Goal: Task Accomplishment & Management: Complete application form

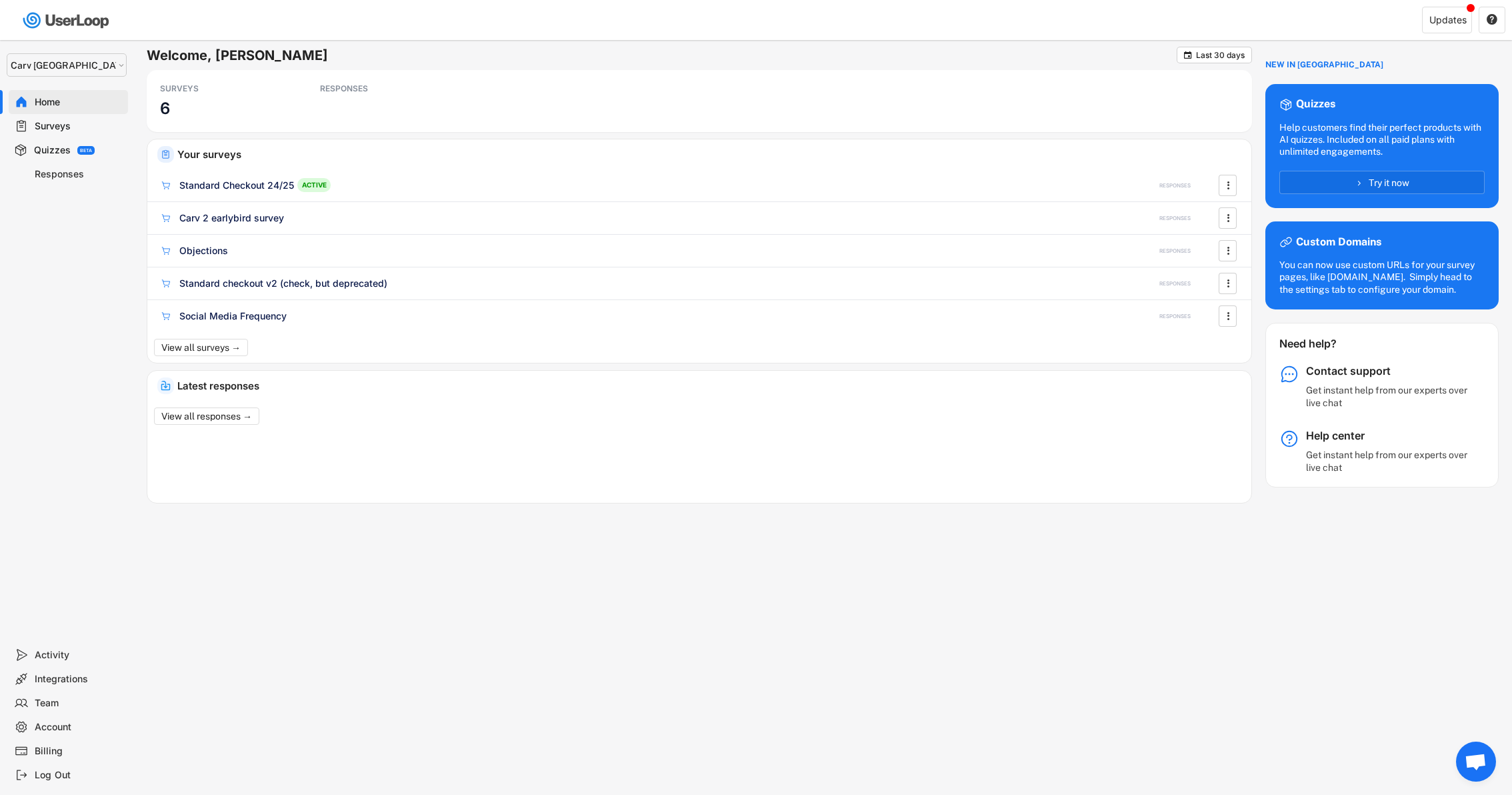
select select ""1348695171700984260__LOOKUP__1664546256262x474730326317858800""
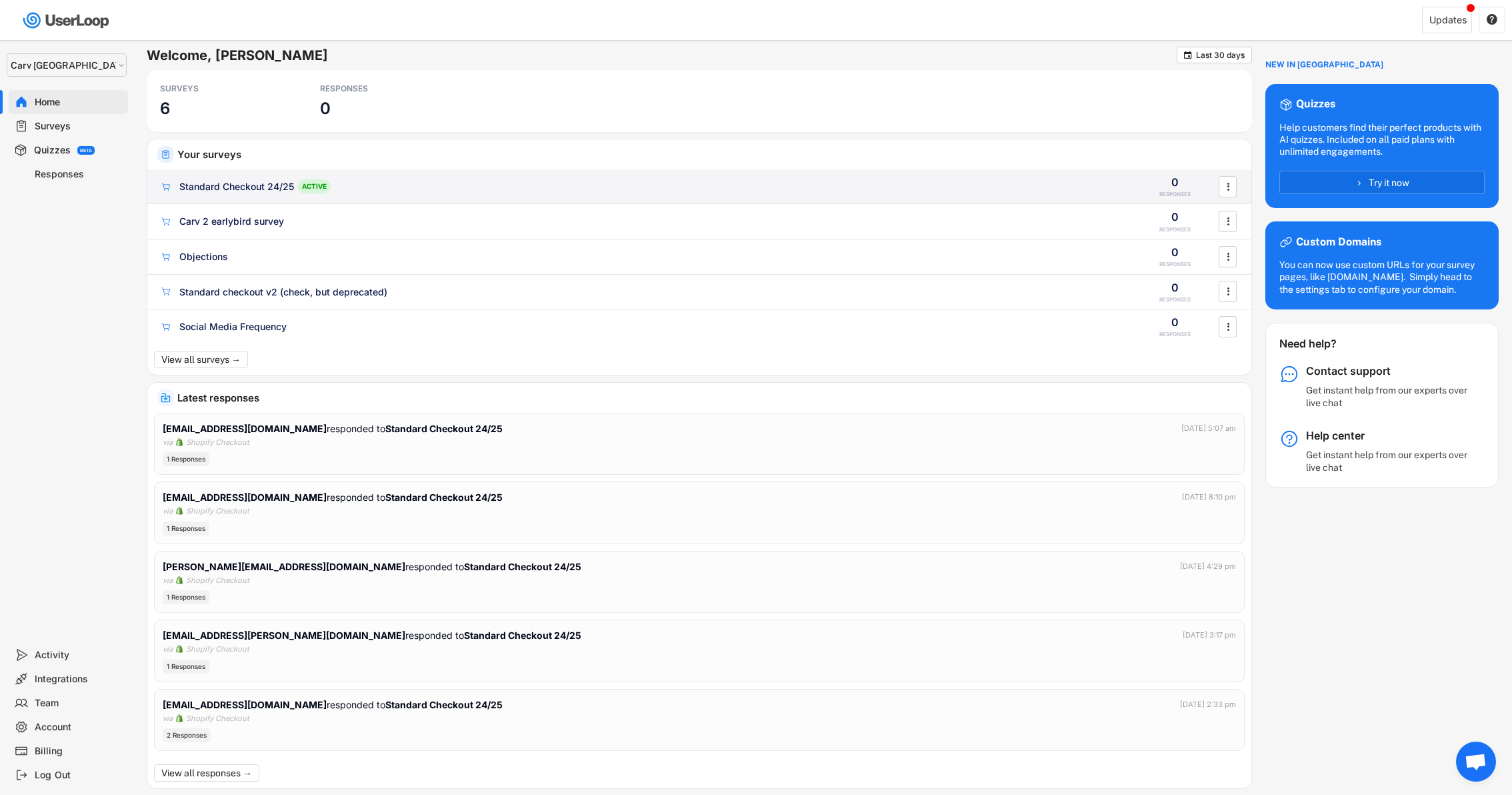
click at [258, 188] on div "Standard Checkout 24/25" at bounding box center [236, 187] width 115 height 13
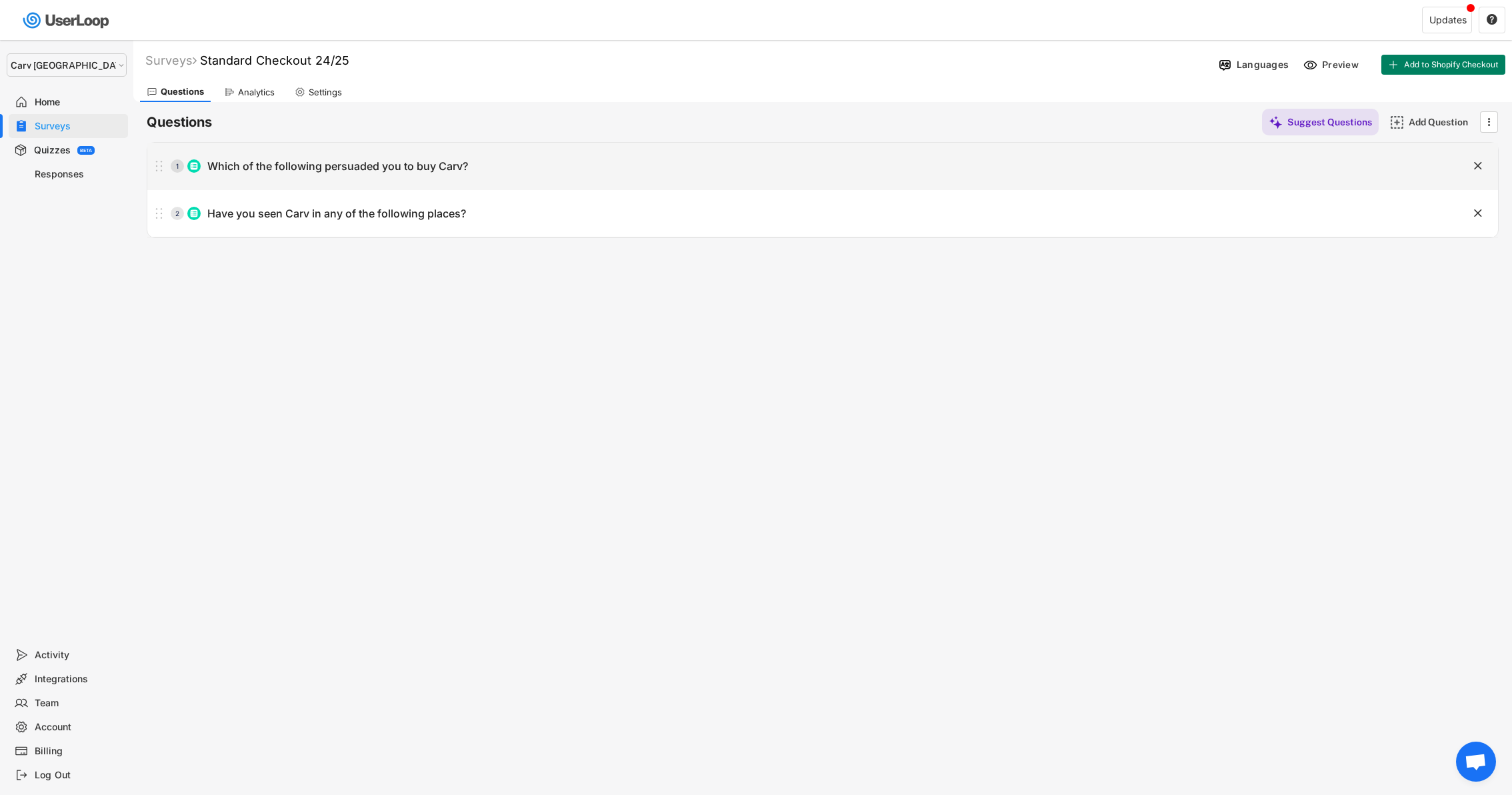
click at [276, 182] on div "1 Which of the following persuaded you to buy Carv? " at bounding box center [822, 166] width 1351 height 47
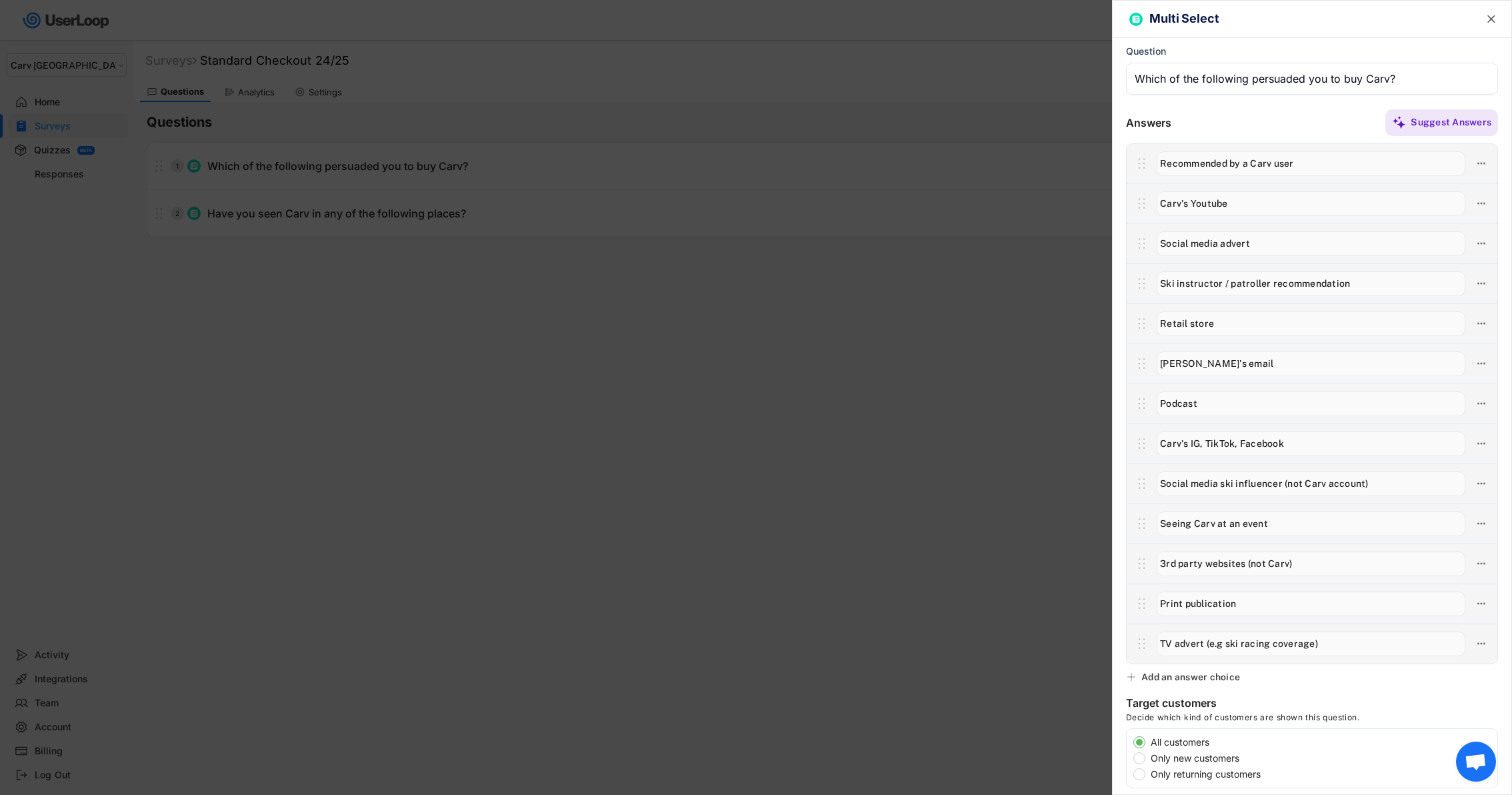
click at [822, 411] on div at bounding box center [756, 398] width 1512 height 795
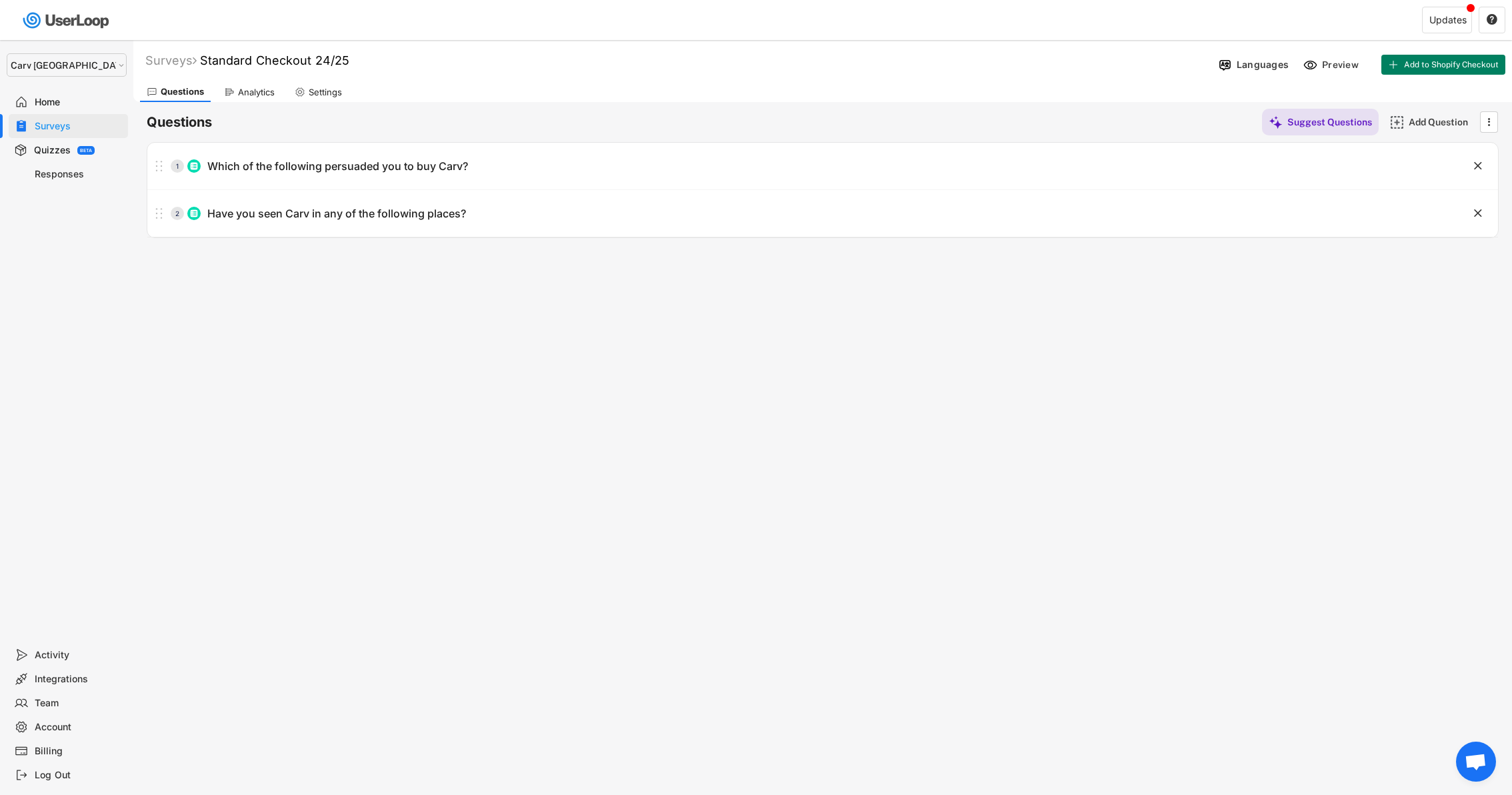
click at [327, 214] on div "Have you seen Carv in any of the following places?" at bounding box center [337, 213] width 259 height 14
type input "Have you seen Carv in any of the following places?"
type input "OpenSnow"
type input "SkiUtah"
type input "StompitTutorials"
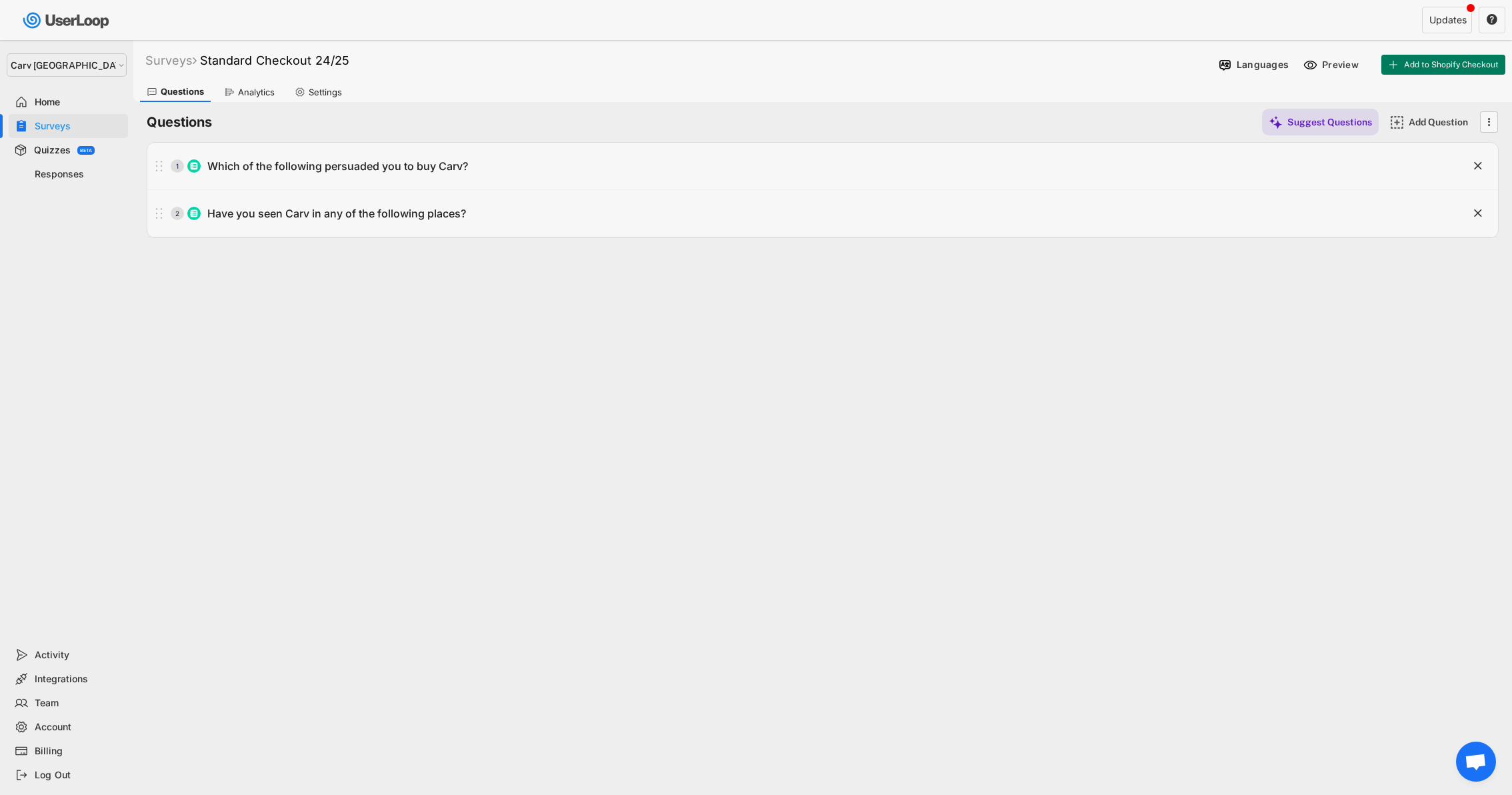
type input "Snow-forecast.com"
type input "Outside / SKI magazine"
type input "Big Picture Skiing (Tom Gellie)"
type input "At an event"
type input "PSIA / CSIA / other instructor association"
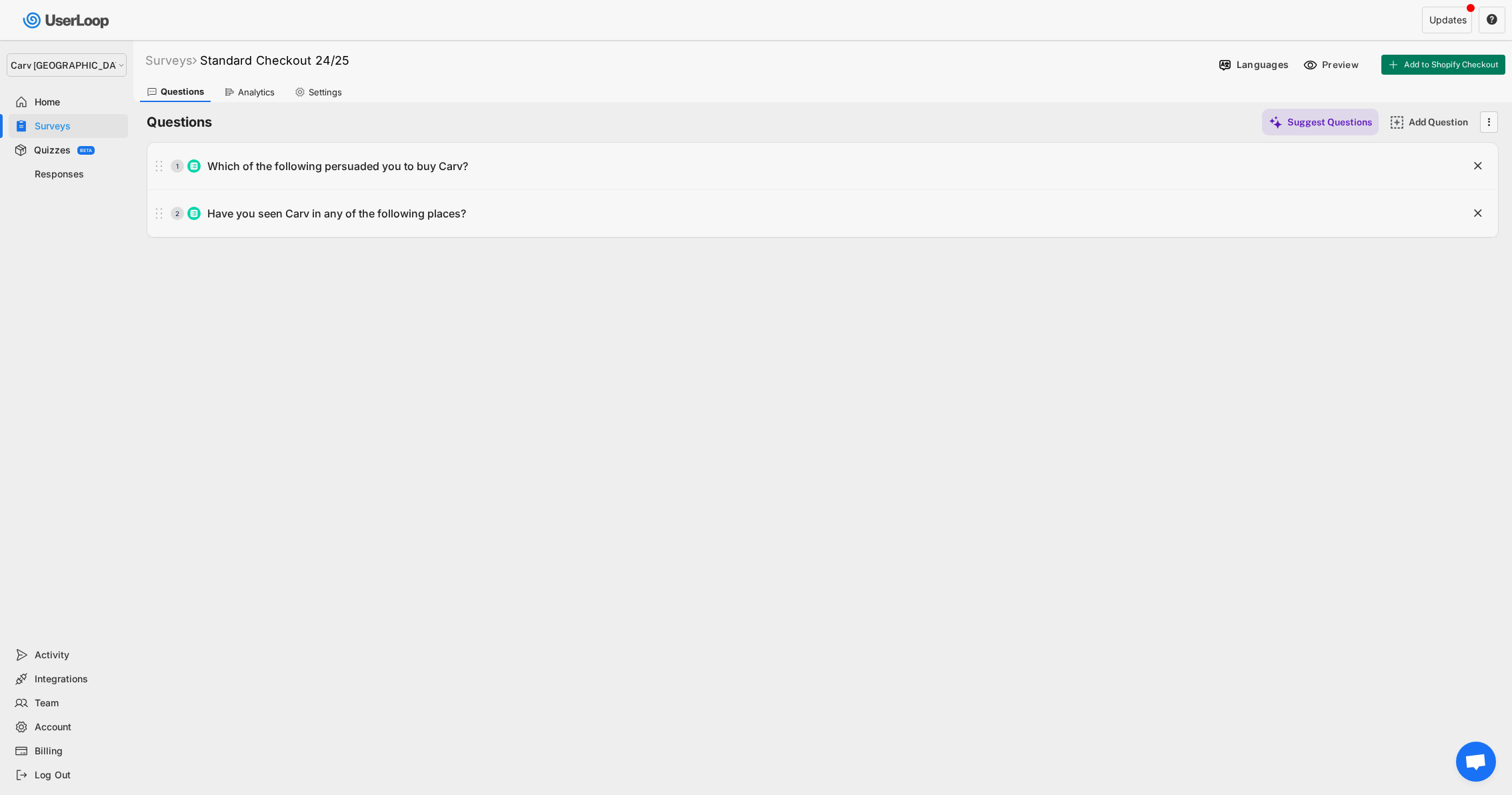
type input "Blister Reviews"
type input "National Ski Patrol"
type input "Snow Magazine"
type input "Through my Ski Club or Federation"
type input "TV Advert"
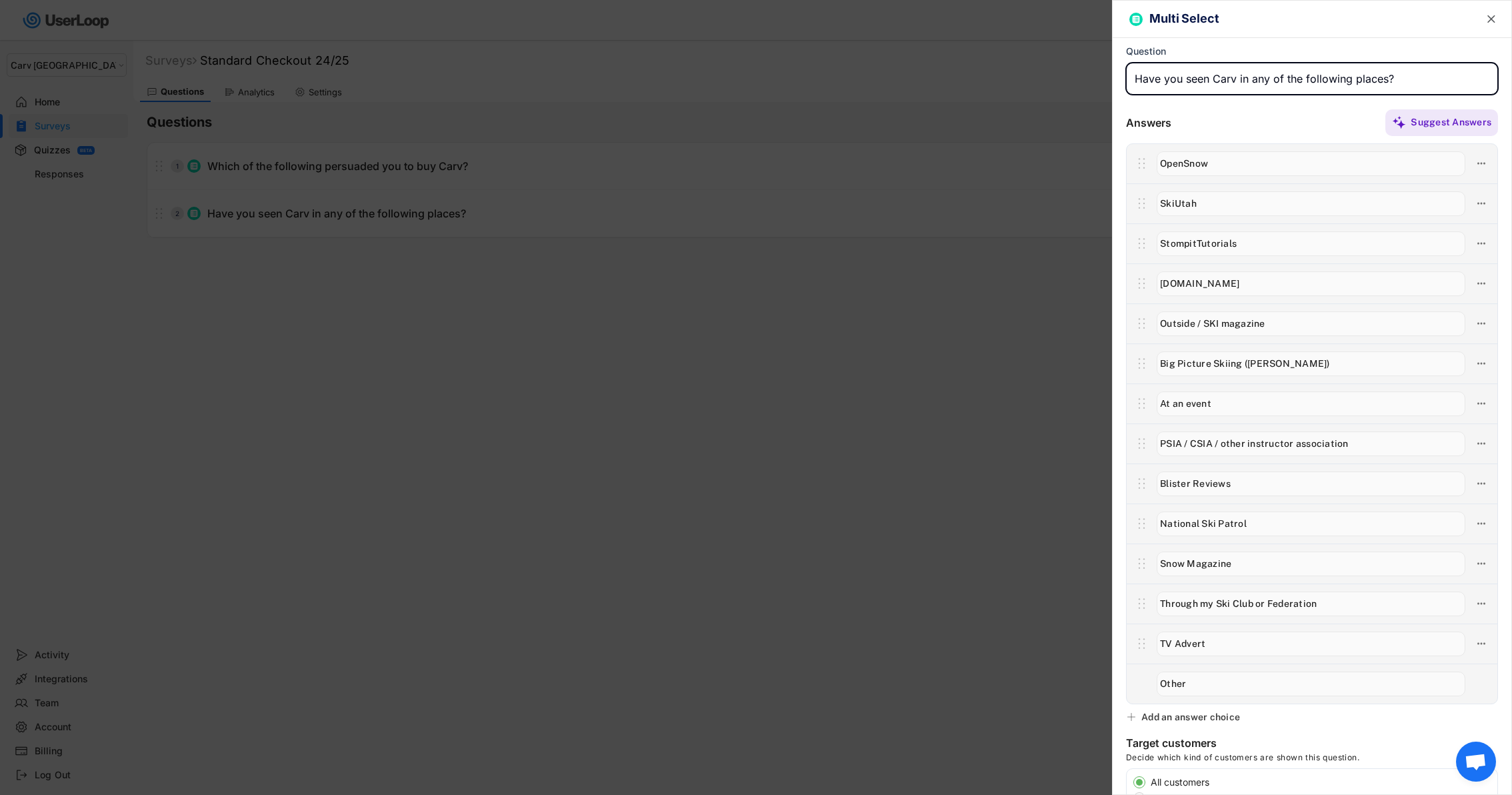
click at [1158, 715] on div "Add an answer choice" at bounding box center [1190, 717] width 98 height 12
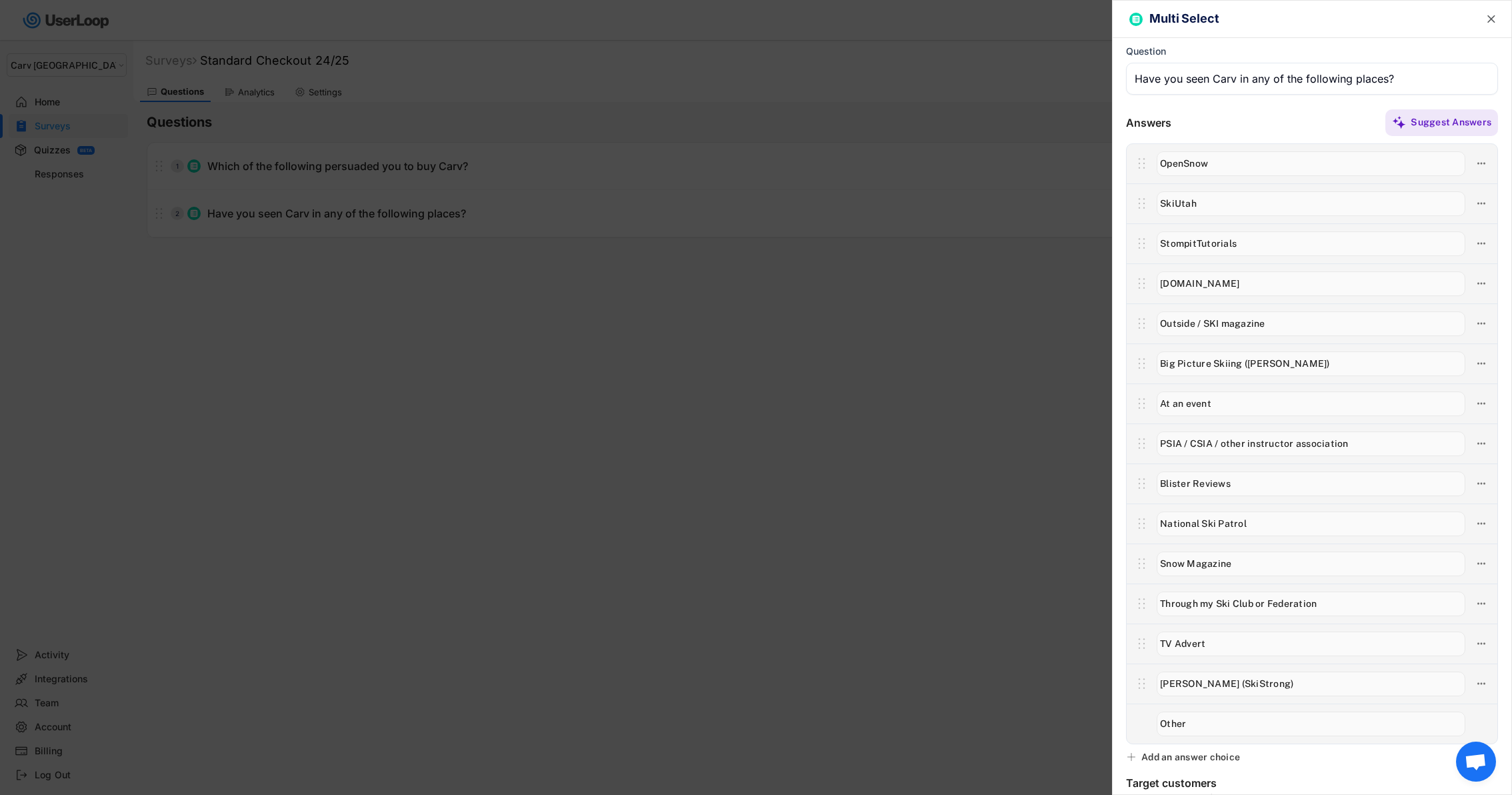
type input "Deb Armstrong (SkiStrong)"
click at [987, 392] on div at bounding box center [756, 398] width 1512 height 795
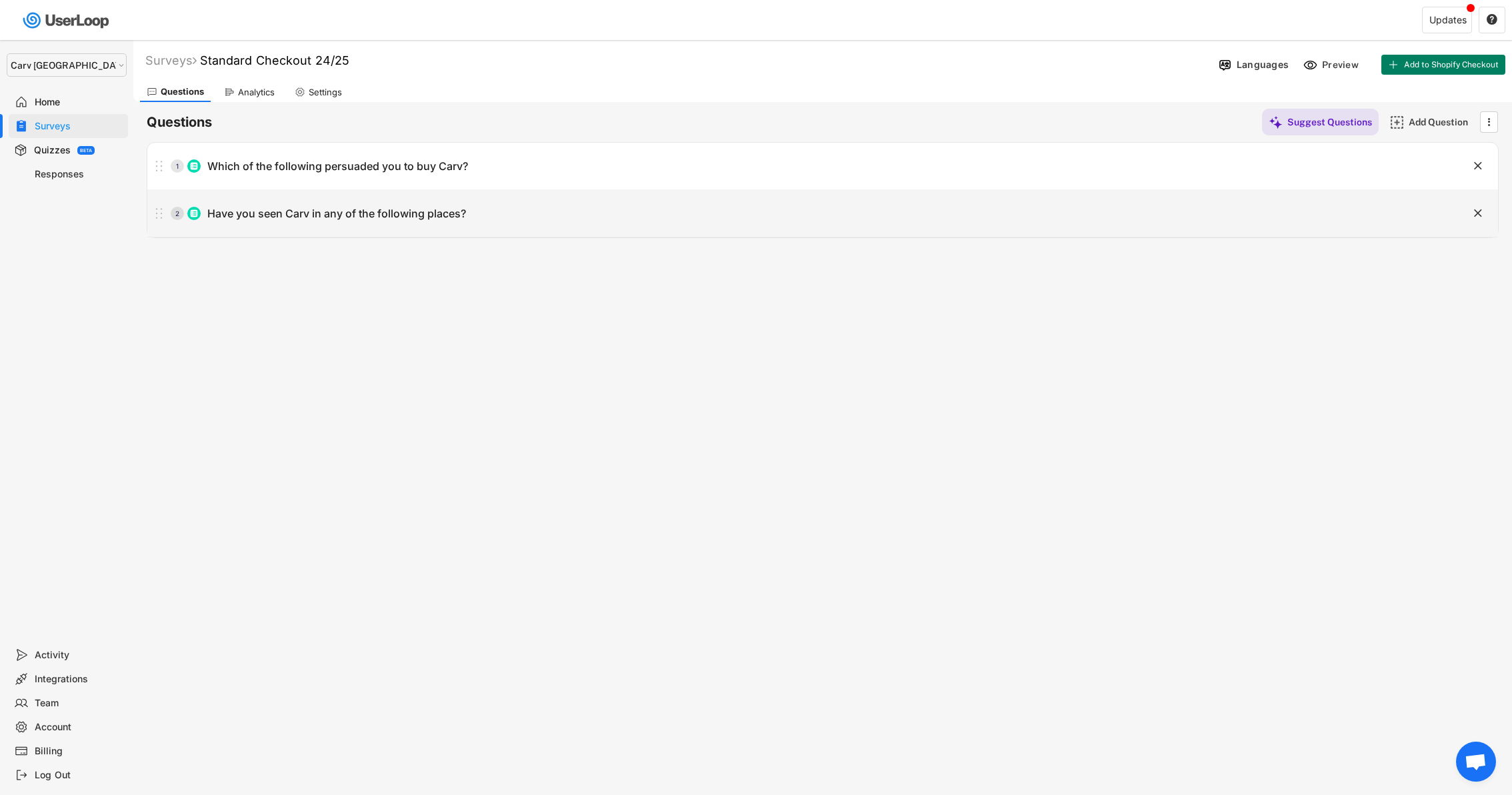
click at [369, 225] on div "2 Have you seen Carv in any of the following places?" at bounding box center [789, 213] width 1284 height 27
type input "Have you seen Carv in any of the following places?"
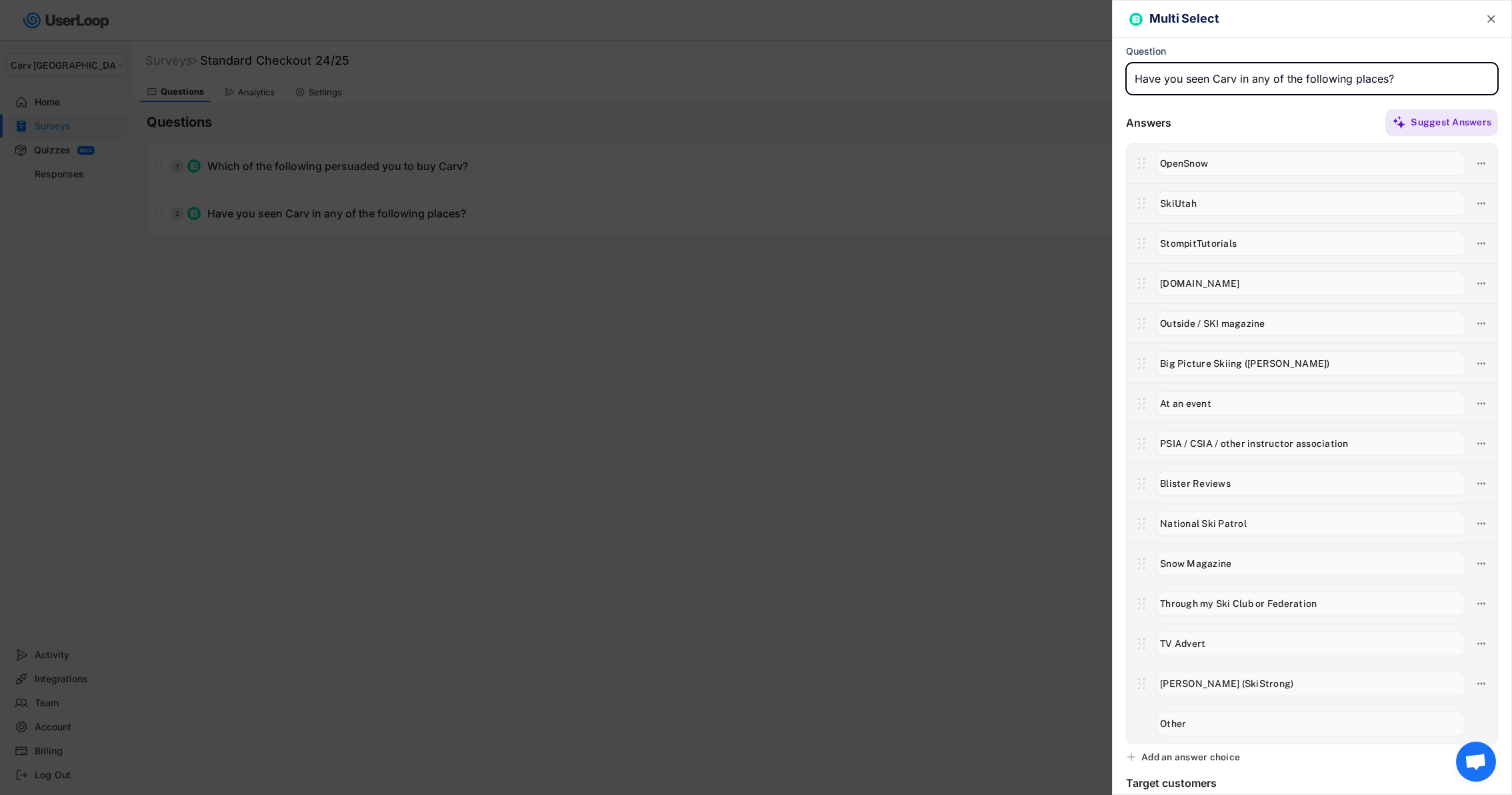
click at [1237, 683] on input "input" at bounding box center [1310, 683] width 308 height 24
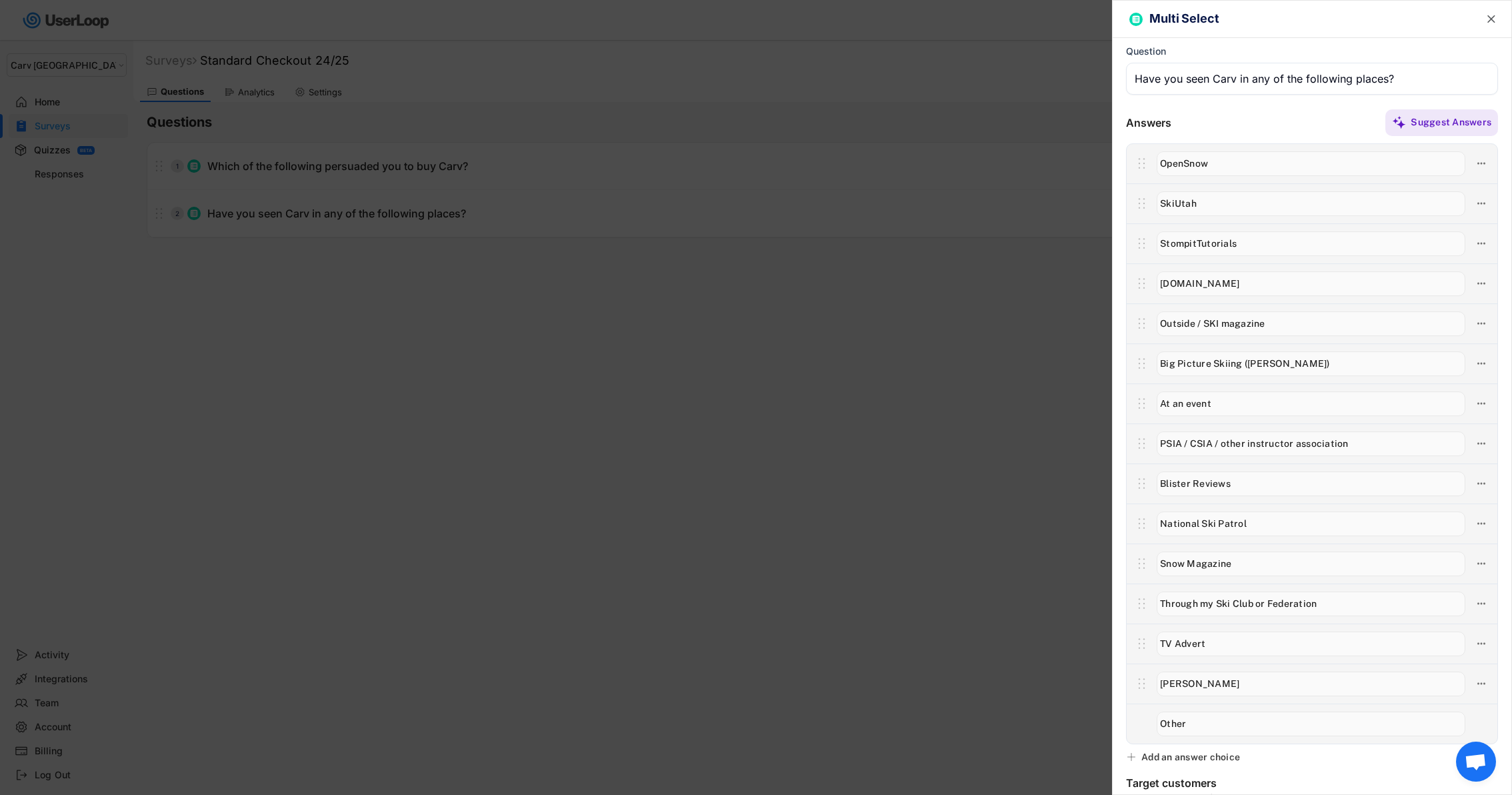
type input "Deb Armstrong"
click at [968, 502] on div at bounding box center [756, 398] width 1512 height 795
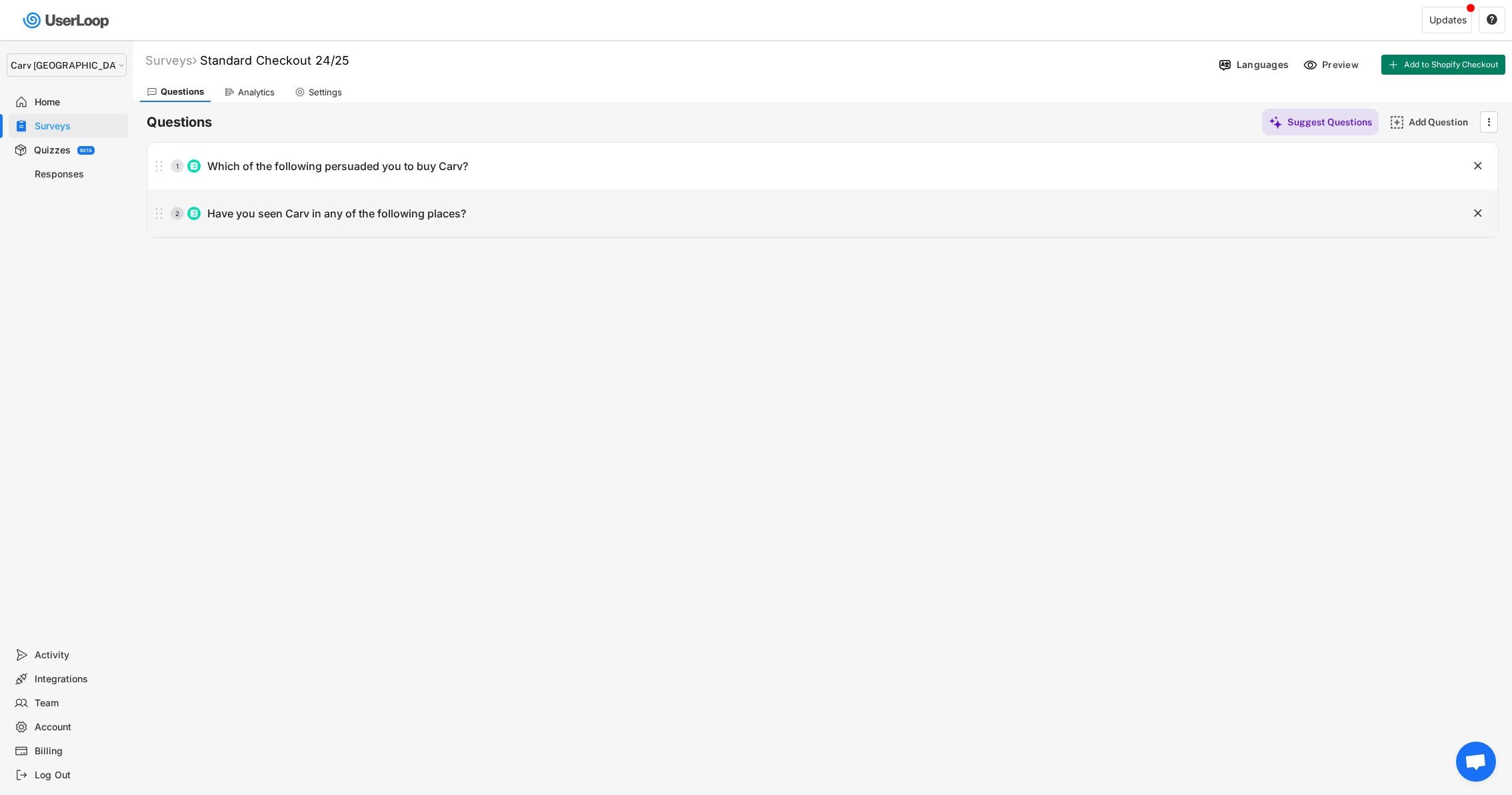
click at [711, 218] on div "2 Have you seen Carv in any of the following places?" at bounding box center [789, 213] width 1284 height 27
type input "Have you seen Carv in any of the following places?"
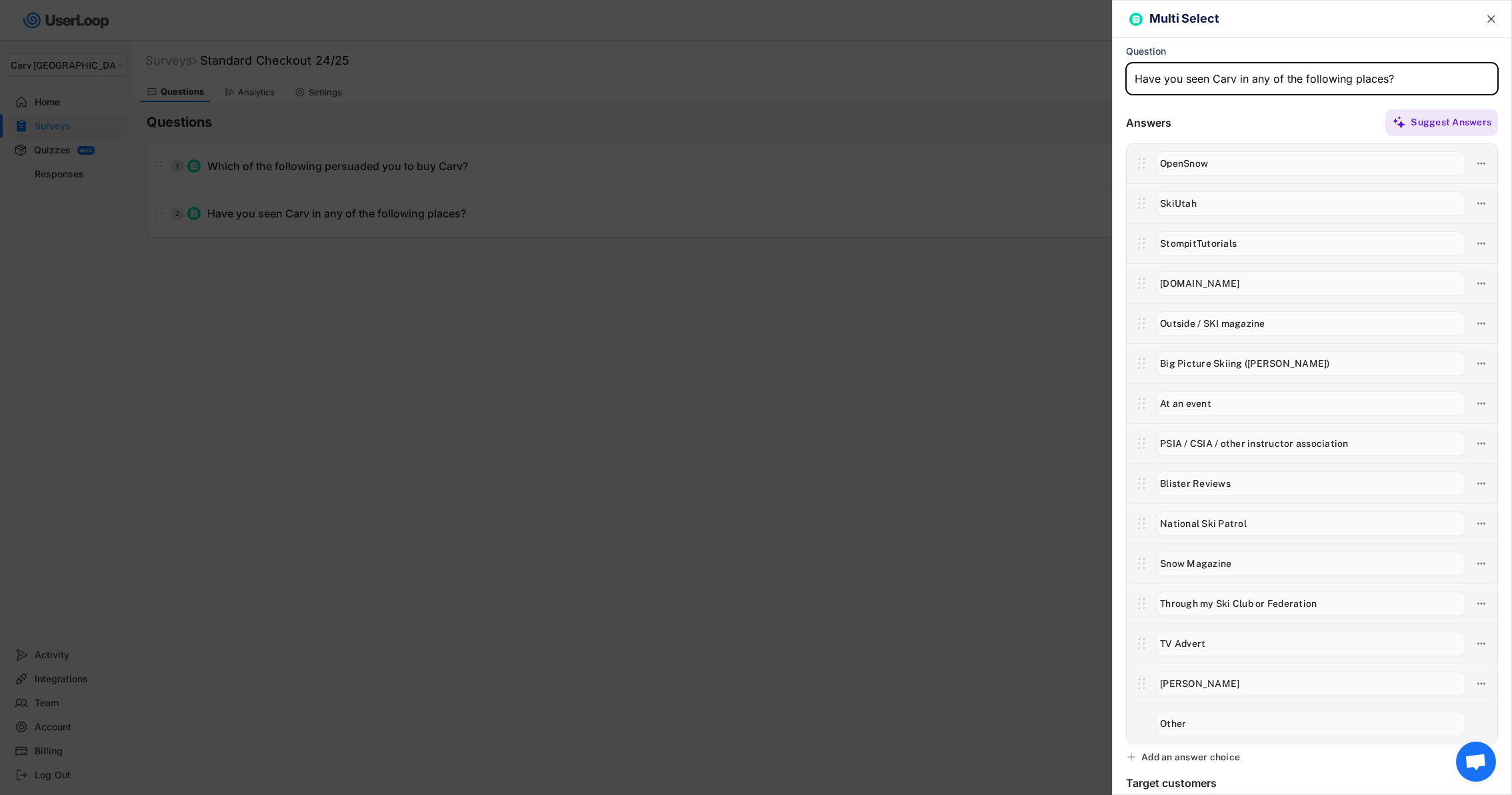
click at [996, 436] on div at bounding box center [756, 398] width 1512 height 795
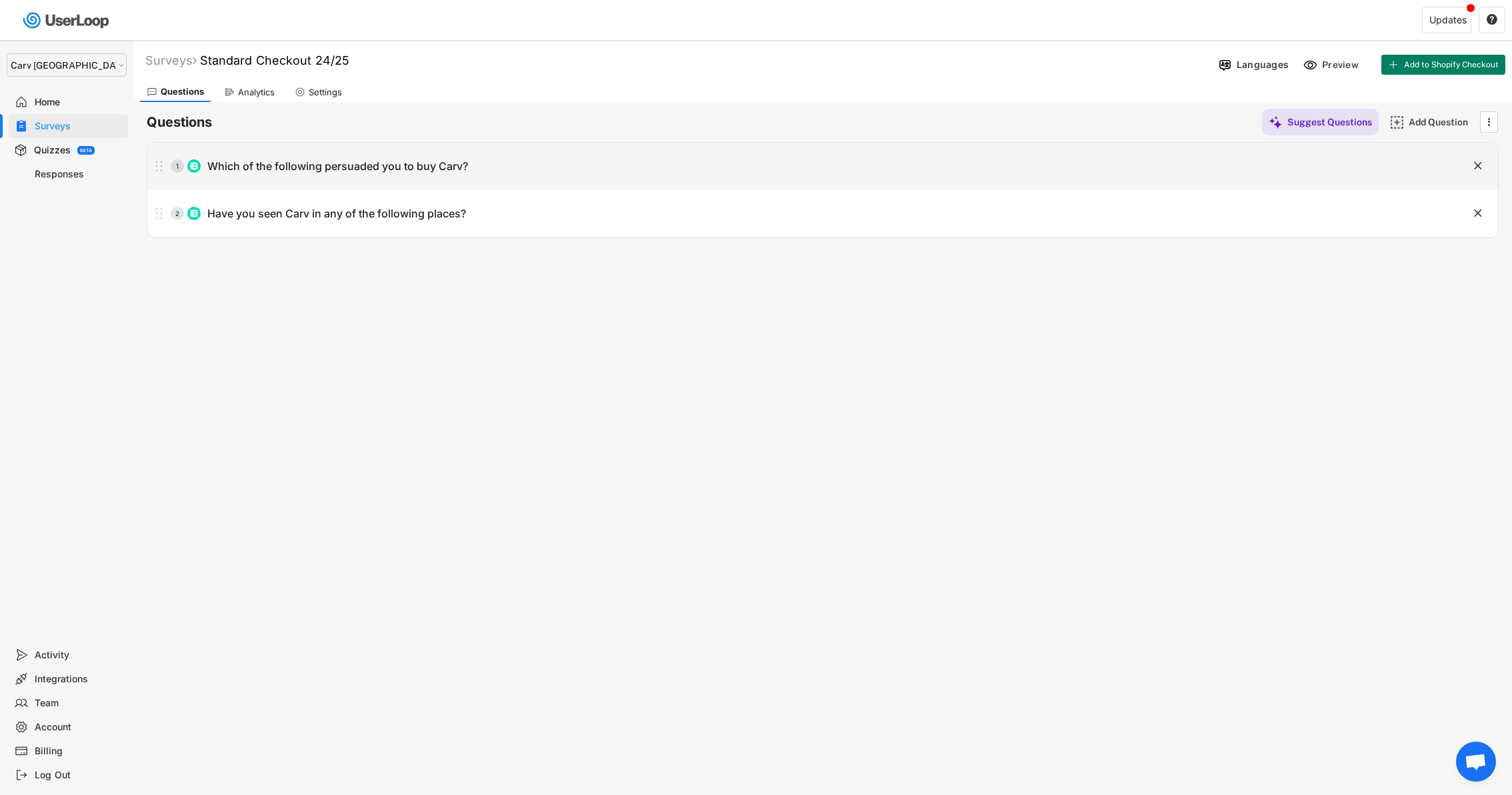
click at [958, 157] on div "1 Which of the following persuaded you to buy Carv?" at bounding box center [789, 166] width 1284 height 27
type input "Which of the following persuaded you to buy Carv?"
type input "Recommended by a Carv user"
type input "Carv's Youtube"
type input "Social media advert"
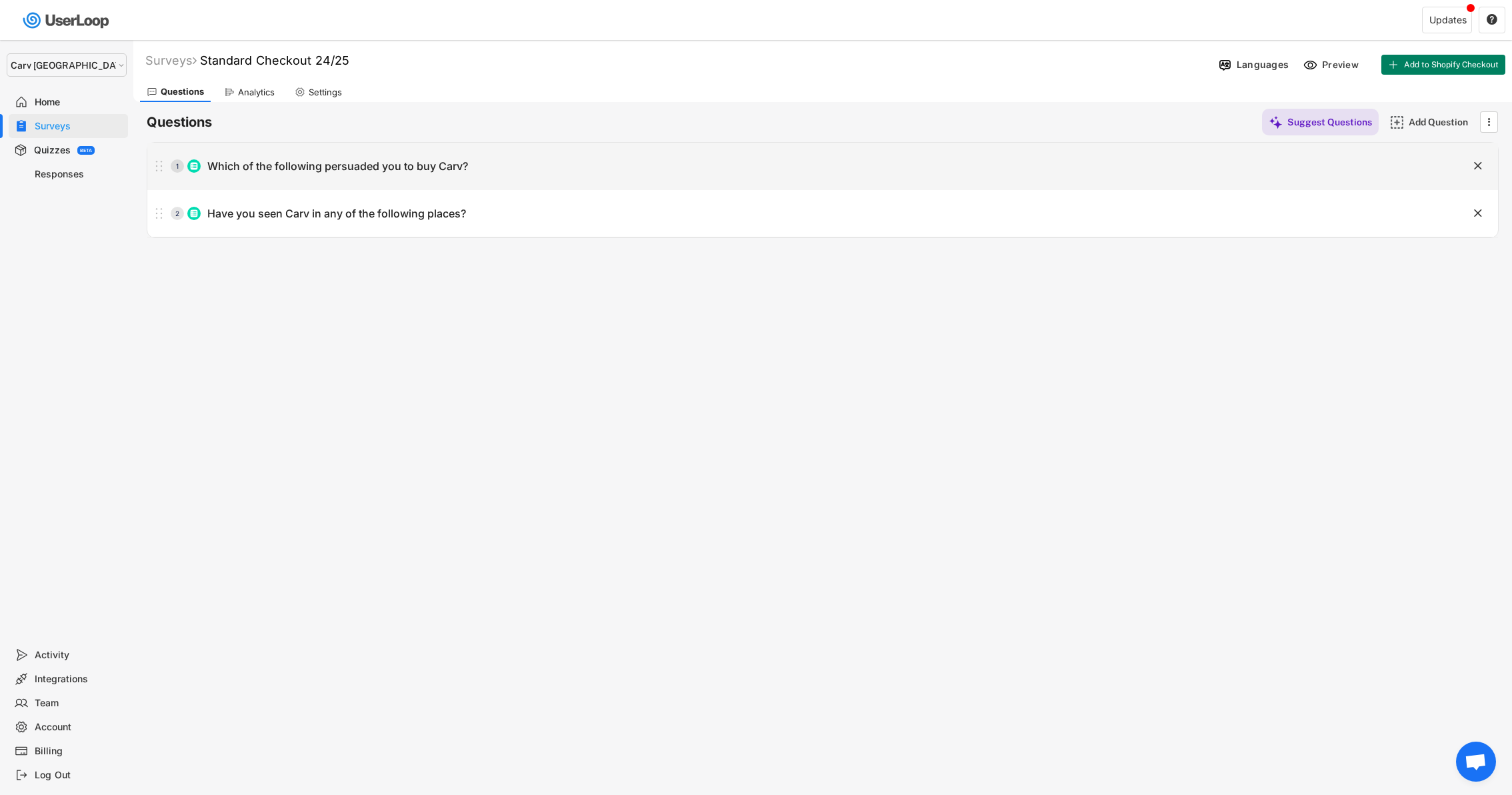
type input "Ski instructor / patroller recommendation"
type input "Retail store"
type input "[PERSON_NAME]'s email"
type input "Podcast"
type input "Carv's IG, TikTok, Facebook"
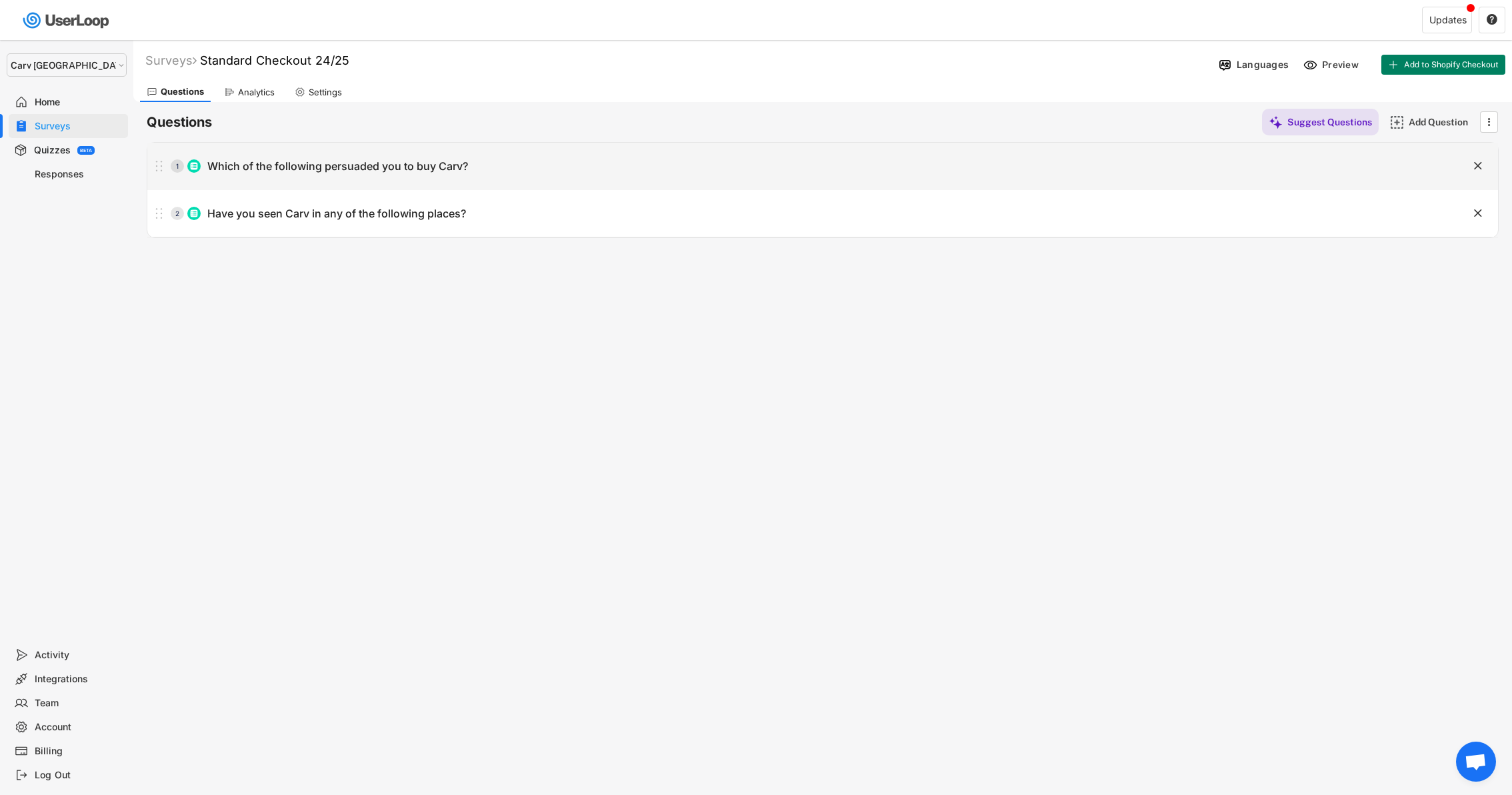
type input "Social media ski influencer (not Carv account)"
type input "Seeing Carv at an event"
type input "3rd party websites (not Carv)"
type input "Print publication"
type input "TV advert (e.g ski racing coverage)"
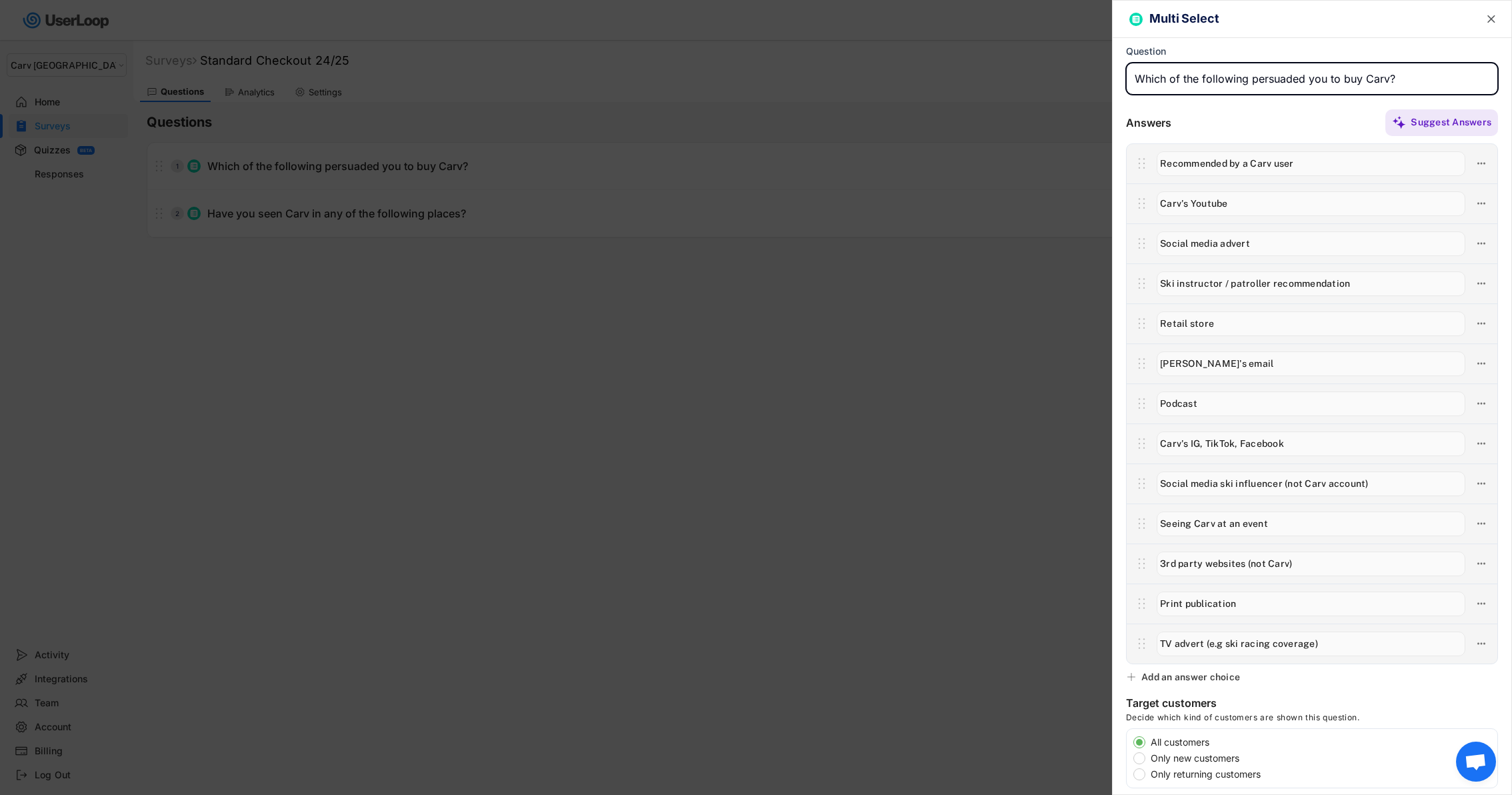
click at [817, 361] on div at bounding box center [756, 398] width 1512 height 795
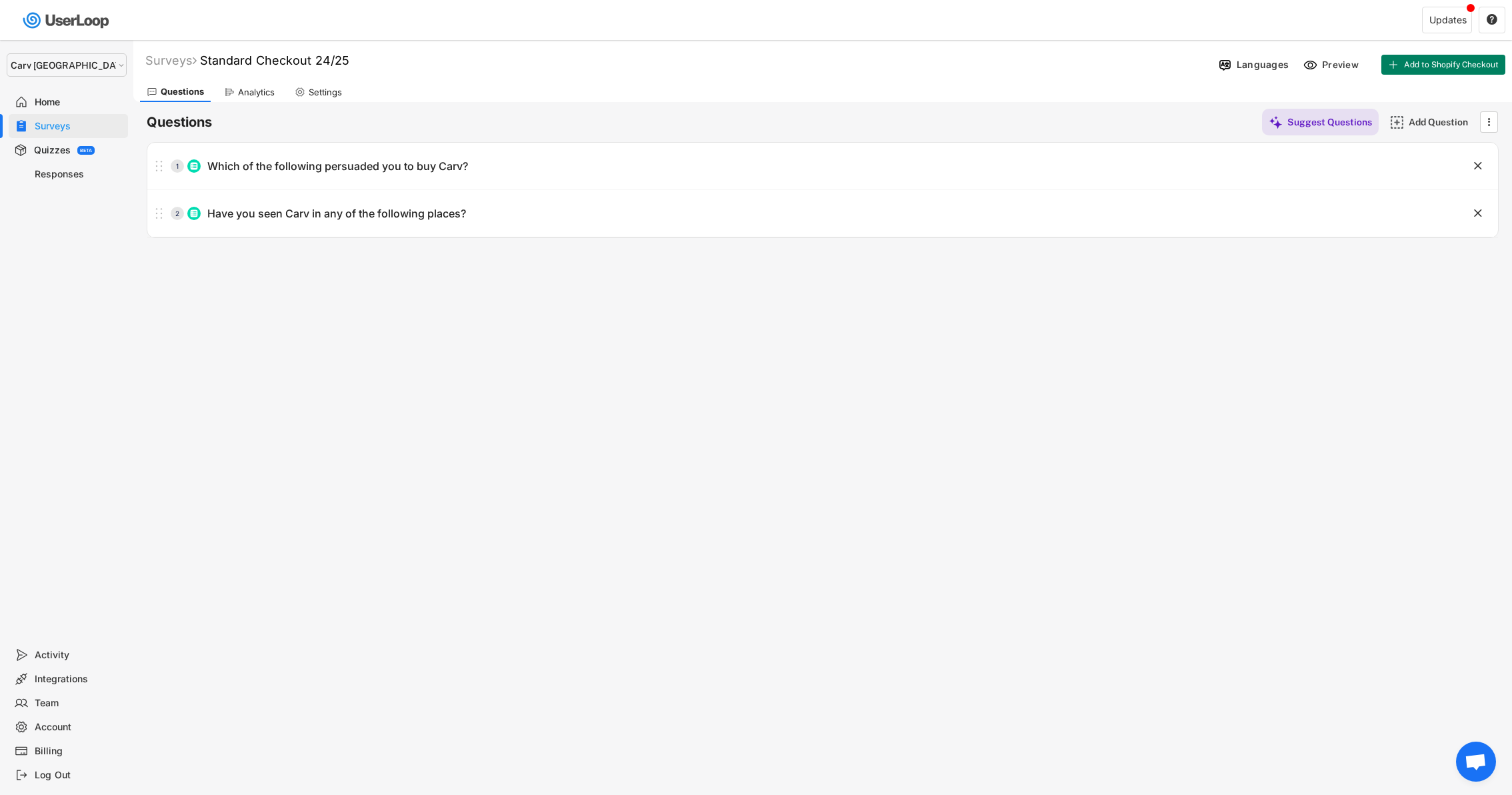
click at [70, 118] on div "Surveys" at bounding box center [68, 126] width 119 height 24
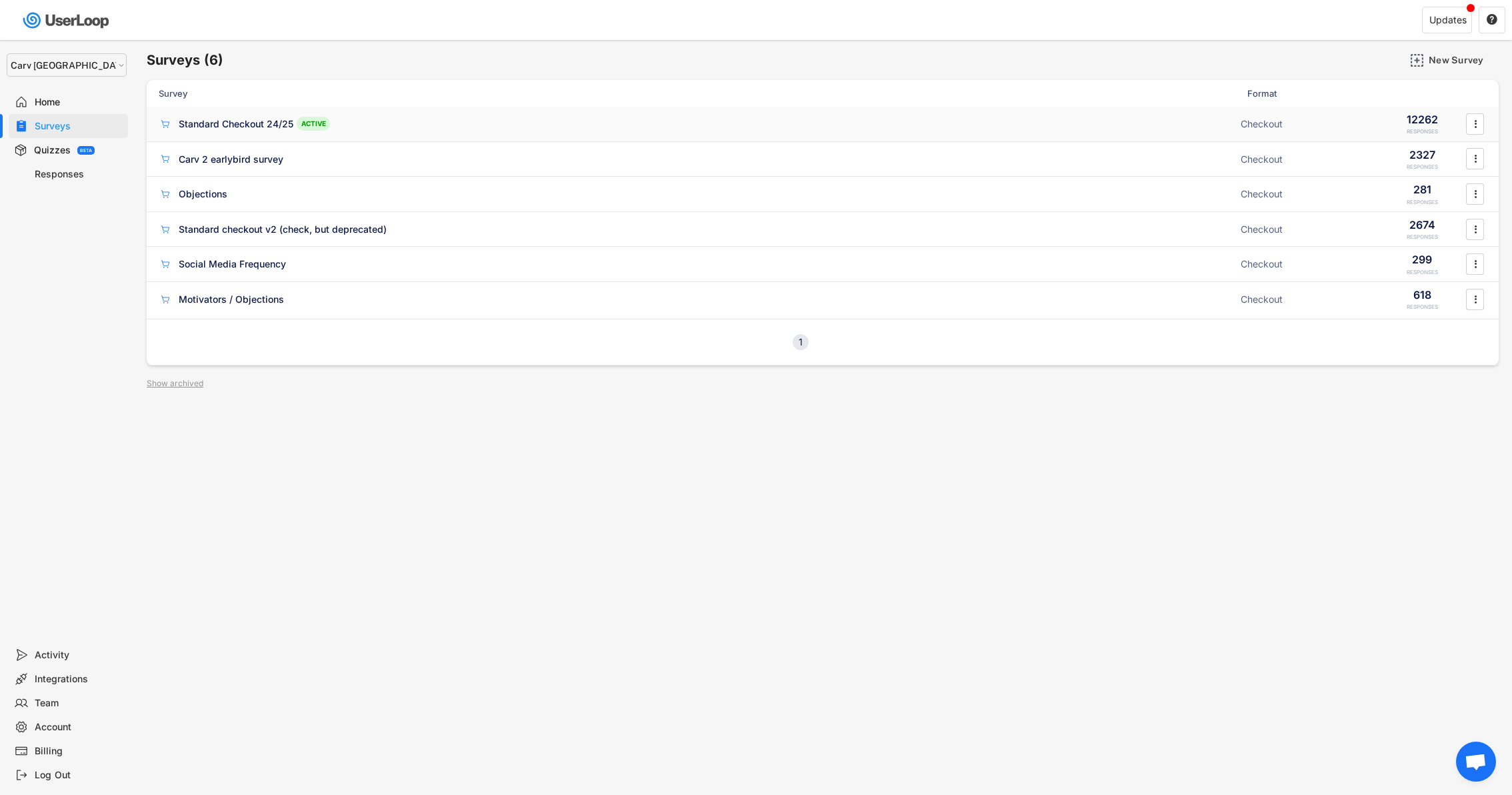
click at [255, 121] on div "Standard Checkout 24/25" at bounding box center [236, 124] width 115 height 13
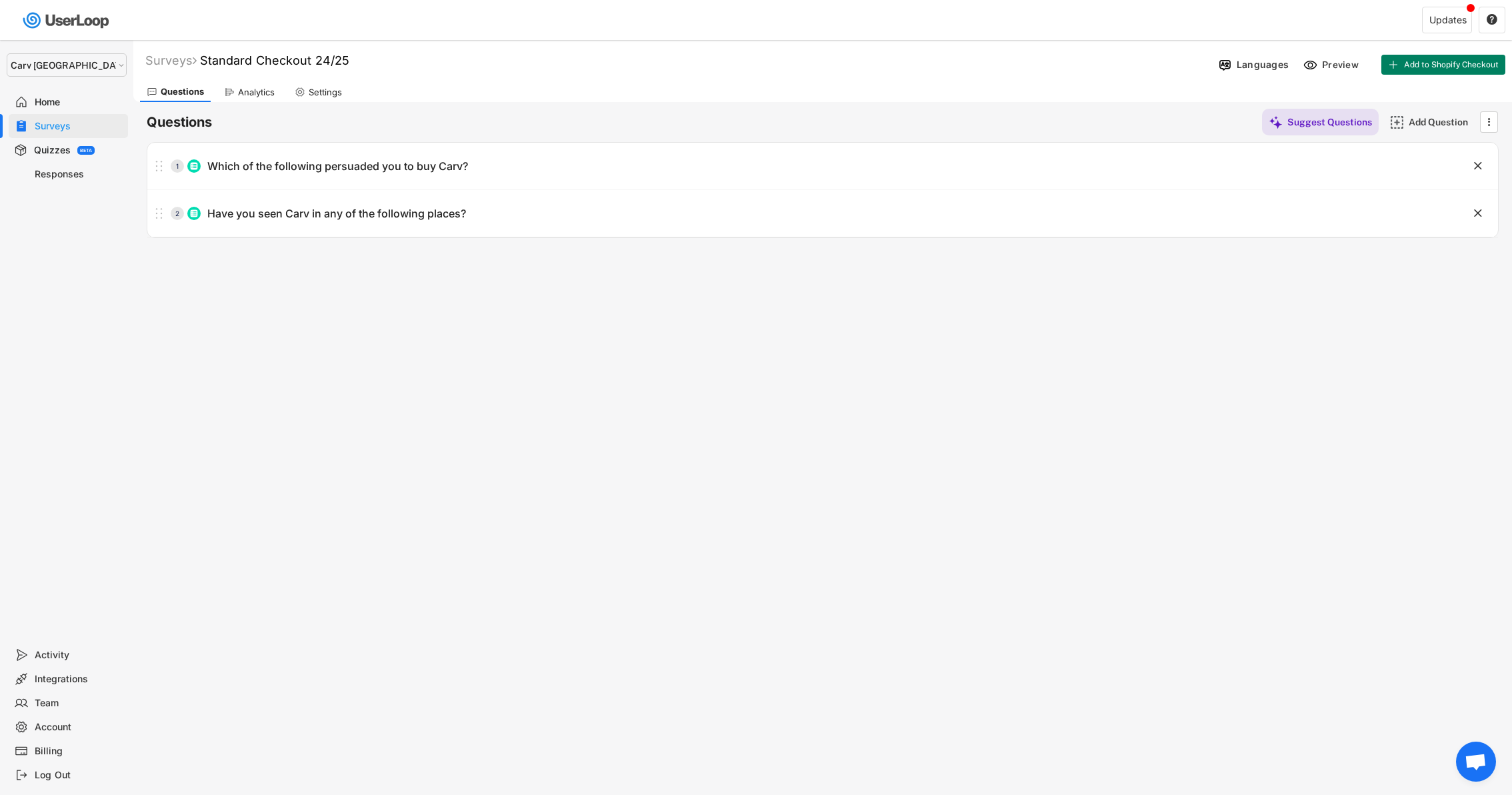
click at [358, 60] on div "Surveys Standard Checkout 24/25 " at bounding box center [674, 61] width 1080 height 15
click at [1491, 123] on icon "" at bounding box center [1488, 122] width 13 height 20
click at [643, 435] on div "Surveys Standard Checkout 24/25  Languages Preview Add to Shopify Checkout Act…" at bounding box center [822, 361] width 1378 height 643
click at [86, 123] on div "Surveys" at bounding box center [78, 126] width 88 height 13
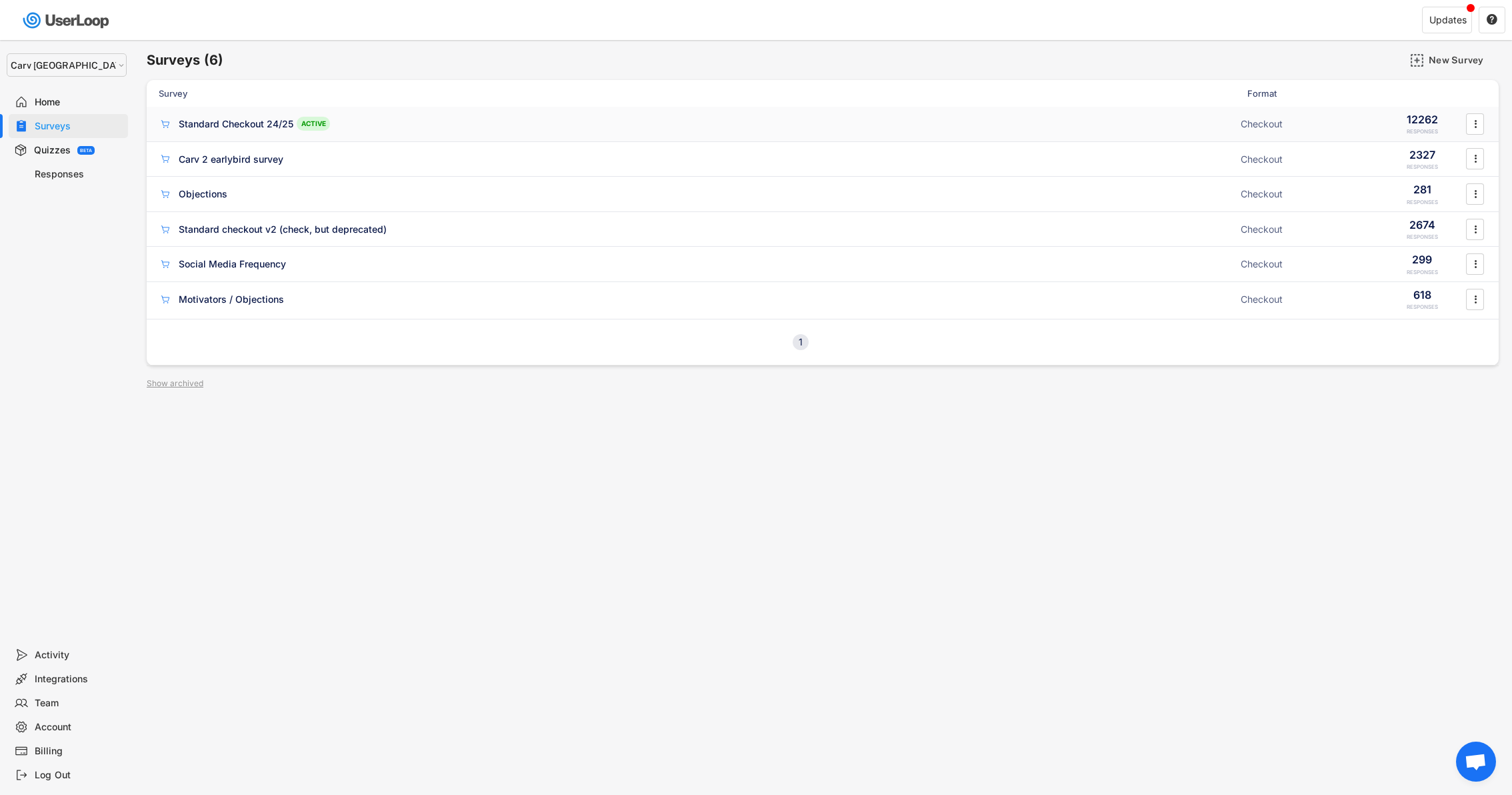
click at [1480, 120] on icon "" at bounding box center [1475, 124] width 13 height 20
click at [1058, 377] on div "Surveys (6) New Survey Survey Format Standard Checkout 24/25 ACTIVE Checkout 12…" at bounding box center [822, 361] width 1378 height 643
click at [1431, 66] on div "New Survey" at bounding box center [1462, 60] width 66 height 12
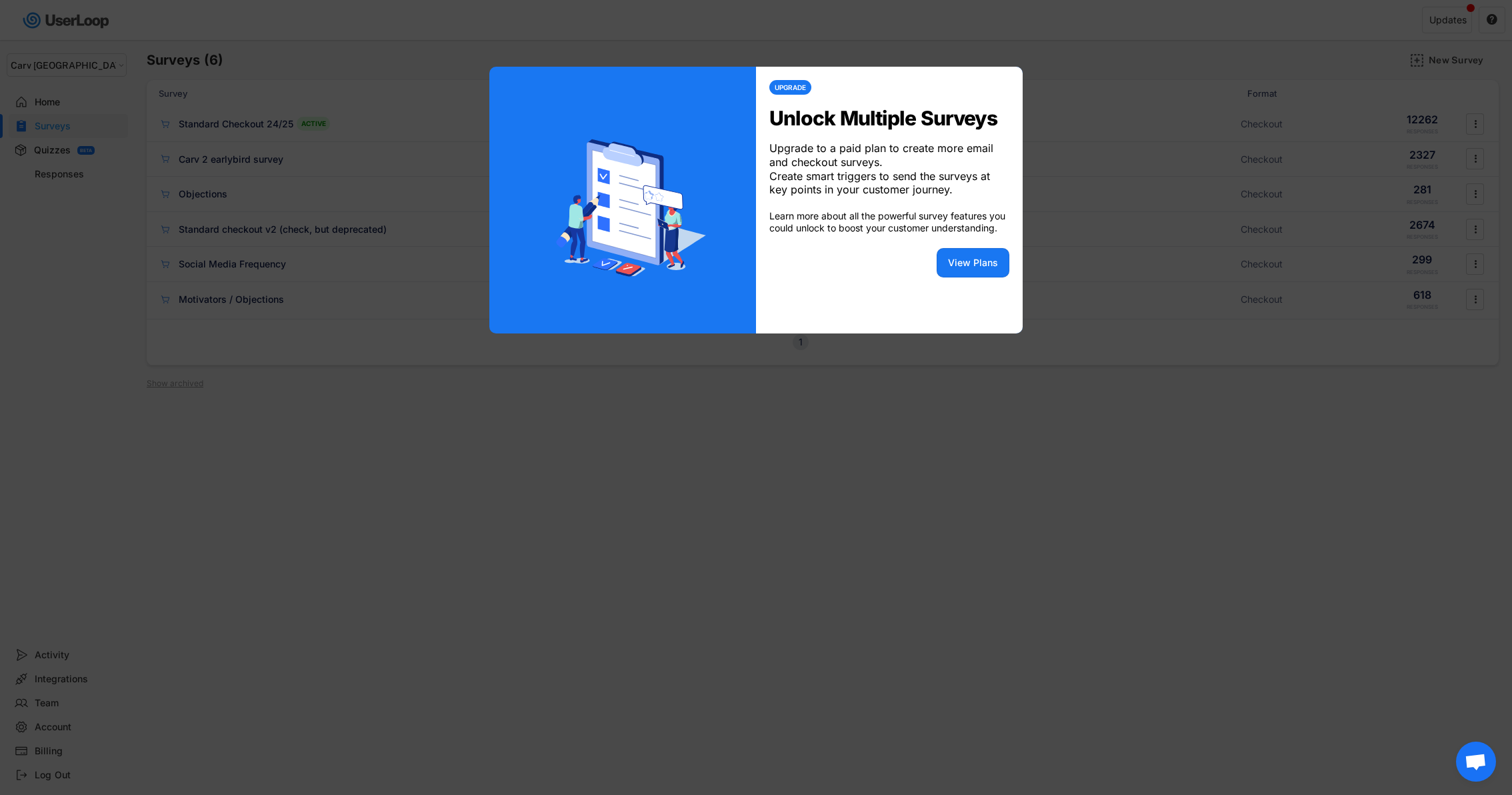
click at [796, 434] on div at bounding box center [756, 398] width 1512 height 795
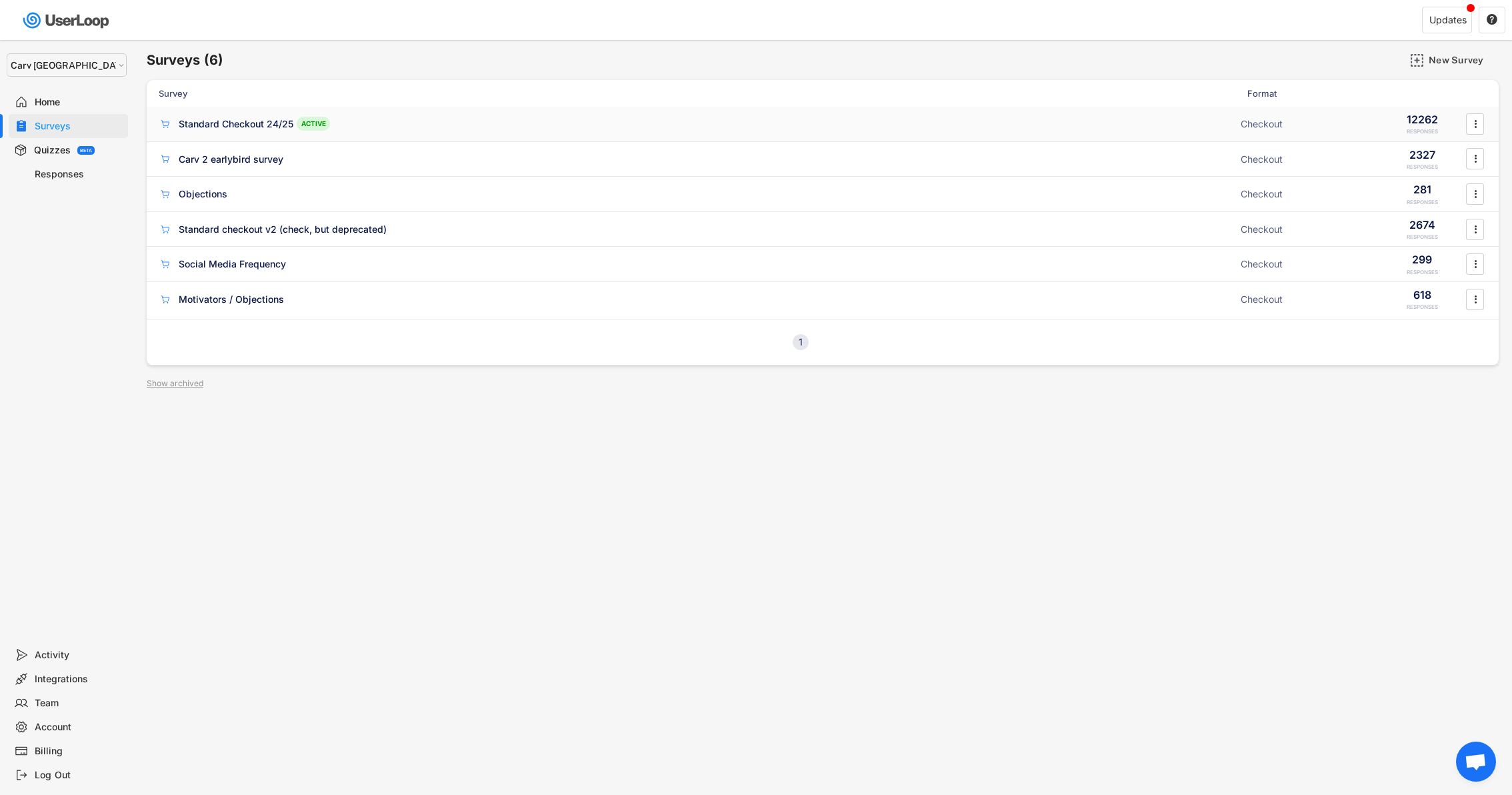
click at [254, 125] on div "Standard Checkout 24/25" at bounding box center [236, 124] width 115 height 13
click at [1446, 56] on div "New Survey" at bounding box center [1462, 60] width 66 height 12
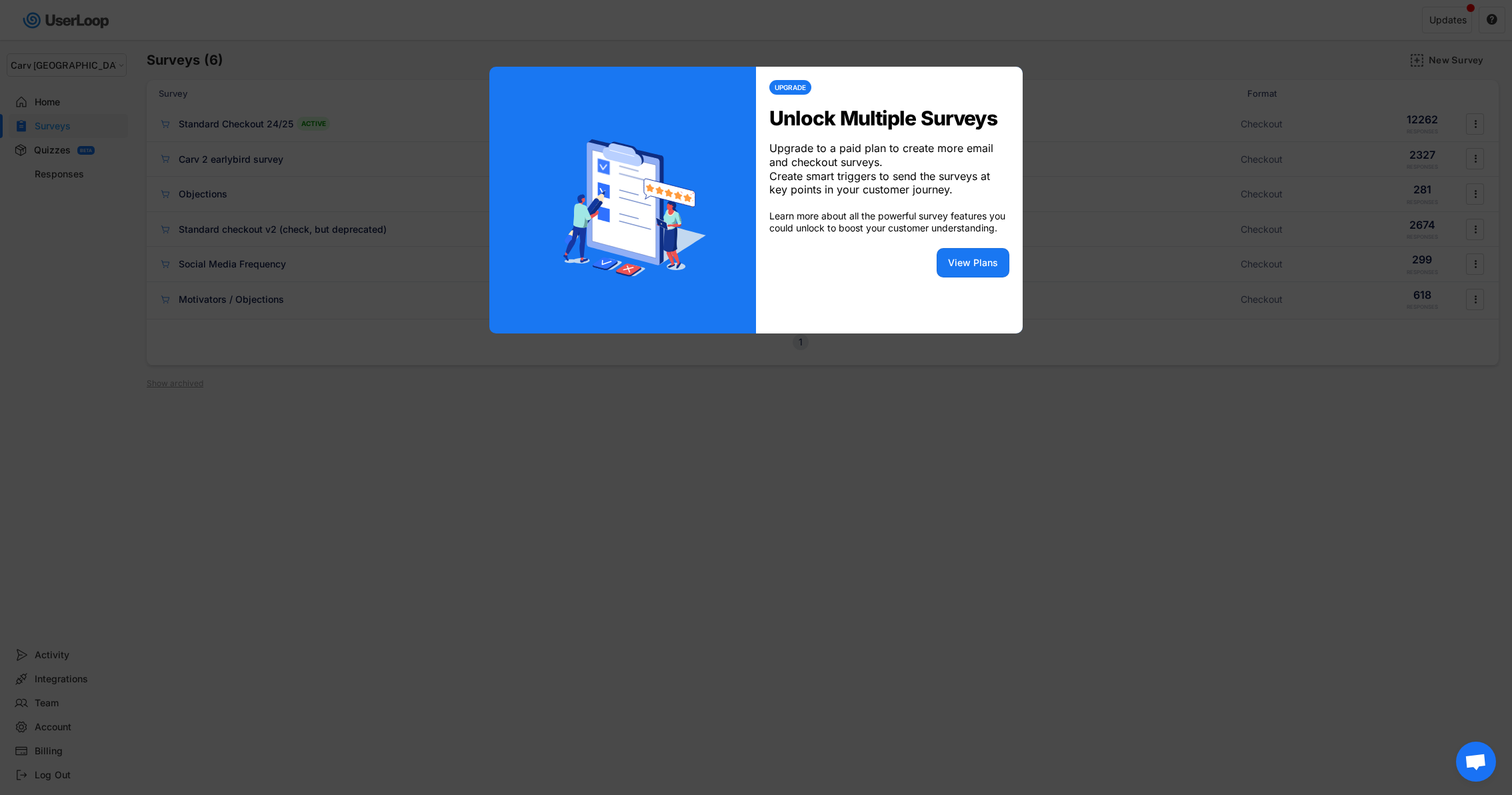
click at [848, 401] on div at bounding box center [756, 398] width 1512 height 795
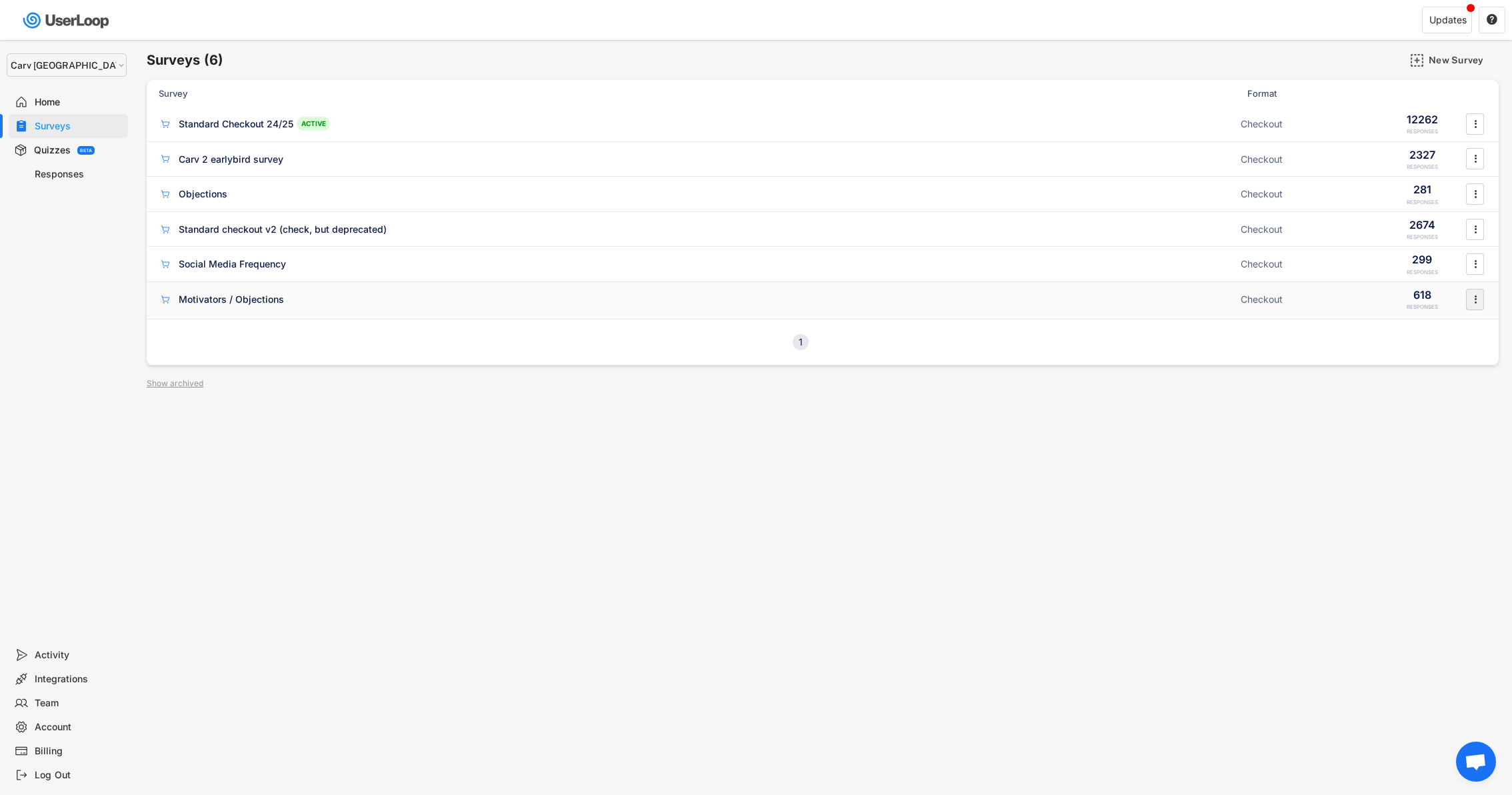
click at [1478, 292] on icon "" at bounding box center [1475, 299] width 13 height 20
click at [1431, 482] on div "Archive" at bounding box center [1457, 486] width 84 height 11
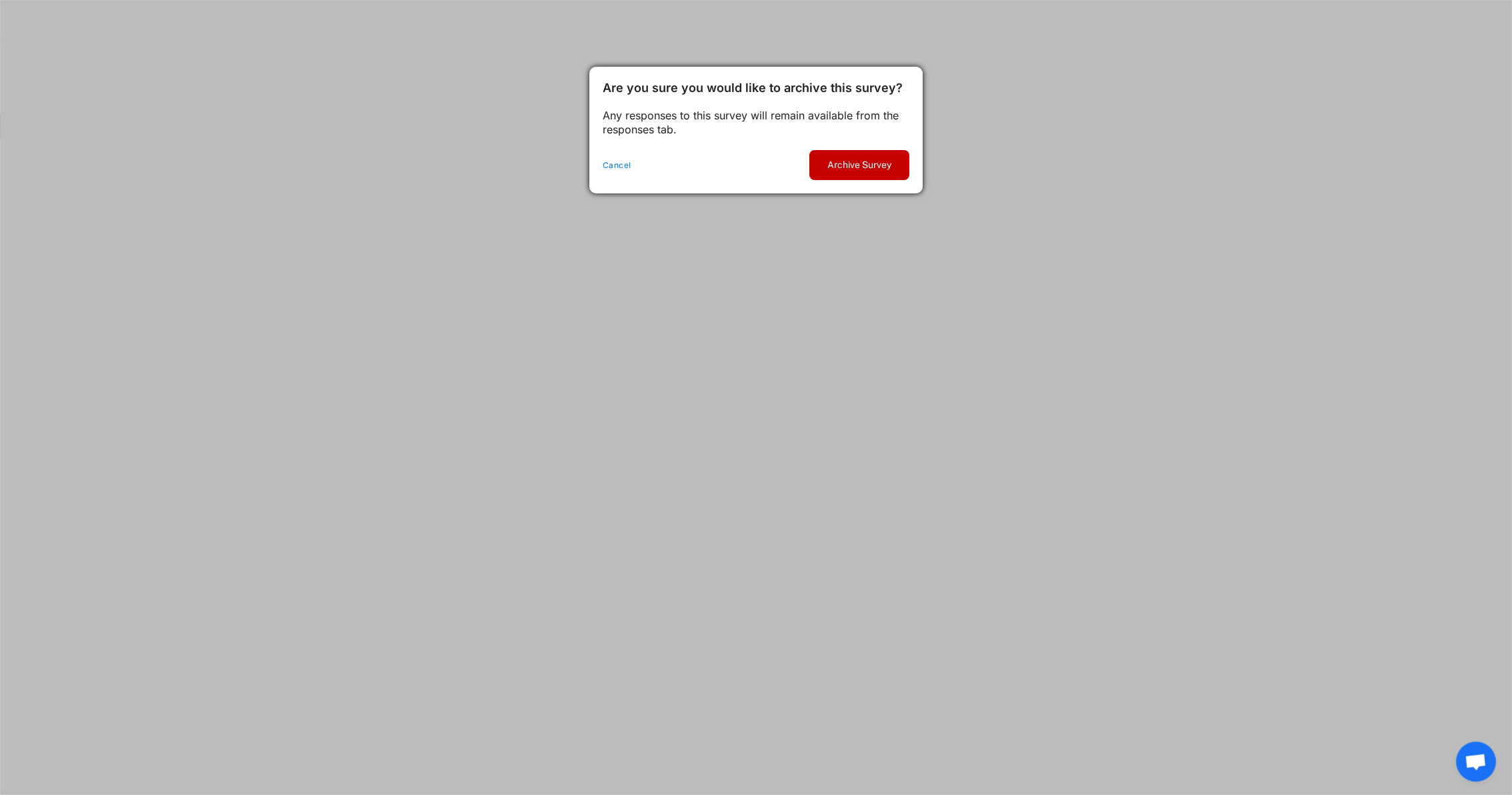
click at [833, 163] on button "Archive Survey" at bounding box center [858, 166] width 100 height 30
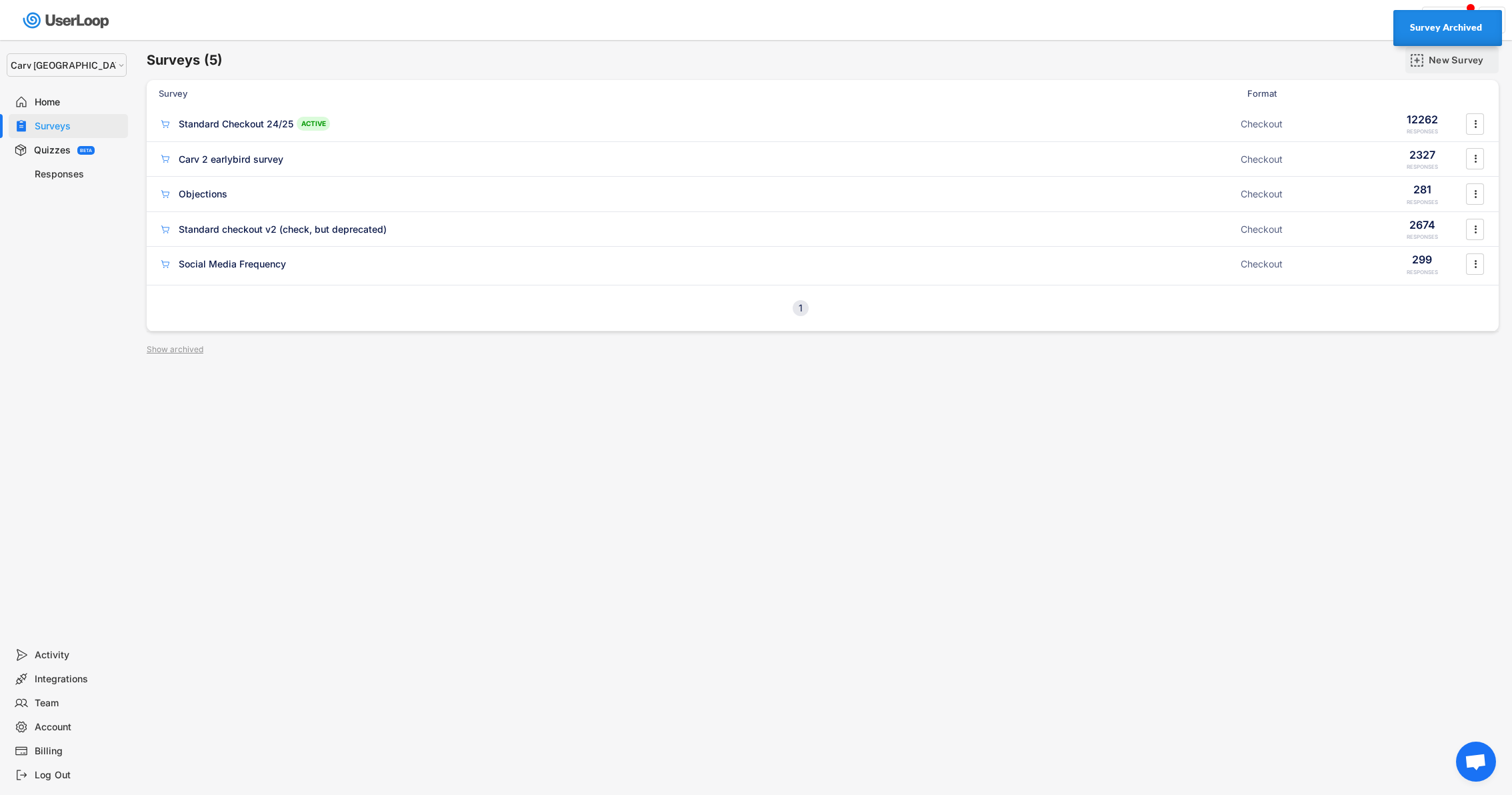
click at [1431, 59] on div "New Survey" at bounding box center [1462, 60] width 66 height 12
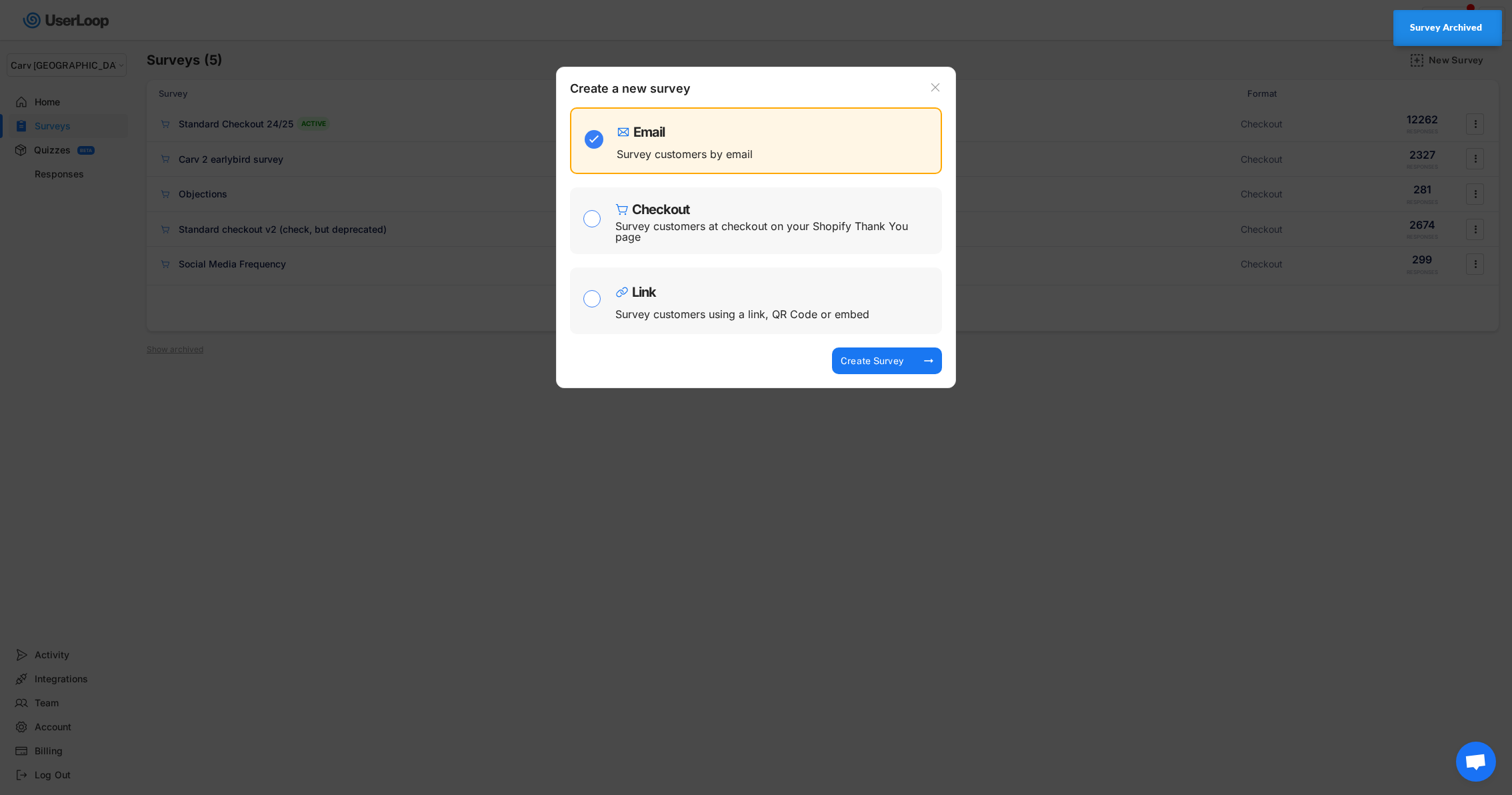
click at [735, 218] on div "Checkout Survey customers at checkout on your Shopify Thank You page" at bounding box center [774, 220] width 320 height 53
checkbox input "false"
checkbox input "true"
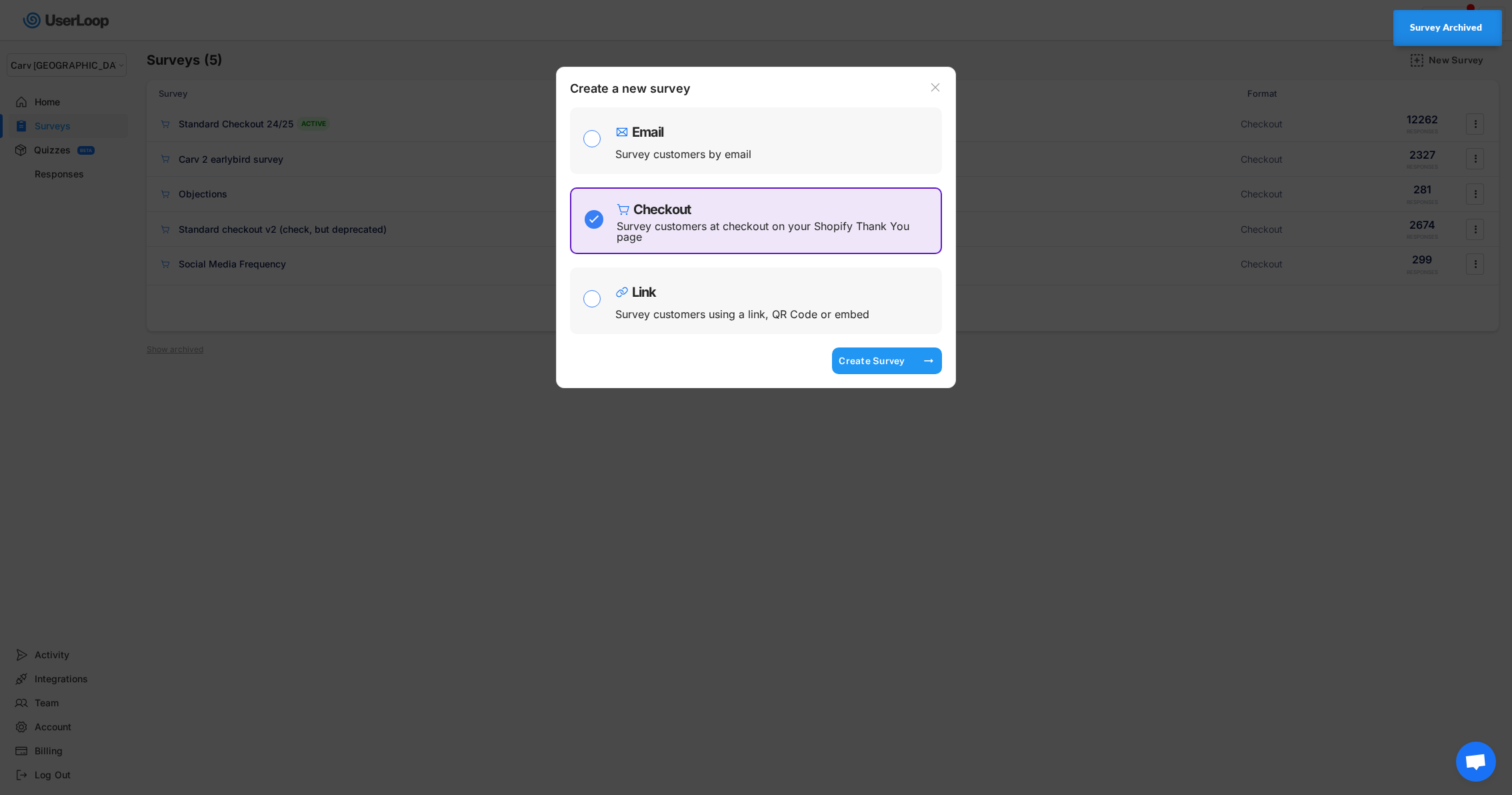
click at [853, 365] on div "Create Survey" at bounding box center [871, 361] width 66 height 12
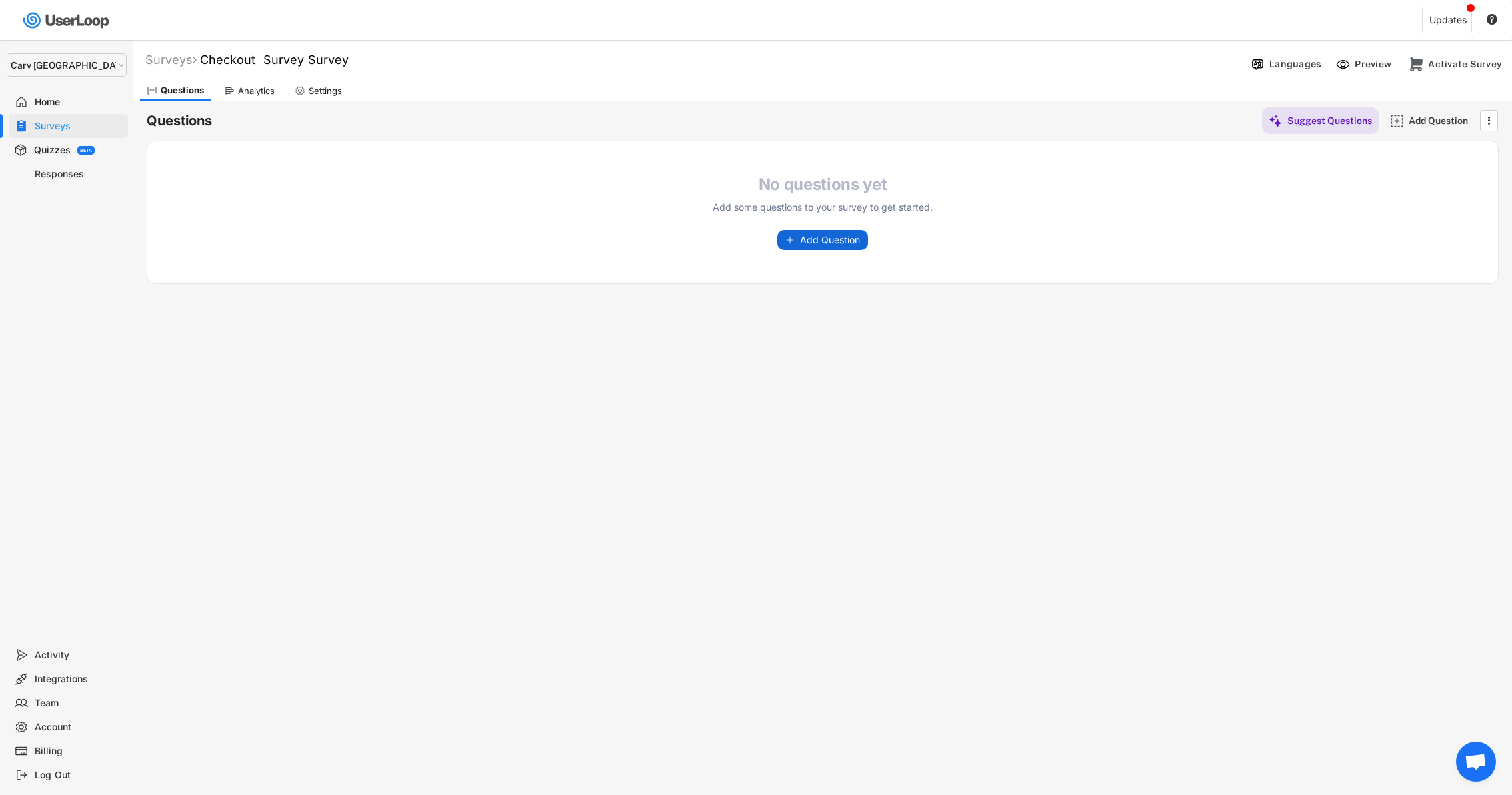
click at [814, 240] on span "Add Question" at bounding box center [829, 240] width 60 height 9
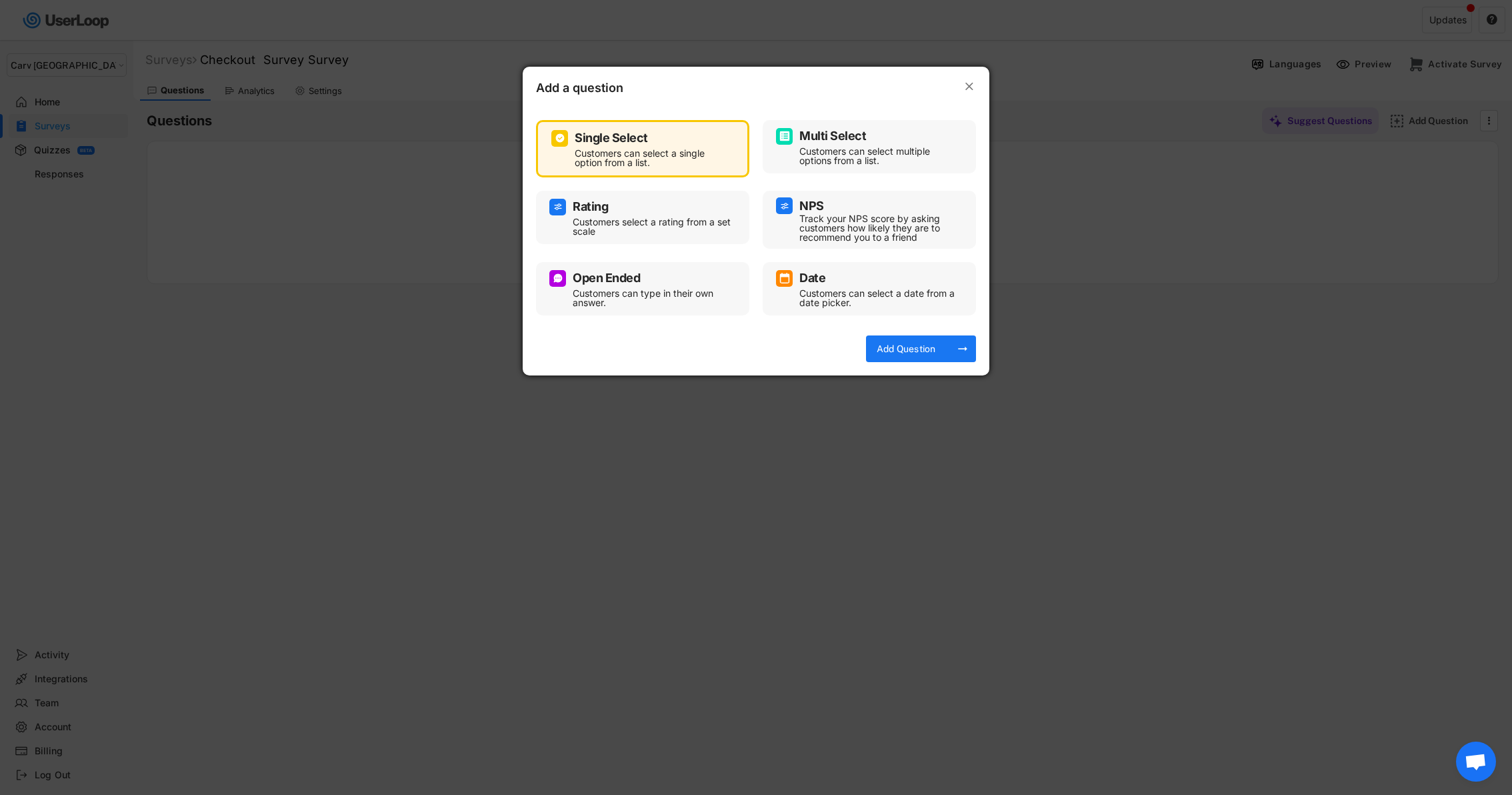
click at [864, 161] on div "Customers can select multiple options from a list." at bounding box center [879, 156] width 160 height 18
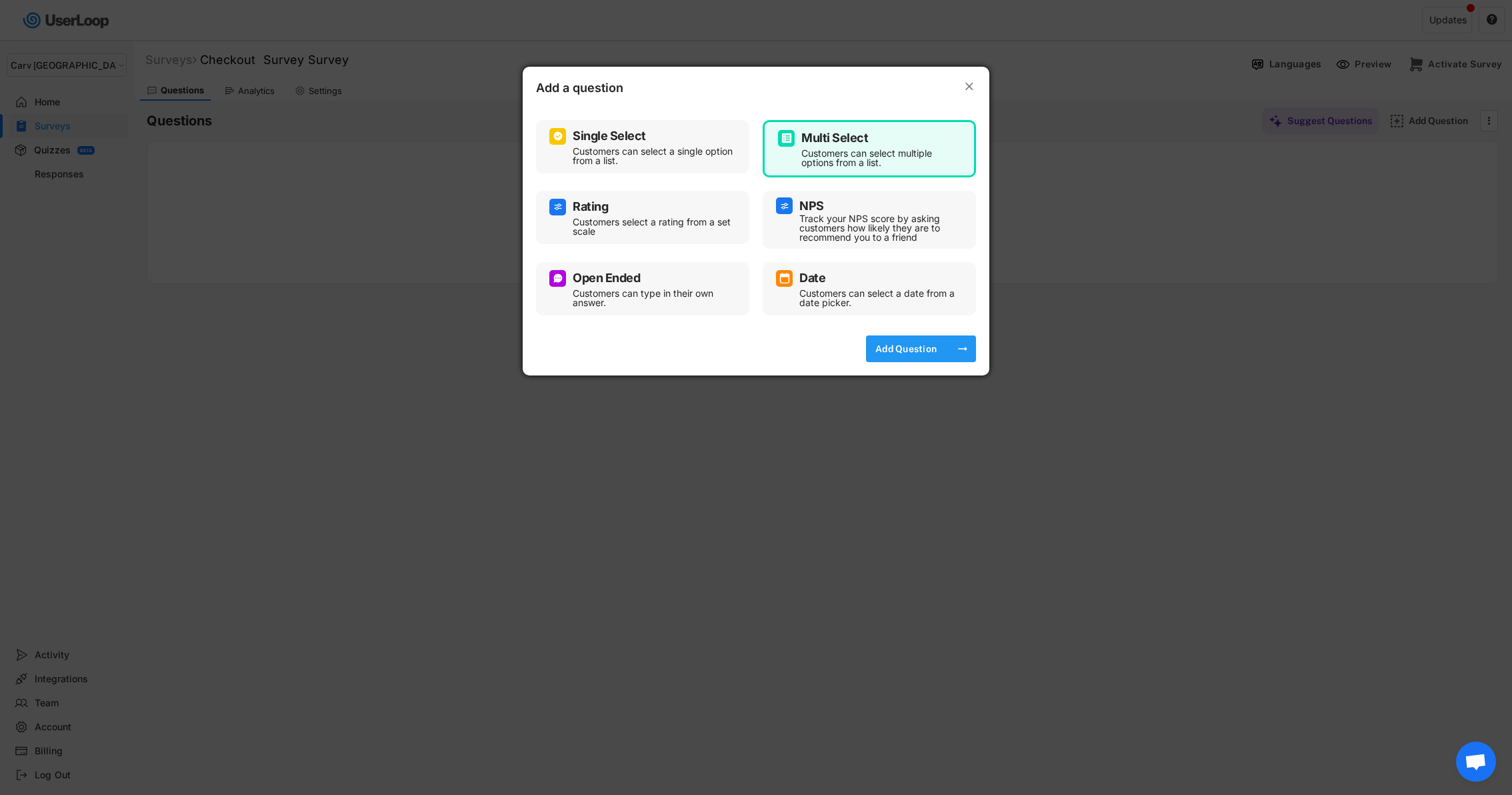
click at [900, 357] on div "Add Question" at bounding box center [906, 349] width 66 height 27
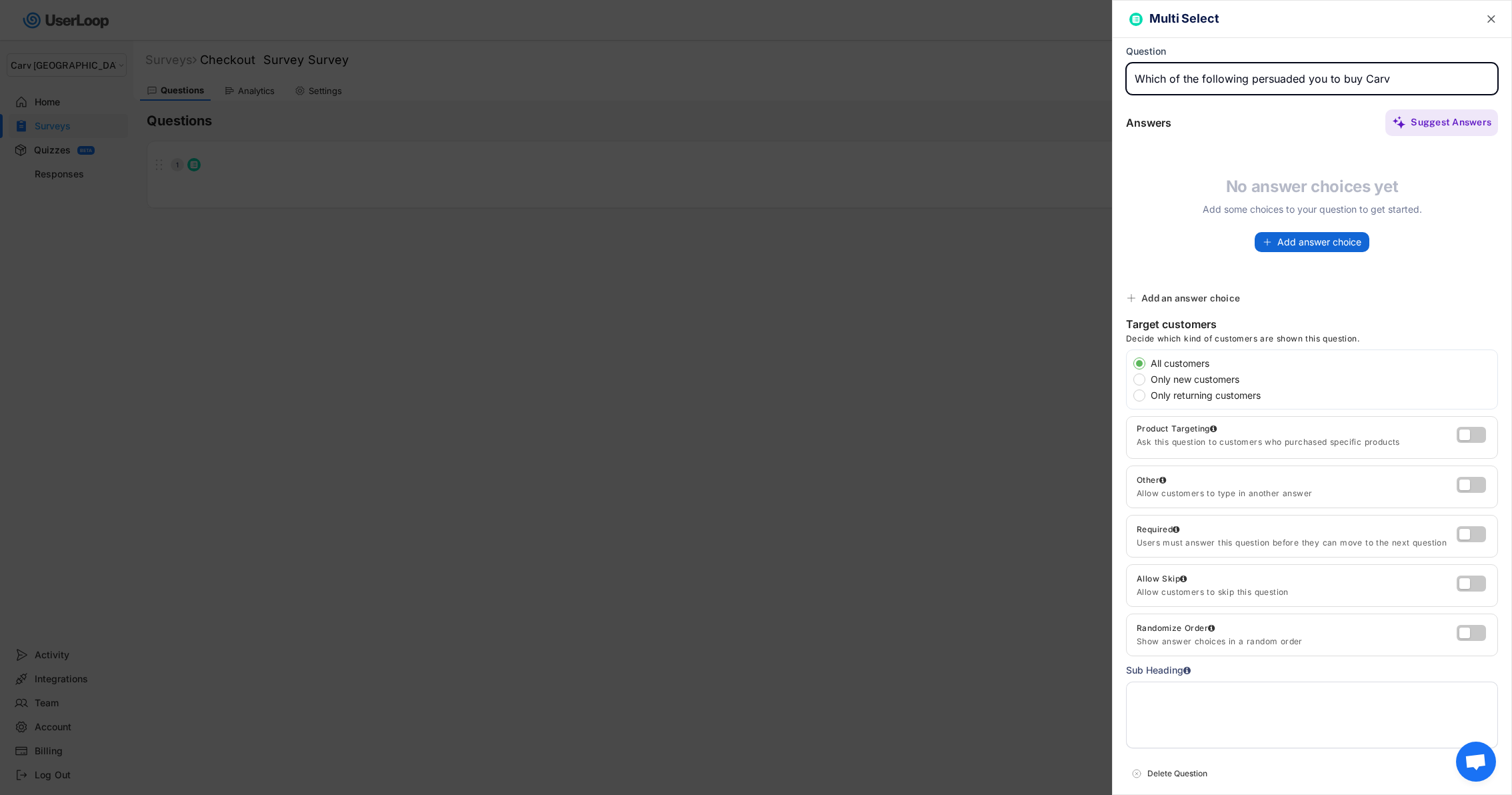
type input "Which of the following persuaded you to buy Carv"
click at [1327, 241] on span "Add answer choice" at bounding box center [1320, 242] width 84 height 9
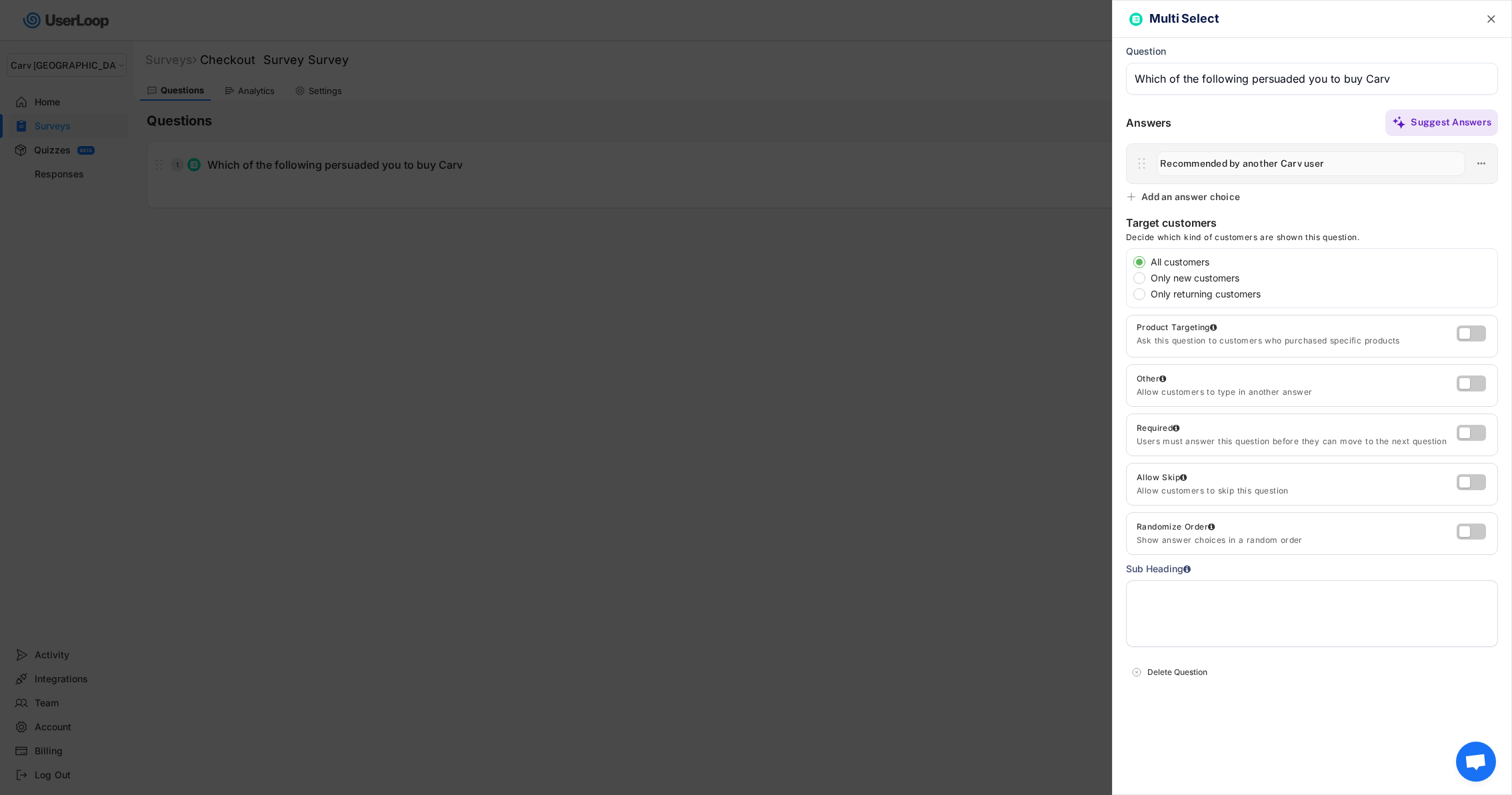
type input "Recommended by another Carv user"
click at [1206, 197] on div "Add an answer choice" at bounding box center [1190, 197] width 98 height 12
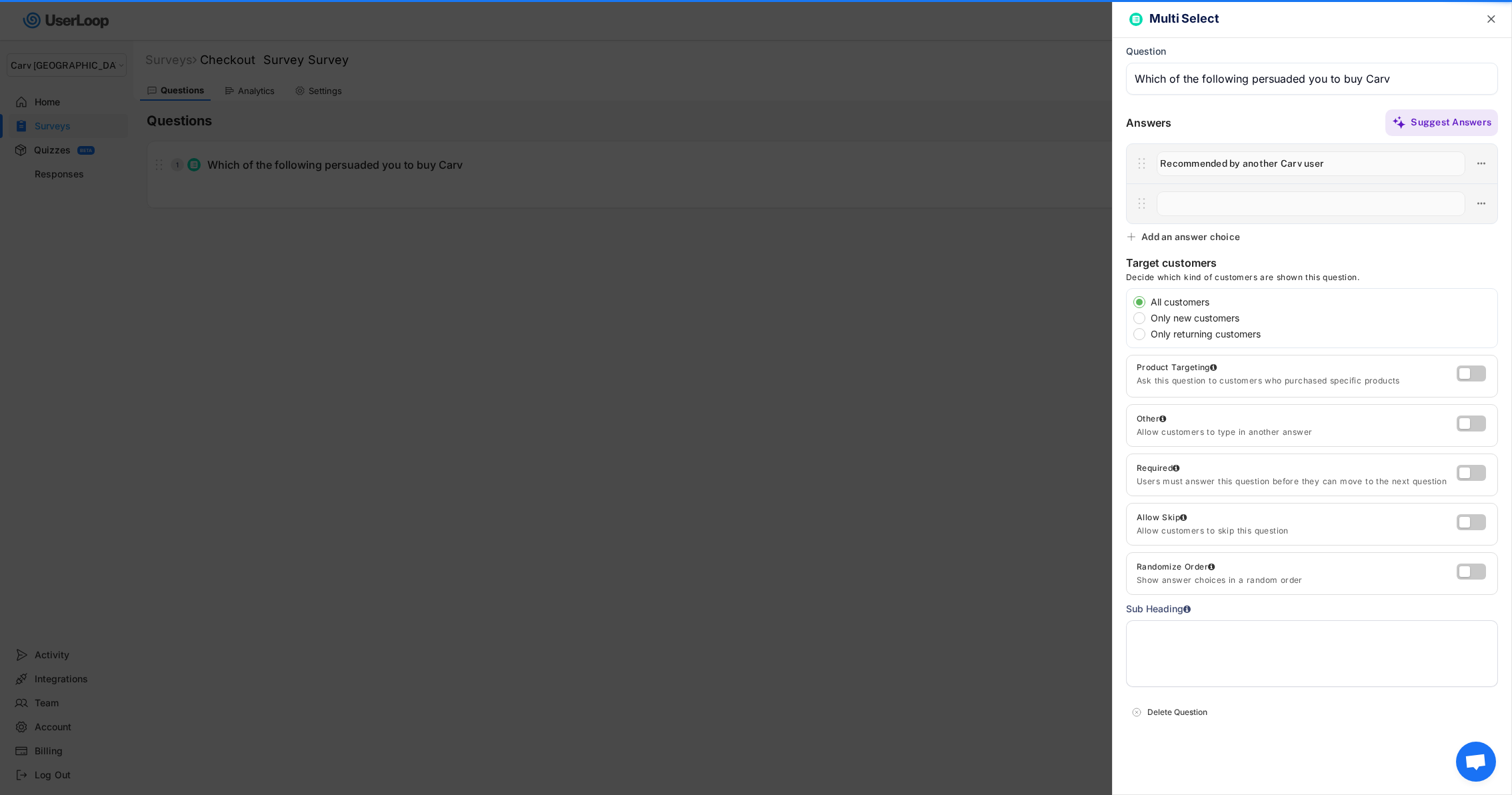
click at [1221, 205] on input "input" at bounding box center [1310, 203] width 308 height 24
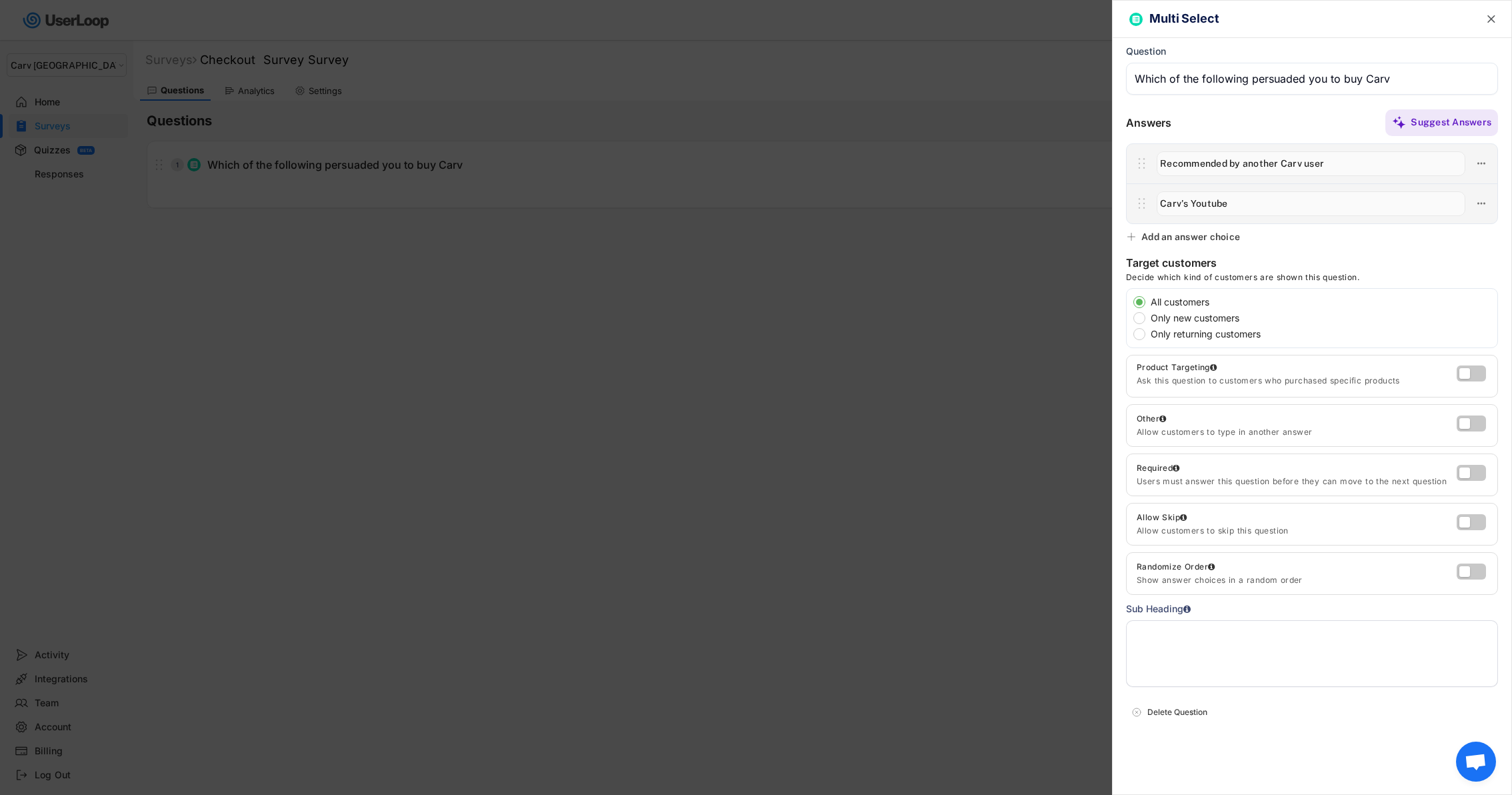
type input "Carv's Youtube"
click at [1186, 237] on div "Add an answer choice" at bounding box center [1190, 237] width 98 height 12
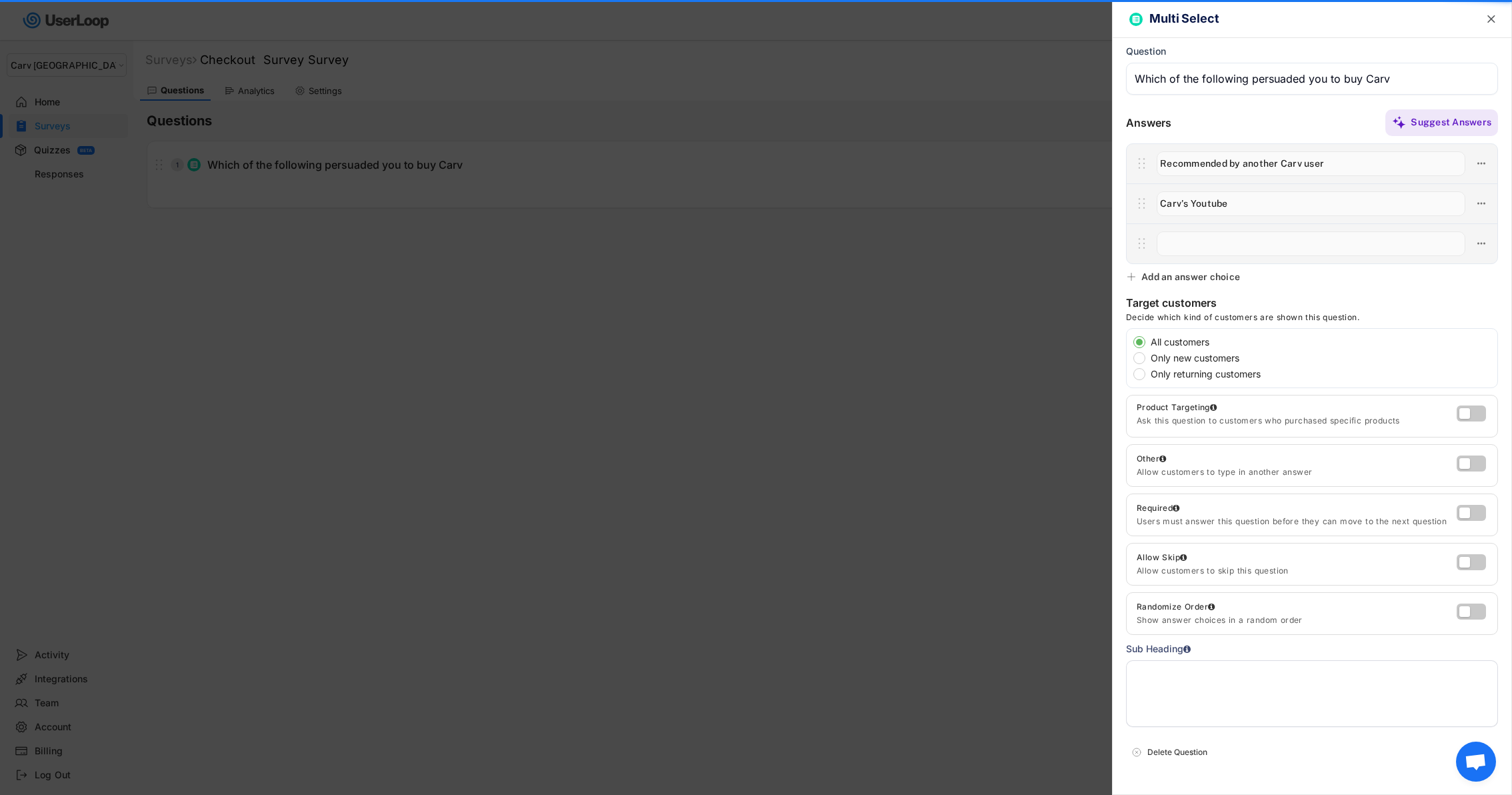
click at [1213, 244] on input "input" at bounding box center [1310, 243] width 308 height 24
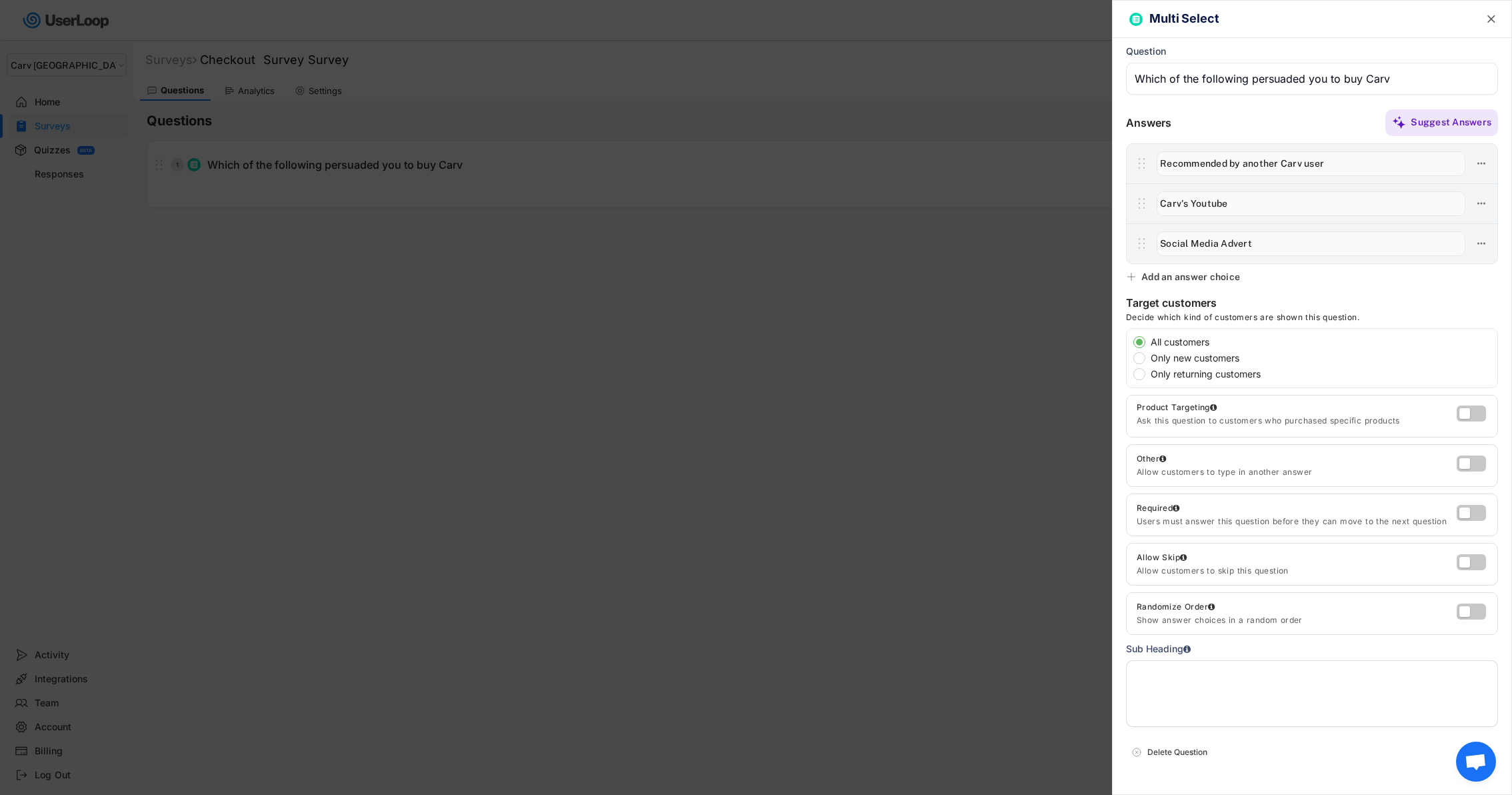
type input "Social Media Advert"
click at [1210, 272] on div "Add an answer choice" at bounding box center [1190, 276] width 98 height 12
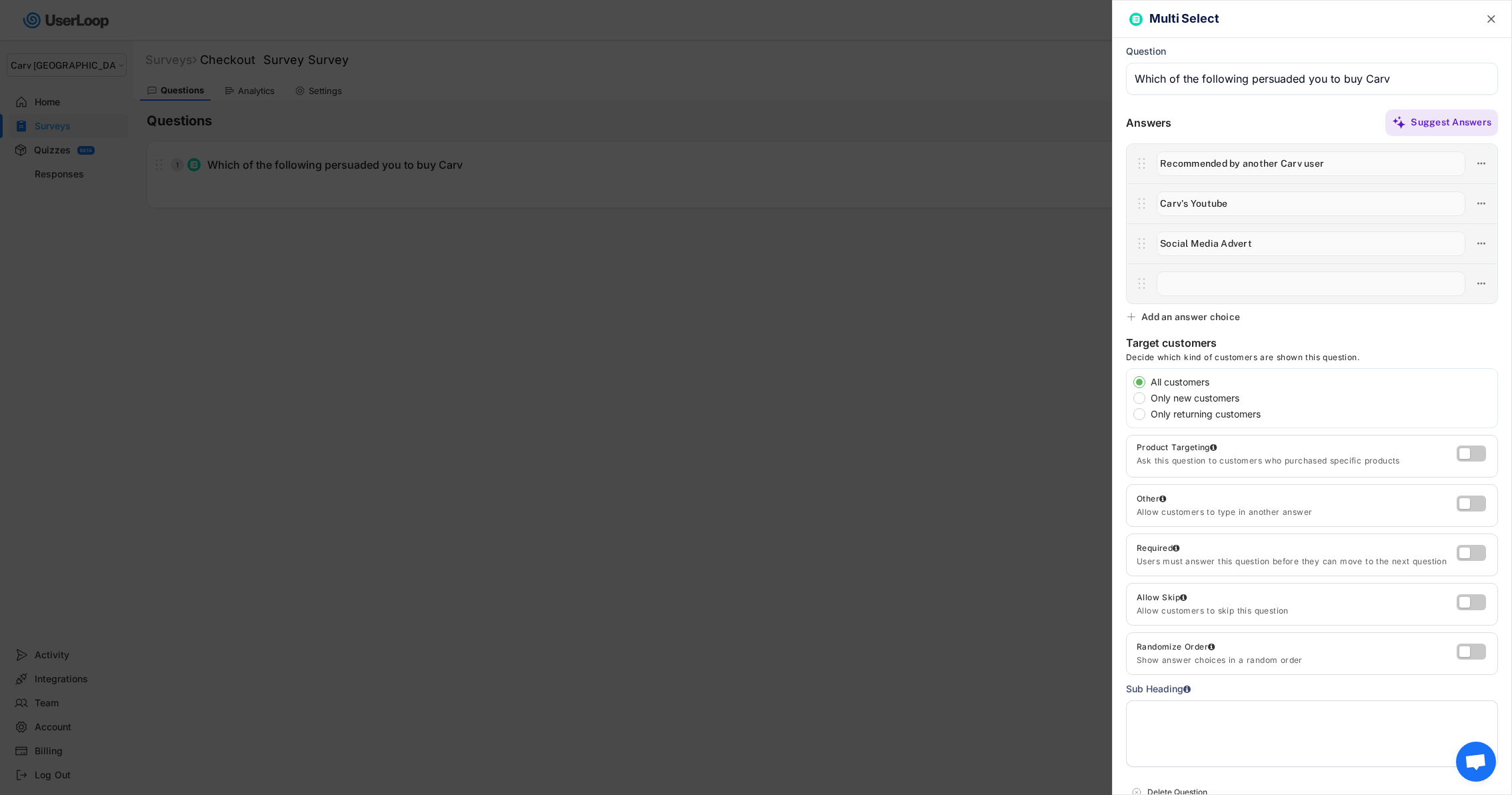
click at [1236, 279] on input "input" at bounding box center [1310, 283] width 308 height 24
type input "Ski instructor / patroller recommendation"
click at [1205, 320] on div "Add an answer choice" at bounding box center [1190, 317] width 98 height 12
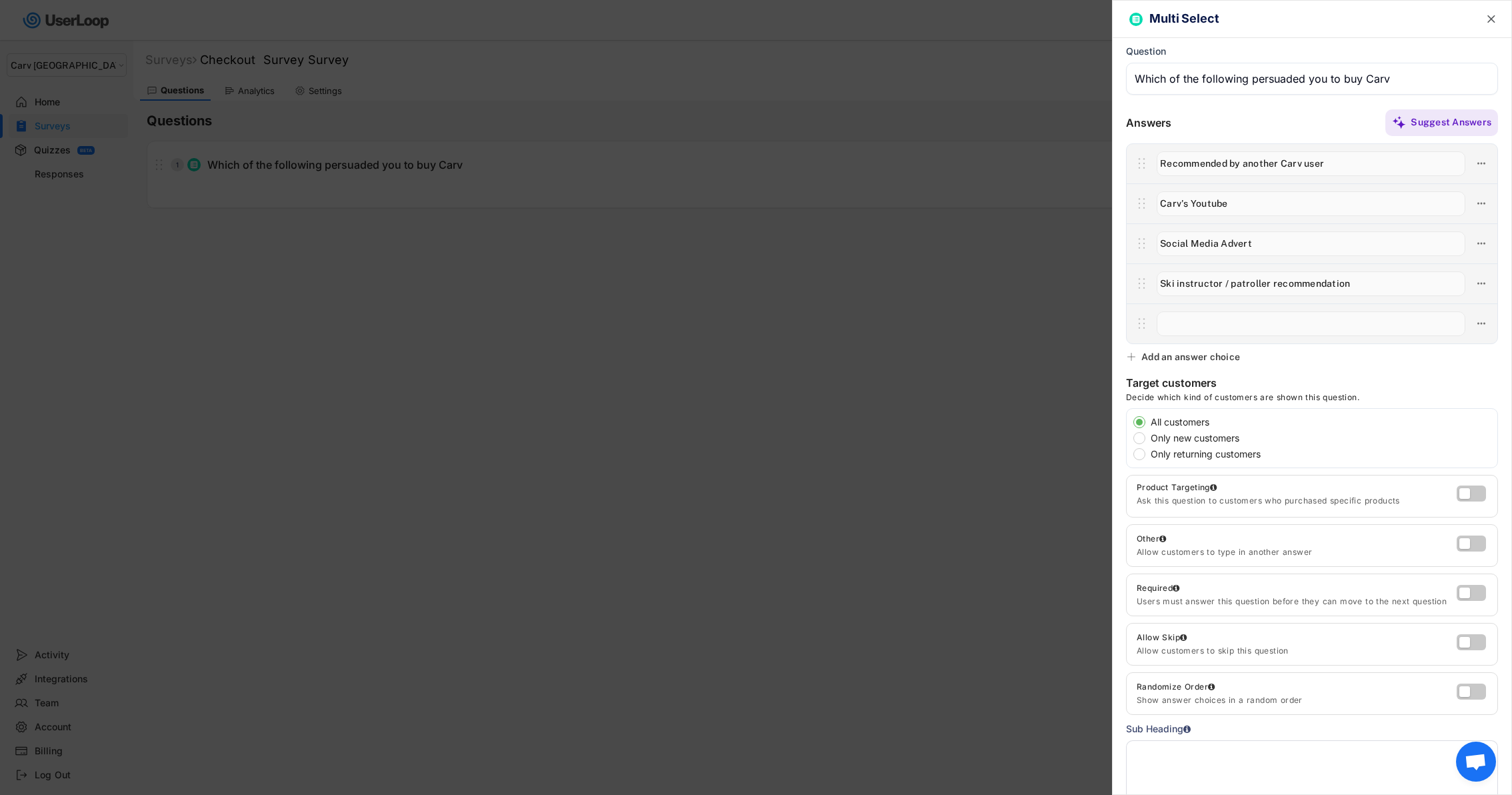
click at [1237, 330] on input "input" at bounding box center [1310, 324] width 308 height 24
type input "Retail store"
click at [1220, 365] on div "Multi Select  Question Answers Suggest Answers No answer choices yet Add some …" at bounding box center [1312, 398] width 400 height 795
click at [1219, 361] on div "Add an answer choice" at bounding box center [1190, 356] width 98 height 12
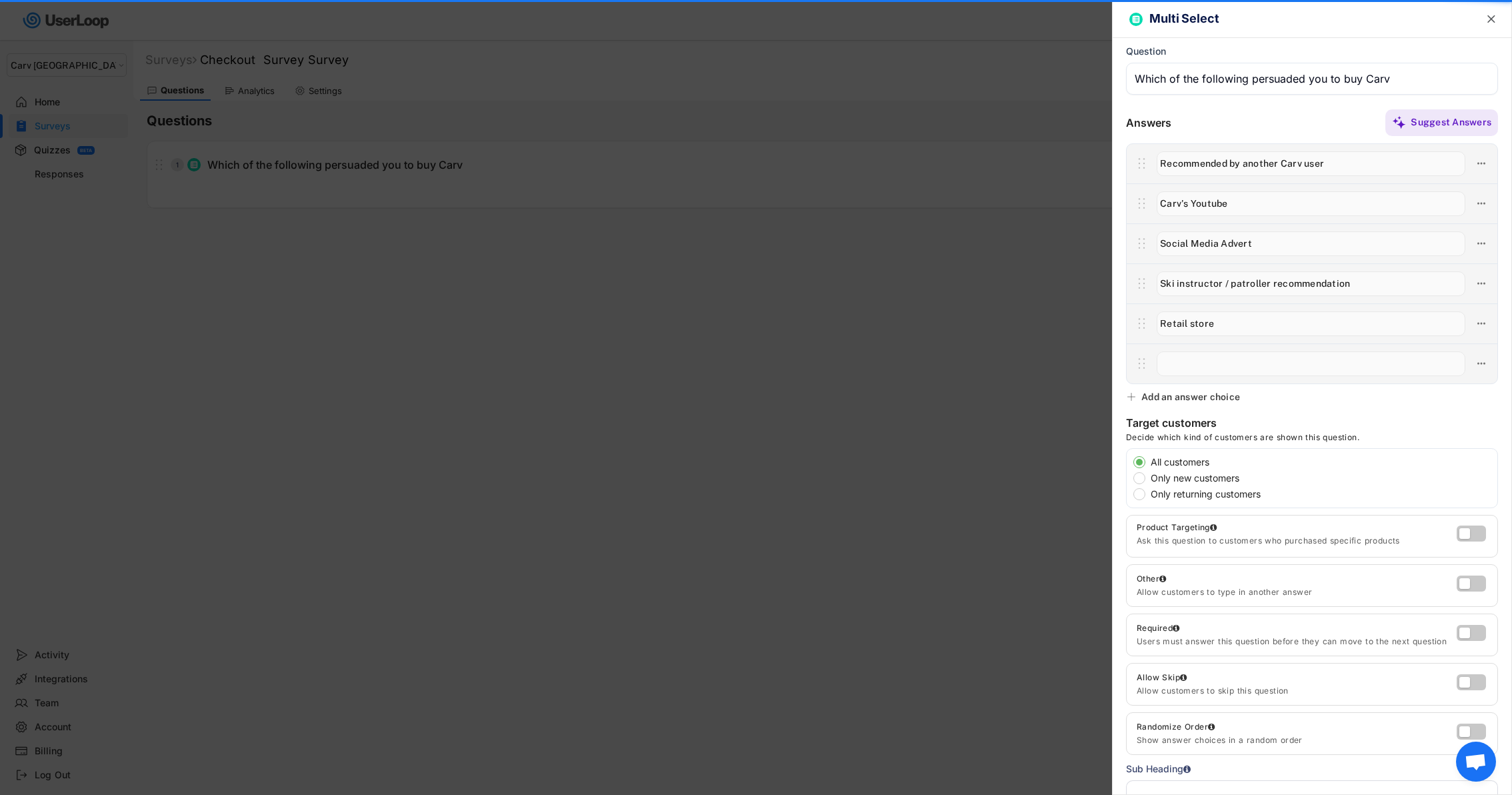
click at [1239, 370] on input "input" at bounding box center [1310, 363] width 308 height 24
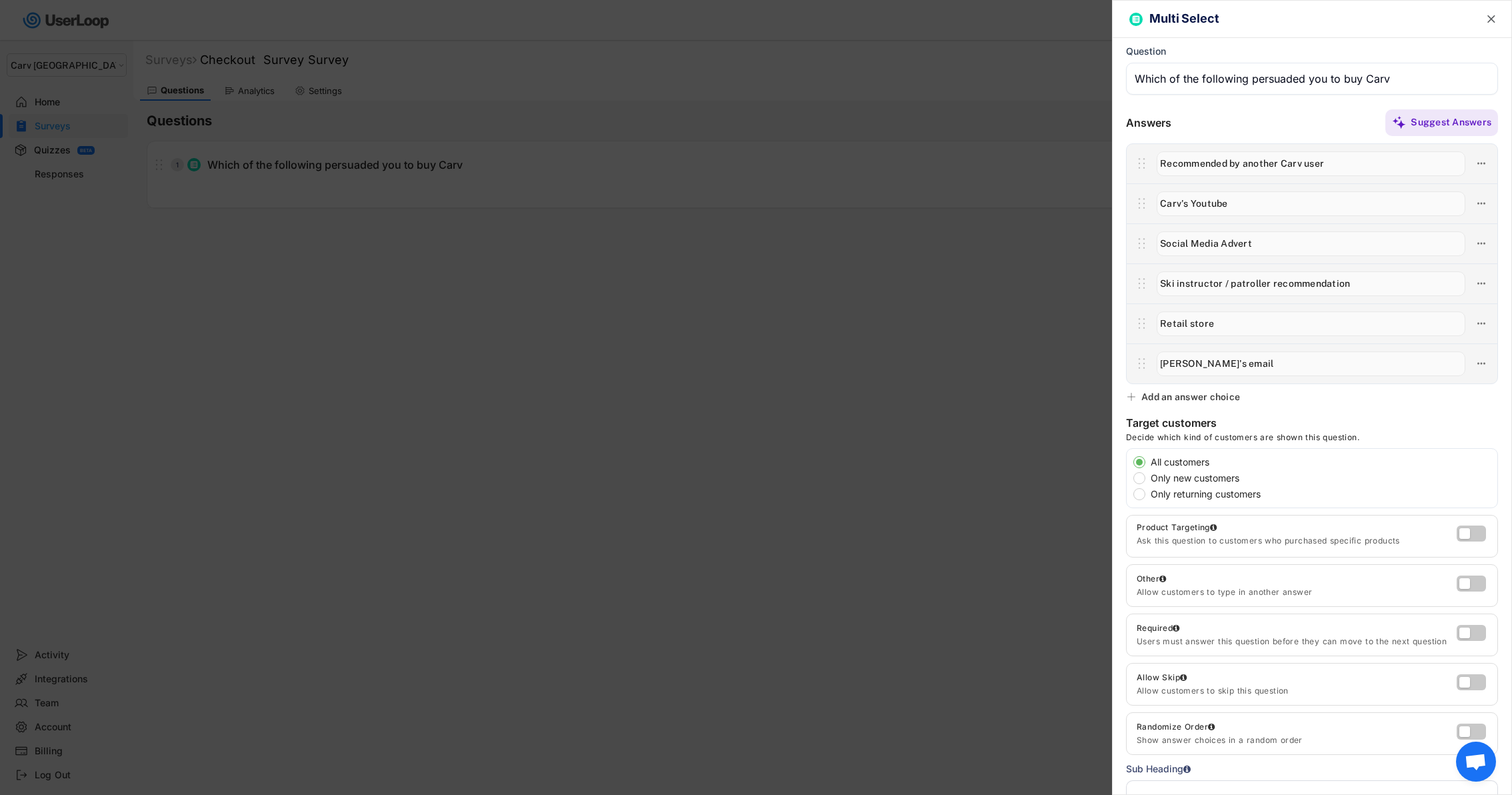
type input "[PERSON_NAME]'s email"
click at [1225, 391] on div "Add an answer choice" at bounding box center [1190, 397] width 98 height 12
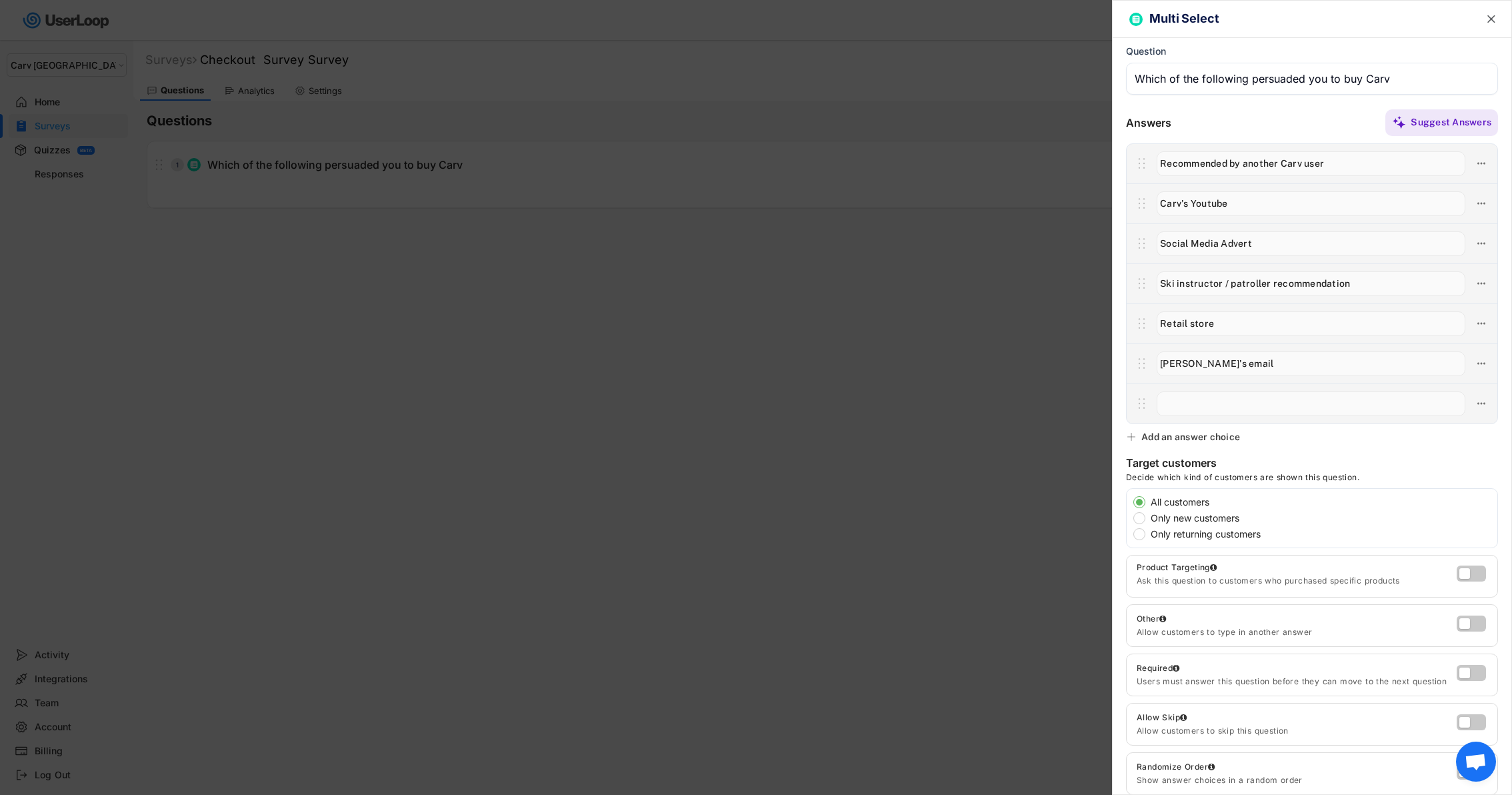
click at [1232, 408] on input "input" at bounding box center [1310, 403] width 308 height 24
click at [1181, 407] on input "input" at bounding box center [1310, 403] width 308 height 24
type input "Podcast"
click at [1194, 436] on div "Add an answer choice" at bounding box center [1190, 437] width 98 height 12
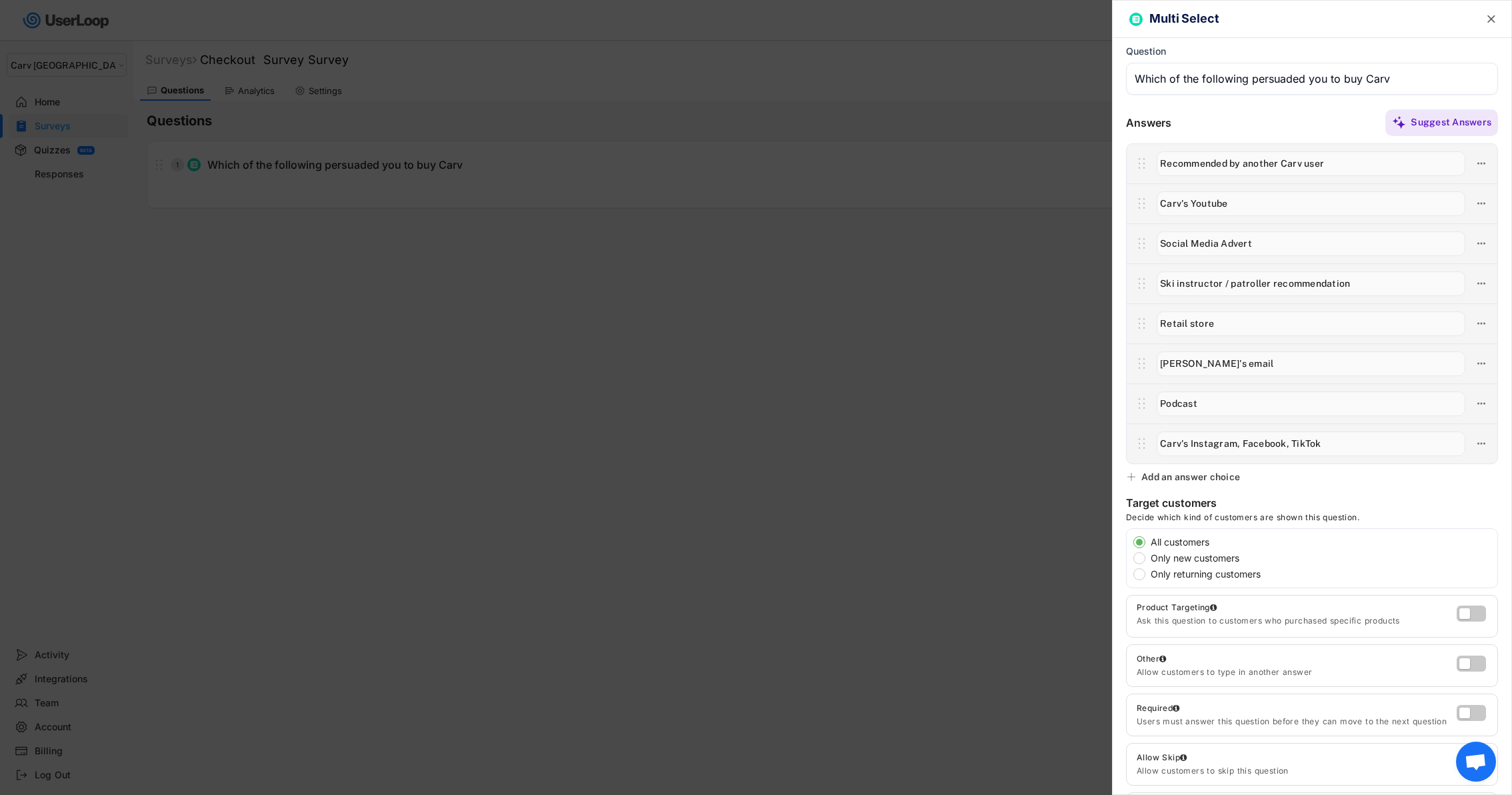
type input "Carv's Instagram, Facebook, TikTok"
click at [1161, 477] on div "Add an answer choice" at bounding box center [1190, 476] width 98 height 12
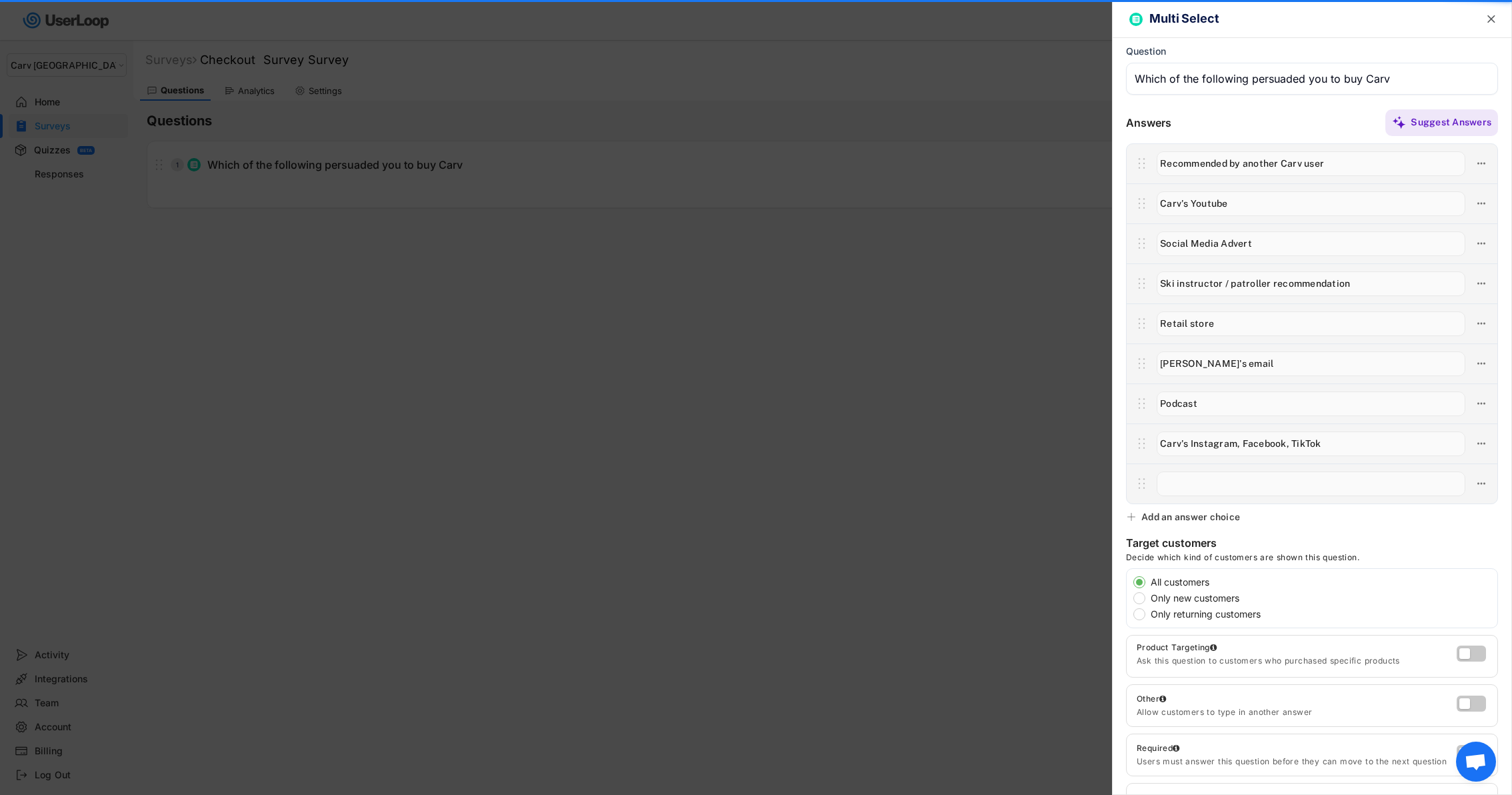
click at [1197, 483] on input "input" at bounding box center [1310, 483] width 308 height 24
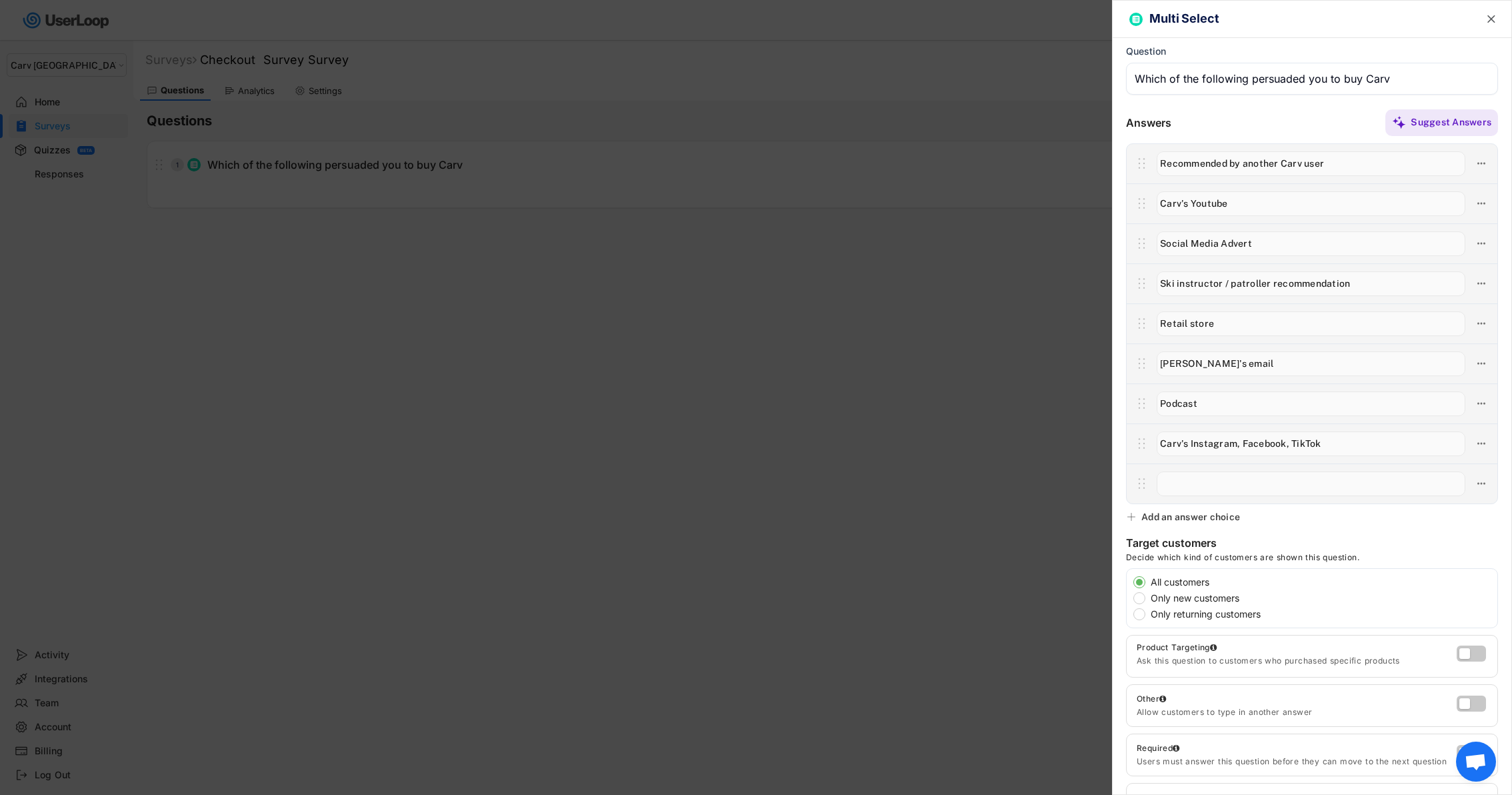
type input "S"
click at [1165, 482] on input "input" at bounding box center [1310, 483] width 308 height 24
click at [1180, 485] on input "input" at bounding box center [1310, 483] width 308 height 24
type input "Social media influencer (not Carv account)"
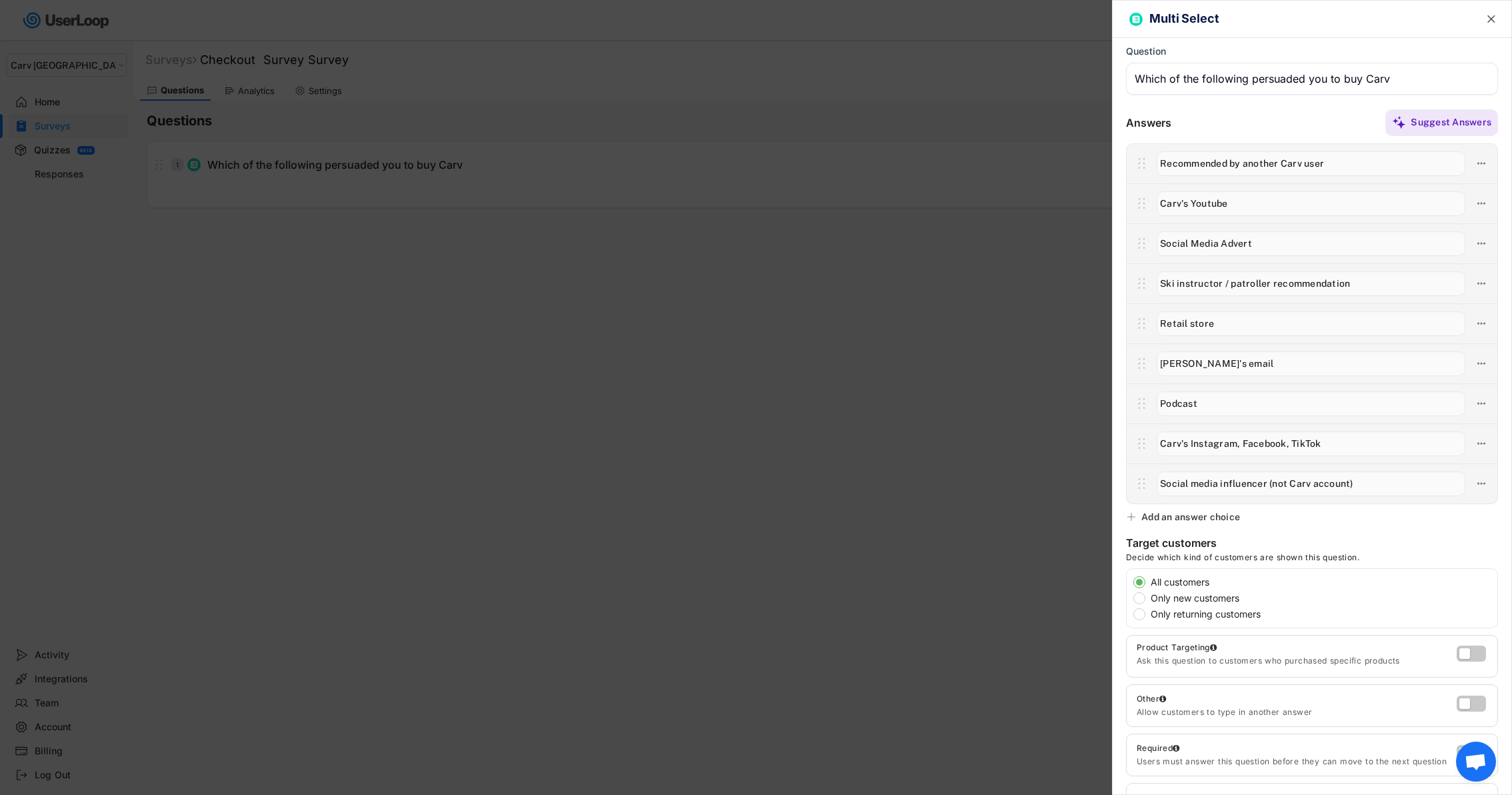
click at [1210, 519] on div "Add an answer choice" at bounding box center [1190, 517] width 98 height 12
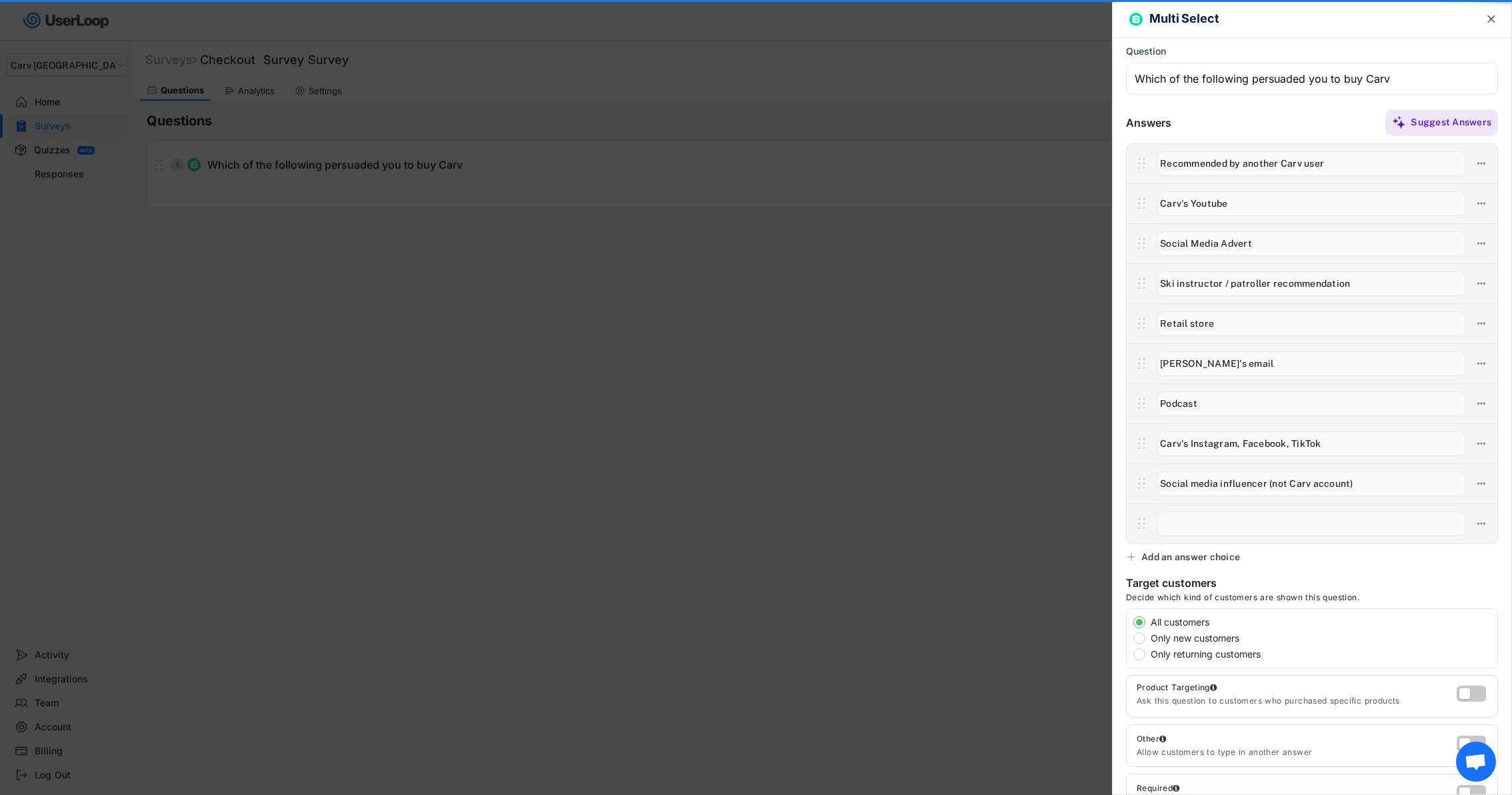
click at [1220, 520] on input "input" at bounding box center [1310, 524] width 308 height 24
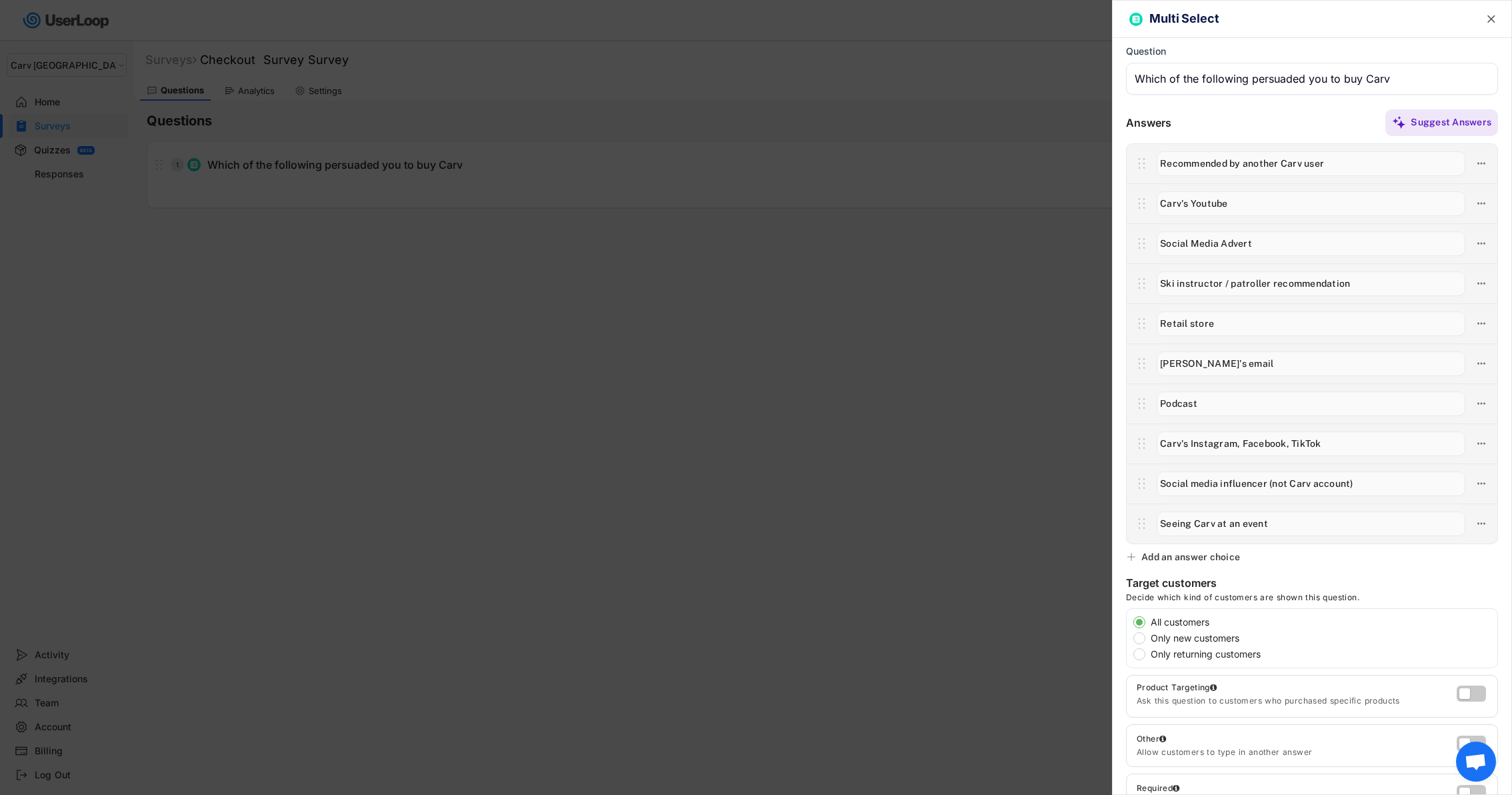
type input "Seeing Carv at an event"
click at [1213, 562] on div "Multi Select  Question Answers Suggest Answers No answer choices yet Add some …" at bounding box center [1312, 398] width 400 height 795
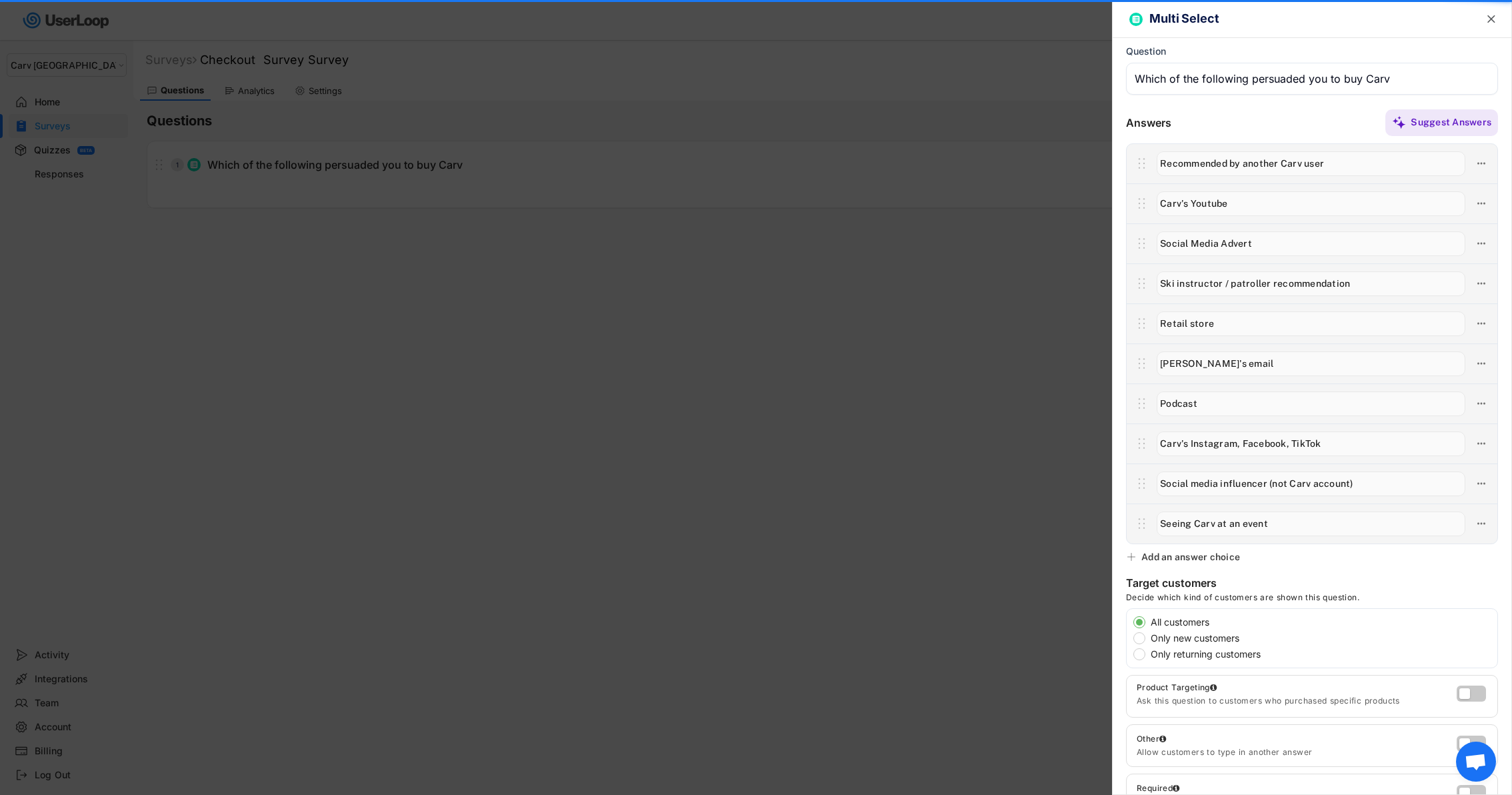
click at [1216, 557] on div "Add an answer choice" at bounding box center [1190, 557] width 98 height 12
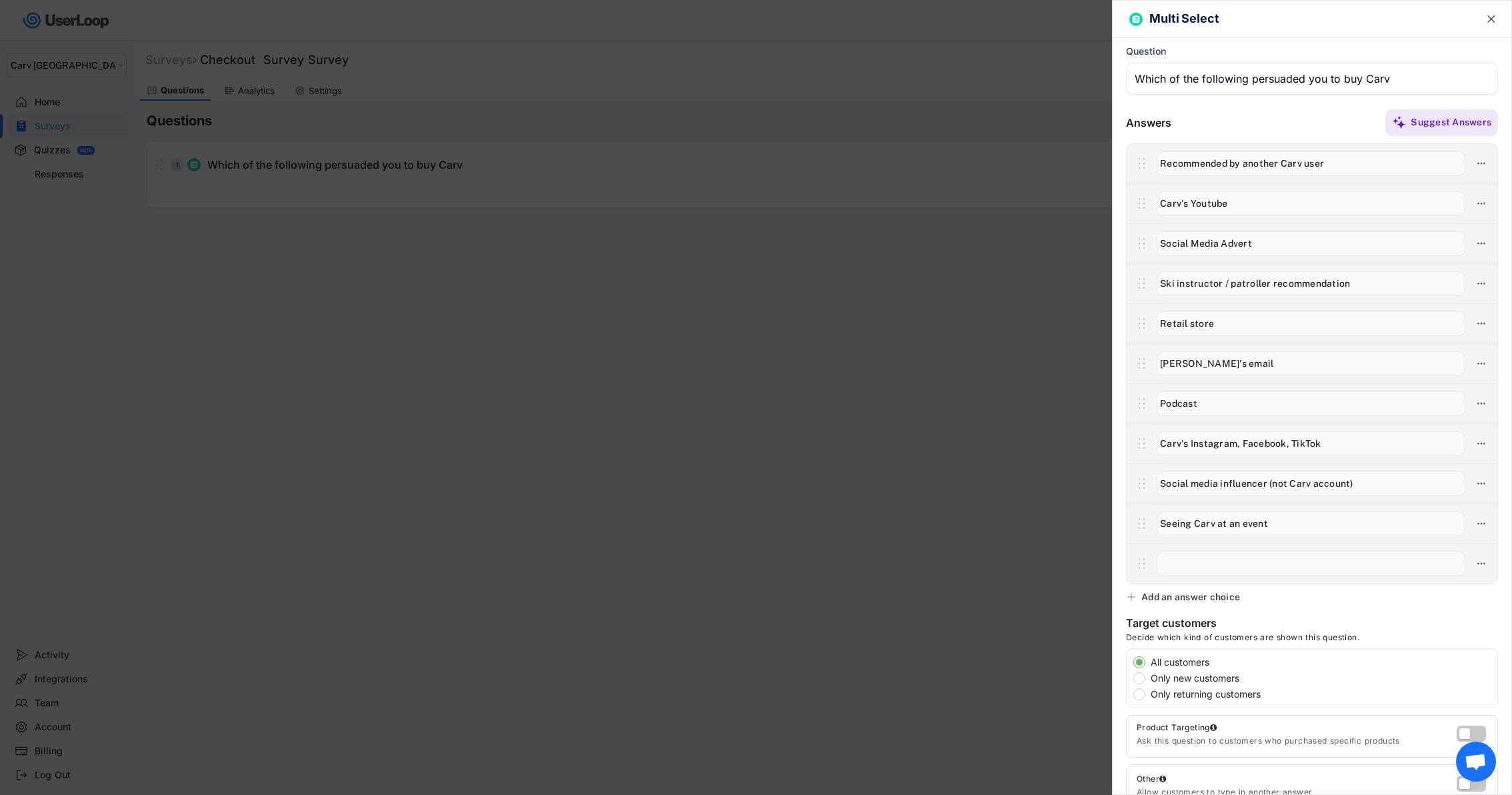
click at [1229, 571] on input "input" at bounding box center [1310, 563] width 308 height 24
type input "3rd party website (not Carv)"
click at [1226, 596] on div "Add an answer choice" at bounding box center [1190, 597] width 98 height 12
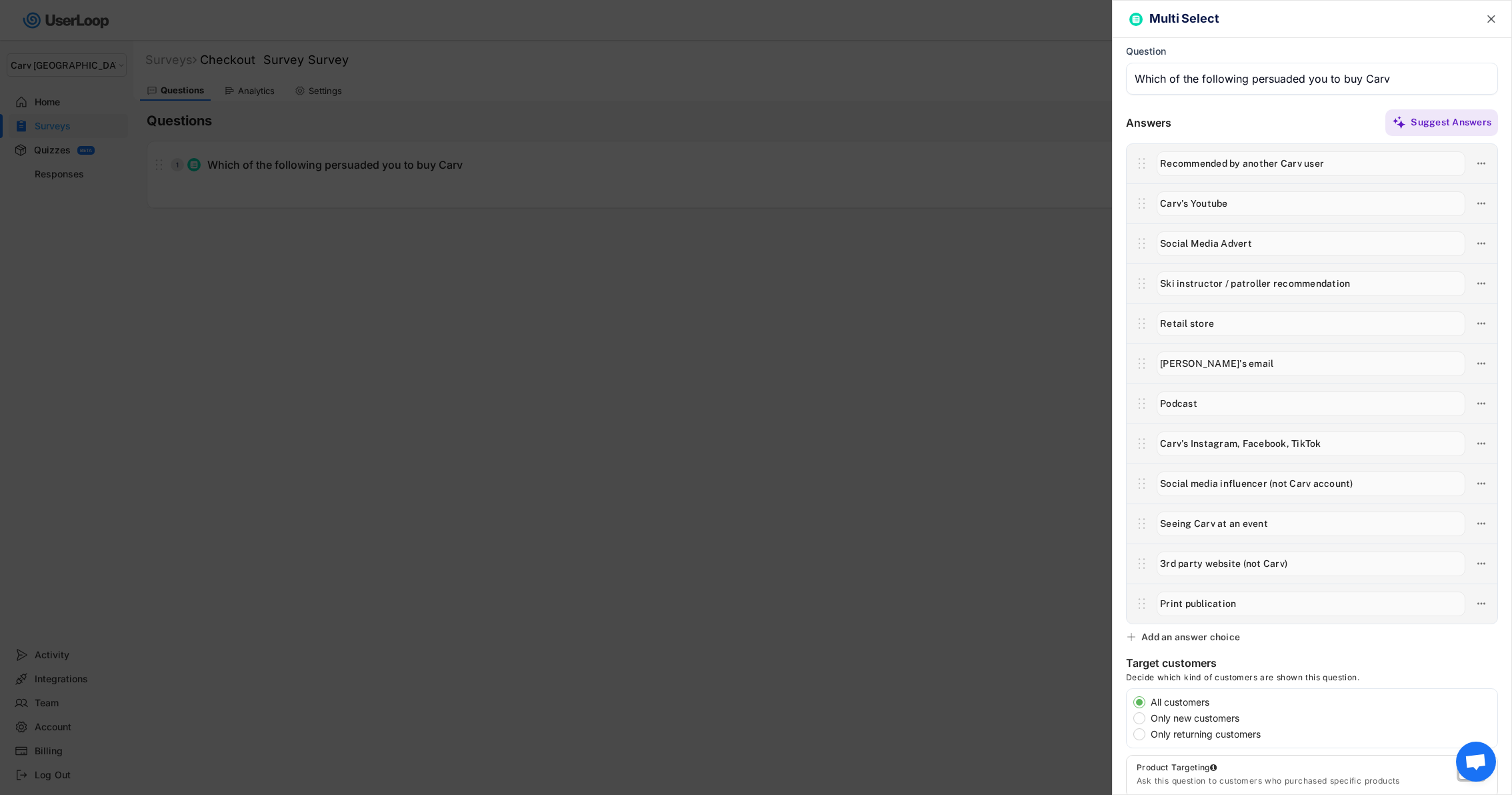
type input "Print publication"
click at [1226, 640] on div "Add an answer choice" at bounding box center [1190, 637] width 98 height 12
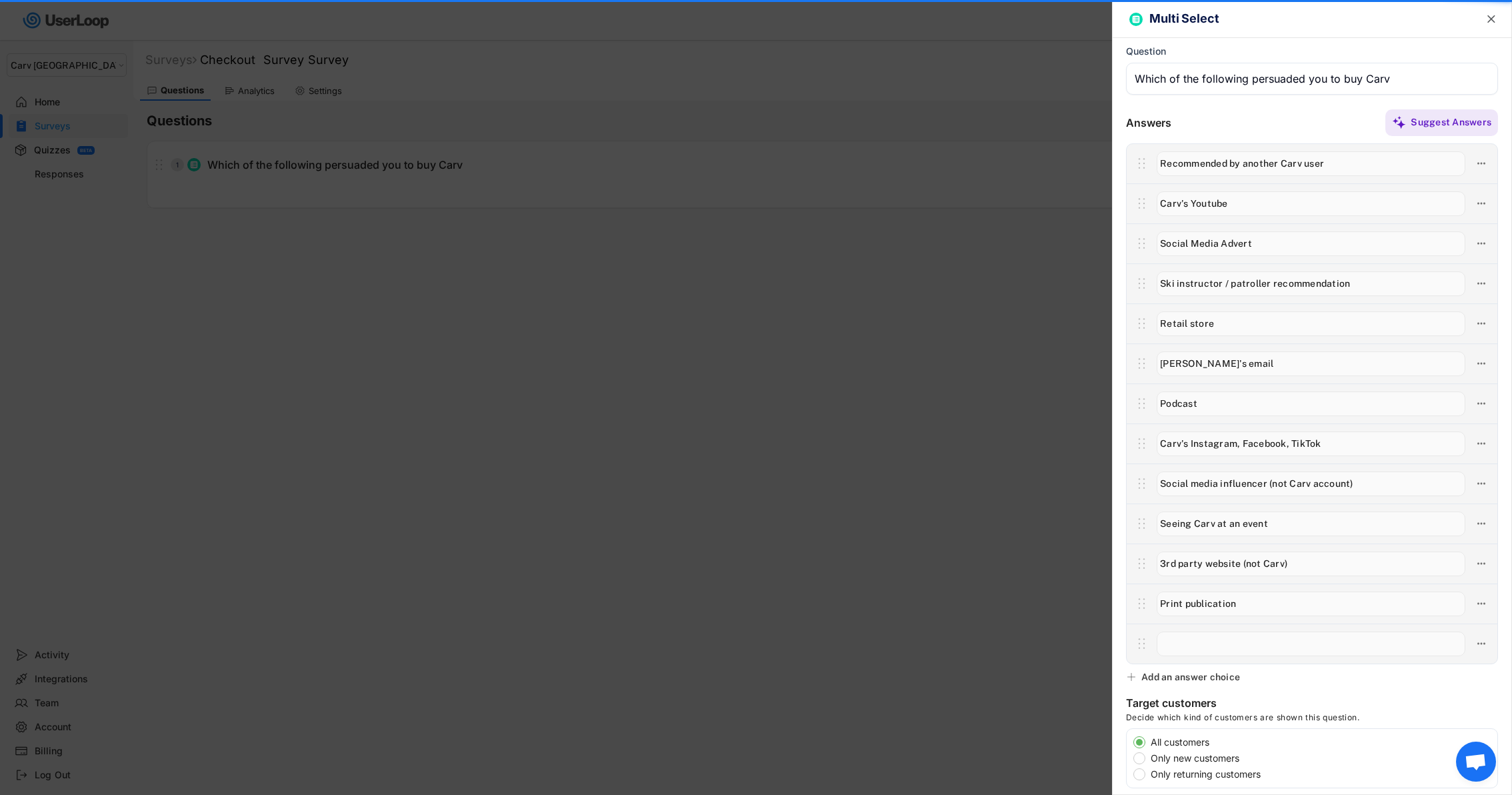
click at [1240, 641] on input "input" at bounding box center [1310, 644] width 308 height 24
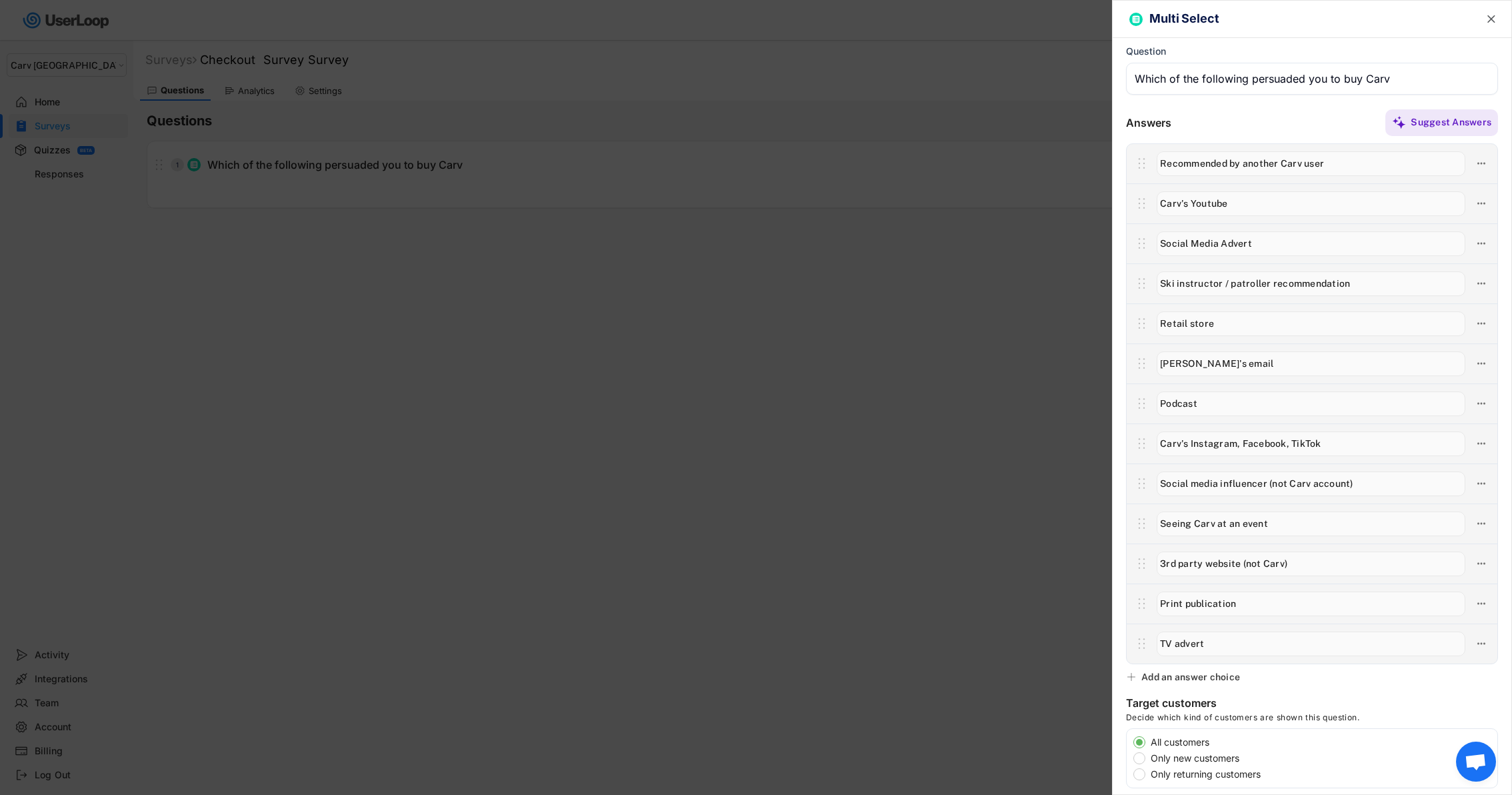
scroll to position [33, 0]
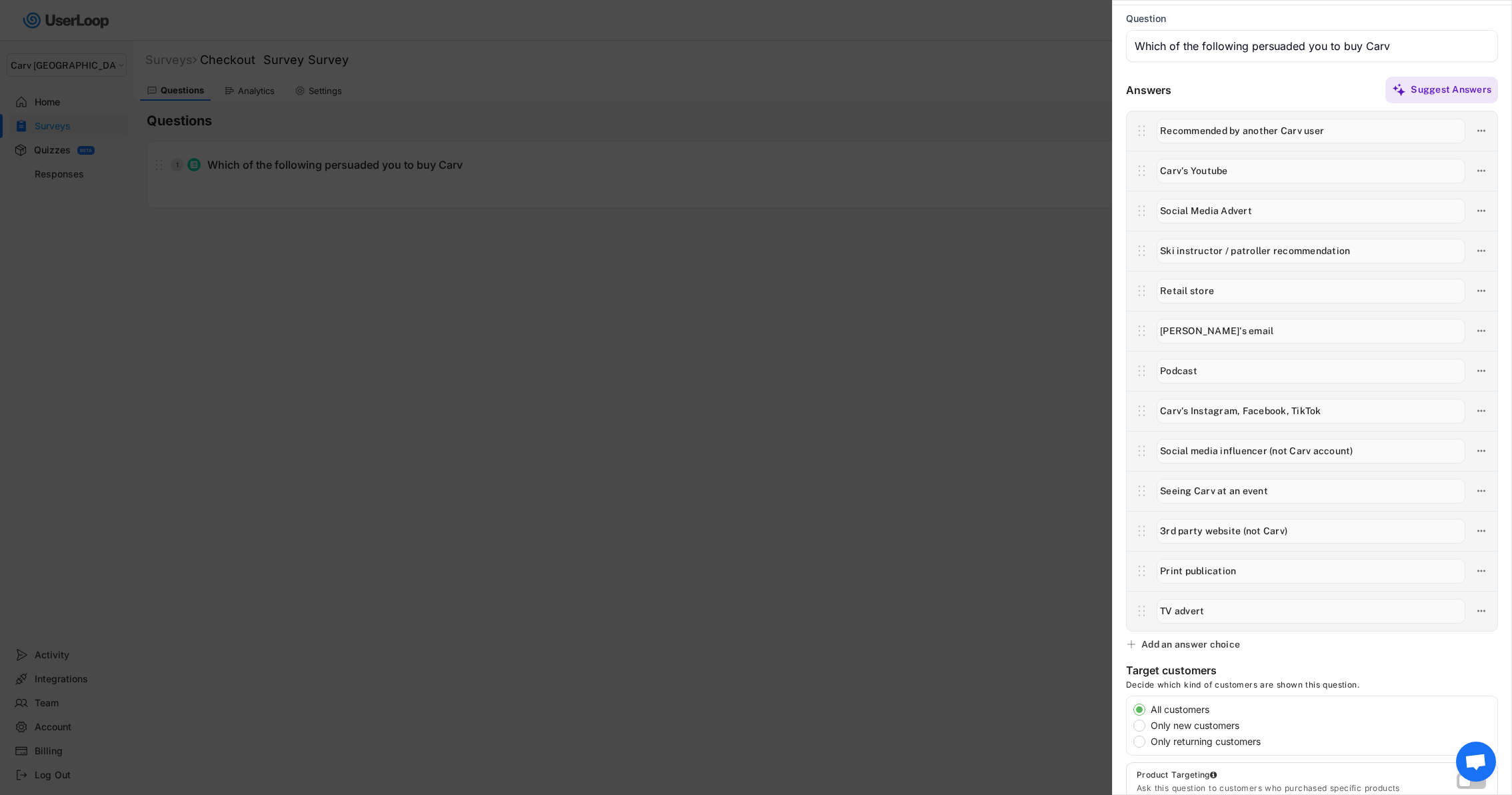
type input "TV advert"
click at [1179, 649] on div "Add an answer choice" at bounding box center [1190, 644] width 98 height 12
click at [1189, 651] on input "input" at bounding box center [1310, 650] width 308 height 24
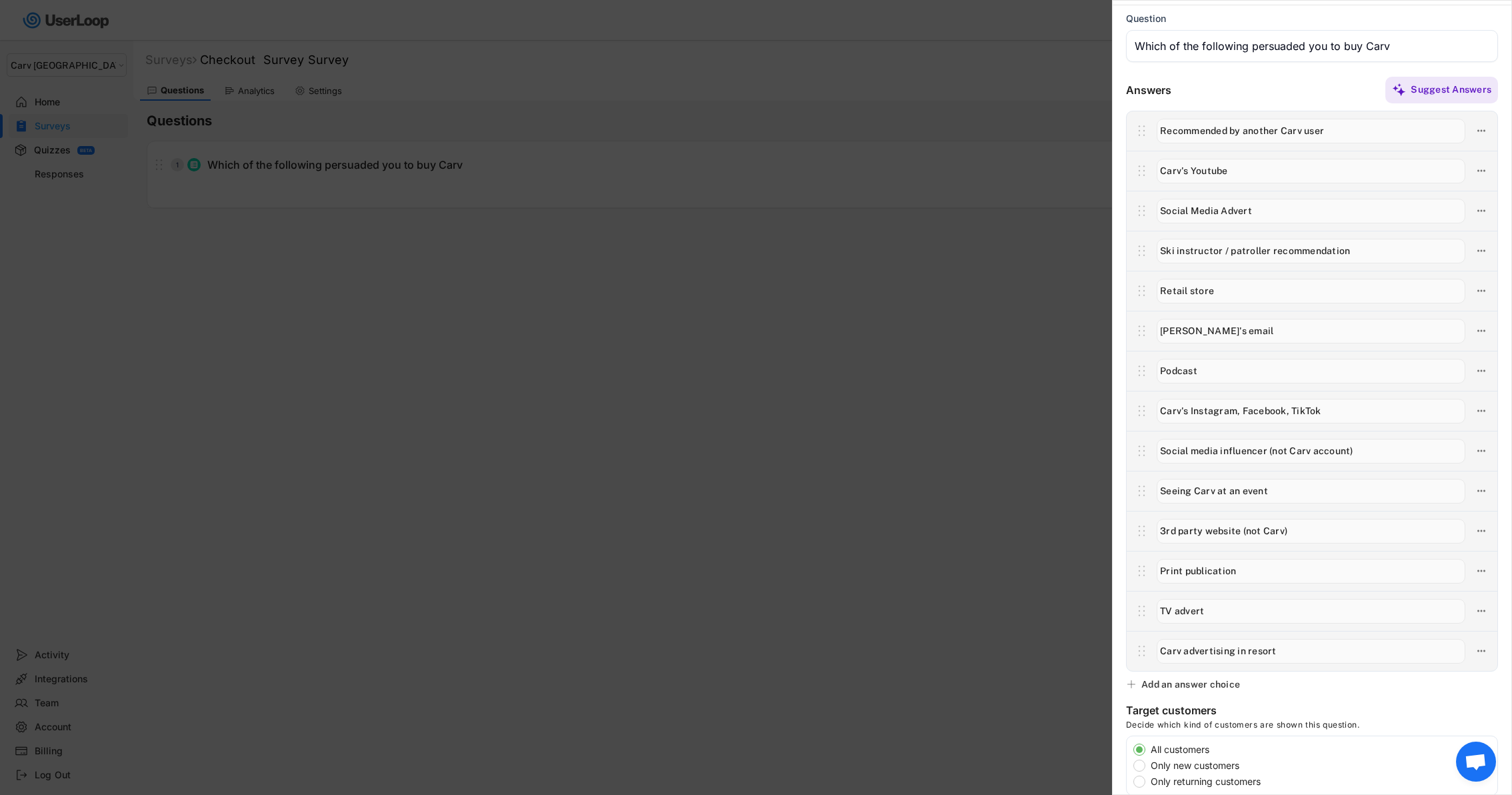
click at [1243, 652] on input "input" at bounding box center [1310, 650] width 308 height 24
click at [1231, 651] on input "input" at bounding box center [1310, 650] width 308 height 24
click at [1315, 655] on input "input" at bounding box center [1310, 650] width 308 height 24
type input "Carv advertising or event in resort"
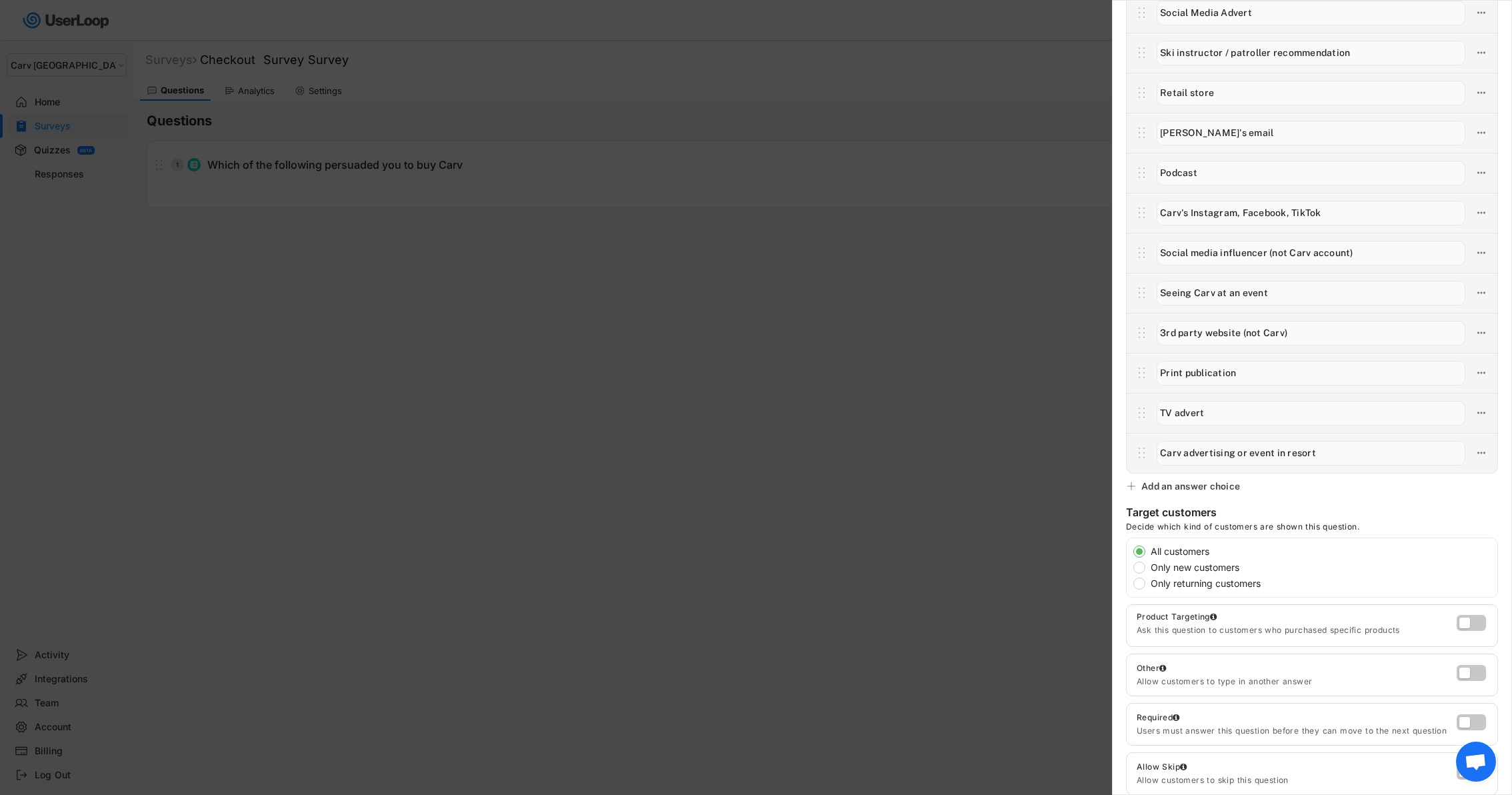
scroll to position [391, 0]
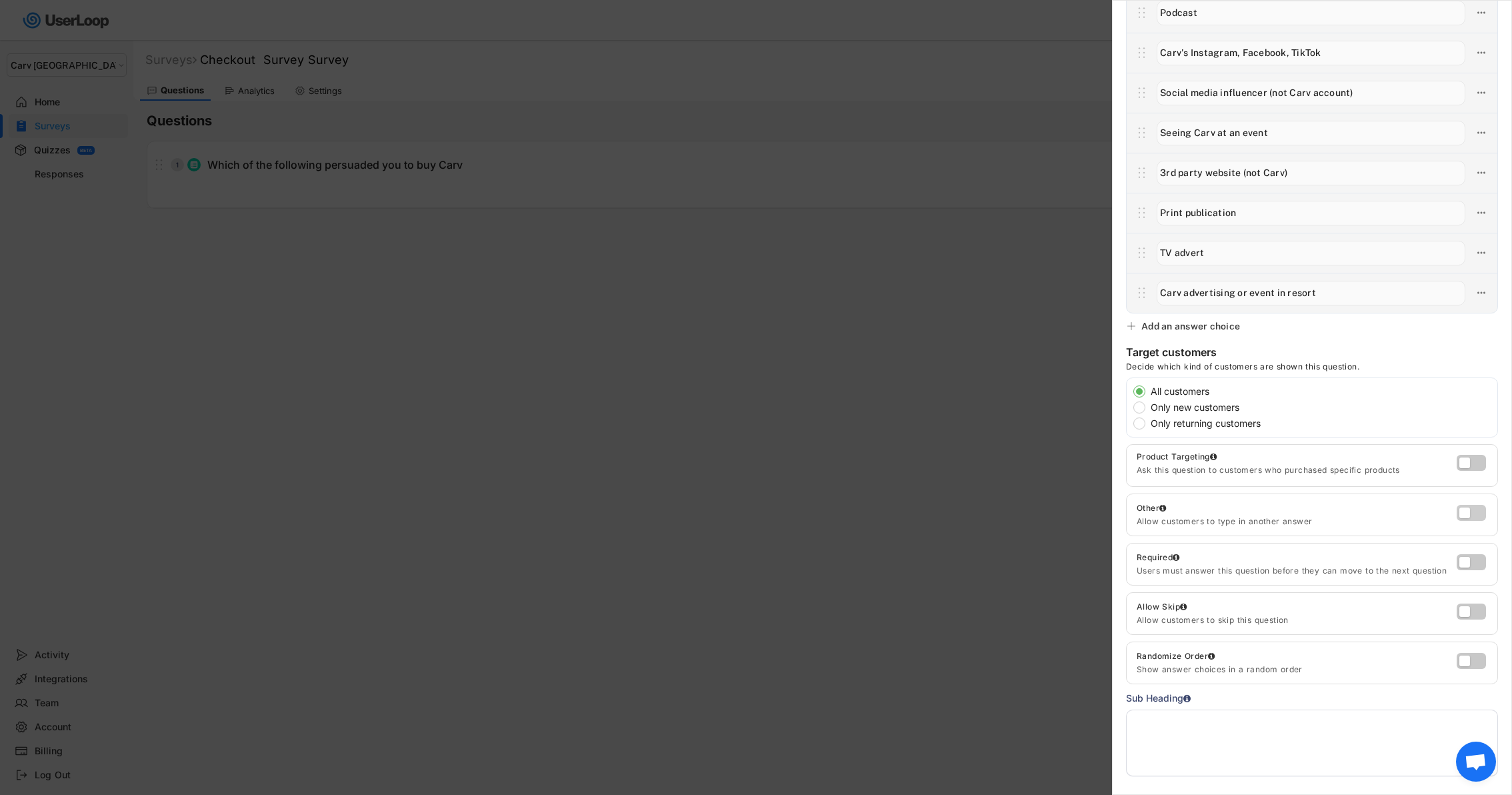
click at [1465, 512] on label at bounding box center [1467, 509] width 29 height 16
click at [0, 0] on input "checkbox" at bounding box center [0, 0] width 0 height 0
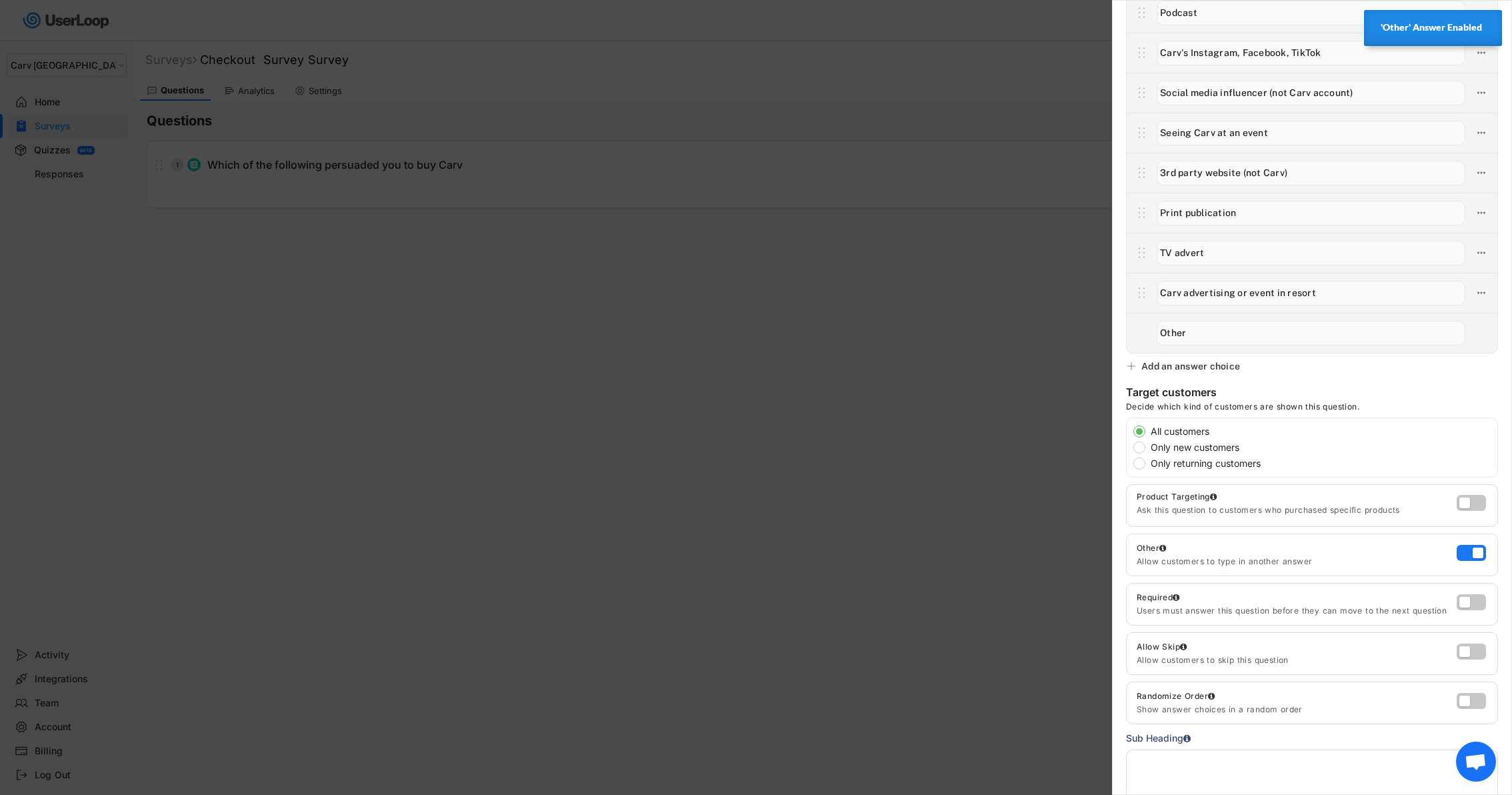
click at [1468, 705] on div at bounding box center [1473, 703] width 34 height 21
click at [1468, 702] on label at bounding box center [1467, 698] width 29 height 16
click at [0, 0] on input "checkbox" at bounding box center [0, 0] width 0 height 0
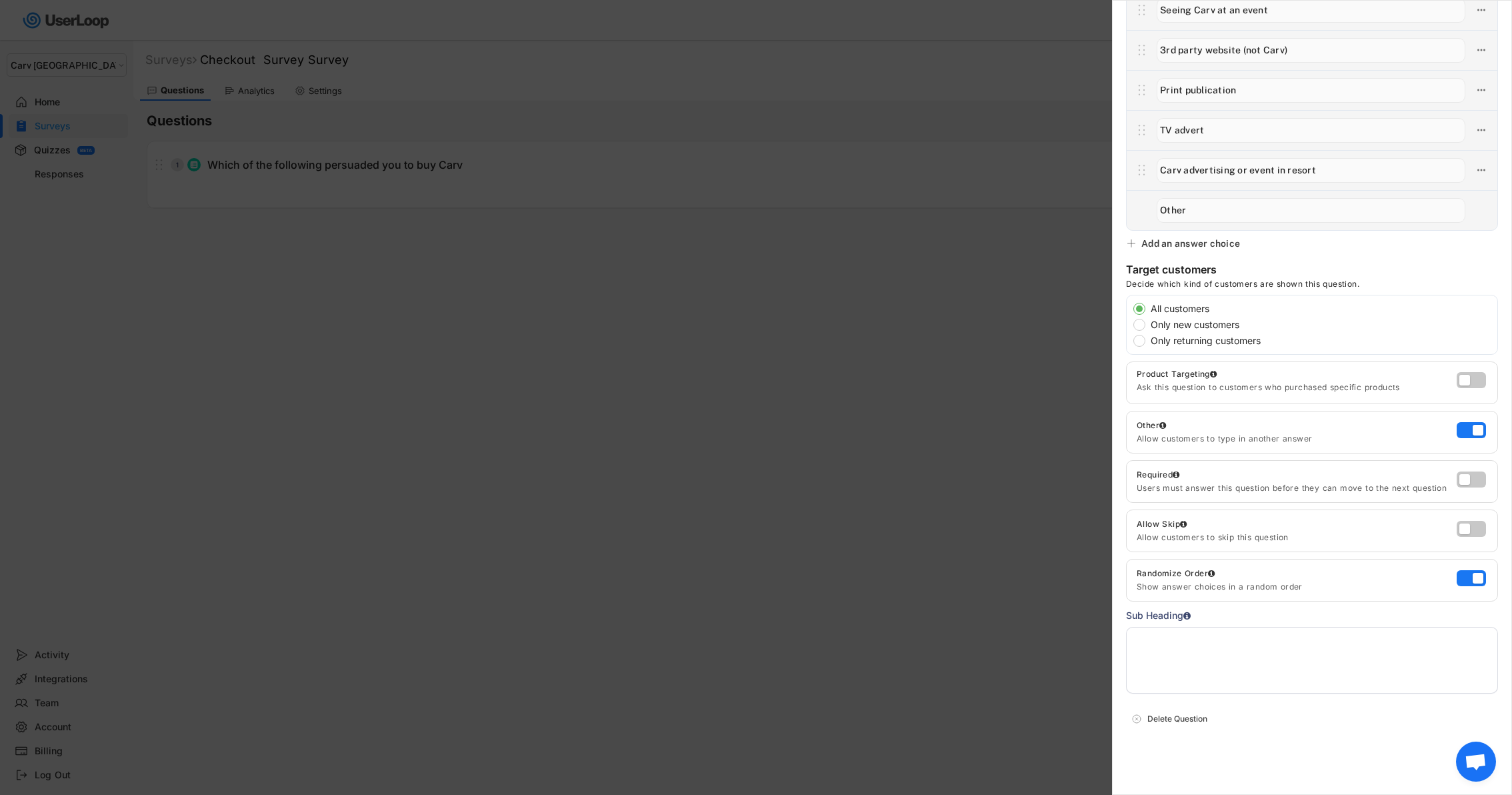
scroll to position [0, 0]
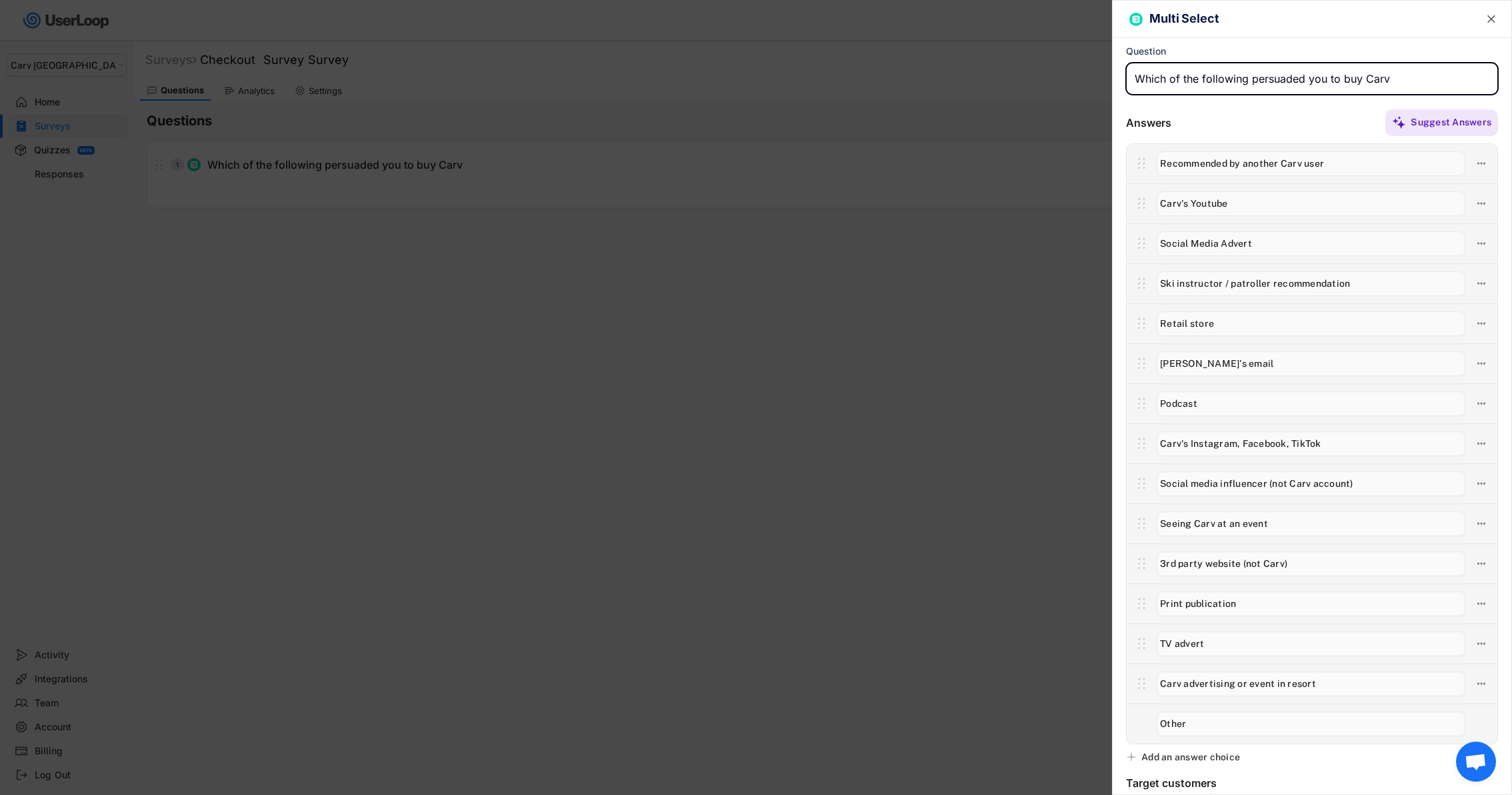
click at [1394, 77] on input "input" at bounding box center [1311, 79] width 372 height 32
drag, startPoint x: 1245, startPoint y: 81, endPoint x: 1152, endPoint y: 83, distance: 93.0
click at [1152, 83] on input "input" at bounding box center [1311, 79] width 372 height 32
click at [1171, 84] on input "input" at bounding box center [1311, 79] width 372 height 32
drag, startPoint x: 1171, startPoint y: 82, endPoint x: 1245, endPoint y: 82, distance: 74.0
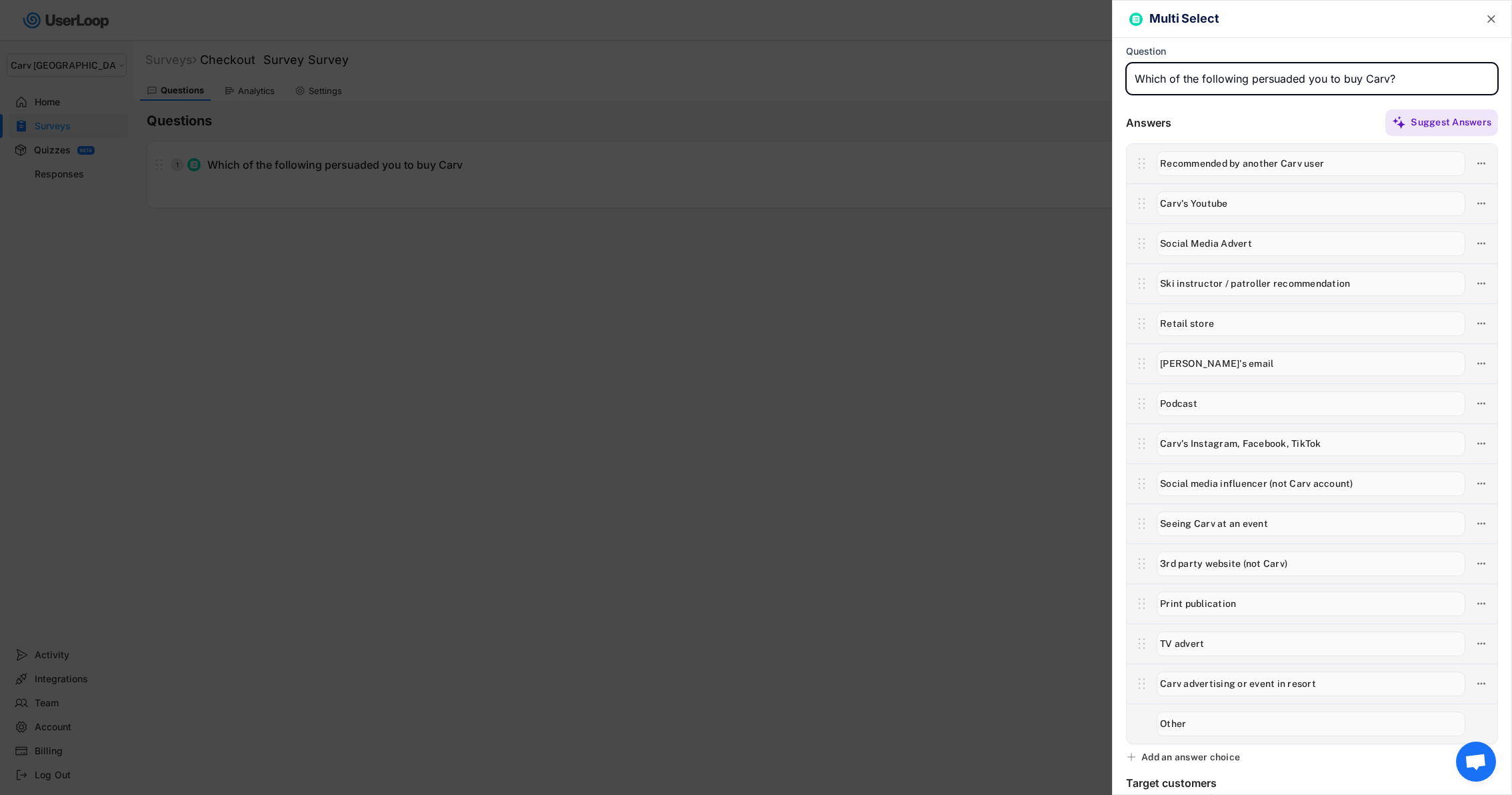
click at [1245, 82] on input "input" at bounding box center [1311, 79] width 372 height 32
type input "Which persuaded you to buy Carv?"
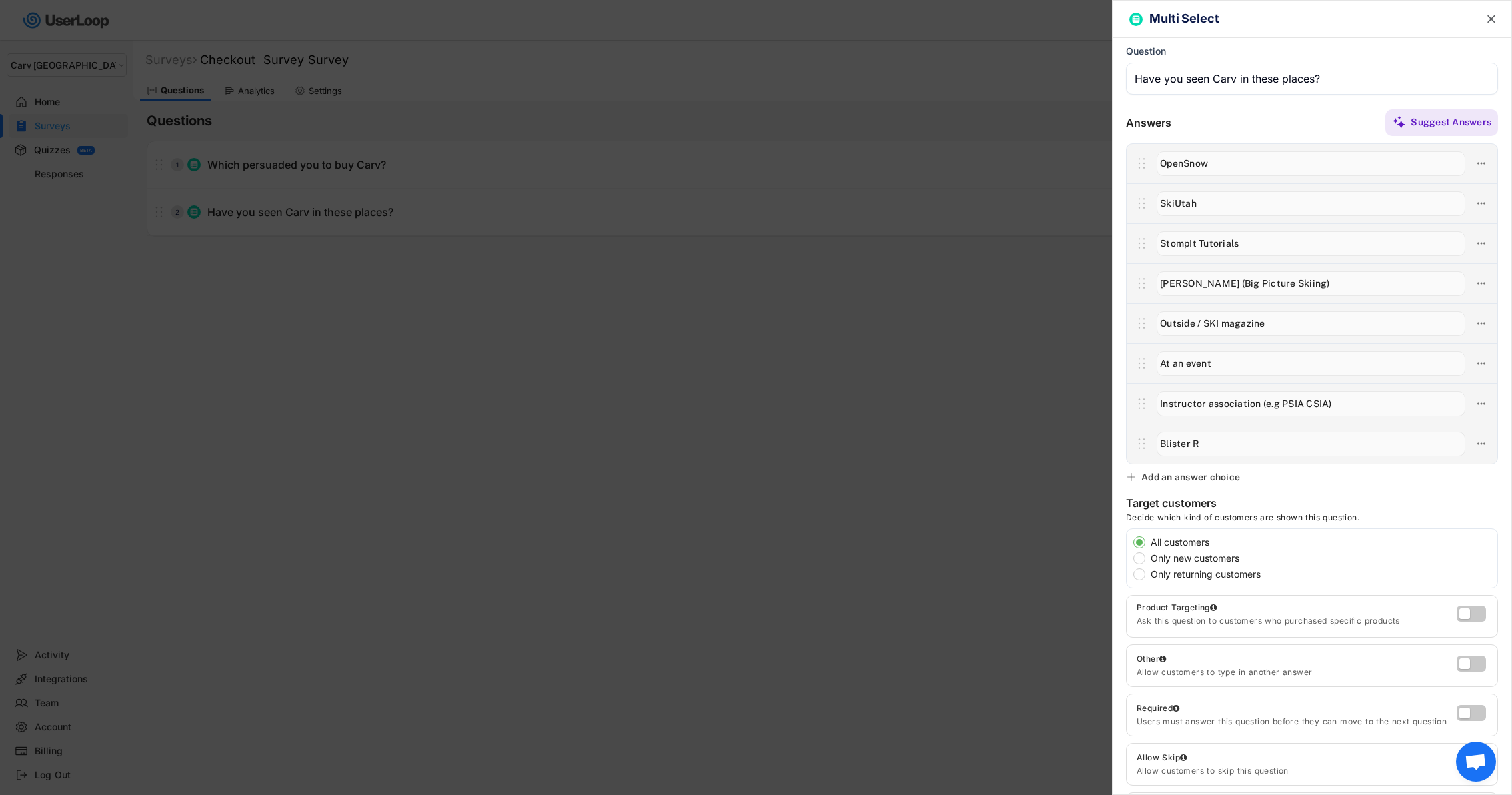
select select ""1348695171700984260__LOOKUP__1664546256262x474730326317858800""
type input "Blister Reviews"
click at [1219, 476] on div "Add an answer choice" at bounding box center [1190, 476] width 98 height 12
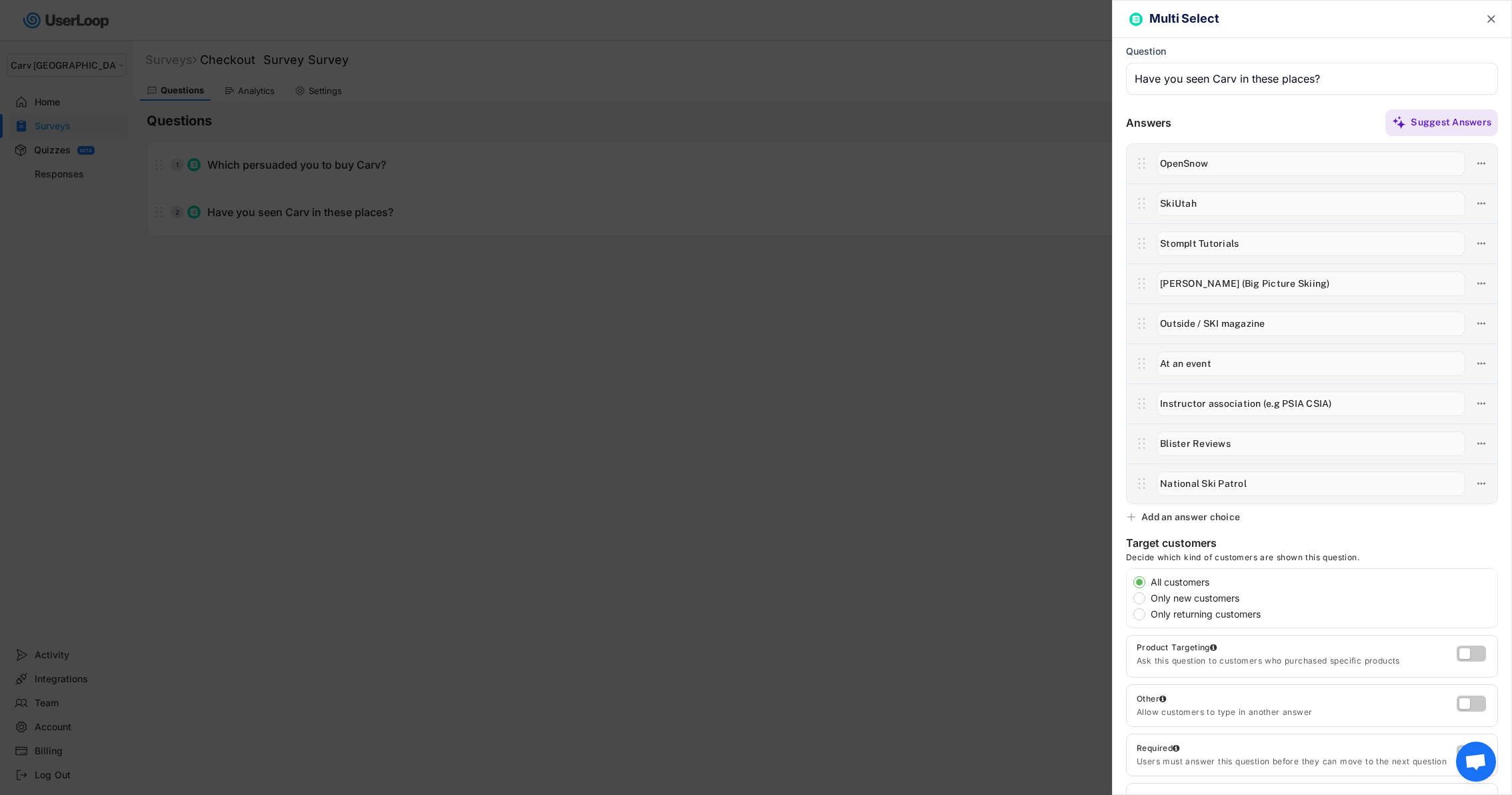
type input "National Ski Patrol"
click at [1194, 518] on div "Add an answer choice" at bounding box center [1190, 517] width 98 height 12
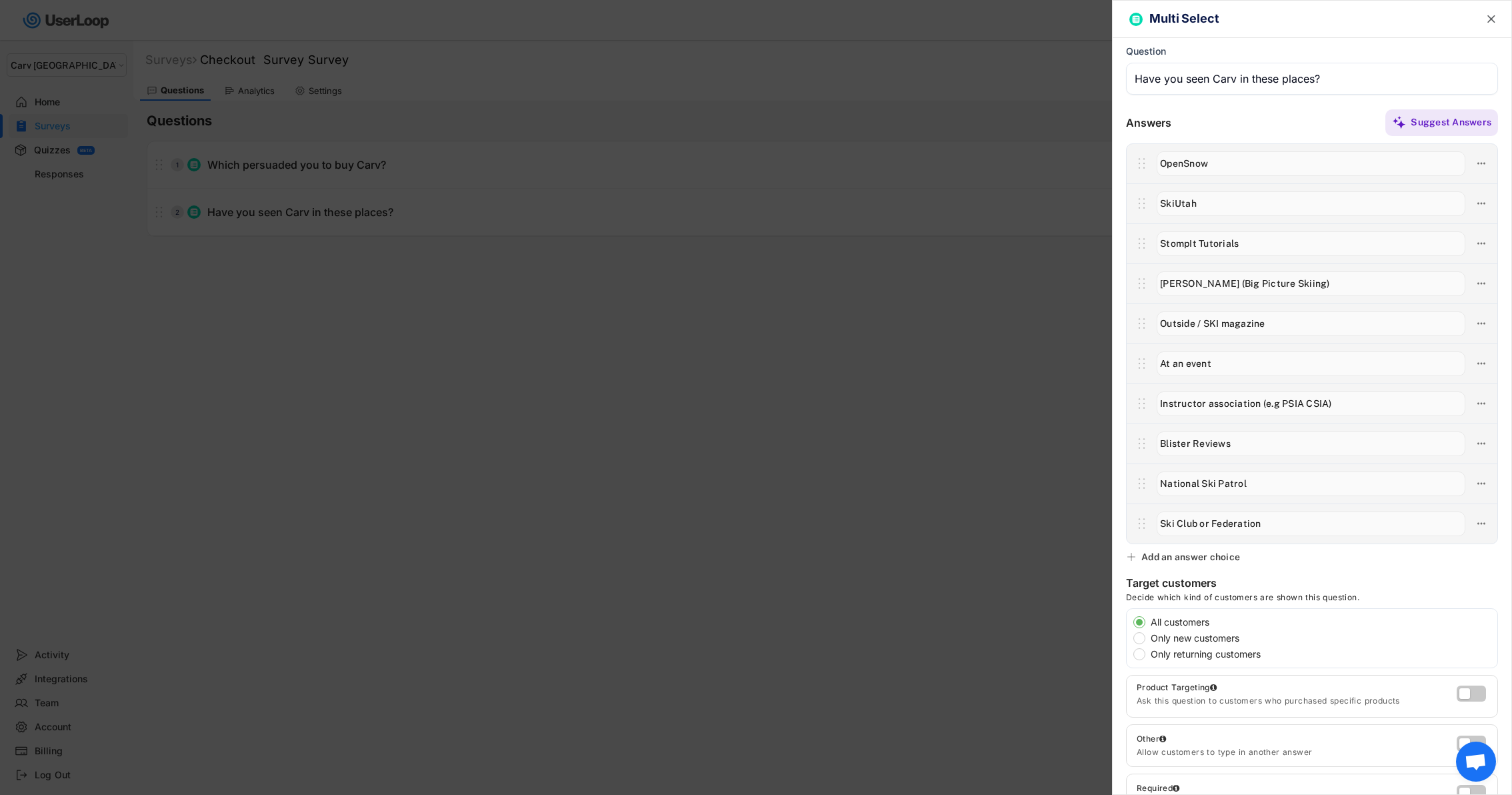
type input "Ski Club or Federation"
click at [1192, 554] on div "Add an answer choice" at bounding box center [1190, 557] width 98 height 12
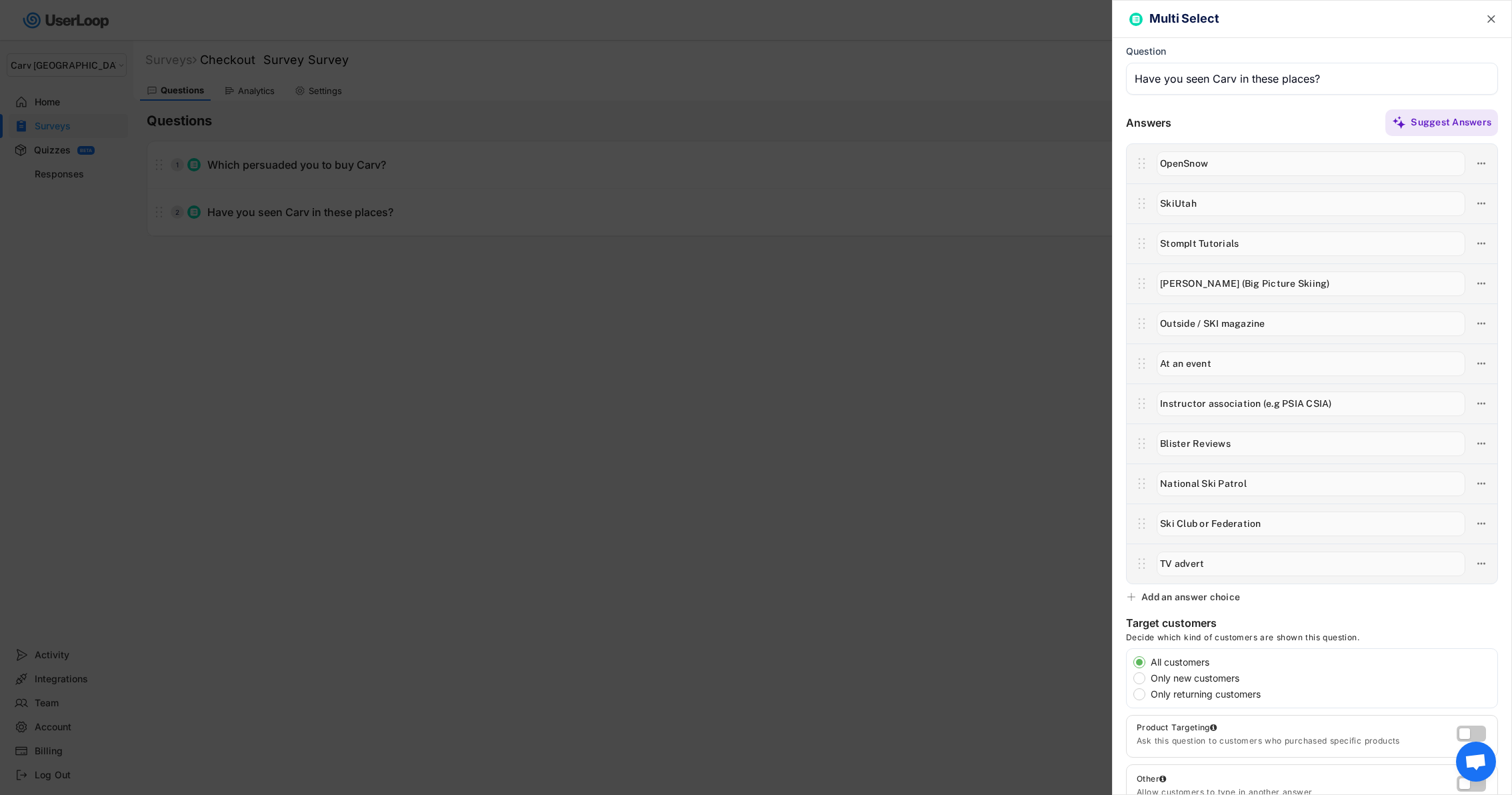
type input "TV advert"
click at [1210, 596] on div "Add an answer choice" at bounding box center [1190, 597] width 98 height 12
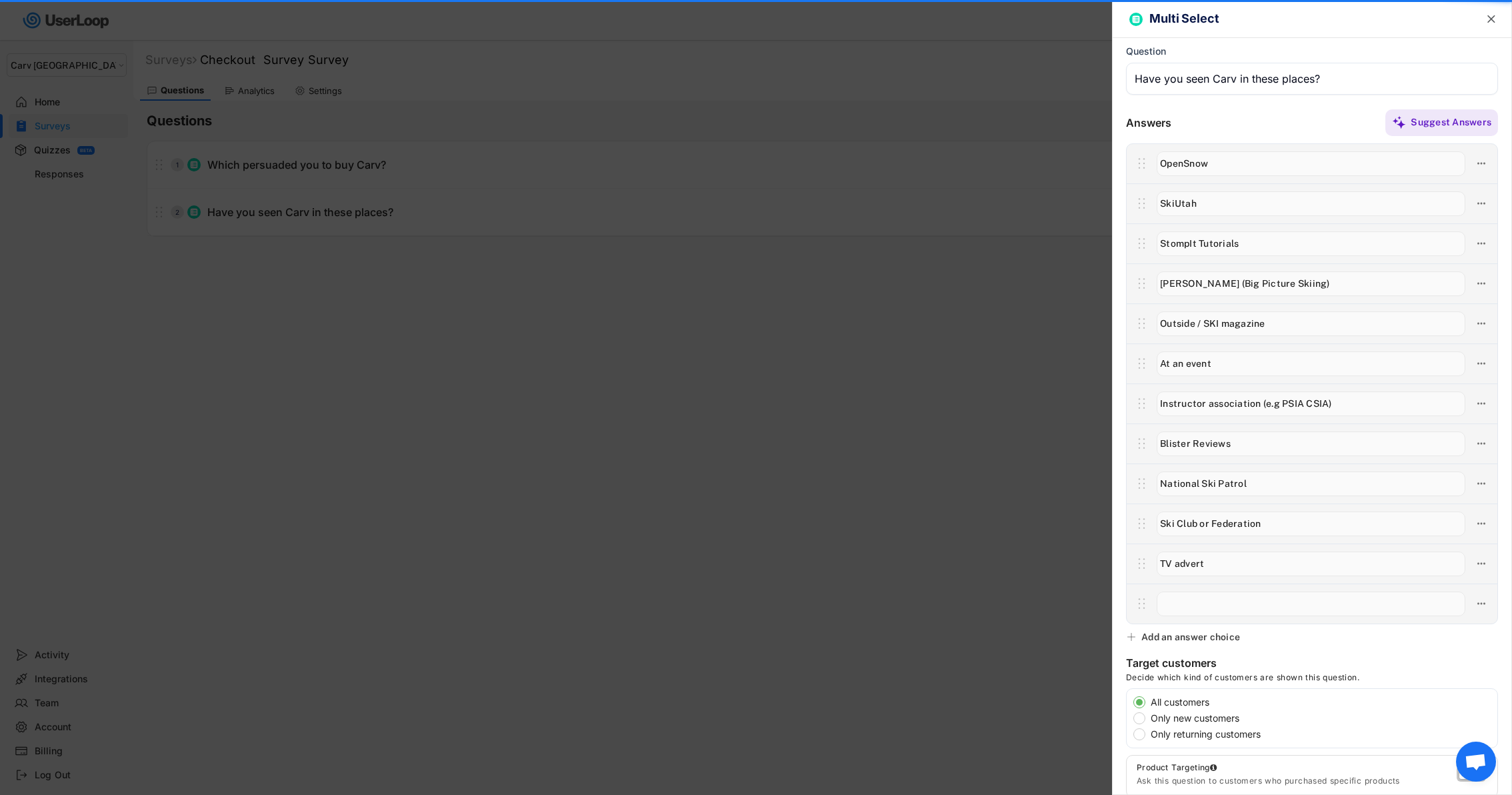
click at [1225, 596] on input "input" at bounding box center [1310, 603] width 308 height 24
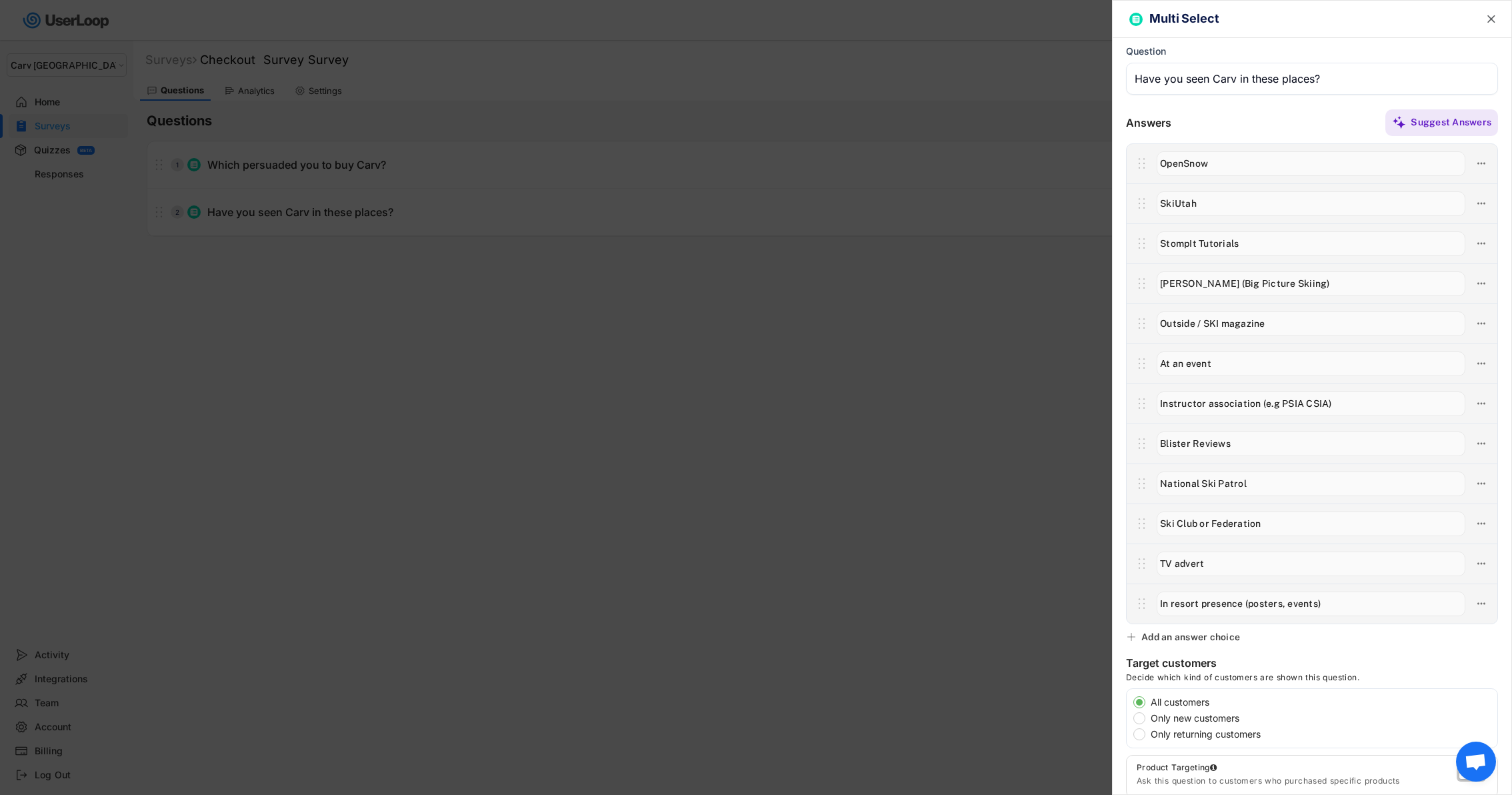
click at [1286, 605] on input "input" at bounding box center [1310, 603] width 308 height 24
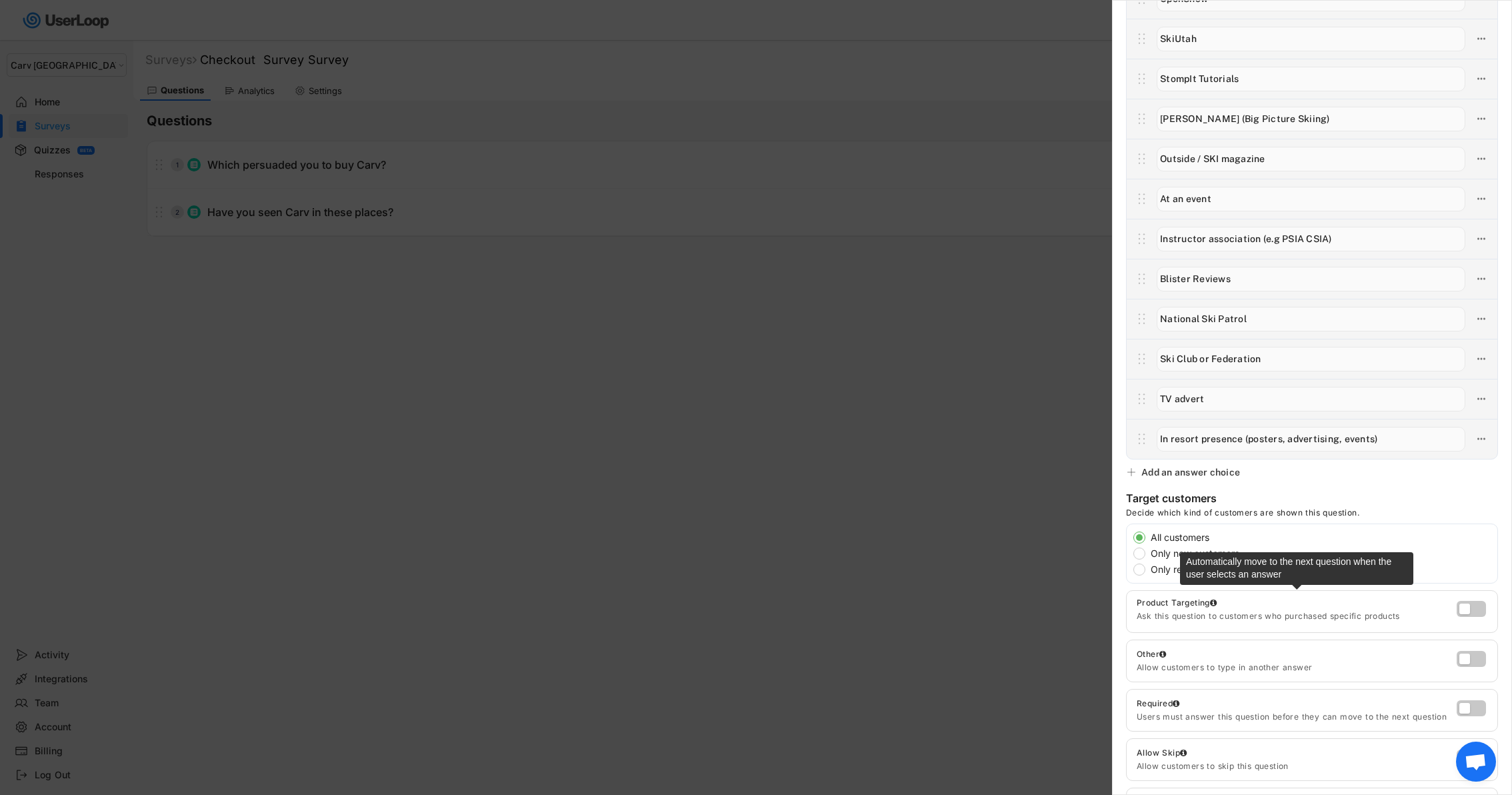
scroll to position [291, 0]
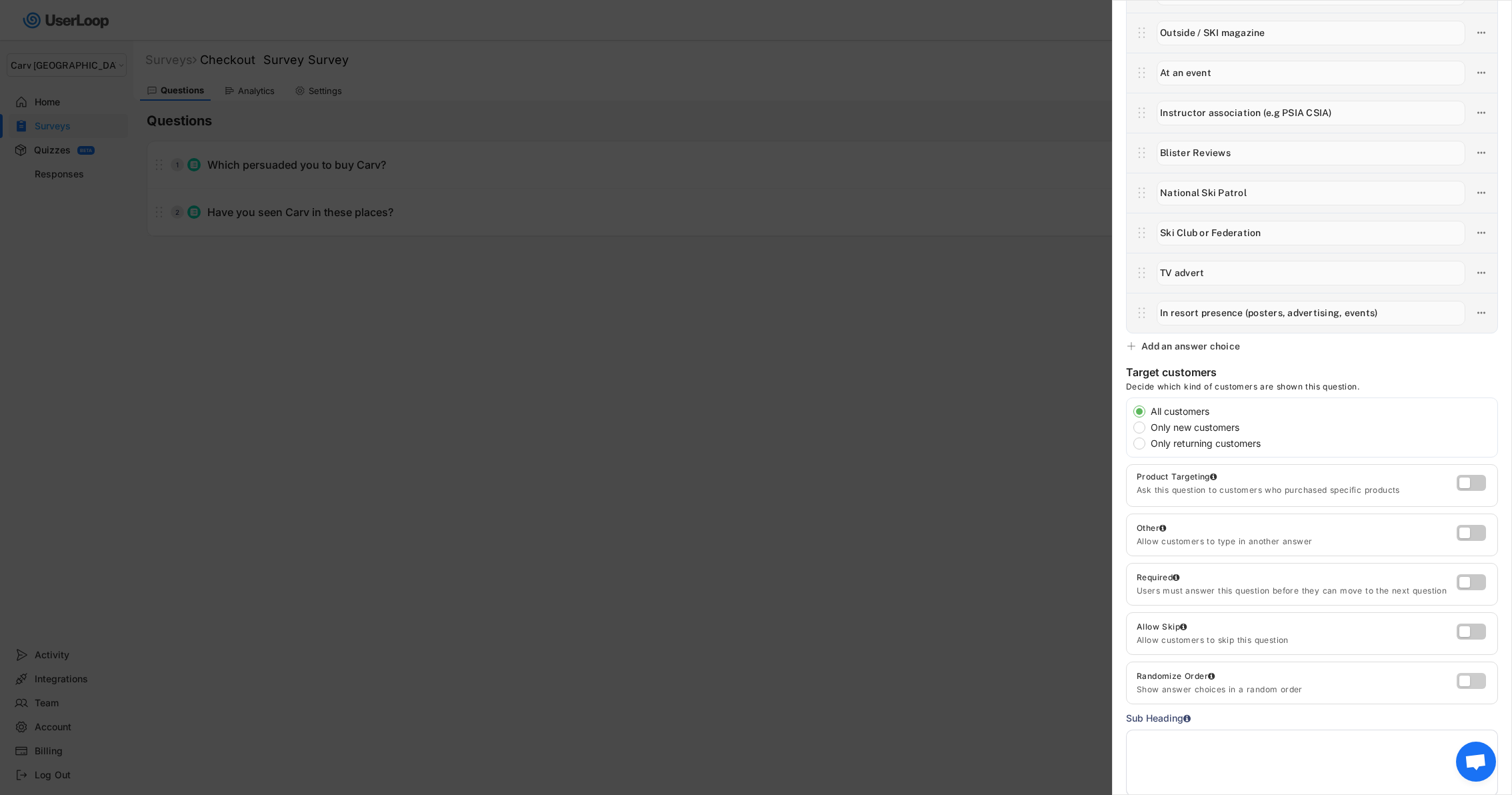
type input "In resort presence (posters, advertising, events)"
click at [1465, 683] on label at bounding box center [1467, 677] width 29 height 16
click at [0, 0] on input "checkbox" at bounding box center [0, 0] width 0 height 0
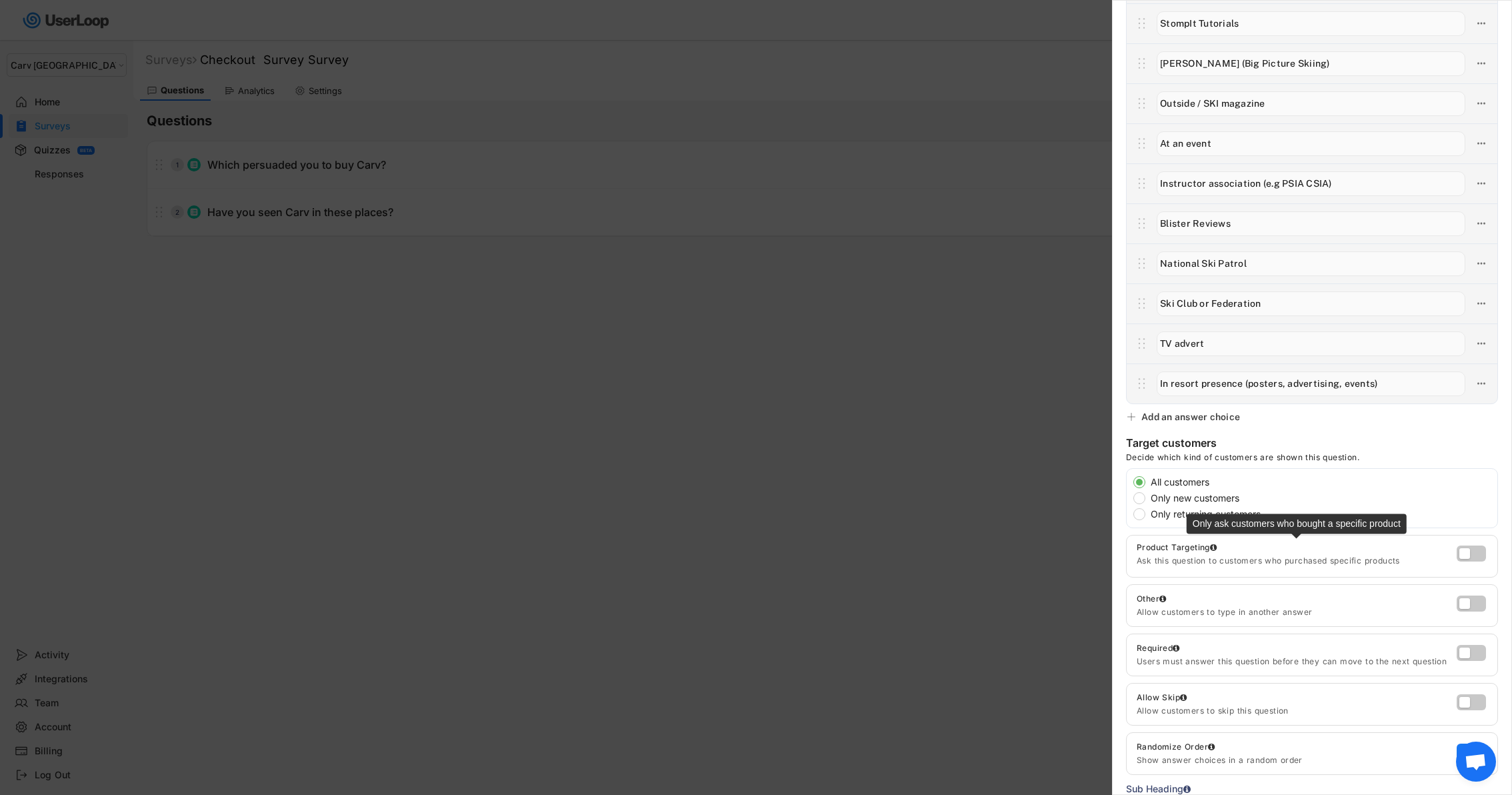
scroll to position [0, 0]
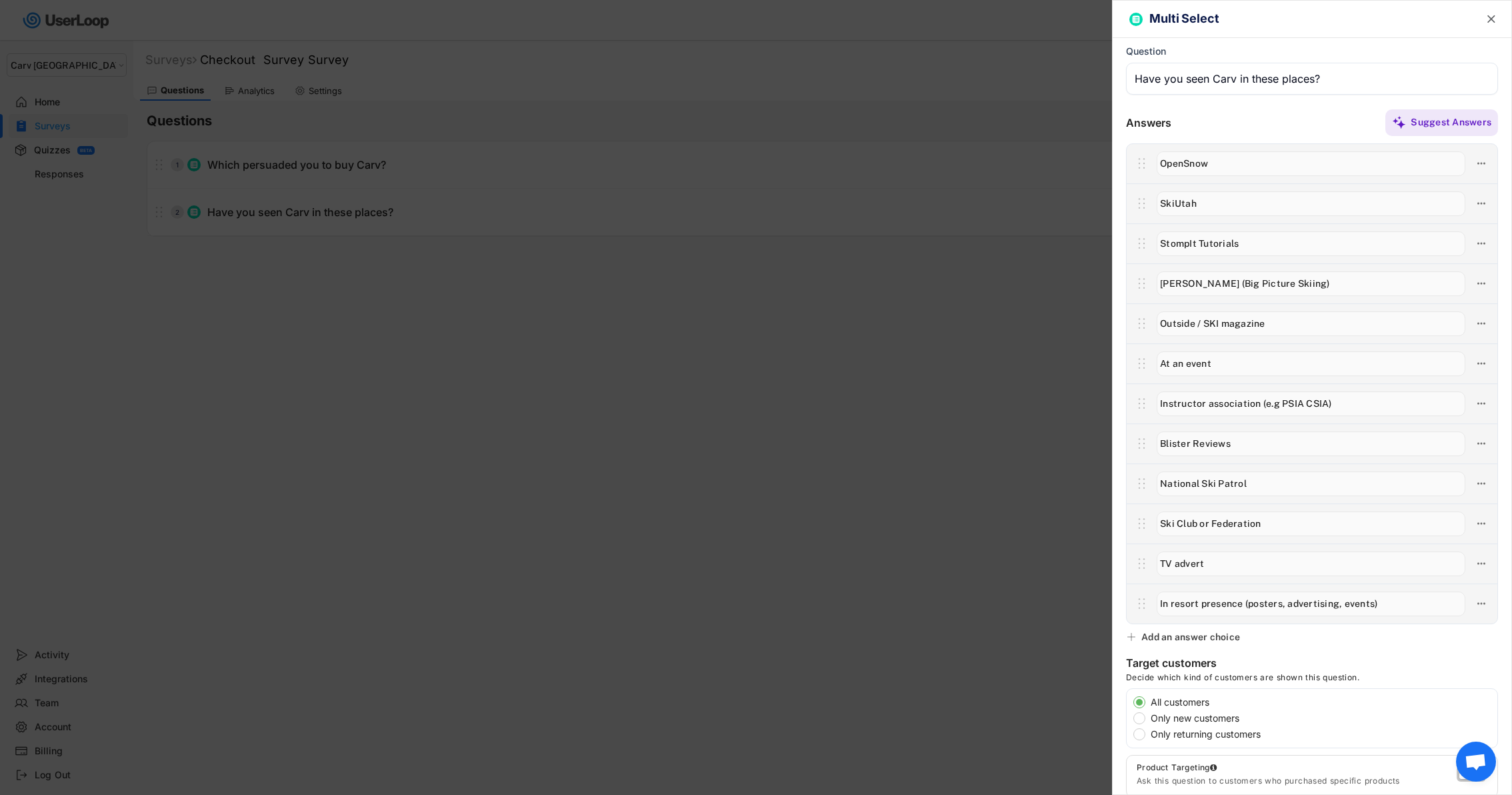
click at [1247, 77] on input "input" at bounding box center [1311, 79] width 372 height 32
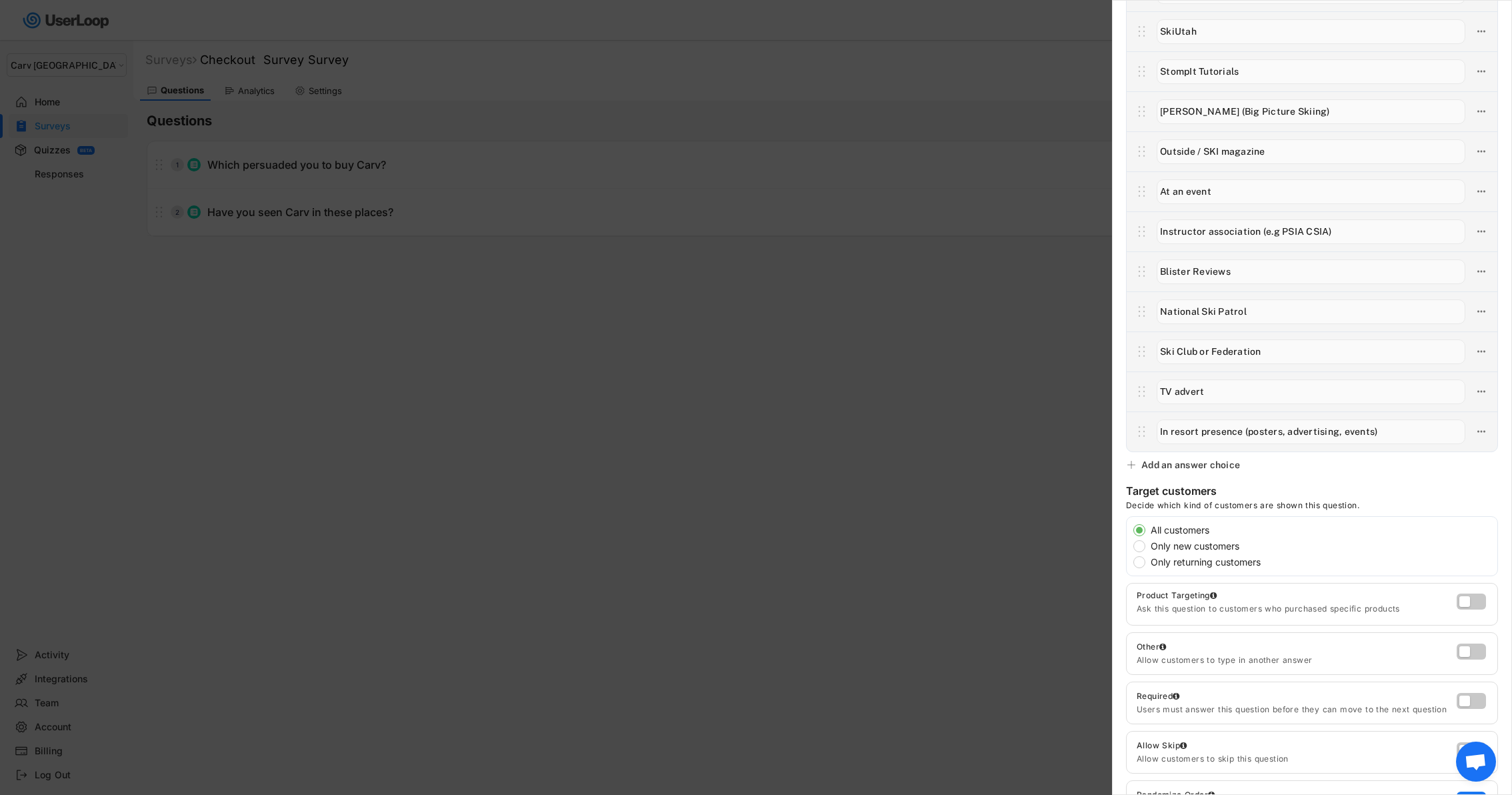
scroll to position [393, 0]
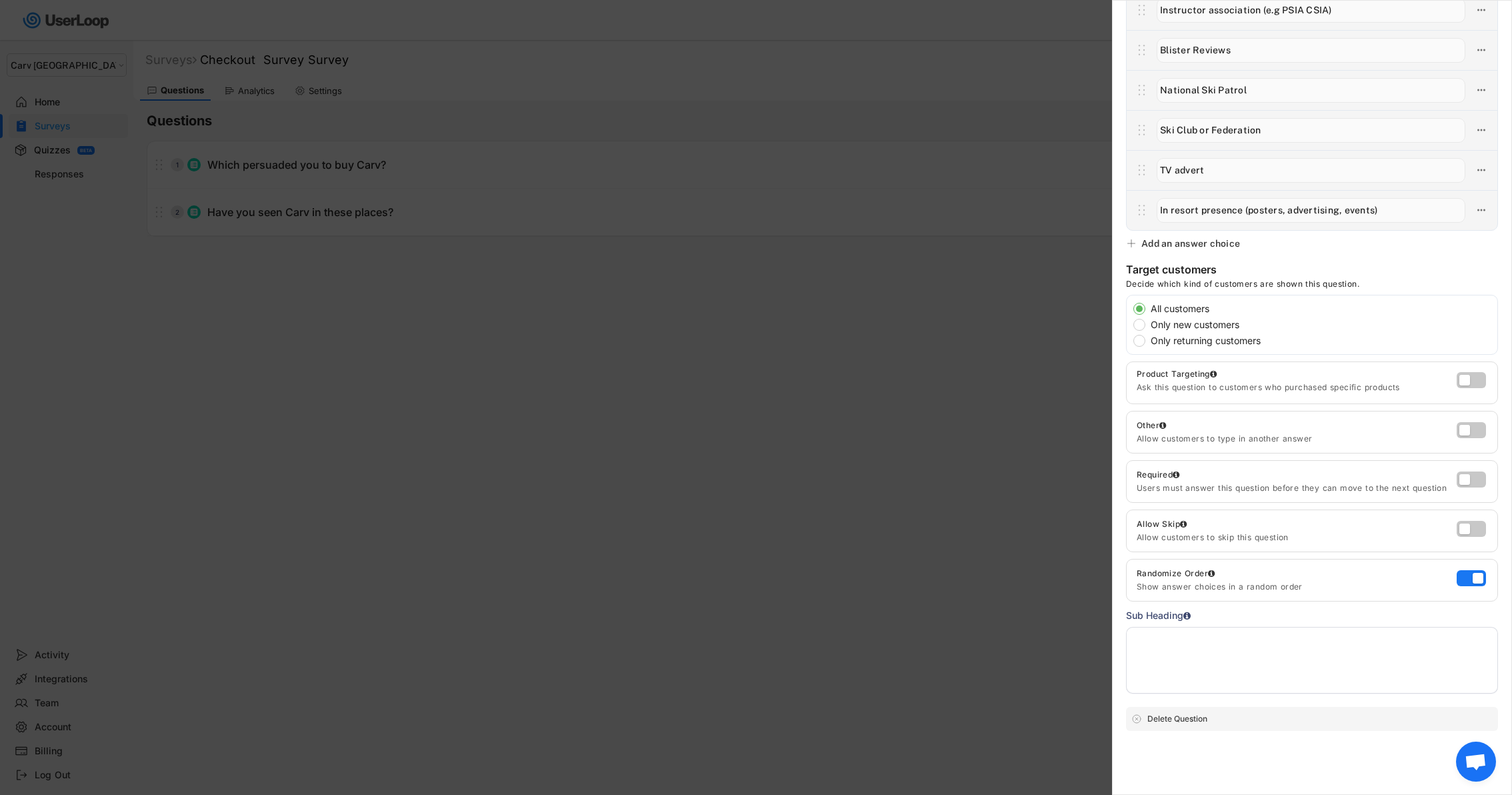
type input "Have you seen Carv in any of these places?"
click at [806, 660] on div at bounding box center [756, 398] width 1512 height 795
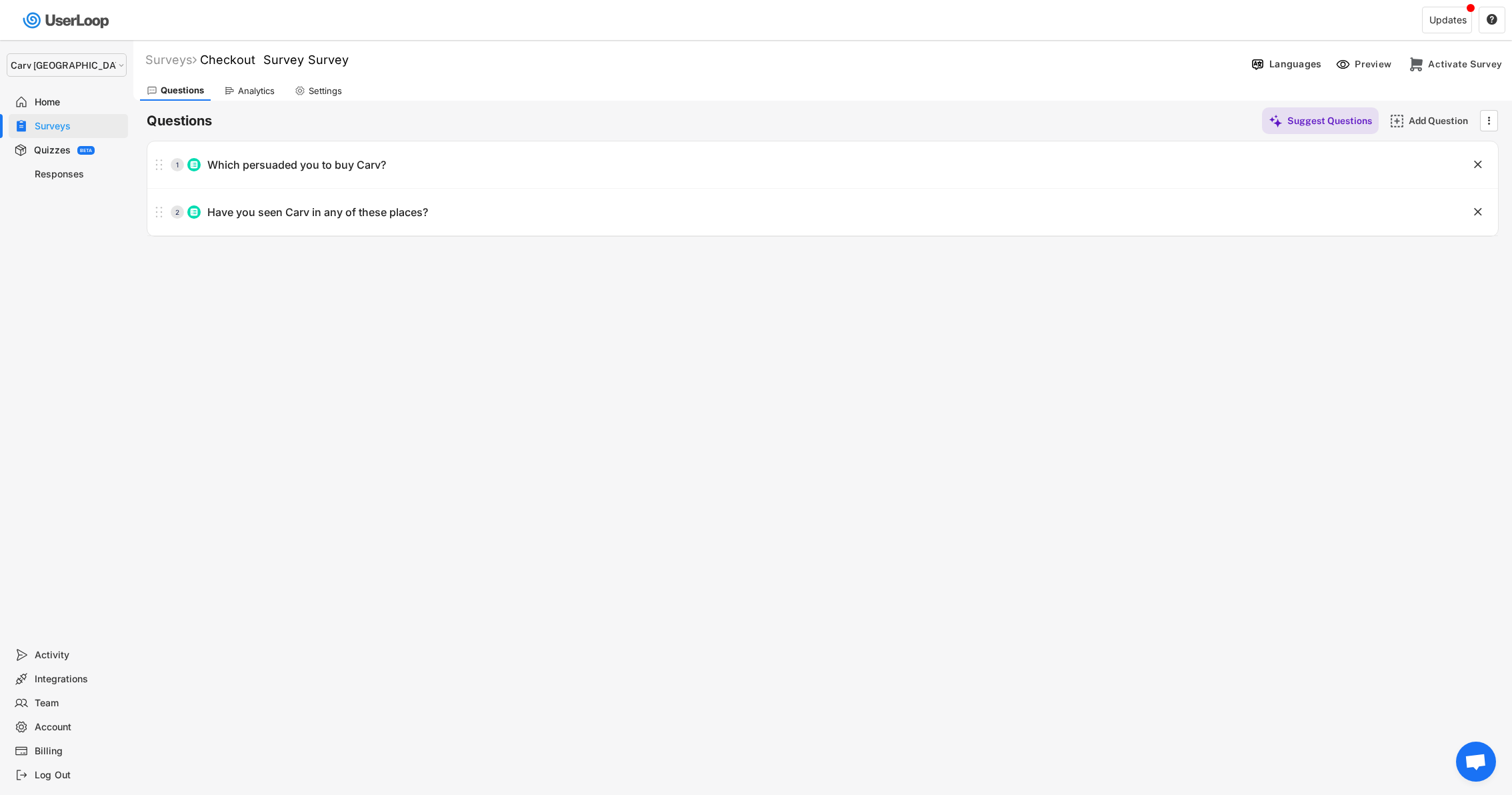
click at [307, 89] on div "Settings" at bounding box center [318, 91] width 60 height 20
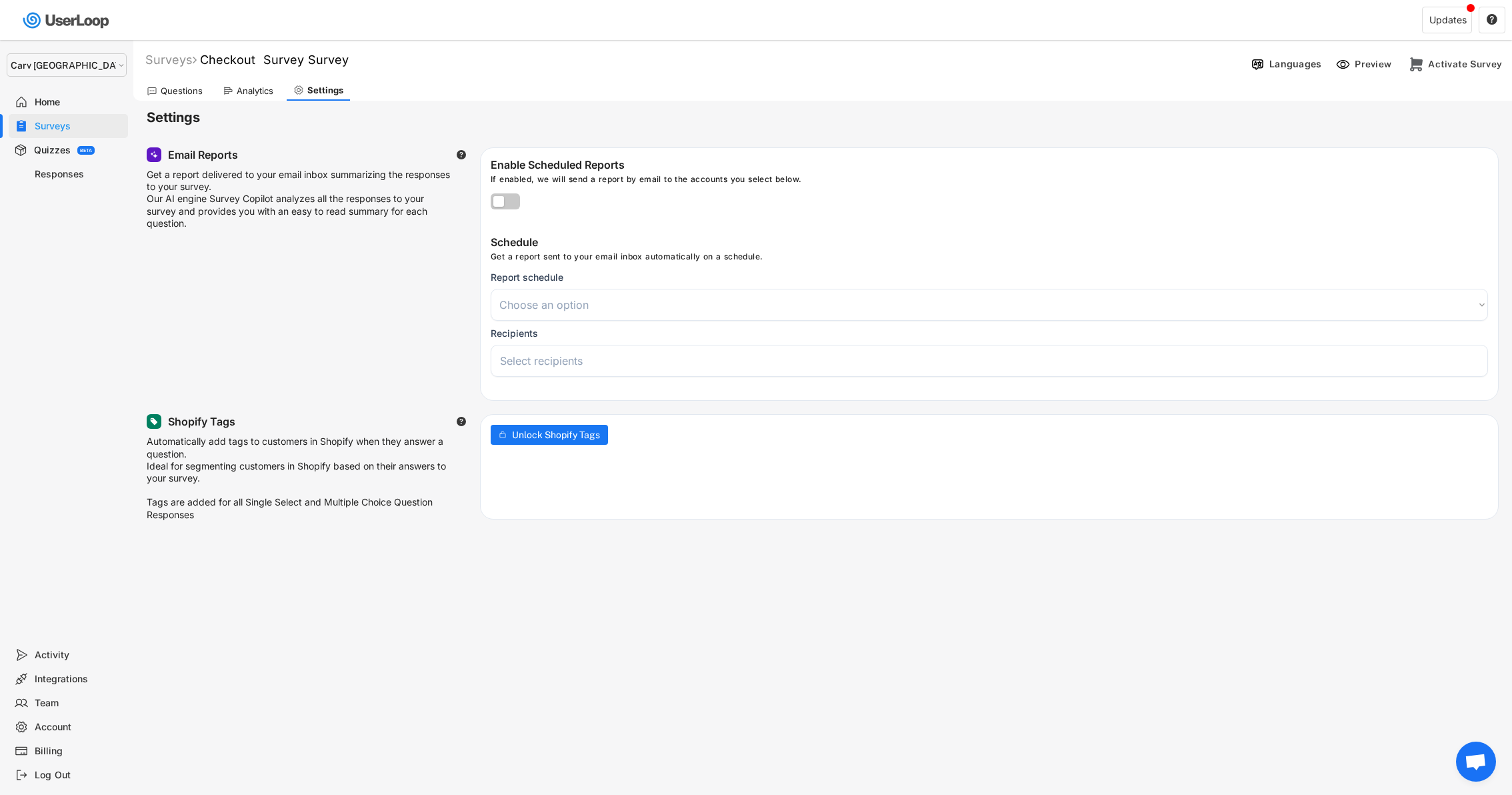
click at [176, 92] on div "Questions" at bounding box center [181, 91] width 42 height 11
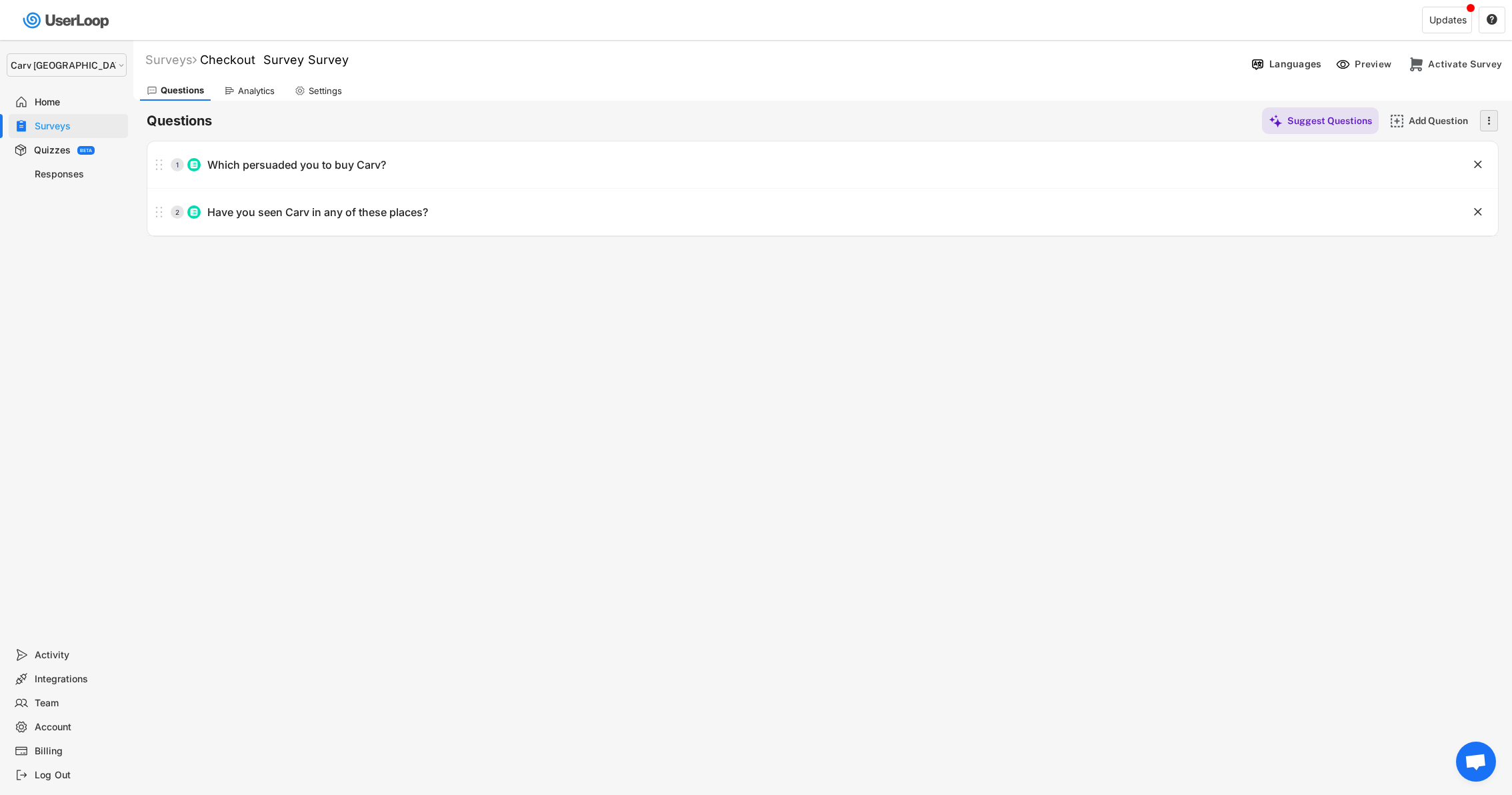
click at [1483, 113] on icon "" at bounding box center [1488, 121] width 13 height 20
click at [1179, 322] on div "Surveys Checkout Survey Survey  Languages Preview Add to Shopify Checkout Acti…" at bounding box center [822, 361] width 1378 height 643
click at [299, 89] on icon at bounding box center [300, 91] width 11 height 11
select select
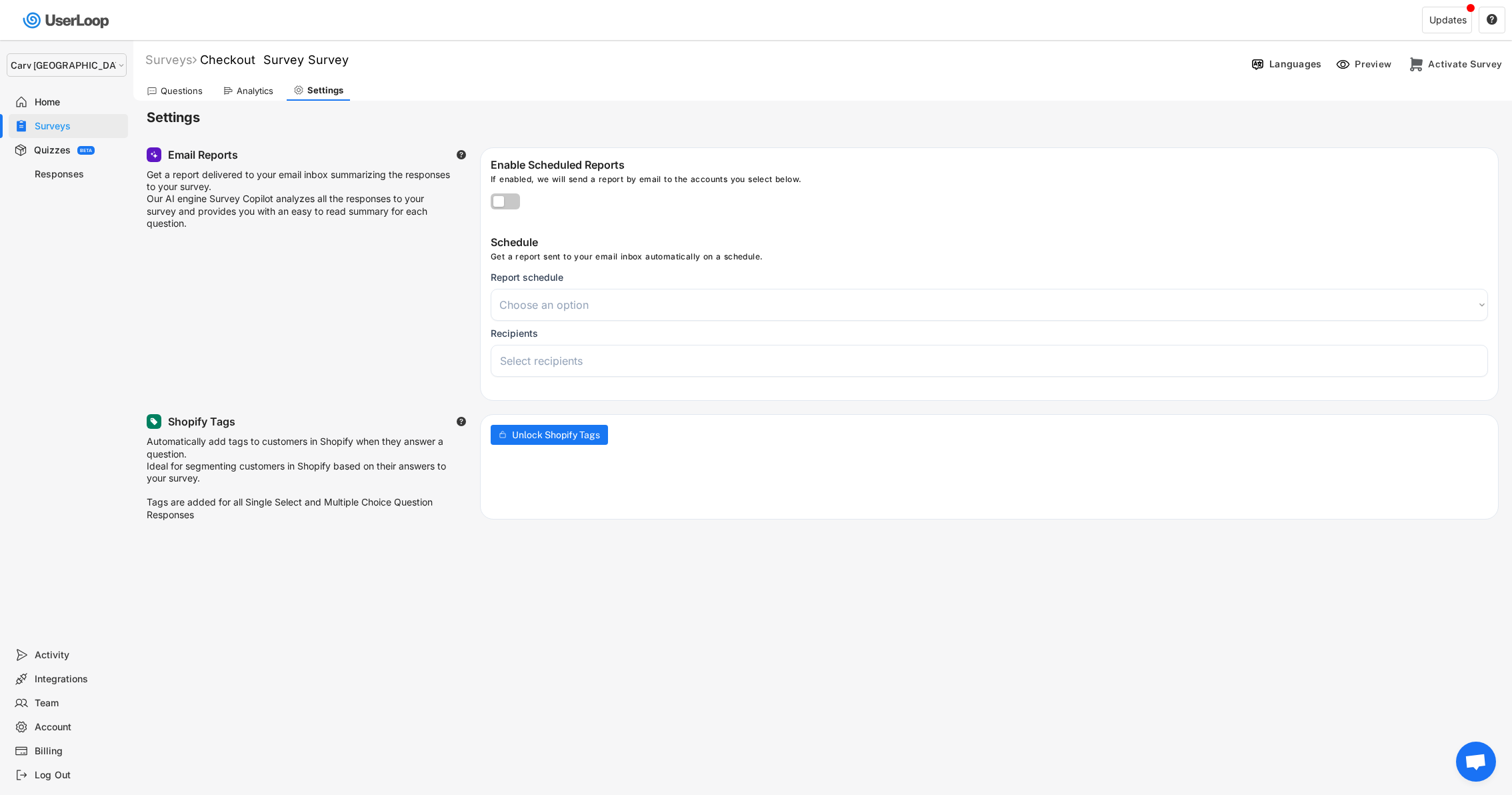
click at [244, 89] on div "Analytics" at bounding box center [255, 91] width 37 height 11
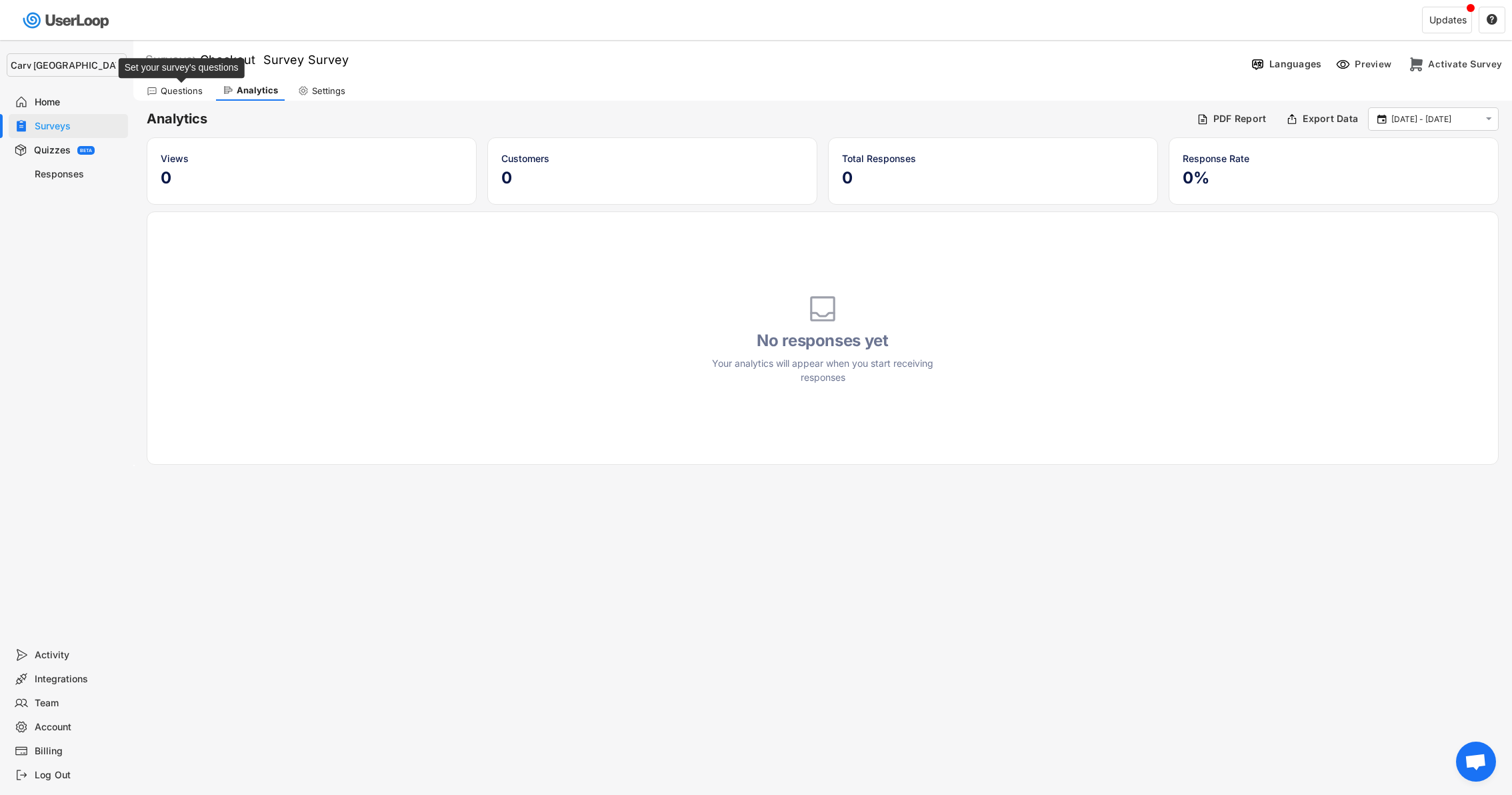
click at [170, 93] on div "Questions" at bounding box center [181, 91] width 42 height 11
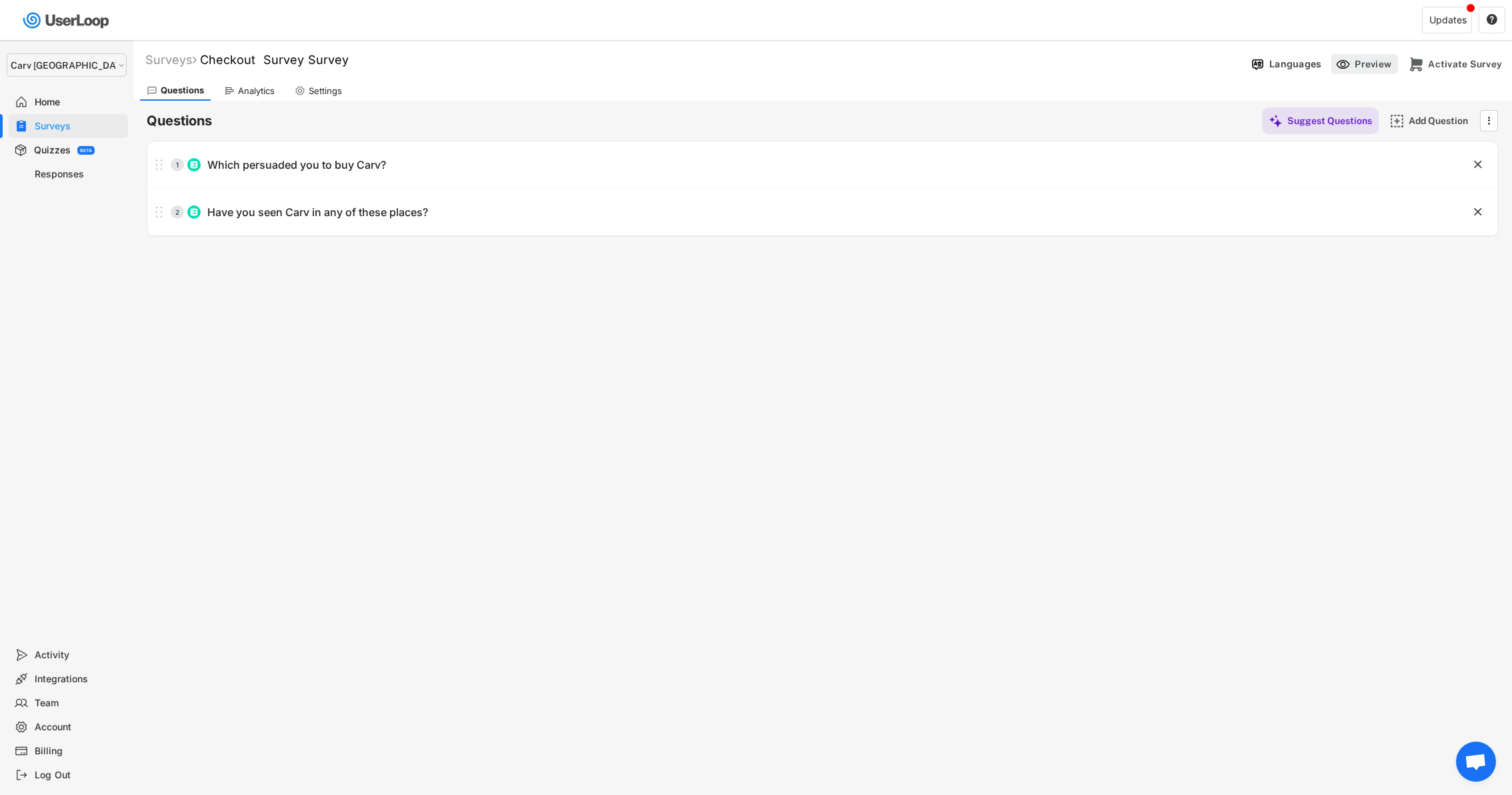
click at [1352, 58] on div "Preview" at bounding box center [1364, 64] width 66 height 20
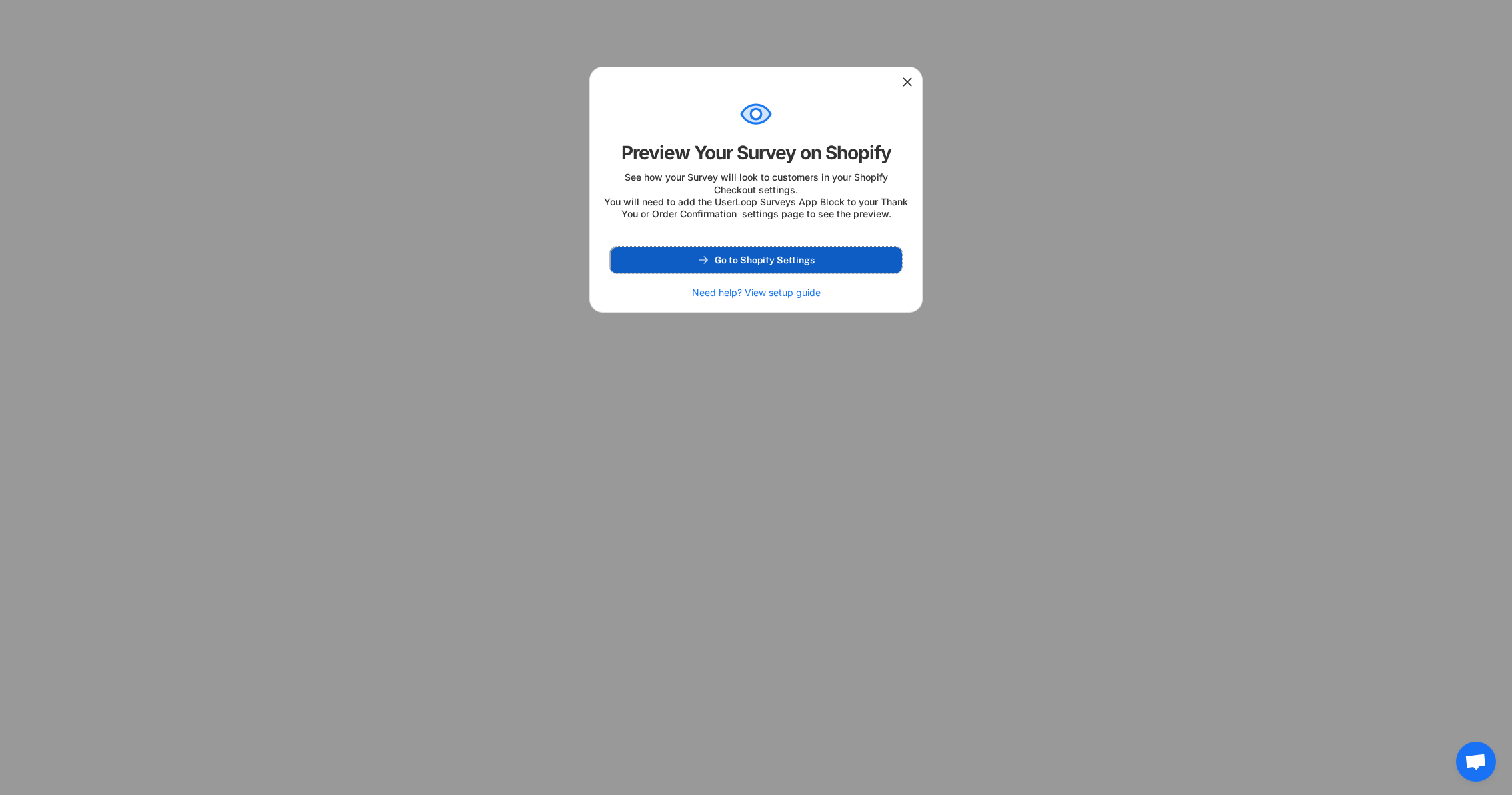
click at [719, 261] on button "Go to Shopify Settings" at bounding box center [756, 261] width 292 height 27
click at [909, 82] on use at bounding box center [907, 82] width 13 height 13
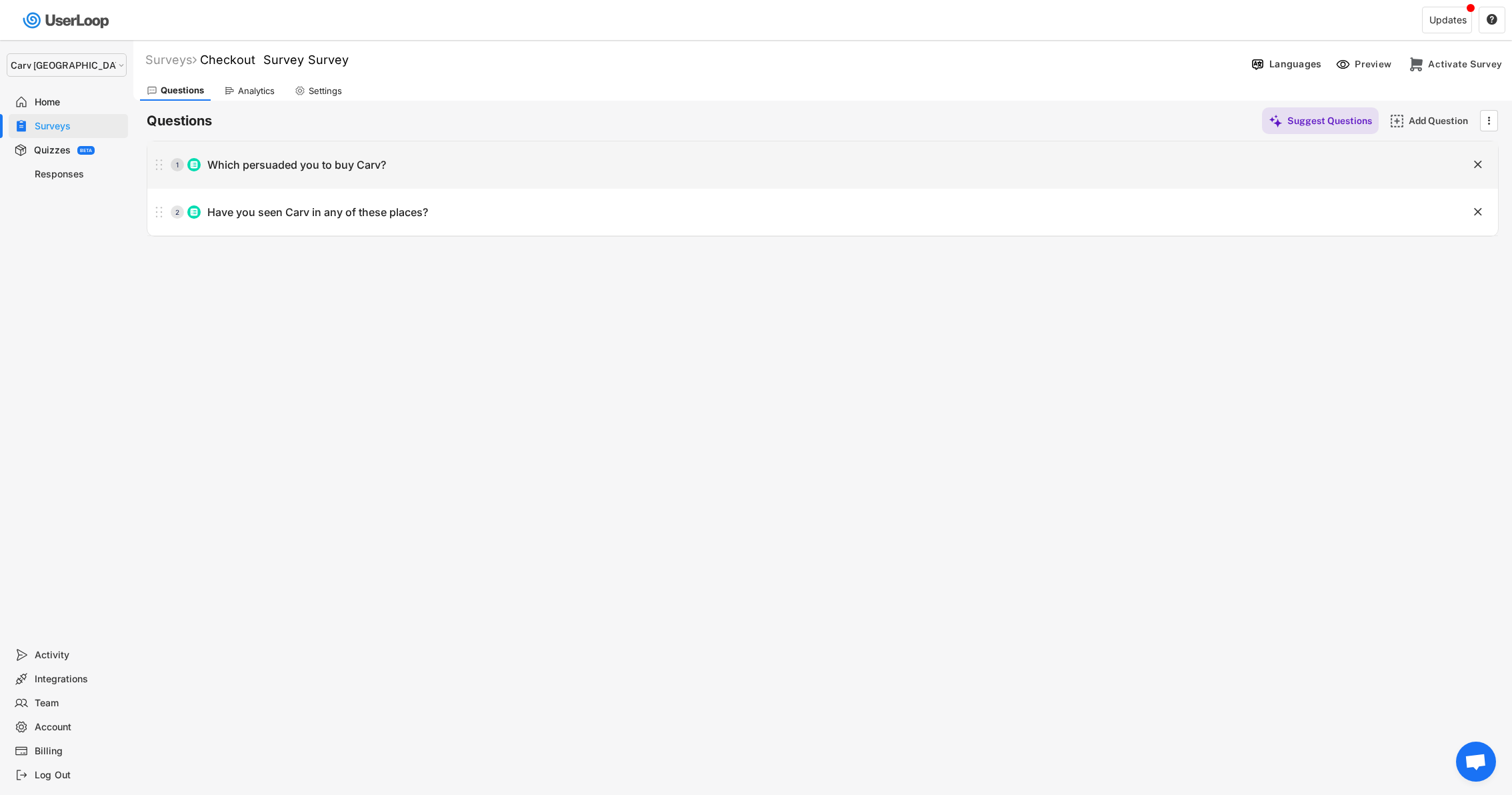
click at [368, 155] on div "1 Which persuaded you to buy Carv?" at bounding box center [789, 165] width 1284 height 27
type input "Which persuaded you to buy Carv?"
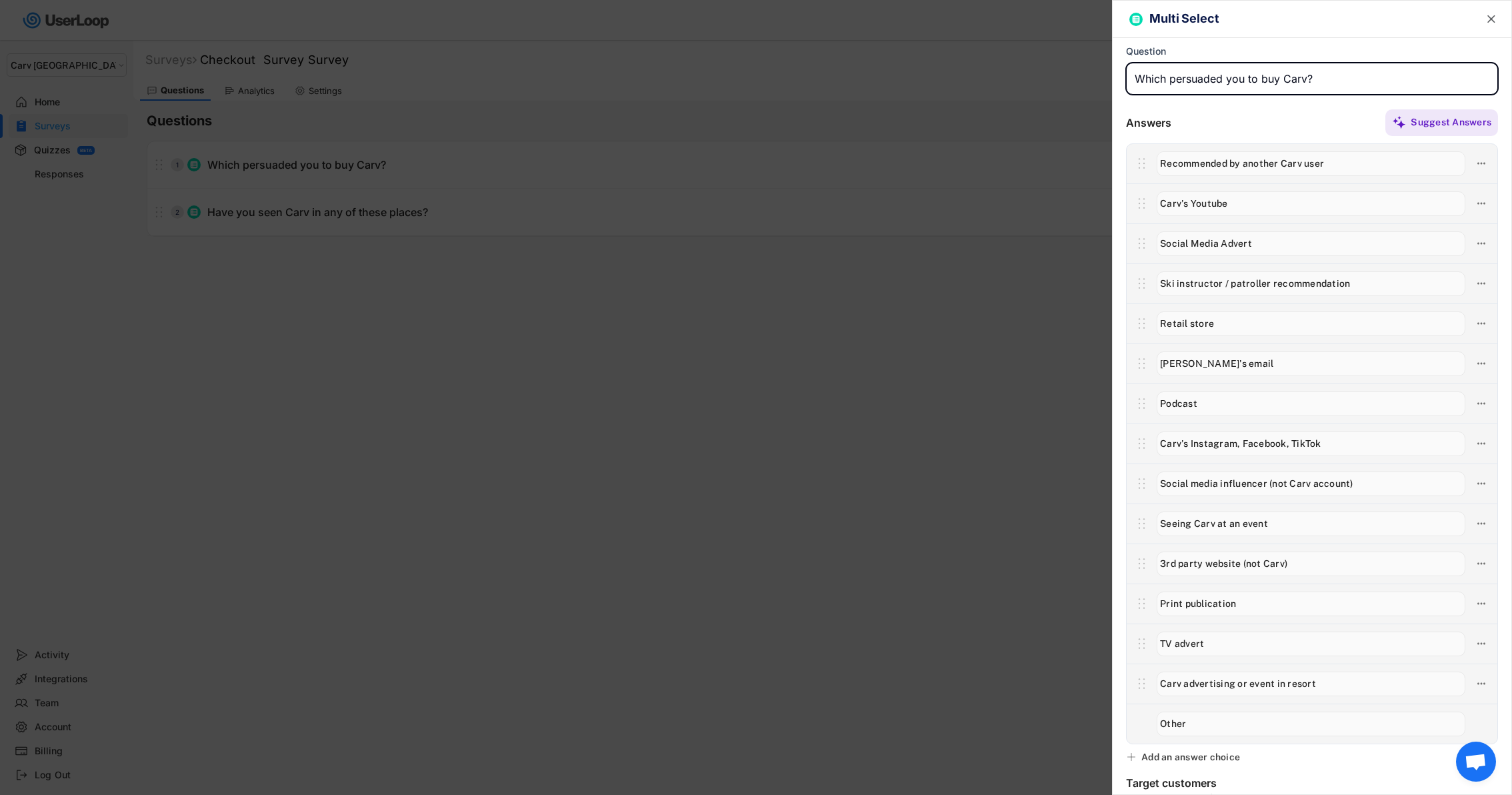
click at [1261, 160] on input "input" at bounding box center [1310, 163] width 308 height 24
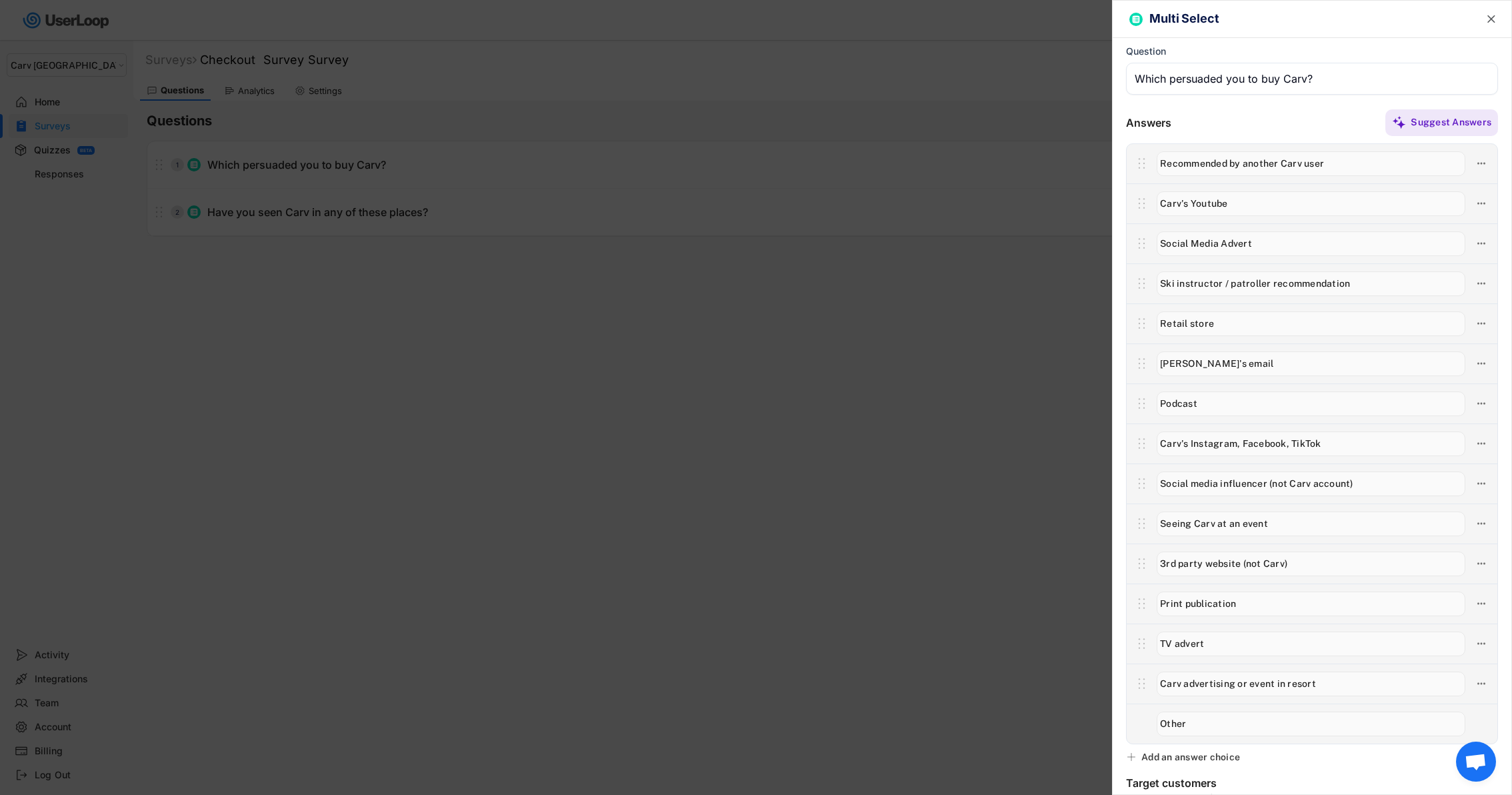
click at [1261, 160] on input "input" at bounding box center [1310, 163] width 308 height 24
type input "Recommended by Carv user"
drag, startPoint x: 1216, startPoint y: 244, endPoint x: 1113, endPoint y: 244, distance: 103.0
click at [1113, 244] on div "Answers Suggest Answers" at bounding box center [1312, 426] width 399 height 636
click at [1287, 279] on input "input" at bounding box center [1310, 283] width 308 height 24
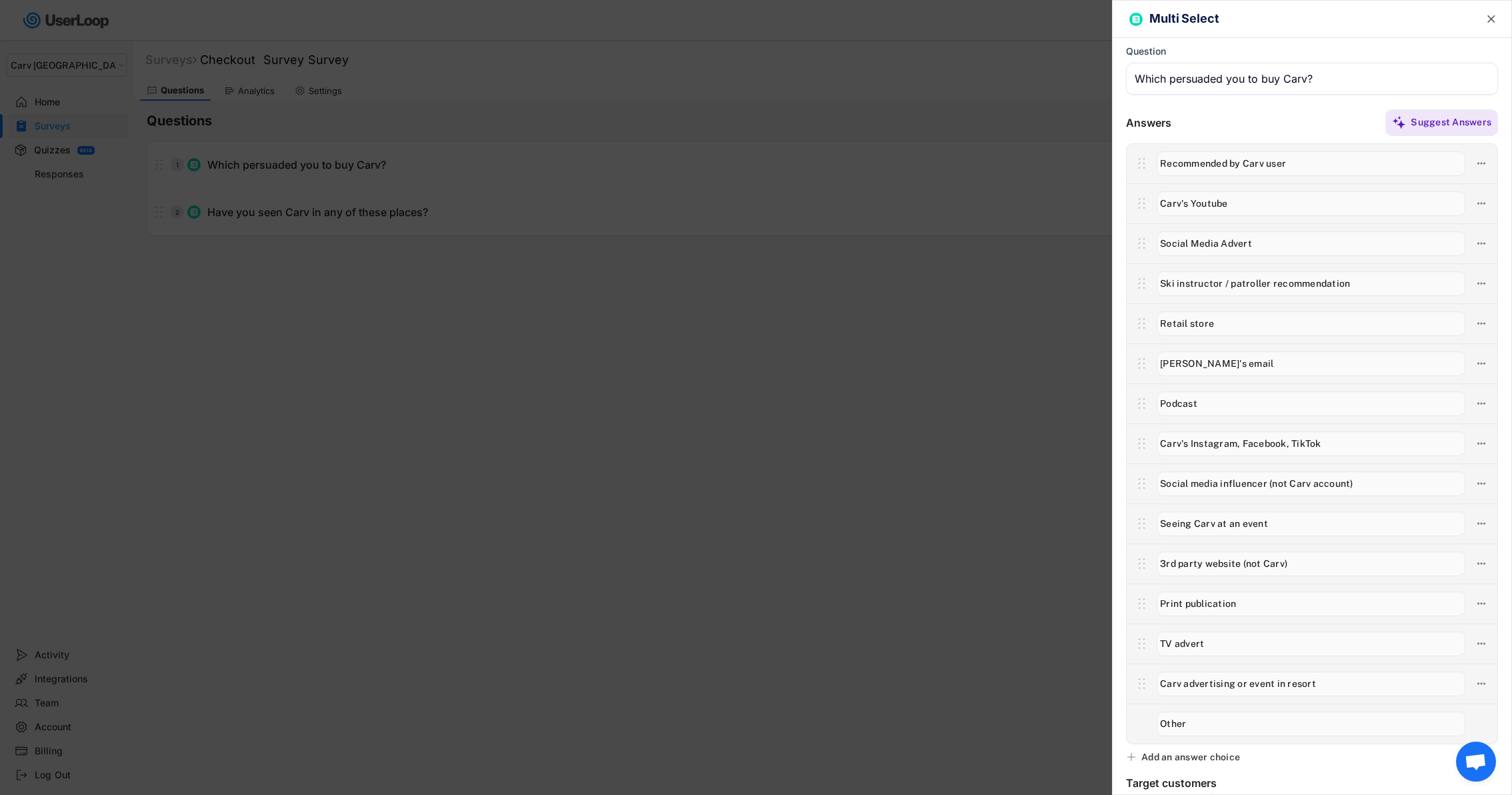
click at [1287, 279] on input "input" at bounding box center [1310, 283] width 308 height 24
type input "Ski instructor / patroller recommendation"
click at [1189, 758] on div "Add an answer choice" at bounding box center [1190, 757] width 98 height 12
type input "Seeing Carv in my resort (ads or events)"
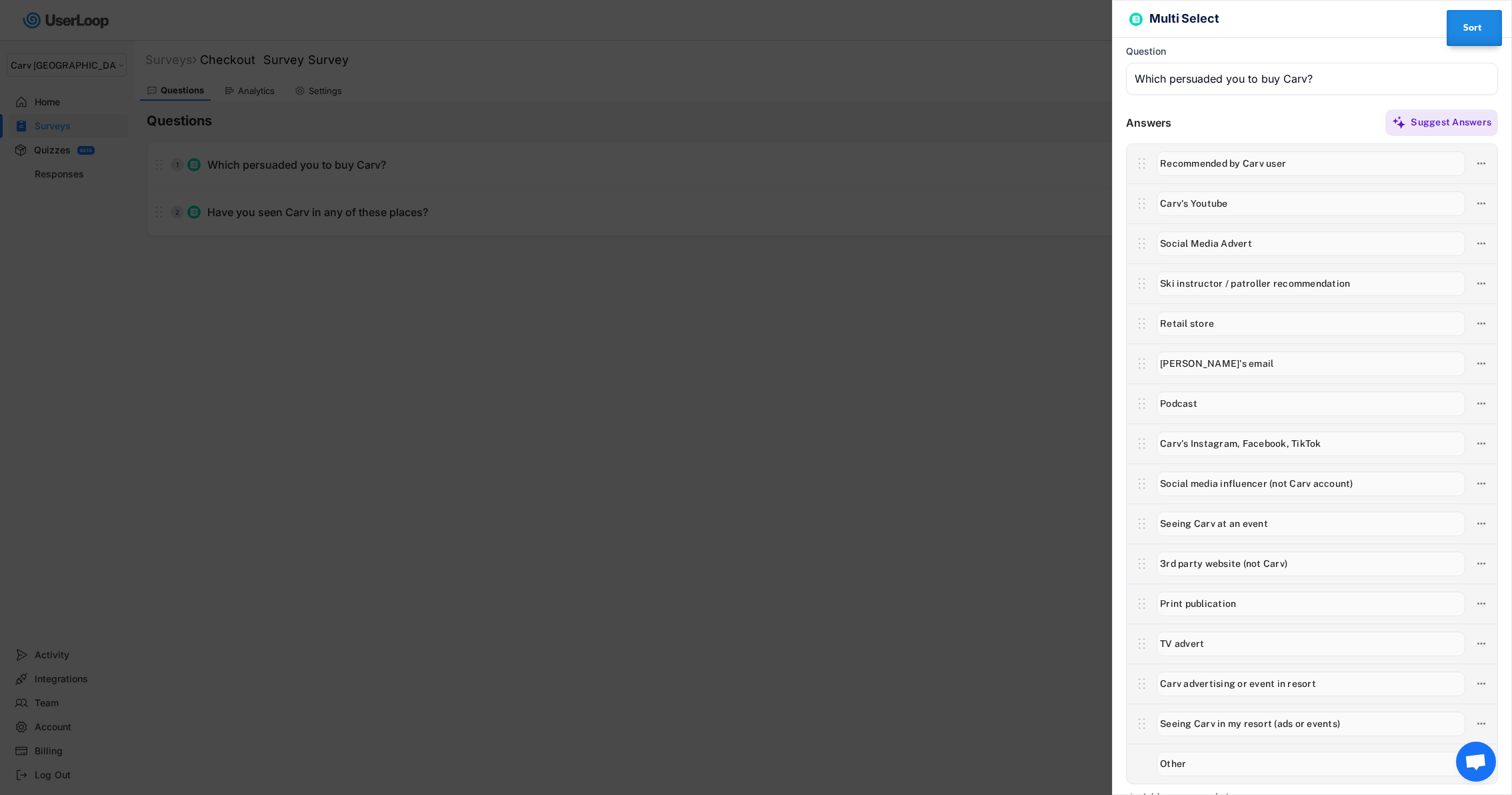
type input "Print publication"
type input "TV advert"
type input "Carv advertising or event in resort"
type input "Seeing Carv in my resort (ads or events)"
type input "3rd party website (not Carv)"
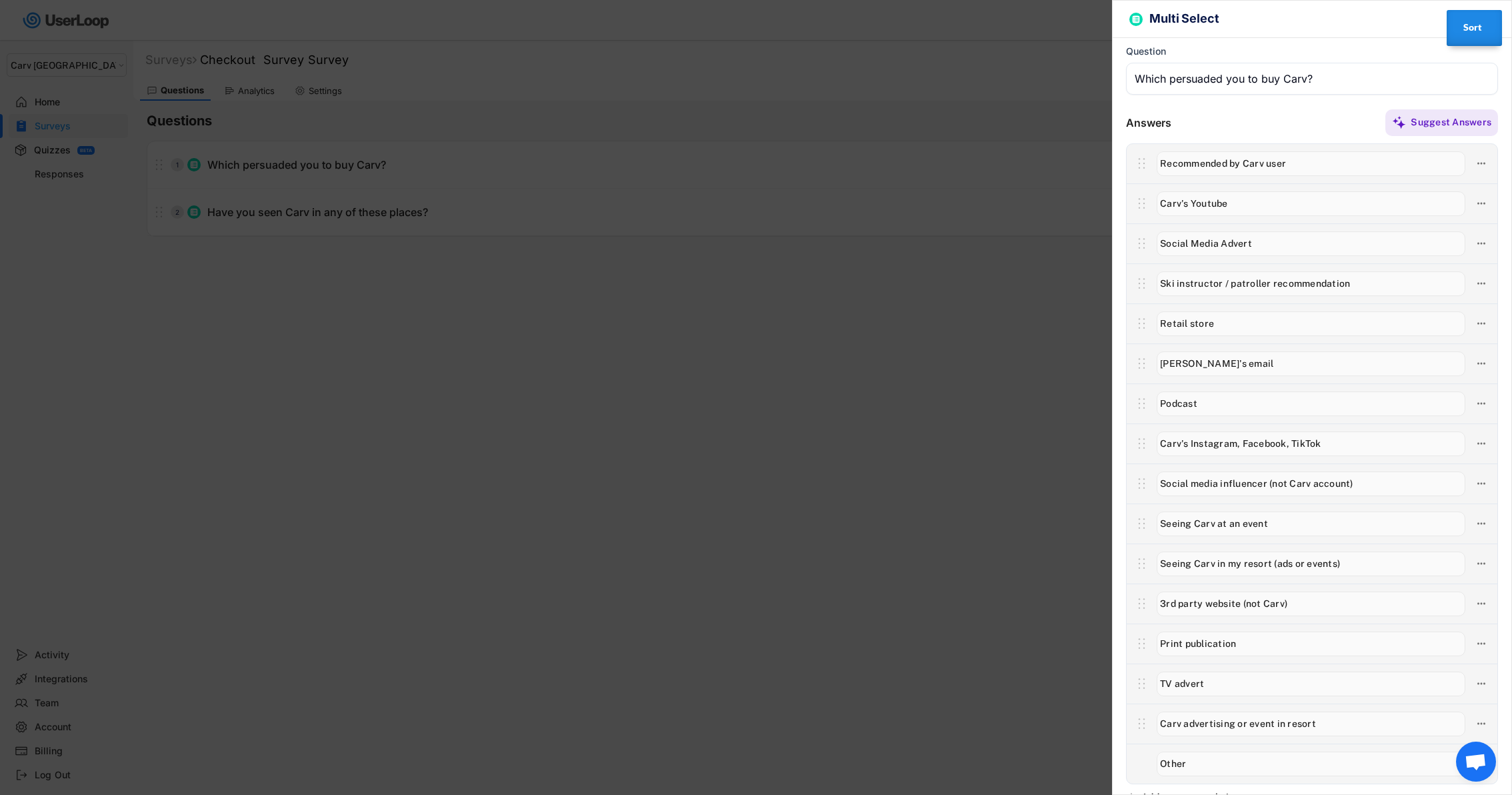
drag, startPoint x: 1280, startPoint y: 562, endPoint x: 1413, endPoint y: 562, distance: 133.0
click at [1413, 562] on input "input" at bounding box center [1310, 563] width 308 height 24
click at [1216, 564] on input "input" at bounding box center [1310, 563] width 308 height 24
type input "Seeing Carv in my resort"
click at [1262, 521] on input "input" at bounding box center [1310, 524] width 308 height 24
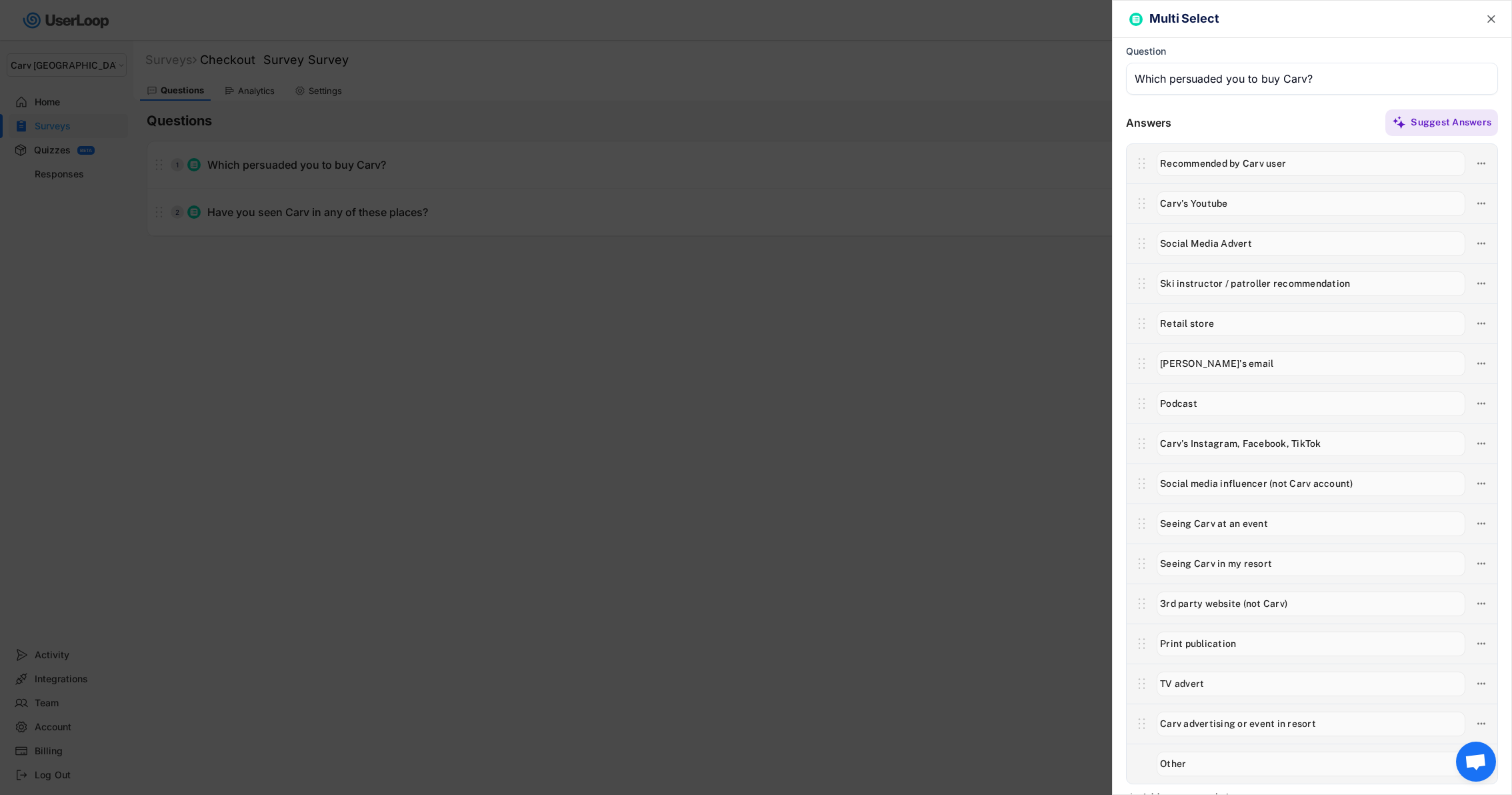
click at [1284, 522] on input "input" at bounding box center [1310, 524] width 308 height 24
click at [1242, 526] on input "input" at bounding box center [1310, 524] width 308 height 24
drag, startPoint x: 1273, startPoint y: 566, endPoint x: 1136, endPoint y: 567, distance: 137.0
click at [1136, 566] on div at bounding box center [1311, 564] width 370 height 40
click at [1474, 561] on button at bounding box center [1481, 563] width 18 height 18
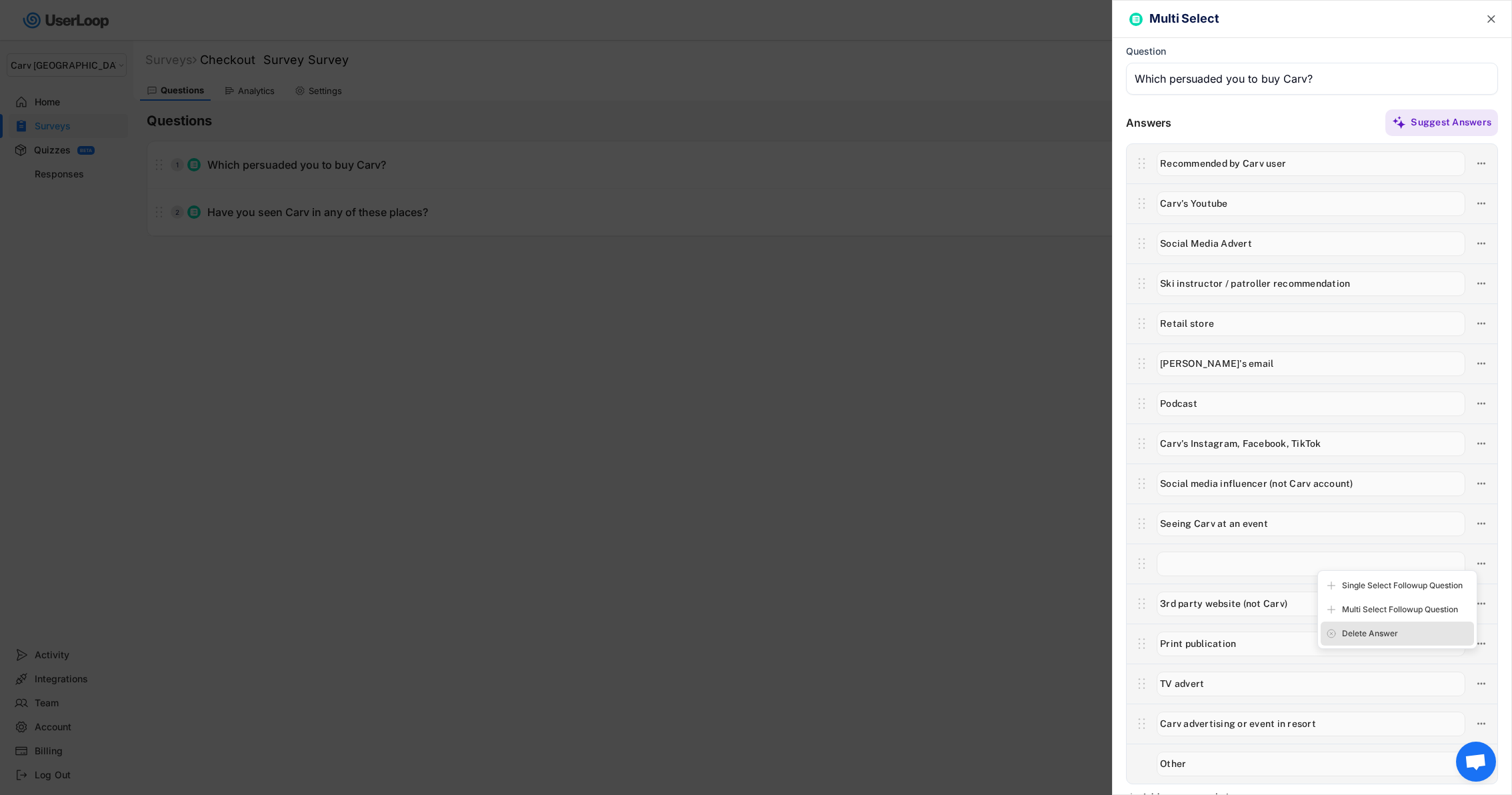
click at [1375, 635] on div "Delete Answer" at bounding box center [1405, 634] width 127 height 12
click at [1375, 635] on div "Are you sure? Click to confirm." at bounding box center [1405, 634] width 127 height 12
type input "3rd party website (not Carv)"
type input "Print publication"
type input "TV advert"
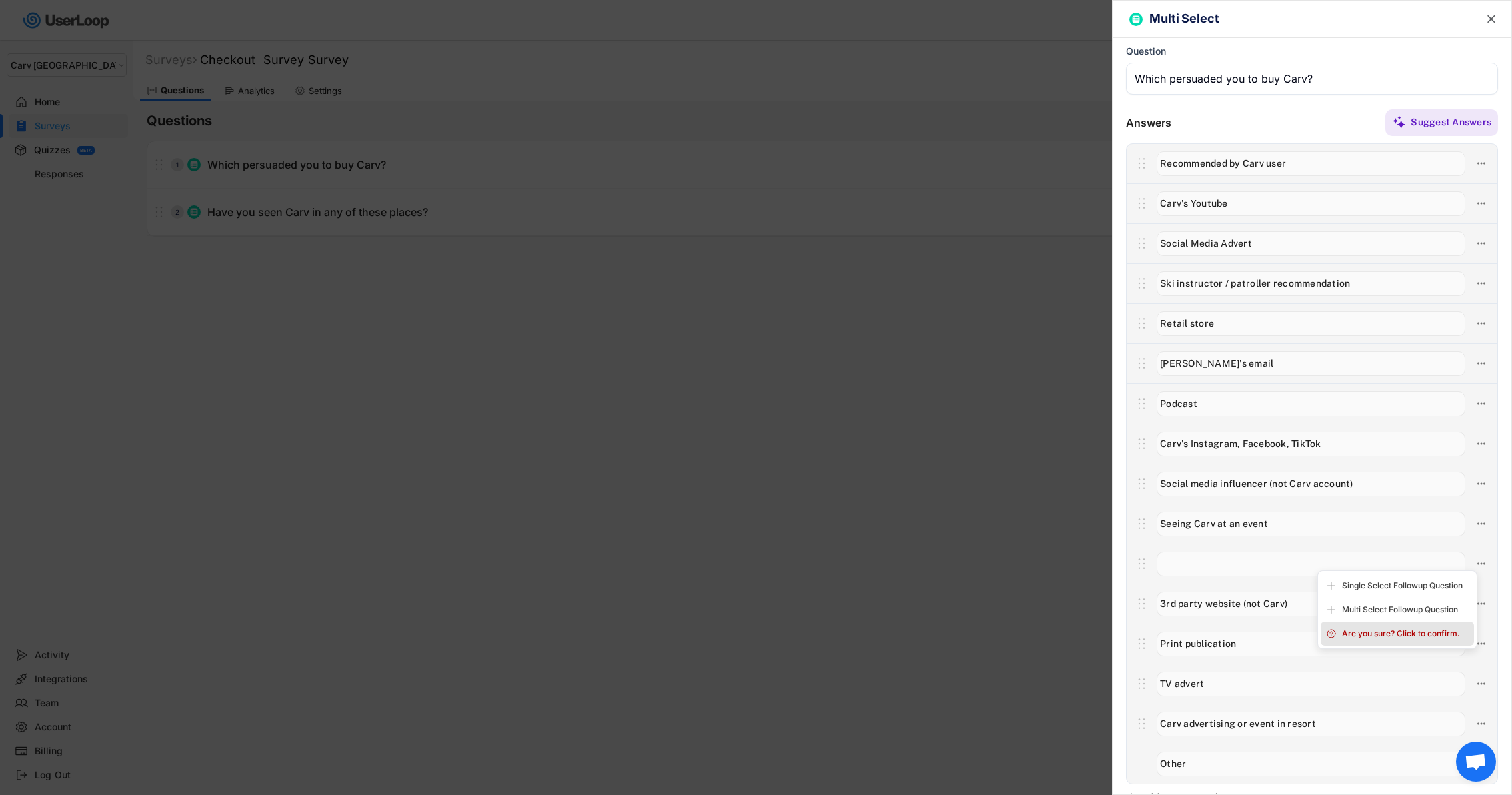
type input "Carv advertising or event in resort"
type input "Other"
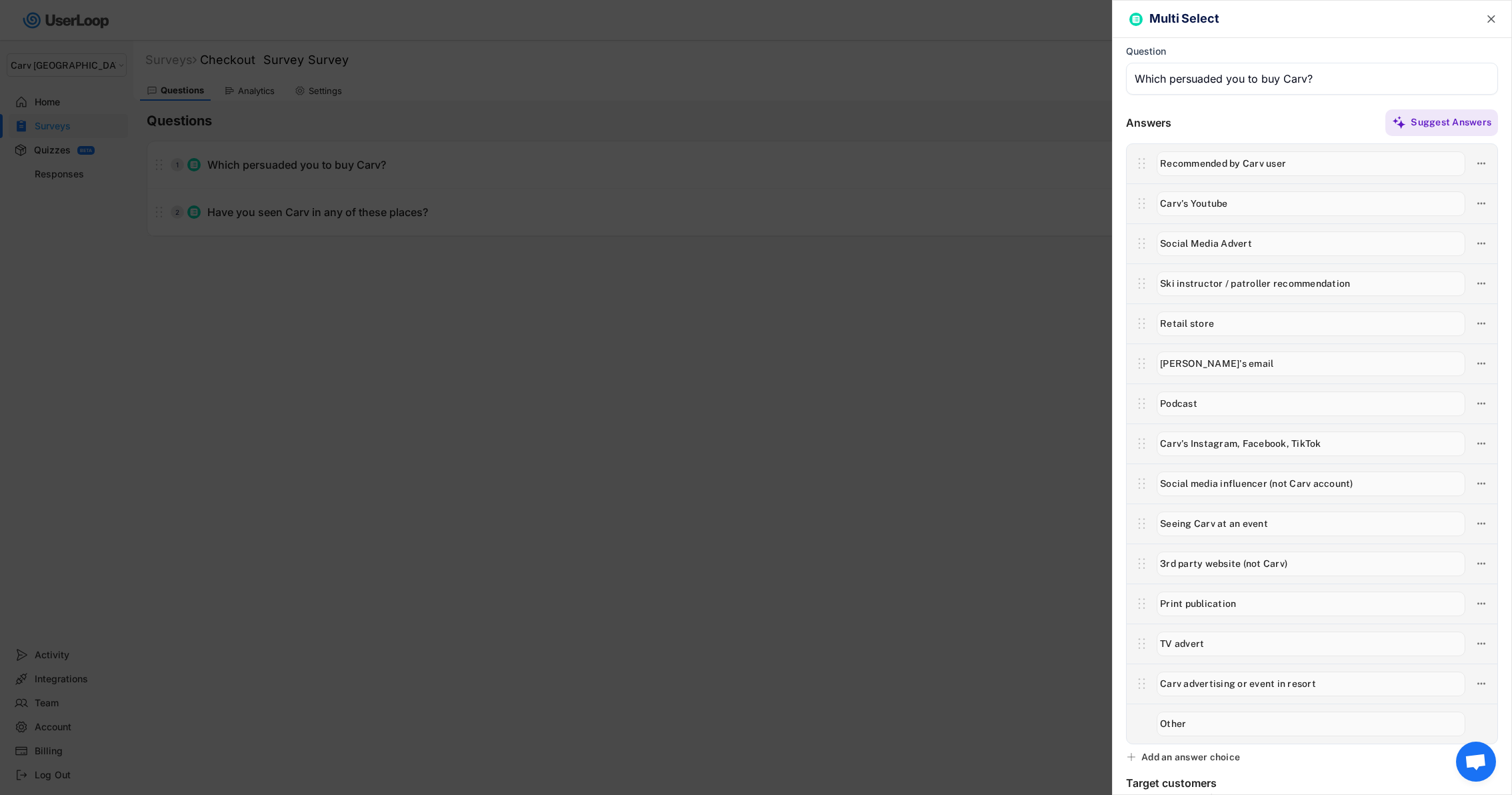
click at [1004, 332] on div at bounding box center [756, 398] width 1512 height 795
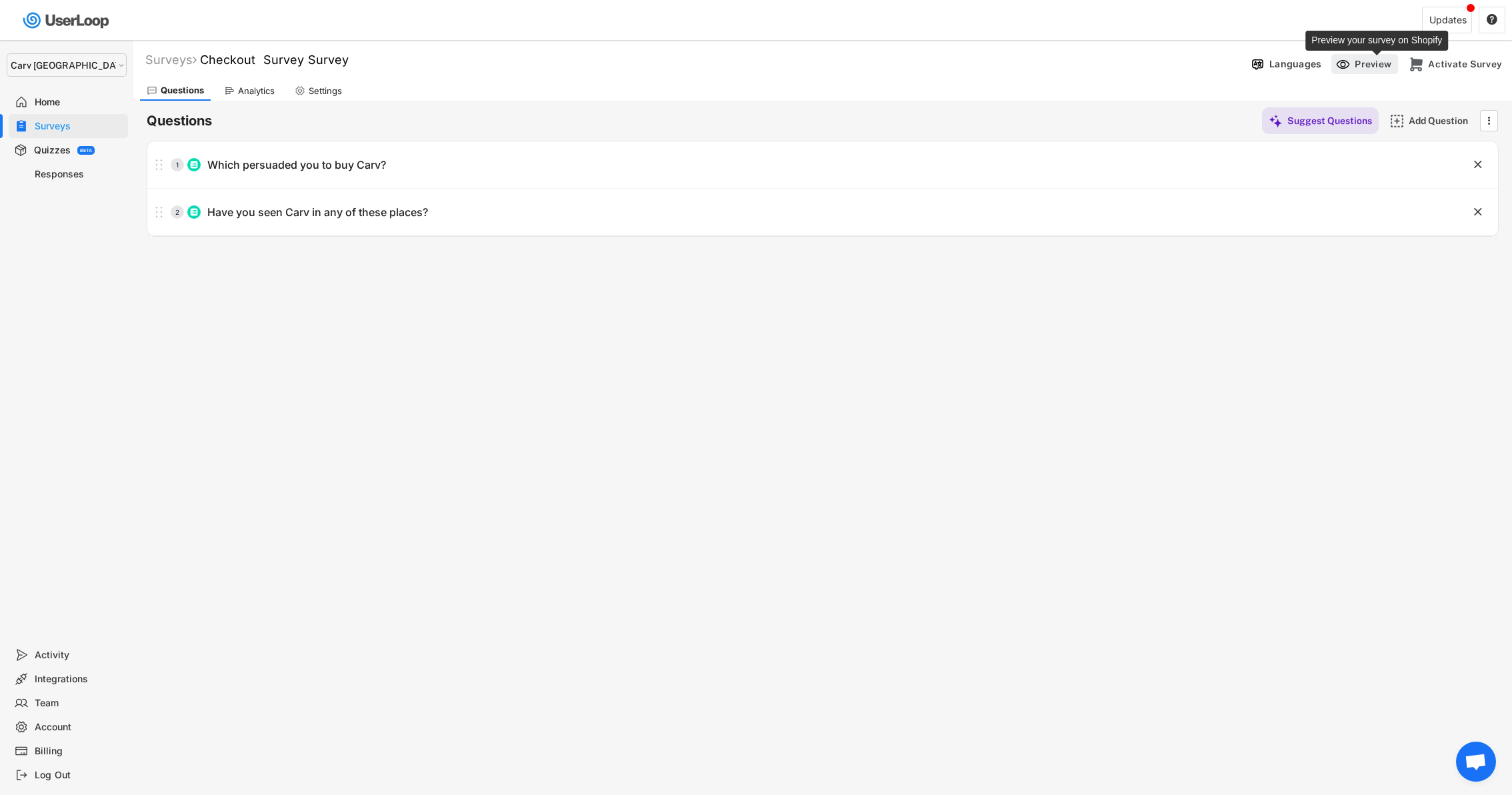
click at [1368, 60] on div "Preview" at bounding box center [1375, 64] width 40 height 12
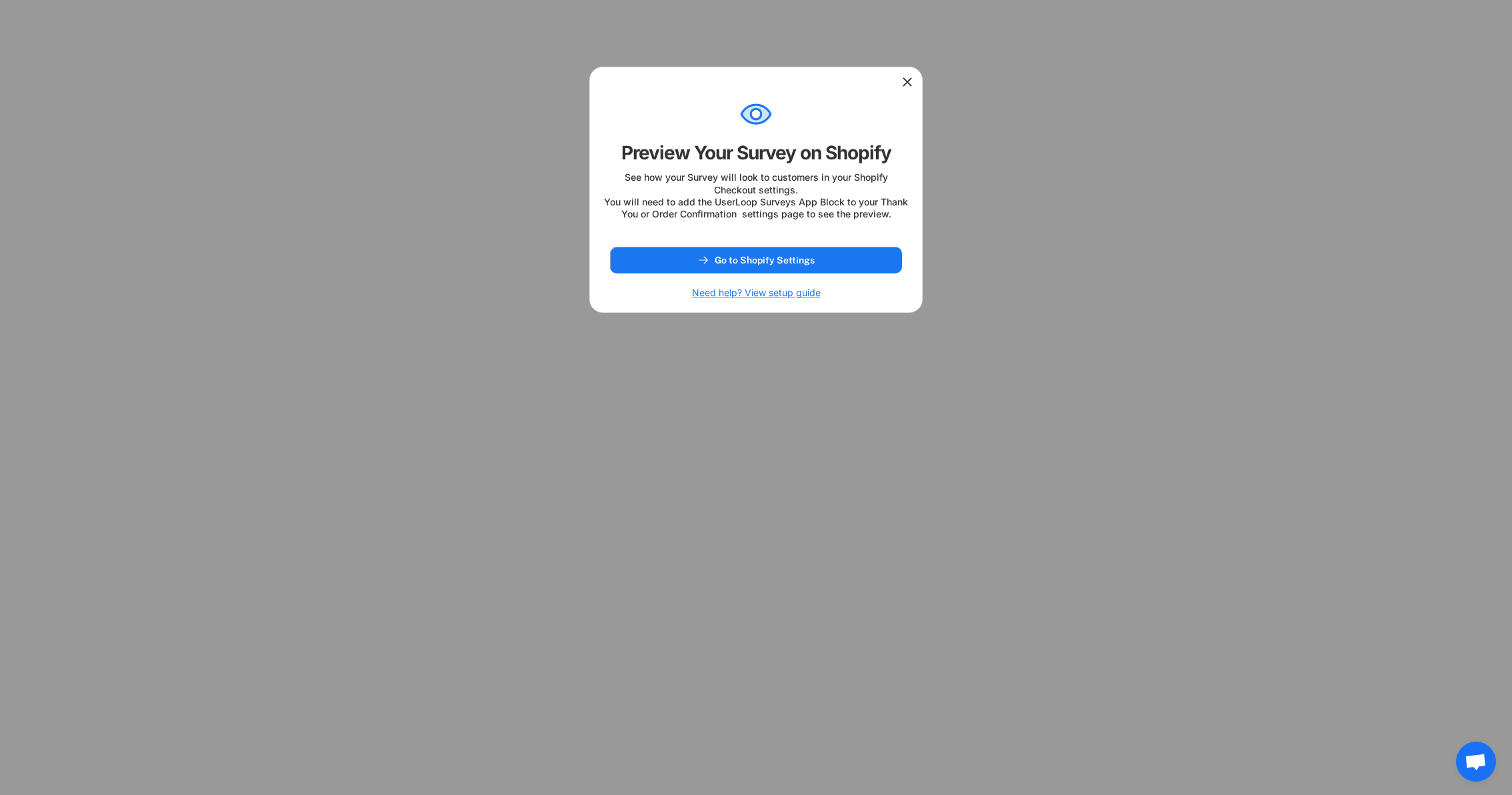
click at [914, 73] on div at bounding box center [755, 81] width 332 height 27
click at [913, 76] on icon at bounding box center [907, 82] width 13 height 13
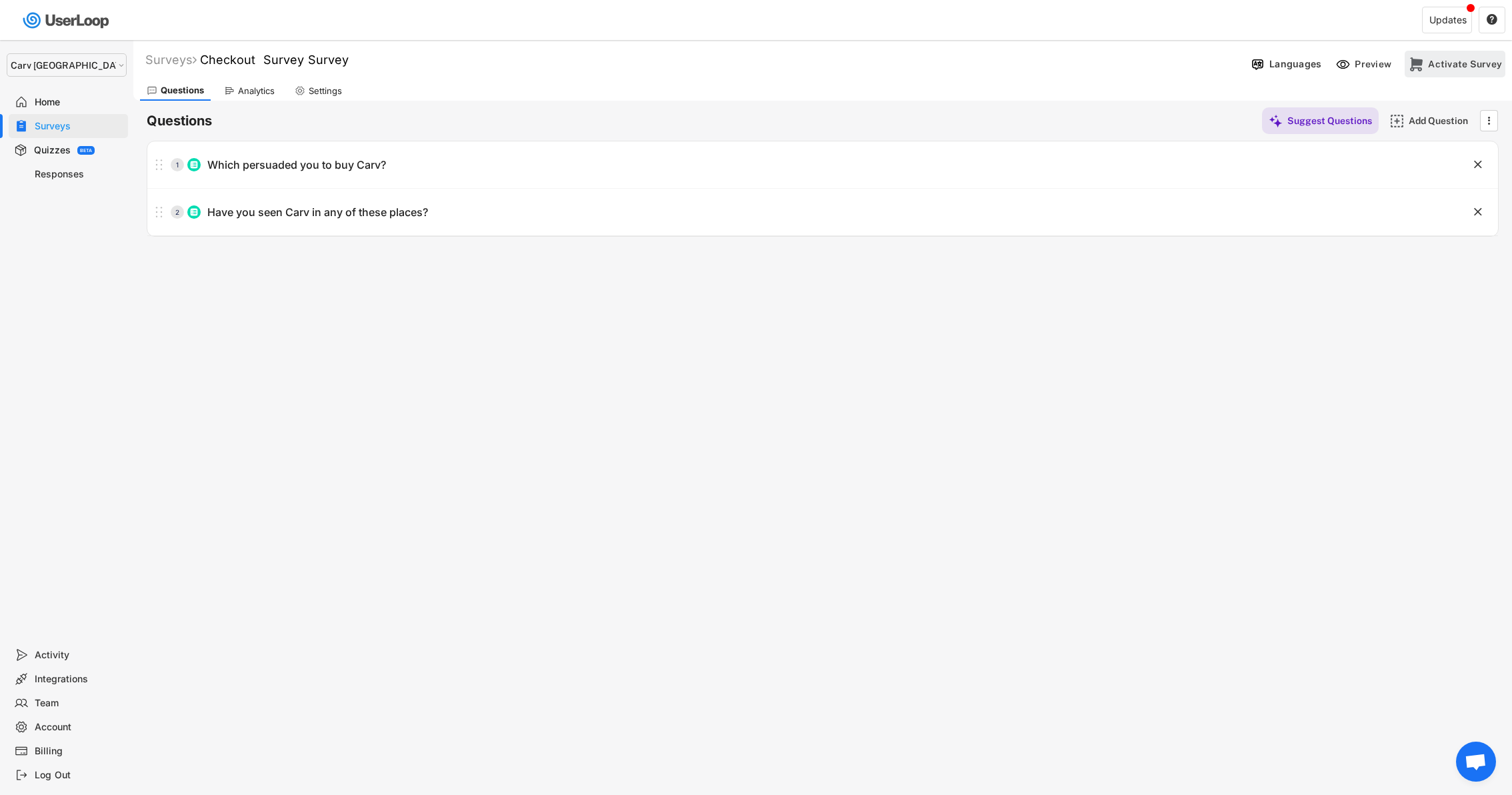
click at [1447, 61] on div "Activate Survey" at bounding box center [1465, 64] width 74 height 12
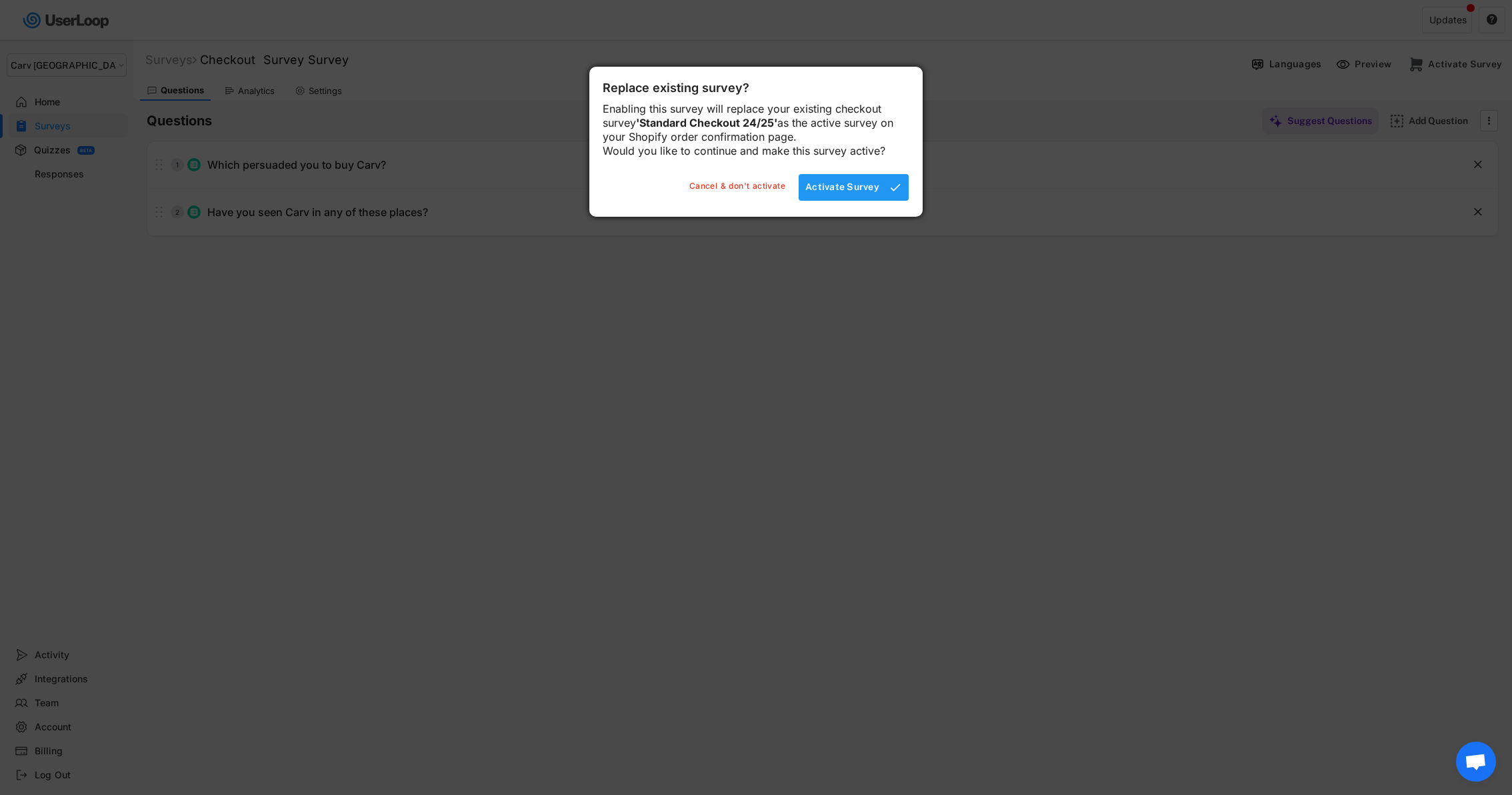
click at [858, 192] on div "Activate Survey" at bounding box center [843, 187] width 74 height 12
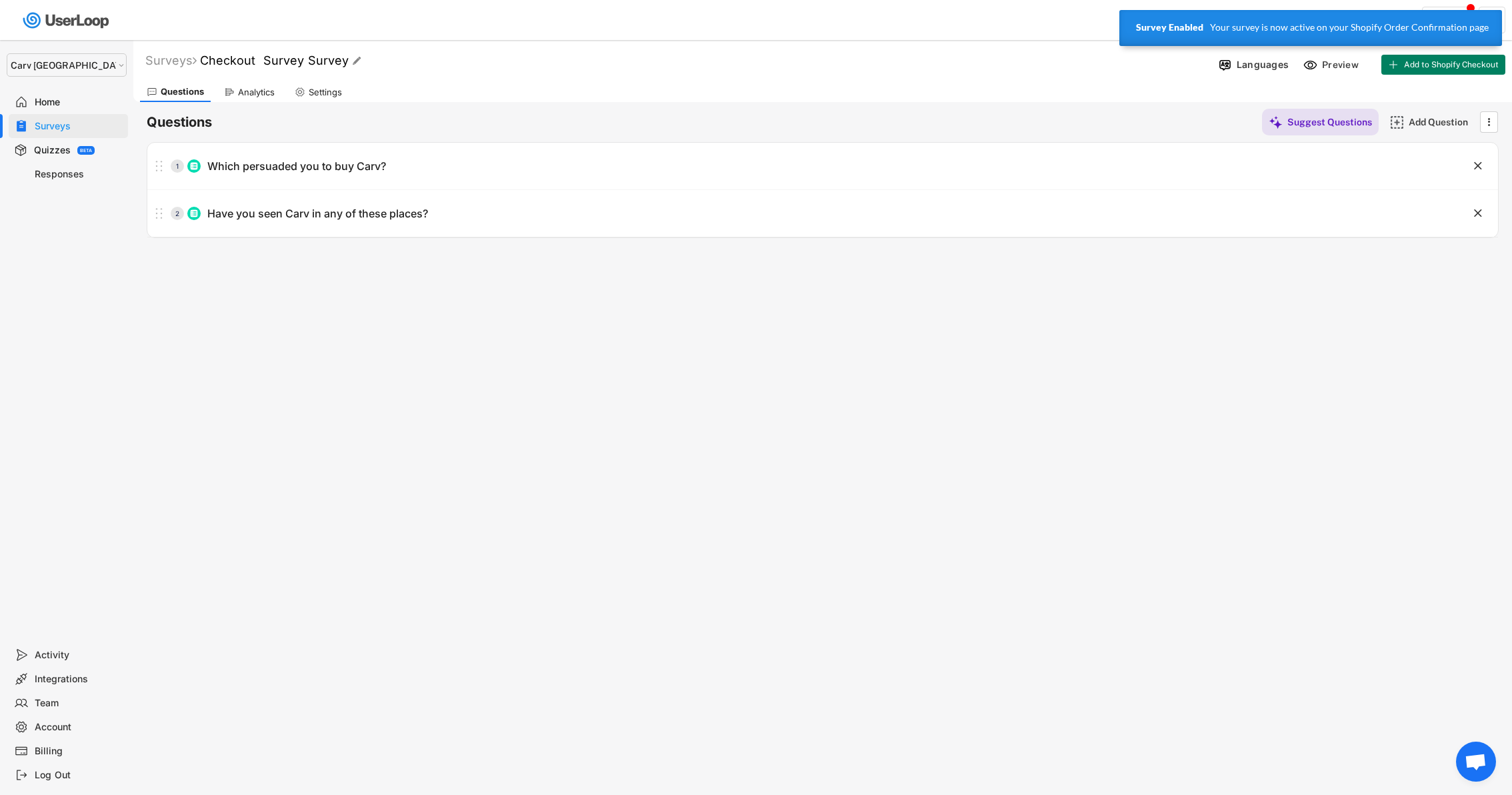
click at [269, 63] on font "Checkout Survey Survey" at bounding box center [274, 60] width 149 height 14
drag, startPoint x: 381, startPoint y: 64, endPoint x: 259, endPoint y: 60, distance: 122.1
click at [259, 60] on input "input" at bounding box center [370, 61] width 333 height 24
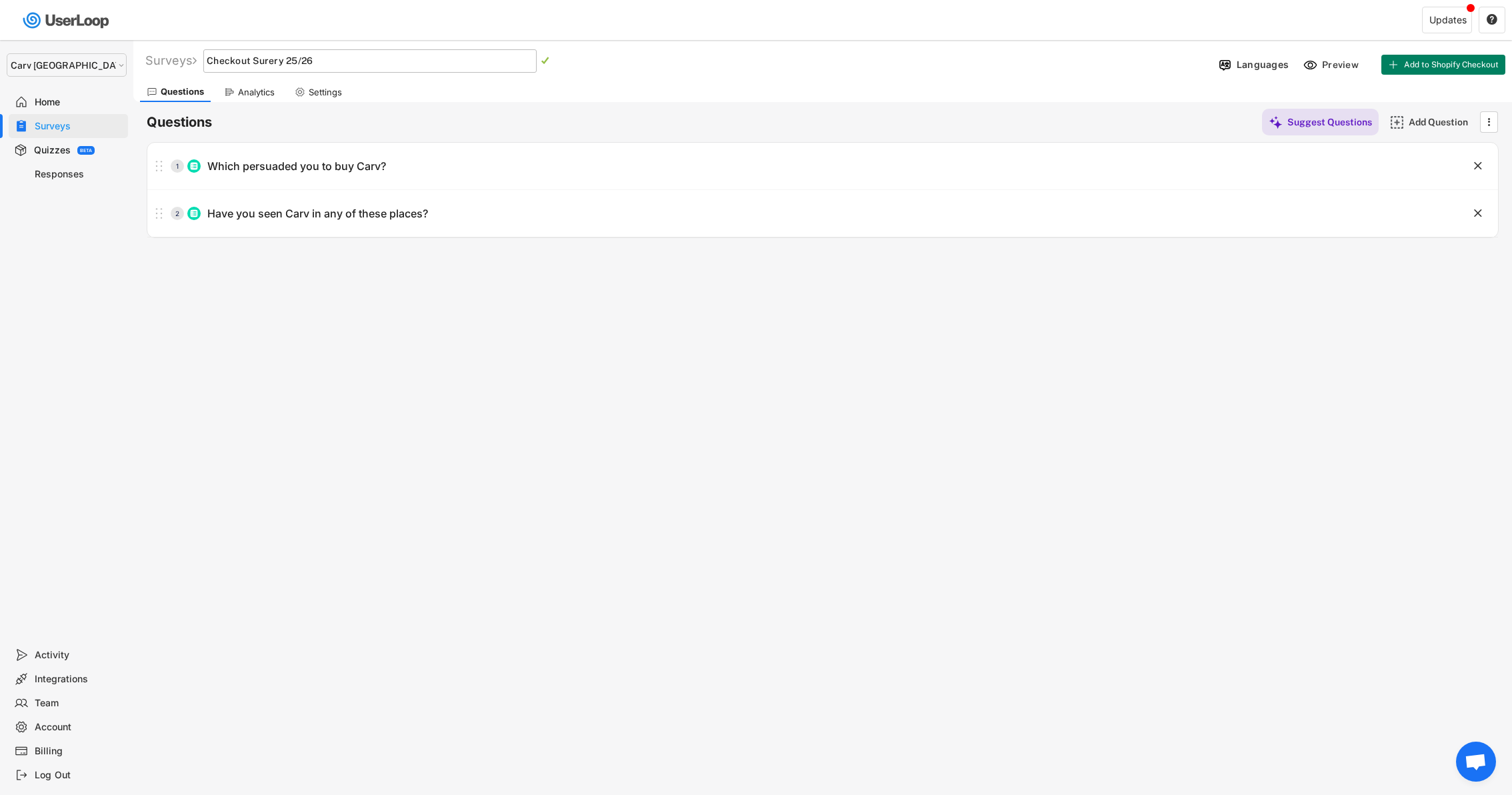
click at [279, 62] on input "input" at bounding box center [370, 61] width 333 height 24
click at [213, 61] on input "input" at bounding box center [370, 61] width 333 height 24
type input "Attribution Checkout Survey 25/26"
click at [457, 299] on div "Surveys Checkout Survey Survey   Languages Preview Add to Shopify Checkout Ac…" at bounding box center [822, 361] width 1378 height 643
click at [1329, 70] on div "Preview" at bounding box center [1342, 65] width 40 height 12
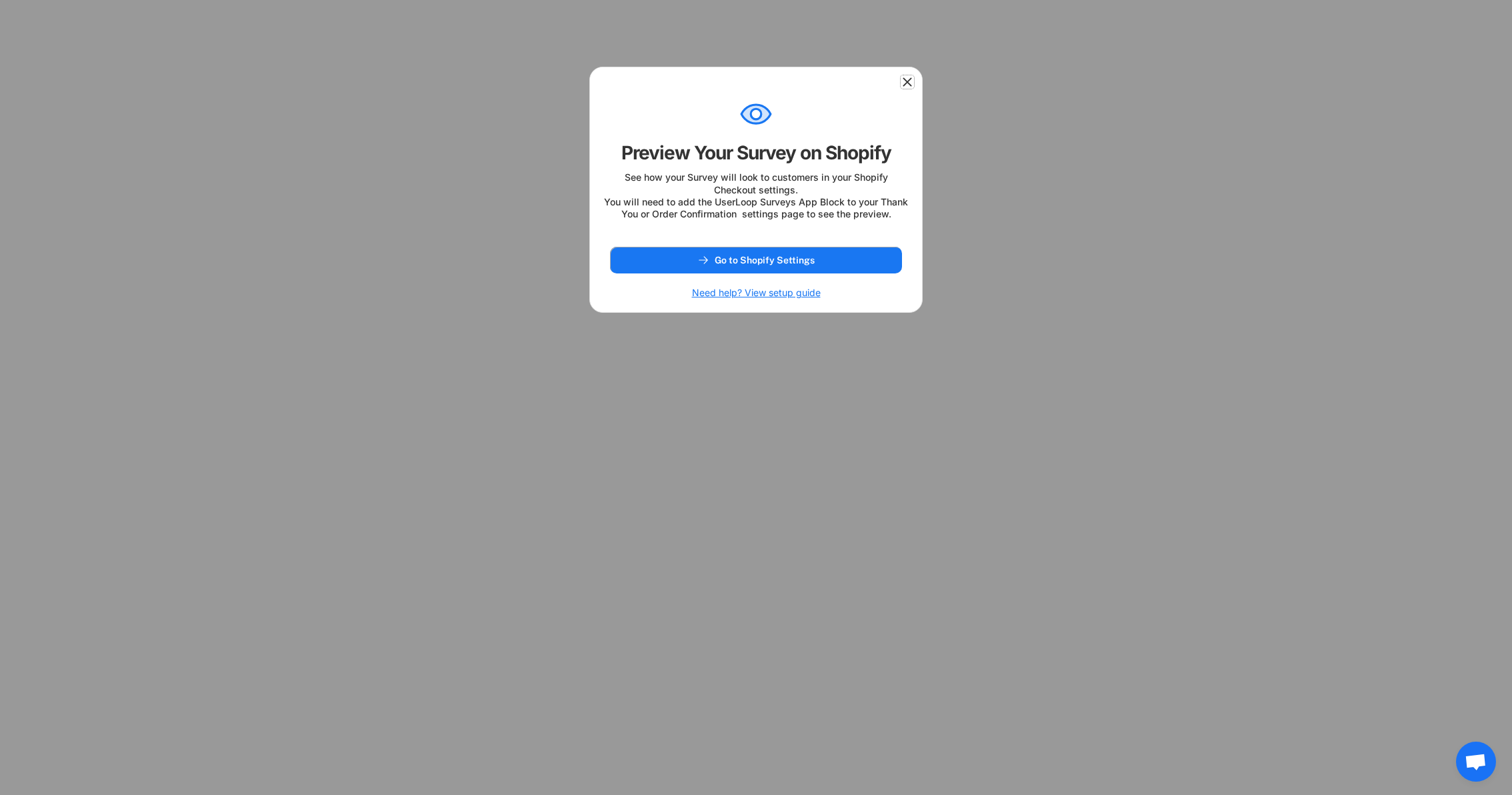
click at [906, 79] on icon at bounding box center [907, 82] width 13 height 13
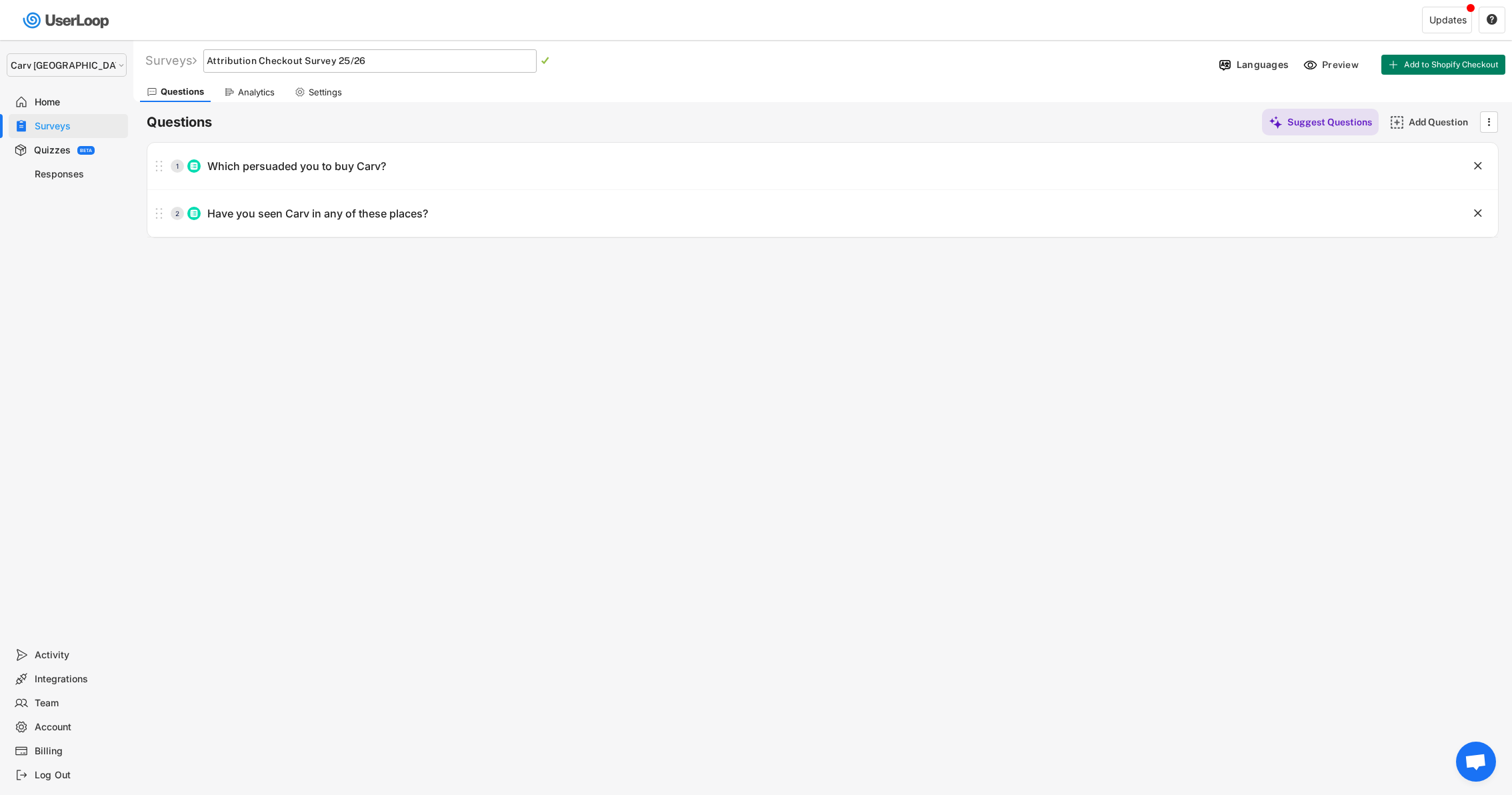
select select ""1348695171700984260__LOOKUP__1664546256262x474730326317858800""
click at [1337, 61] on div "Preview" at bounding box center [1342, 65] width 40 height 12
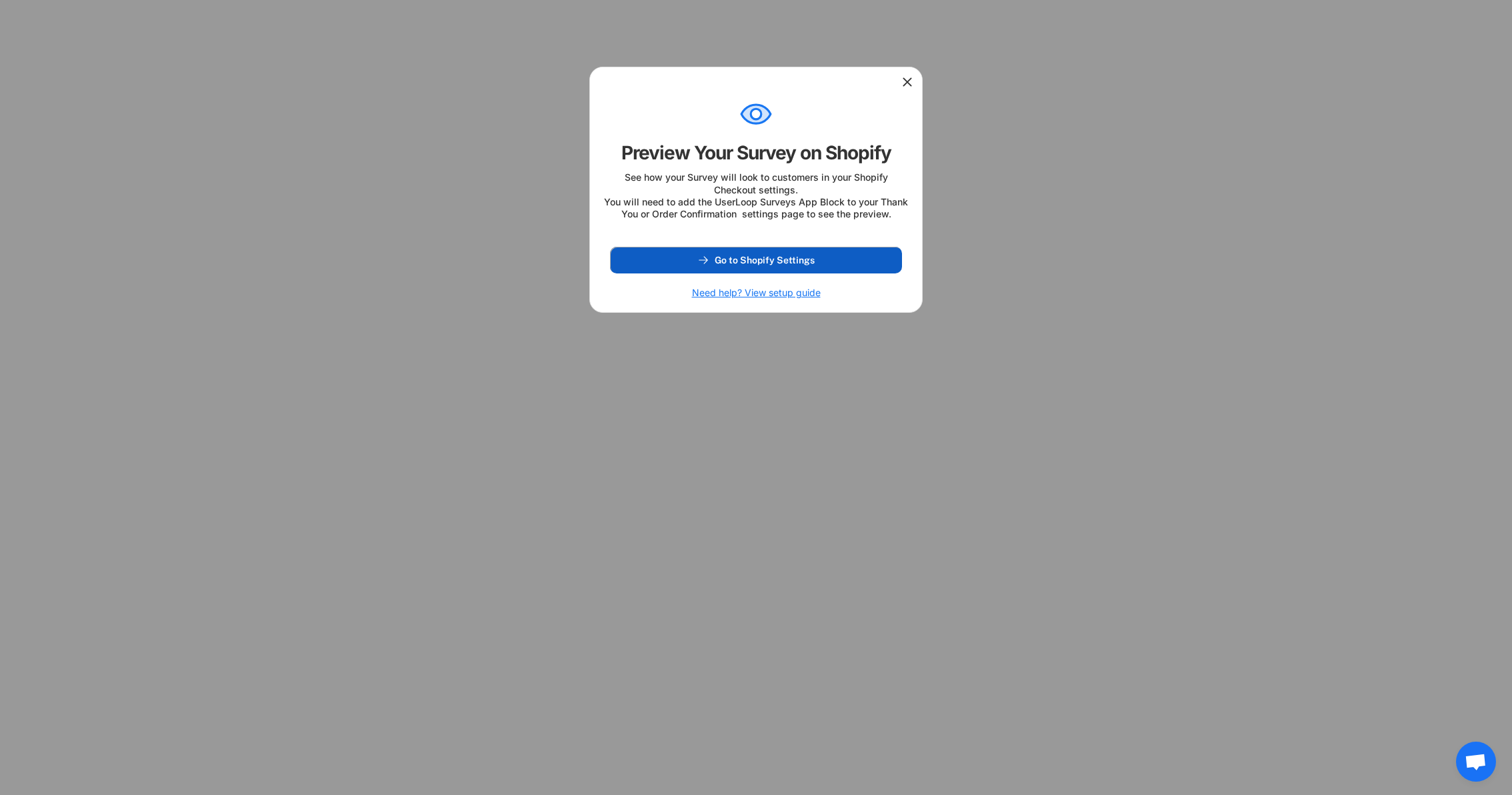
click at [776, 265] on span "Go to Shopify Settings" at bounding box center [764, 260] width 100 height 9
click at [905, 84] on use at bounding box center [907, 82] width 13 height 13
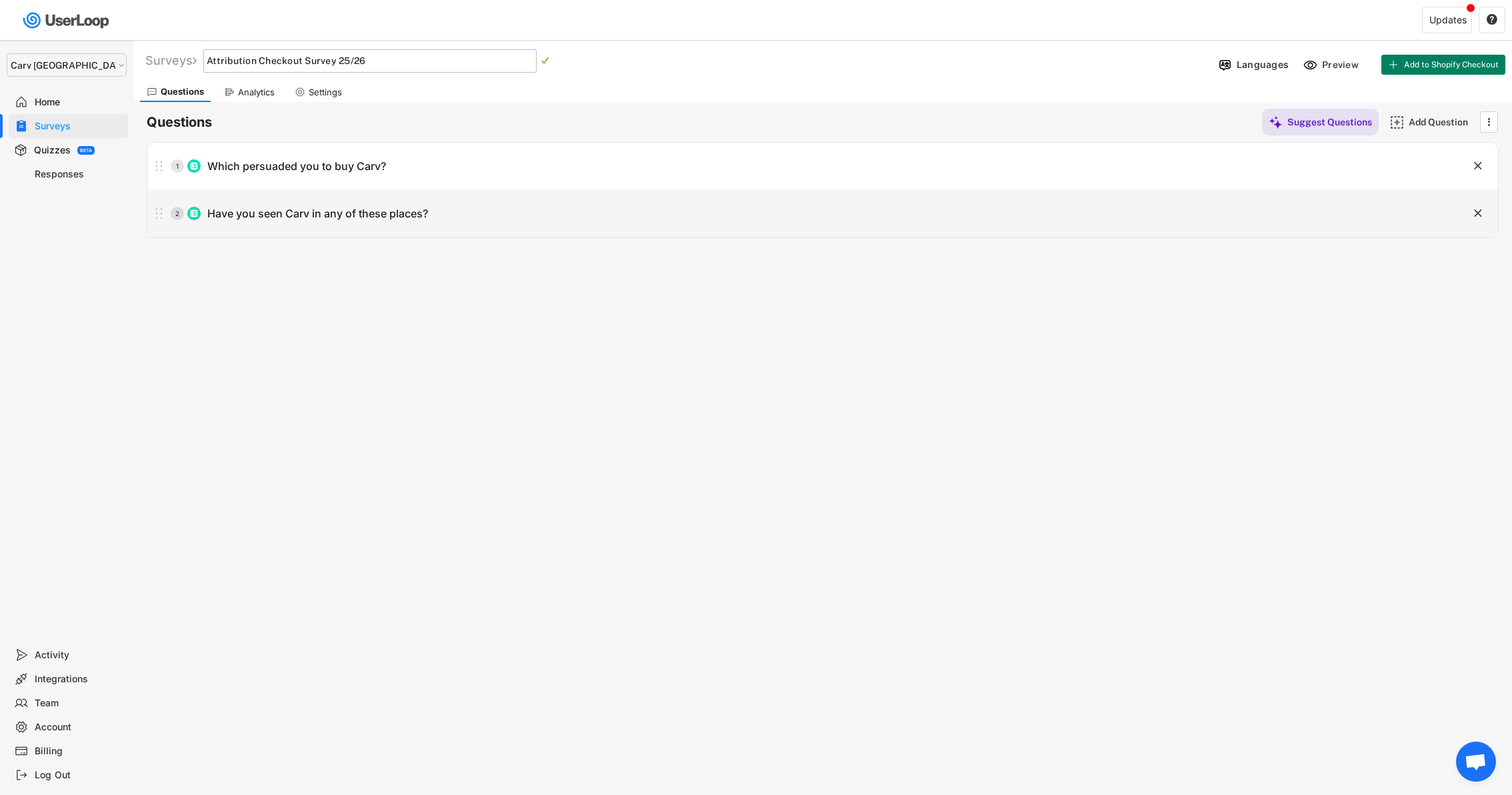
click at [407, 179] on div "1 Which persuaded you to buy Carv? " at bounding box center [822, 166] width 1351 height 47
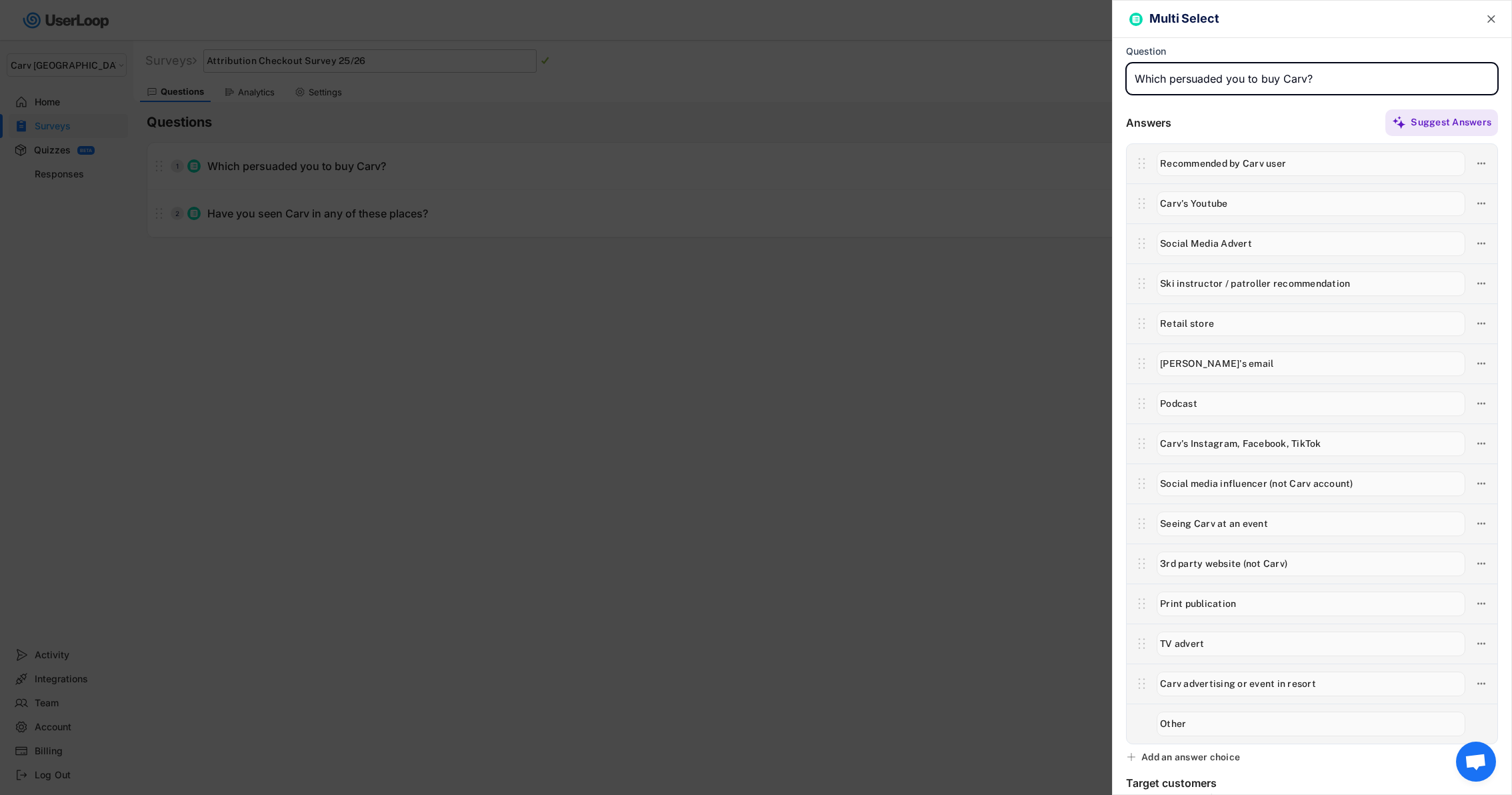
click at [1170, 84] on input "input" at bounding box center [1311, 79] width 372 height 32
type input "Which of the following persuaded you to buy Carv?"
click at [1015, 428] on div at bounding box center [756, 398] width 1512 height 795
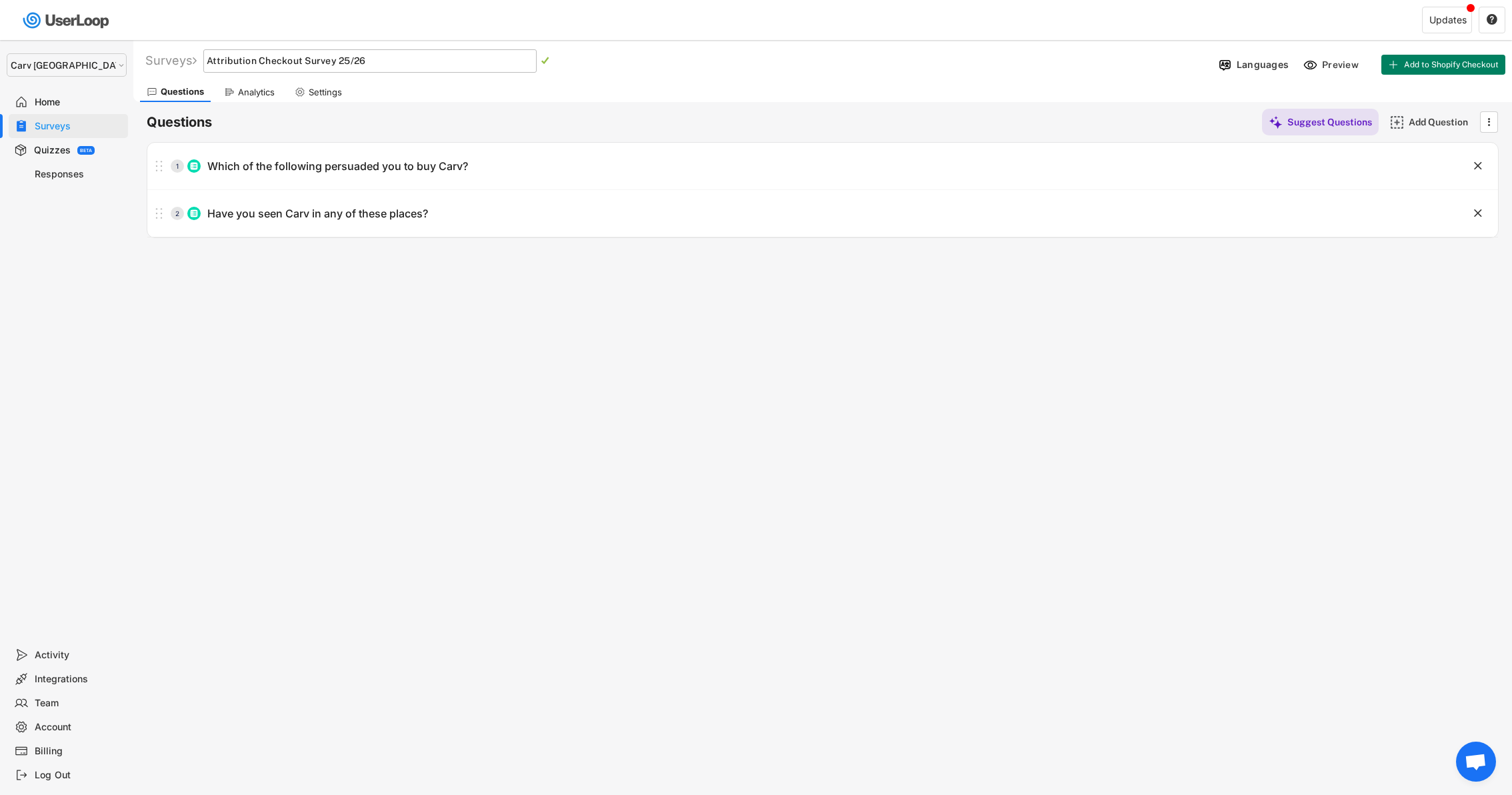
click at [328, 98] on div "Settings" at bounding box center [318, 92] width 60 height 20
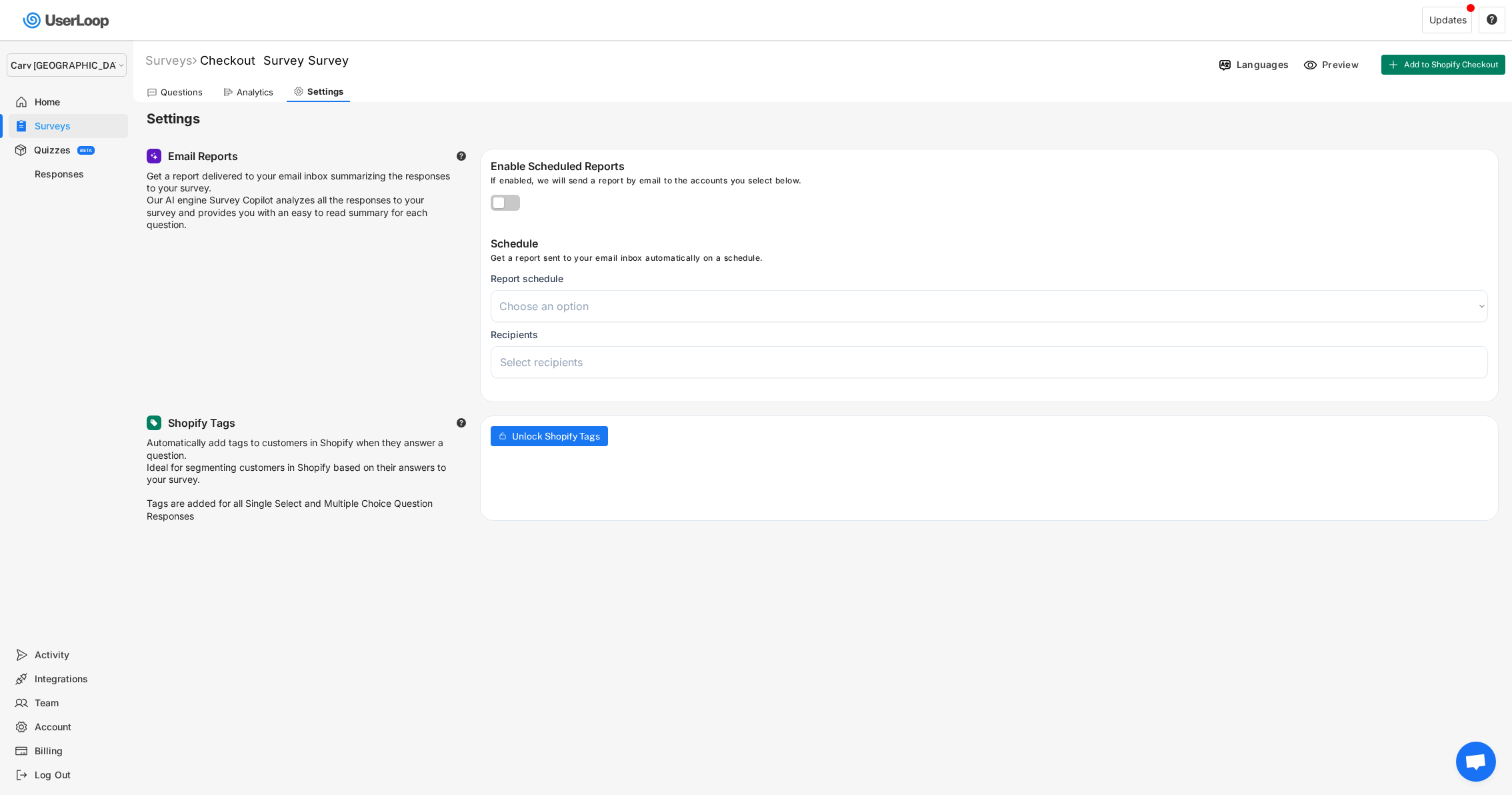
click at [179, 95] on div "Questions" at bounding box center [181, 92] width 42 height 11
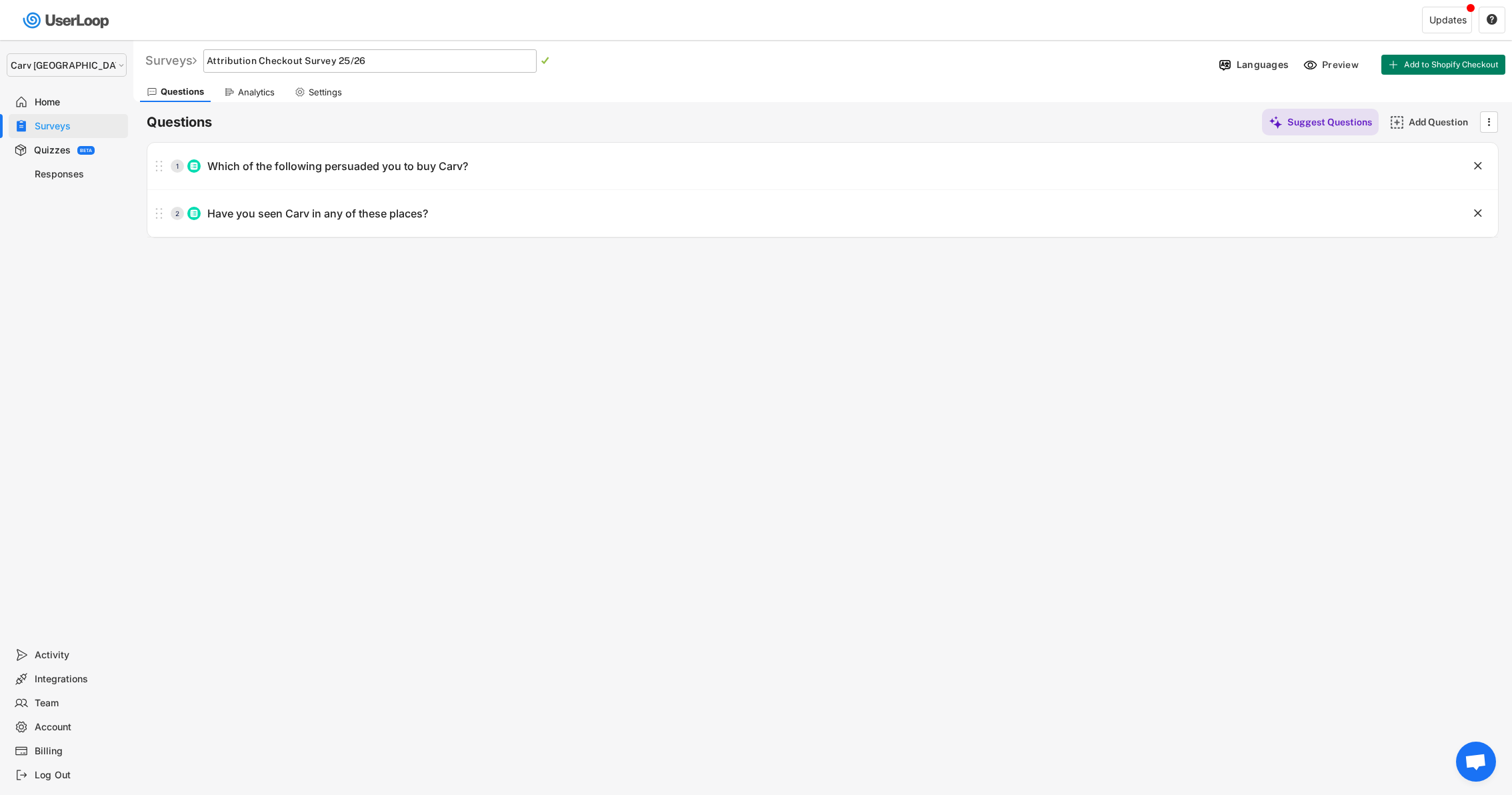
click at [171, 60] on div "Surveys" at bounding box center [171, 61] width 51 height 15
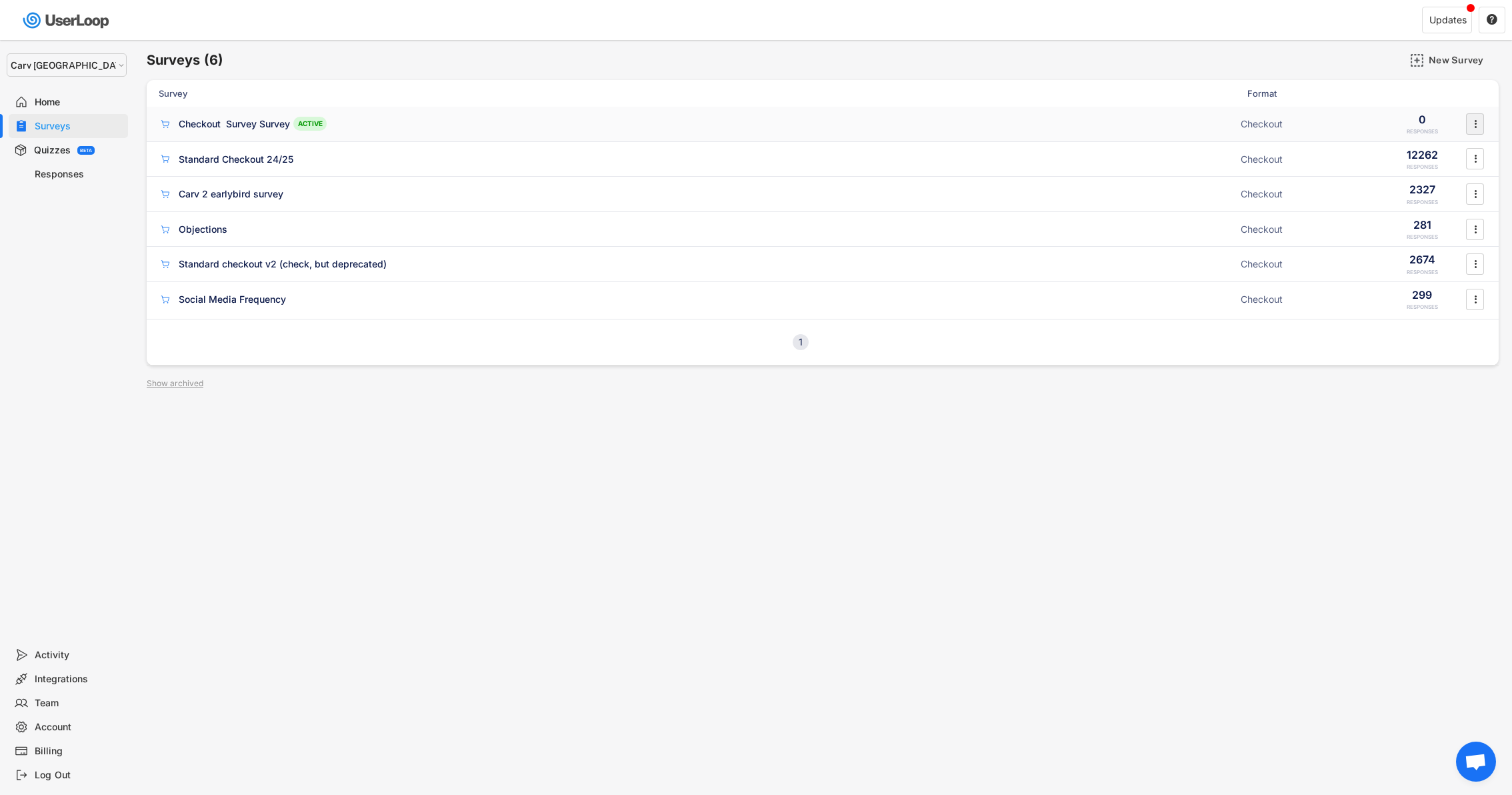
click at [1473, 127] on icon "" at bounding box center [1475, 124] width 13 height 20
click at [1436, 209] on div "Survey Design" at bounding box center [1457, 204] width 84 height 11
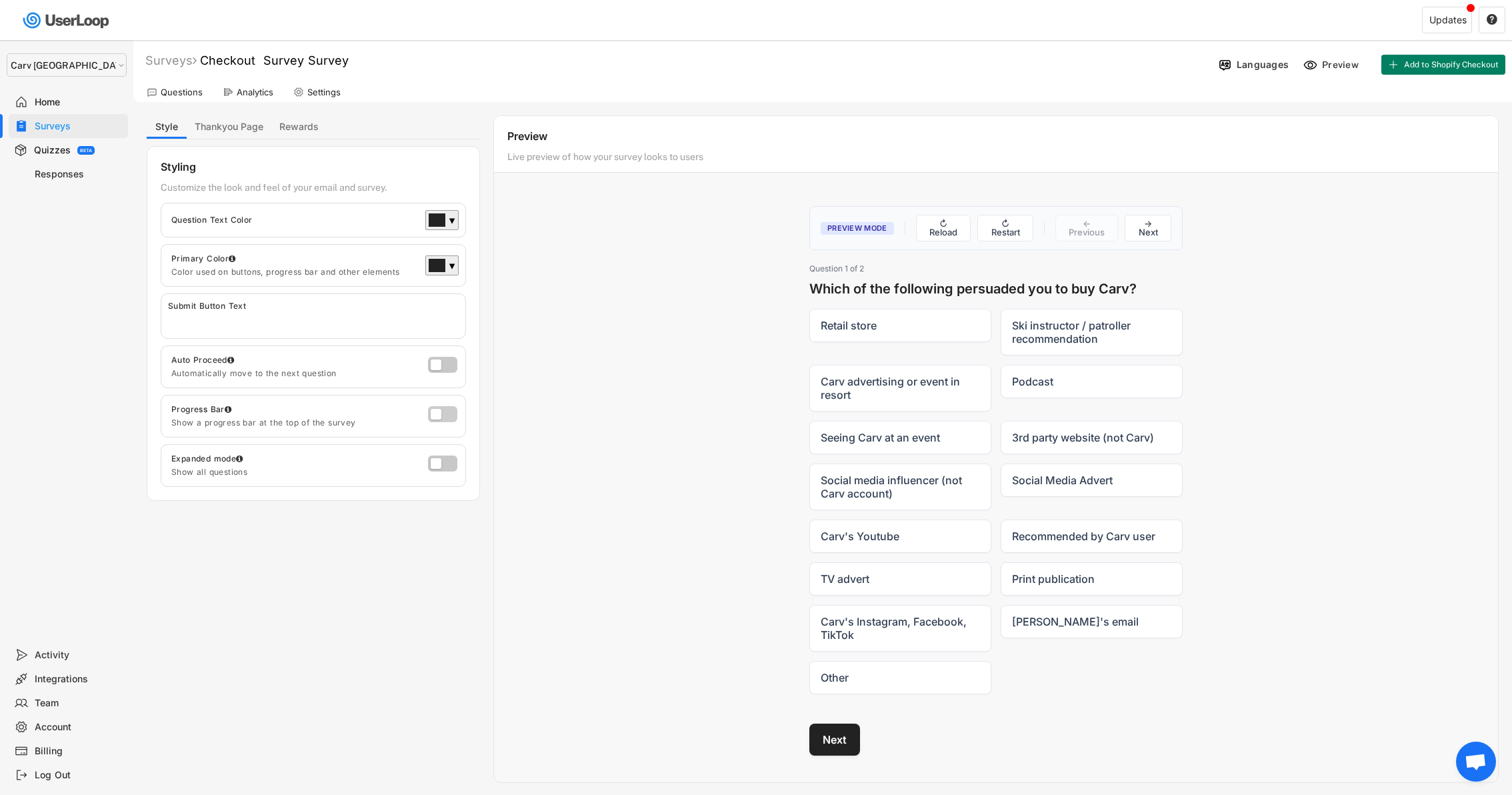
click at [450, 414] on label at bounding box center [439, 410] width 29 height 16
click at [0, 0] on input "checkbox" at bounding box center [0, 0] width 0 height 0
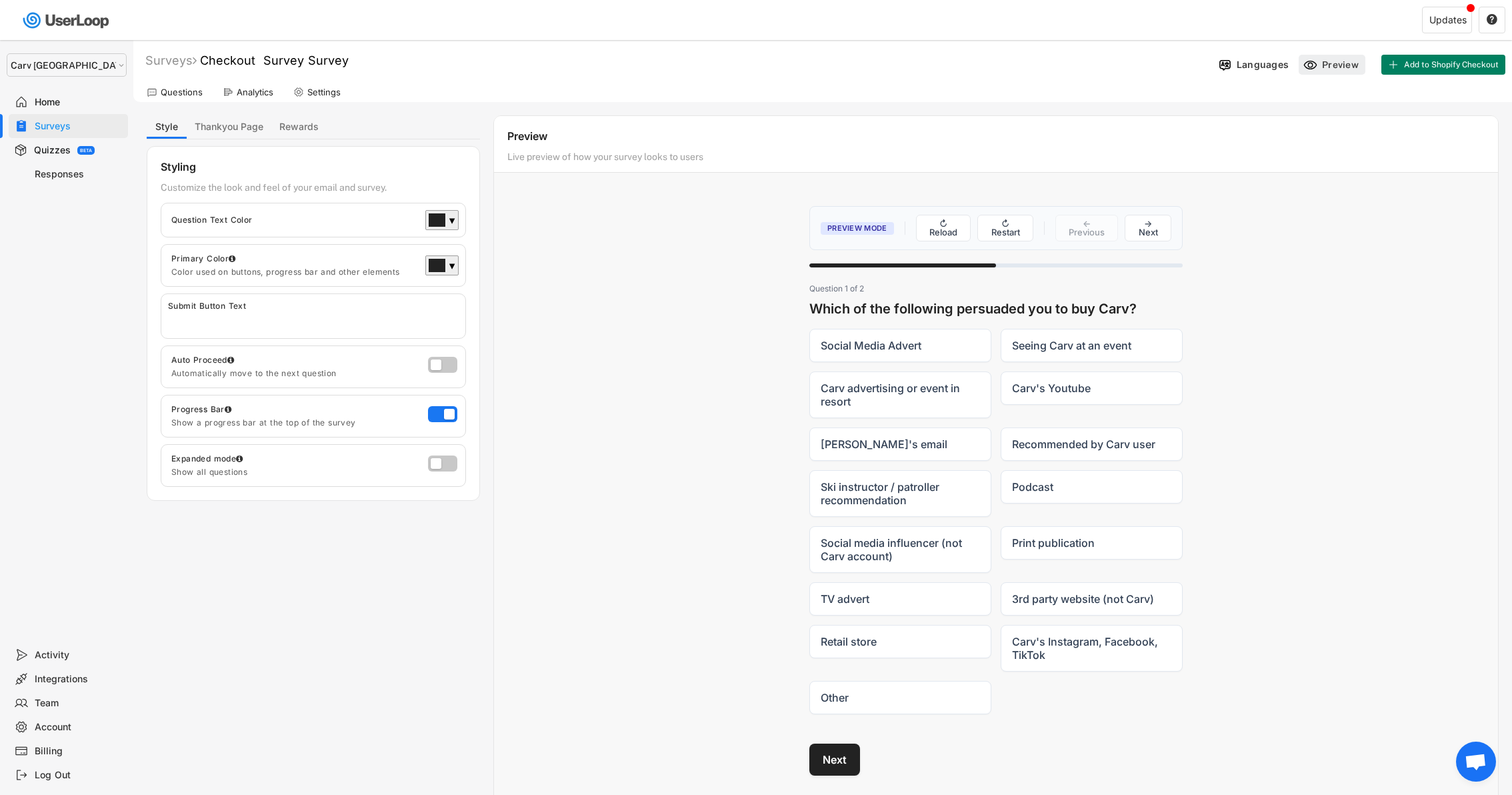
click at [1316, 63] on use at bounding box center [1310, 65] width 14 height 14
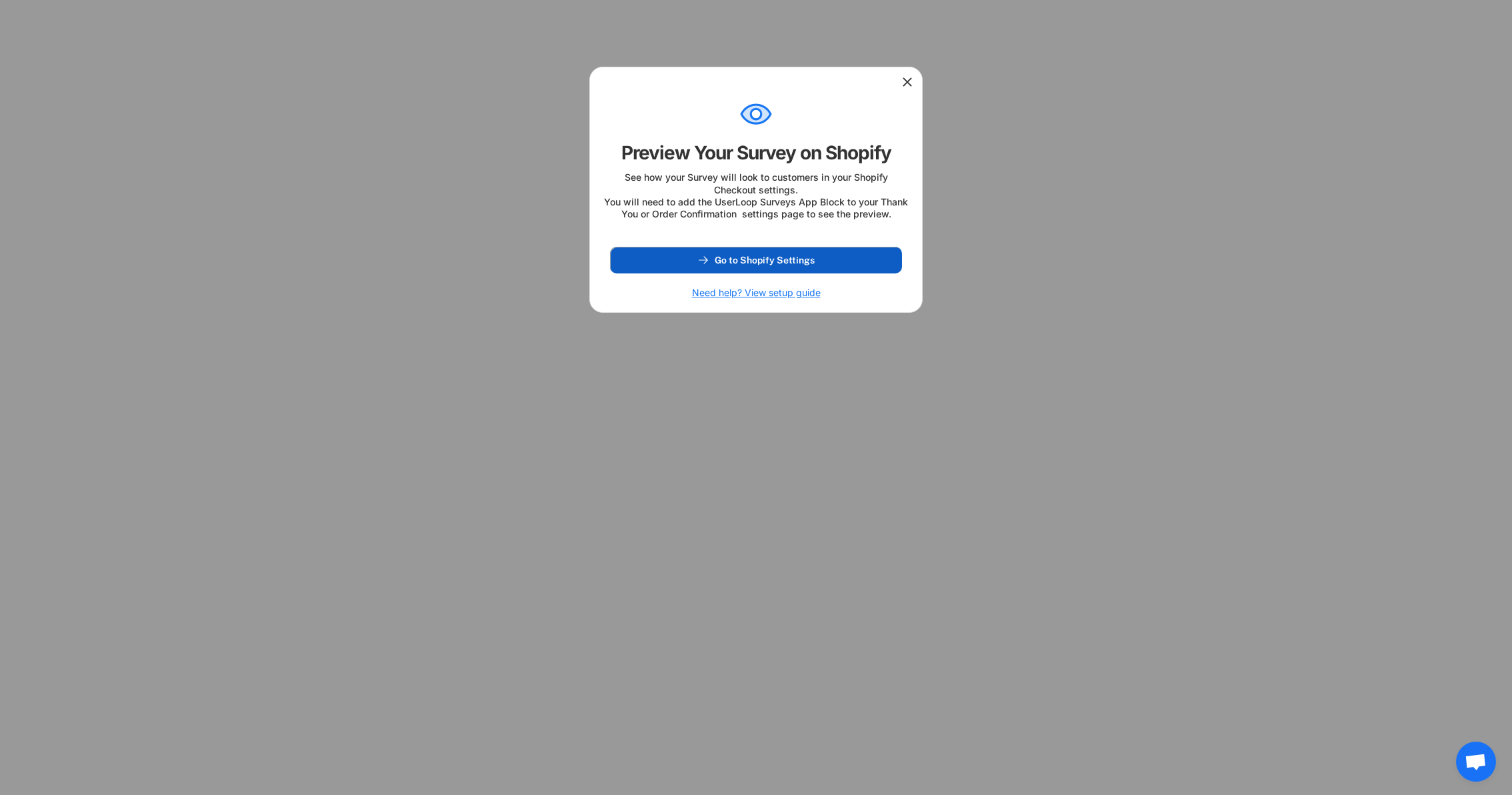
click at [753, 265] on span "Go to Shopify Settings" at bounding box center [764, 260] width 100 height 9
click at [912, 78] on icon at bounding box center [907, 82] width 13 height 13
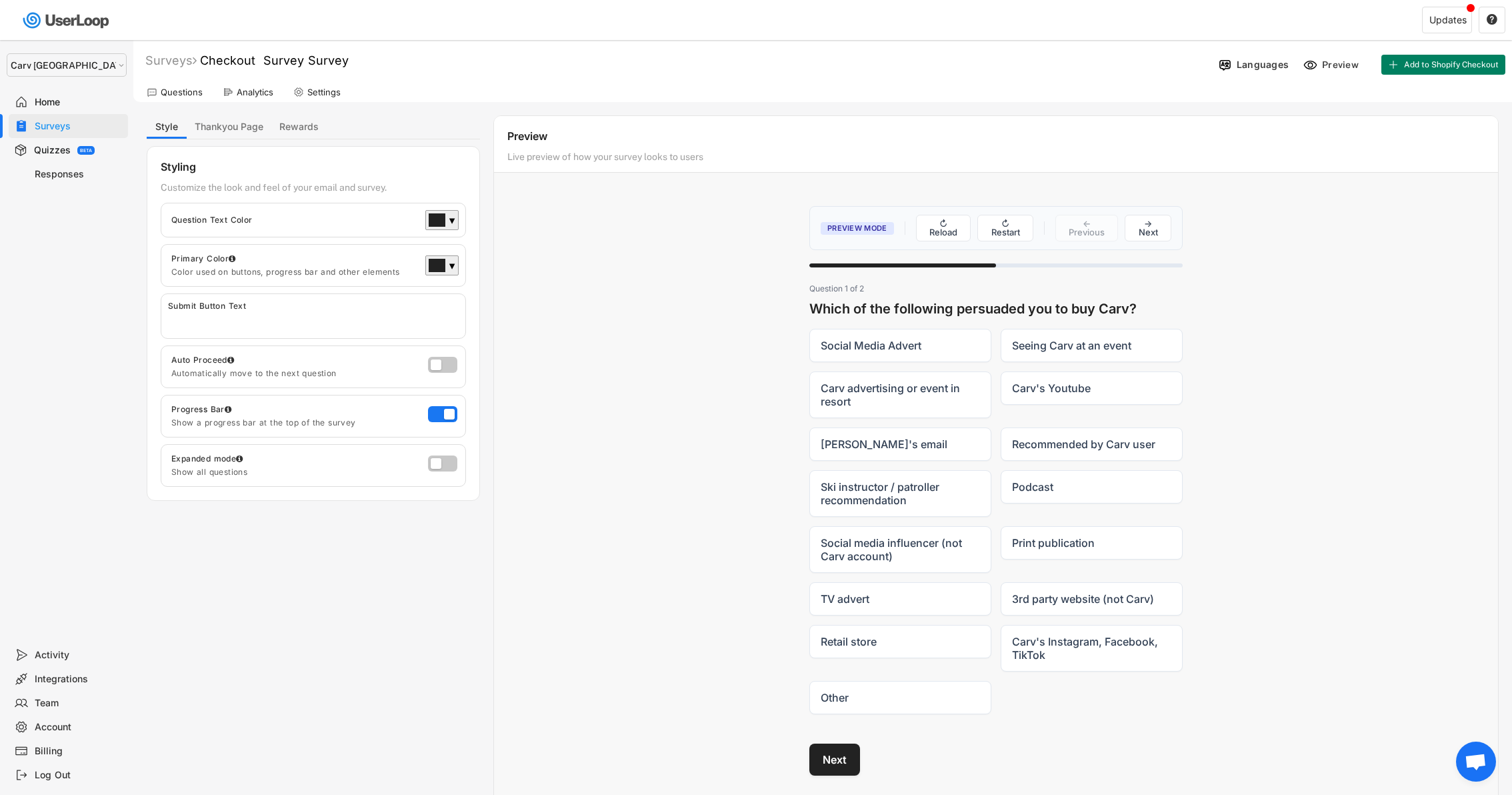
click at [449, 399] on div "Progress Bar Show a progress bar at the top of the survey" at bounding box center [312, 416] width 305 height 43
click at [446, 411] on label at bounding box center [439, 410] width 29 height 16
click at [0, 0] on input "checkbox" at bounding box center [0, 0] width 0 height 0
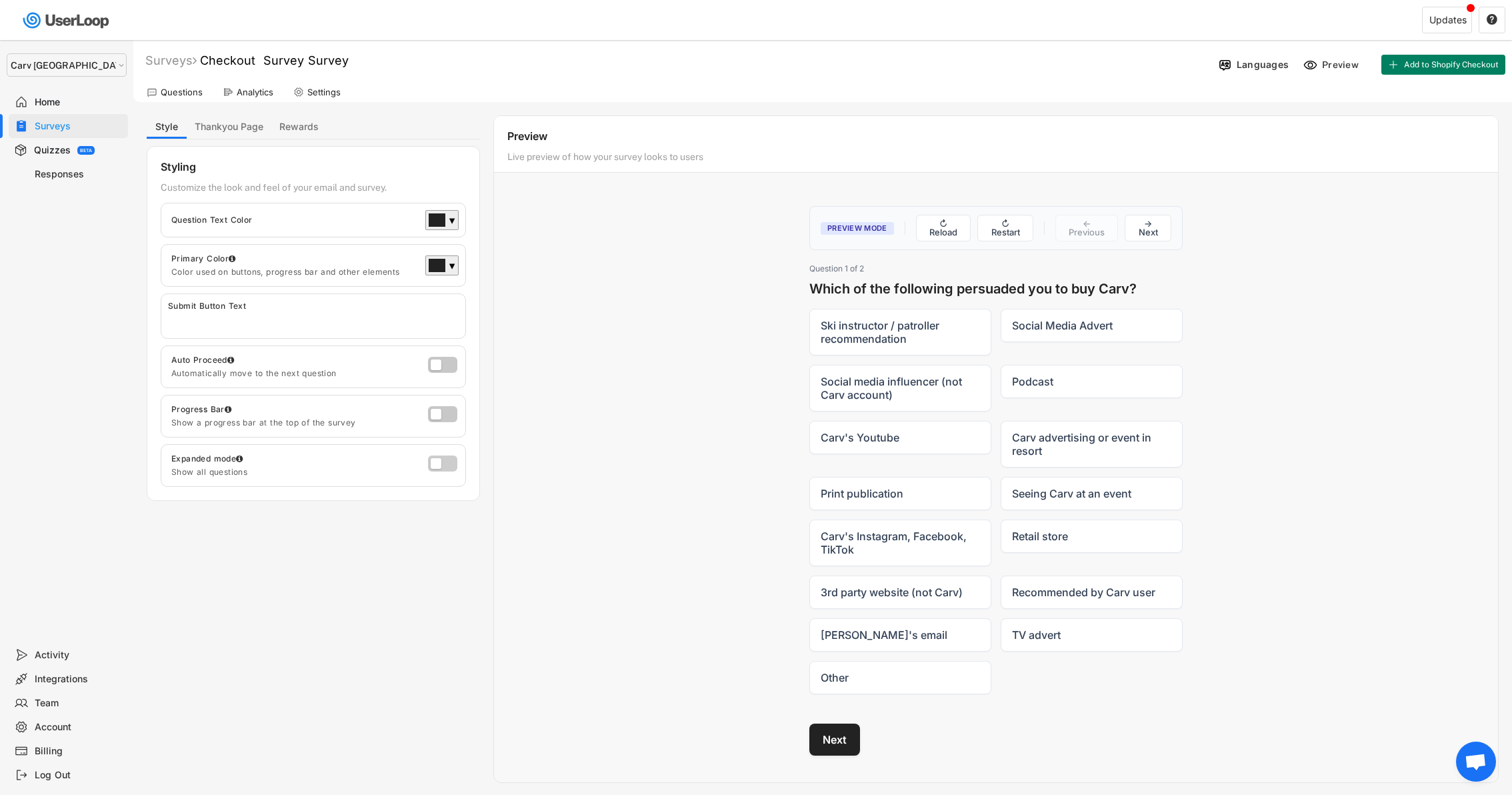
click at [448, 452] on label at bounding box center [439, 460] width 29 height 16
click at [0, 0] on input "checkbox" at bounding box center [0, 0] width 0 height 0
click at [449, 463] on label at bounding box center [439, 460] width 29 height 16
click at [0, 0] on input "checkbox" at bounding box center [0, 0] width 0 height 0
click at [942, 224] on button "↻ Reload" at bounding box center [943, 228] width 55 height 27
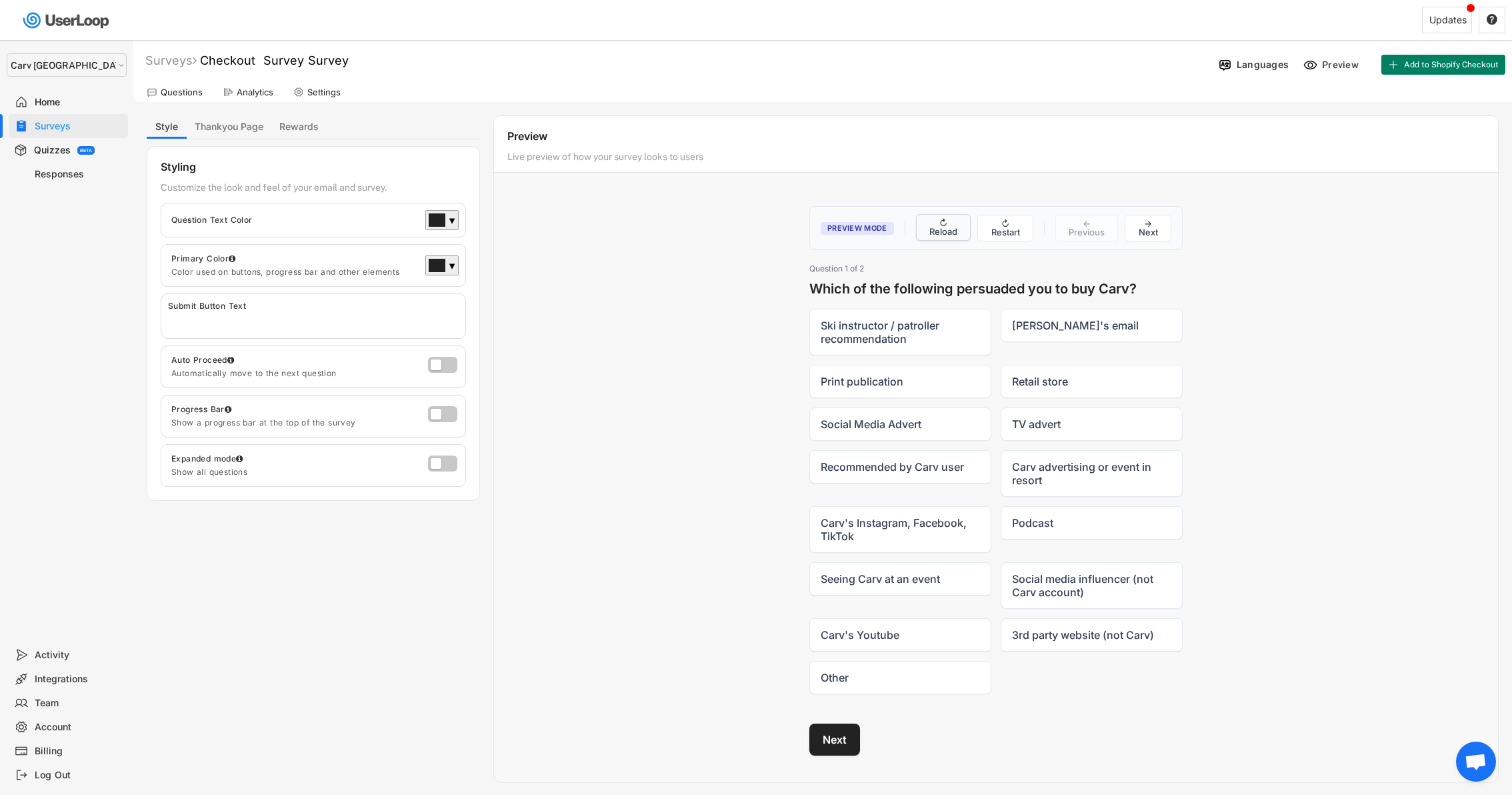
click at [942, 228] on button "↻ Reload" at bounding box center [943, 228] width 55 height 27
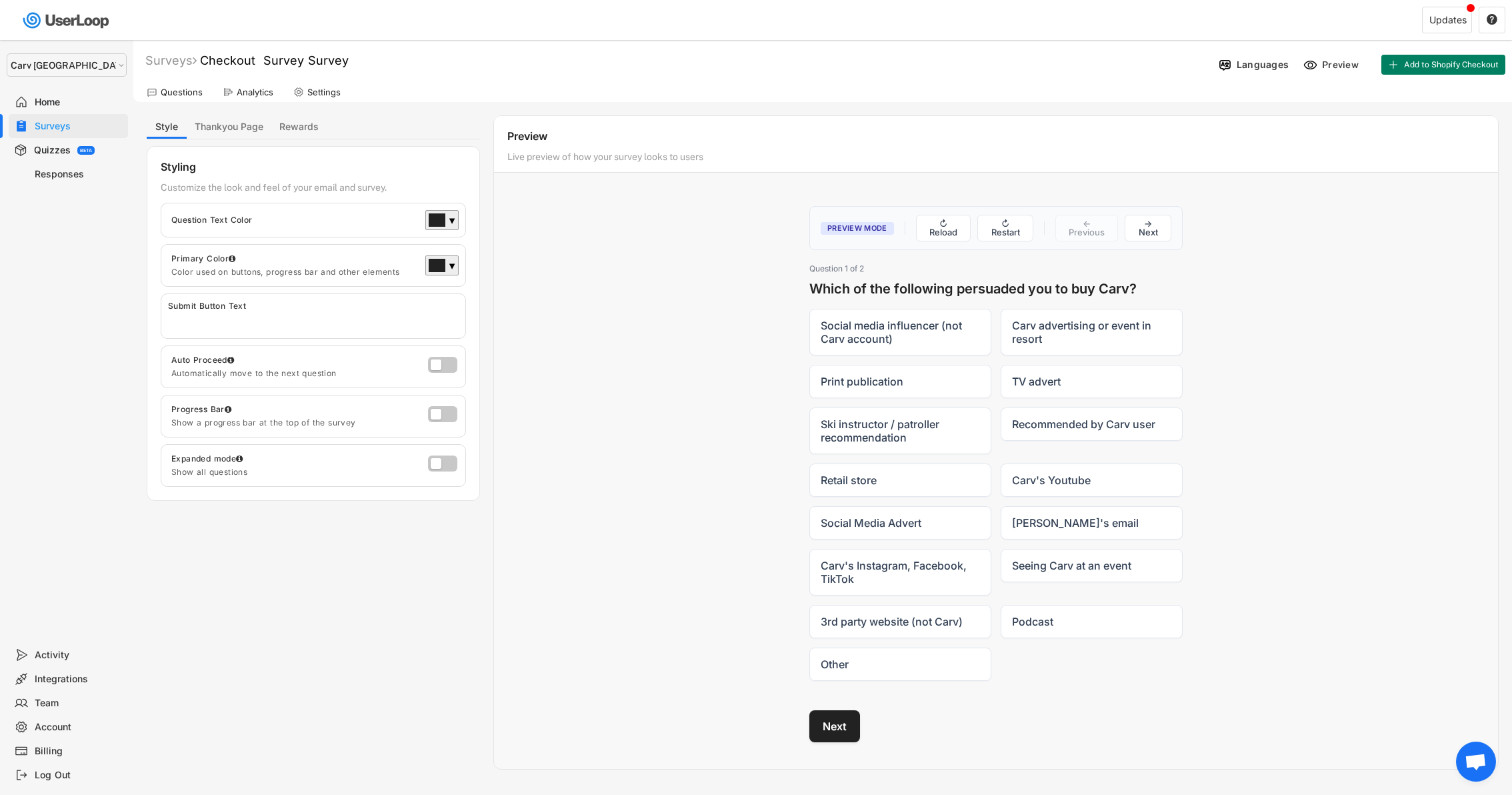
click at [993, 228] on button "↻ Restart" at bounding box center [1005, 229] width 56 height 27
click at [993, 228] on button "↻ Restart" at bounding box center [1005, 228] width 56 height 27
click at [234, 136] on button "Thankyou Page" at bounding box center [228, 127] width 85 height 24
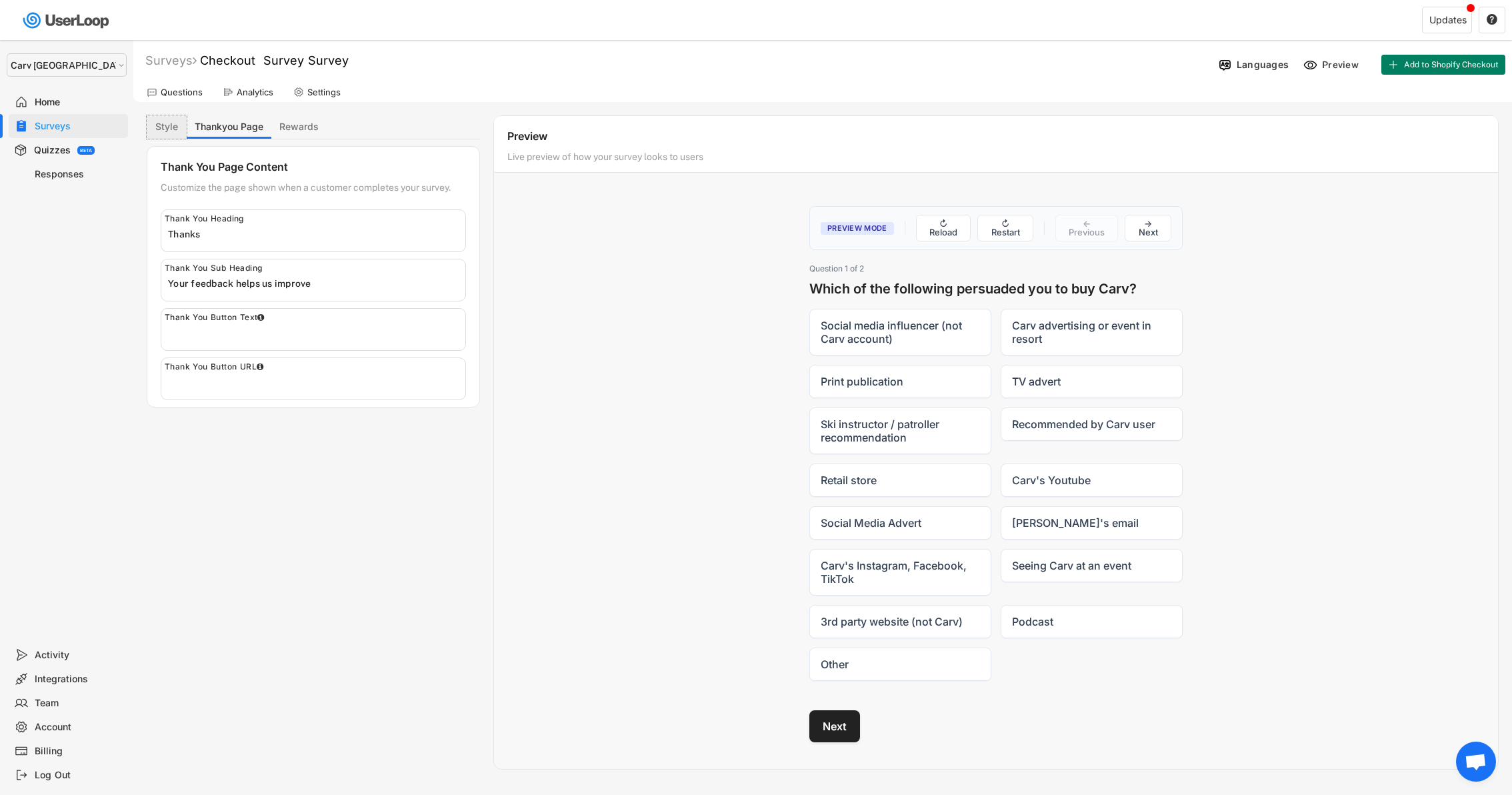
click at [163, 131] on button "Style" at bounding box center [167, 127] width 40 height 24
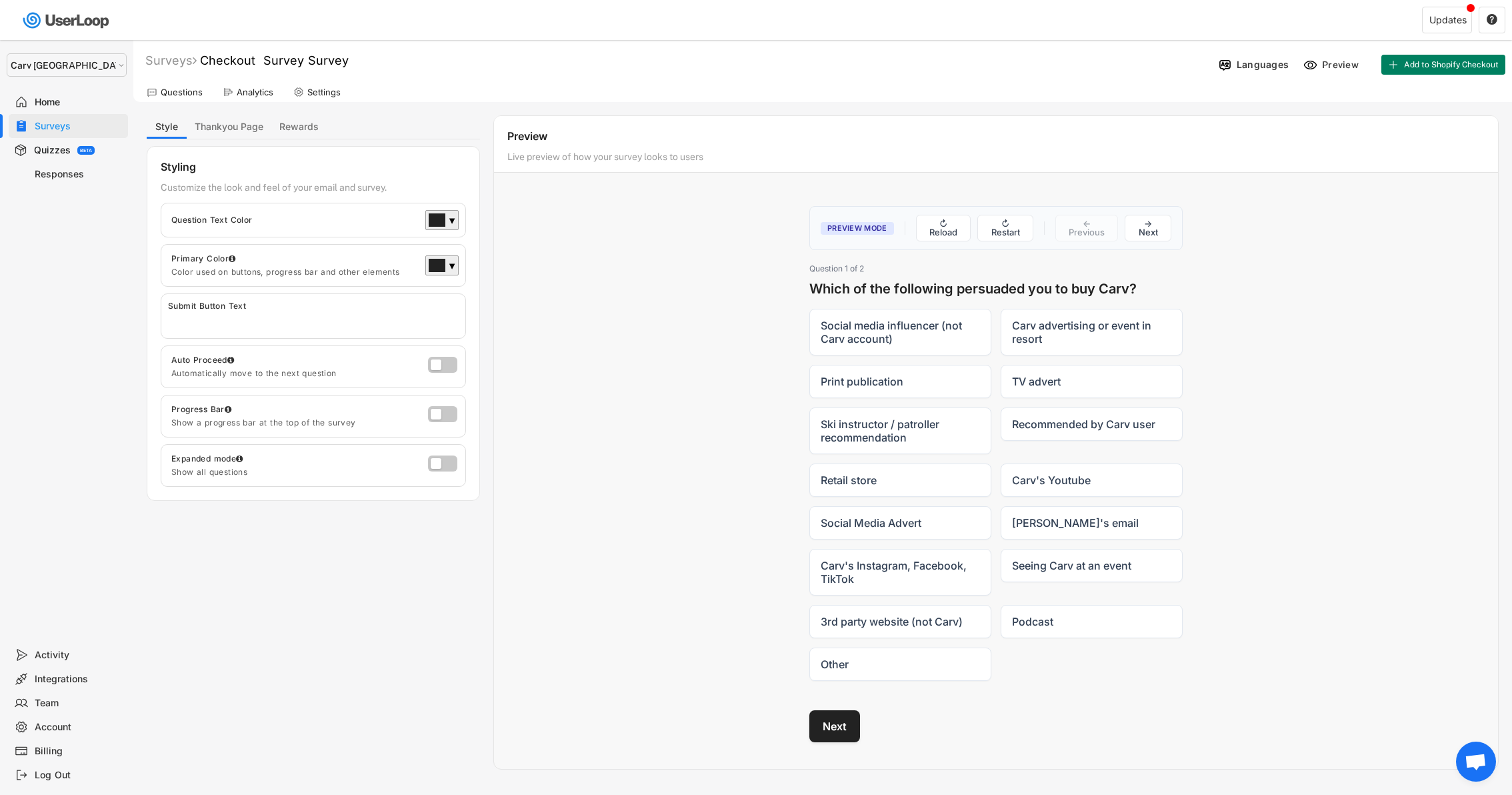
click at [323, 93] on div "Settings" at bounding box center [324, 92] width 34 height 11
select select
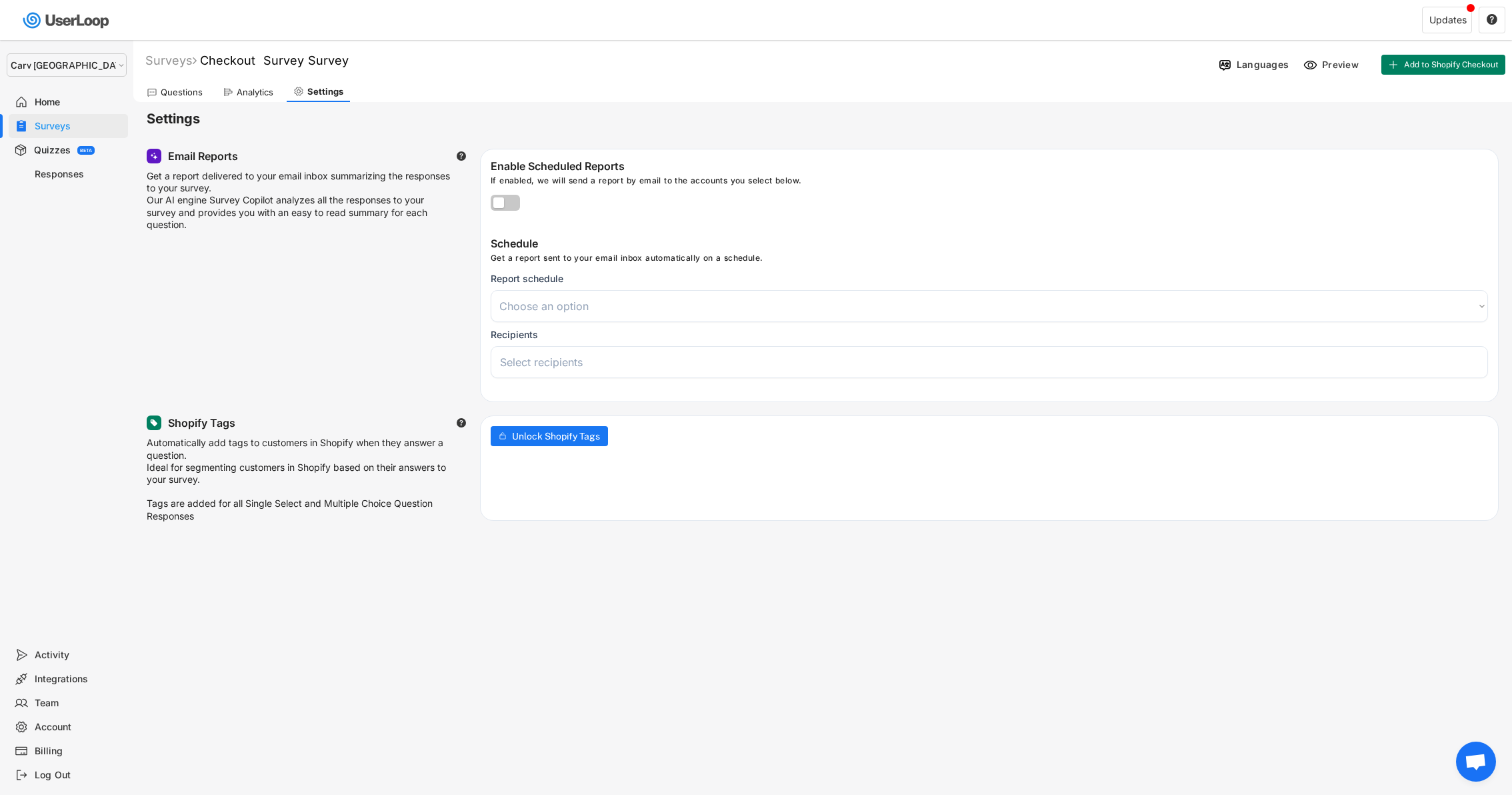
click at [190, 92] on div "Questions" at bounding box center [181, 92] width 42 height 11
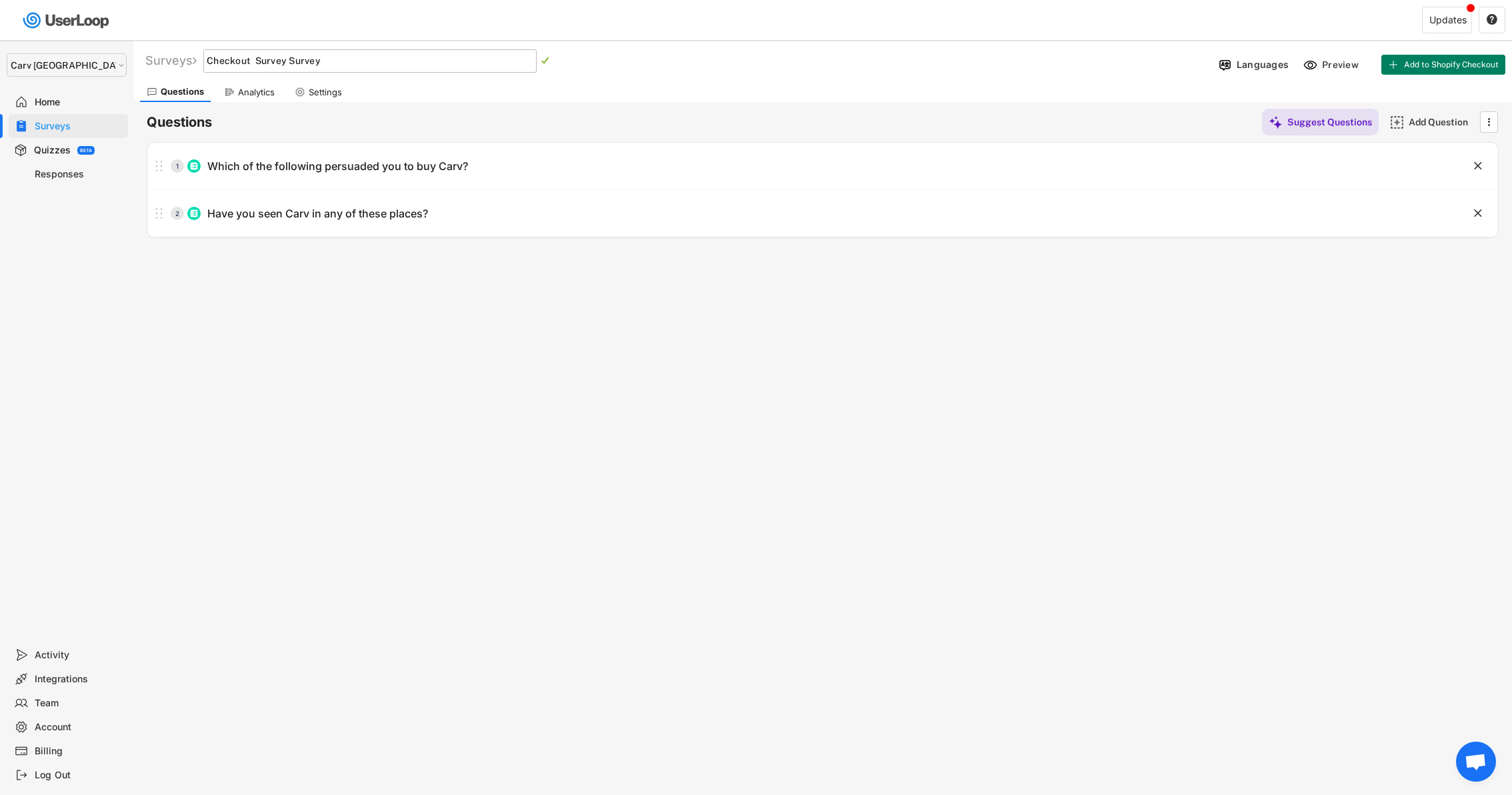
click at [39, 102] on div "Home" at bounding box center [78, 102] width 88 height 13
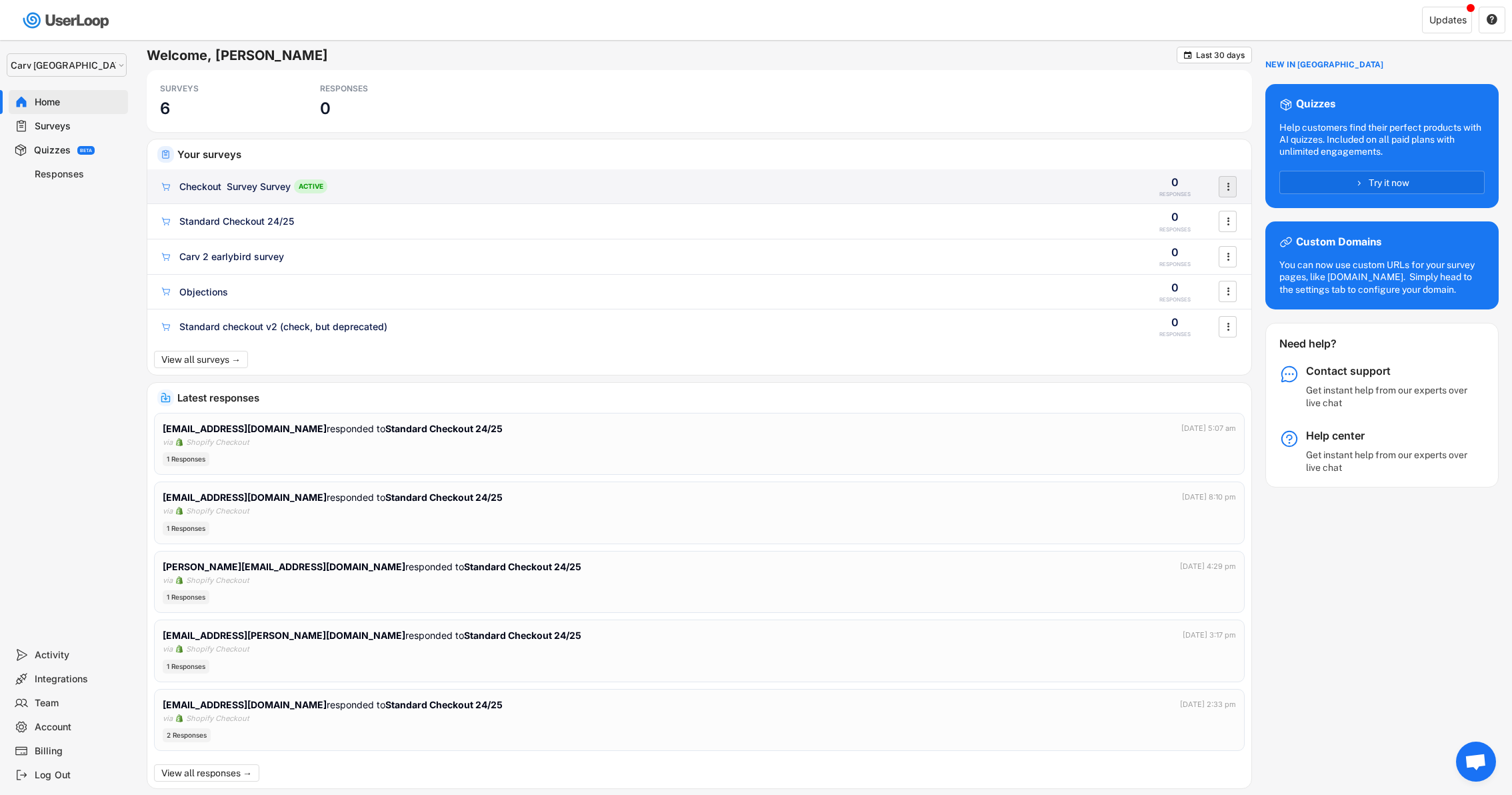
click at [1222, 185] on icon "" at bounding box center [1228, 187] width 13 height 20
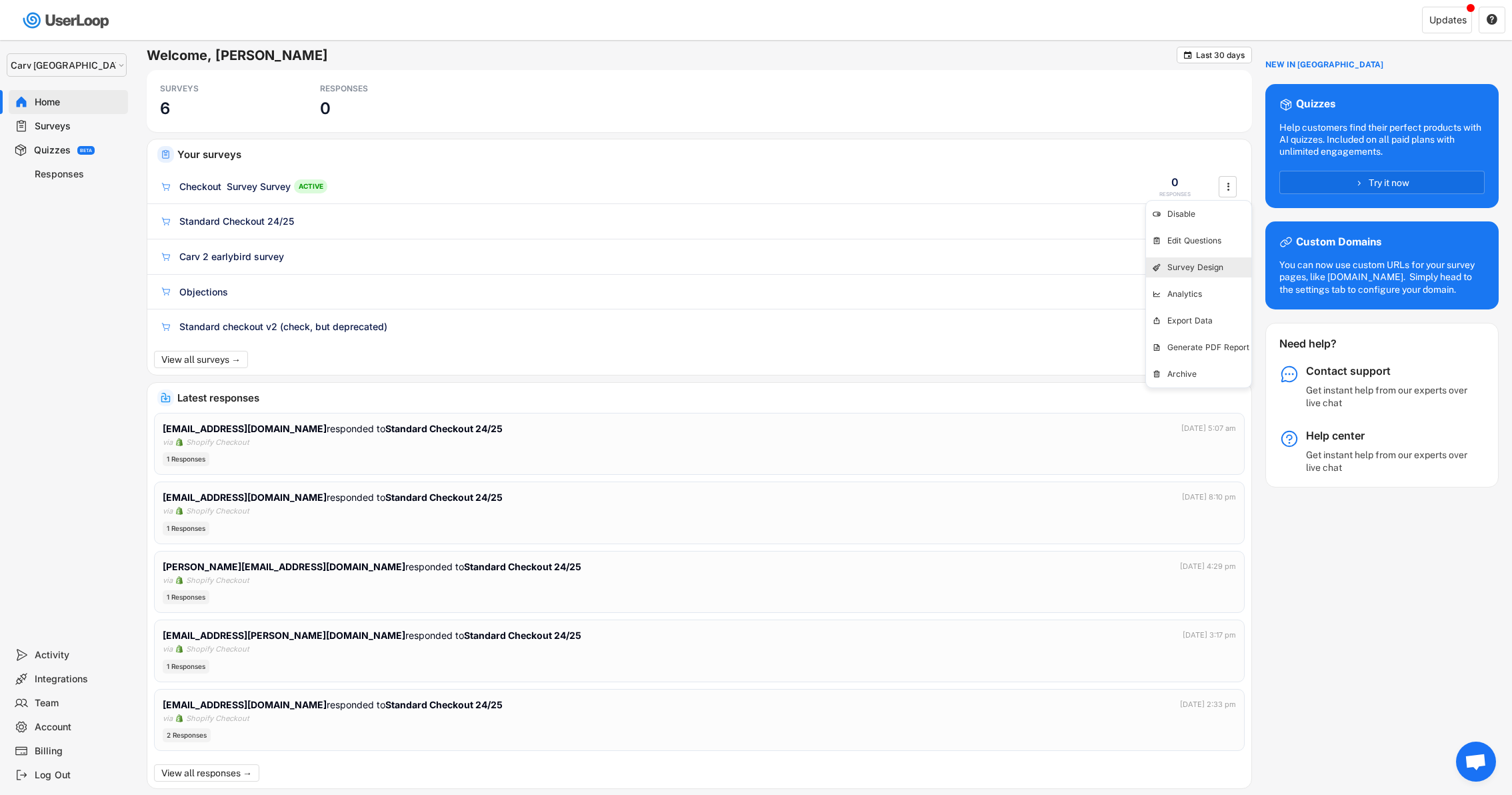
click at [1205, 261] on div "Survey Design" at bounding box center [1198, 267] width 105 height 20
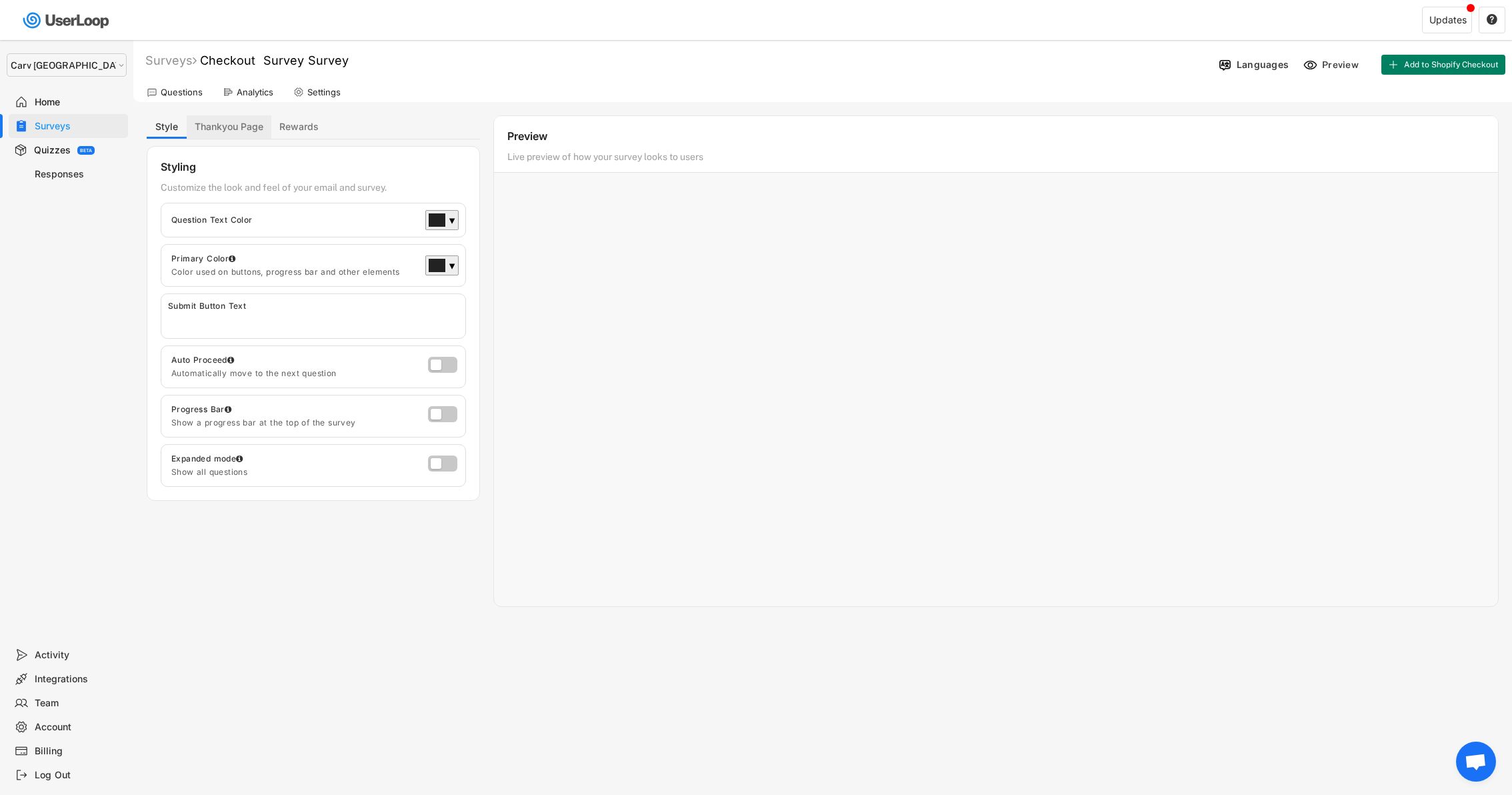
click at [248, 128] on button "Thankyou Page" at bounding box center [228, 127] width 85 height 24
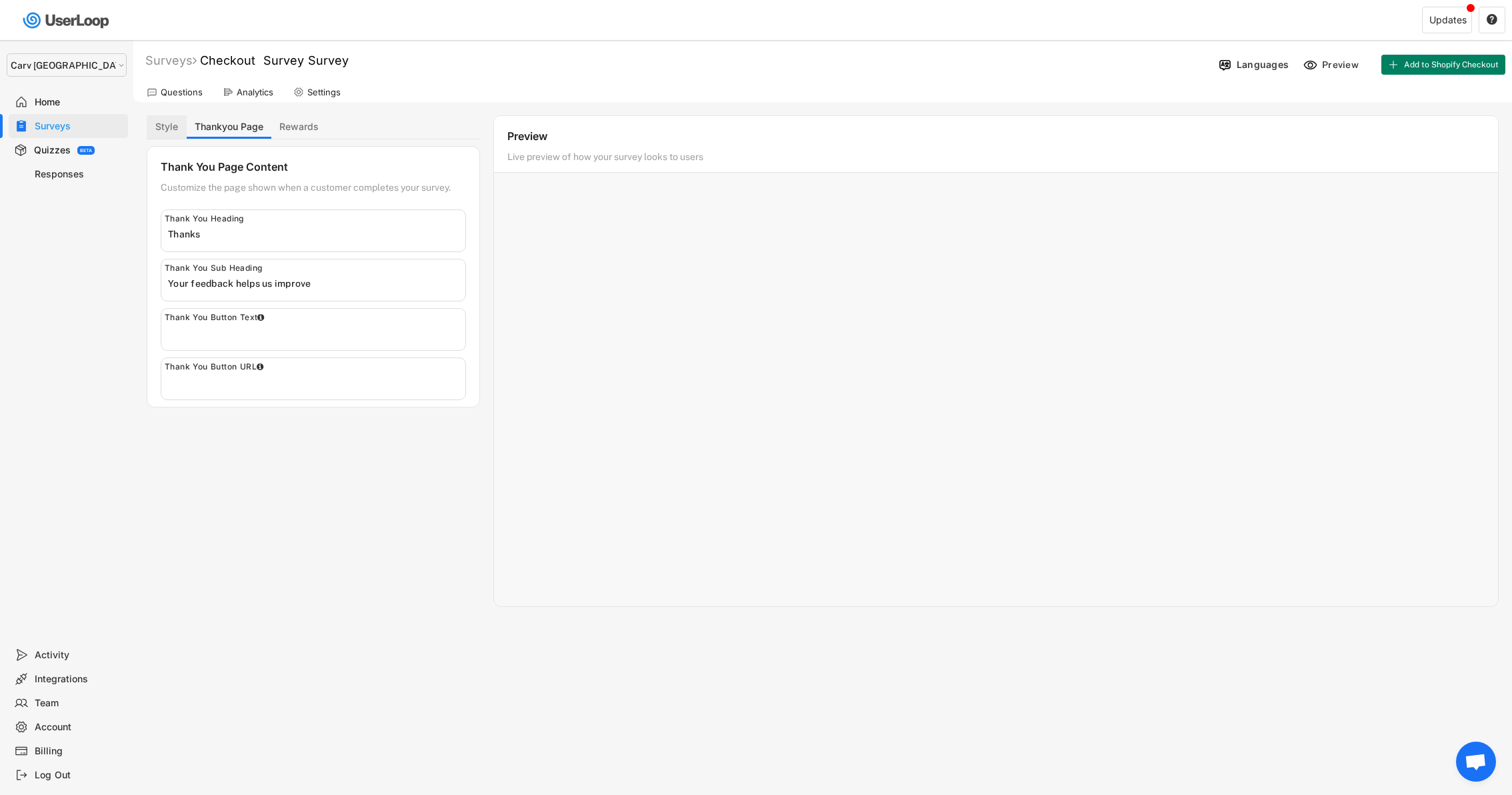
click at [159, 124] on button "Style" at bounding box center [167, 127] width 40 height 24
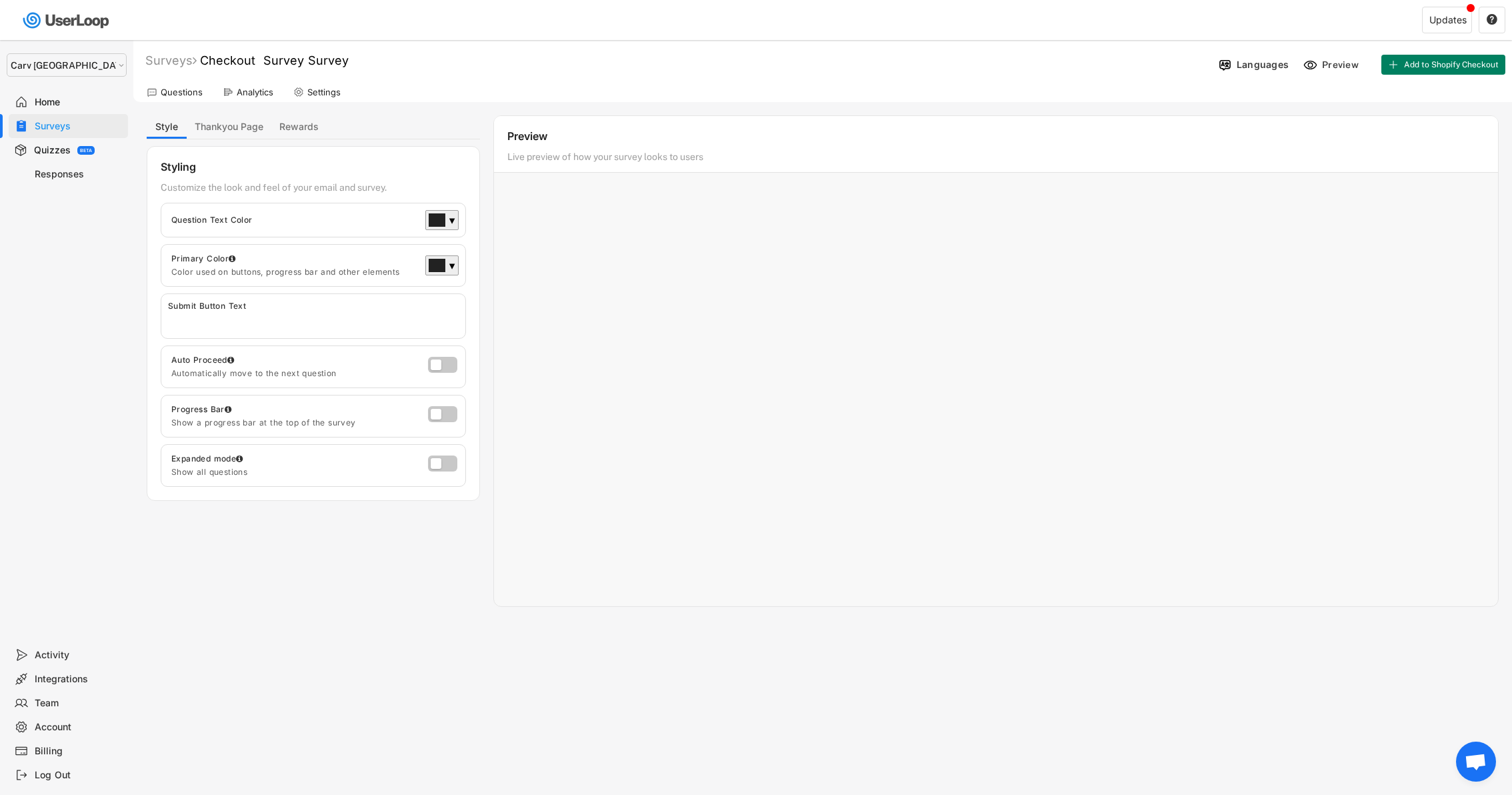
click at [76, 102] on div "Home" at bounding box center [78, 102] width 88 height 13
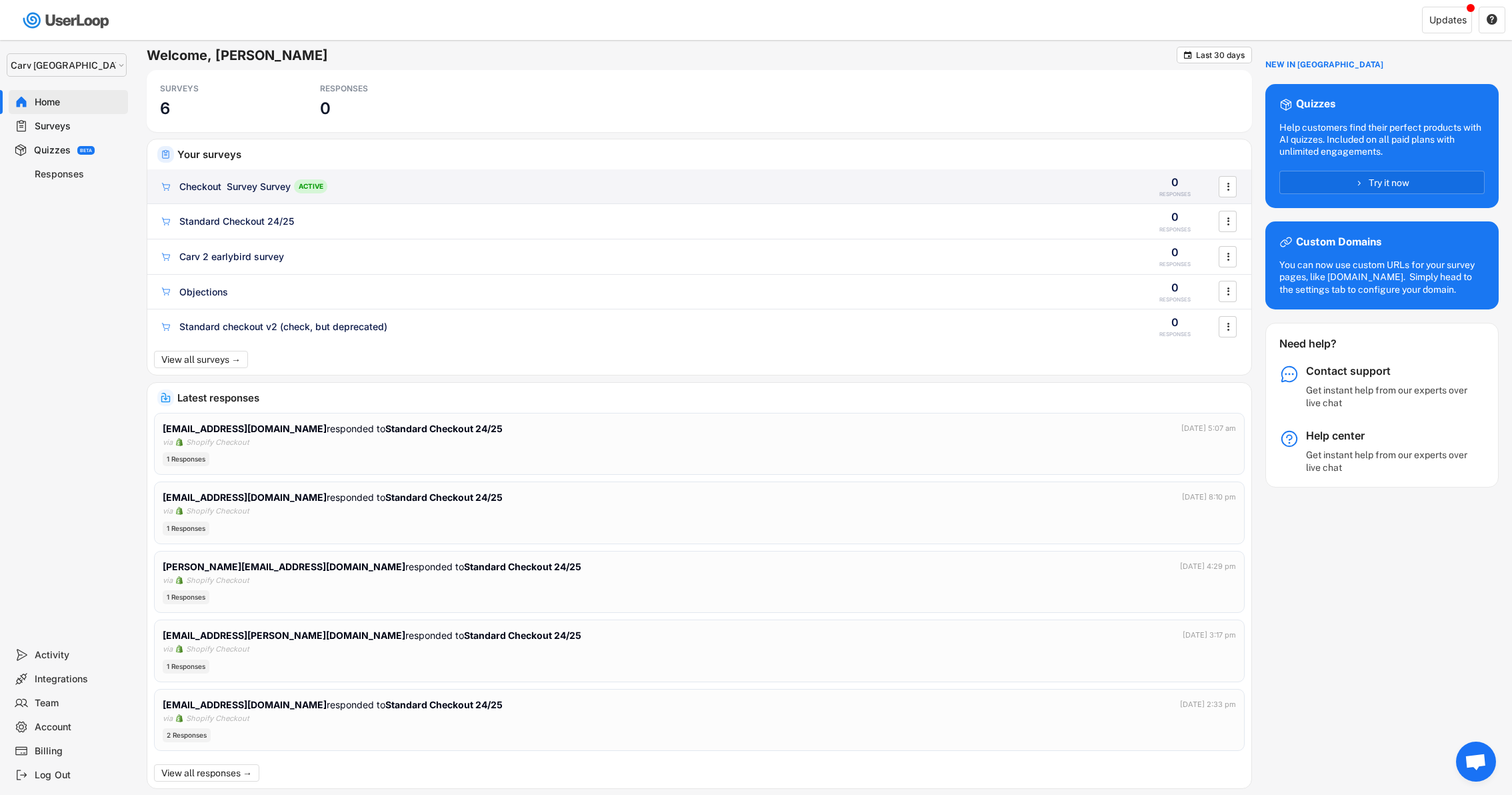
click at [242, 197] on div "Checkout Survey Survey ACTIVE 0 RESPONSES " at bounding box center [699, 187] width 1104 height 34
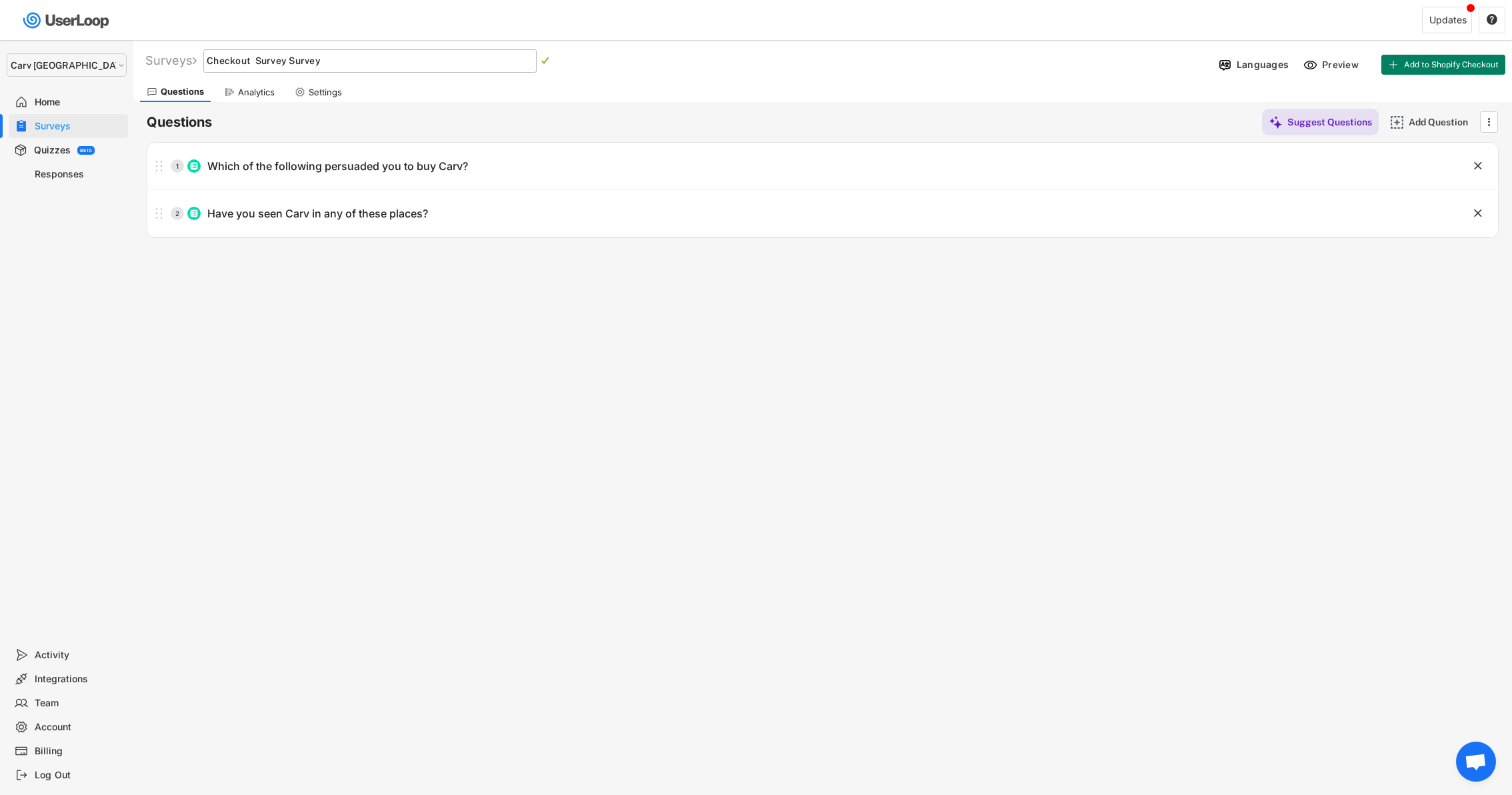
click at [302, 67] on input "input" at bounding box center [370, 61] width 333 height 24
drag, startPoint x: 260, startPoint y: 63, endPoint x: 452, endPoint y: 63, distance: 192.0
click at [451, 63] on input "input" at bounding box center [370, 61] width 333 height 24
type input "Attribution checkout 25/26"
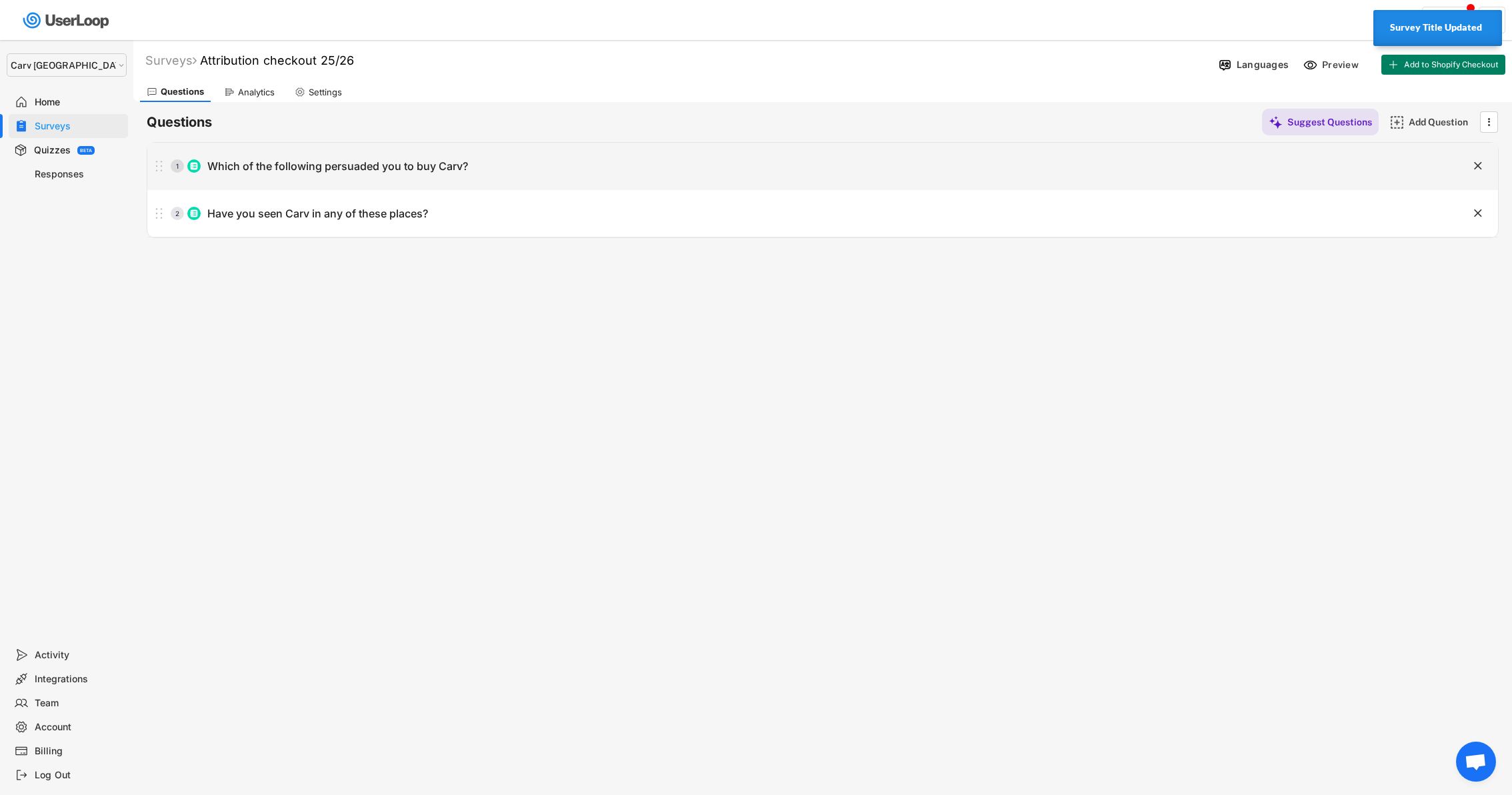
click at [512, 160] on div "1 Which of the following persuaded you to buy Carv?" at bounding box center [789, 166] width 1284 height 27
type input "Which of the following persuaded you to buy Carv?"
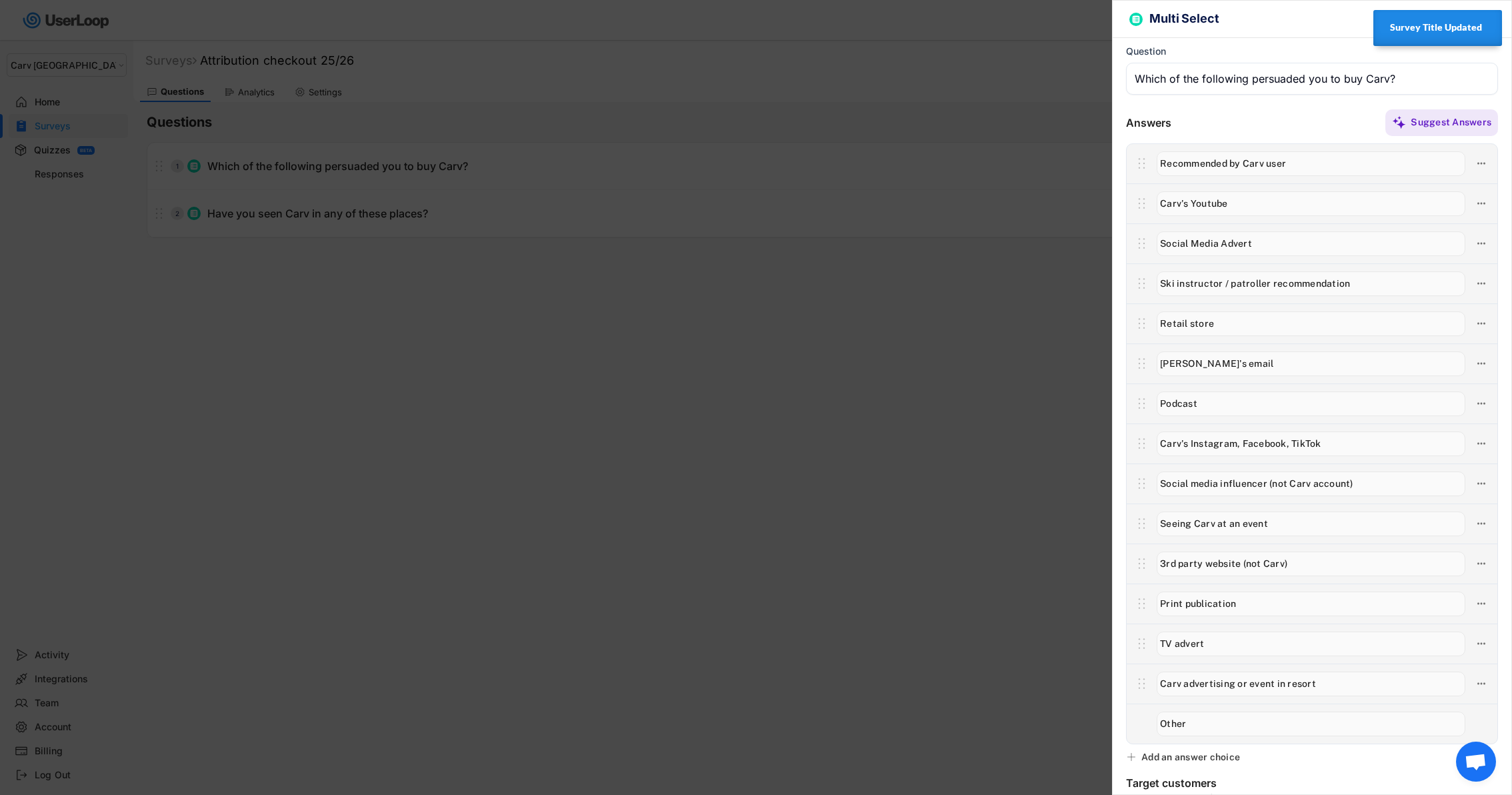
click at [620, 273] on div at bounding box center [756, 398] width 1512 height 795
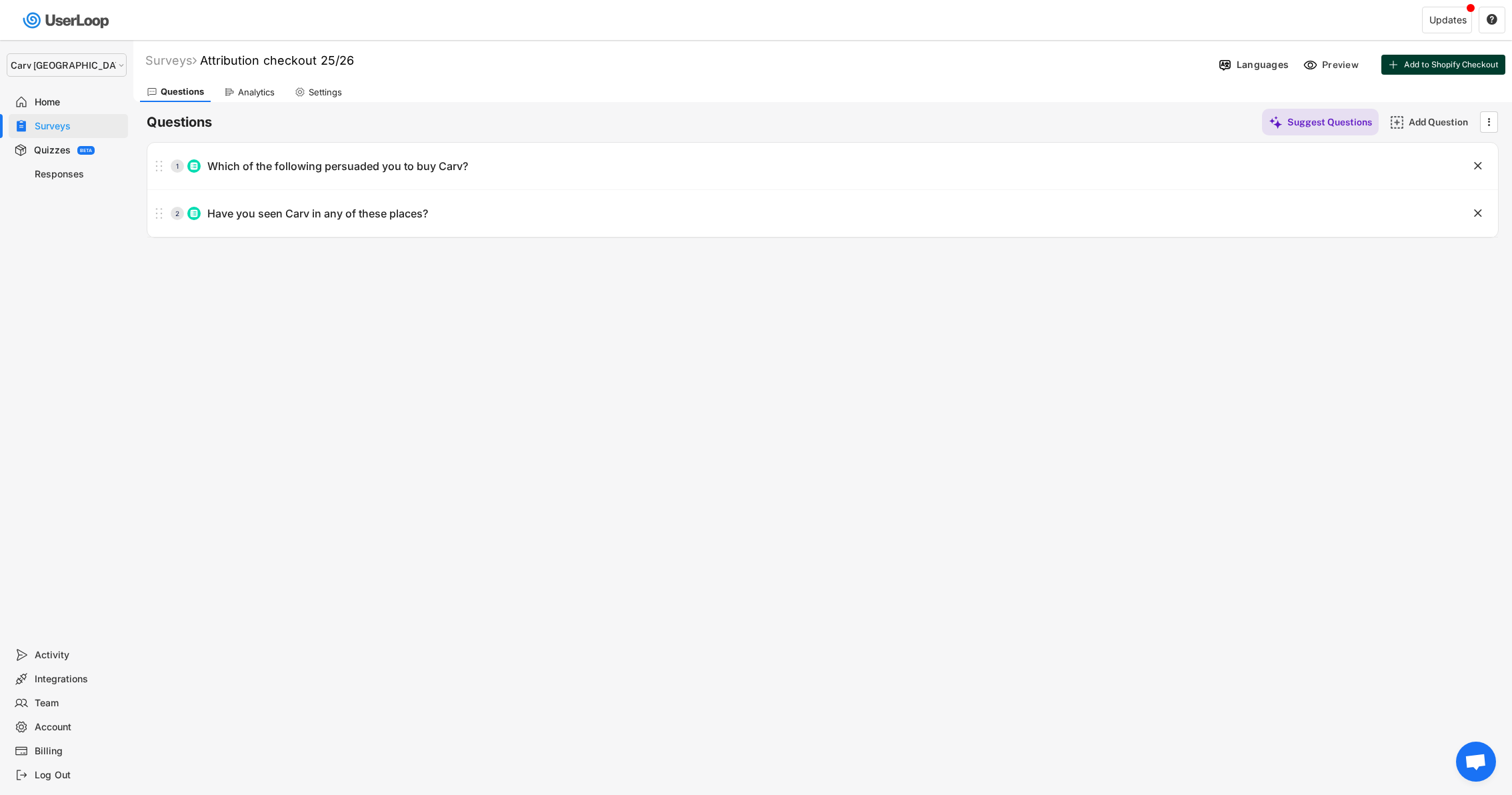
click at [1416, 61] on span "Add to Shopify Checkout" at bounding box center [1451, 65] width 95 height 8
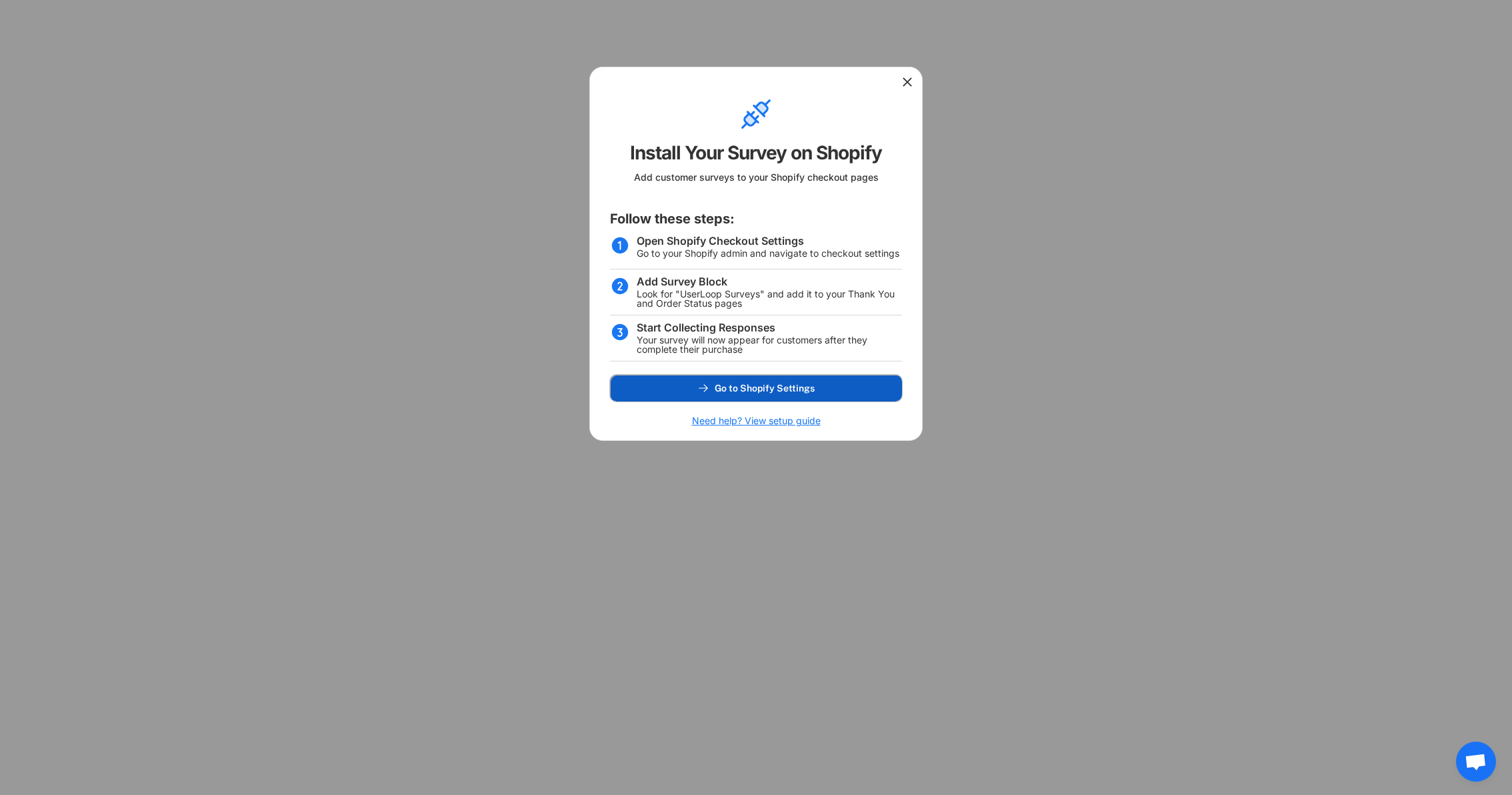
click at [664, 392] on button "Go to Shopify Settings" at bounding box center [756, 388] width 292 height 27
click at [906, 90] on div at bounding box center [755, 81] width 332 height 27
click at [906, 86] on icon at bounding box center [907, 82] width 13 height 13
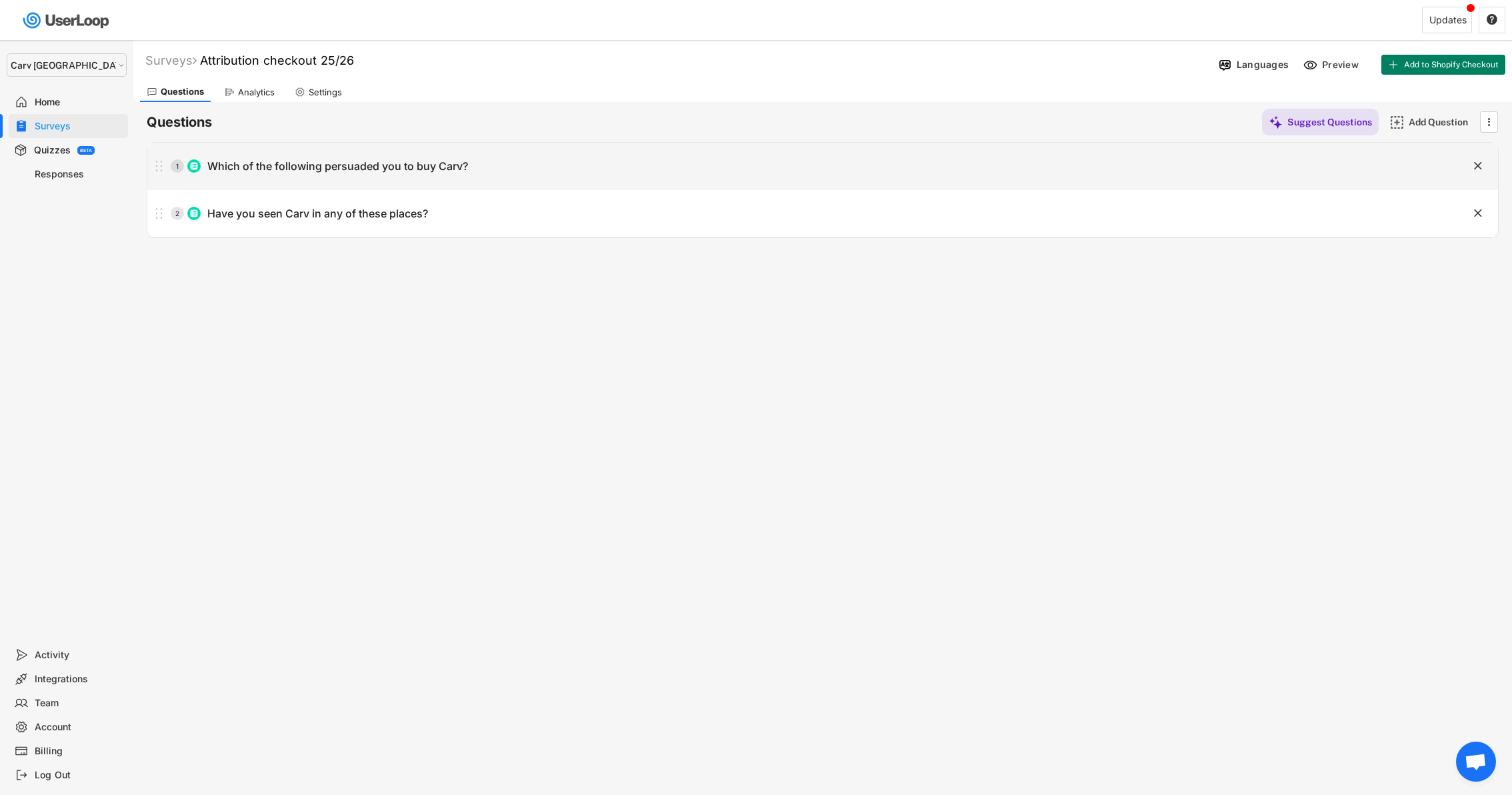
click at [309, 153] on div "1 Which of the following persuaded you to buy Carv?" at bounding box center [789, 166] width 1284 height 27
type input "Which of the following persuaded you to buy Carv?"
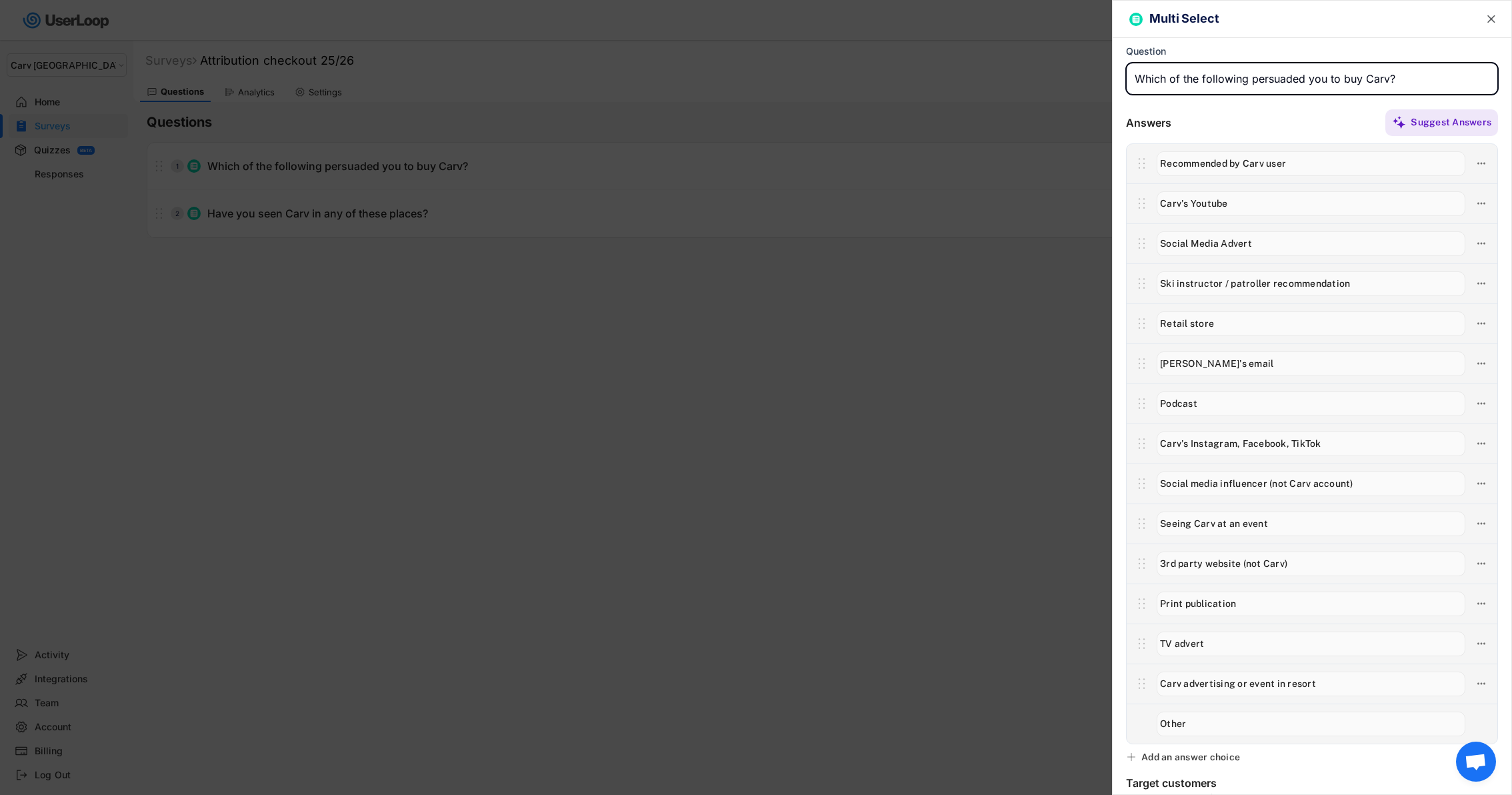
click at [1253, 534] on input "input" at bounding box center [1310, 524] width 308 height 24
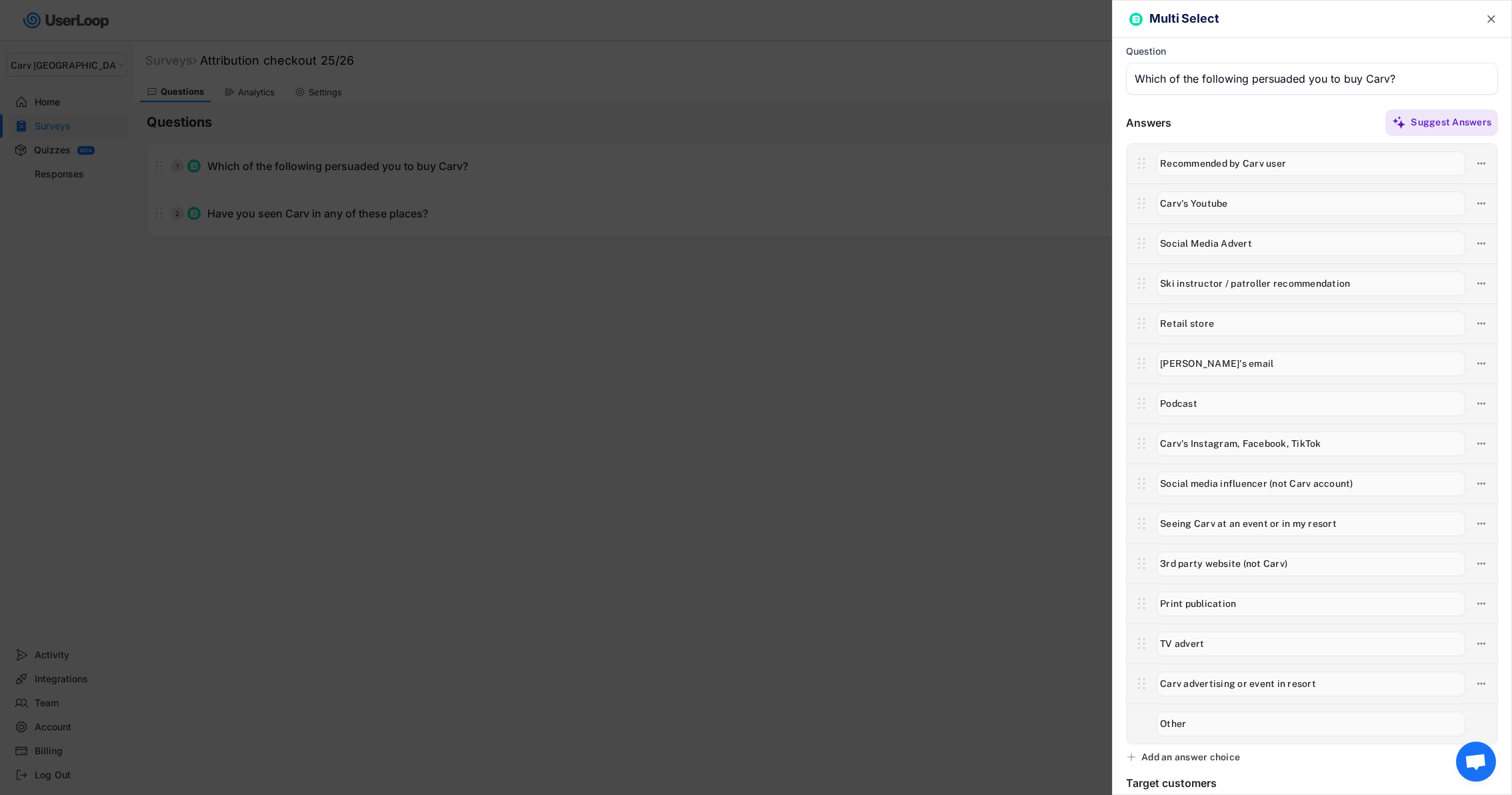
type input "Seeing Carv at an event or in my resort"
click at [625, 272] on div at bounding box center [756, 398] width 1512 height 795
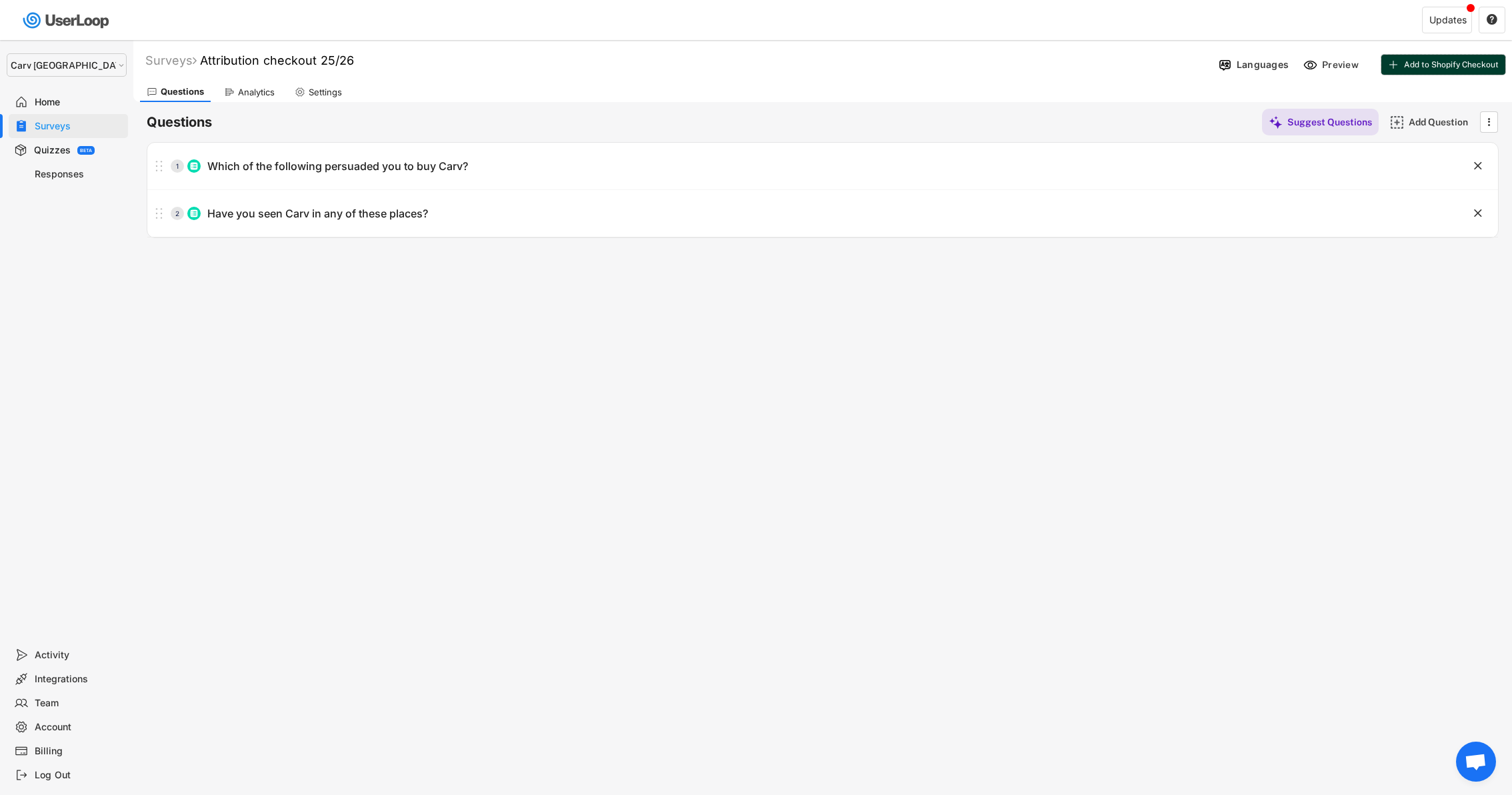
click at [1404, 63] on button "Add to Shopify Checkout" at bounding box center [1443, 65] width 124 height 20
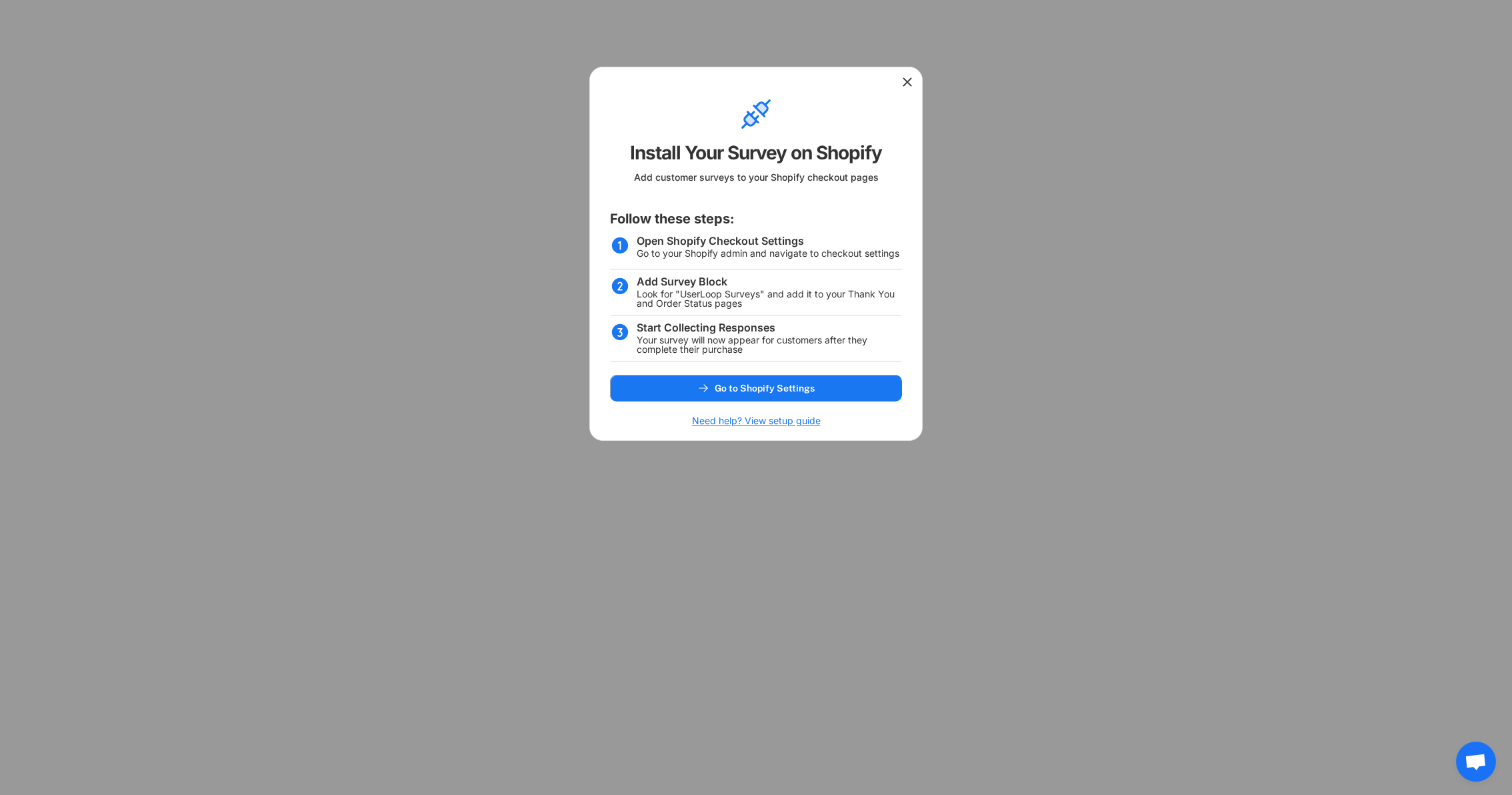
click at [908, 83] on icon at bounding box center [907, 82] width 13 height 13
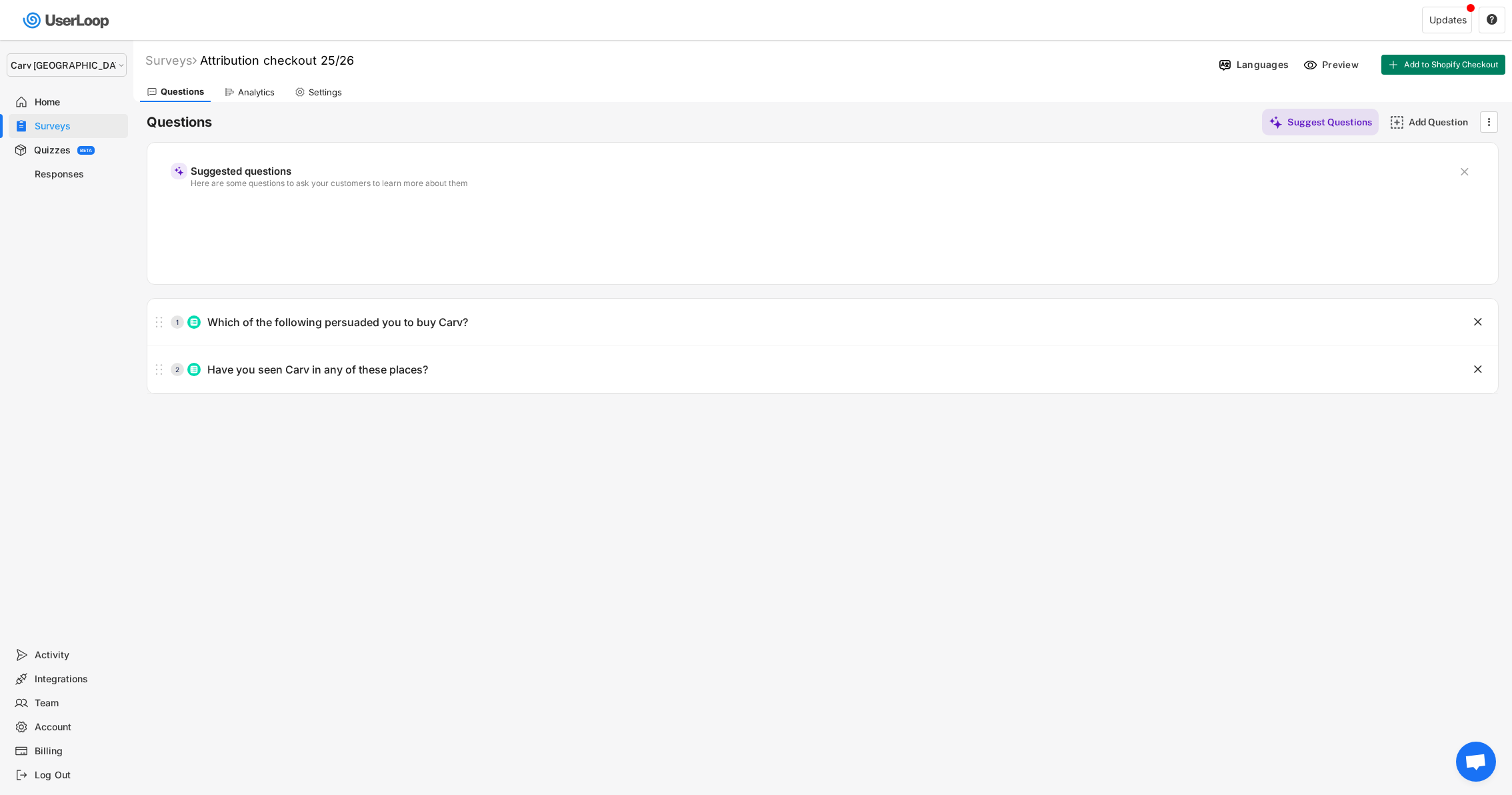
select select ""1348695171700984260__LOOKUP__1664546256262x474730326317858800""
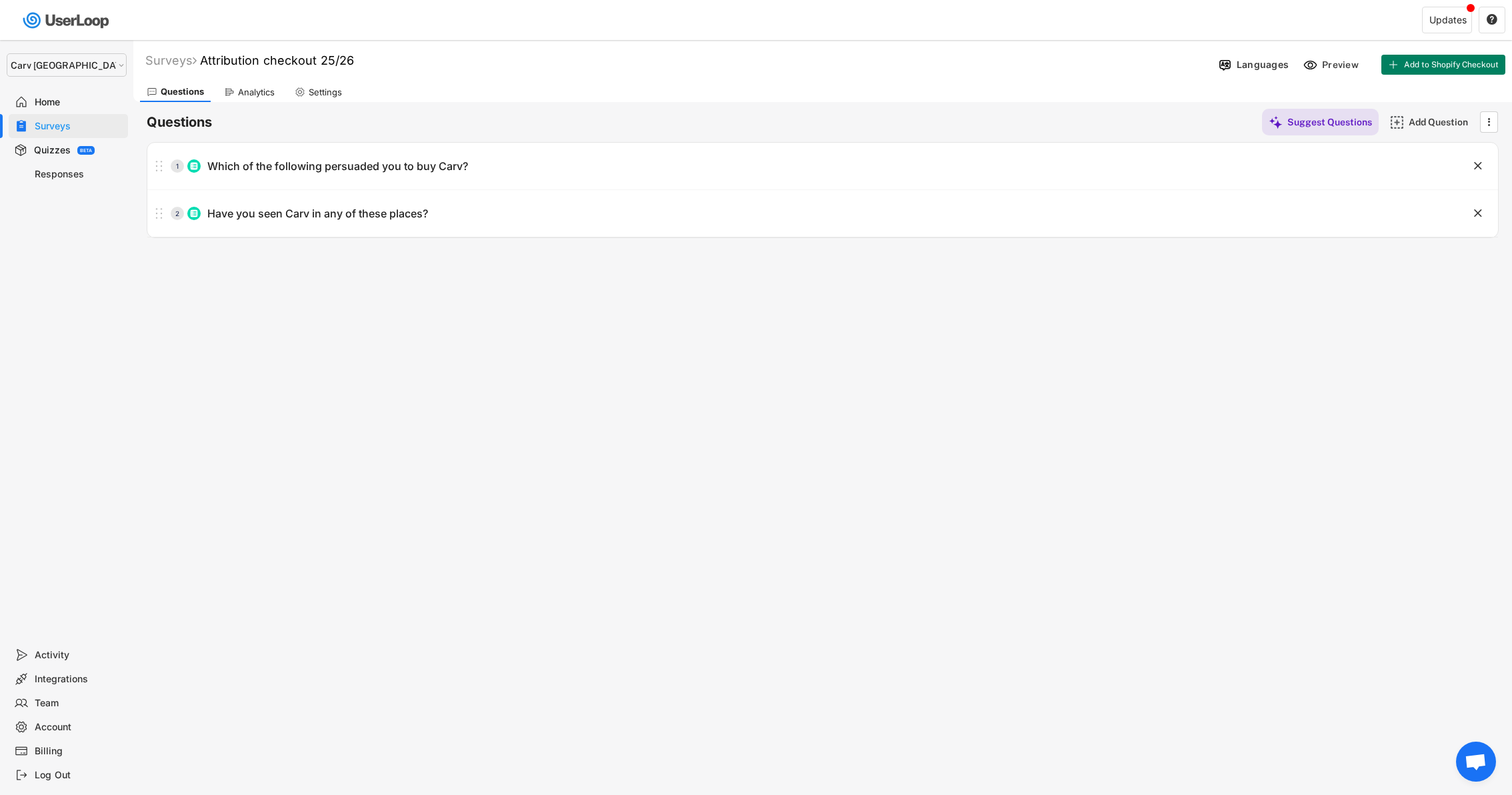
click at [51, 118] on div "Surveys" at bounding box center [68, 126] width 119 height 24
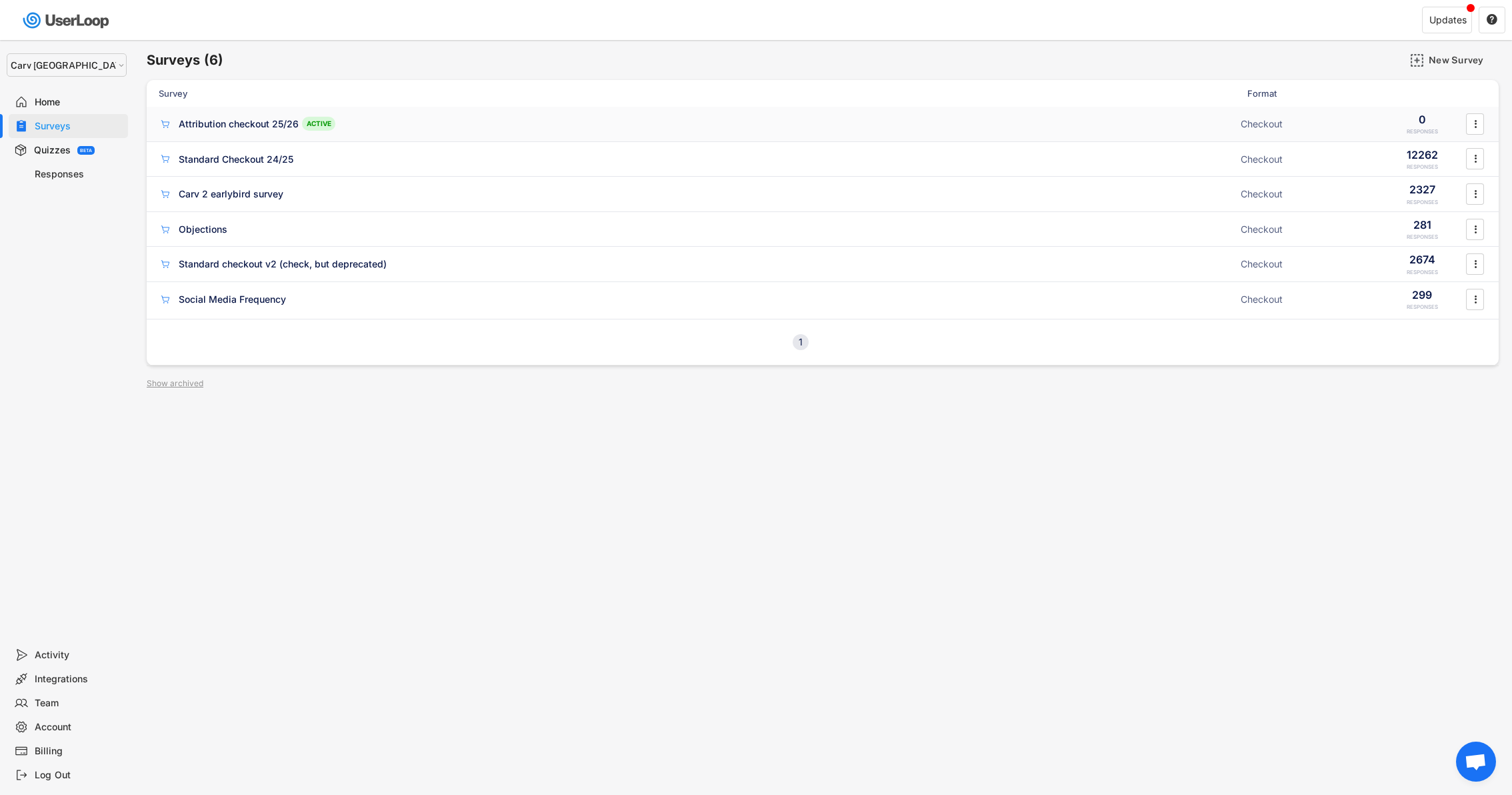
click at [264, 121] on div "Attribution checkout 25/26" at bounding box center [239, 124] width 120 height 13
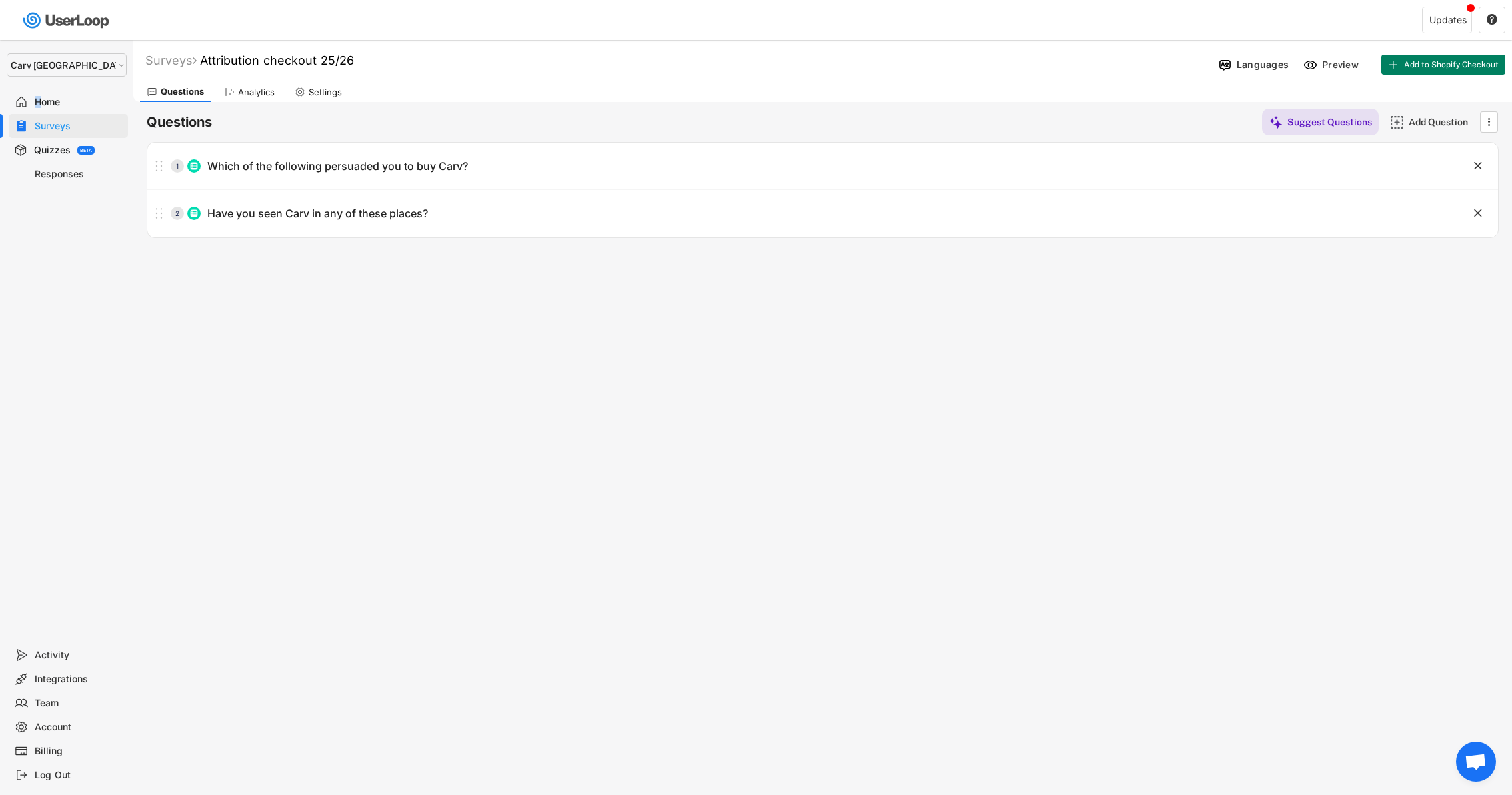
click at [37, 97] on div "Home" at bounding box center [78, 102] width 88 height 13
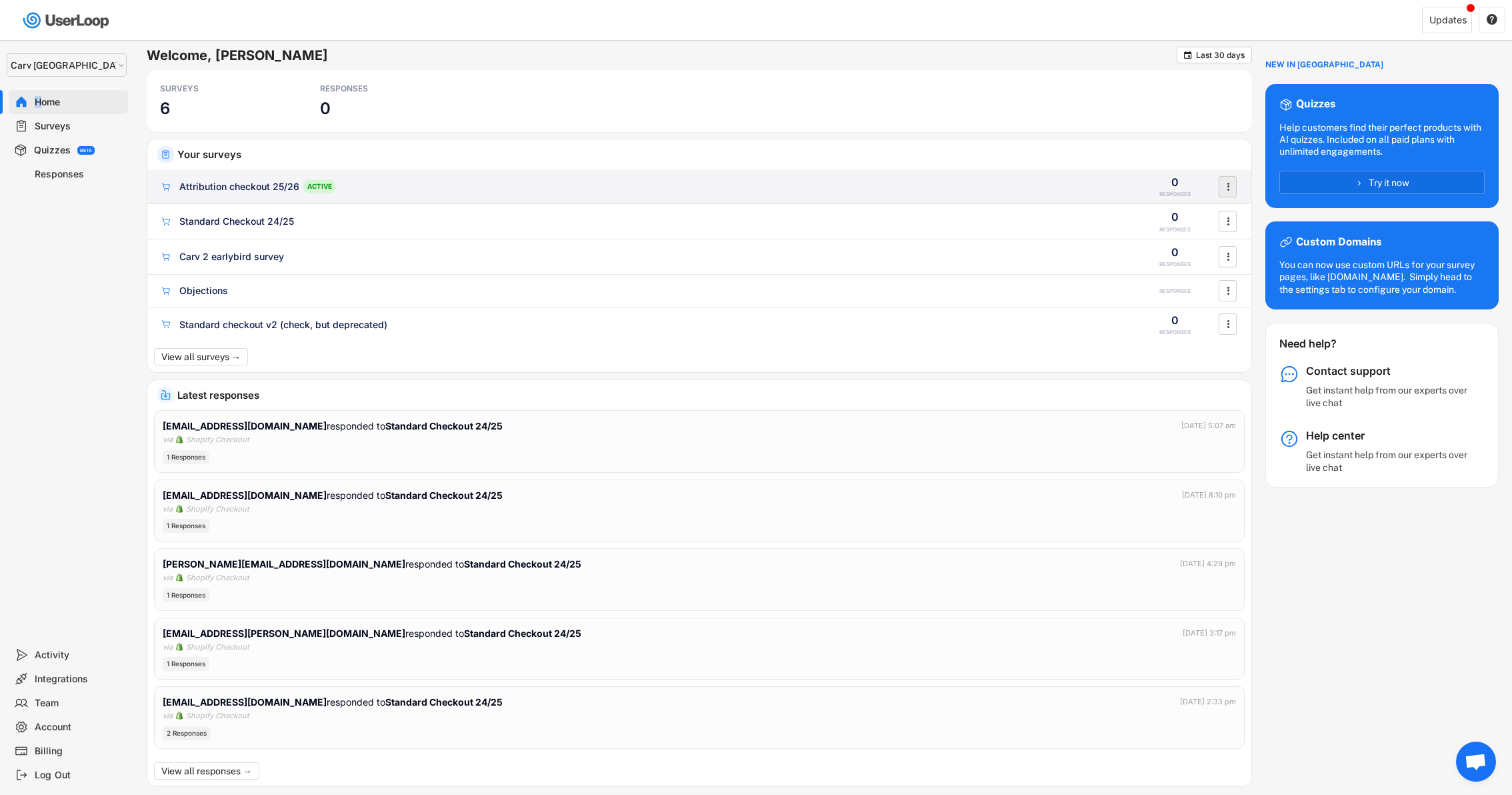
click at [1228, 186] on text "" at bounding box center [1227, 186] width 3 height 14
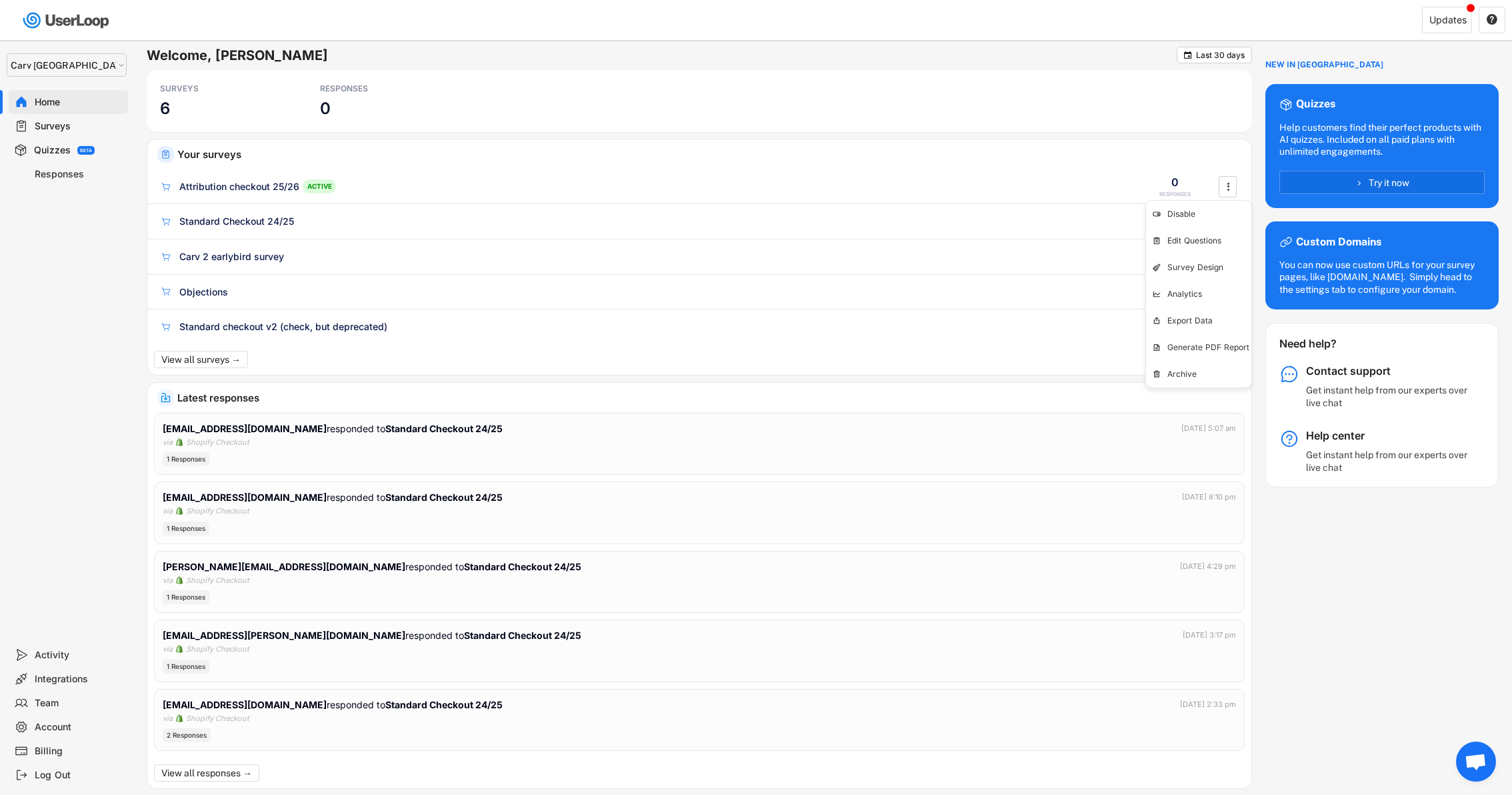
click at [1219, 261] on div "Survey Design" at bounding box center [1198, 267] width 105 height 20
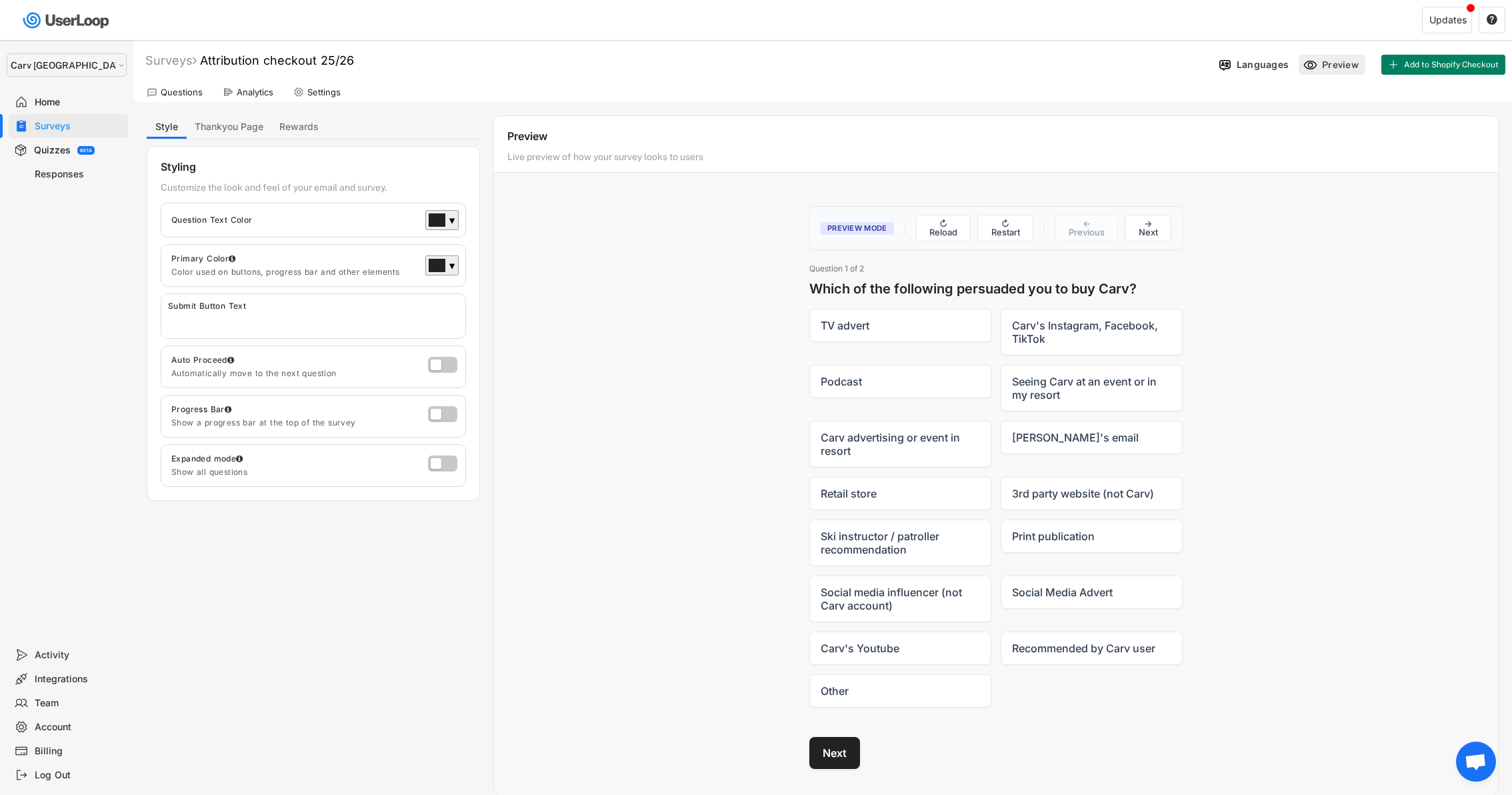
click at [1335, 61] on div "Preview" at bounding box center [1342, 65] width 40 height 12
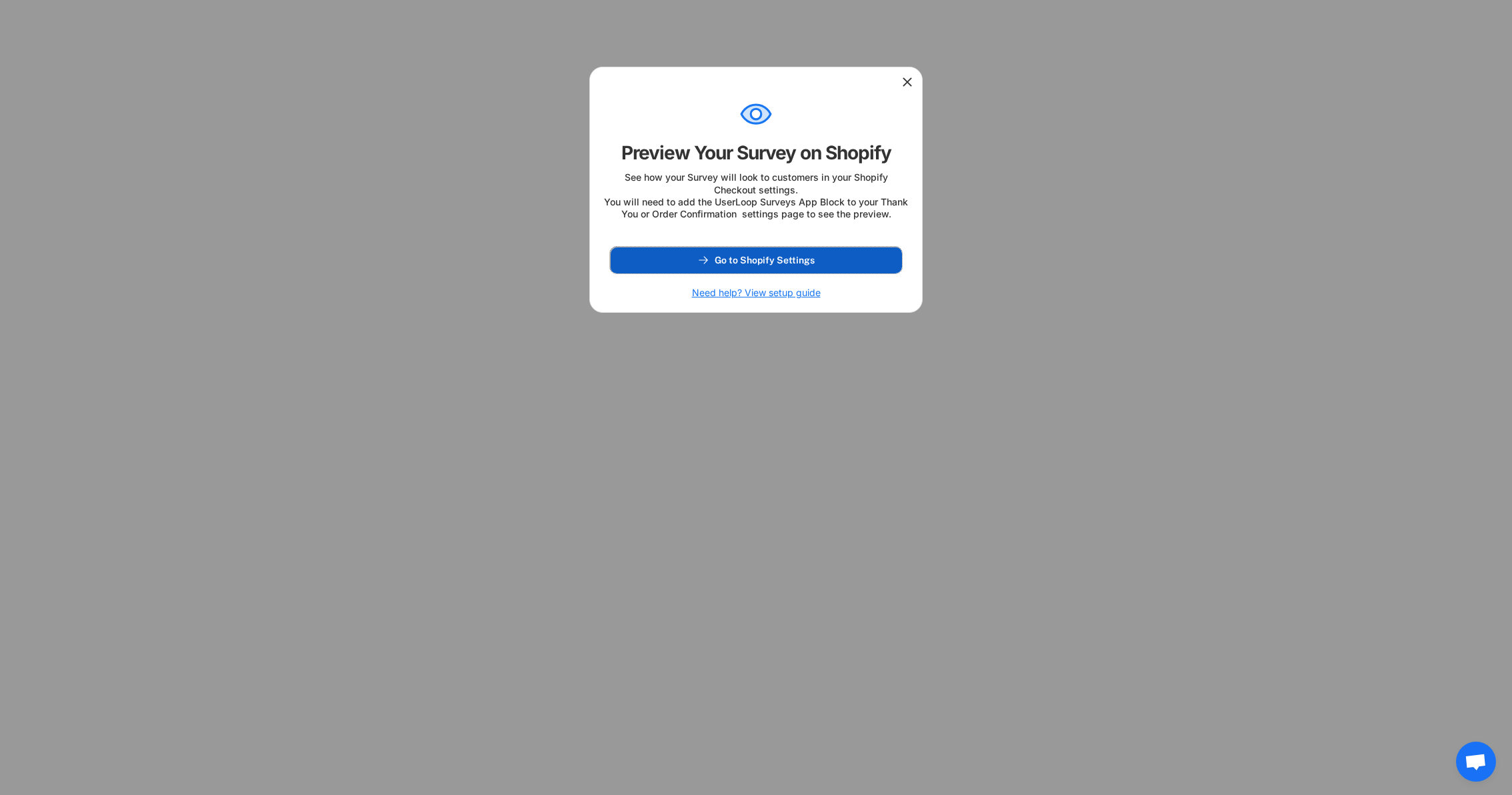
click at [793, 265] on button "Go to Shopify Settings" at bounding box center [756, 261] width 292 height 27
click at [911, 81] on icon at bounding box center [907, 82] width 13 height 13
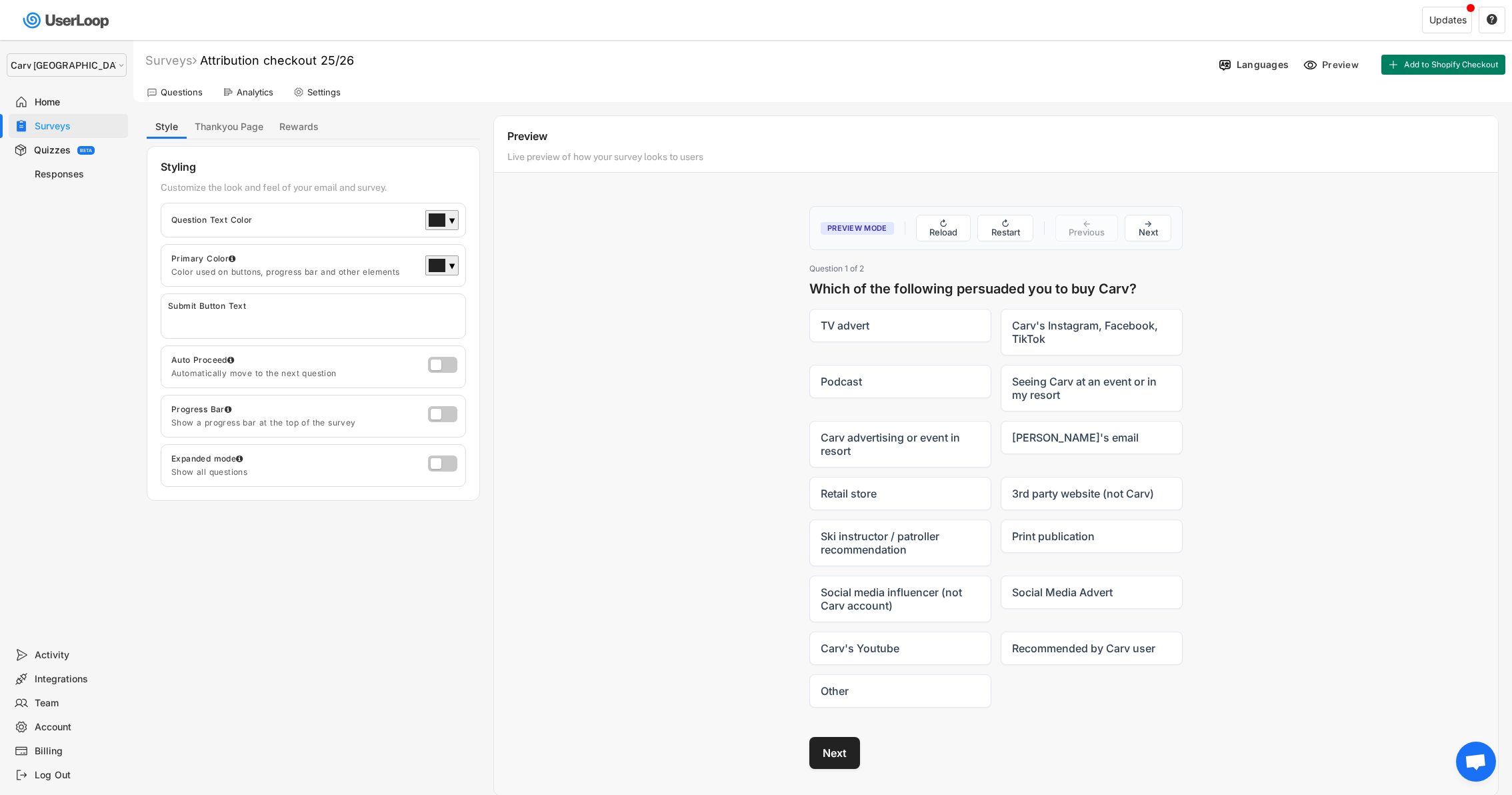
click at [179, 88] on div "Questions" at bounding box center [181, 92] width 42 height 11
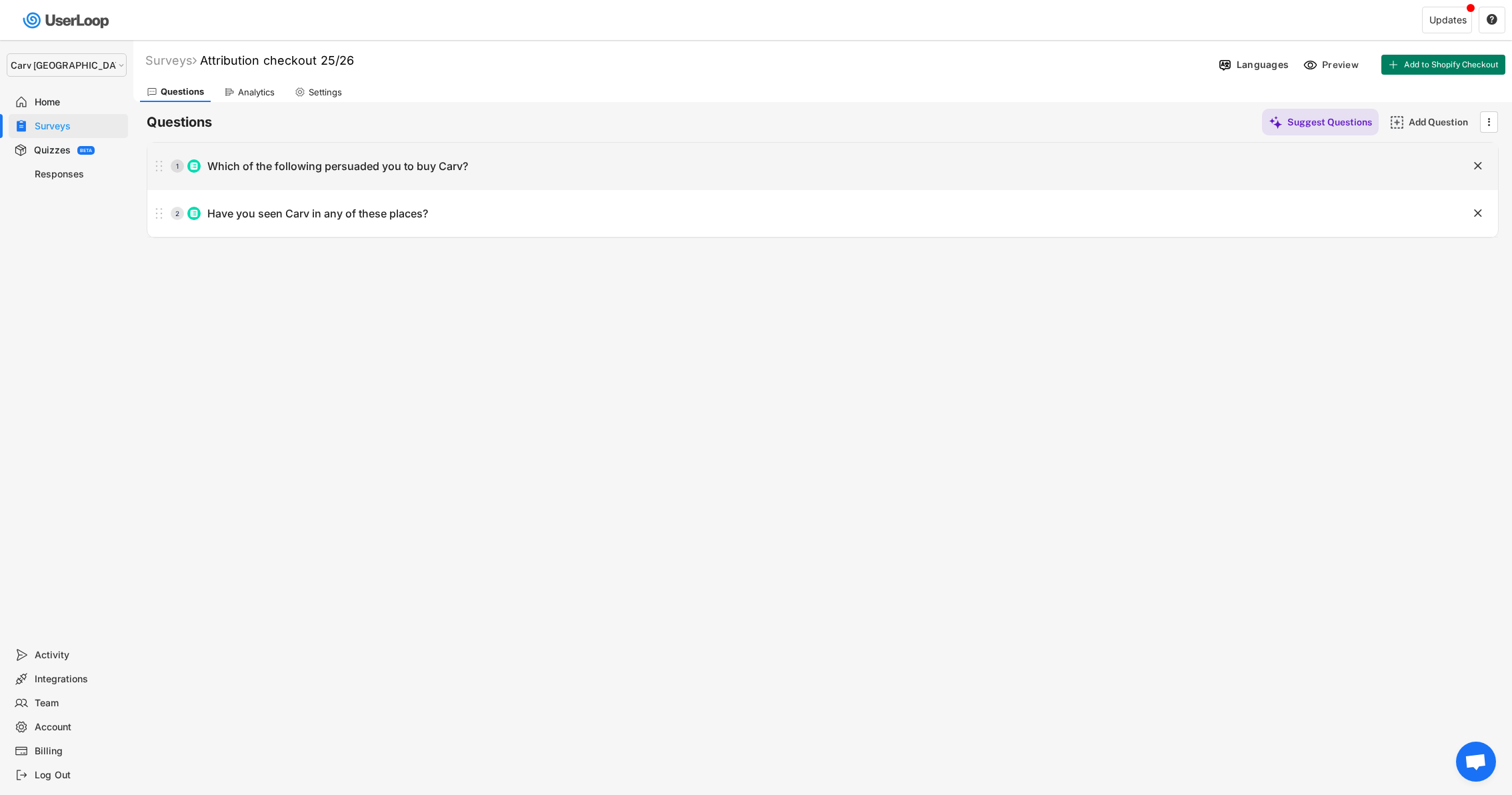
click at [297, 160] on div "Which of the following persuaded you to buy Carv?" at bounding box center [338, 166] width 260 height 14
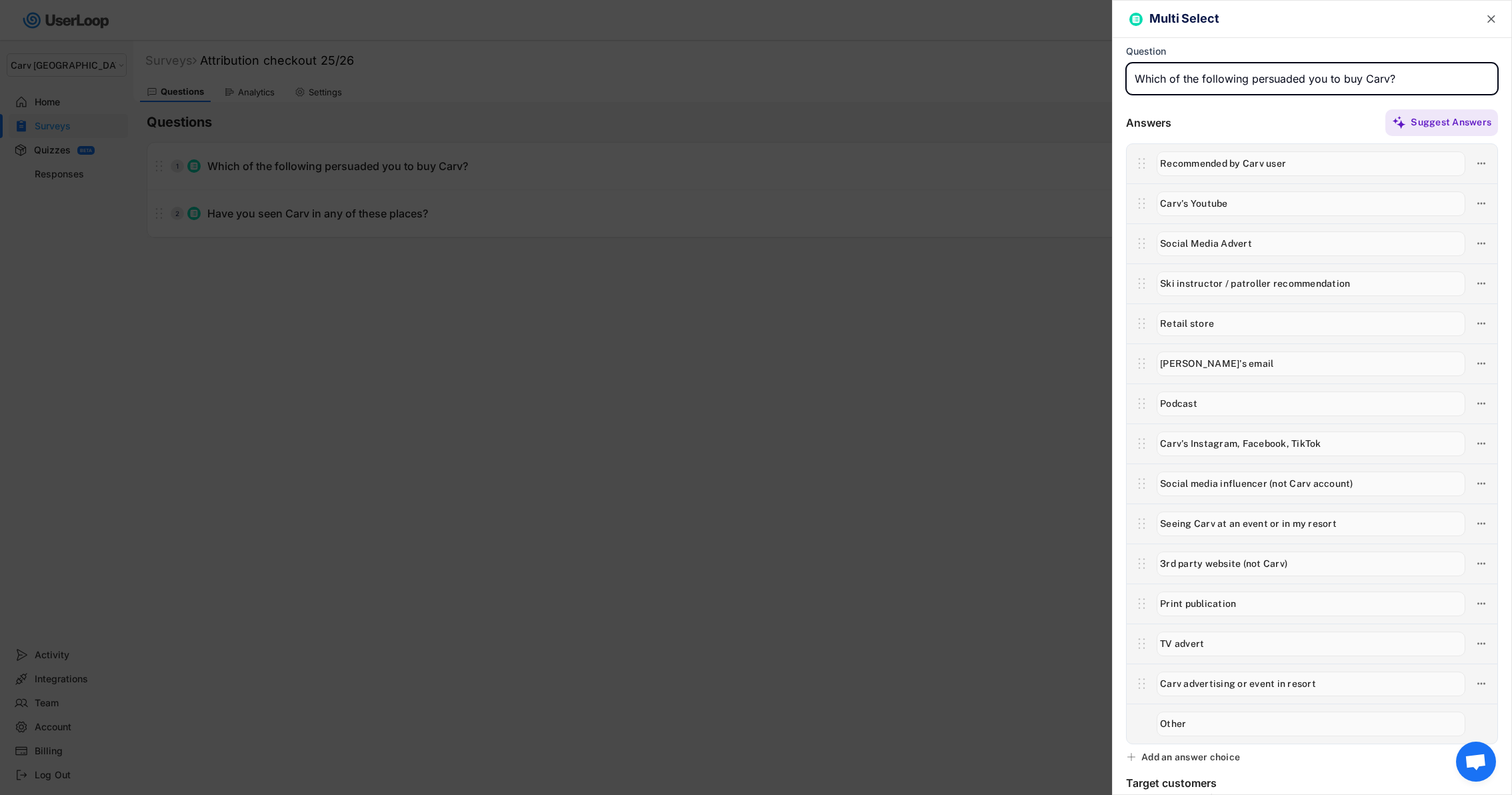
click at [1255, 166] on input "input" at bounding box center [1310, 163] width 308 height 24
click at [1187, 200] on input "input" at bounding box center [1310, 203] width 308 height 24
type input "Carv Youtube"
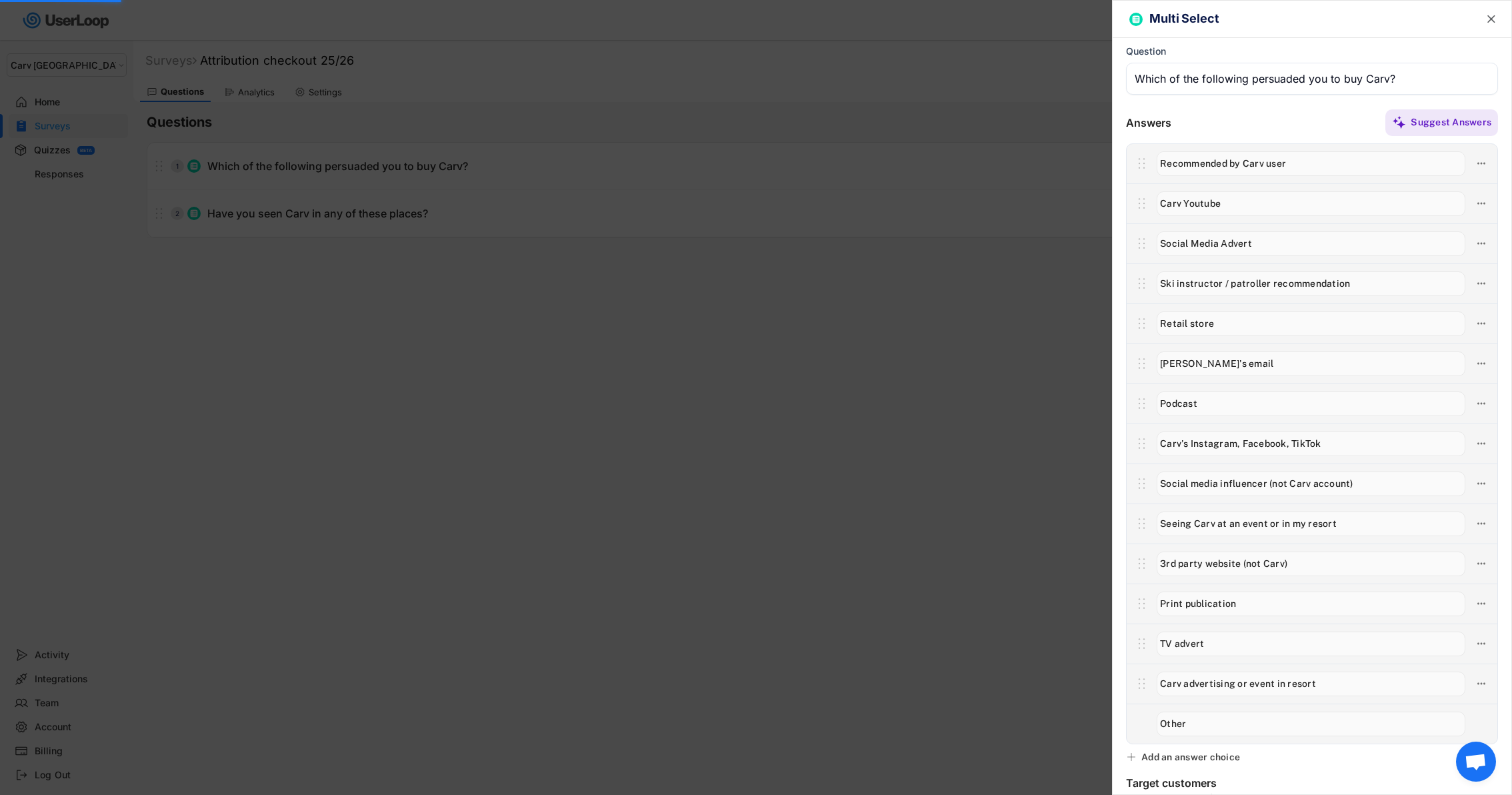
drag, startPoint x: 1233, startPoint y: 243, endPoint x: 1298, endPoint y: 241, distance: 65.0
click at [1280, 241] on input "input" at bounding box center [1310, 243] width 308 height 24
type input "Social Media Ad"
click at [1217, 292] on input "input" at bounding box center [1310, 283] width 308 height 24
drag, startPoint x: 1179, startPoint y: 282, endPoint x: 1116, endPoint y: 282, distance: 63.0
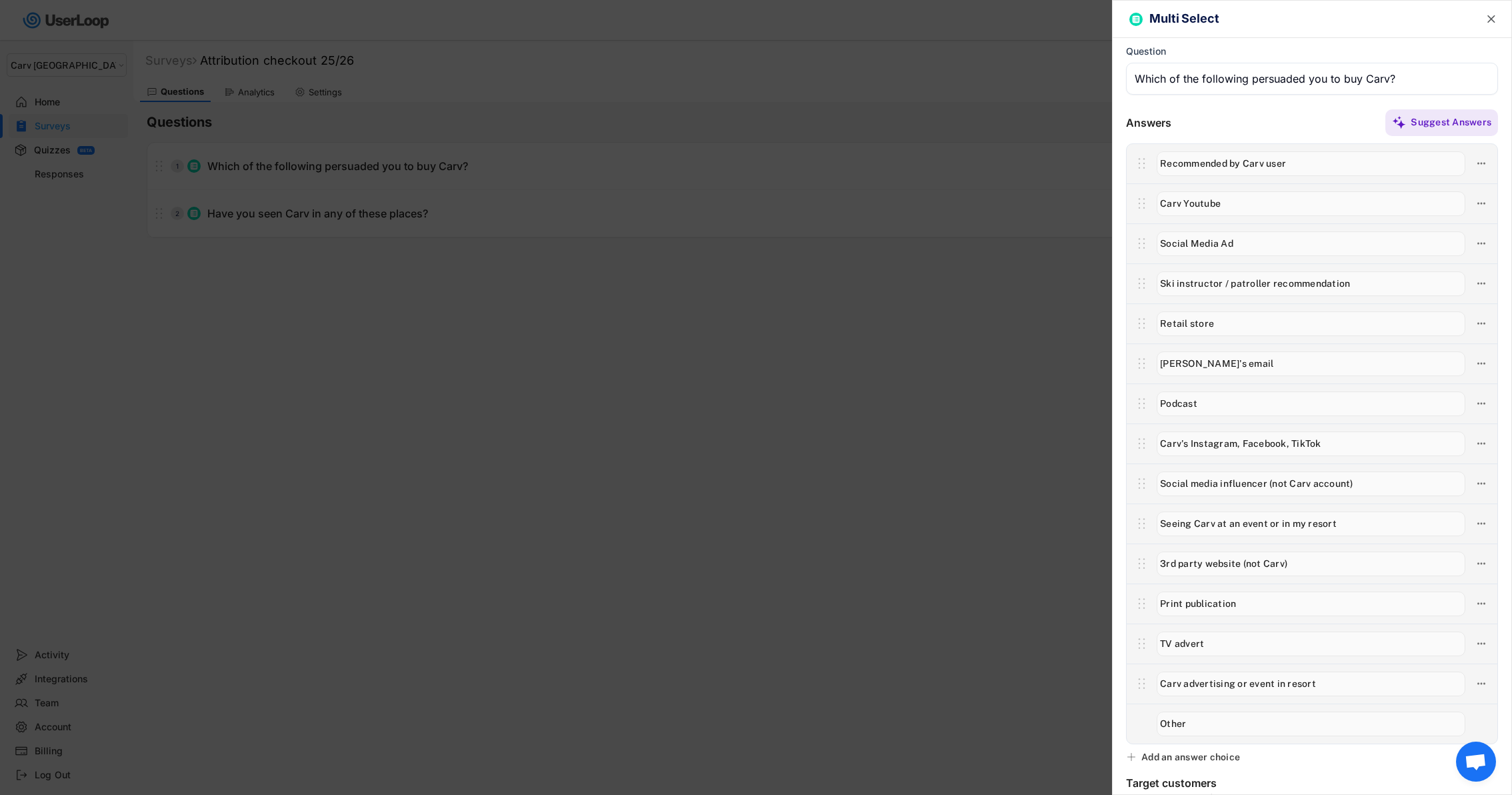
click at [1116, 282] on div "Answers Suggest Answers" at bounding box center [1312, 426] width 399 height 636
type input "Instructor / patroller recommendation"
click at [1186, 325] on input "input" at bounding box center [1310, 324] width 308 height 24
click at [1203, 324] on input "input" at bounding box center [1310, 324] width 308 height 24
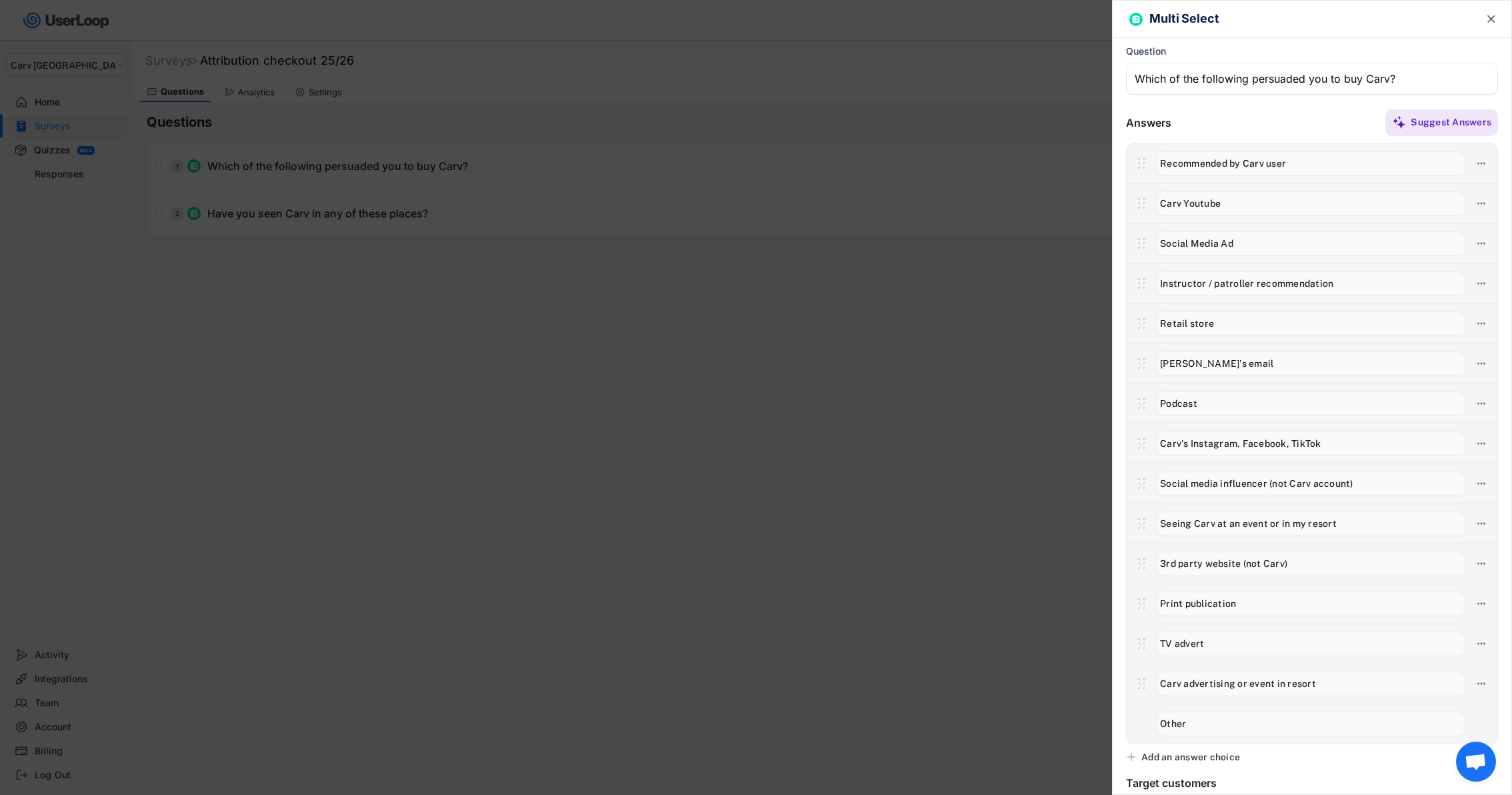
click at [1196, 361] on input "input" at bounding box center [1310, 363] width 308 height 24
click at [1187, 403] on input "input" at bounding box center [1310, 403] width 308 height 24
click at [1222, 432] on input "input" at bounding box center [1310, 443] width 308 height 24
drag, startPoint x: 1190, startPoint y: 444, endPoint x: 1410, endPoint y: 444, distance: 220.0
click at [1410, 444] on input "input" at bounding box center [1310, 443] width 308 height 24
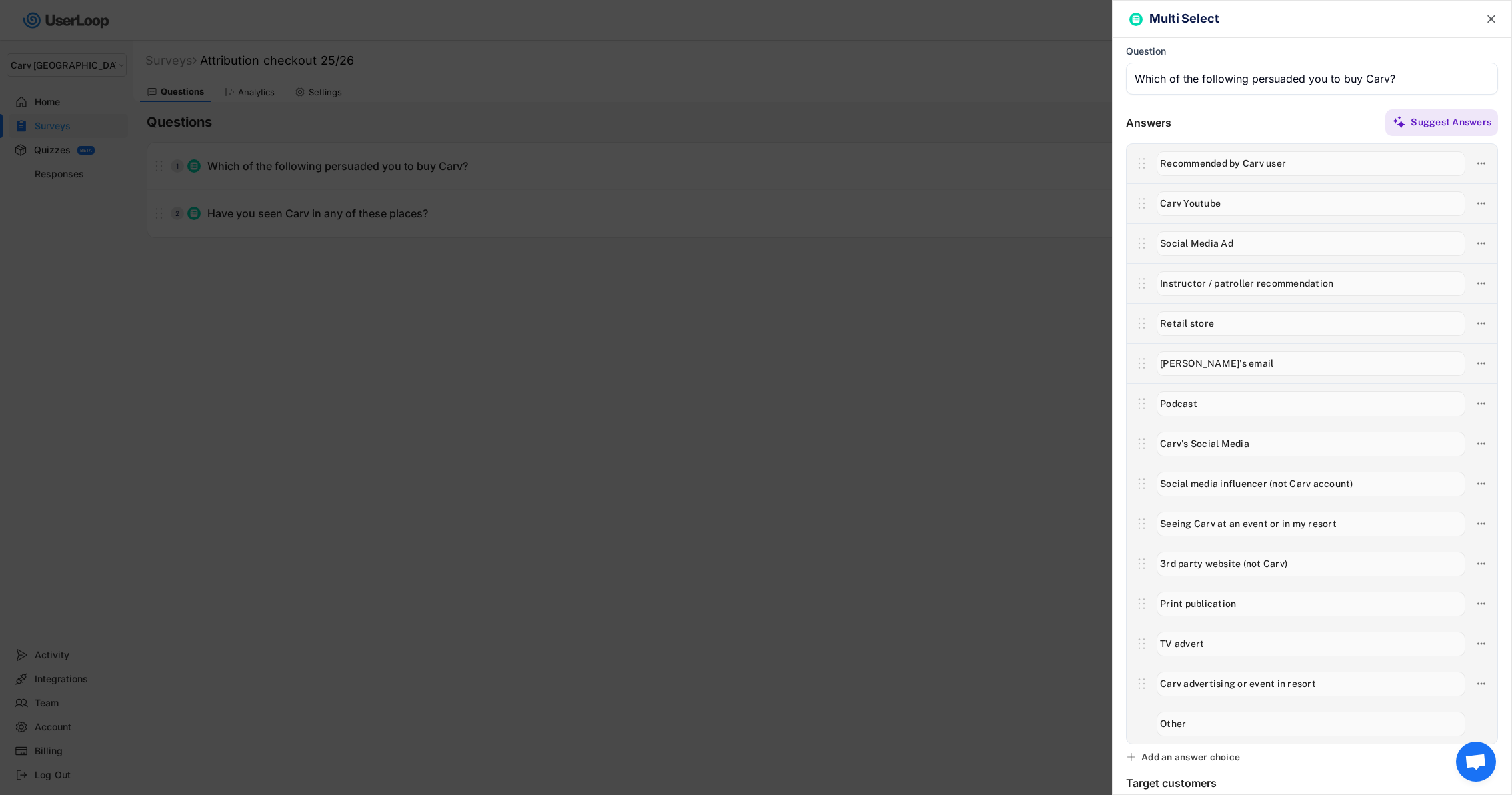
click at [1188, 438] on input "input" at bounding box center [1310, 443] width 308 height 24
click at [1189, 440] on input "input" at bounding box center [1310, 443] width 308 height 24
click at [1228, 439] on input "input" at bounding box center [1310, 443] width 308 height 24
type input "Carv's social media"
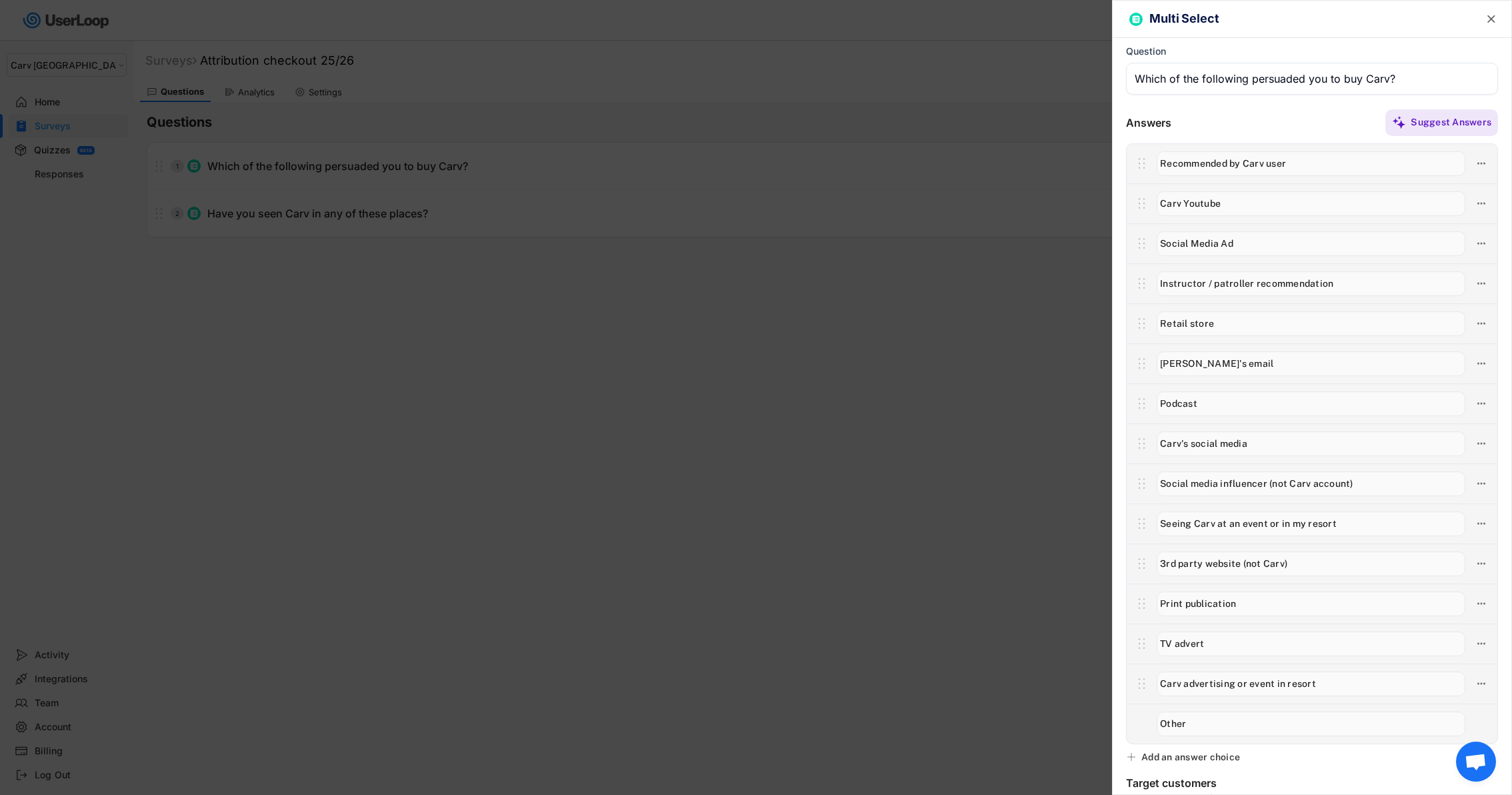
click at [1196, 483] on input "input" at bounding box center [1310, 483] width 308 height 24
click at [1203, 483] on input "input" at bounding box center [1310, 483] width 308 height 24
drag, startPoint x: 1216, startPoint y: 482, endPoint x: 1053, endPoint y: 482, distance: 163.0
click at [1054, 482] on body "Welcome, Alex  Last 30 days SURVEYS 6 RESPONSES 0 Your surveys Attribution che…" at bounding box center [756, 398] width 1512 height 795
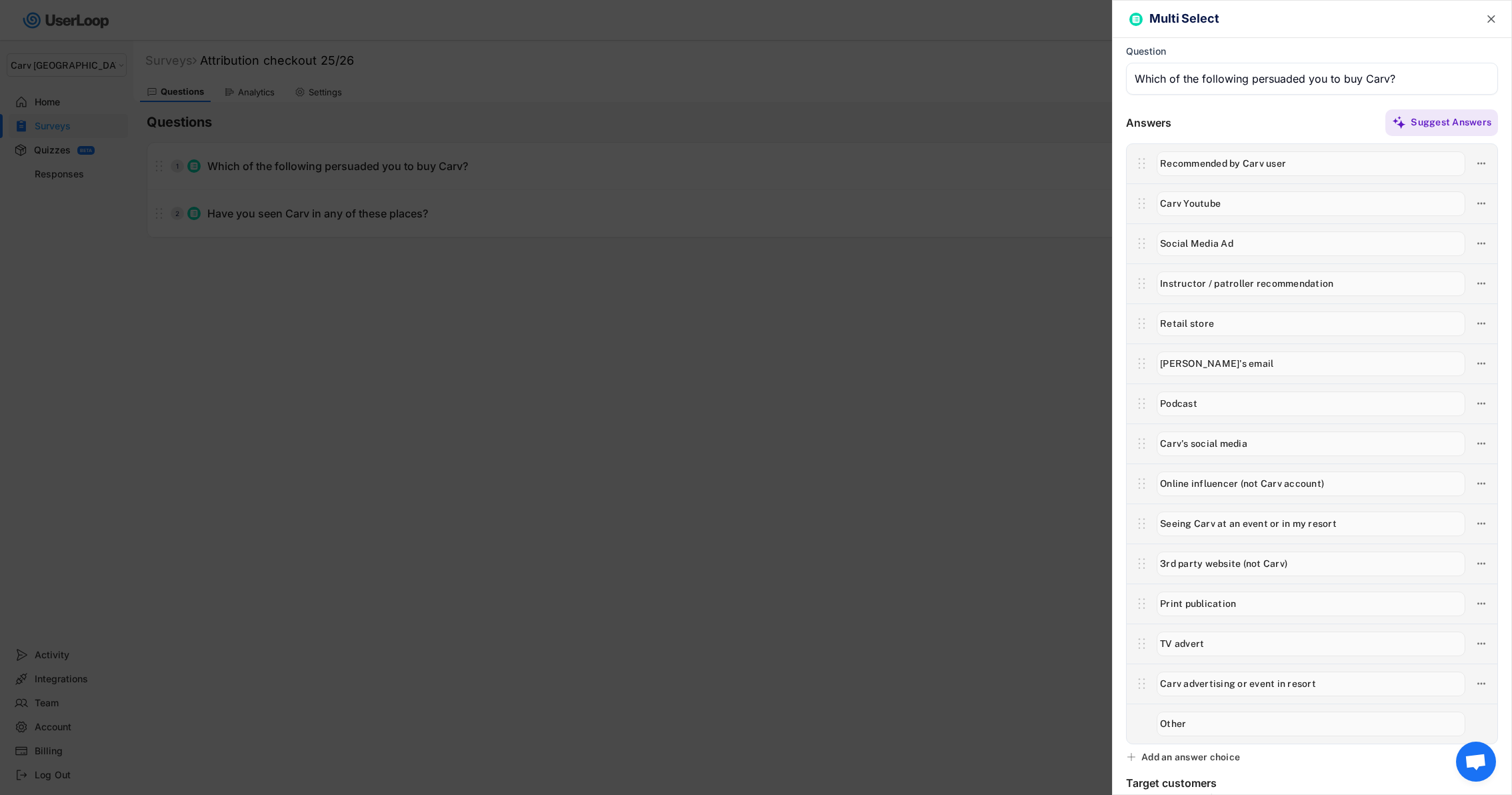
type input "Online influencer (not Carv account)"
click at [1221, 526] on input "input" at bounding box center [1310, 524] width 308 height 24
click at [1194, 524] on input "input" at bounding box center [1310, 524] width 308 height 24
click at [1226, 525] on input "input" at bounding box center [1310, 524] width 308 height 24
click at [1165, 480] on input "input" at bounding box center [1310, 483] width 308 height 24
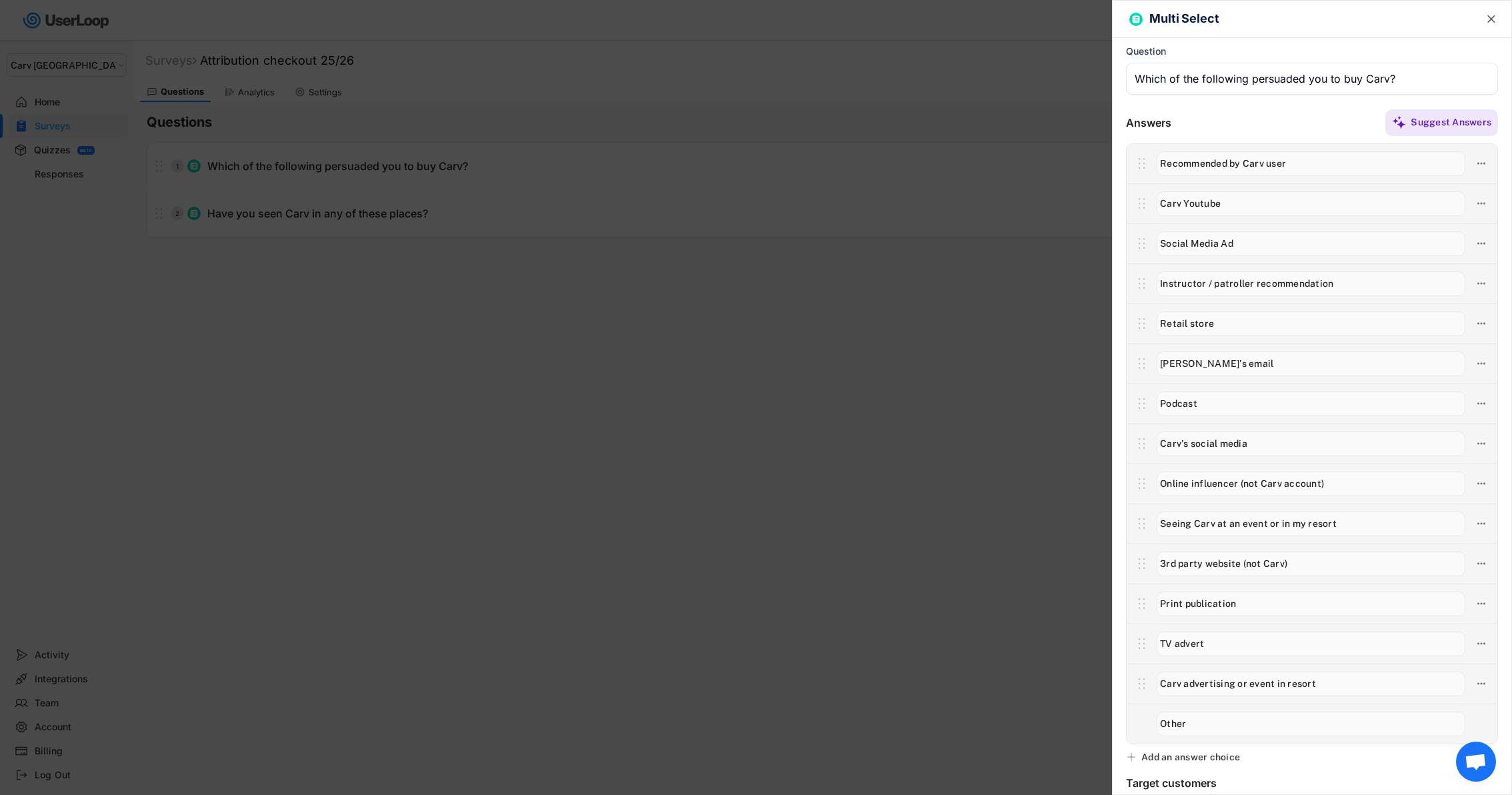
drag, startPoint x: 1193, startPoint y: 524, endPoint x: 1210, endPoint y: 526, distance: 17.1
click at [1210, 526] on input "input" at bounding box center [1310, 524] width 308 height 24
click at [1226, 526] on input "input" at bounding box center [1310, 524] width 308 height 24
click at [1183, 525] on input "input" at bounding box center [1310, 524] width 308 height 24
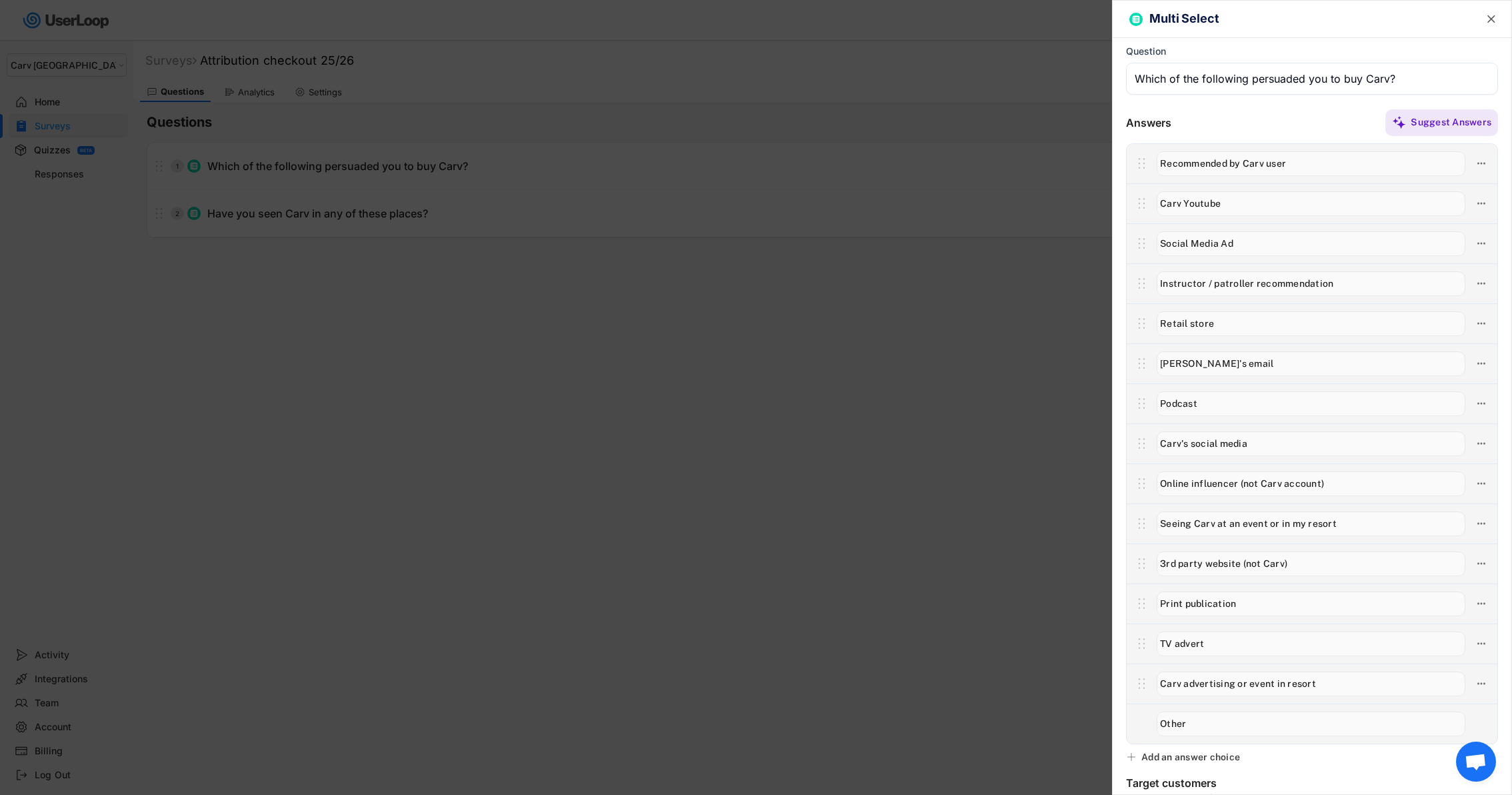
drag, startPoint x: 1234, startPoint y: 524, endPoint x: 969, endPoint y: 522, distance: 265.0
click at [969, 522] on body "Welcome, Alex  Last 30 days SURVEYS 6 RESPONSES 0 Your surveys Attribution che…" at bounding box center [756, 398] width 1512 height 795
click at [1165, 523] on input "input" at bounding box center [1310, 524] width 308 height 24
type input "Seeing Carv at an event or in my resort"
click at [1200, 567] on input "input" at bounding box center [1310, 563] width 308 height 24
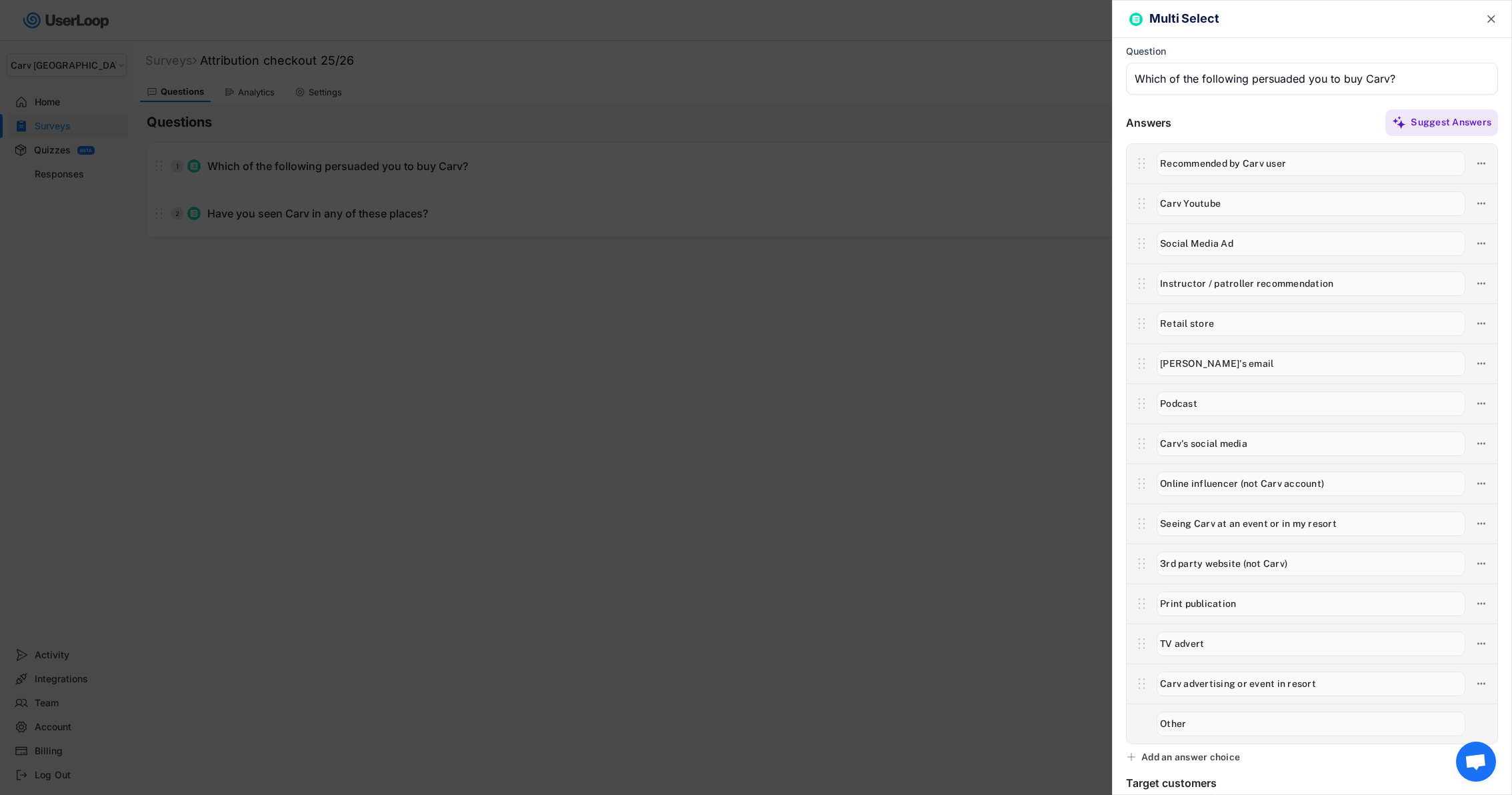
click at [1215, 608] on input "input" at bounding box center [1310, 603] width 308 height 24
click at [1206, 598] on input "input" at bounding box center [1310, 603] width 308 height 24
click at [1205, 651] on input "input" at bounding box center [1310, 644] width 308 height 24
click at [1481, 686] on icon at bounding box center [1481, 683] width 12 height 12
click at [1404, 749] on div "Delete Answer" at bounding box center [1405, 754] width 127 height 12
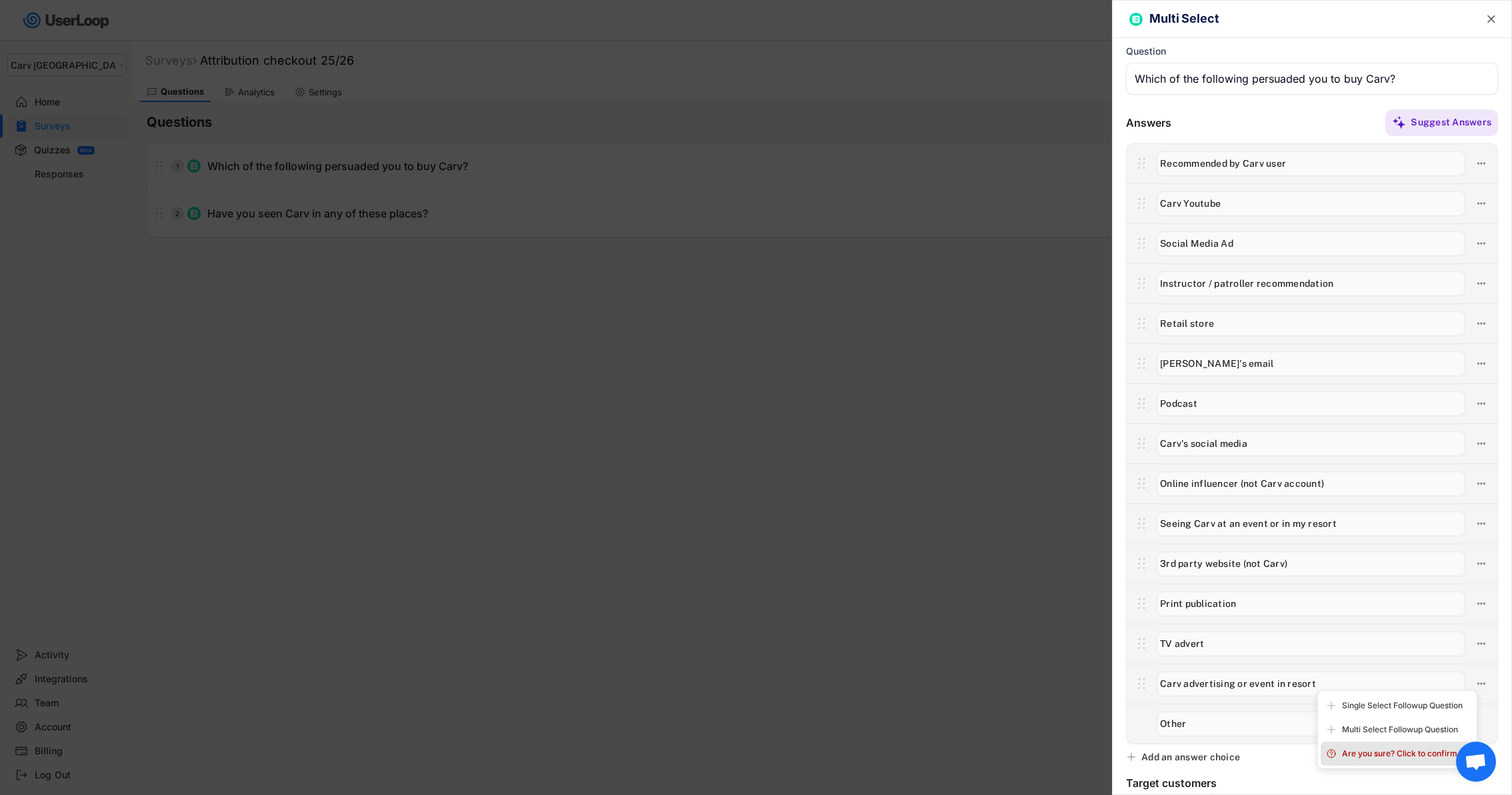
click at [1365, 750] on div "Are you sure? Click to confirm." at bounding box center [1405, 754] width 127 height 12
type input "Other"
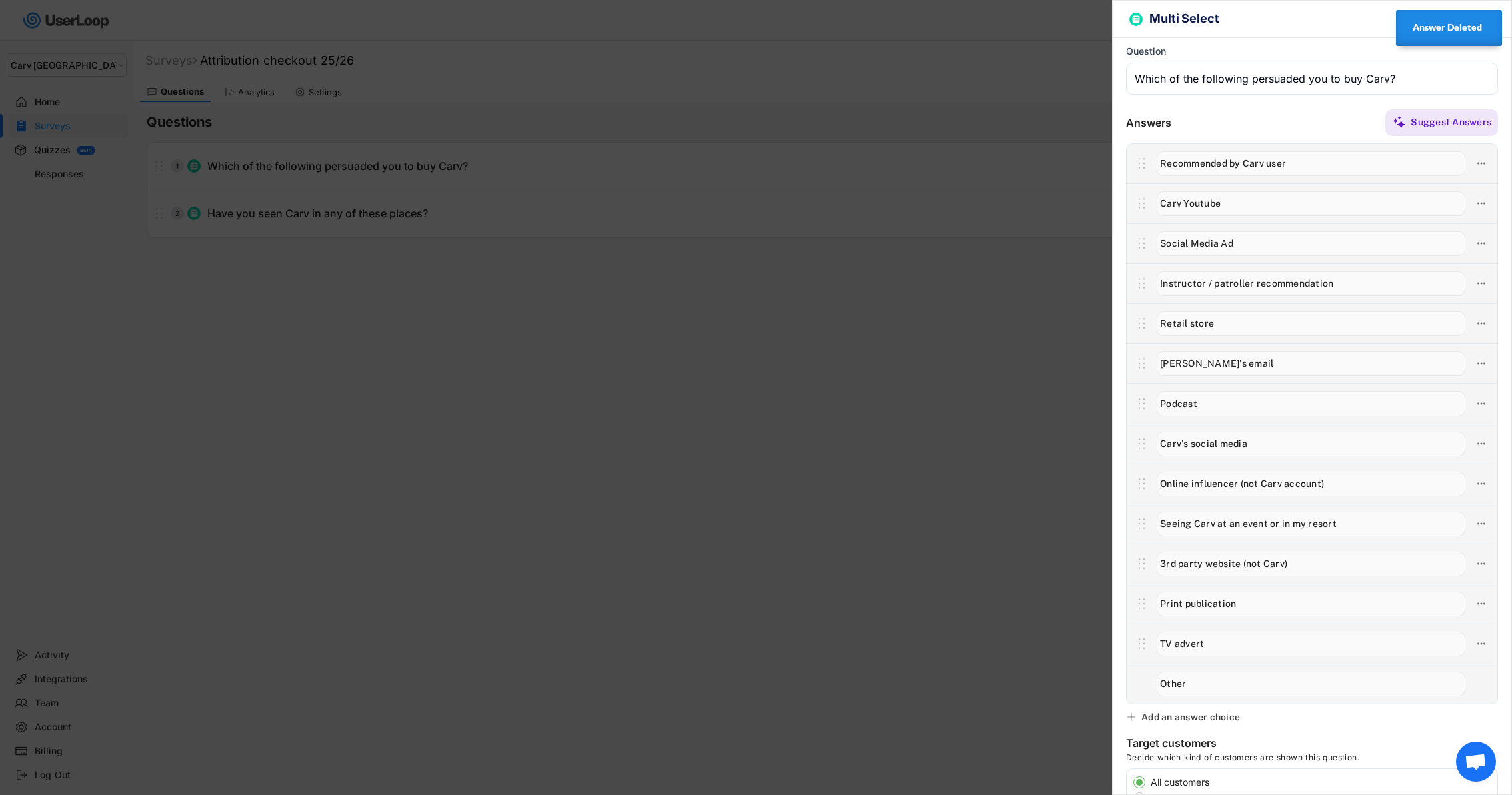
scroll to position [473, 0]
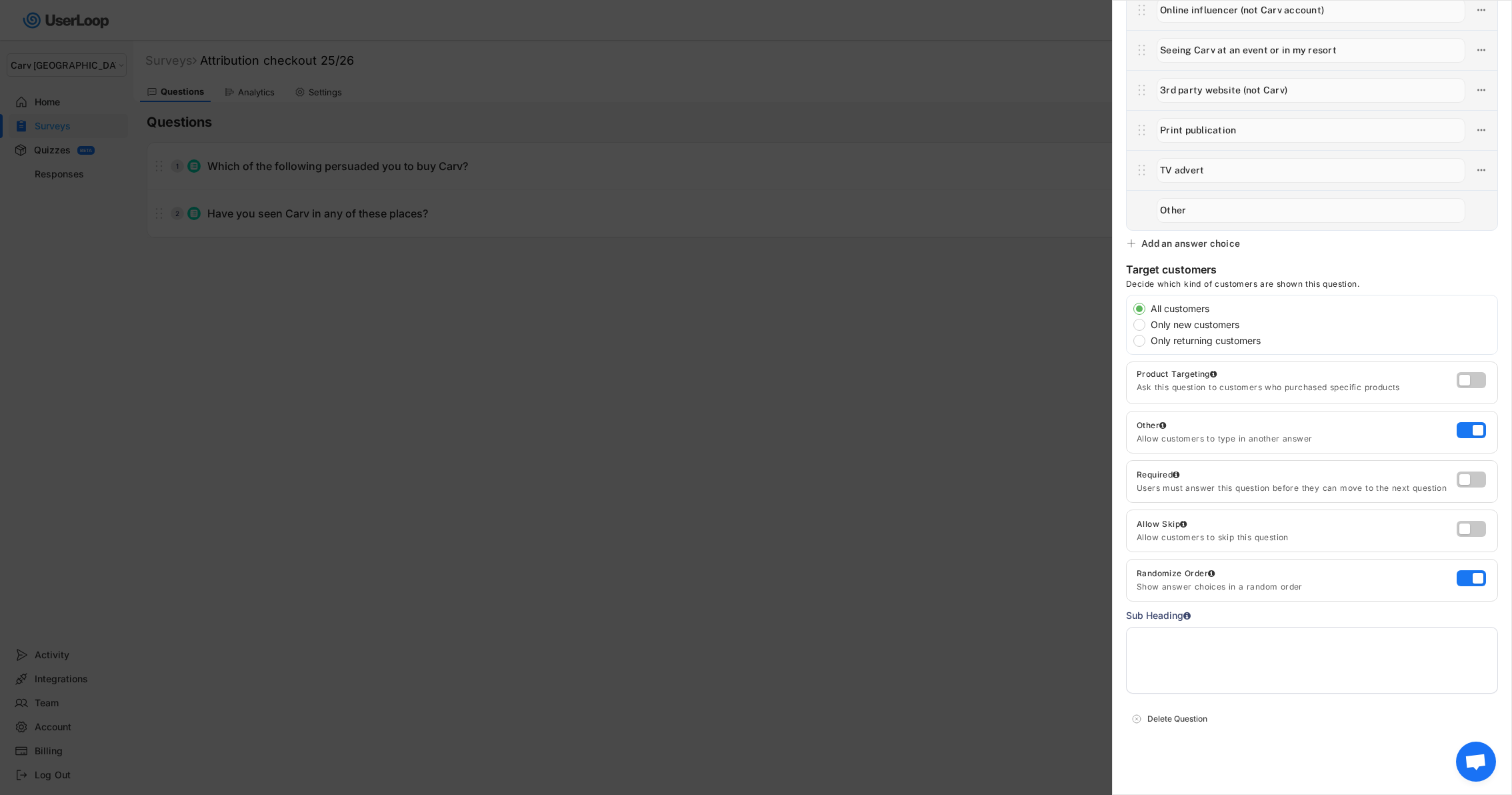
click at [1064, 519] on div at bounding box center [756, 398] width 1512 height 795
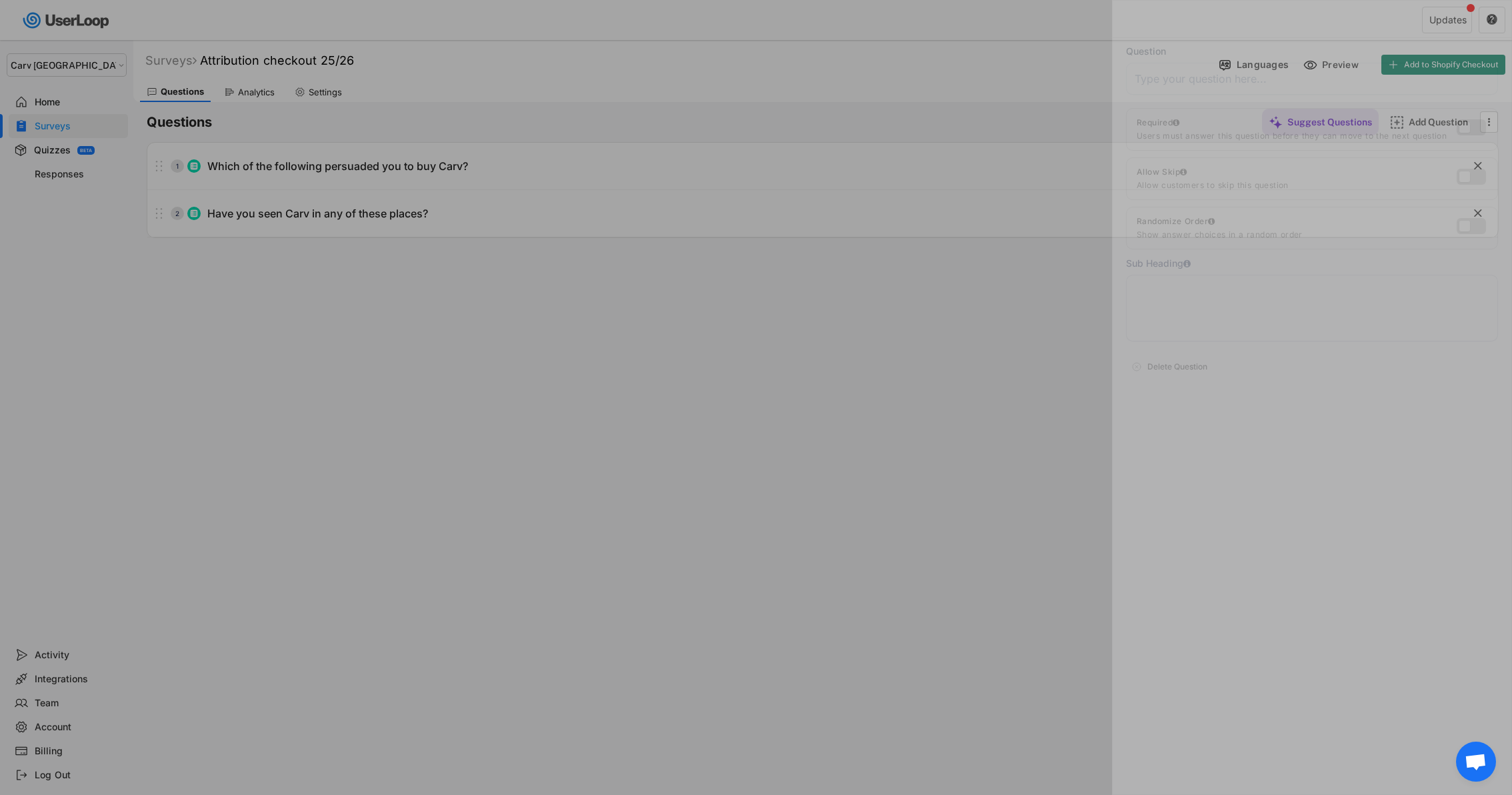
scroll to position [0, 0]
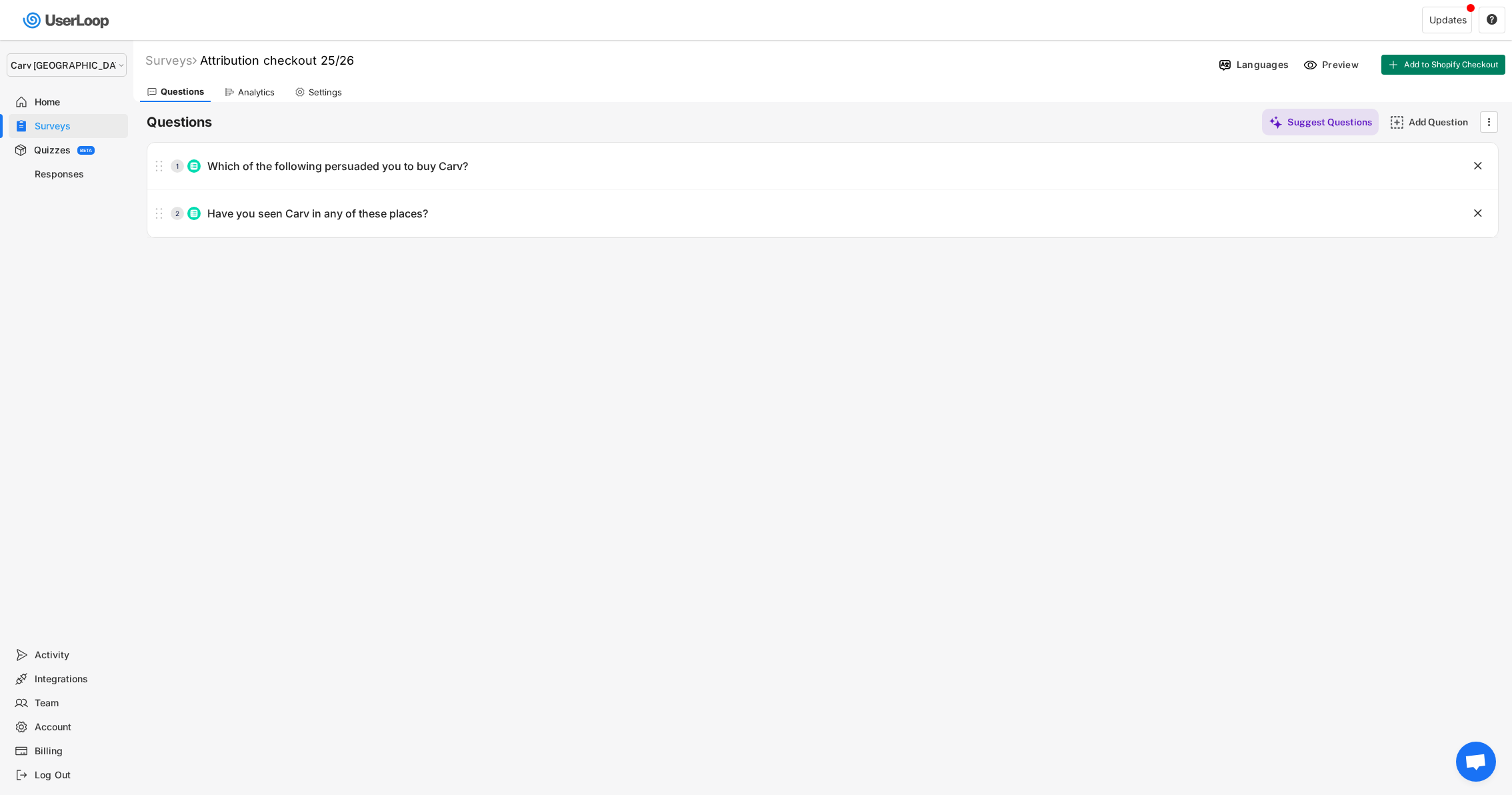
click at [70, 66] on select "Selet a store... Carv Carv USA Carv" at bounding box center [66, 65] width 120 height 24
select select ""1348695171700984260__LOOKUP__1662990825661x192652867951656960""
click at [7, 53] on select "Selet a store... Carv Carv USA Carv" at bounding box center [66, 65] width 120 height 24
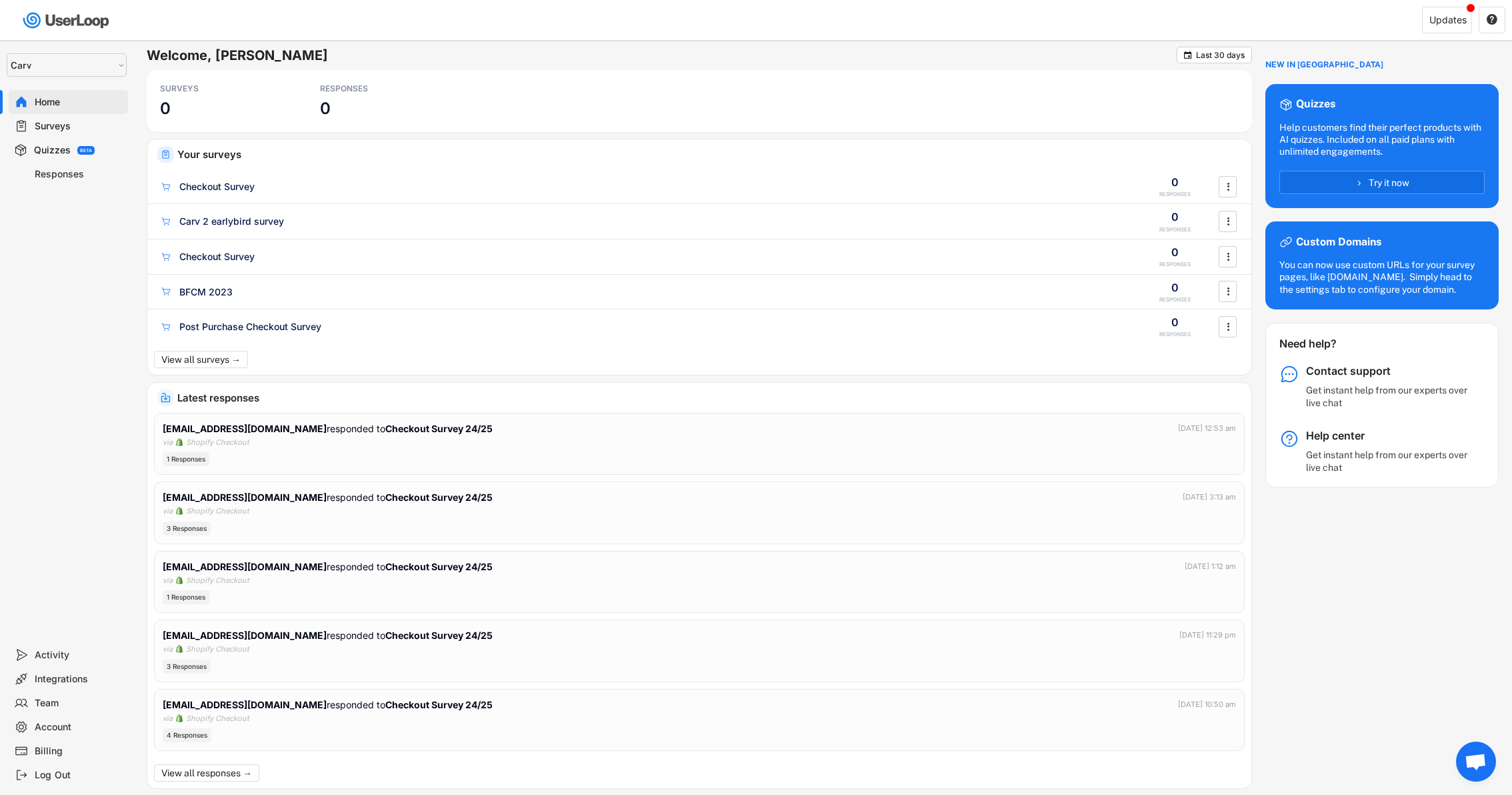
click at [80, 725] on div "Account" at bounding box center [78, 727] width 88 height 13
select select ""1_week""
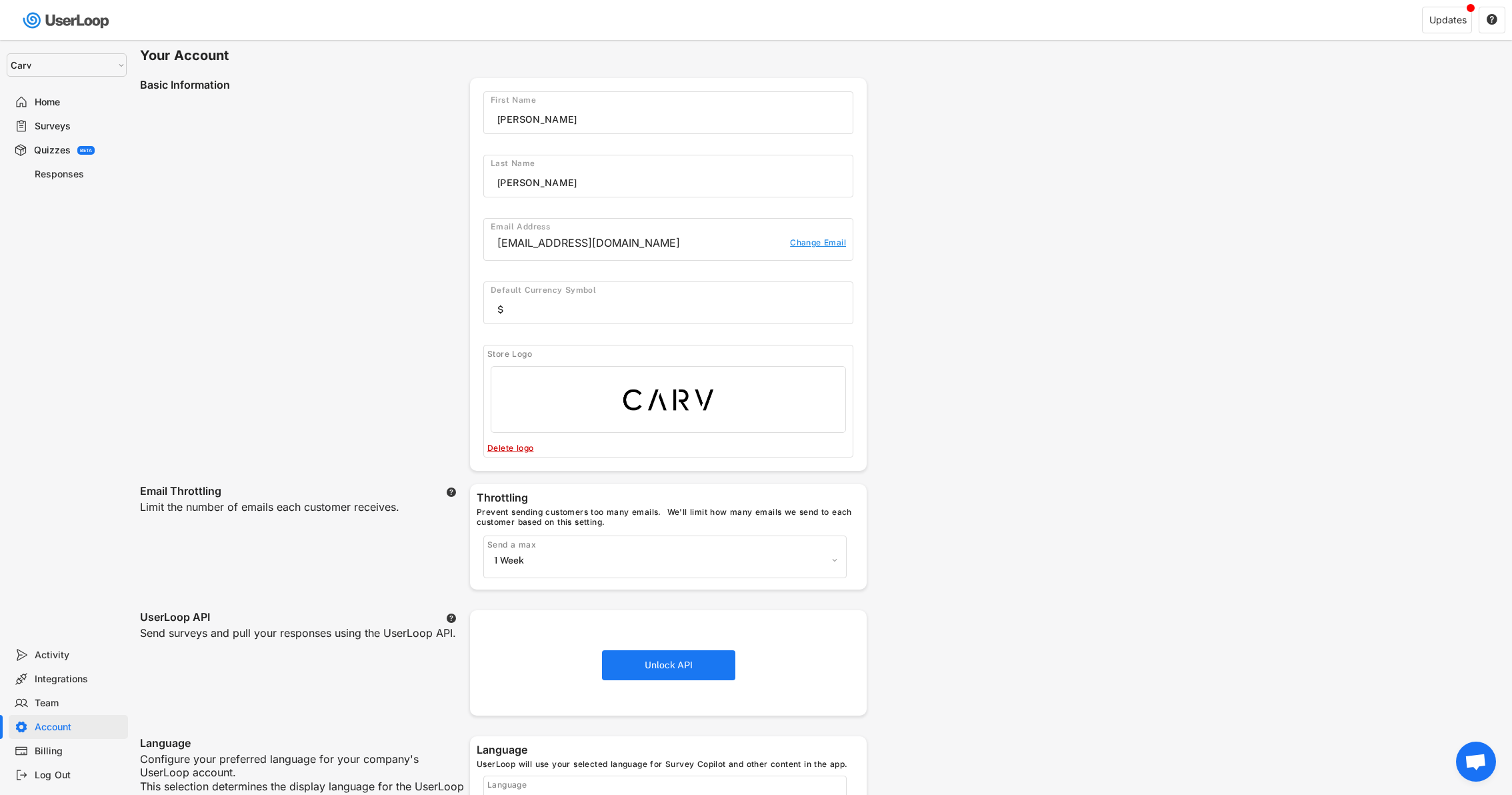
click at [1096, 176] on div "Your Account Basic Information First Name Last Name Email Address team@getcarv.…" at bounding box center [822, 670] width 1378 height 1259
click at [26, 63] on select "Selet a store... Carv Carv USA Carv" at bounding box center [66, 65] width 120 height 24
click at [7, 53] on select "Selet a store... Carv Carv USA Carv" at bounding box center [66, 65] width 120 height 24
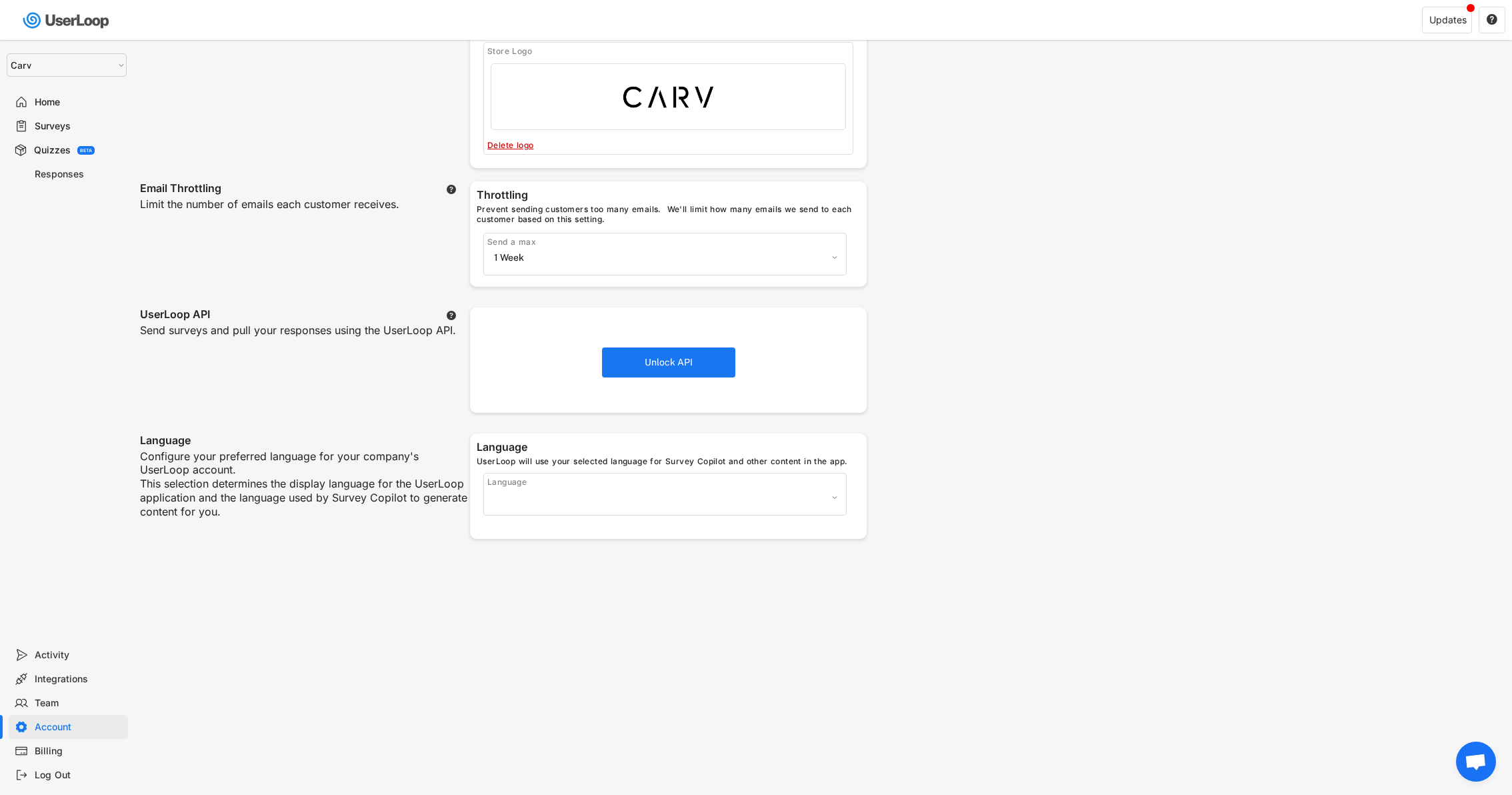
scroll to position [307, 0]
click at [64, 648] on div "Activity" at bounding box center [68, 655] width 119 height 24
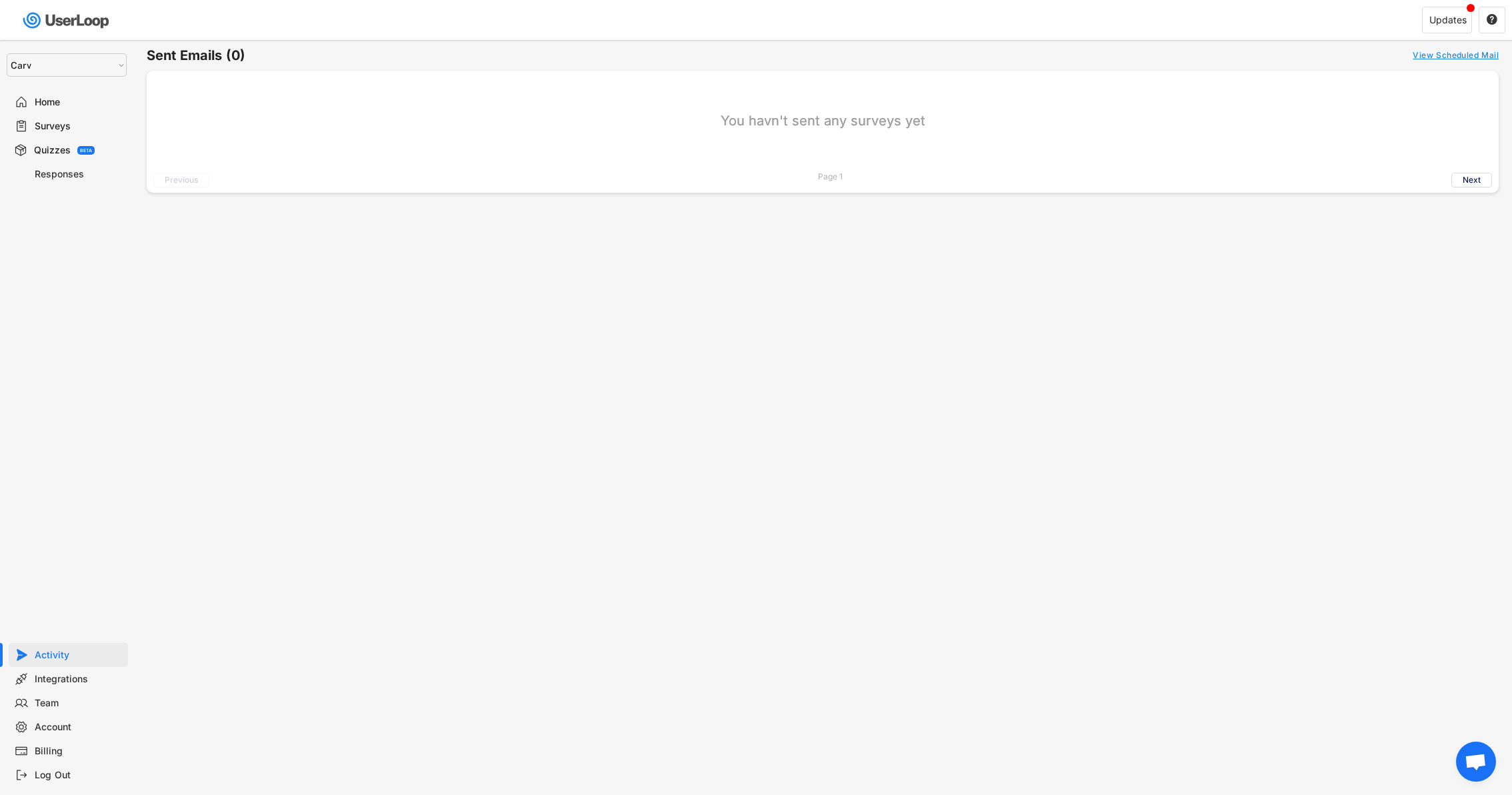
click at [48, 104] on div "Home" at bounding box center [78, 102] width 88 height 13
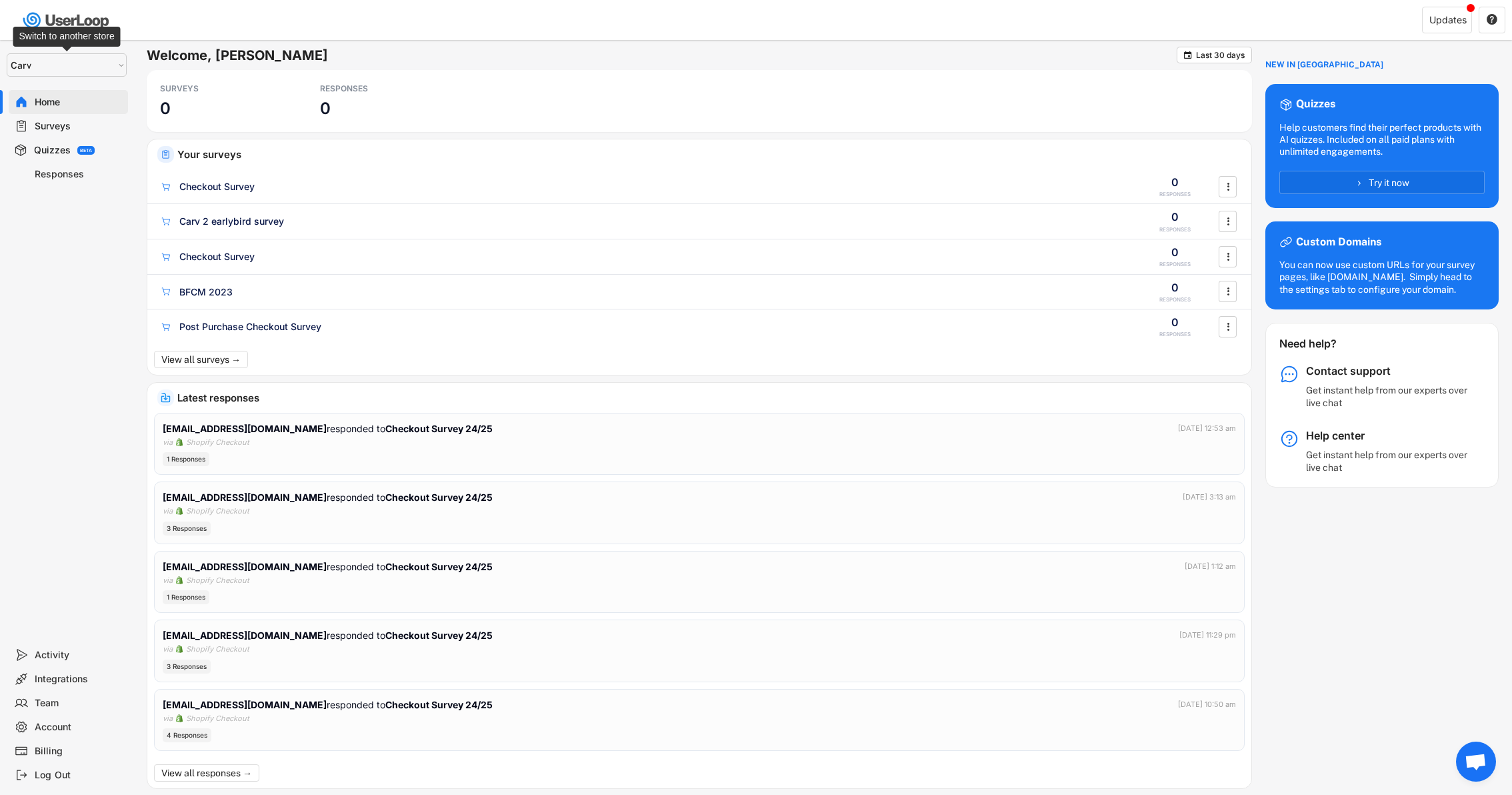
click at [90, 71] on select "Selet a store... Carv Carv USA Carv" at bounding box center [66, 65] width 120 height 24
click at [7, 53] on select "Selet a store... Carv Carv USA Carv" at bounding box center [66, 65] width 120 height 24
click at [1449, 18] on div "Updates" at bounding box center [1447, 19] width 37 height 9
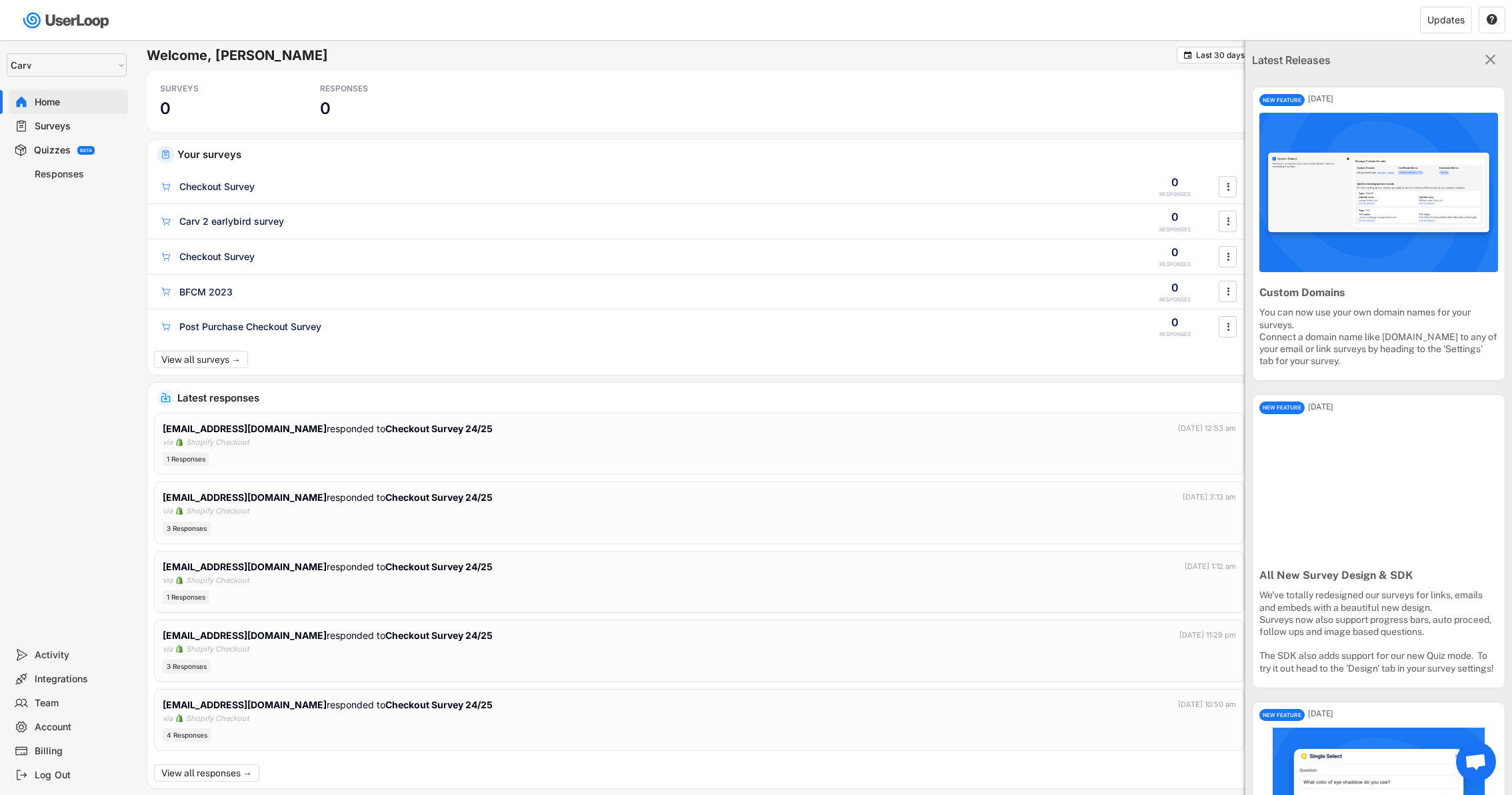
click at [1490, 59] on text "" at bounding box center [1490, 59] width 11 height 18
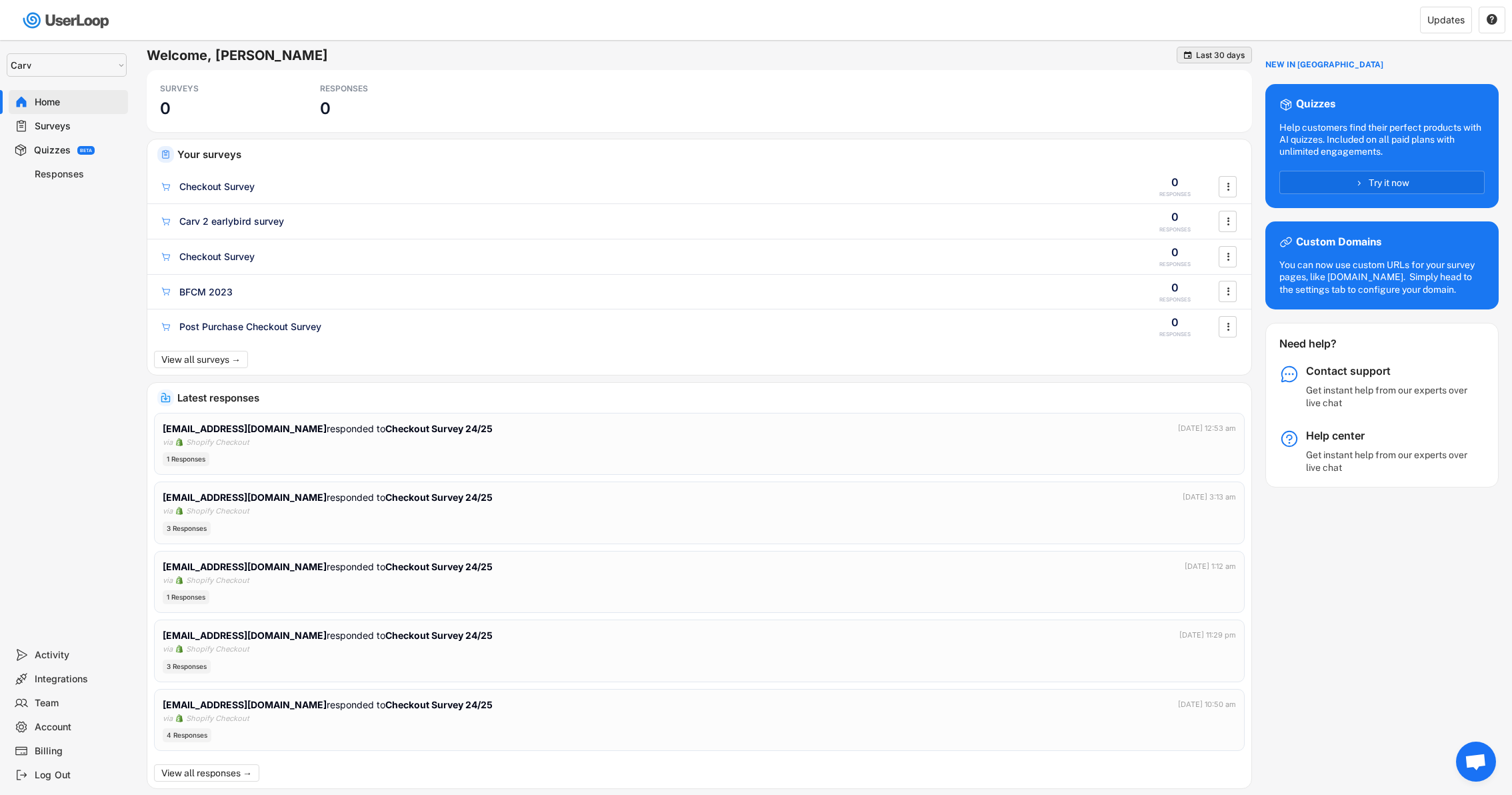
click at [1216, 55] on div "Last 30 days" at bounding box center [1221, 55] width 49 height 8
click at [1231, 144] on div "Last 60 Days" at bounding box center [1212, 140] width 50 height 12
click at [1208, 53] on div "Last 60 days" at bounding box center [1221, 55] width 49 height 8
click at [1205, 172] on div "All Time" at bounding box center [1236, 181] width 111 height 20
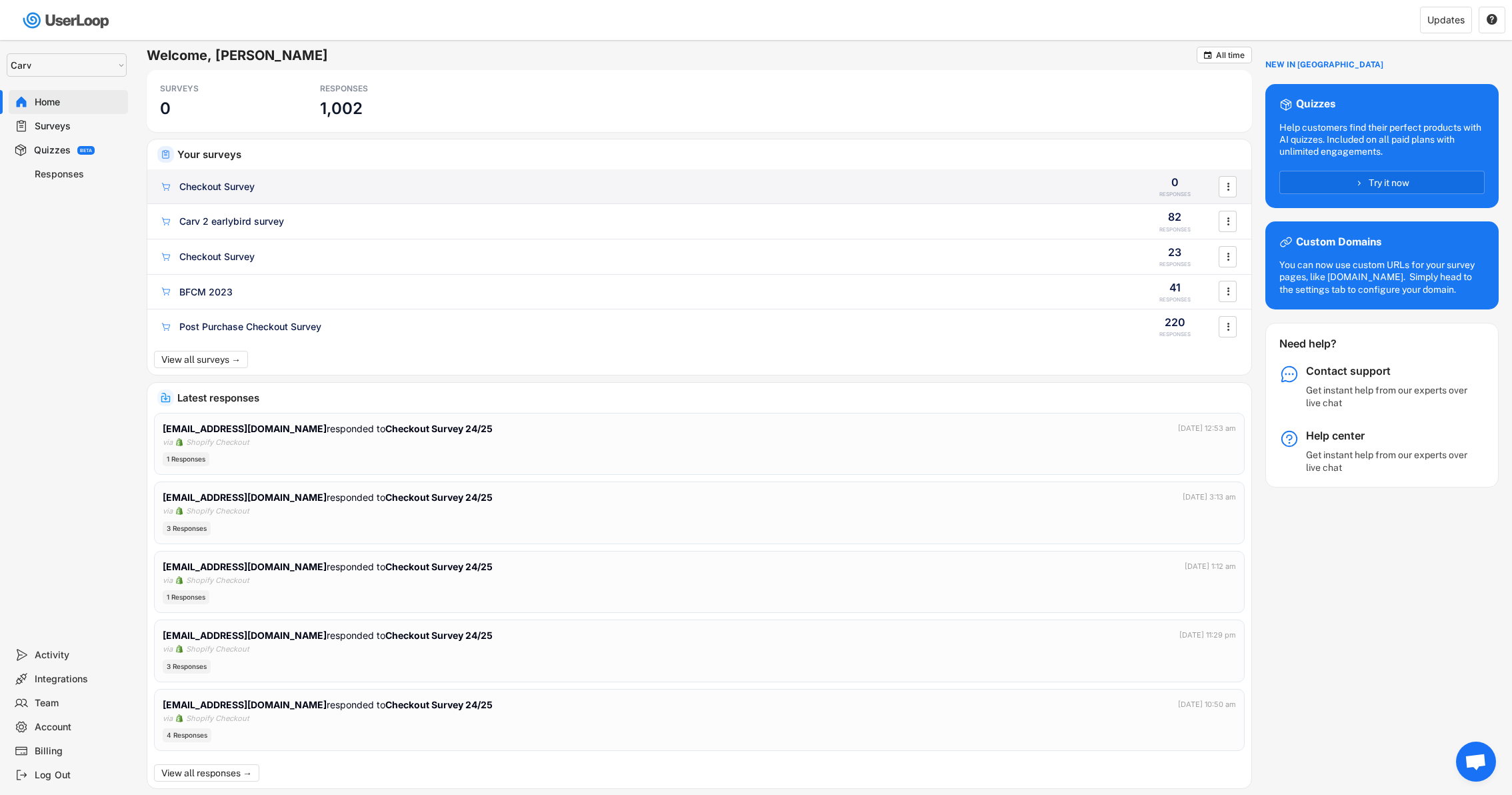
click at [1062, 182] on div "Checkout Survey ACTIVE" at bounding box center [643, 186] width 968 height 14
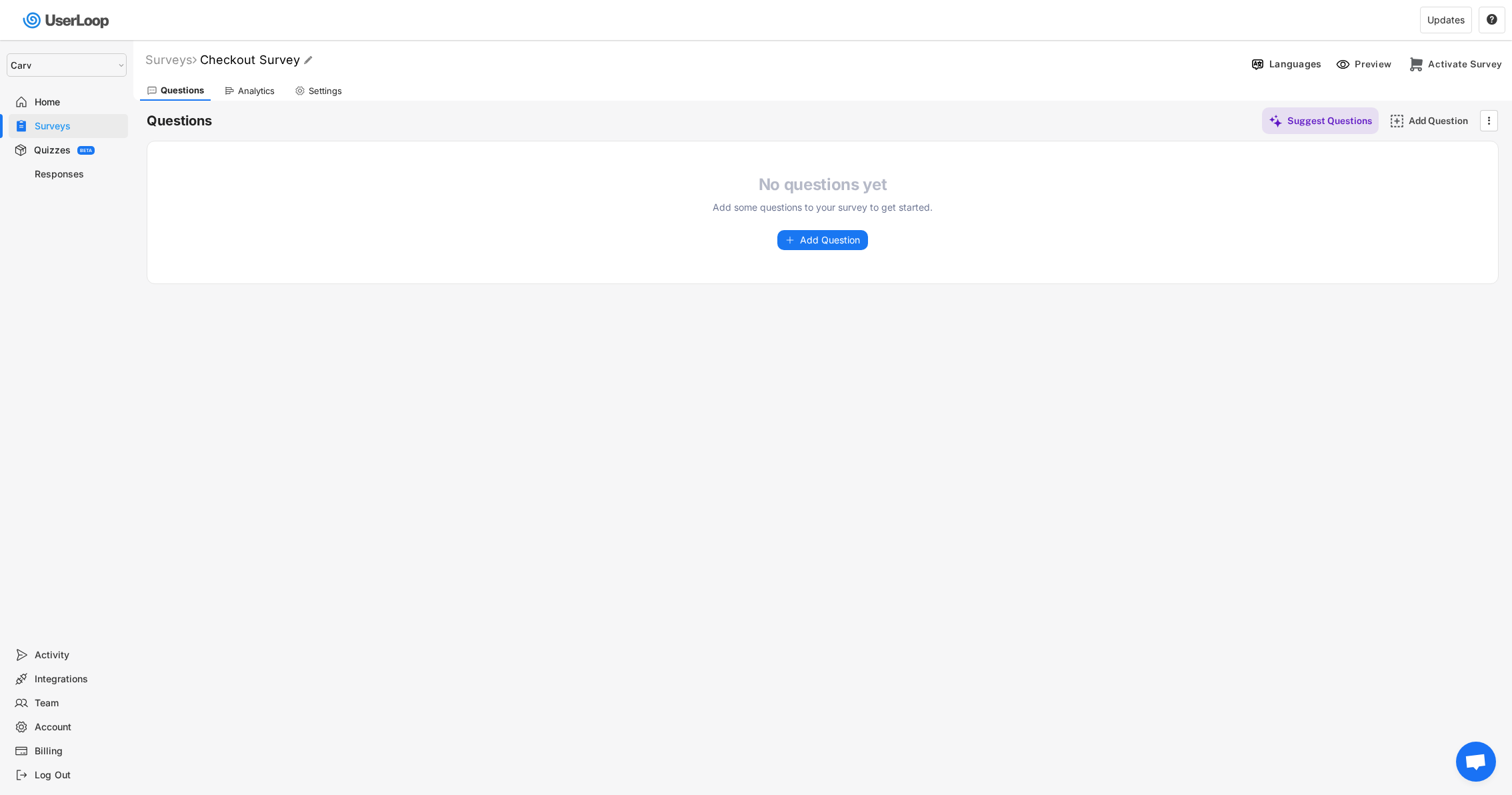
click at [270, 63] on font "Checkout Survey" at bounding box center [249, 60] width 100 height 14
click at [214, 61] on input "input" at bounding box center [370, 61] width 333 height 24
click at [331, 60] on input "input" at bounding box center [370, 61] width 333 height 24
click at [321, 60] on input "input" at bounding box center [370, 61] width 333 height 24
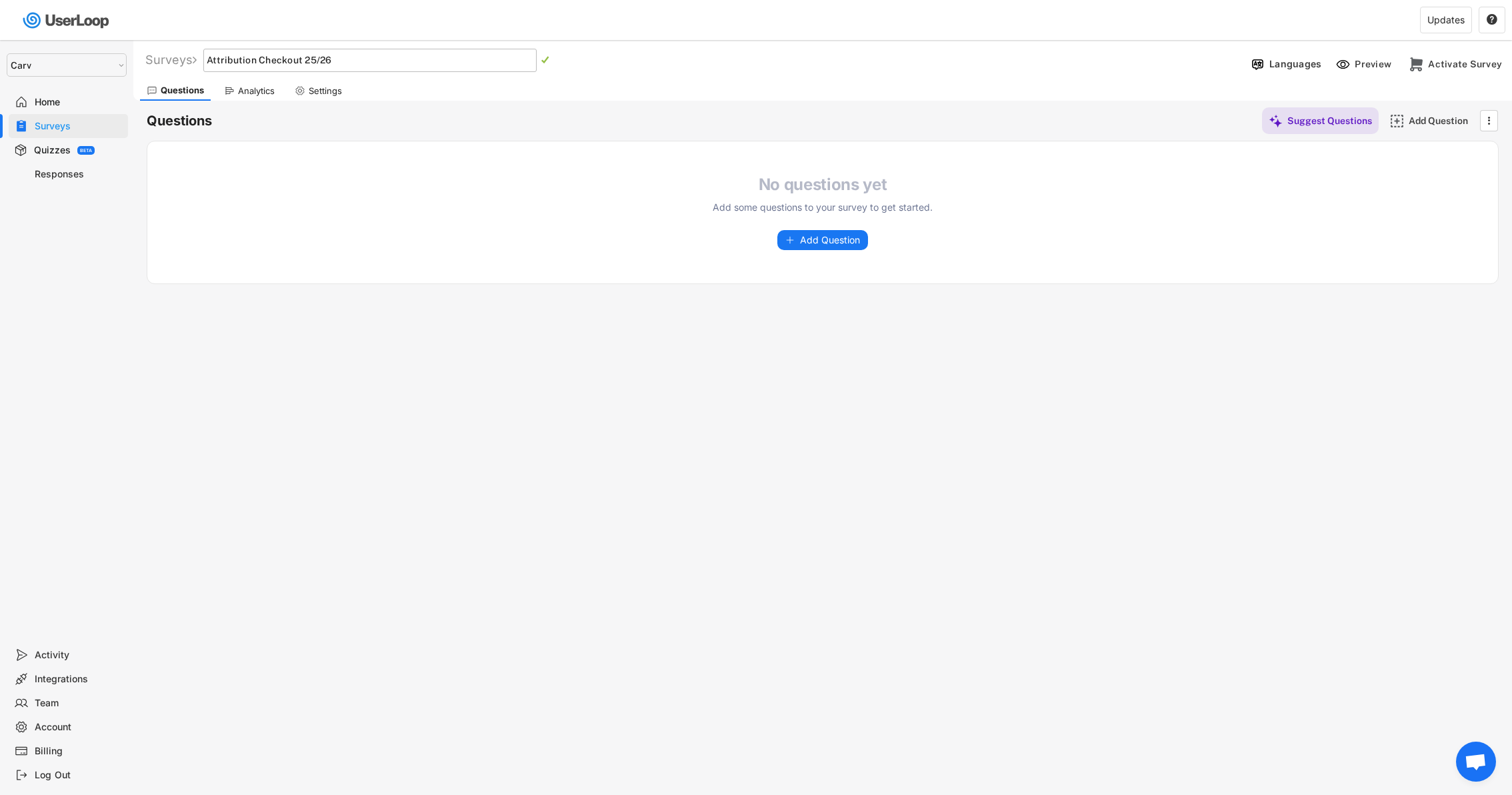
type input "Attribution Checkout 25/26"
click at [364, 166] on div "No questions yet Add some questions to your survey to get started. Add Question…" at bounding box center [822, 212] width 1351 height 142
click at [837, 245] on span "Add Question" at bounding box center [829, 240] width 60 height 9
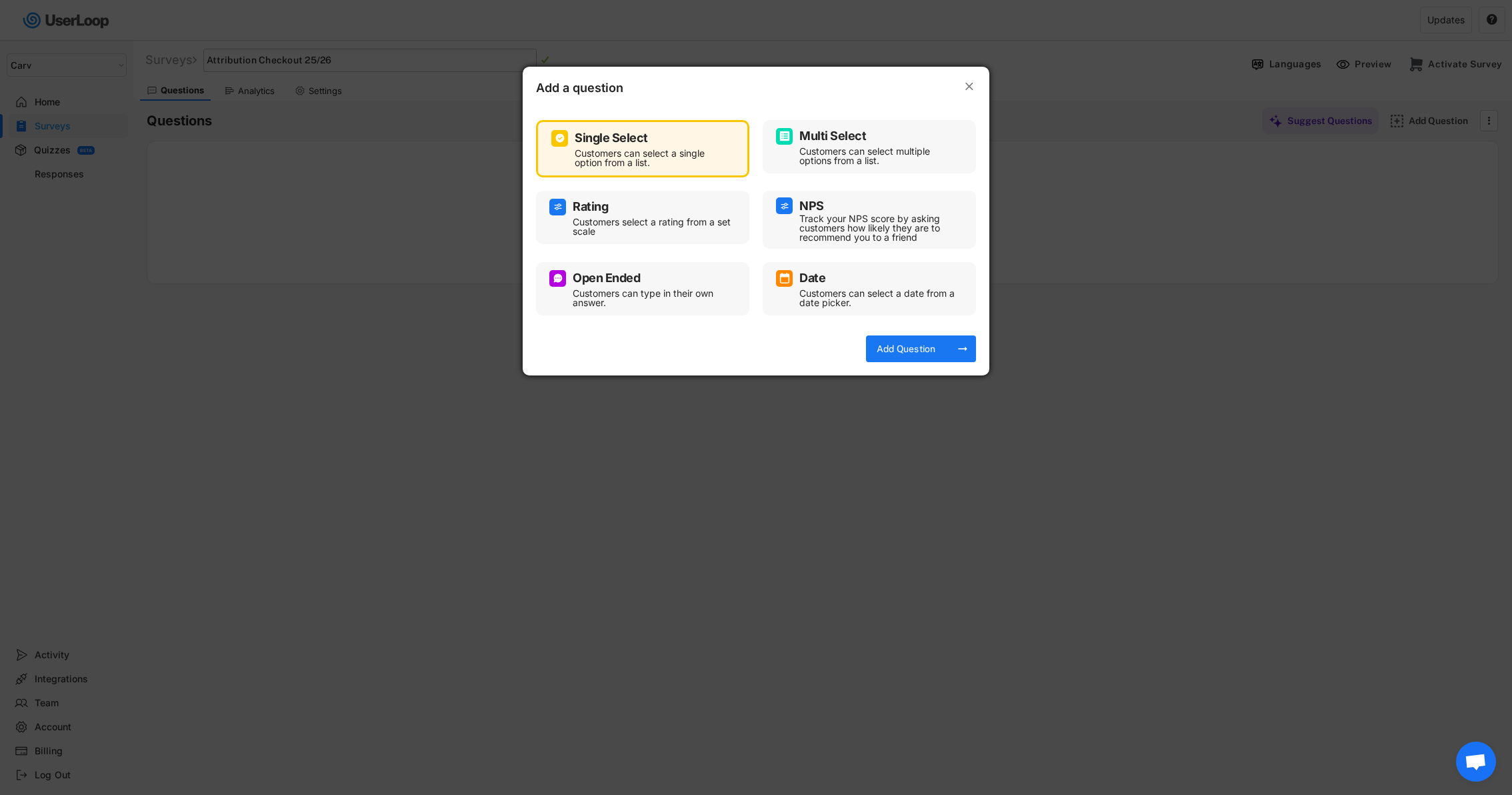
click at [896, 161] on div "Customers can select multiple options from a list." at bounding box center [879, 156] width 160 height 18
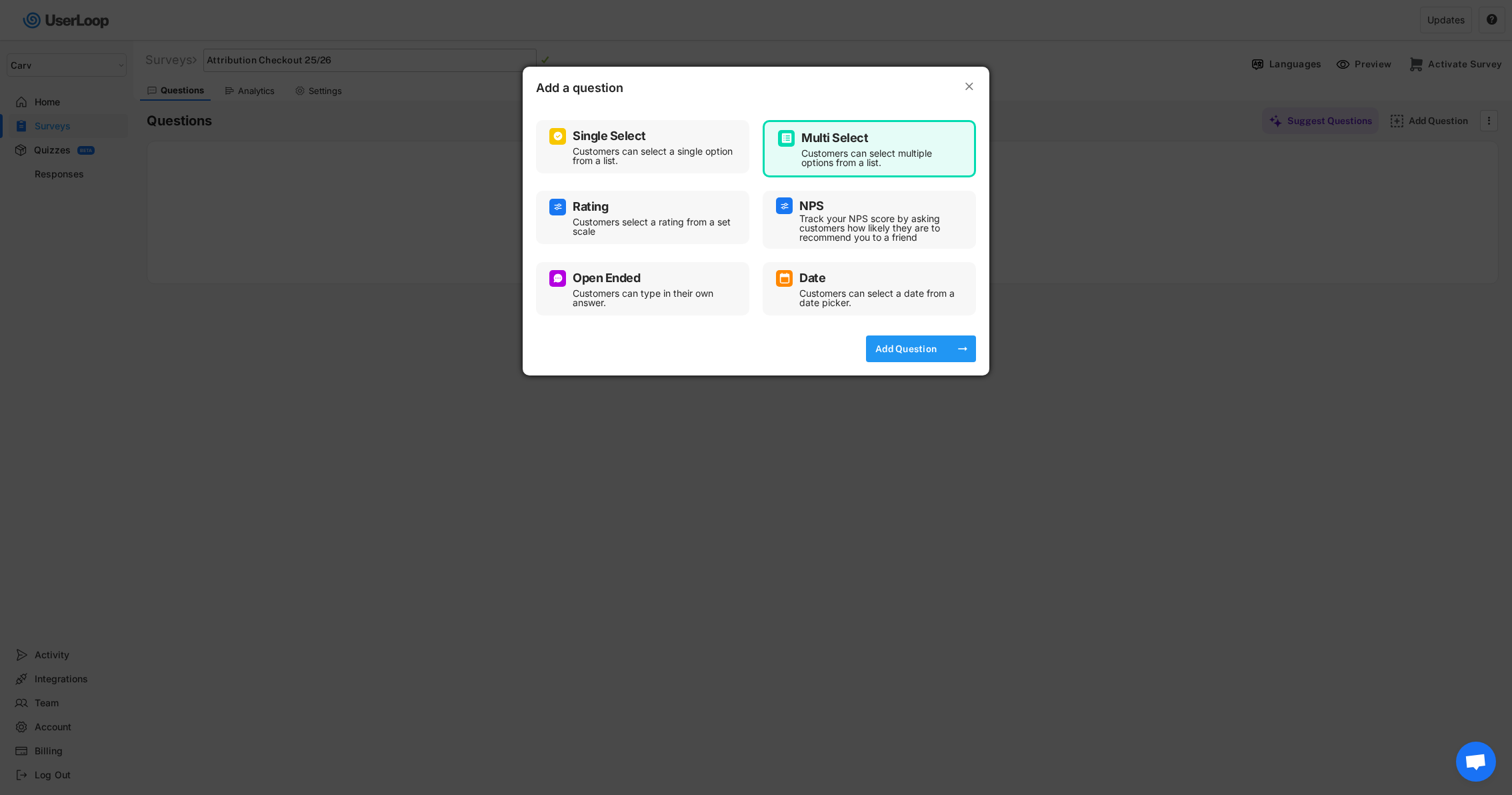
click at [920, 353] on div "Add Question" at bounding box center [906, 349] width 66 height 12
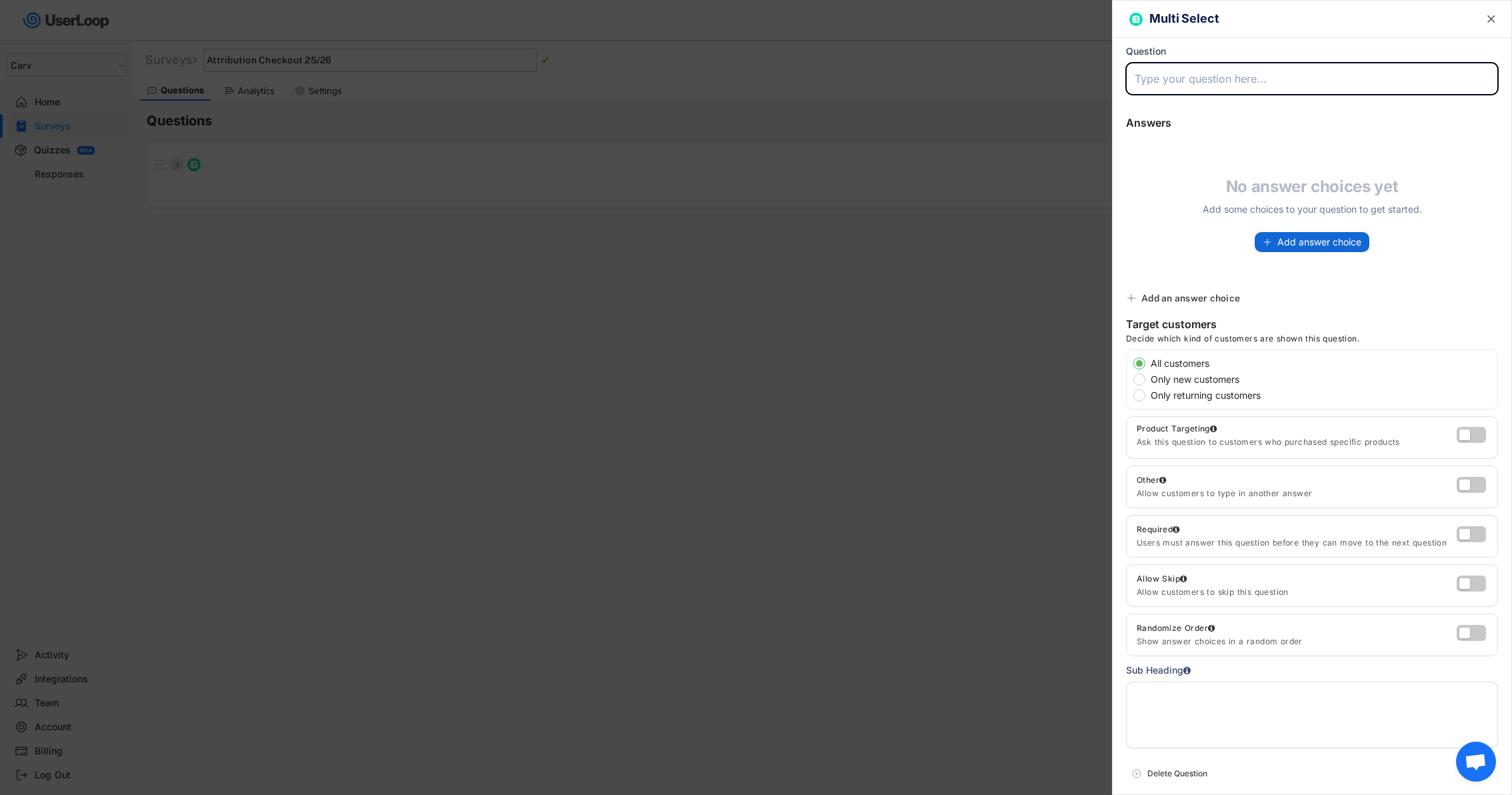
click at [1284, 243] on span "Add answer choice" at bounding box center [1320, 242] width 84 height 9
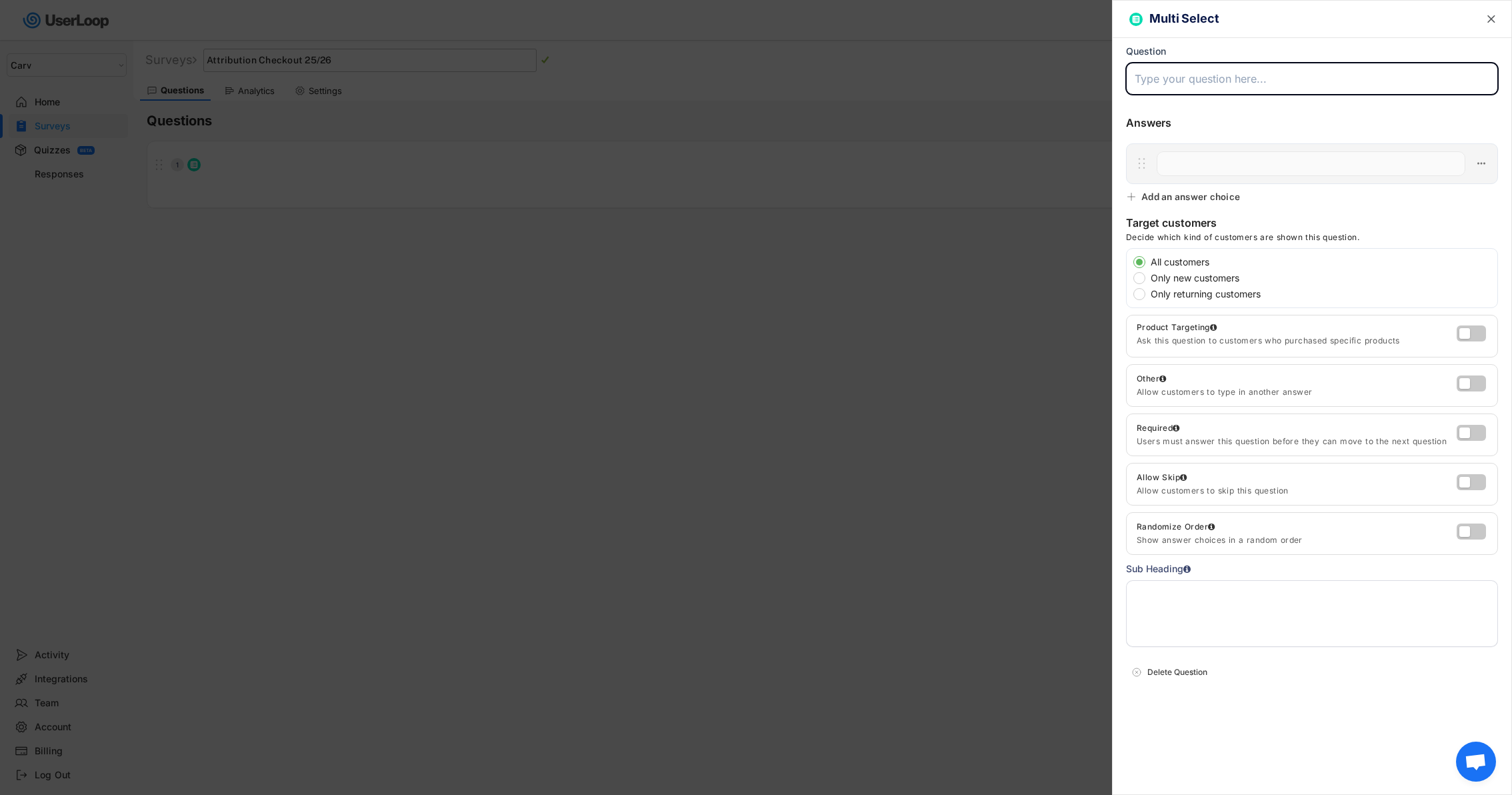
click at [1194, 84] on input "input" at bounding box center [1311, 79] width 372 height 32
click at [1364, 76] on input "input" at bounding box center [1311, 79] width 372 height 32
click at [1190, 76] on input "input" at bounding box center [1311, 79] width 372 height 32
type input "Which of the following persuaded you to buy Carv?"
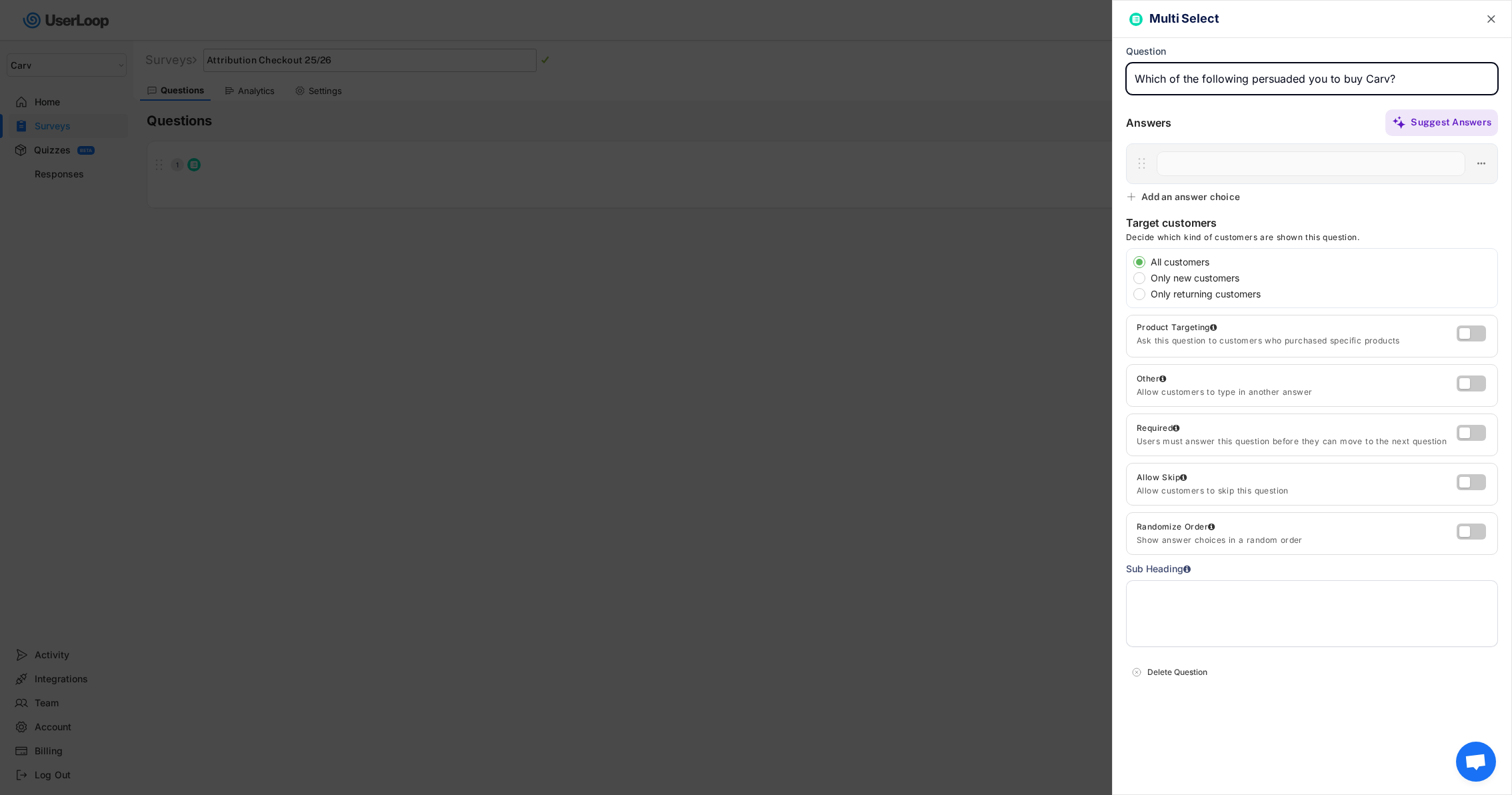
click at [1194, 161] on input "input" at bounding box center [1310, 163] width 308 height 24
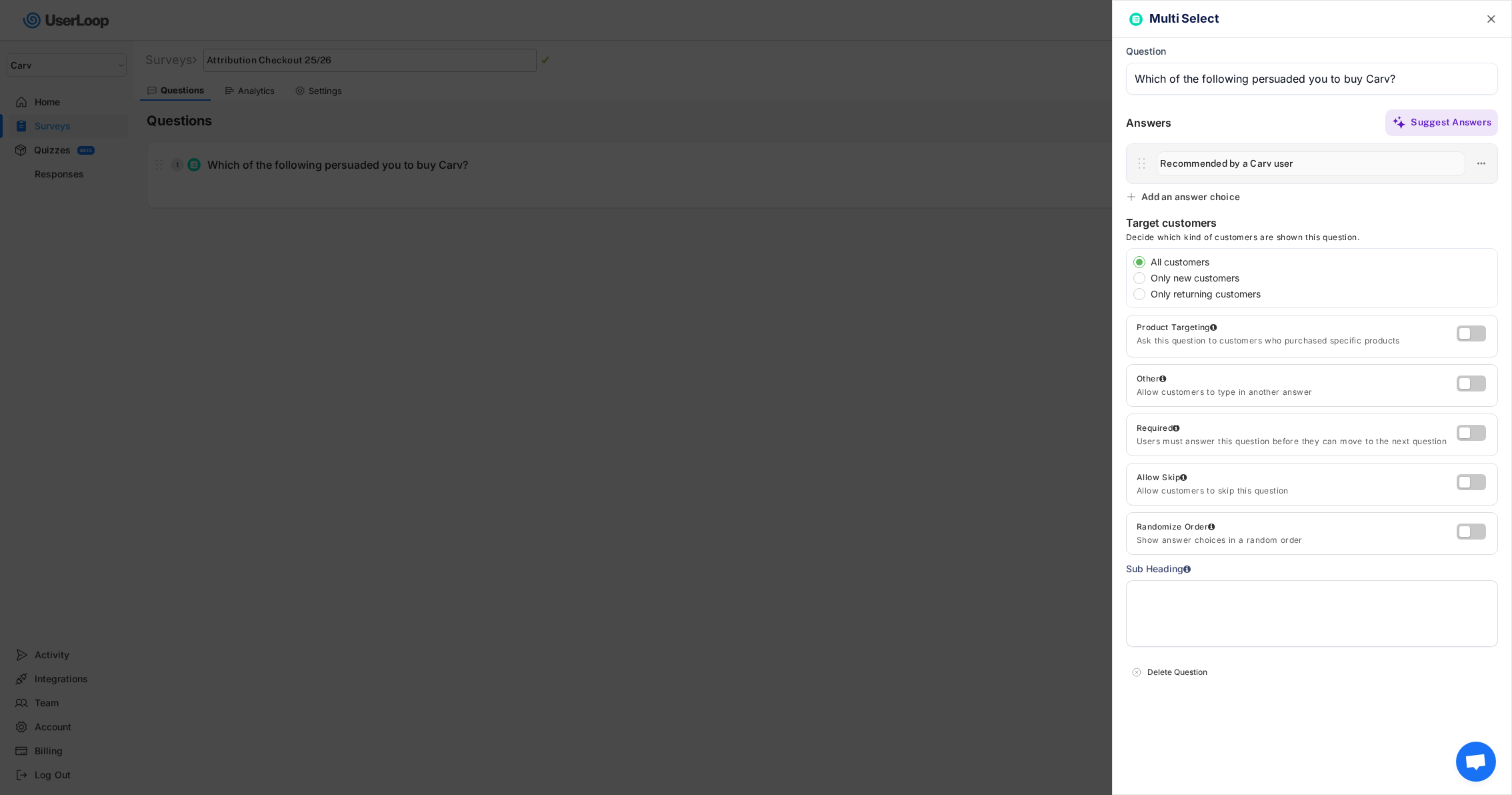
type input "Recommended by a Carv user"
click at [1206, 197] on div "Add an answer choice" at bounding box center [1190, 197] width 98 height 12
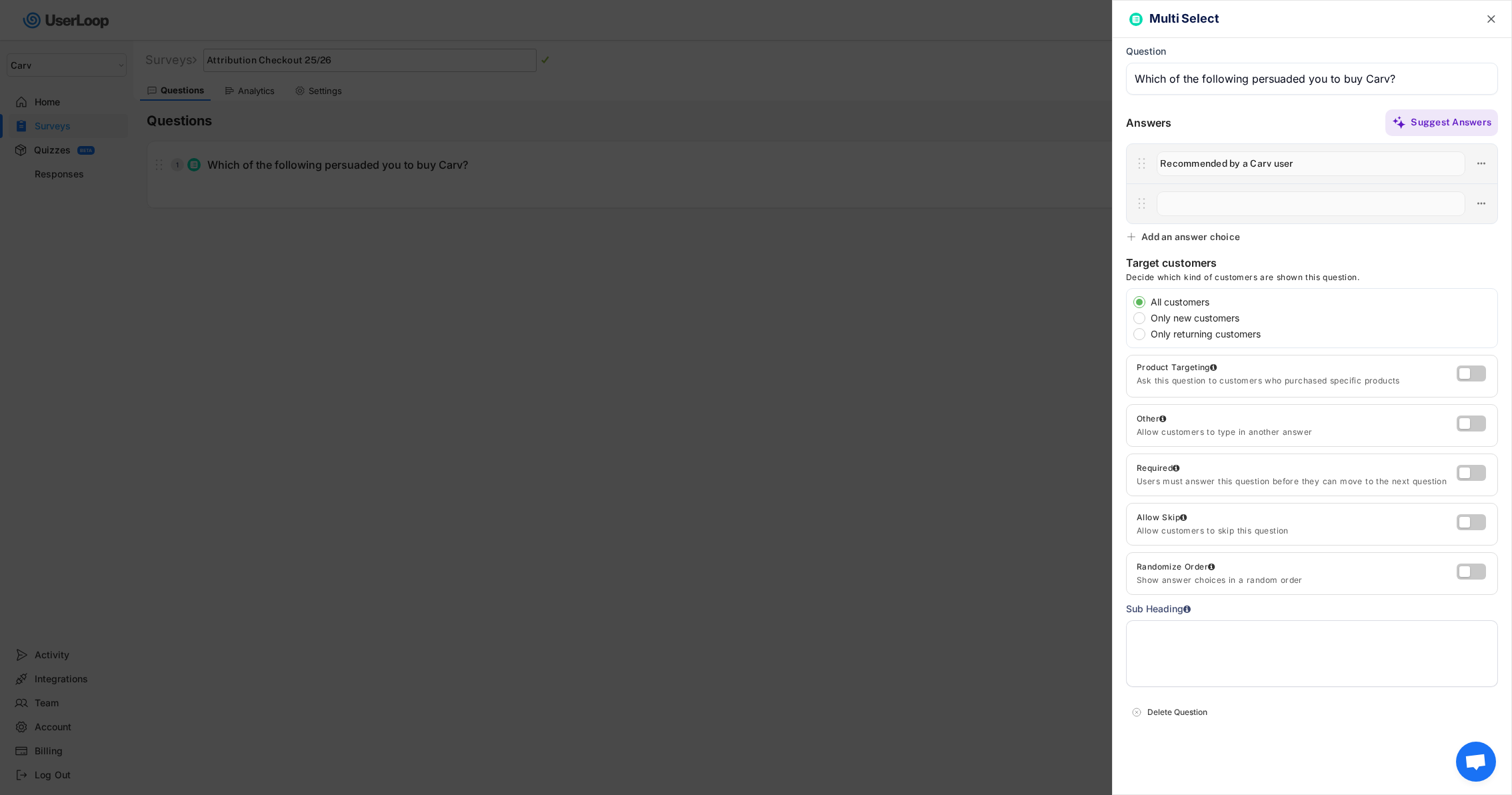
click at [1238, 209] on input "input" at bounding box center [1310, 203] width 308 height 24
click at [1195, 204] on input "input" at bounding box center [1310, 203] width 308 height 24
type input "Carv's Youtube"
click at [1202, 238] on div "Add an answer choice" at bounding box center [1190, 237] width 98 height 12
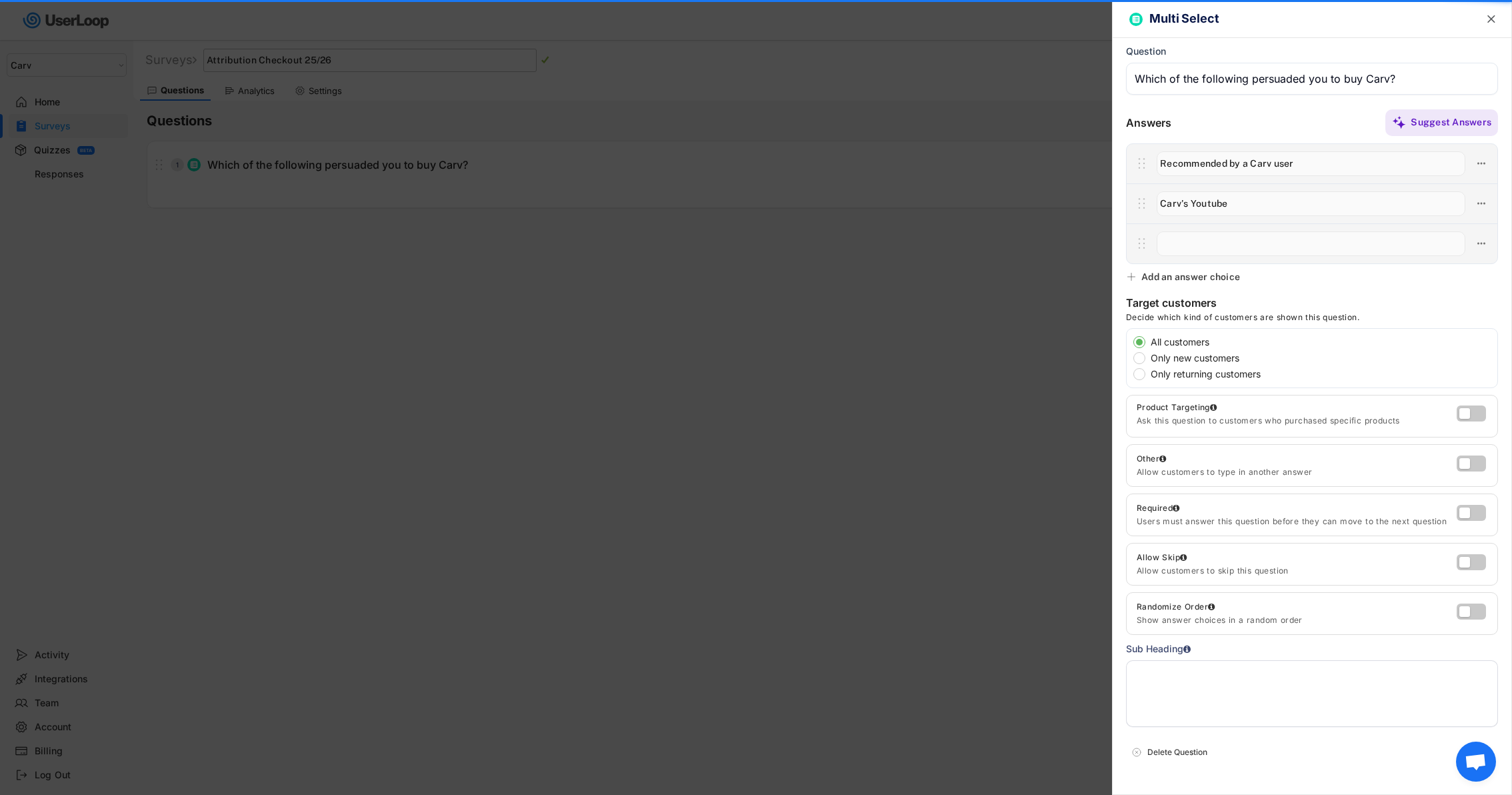
click at [1219, 244] on input "input" at bounding box center [1310, 243] width 308 height 24
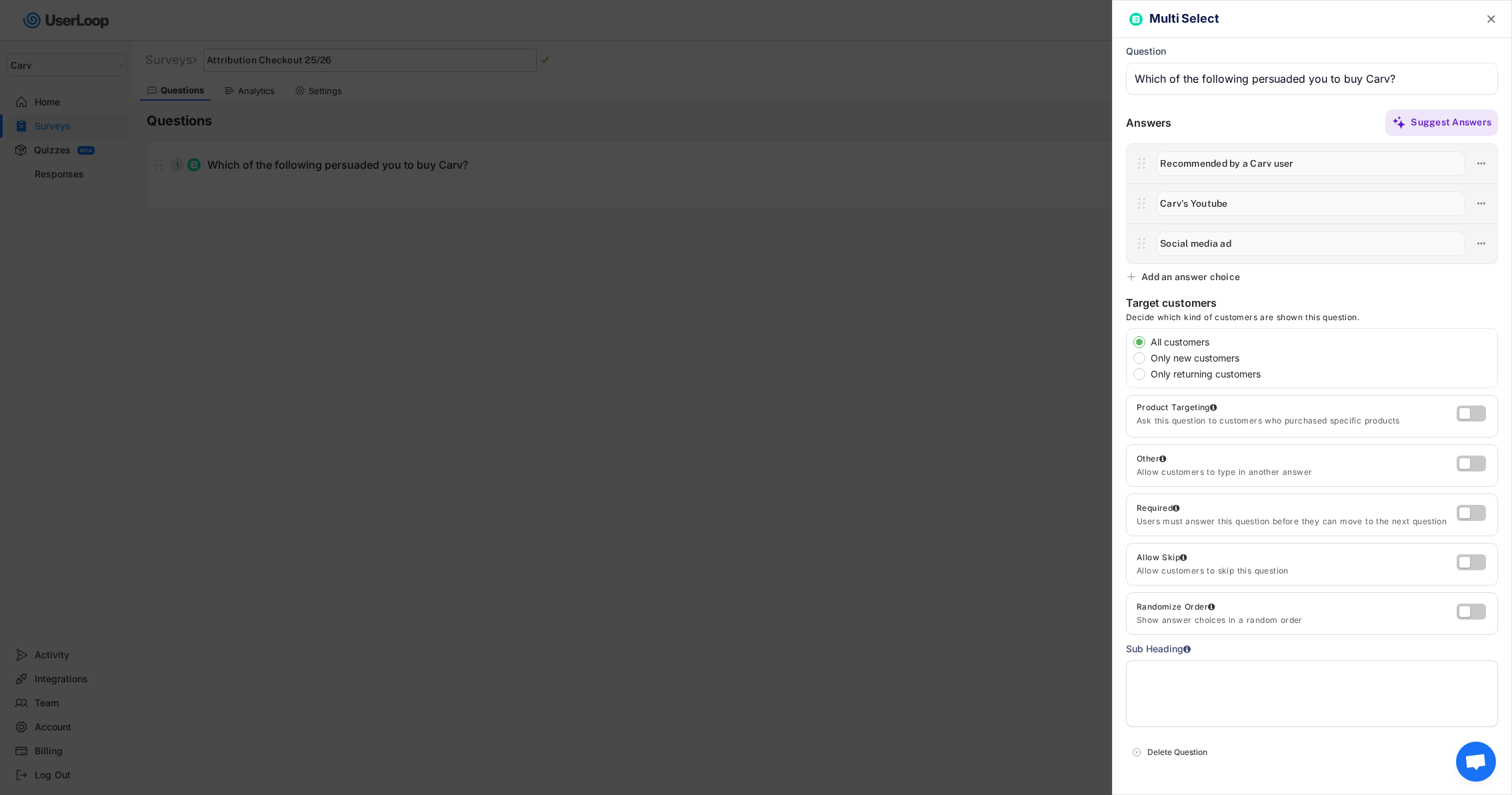
type input "Social media ad"
click at [1221, 276] on div "Add an answer choice" at bounding box center [1190, 276] width 98 height 12
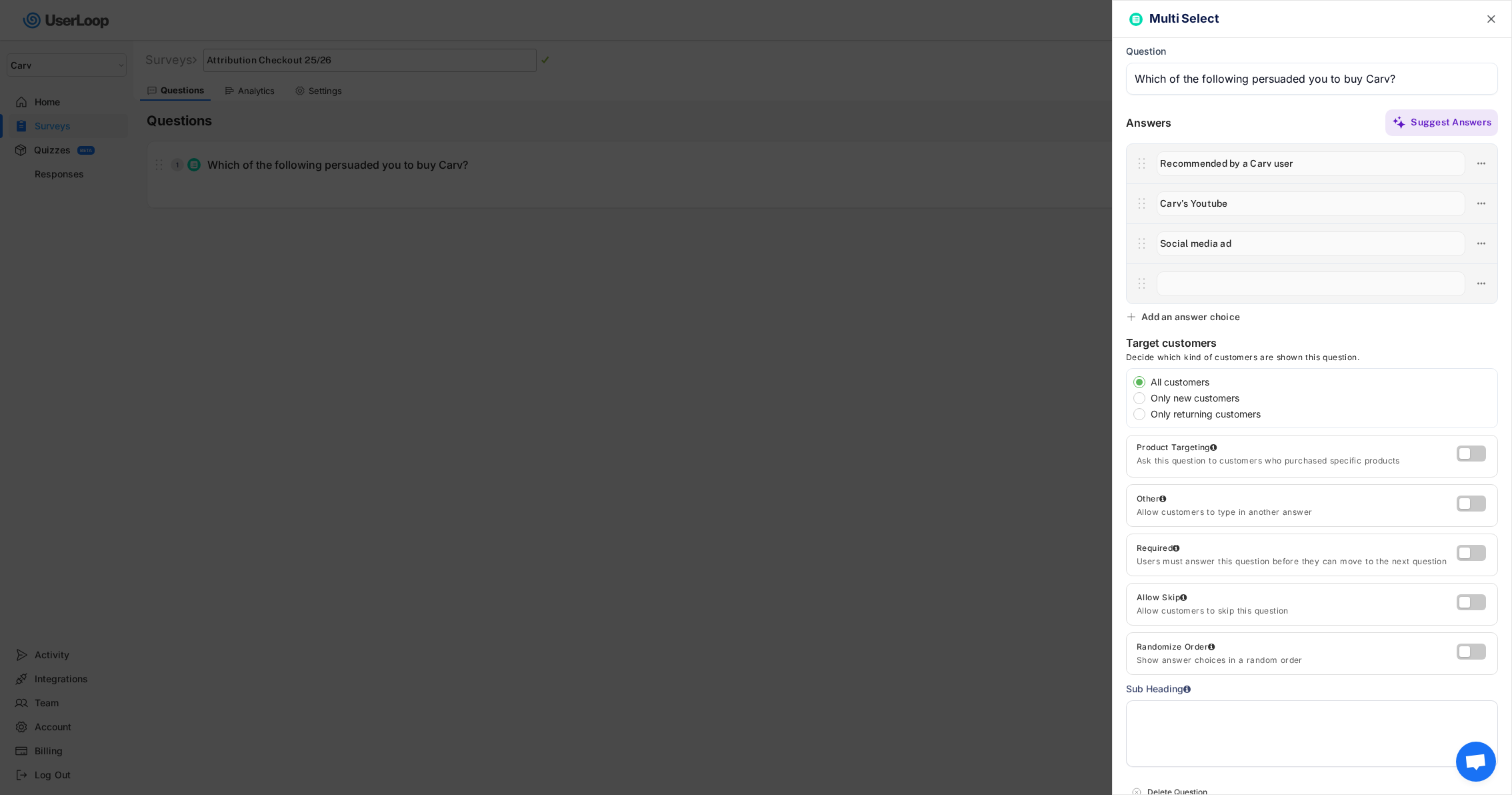
click at [1221, 286] on input "input" at bounding box center [1310, 283] width 308 height 24
type input "i"
type input "Instructor/patroller recommendation"
click at [1164, 313] on div "Add an answer choice" at bounding box center [1190, 317] width 98 height 12
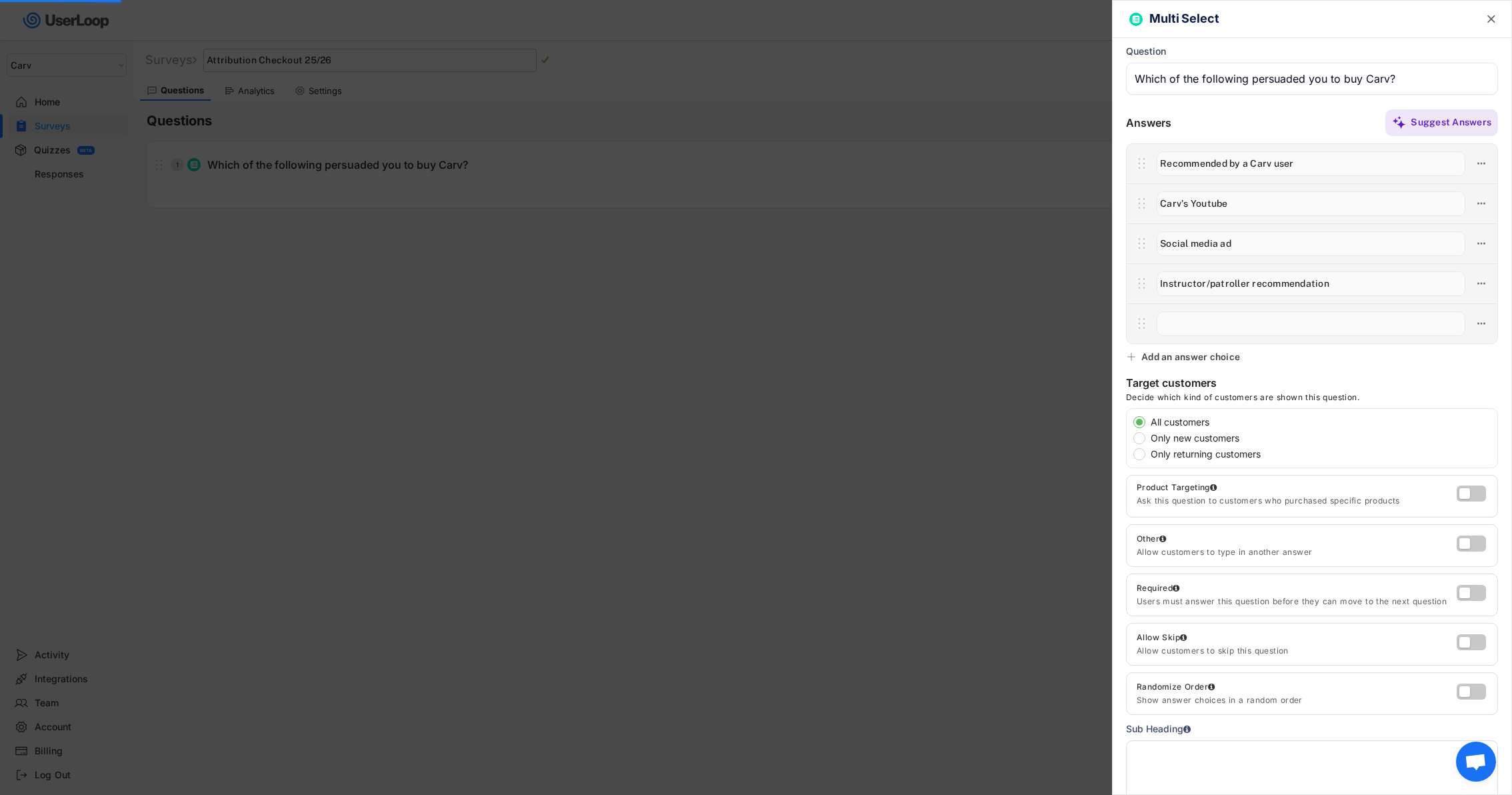
click at [1195, 312] on input "input" at bounding box center [1310, 324] width 308 height 24
type input "Retail store"
click at [1201, 357] on div "Add an answer choice" at bounding box center [1190, 356] width 98 height 12
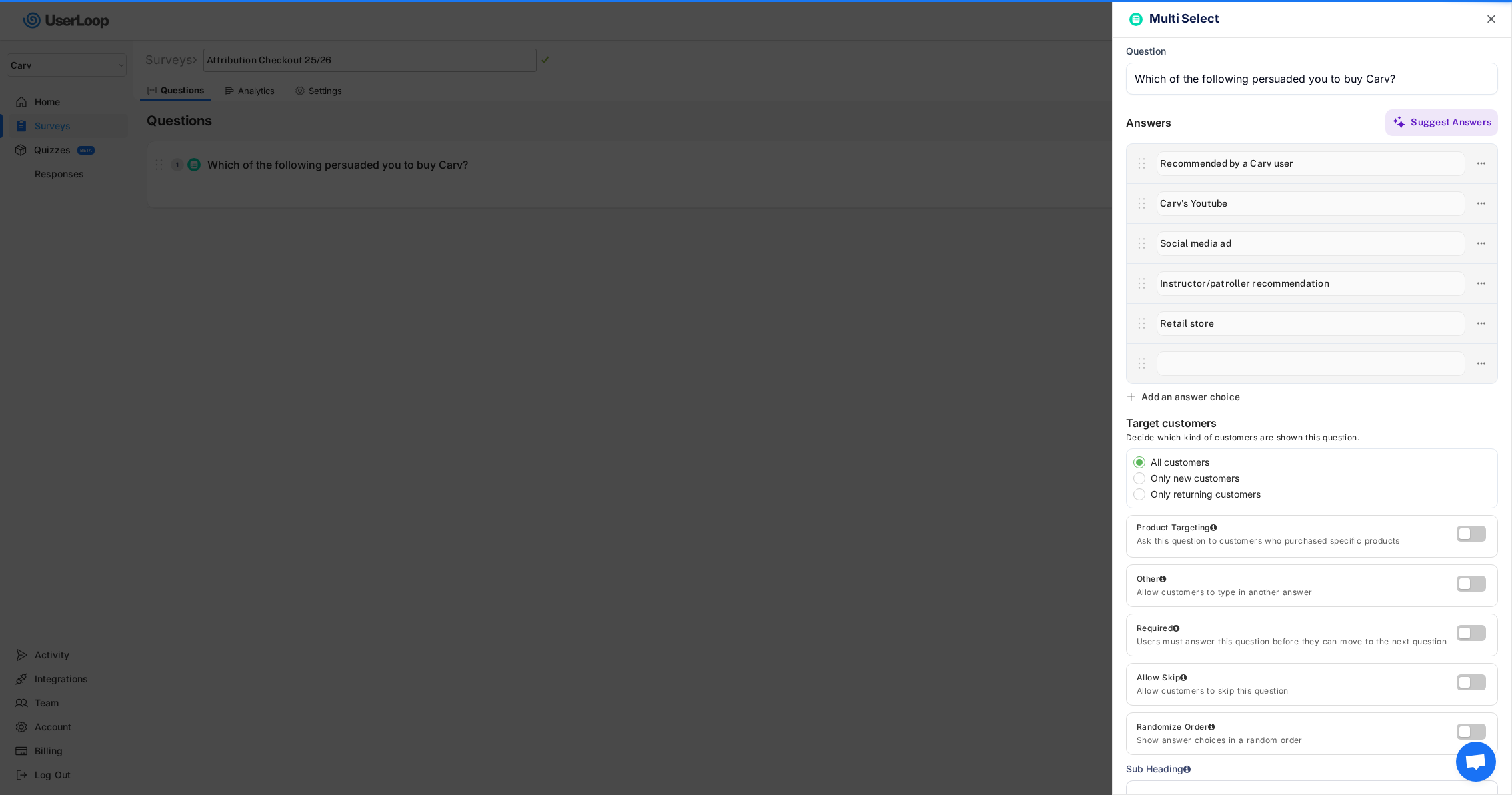
click at [1217, 364] on input "input" at bounding box center [1310, 363] width 308 height 24
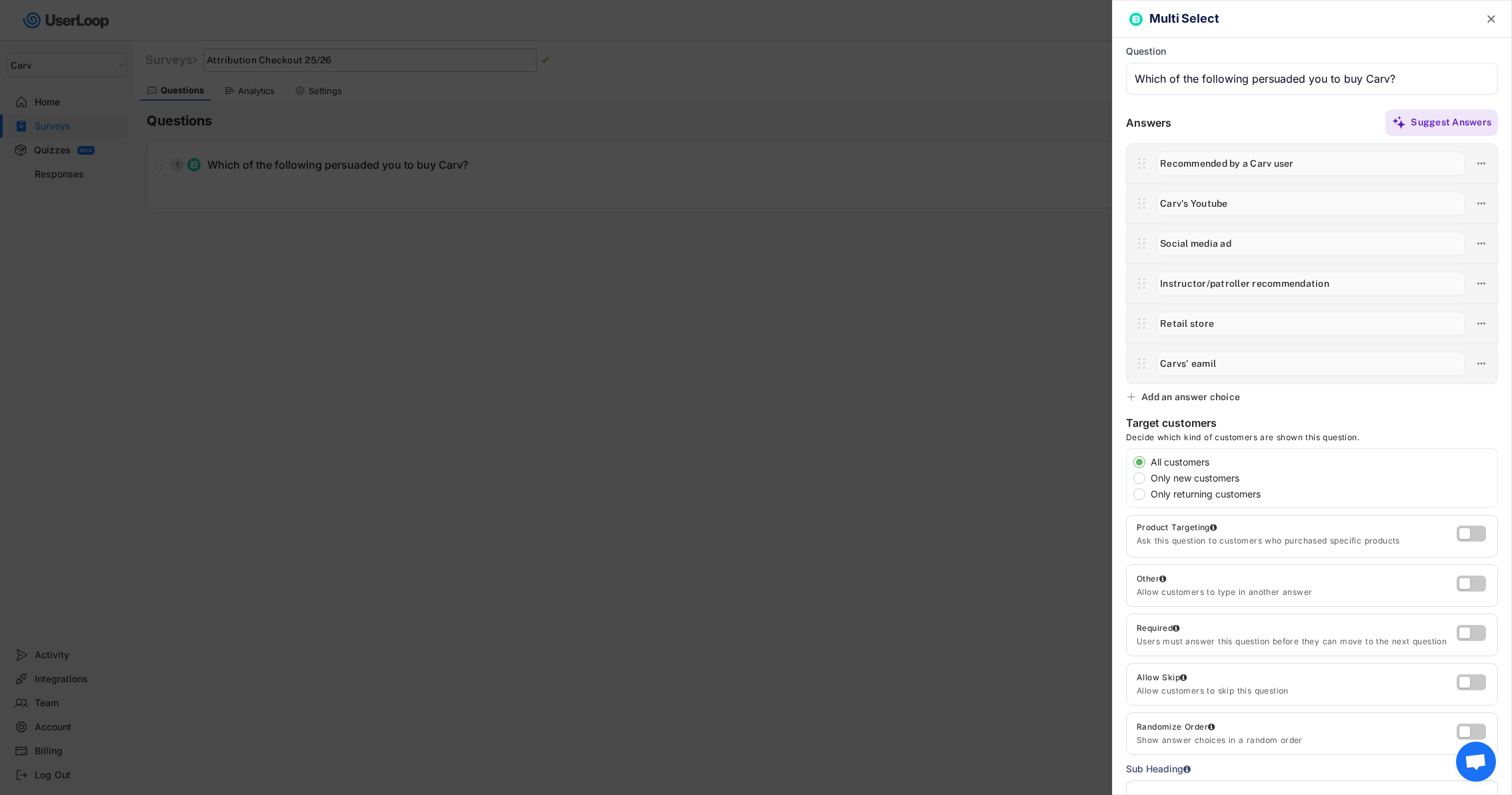
click at [1185, 364] on input "input" at bounding box center [1310, 363] width 308 height 24
type input "Carv's eamil"
click at [1213, 399] on div "Add an answer choice" at bounding box center [1190, 397] width 98 height 12
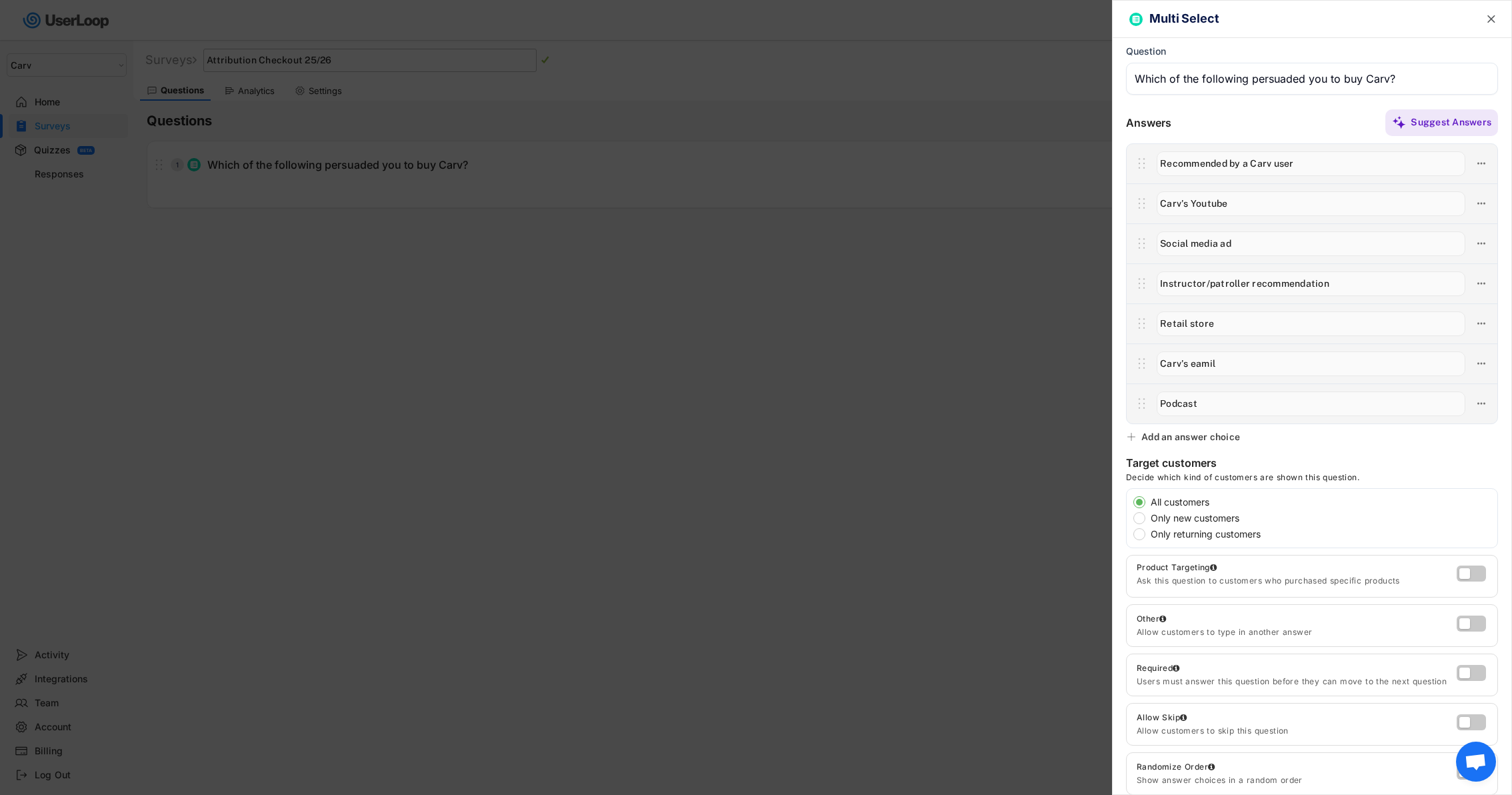
type input "Podcast"
click at [1202, 439] on div "Add an answer choice" at bounding box center [1190, 437] width 98 height 12
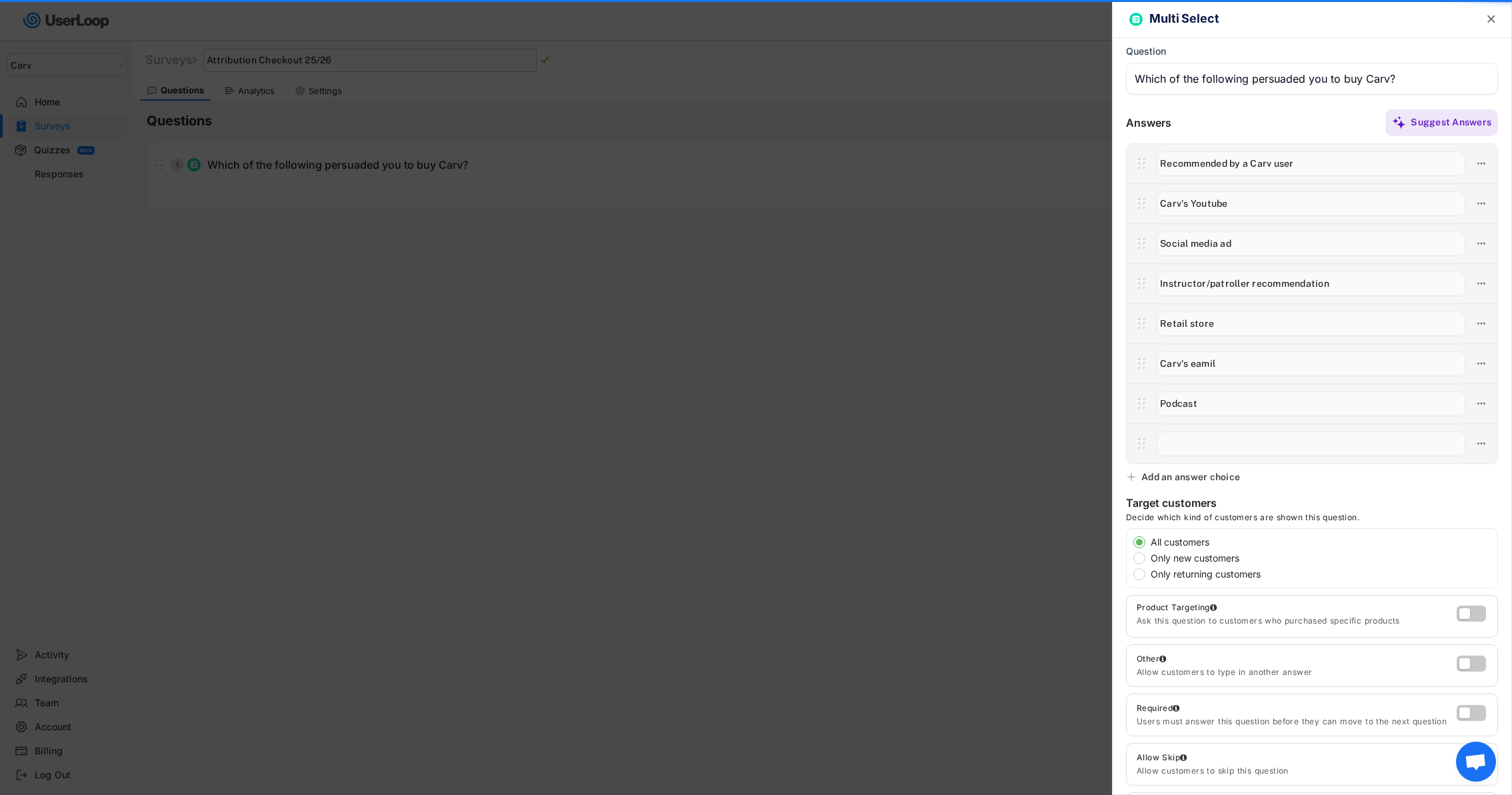
click at [1208, 445] on input "input" at bounding box center [1310, 443] width 308 height 24
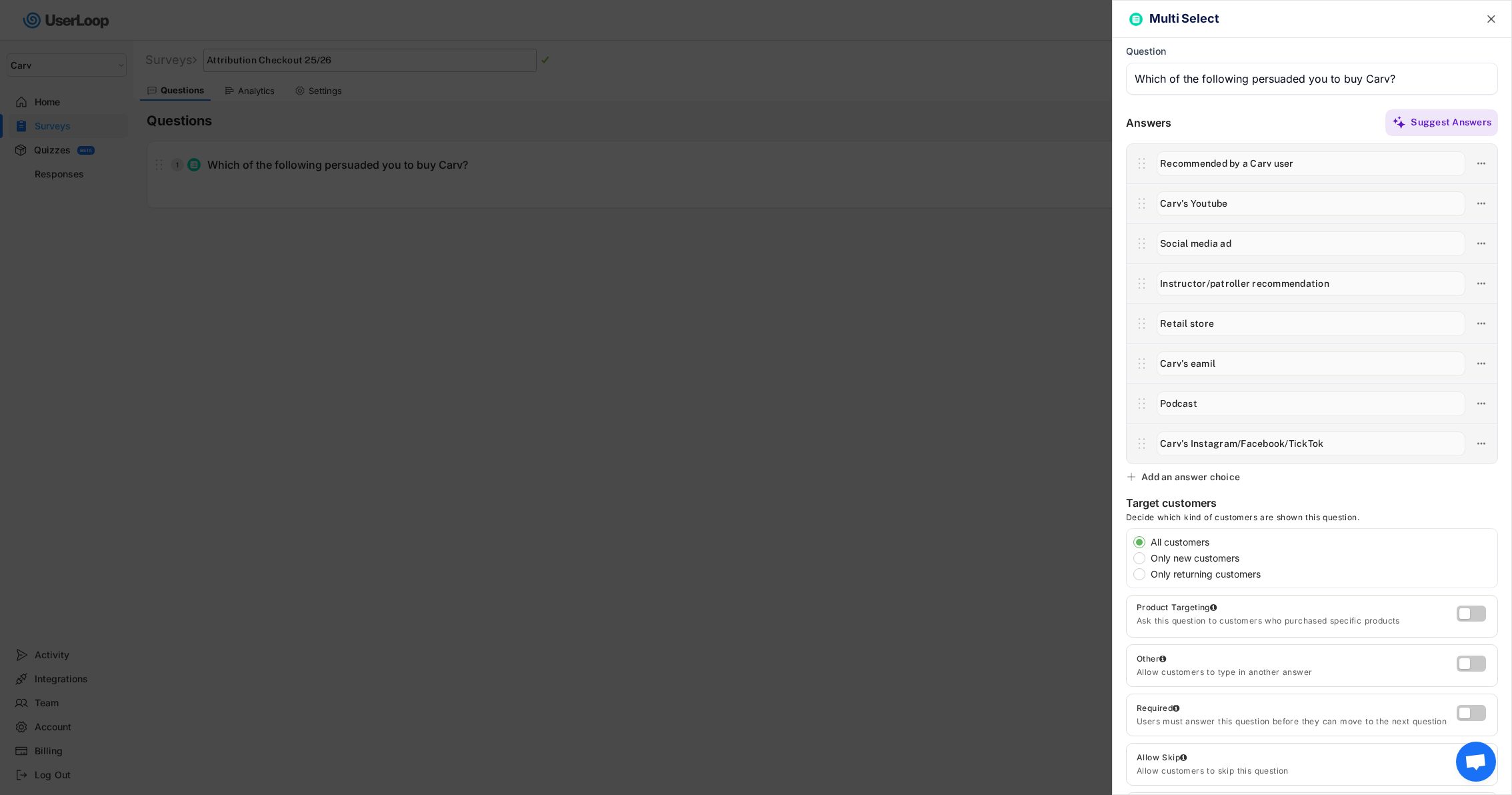
click at [1294, 446] on input "input" at bounding box center [1310, 443] width 308 height 24
type input "Carv's Instagram/Facebook/TikTok"
click at [1189, 475] on div "Add an answer choice" at bounding box center [1190, 476] width 98 height 12
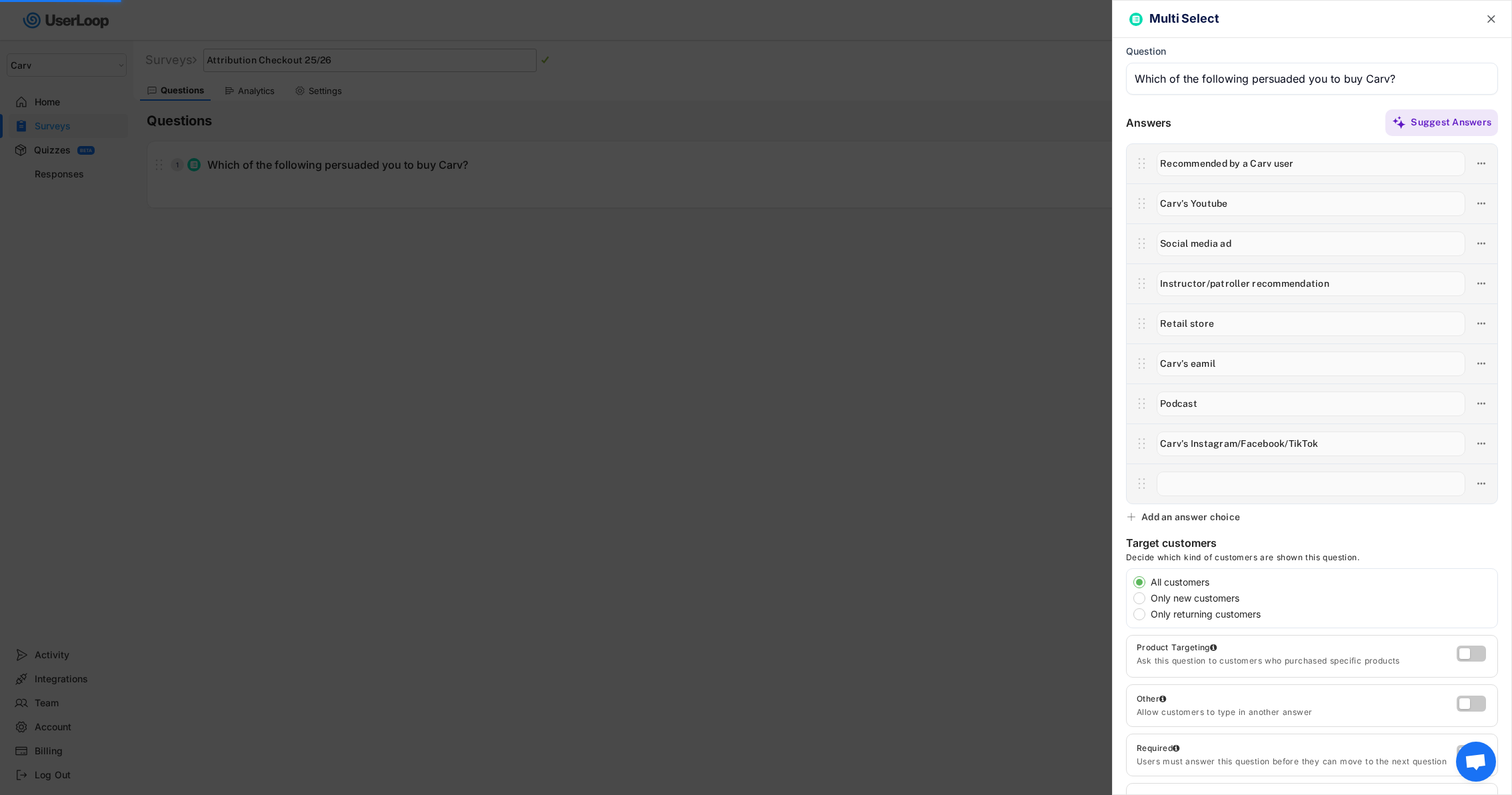
click at [1203, 488] on input "input" at bounding box center [1310, 483] width 308 height 24
drag, startPoint x: 1210, startPoint y: 486, endPoint x: 1092, endPoint y: 486, distance: 118.0
click at [1095, 486] on body "Welcome, Alex  All time SURVEYS 0 RESPONSES 1,002 Your surveys Checkout Survey…" at bounding box center [756, 398] width 1512 height 795
type input "Social media influencer (not Carv account)"
click at [1173, 512] on div "Add an answer choice" at bounding box center [1190, 517] width 98 height 12
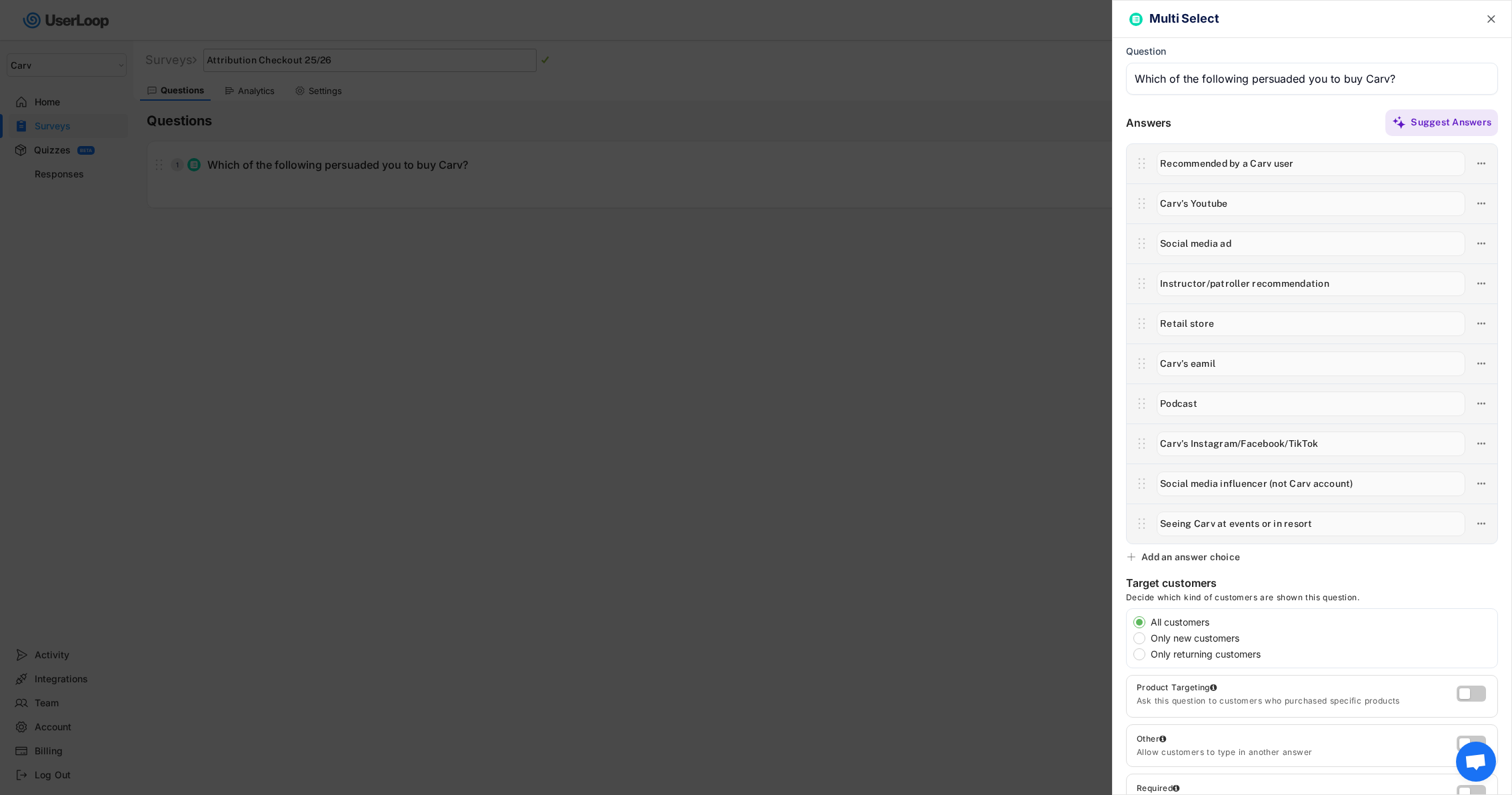
type input "Seeing Carv at events or in resort"
click at [1216, 552] on div "Add an answer choice" at bounding box center [1190, 557] width 98 height 12
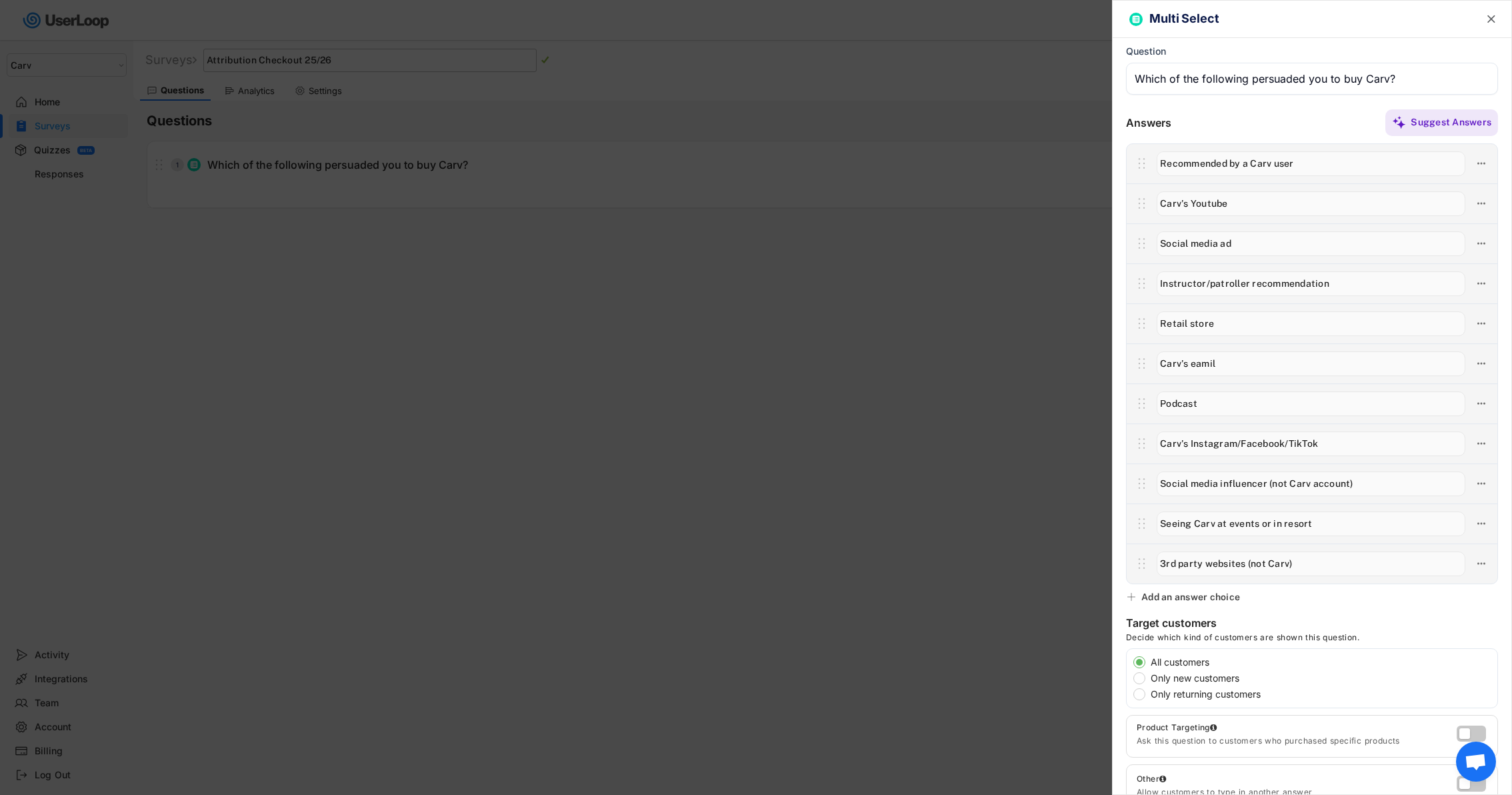
type input "3rd party websites (not Carv)"
click at [1210, 596] on div "Add an answer choice" at bounding box center [1190, 597] width 98 height 12
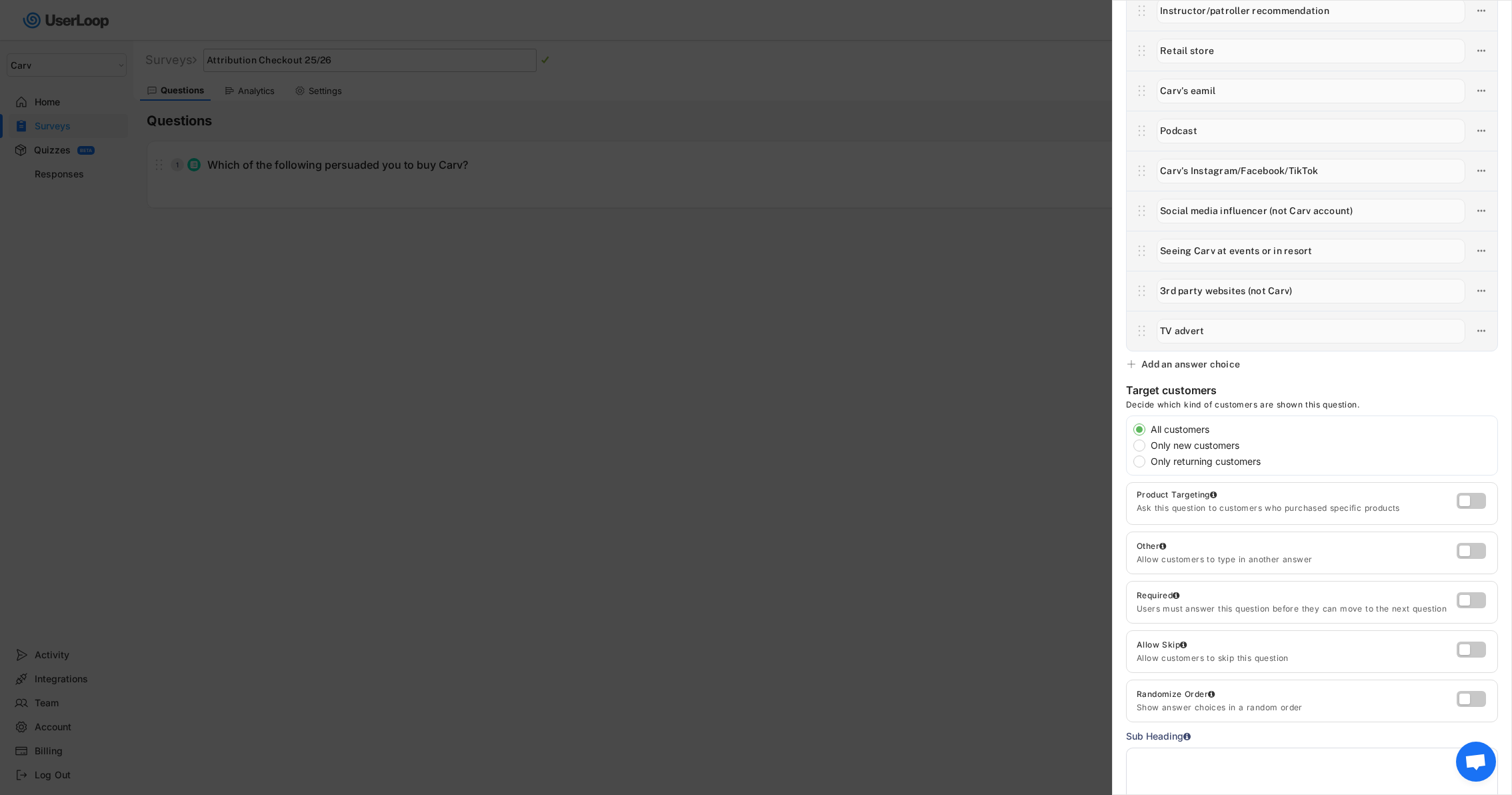
scroll to position [312, 0]
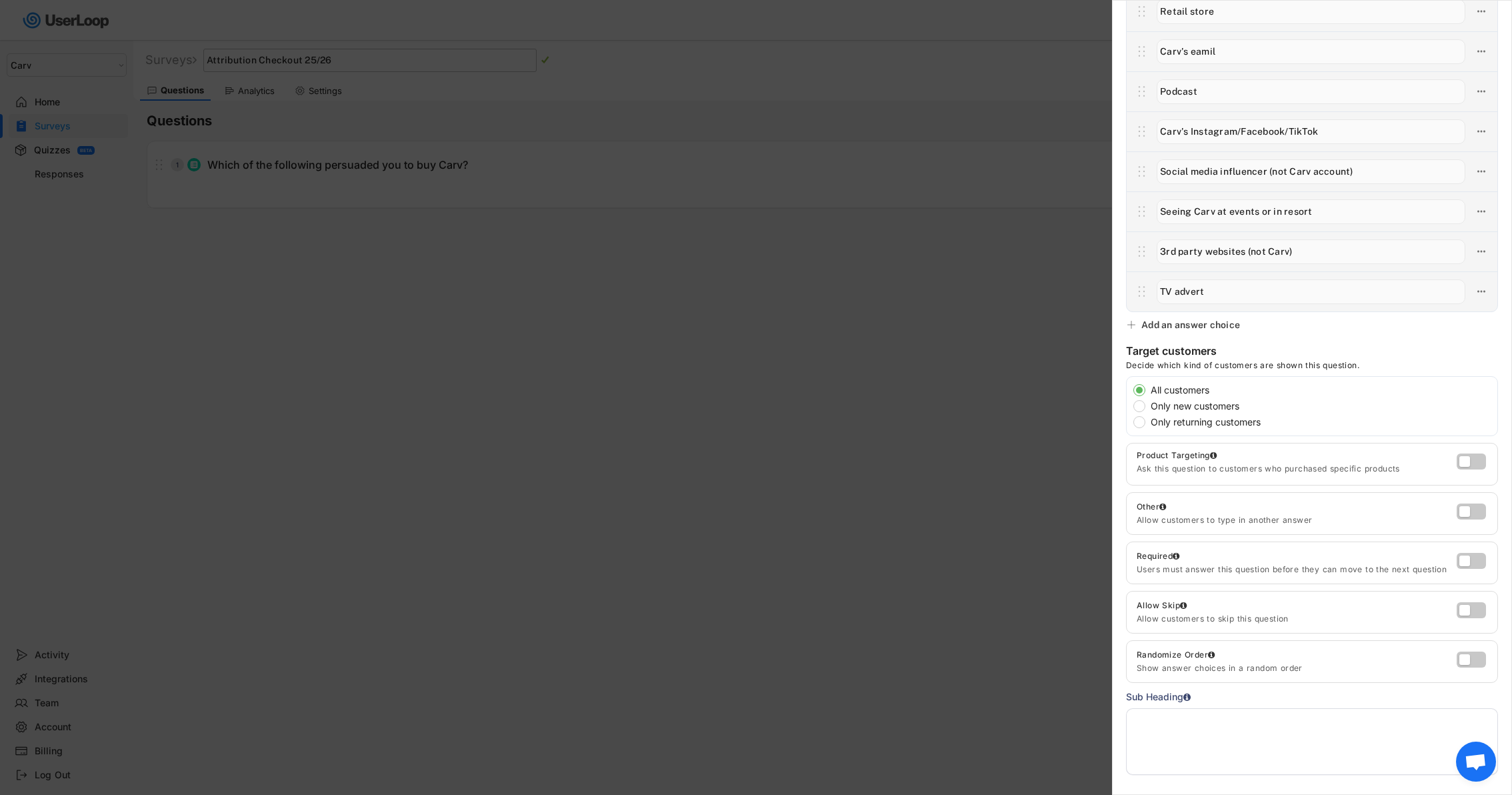
type input "TV advert"
click at [1462, 665] on div at bounding box center [1473, 661] width 34 height 21
click at [1467, 661] on label at bounding box center [1467, 655] width 29 height 16
click at [0, 0] on input "checkbox" at bounding box center [0, 0] width 0 height 0
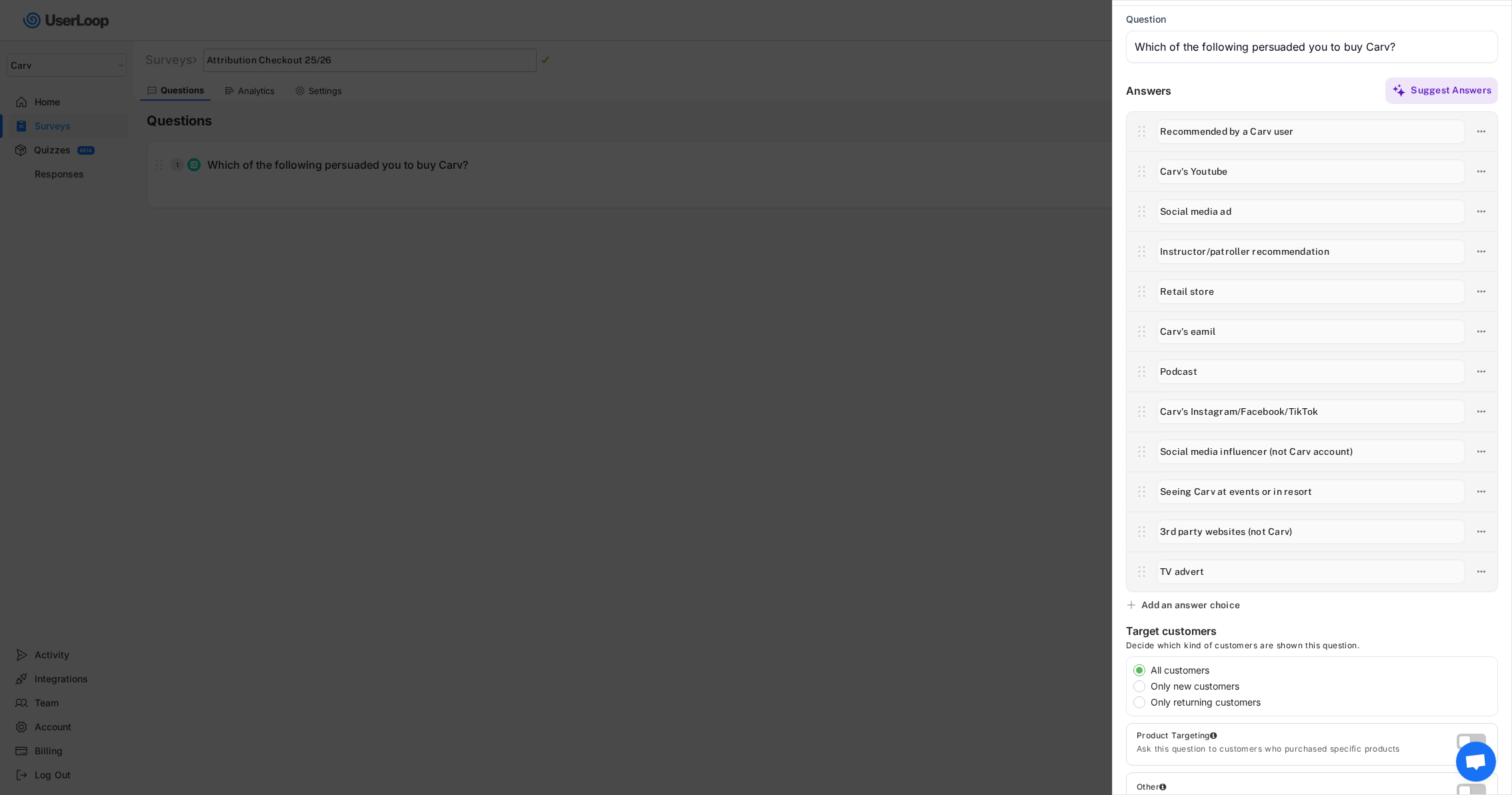
scroll to position [0, 0]
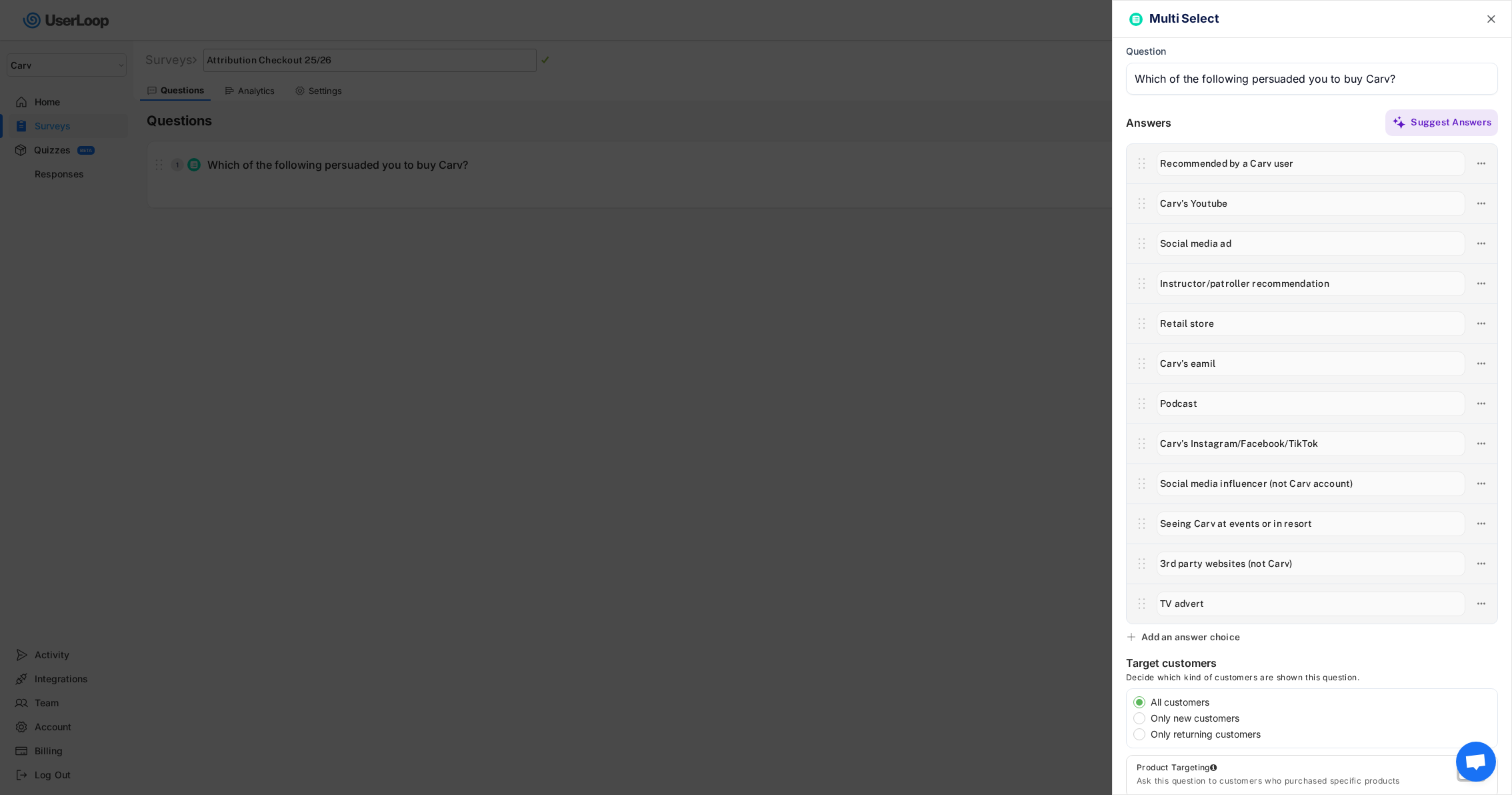
click at [774, 461] on div at bounding box center [756, 398] width 1512 height 795
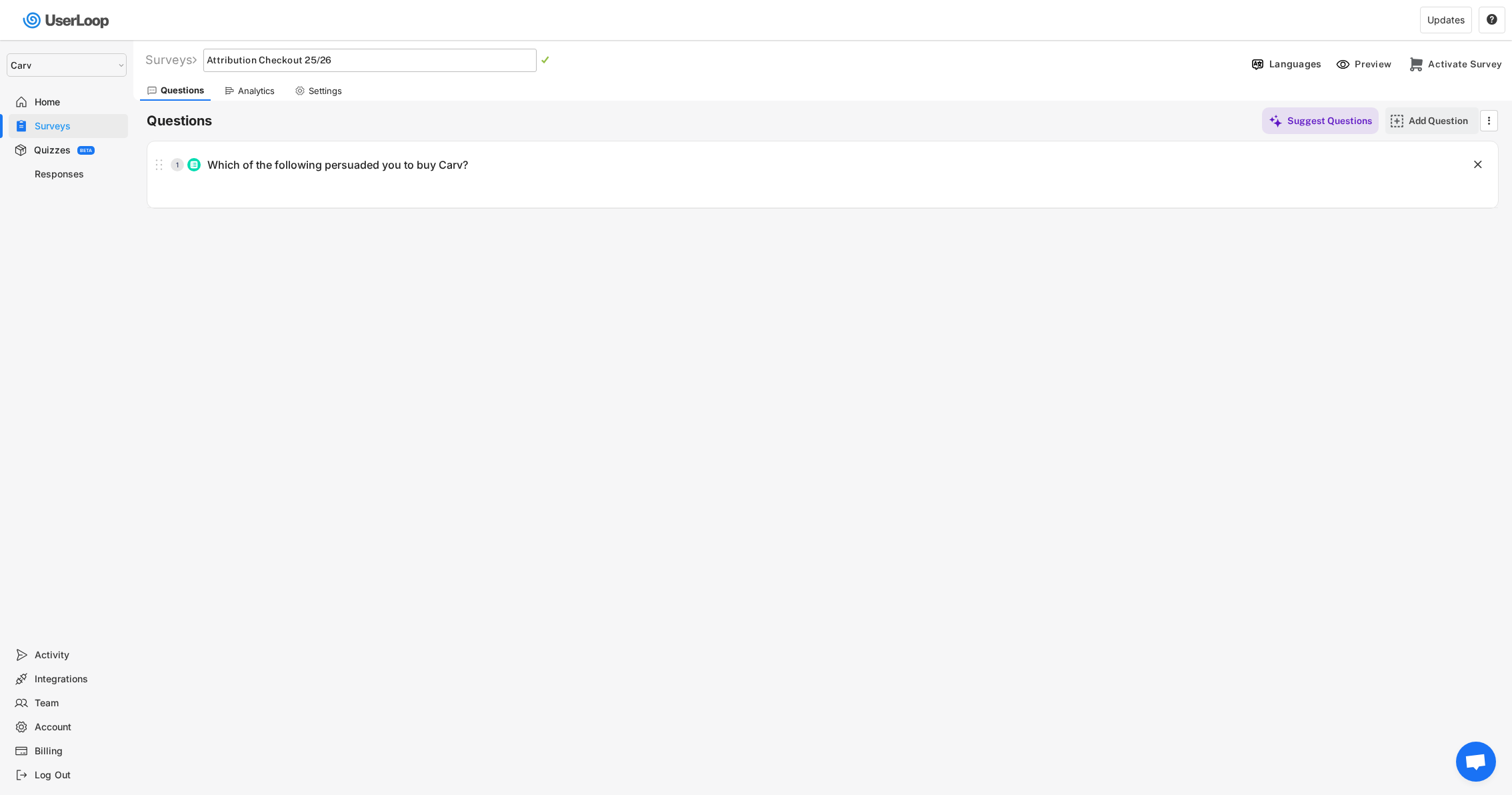
click at [1413, 117] on div "Add Question" at bounding box center [1441, 121] width 66 height 12
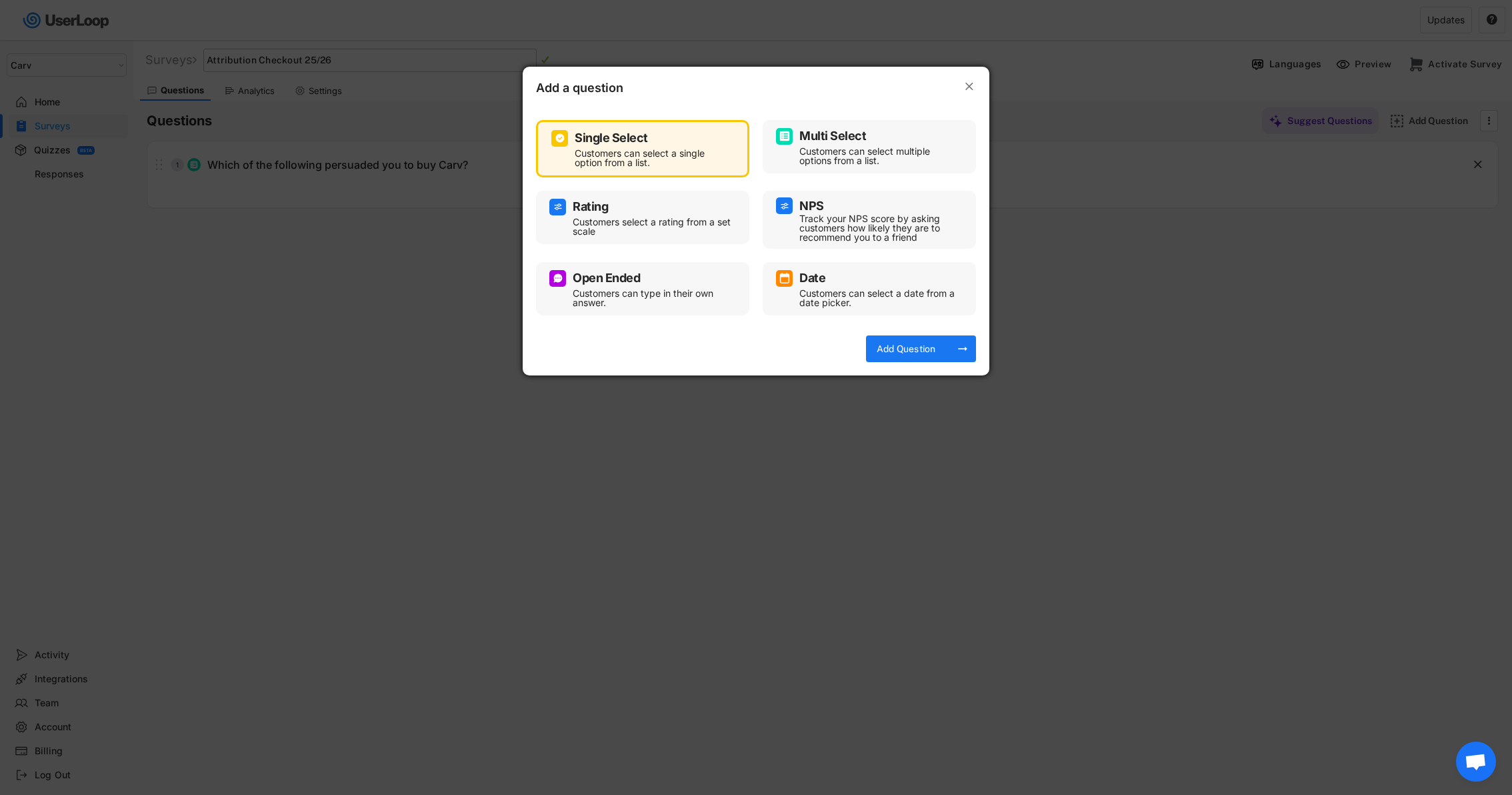
click at [886, 131] on div "Multi Select" at bounding box center [869, 136] width 186 height 17
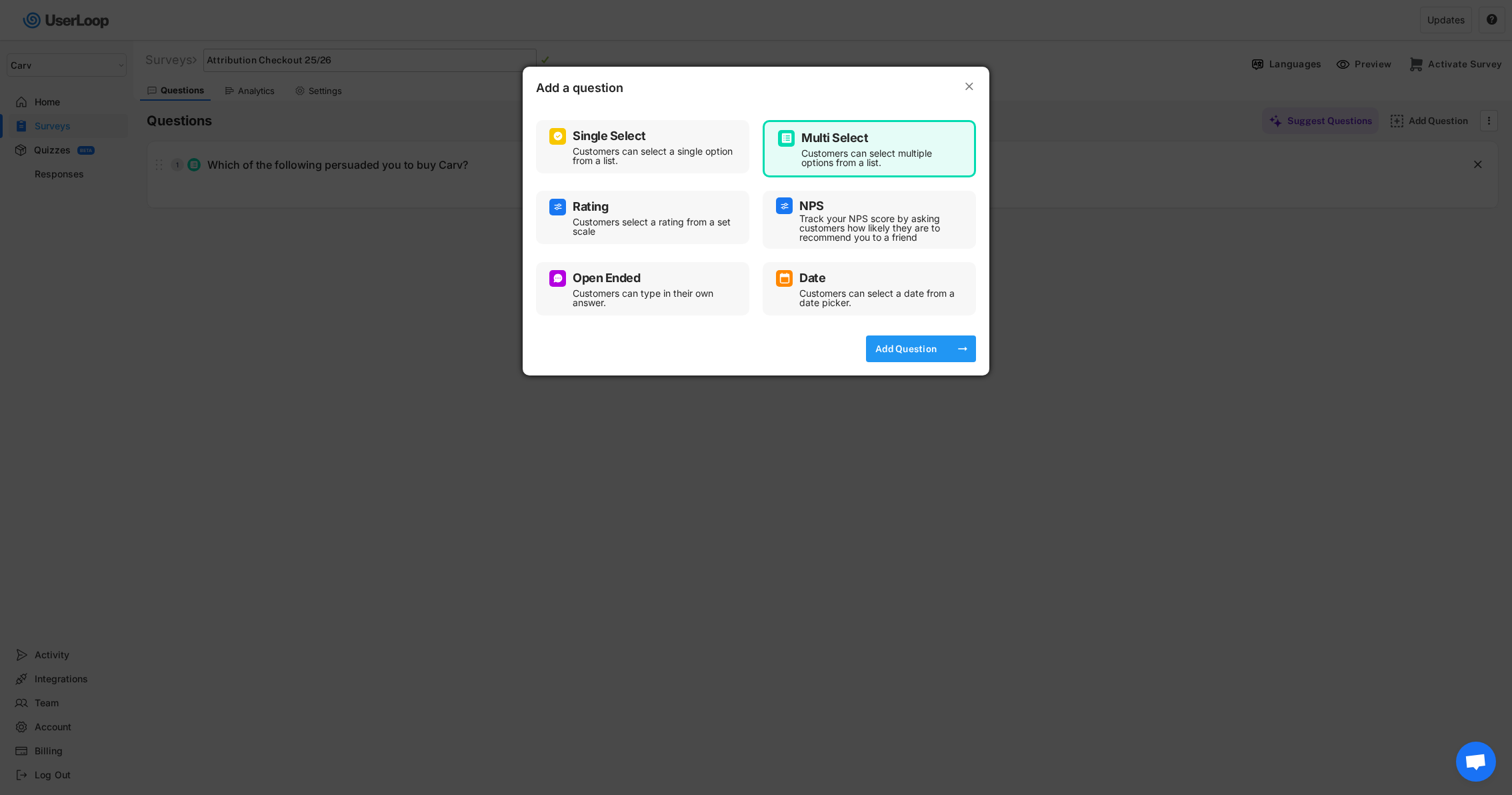
click at [897, 357] on div "Add Question" at bounding box center [906, 349] width 66 height 27
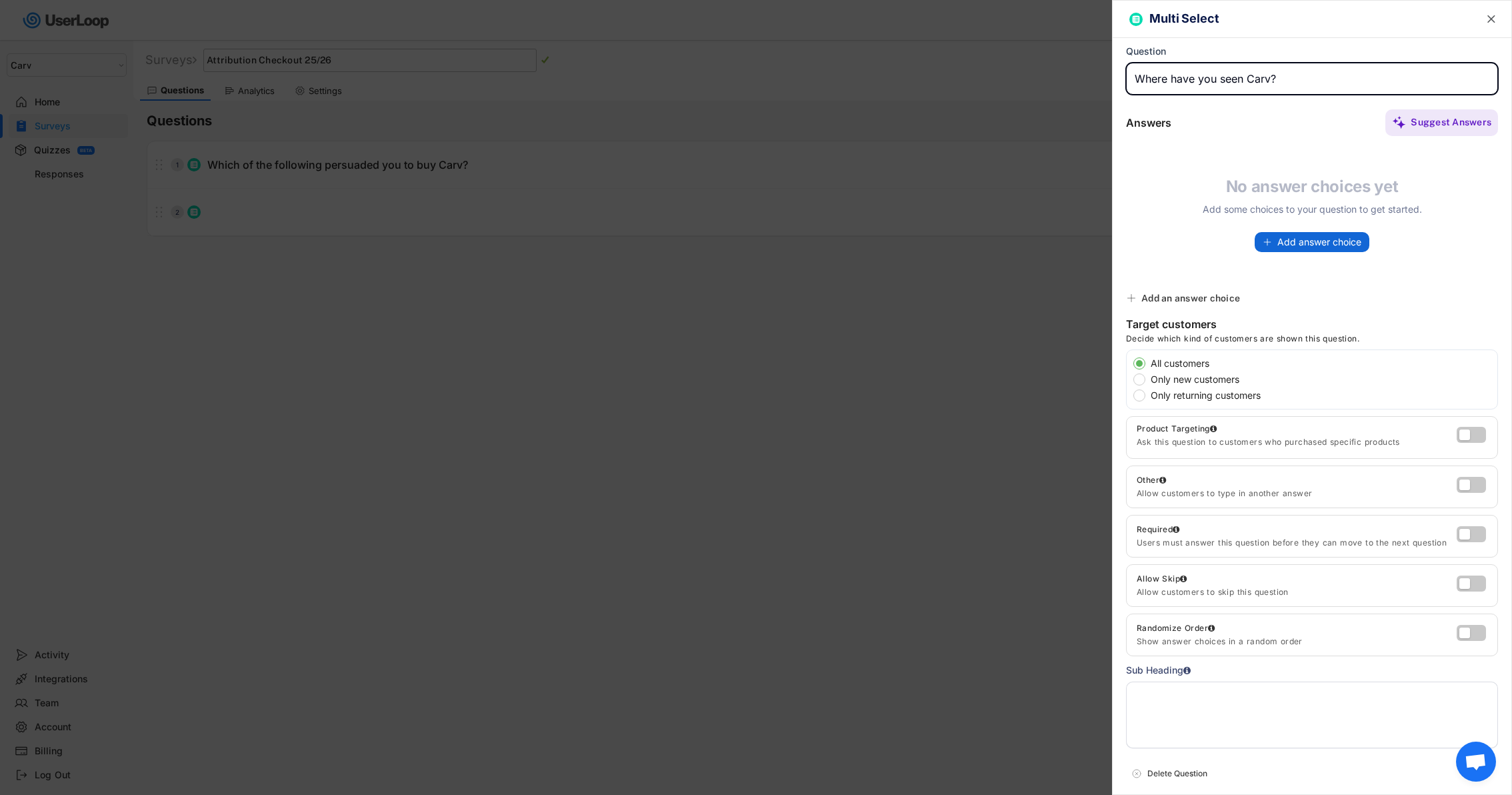
type input "Where have you seen Carv?"
click at [1287, 234] on button "Add answer choice" at bounding box center [1312, 242] width 115 height 20
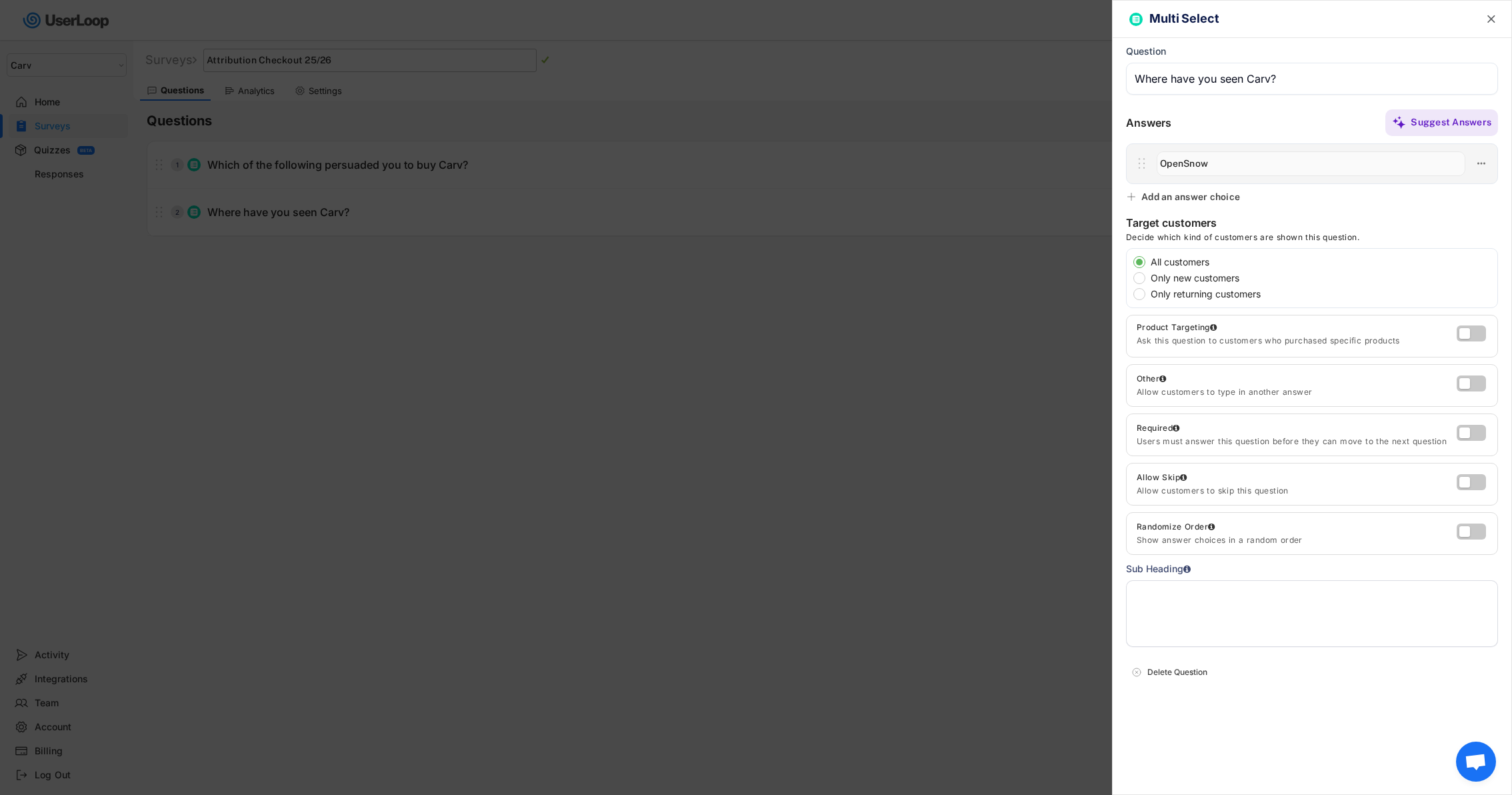
type input "OpenSnow"
click at [1216, 195] on div "Add an answer choice" at bounding box center [1190, 197] width 98 height 12
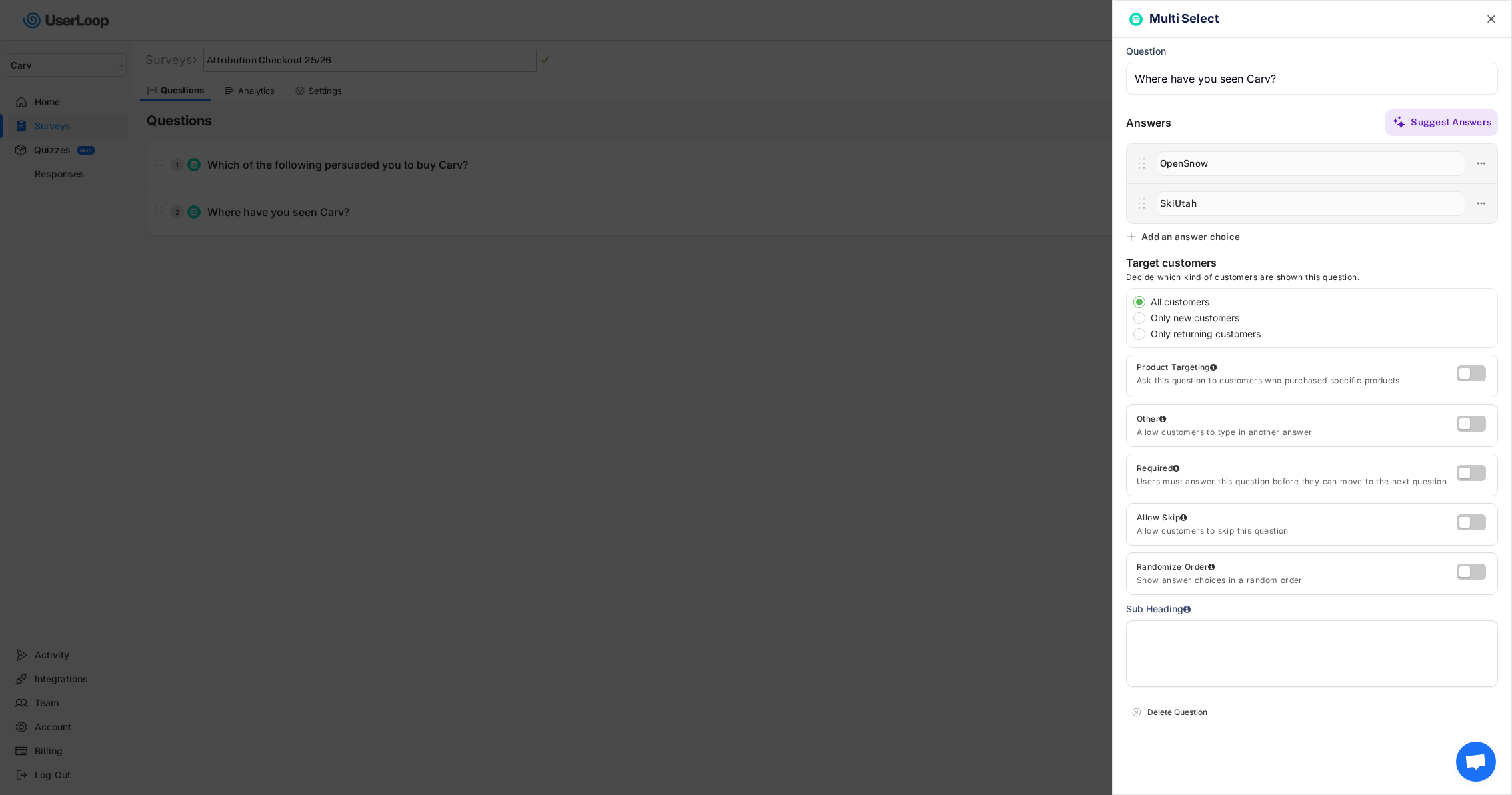
type input "SkiUtah"
click at [1268, 81] on input "input" at bounding box center [1311, 79] width 372 height 32
type input "Where have you seen Carv appearing?"
click at [1184, 244] on div "Multi Select  Question Answers Suggest Answers No answer choices yet Add some …" at bounding box center [1312, 398] width 400 height 795
click at [1187, 237] on div "Add an answer choice" at bounding box center [1190, 237] width 98 height 12
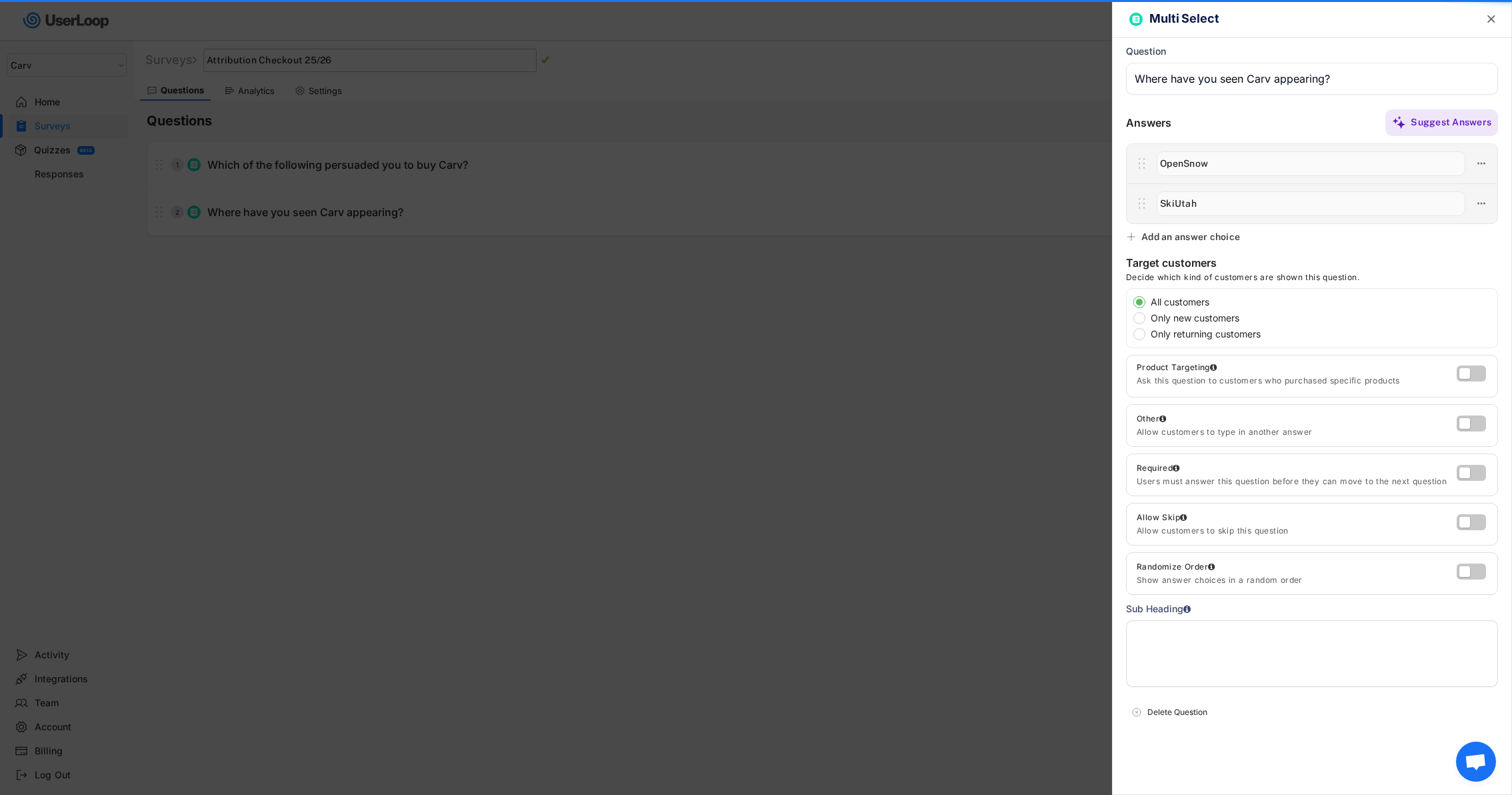
click at [1203, 239] on div "Add an answer choice" at bounding box center [1190, 237] width 98 height 12
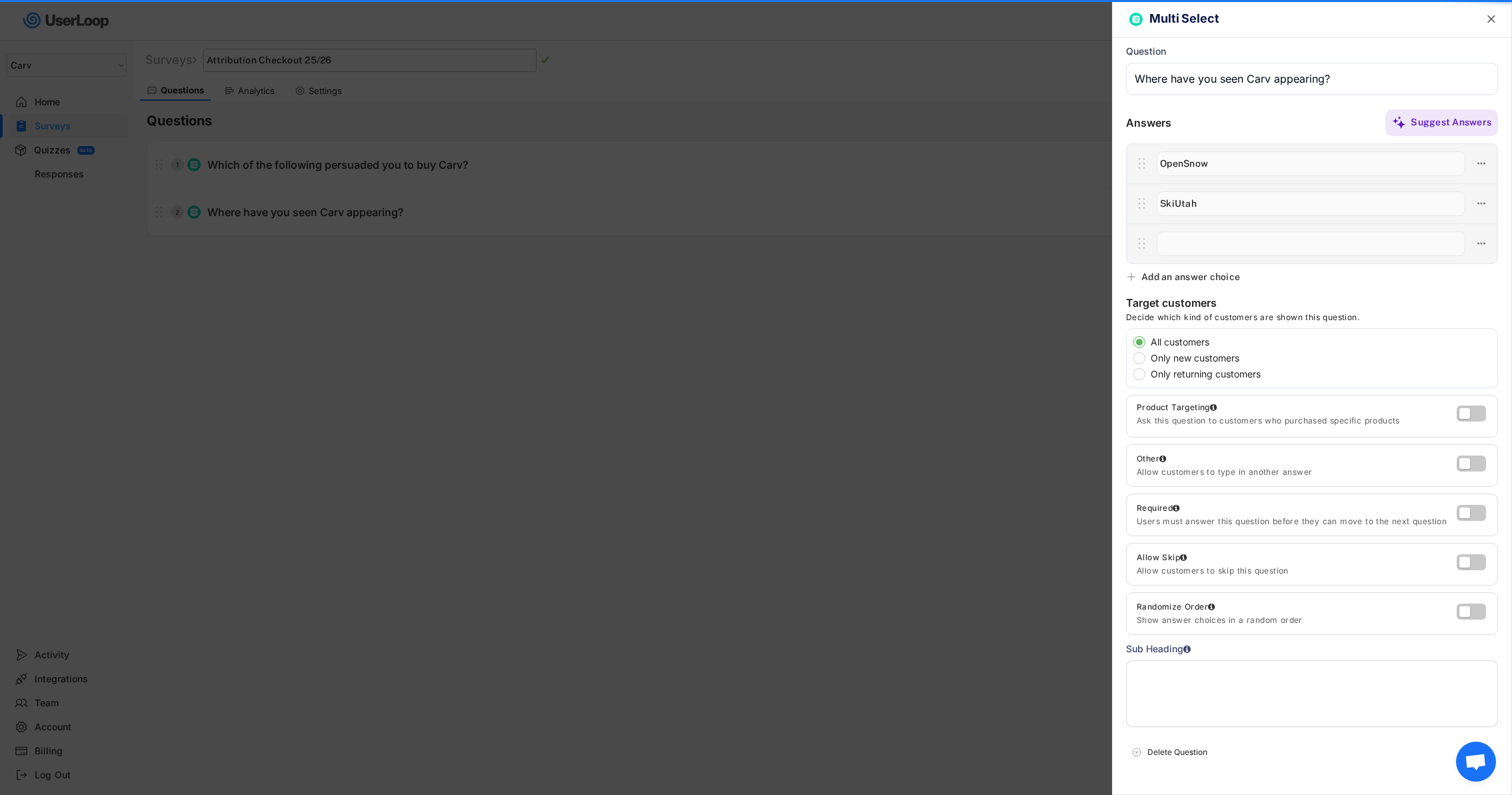
click at [1218, 245] on input "input" at bounding box center [1310, 243] width 308 height 24
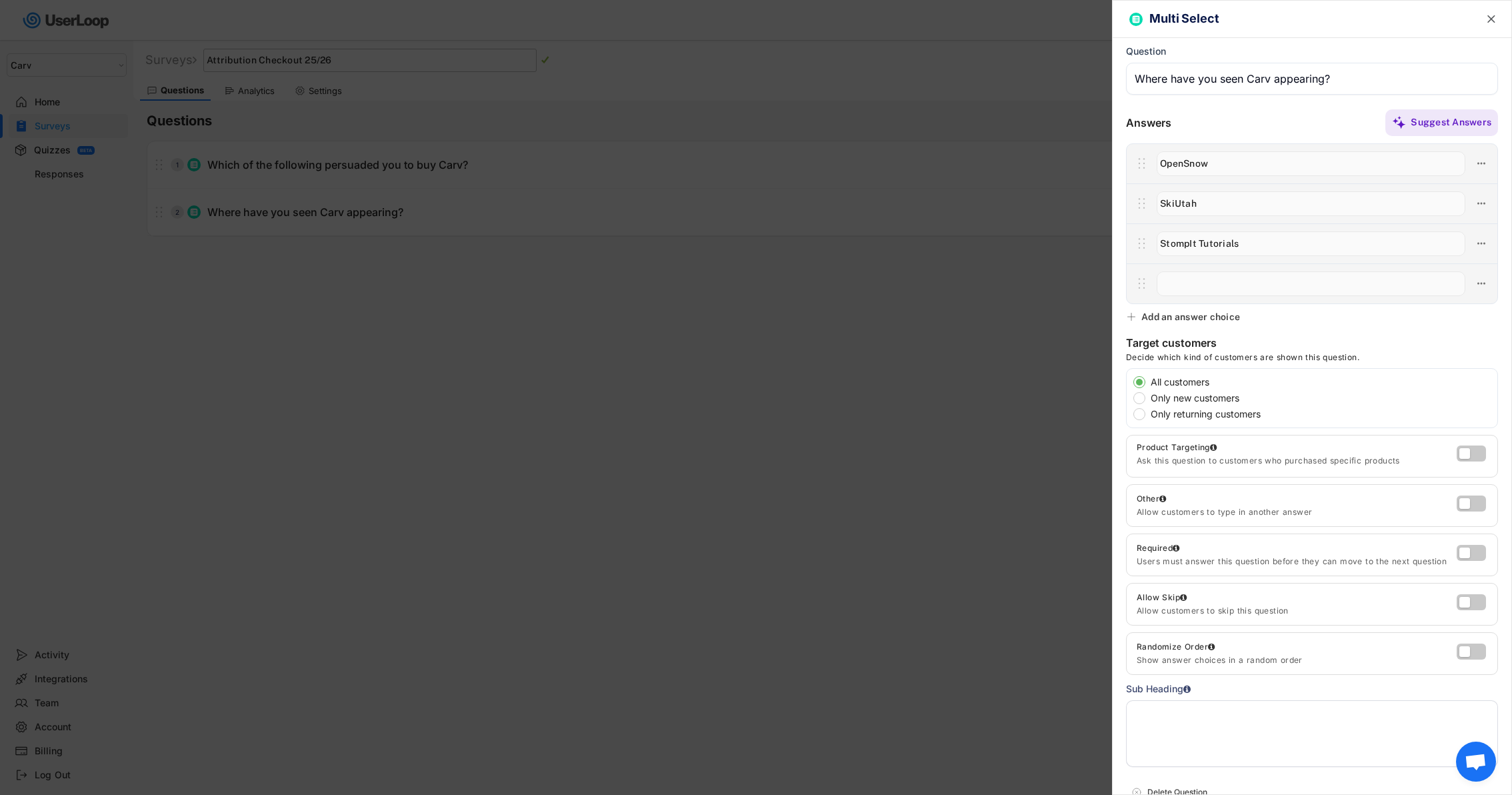
type input "StompIt Tutorials"
click at [1245, 285] on input "input" at bounding box center [1310, 283] width 308 height 24
type input "[PERSON_NAME] (Big Picture Skiing)"
click at [1221, 315] on div "Add an answer choice" at bounding box center [1190, 317] width 98 height 12
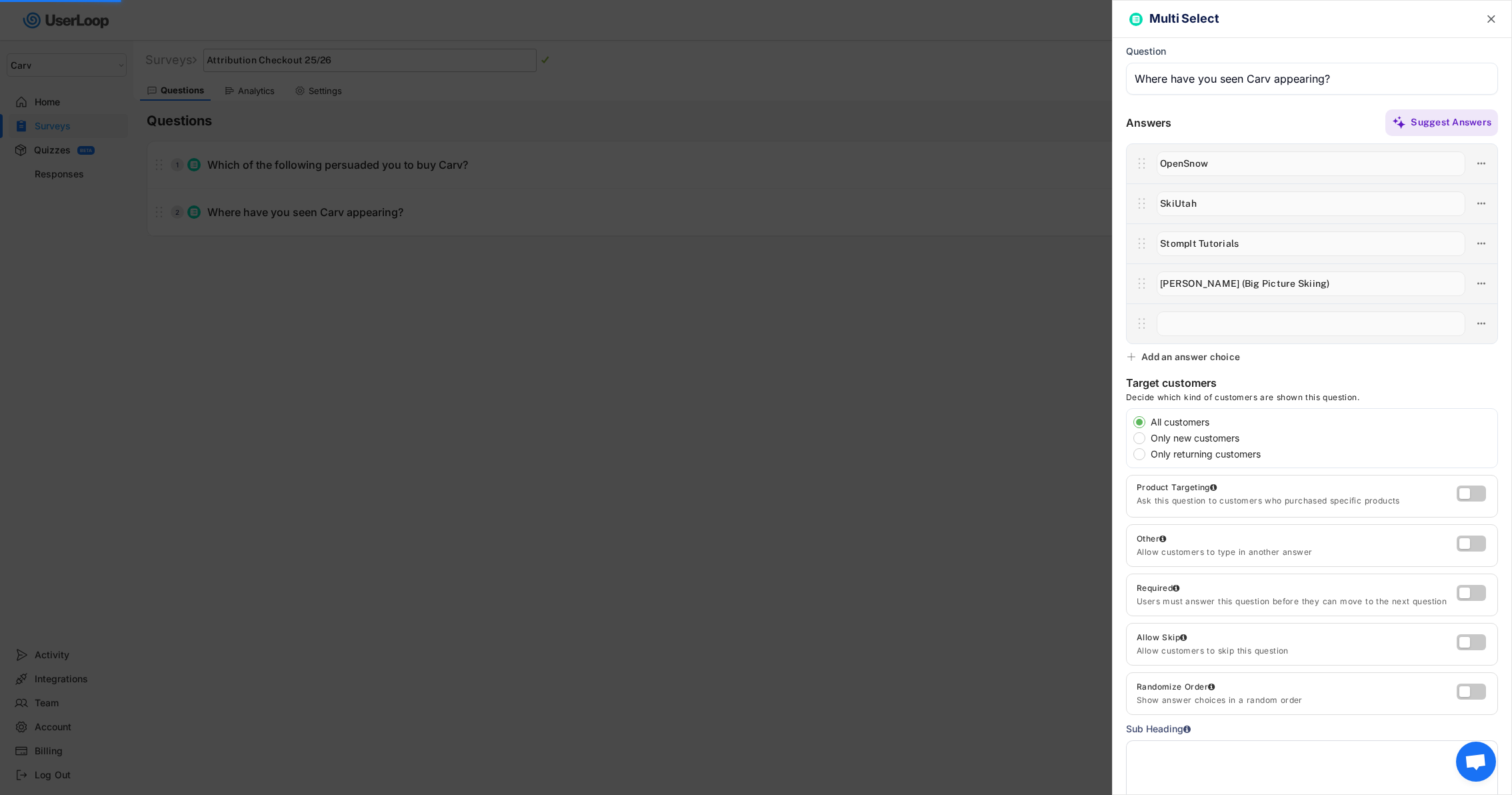
click at [1230, 316] on input "input" at bounding box center [1310, 324] width 308 height 24
type input "Deb Armstrong"
click at [1205, 357] on div "Add an answer choice" at bounding box center [1190, 356] width 98 height 12
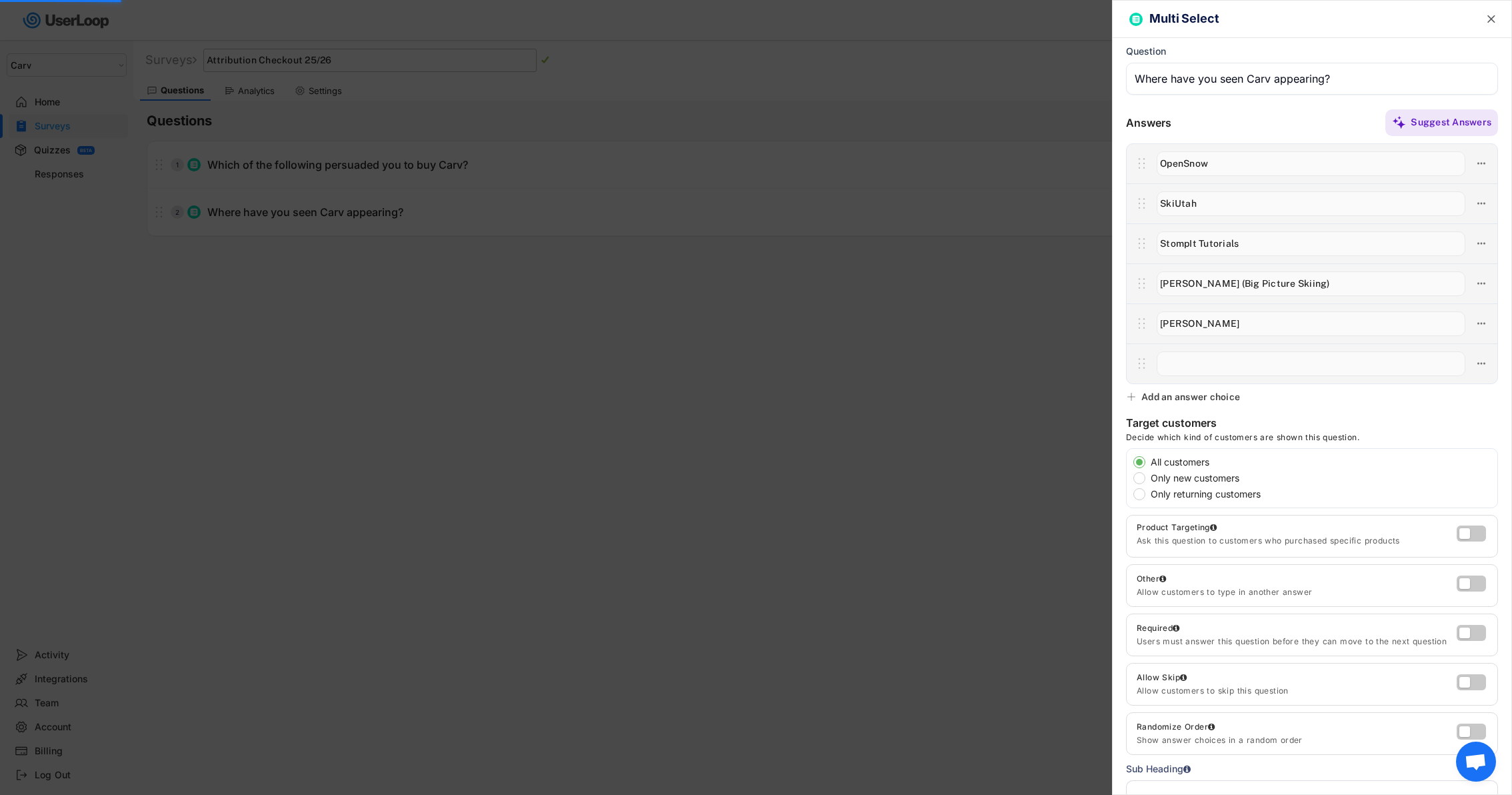
click at [1210, 362] on input "input" at bounding box center [1310, 363] width 308 height 24
type input "At an event"
click at [1210, 399] on div "Add an answer choice" at bounding box center [1190, 397] width 98 height 12
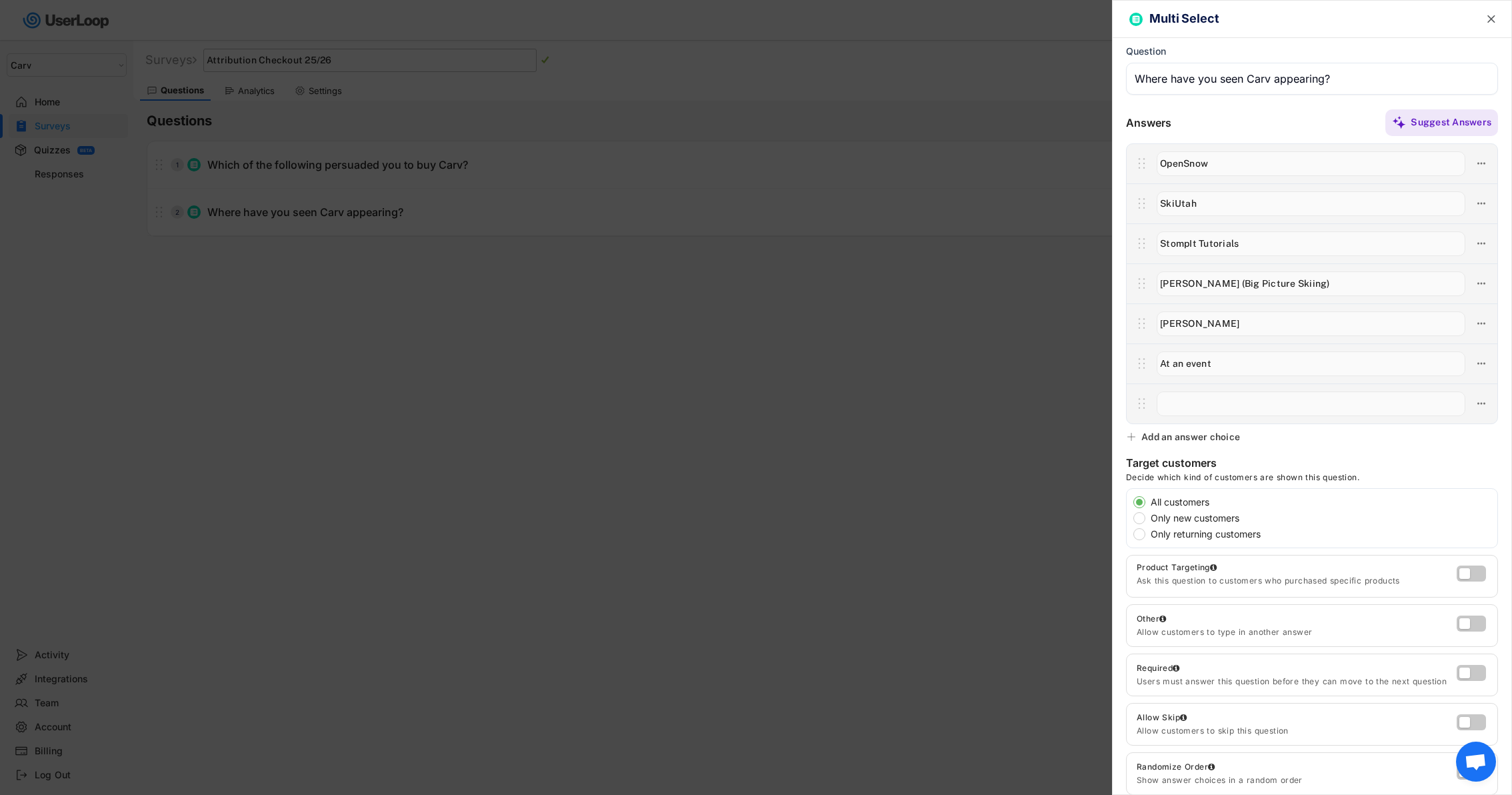
type input "P"
type input "Instructor association (PSIA etc)"
click at [1166, 440] on div "Add an answer choice" at bounding box center [1190, 437] width 98 height 12
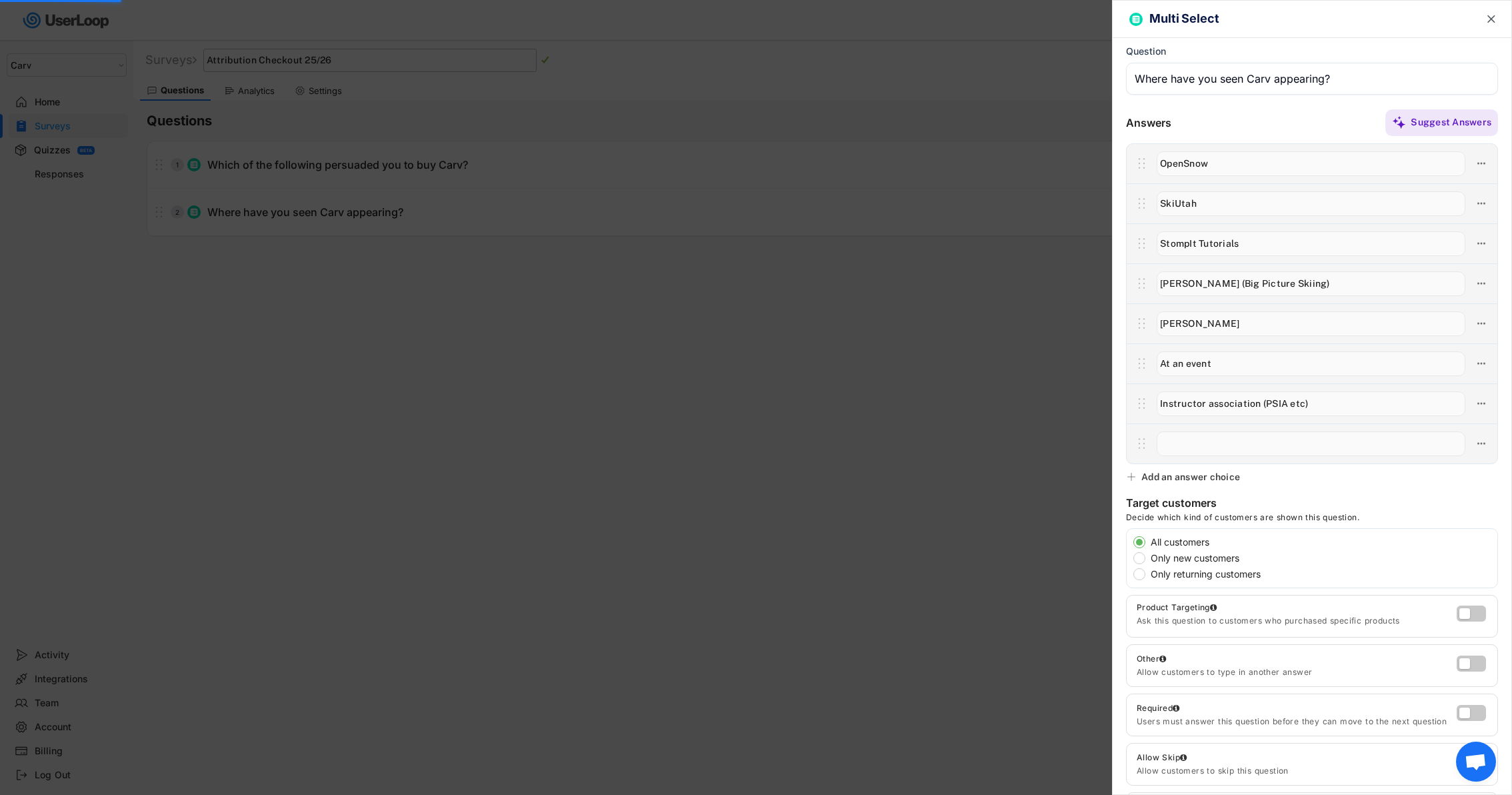
click at [1215, 447] on input "input" at bounding box center [1310, 443] width 308 height 24
type input "Blister Reviews"
click at [1221, 471] on div "Add an answer choice" at bounding box center [1190, 476] width 98 height 12
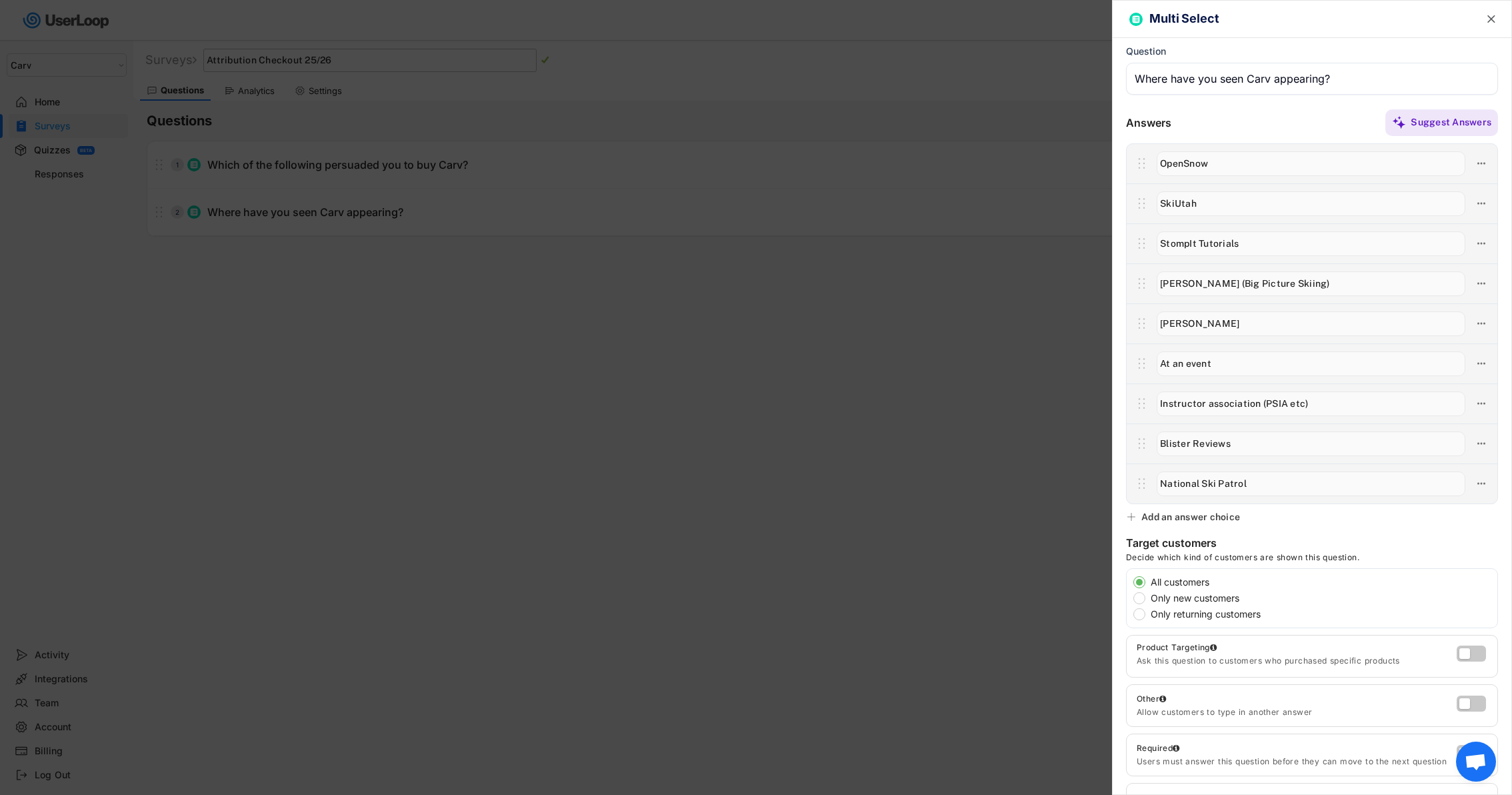
type input "National Ski Patrol"
click at [1222, 515] on div "Add an answer choice" at bounding box center [1190, 517] width 98 height 12
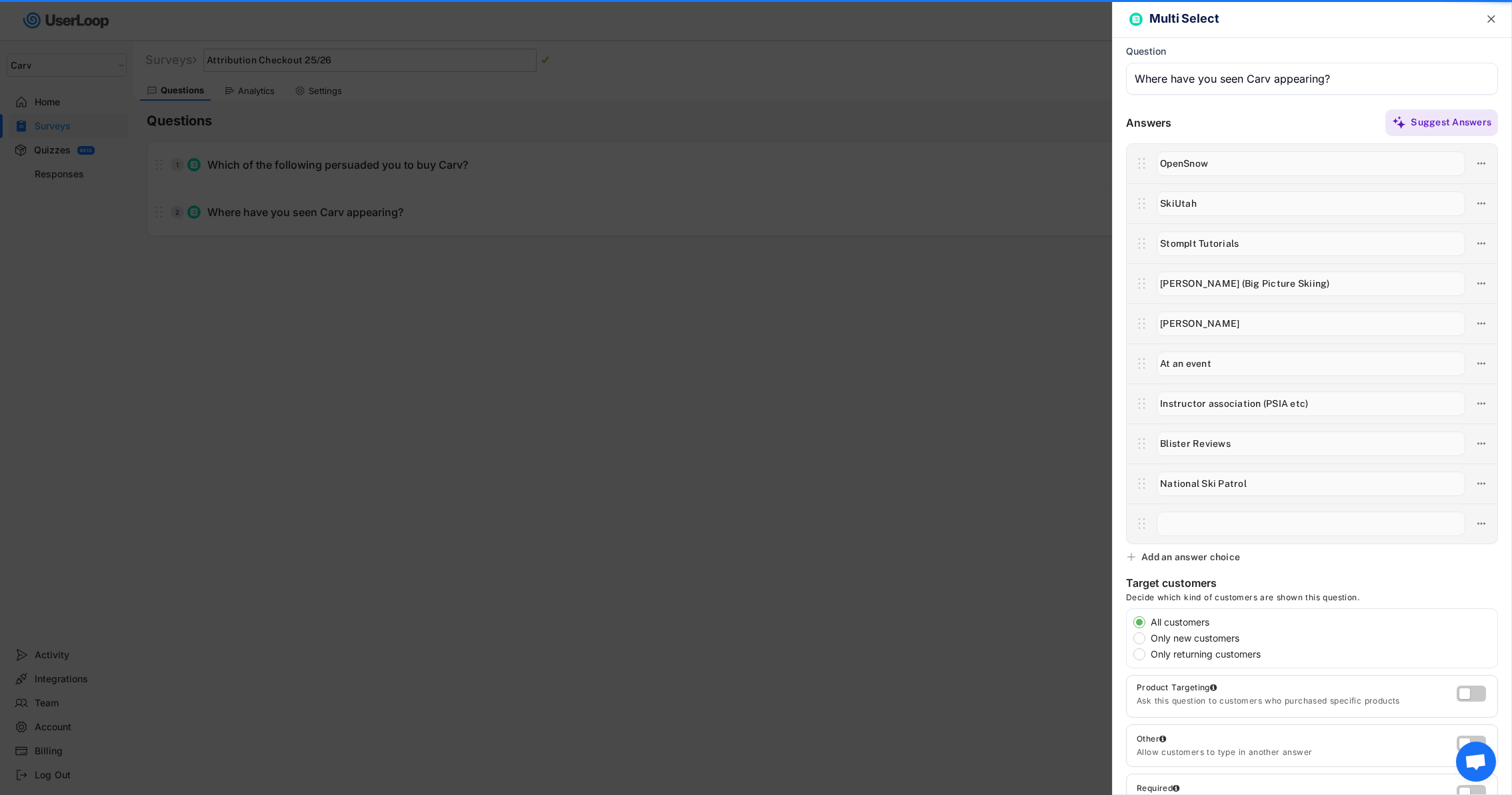
click at [1222, 515] on input "input" at bounding box center [1310, 524] width 308 height 24
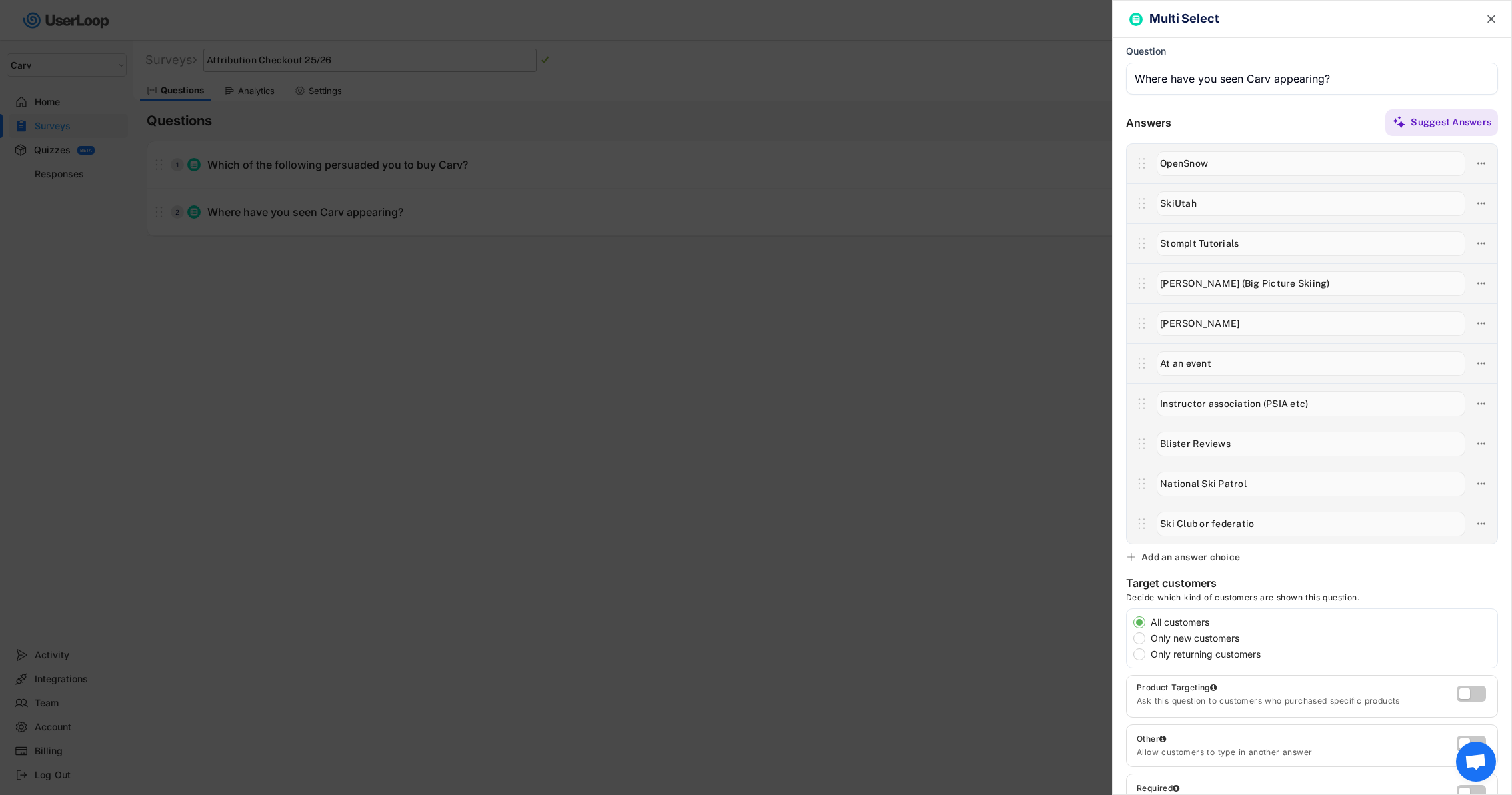
type input "Ski Club or federatio"
click at [1208, 561] on div "Add an answer choice" at bounding box center [1190, 557] width 98 height 12
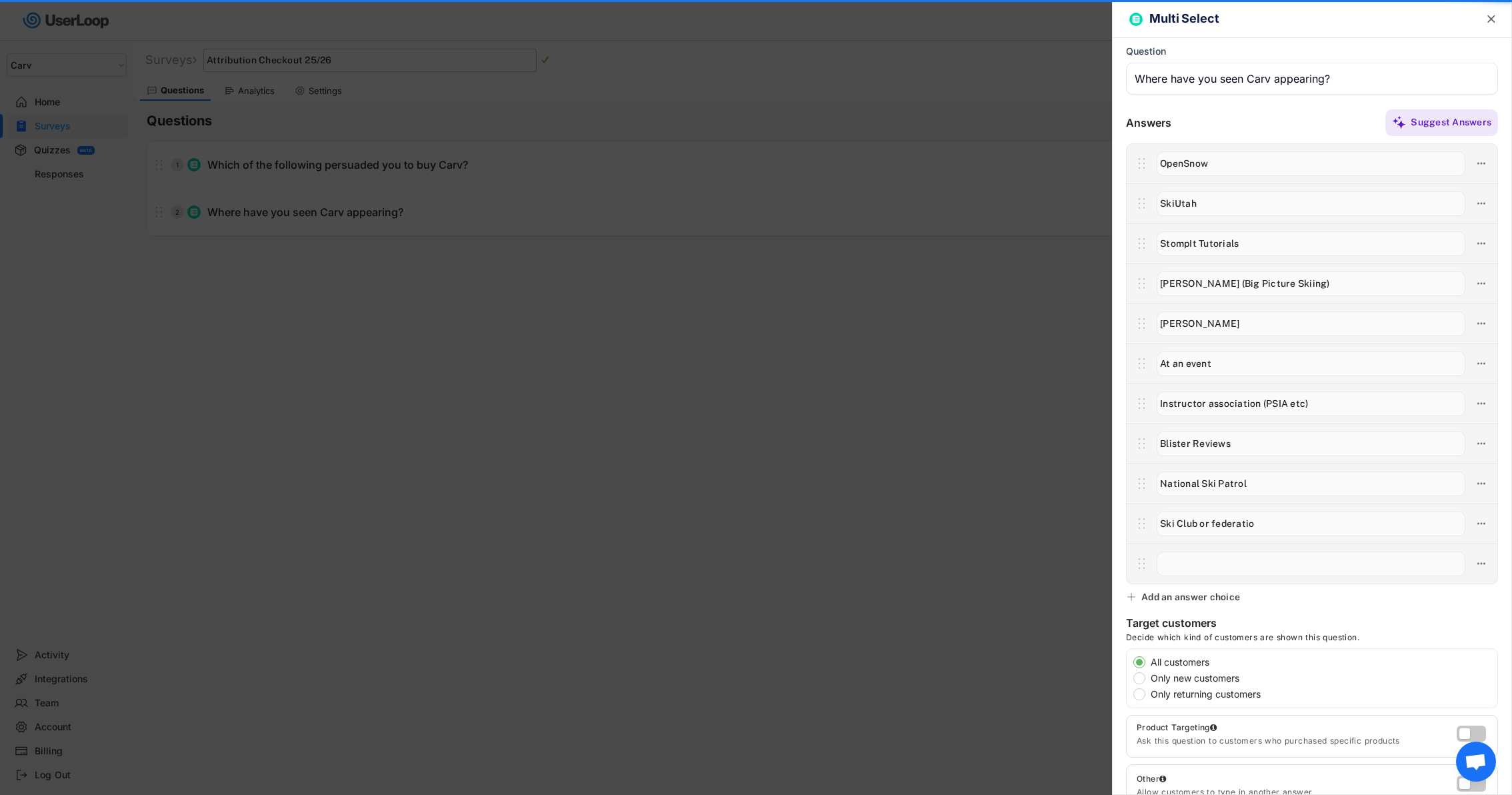
click at [1257, 524] on input "input" at bounding box center [1310, 524] width 308 height 24
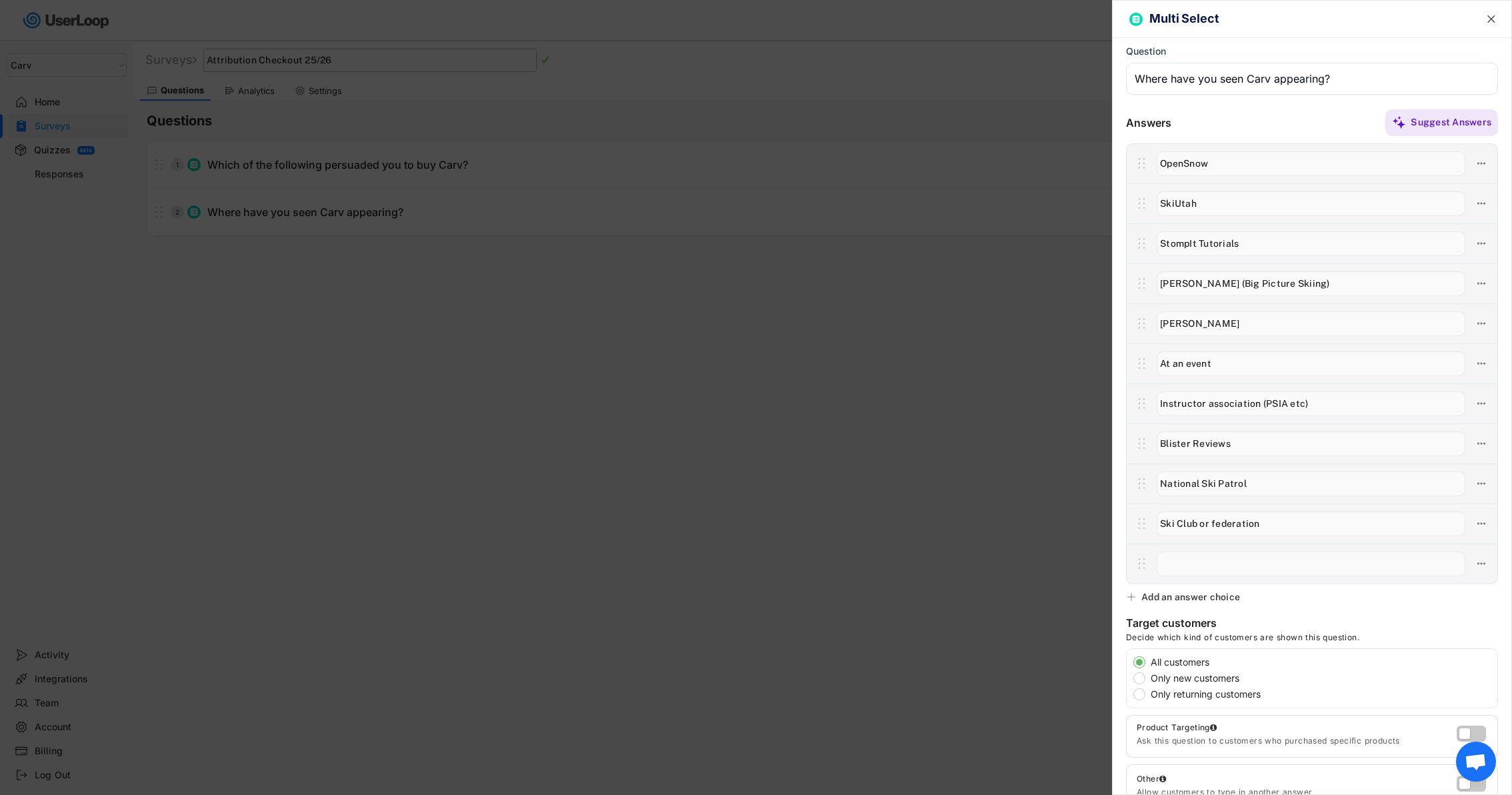
type input "Ski Club or federation"
click at [1231, 571] on input "input" at bounding box center [1310, 563] width 308 height 24
type input "TV advert"
click at [1231, 588] on div "Multi Select  Question Answers Suggest Answers No answer choices yet Add some …" at bounding box center [1312, 398] width 400 height 795
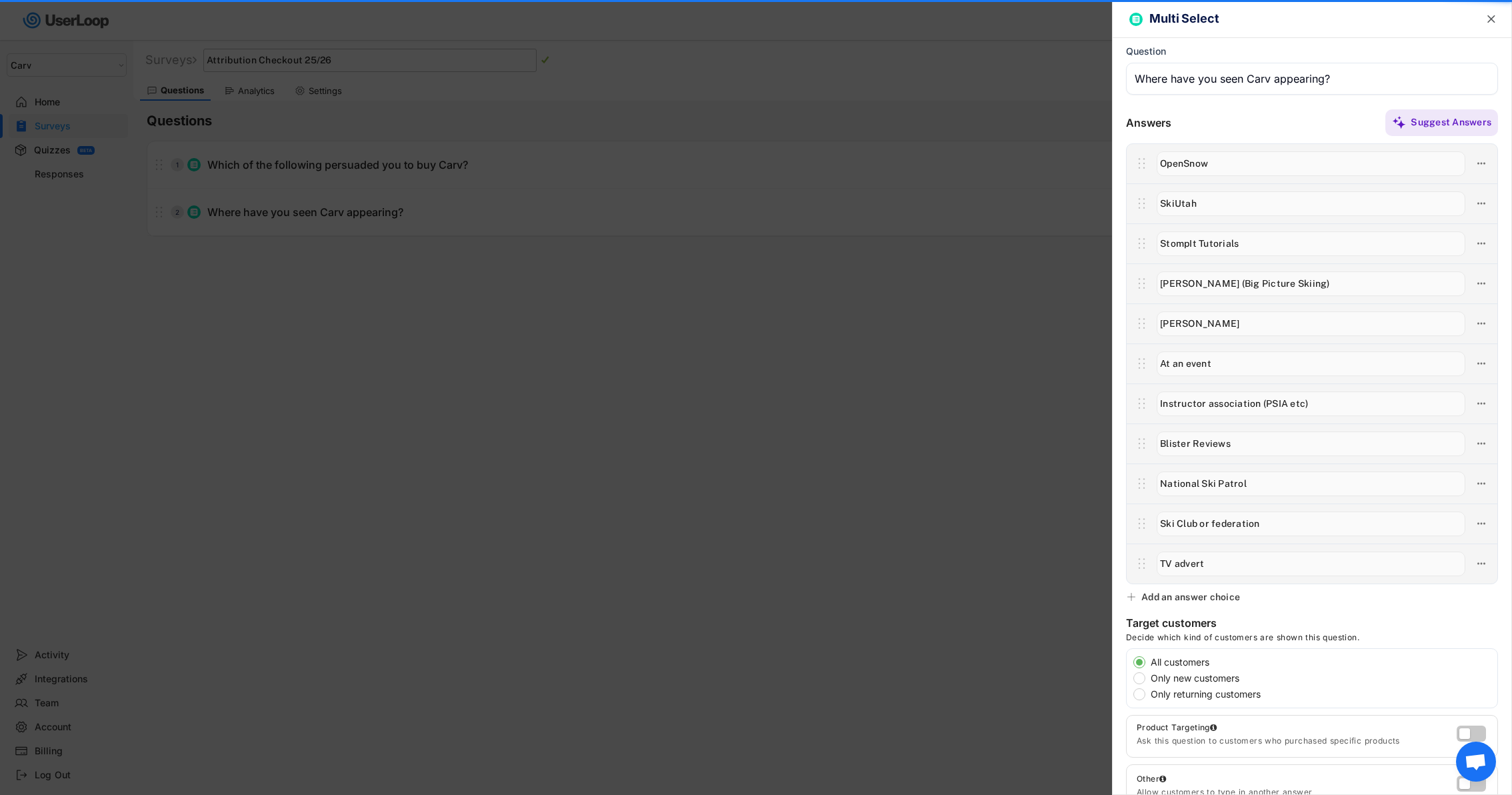
click at [1231, 599] on div "Add an answer choice" at bounding box center [1190, 597] width 98 height 12
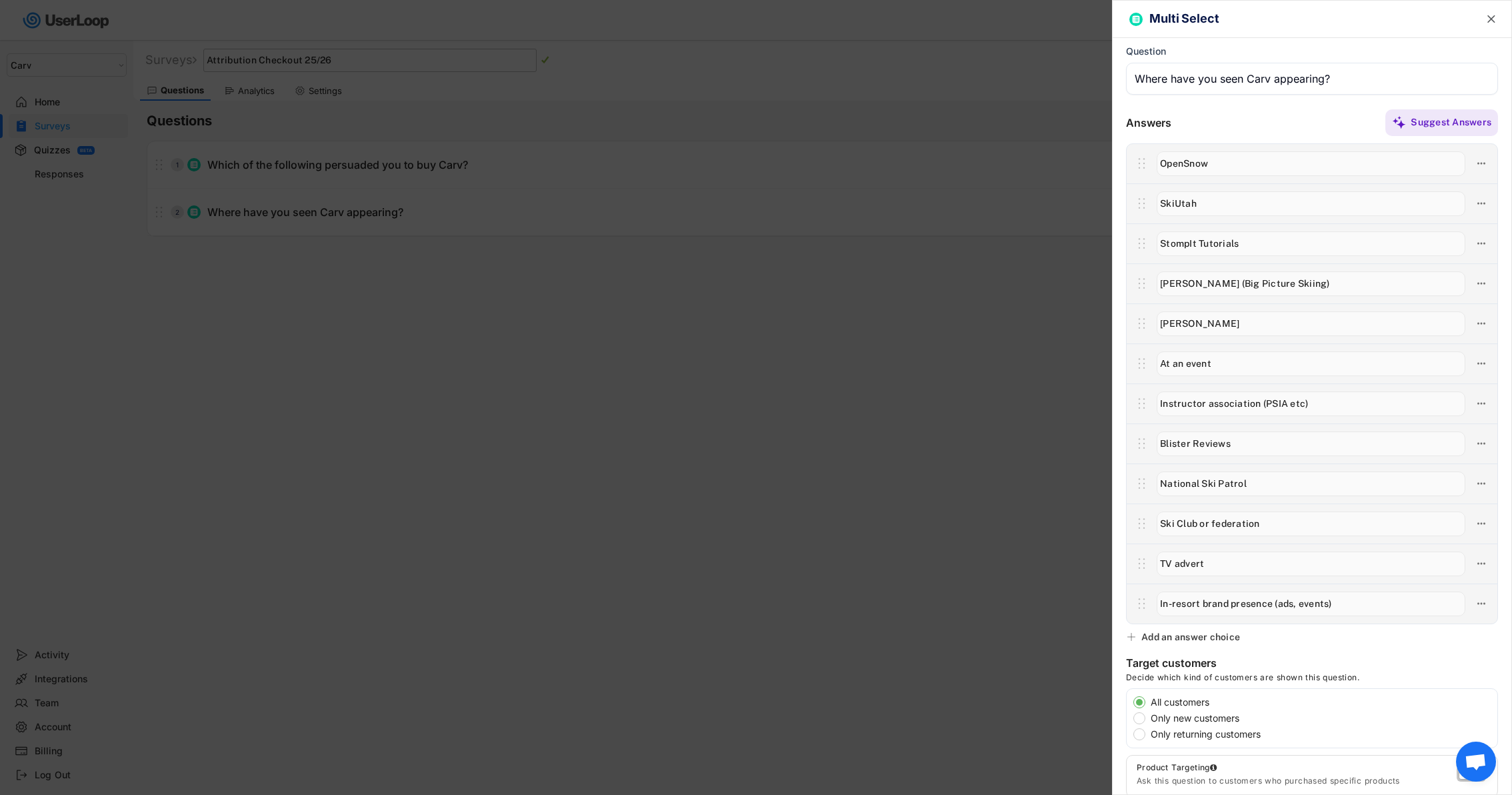
click at [1311, 602] on input "input" at bounding box center [1310, 603] width 308 height 24
click at [1287, 602] on input "input" at bounding box center [1310, 603] width 308 height 24
click at [1403, 606] on input "input" at bounding box center [1310, 603] width 308 height 24
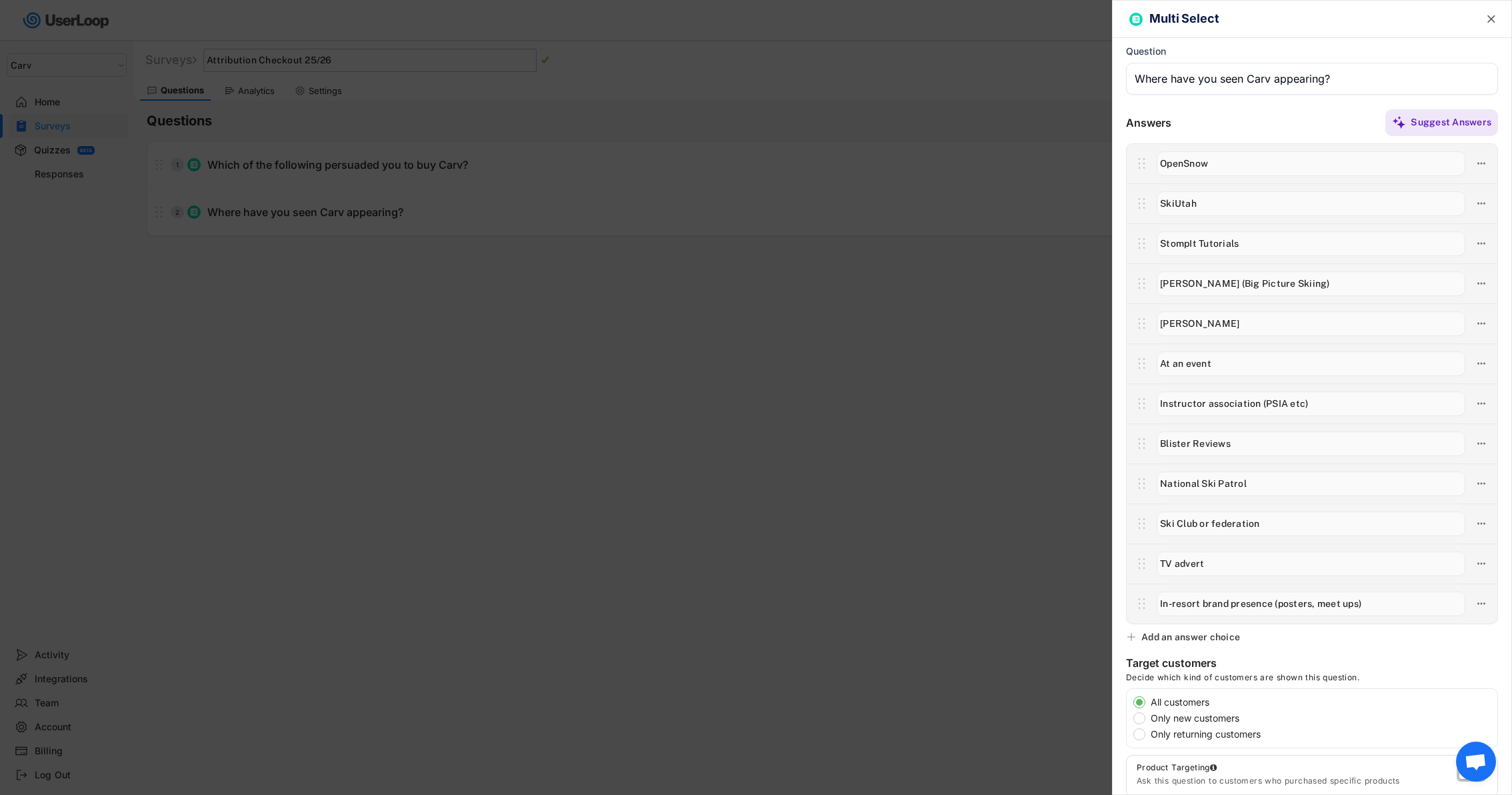
click at [1212, 603] on input "input" at bounding box center [1310, 603] width 308 height 24
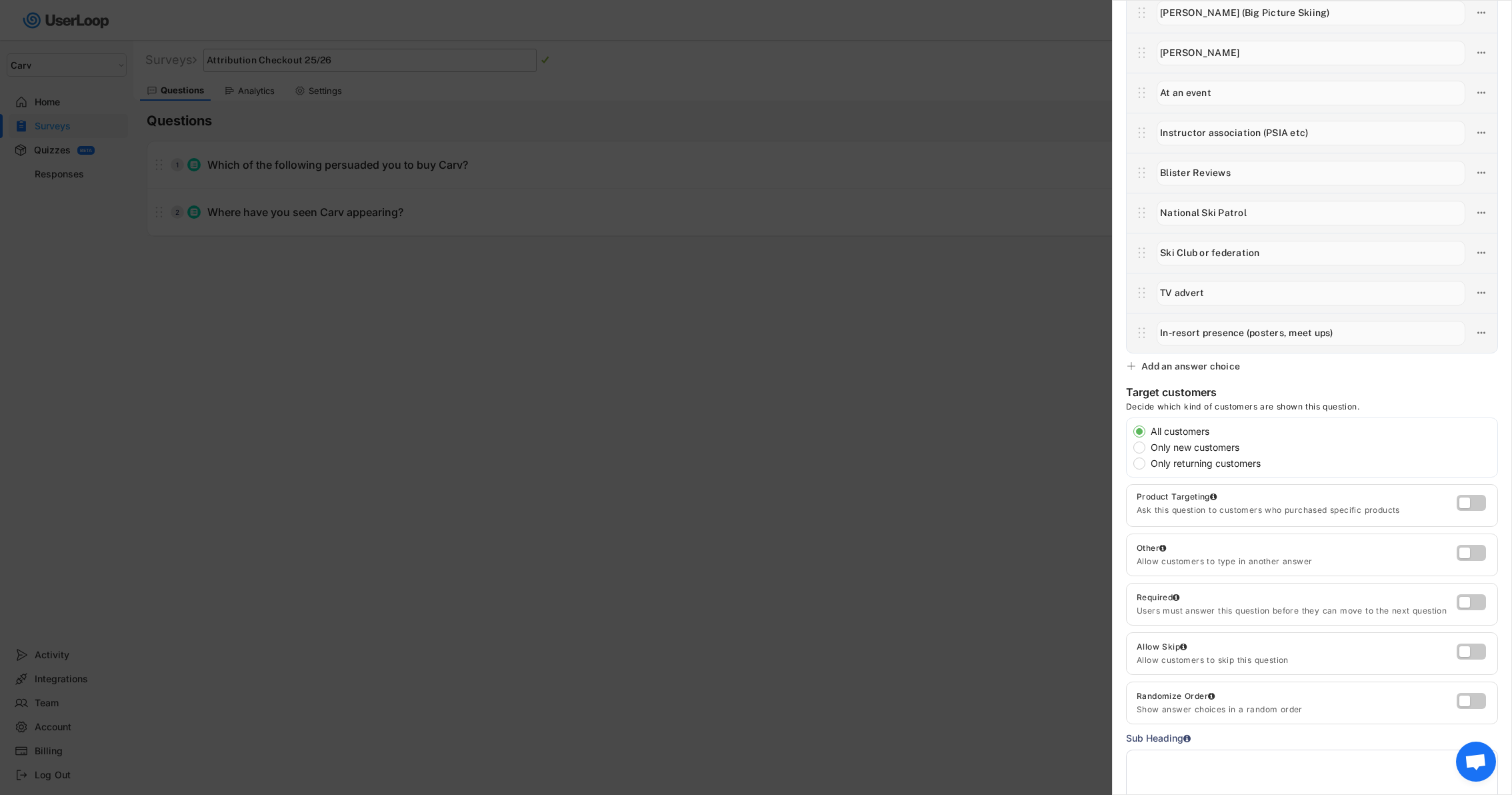
scroll to position [323, 0]
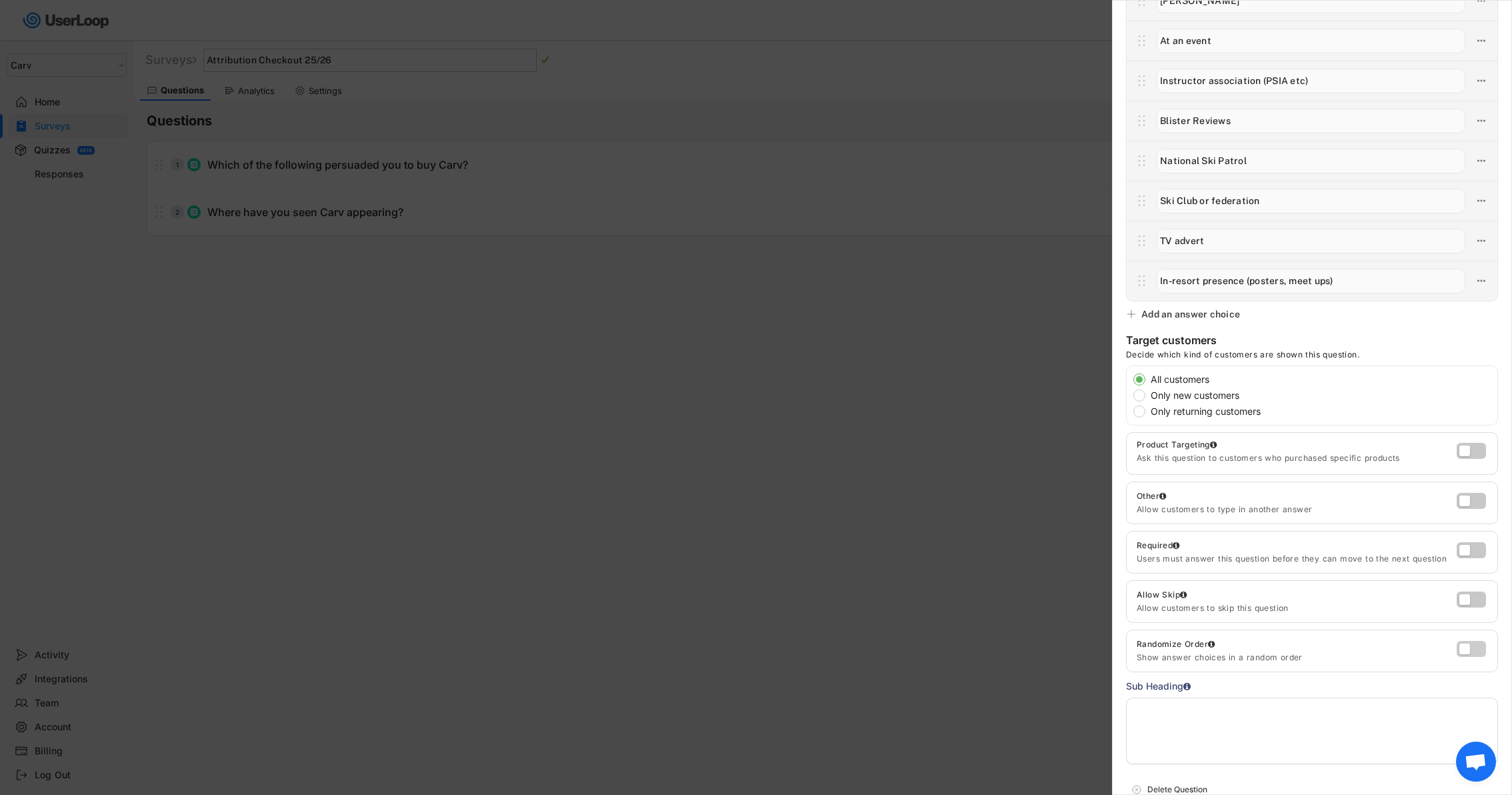
type input "In-resort presence (posters, meet ups)"
click at [1469, 646] on label at bounding box center [1467, 645] width 29 height 16
click at [0, 0] on input "checkbox" at bounding box center [0, 0] width 0 height 0
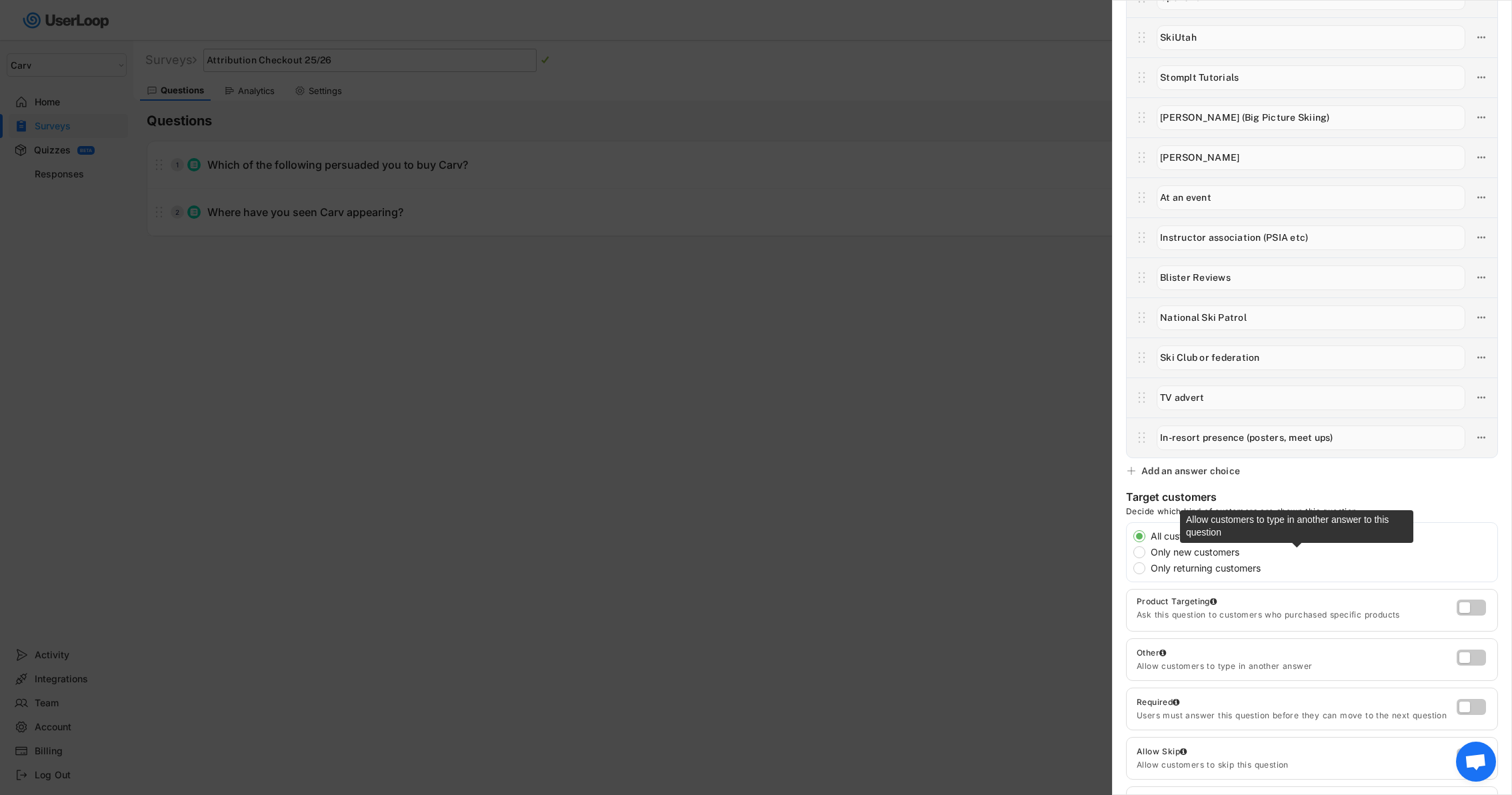
scroll to position [16, 0]
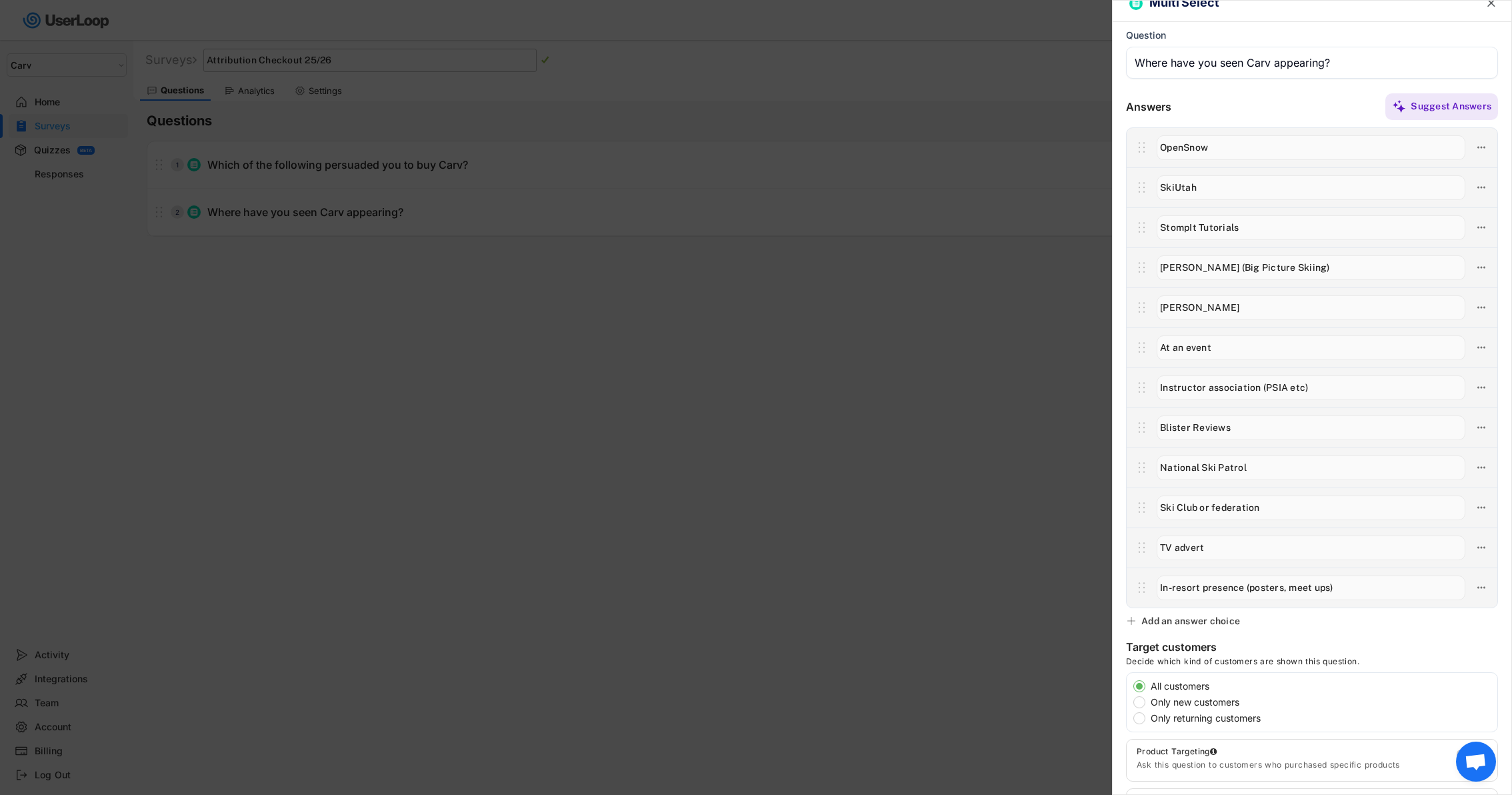
click at [1064, 492] on div at bounding box center [756, 398] width 1512 height 795
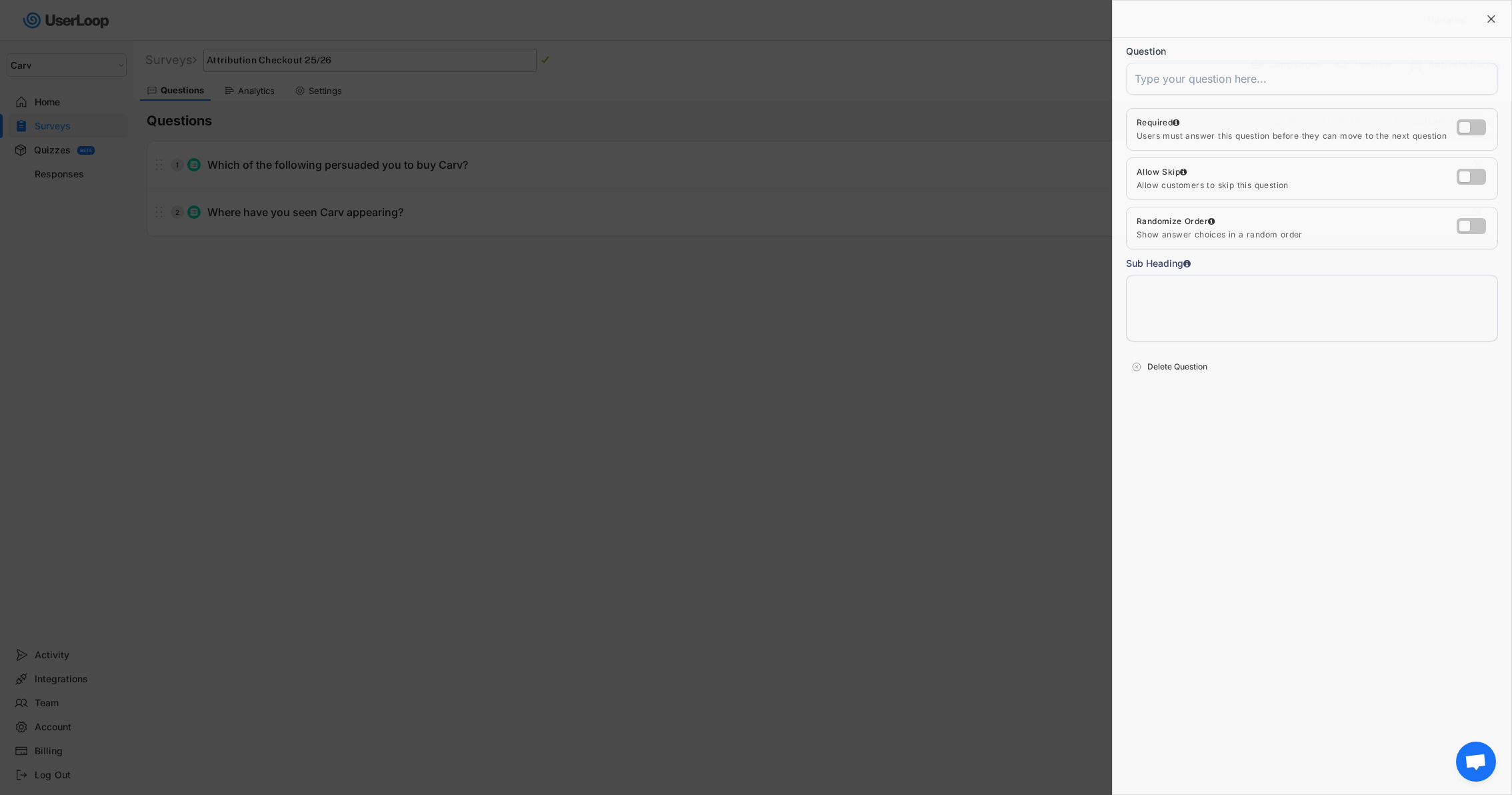
scroll to position [0, 0]
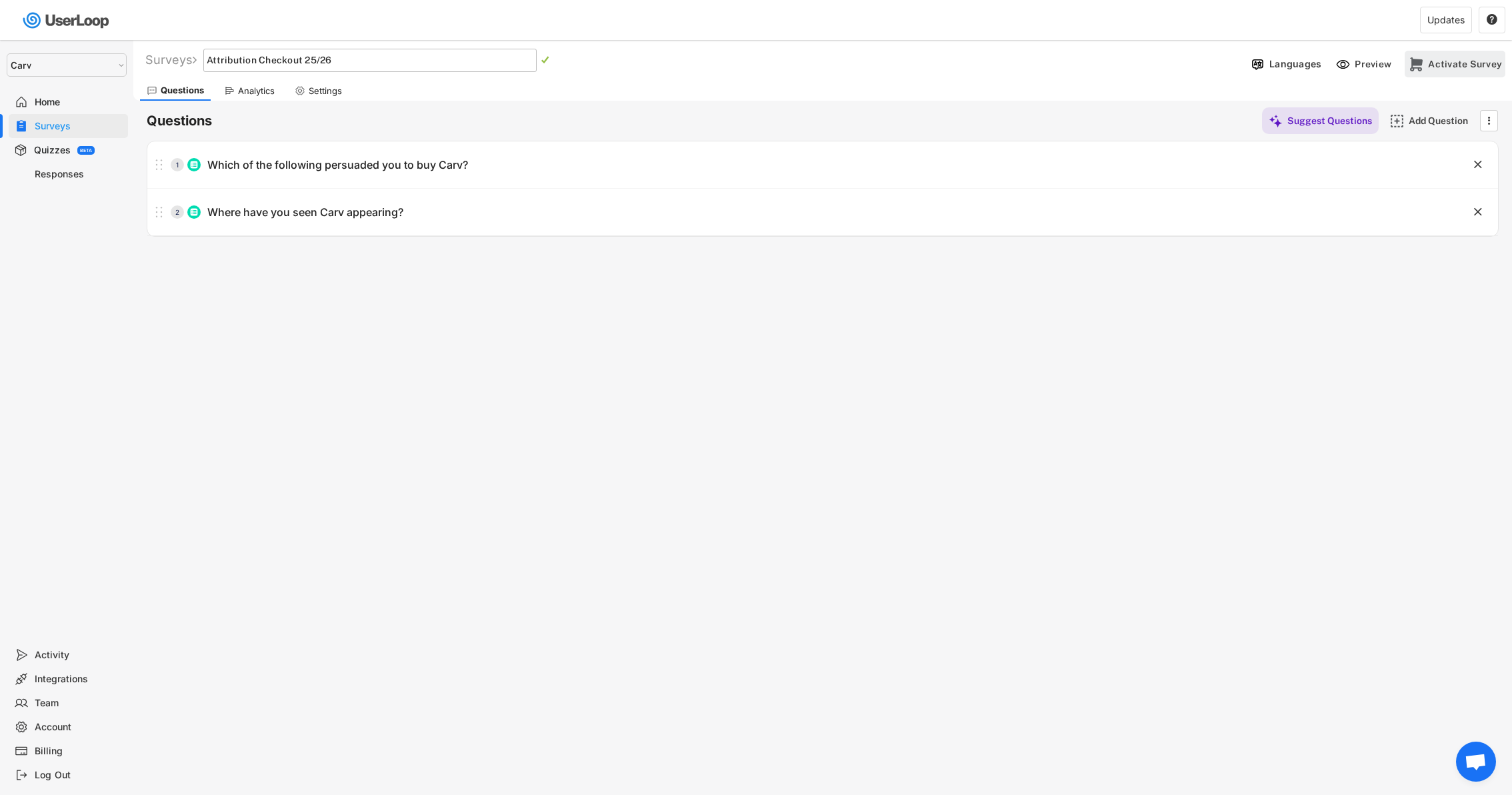
click at [1479, 61] on div "Activate Survey" at bounding box center [1465, 64] width 74 height 12
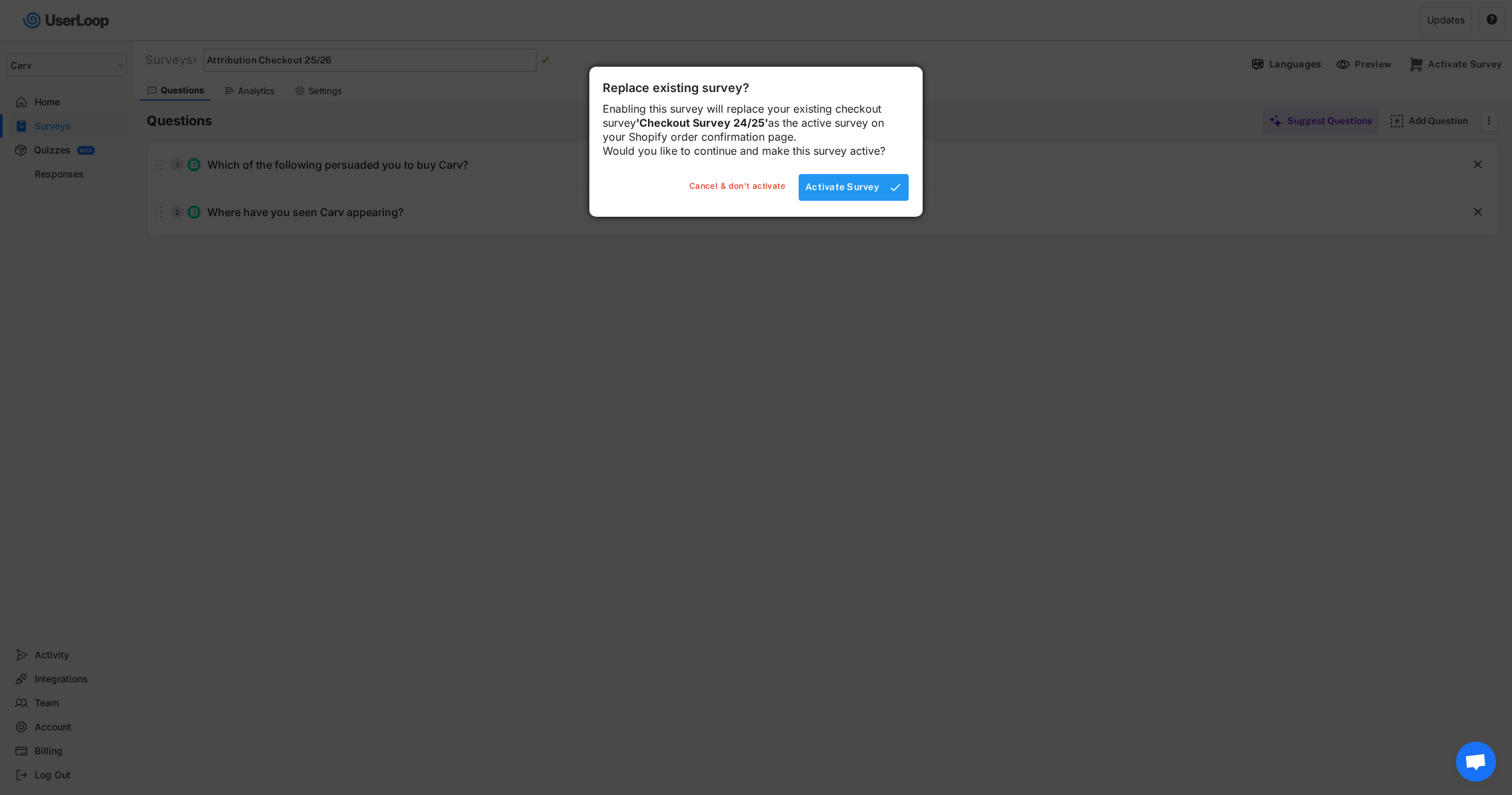
click at [827, 192] on div "Activate Survey" at bounding box center [843, 187] width 74 height 12
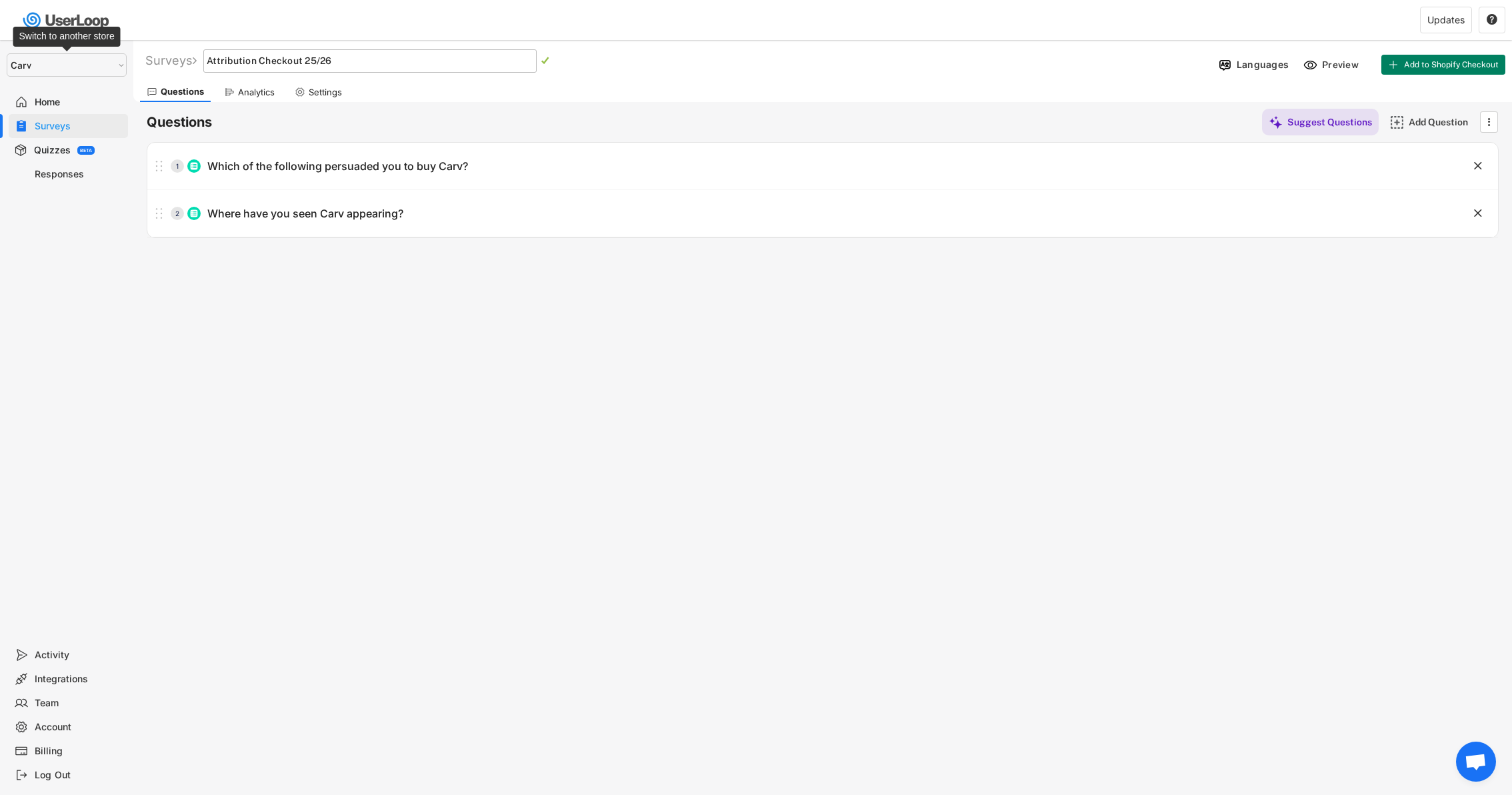
click at [79, 69] on select "Selet a store... Carv Carv USA Carv" at bounding box center [66, 65] width 120 height 24
select select ""1348695171700984260__LOOKUP__1664546256262x474730326317858800""
click at [7, 53] on select "Selet a store... Carv Carv USA Carv" at bounding box center [66, 65] width 120 height 24
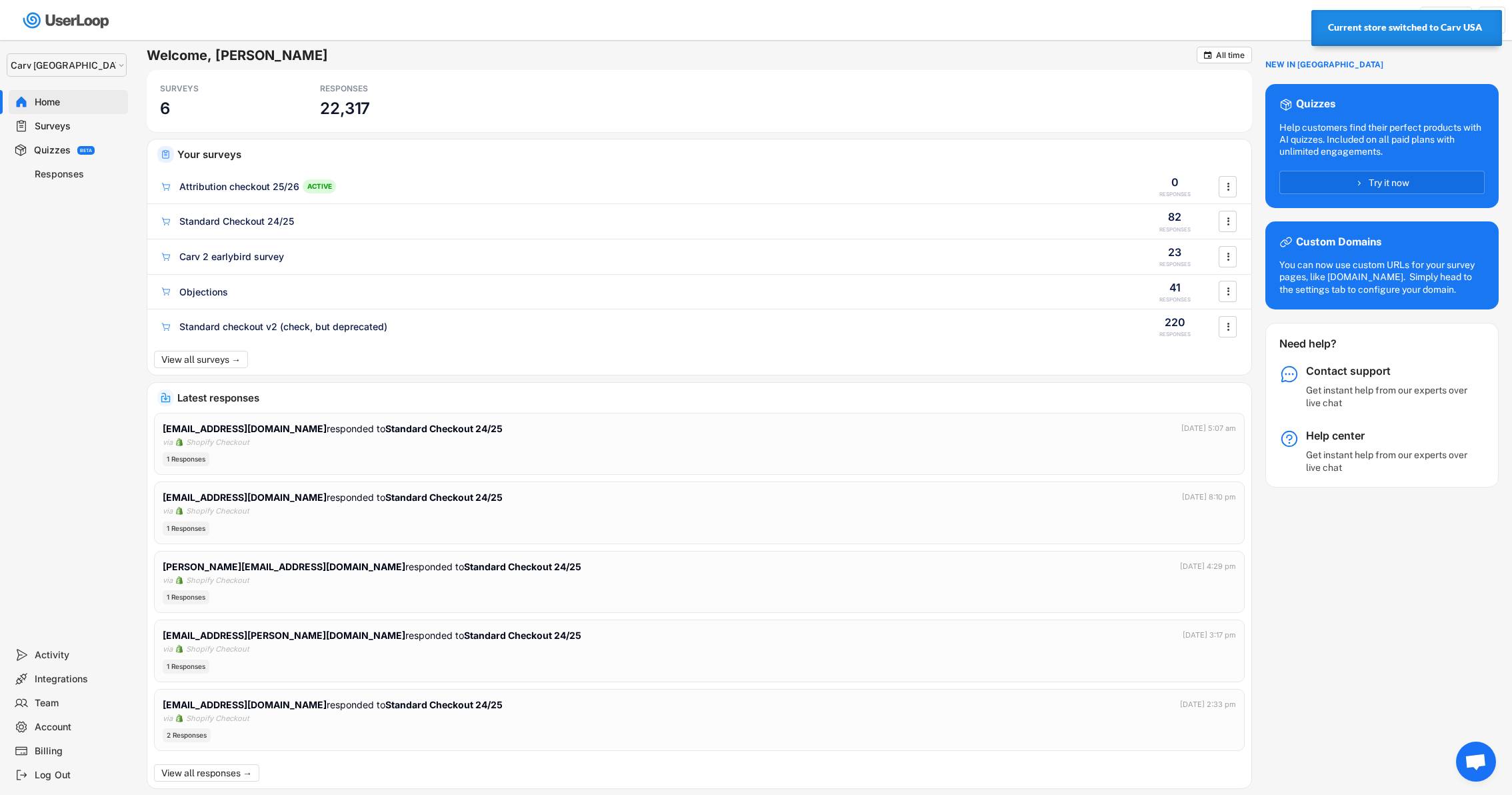
click at [53, 173] on div "Responses" at bounding box center [78, 174] width 88 height 13
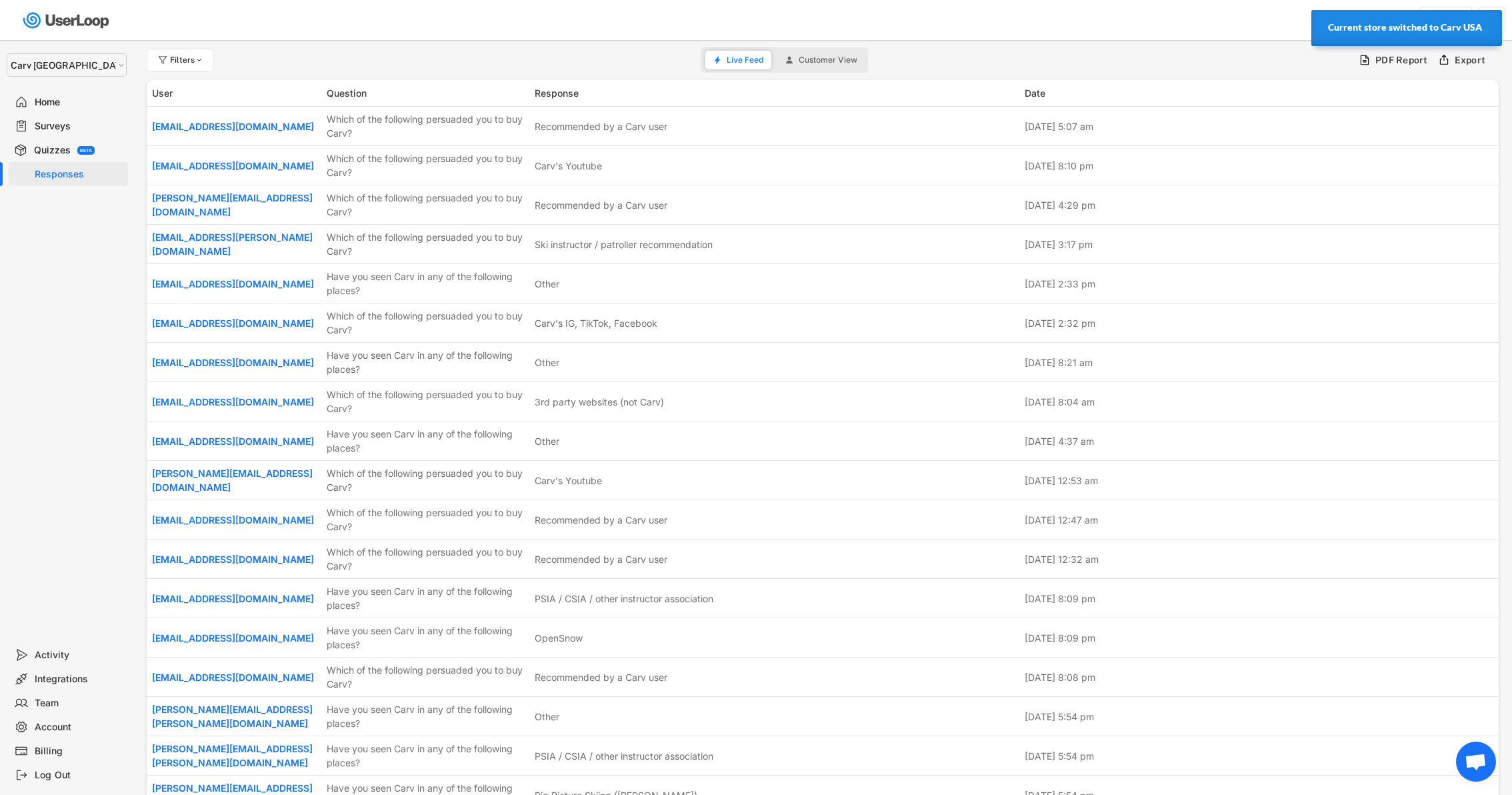
click at [44, 127] on div "Surveys" at bounding box center [78, 126] width 88 height 13
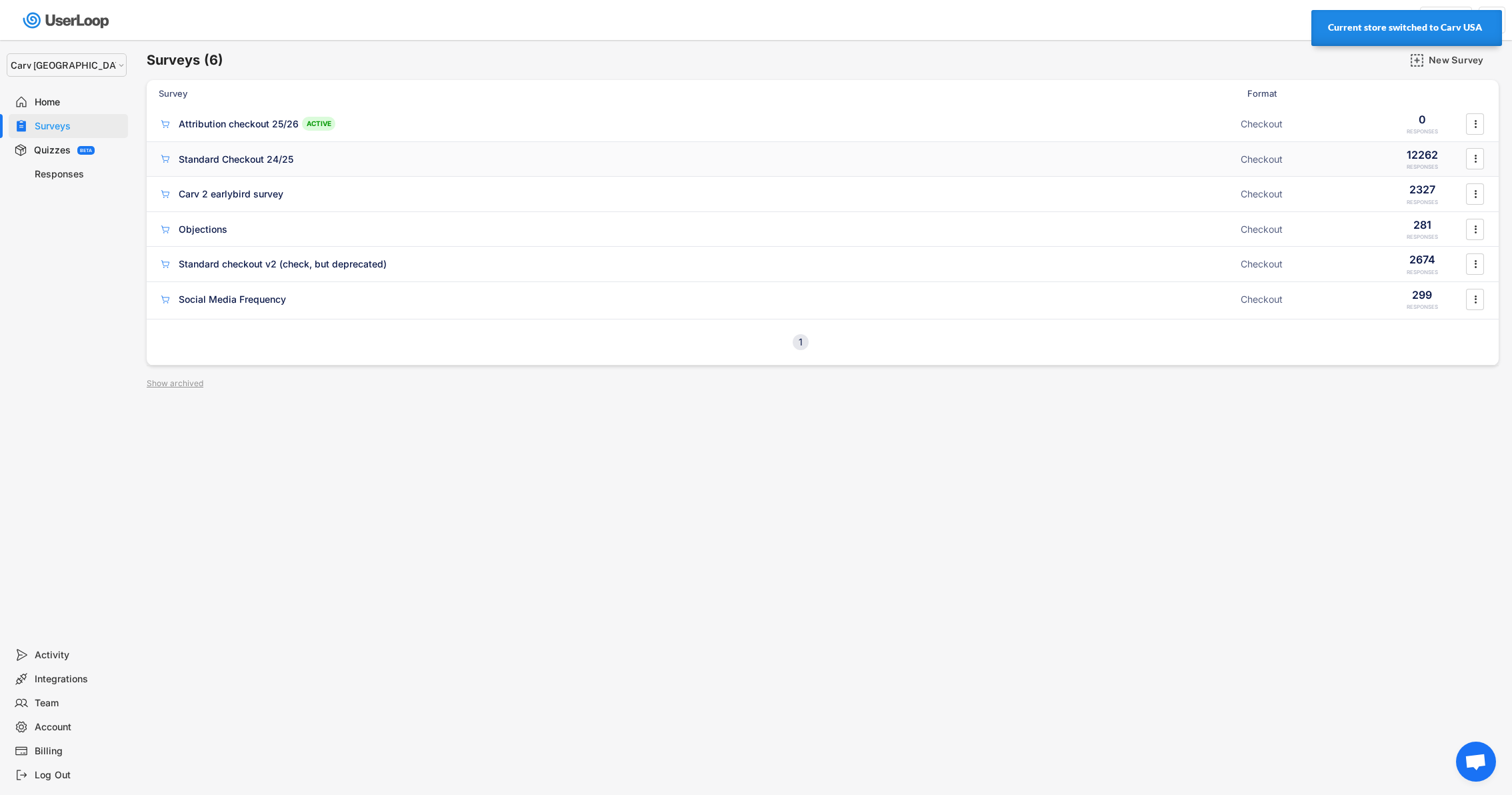
click at [218, 150] on div "Standard Checkout 24/25 Checkout 12262 RESPONSES " at bounding box center [822, 159] width 1352 height 34
type input "Standard Checkout 24/25"
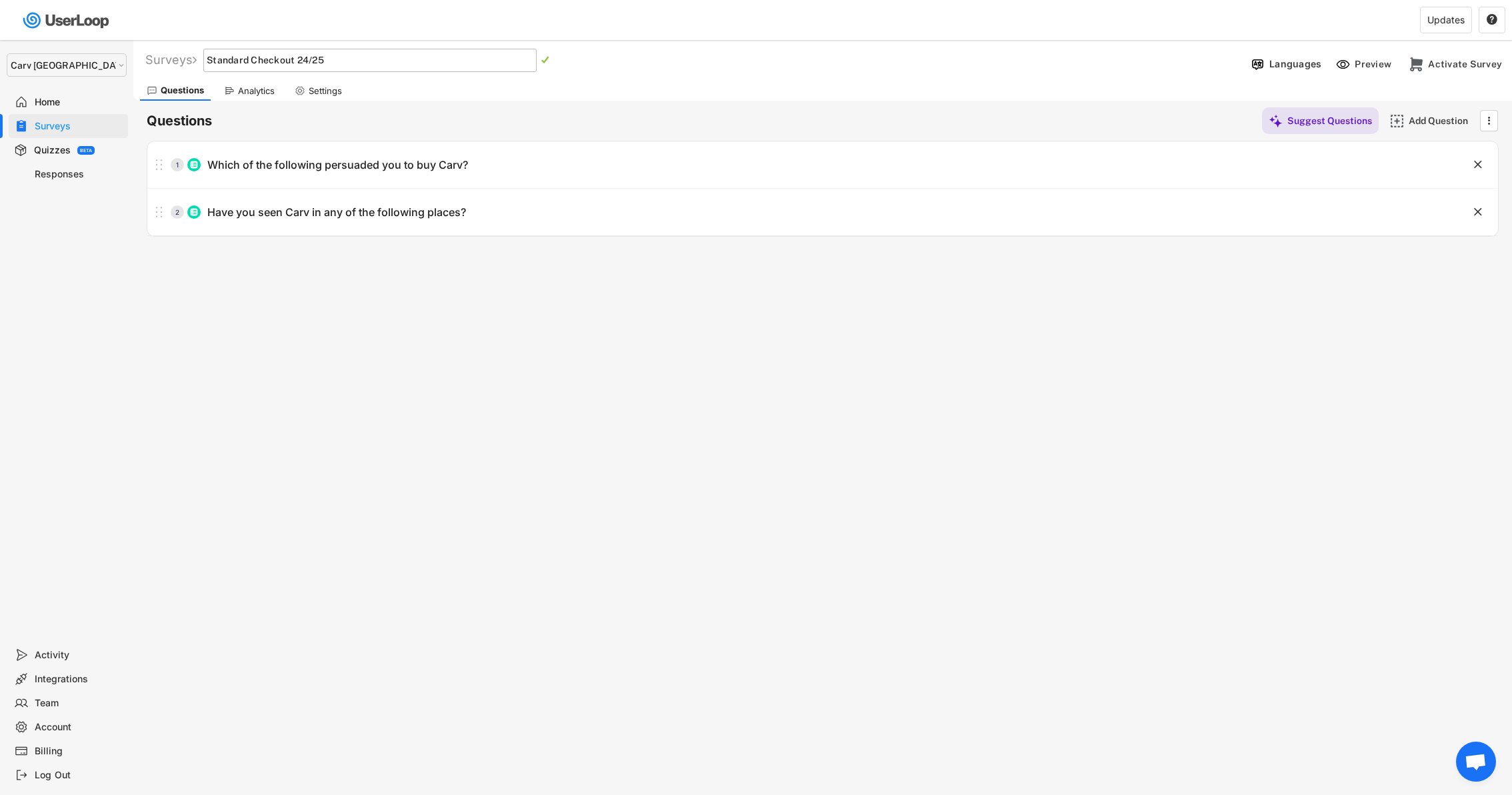
click at [245, 82] on div "Analytics" at bounding box center [249, 91] width 64 height 20
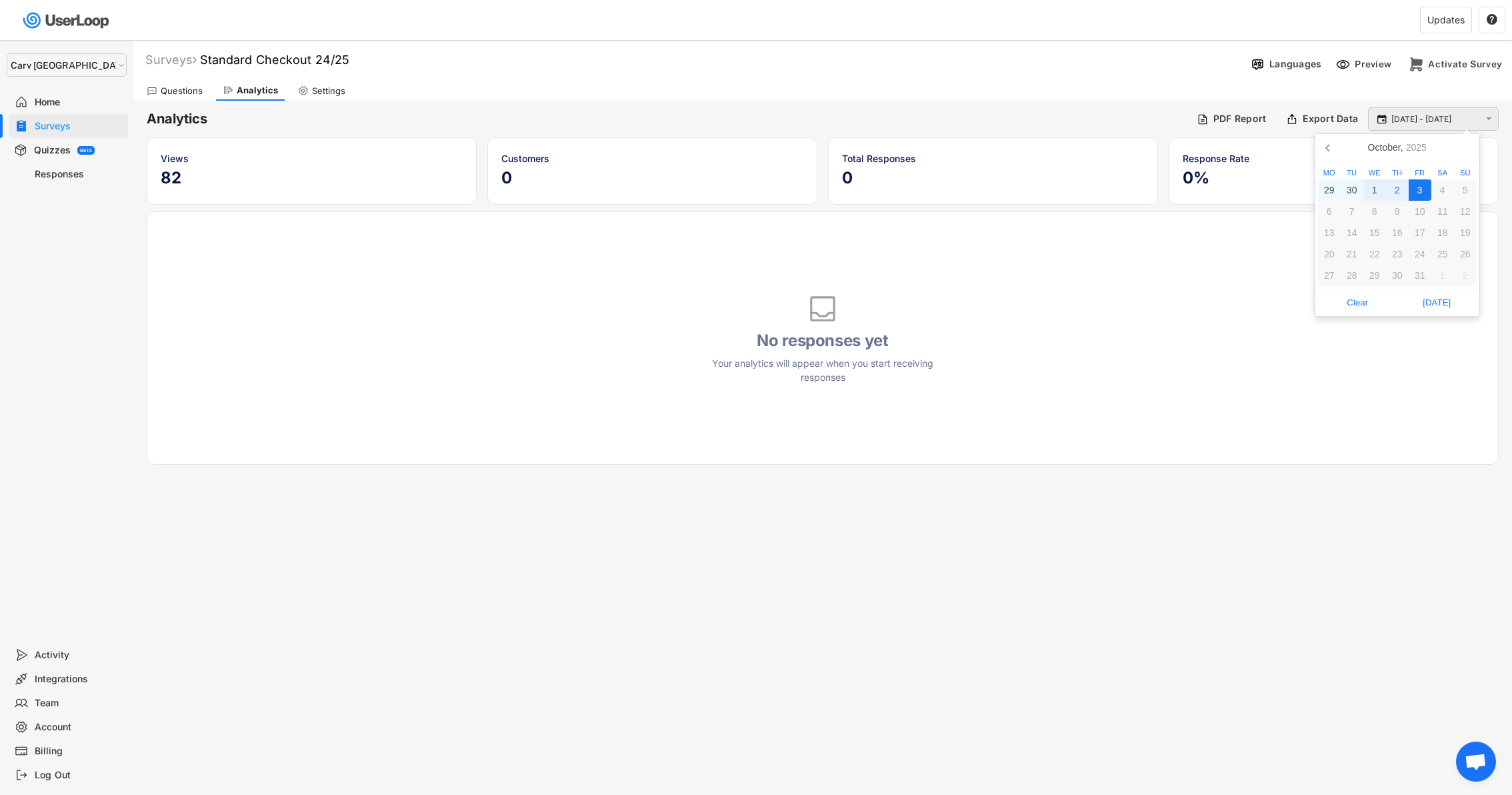
click at [1399, 119] on input "[DATE] - [DATE]" at bounding box center [1435, 119] width 88 height 13
click at [1326, 151] on icon at bounding box center [1328, 147] width 21 height 21
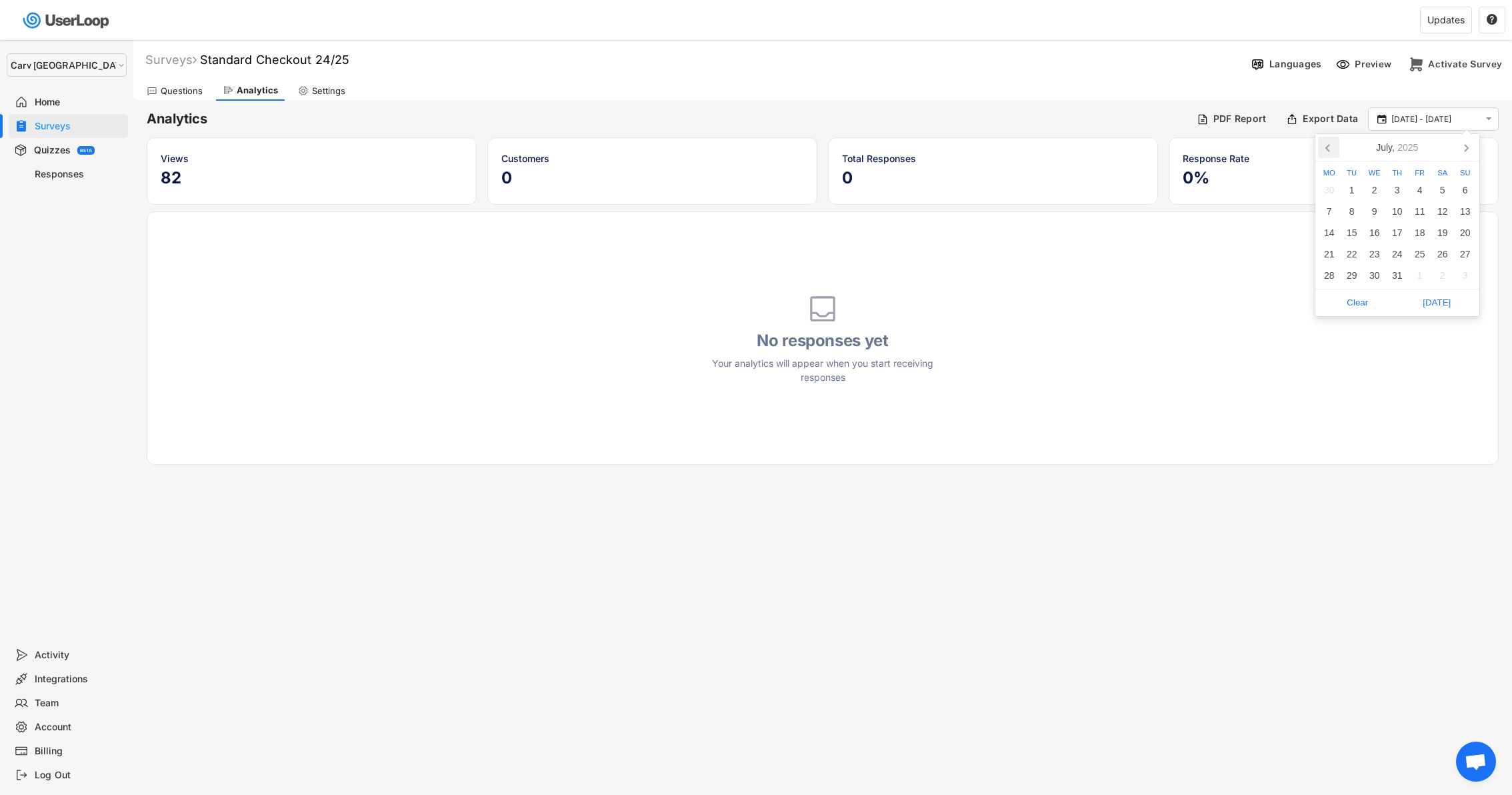
click at [1326, 151] on icon at bounding box center [1328, 147] width 21 height 21
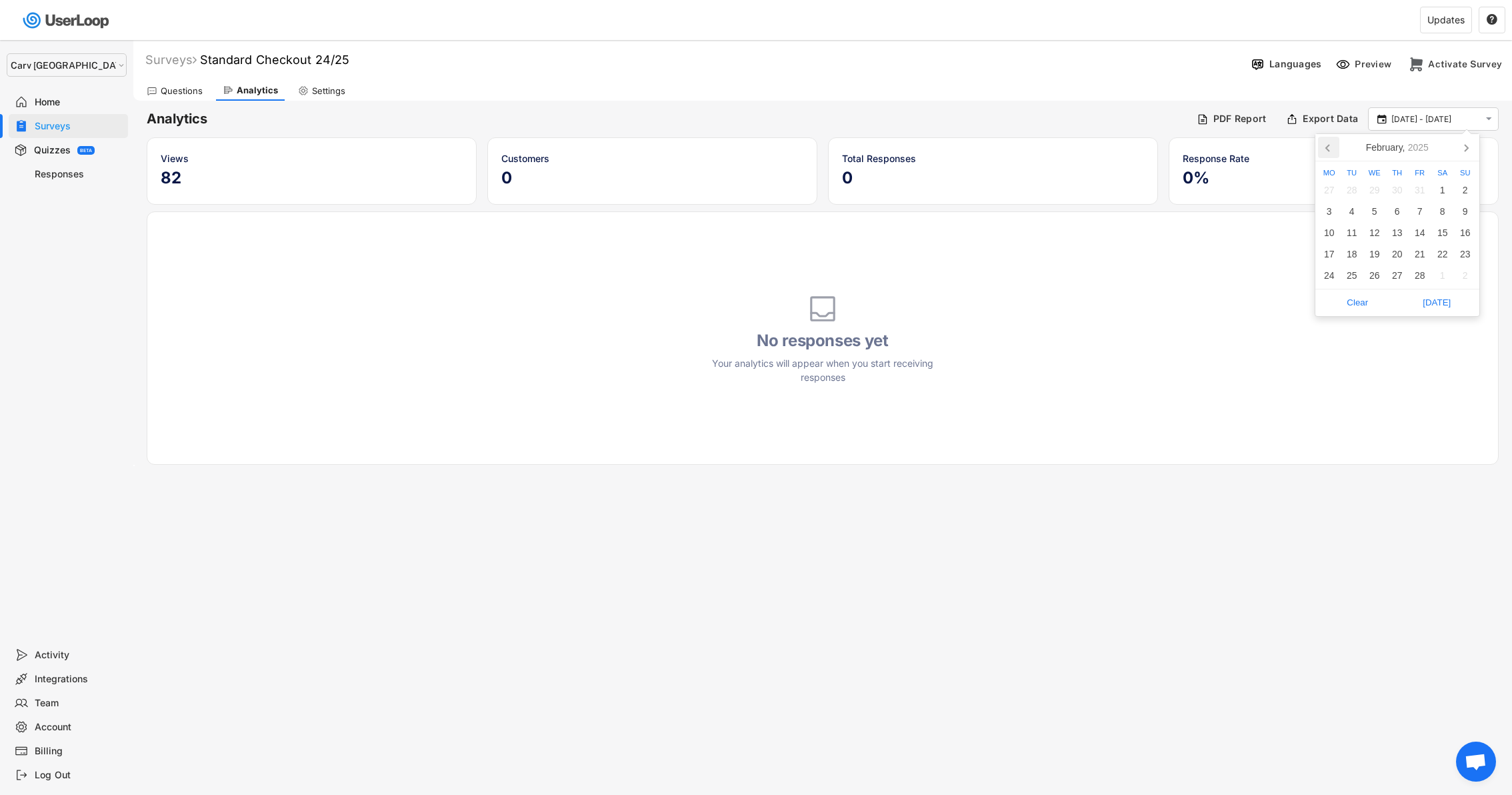
click at [1326, 151] on icon at bounding box center [1328, 147] width 21 height 21
click at [1460, 191] on div "1" at bounding box center [1465, 189] width 23 height 21
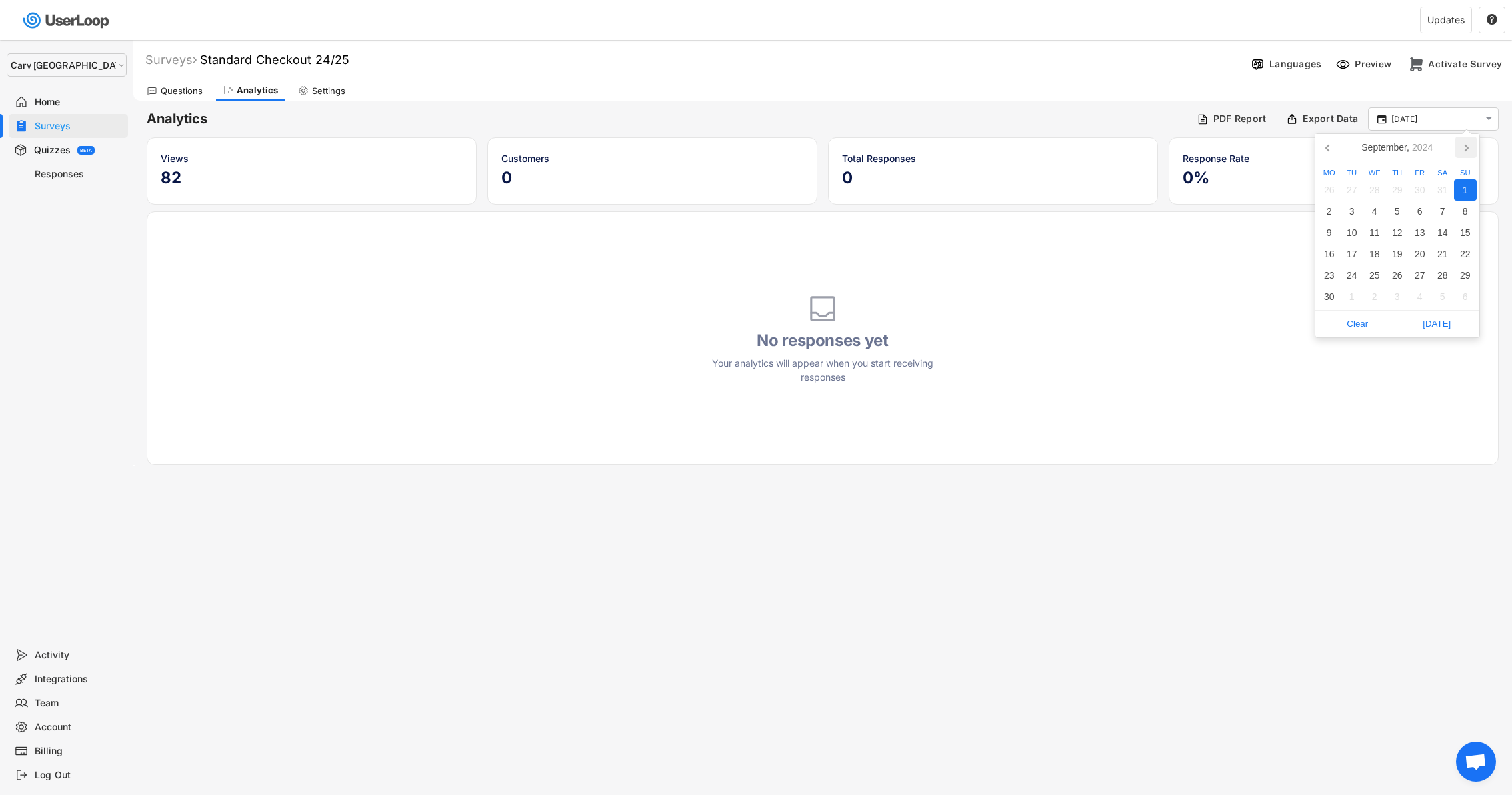
click at [1465, 143] on icon at bounding box center [1465, 147] width 21 height 21
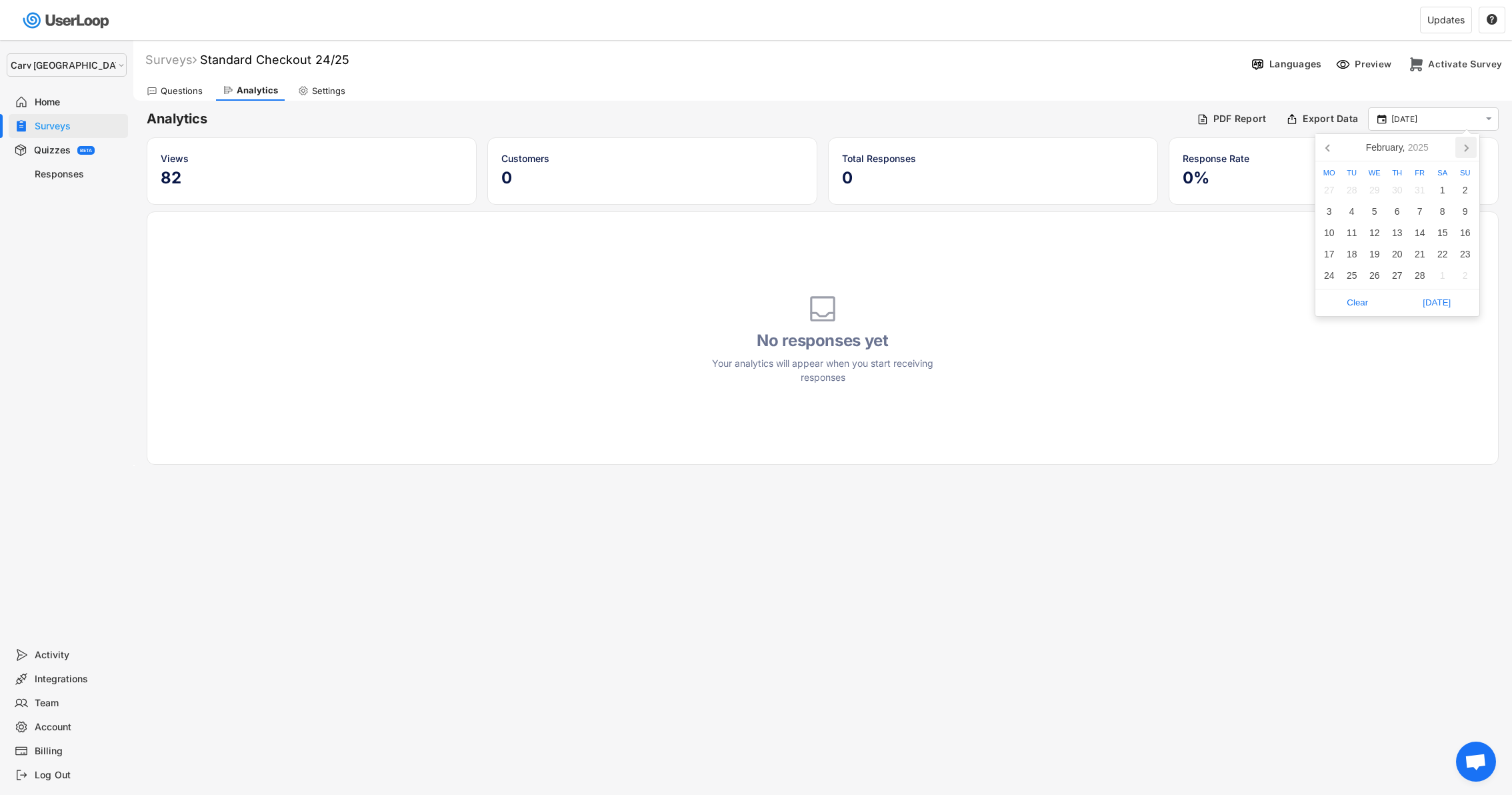
click at [1465, 143] on icon at bounding box center [1465, 147] width 21 height 21
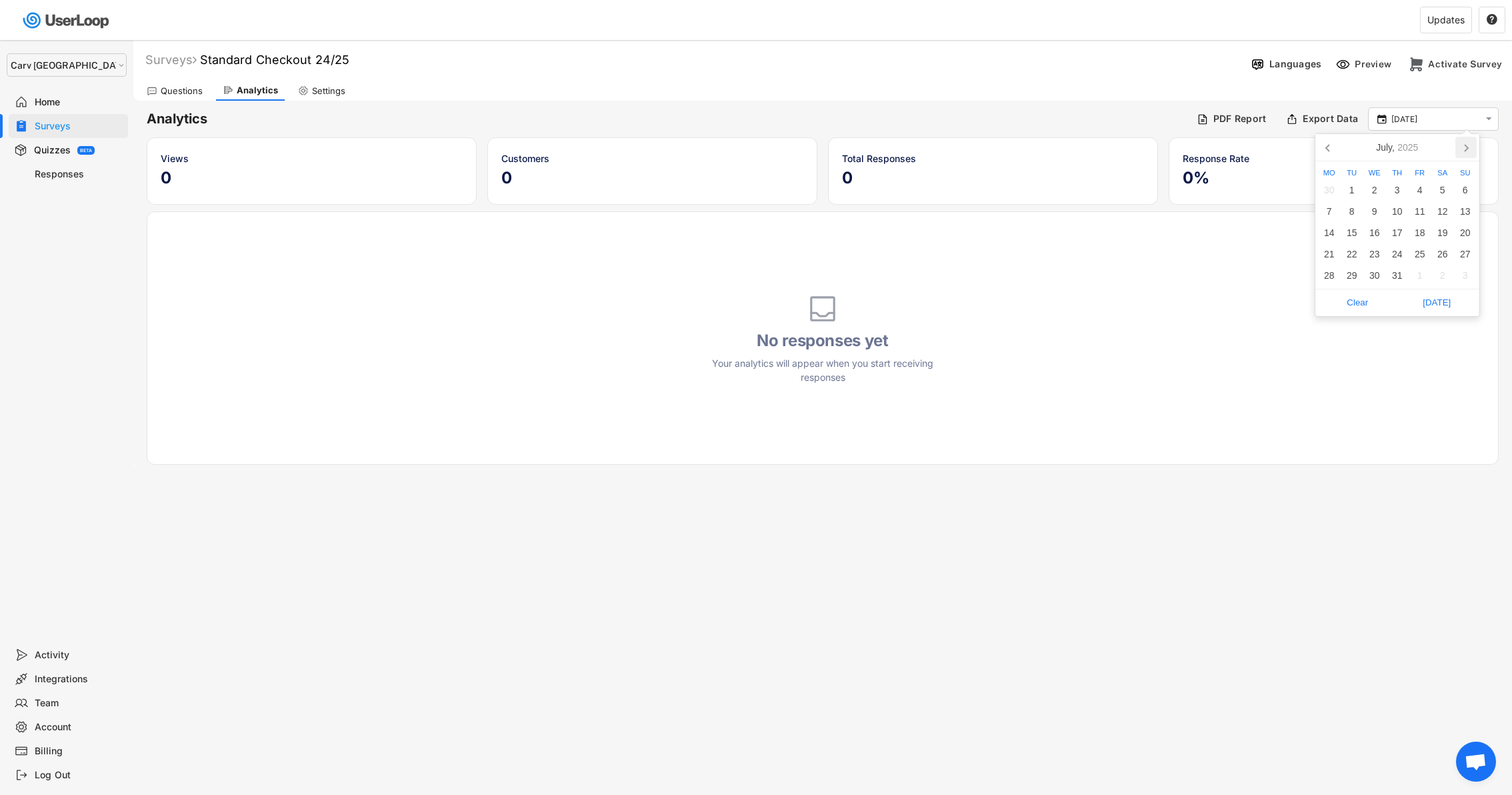
click at [1465, 143] on icon at bounding box center [1465, 147] width 21 height 21
click at [1411, 189] on div "3" at bounding box center [1420, 189] width 23 height 21
type input "1 Sep - 3 Oct"
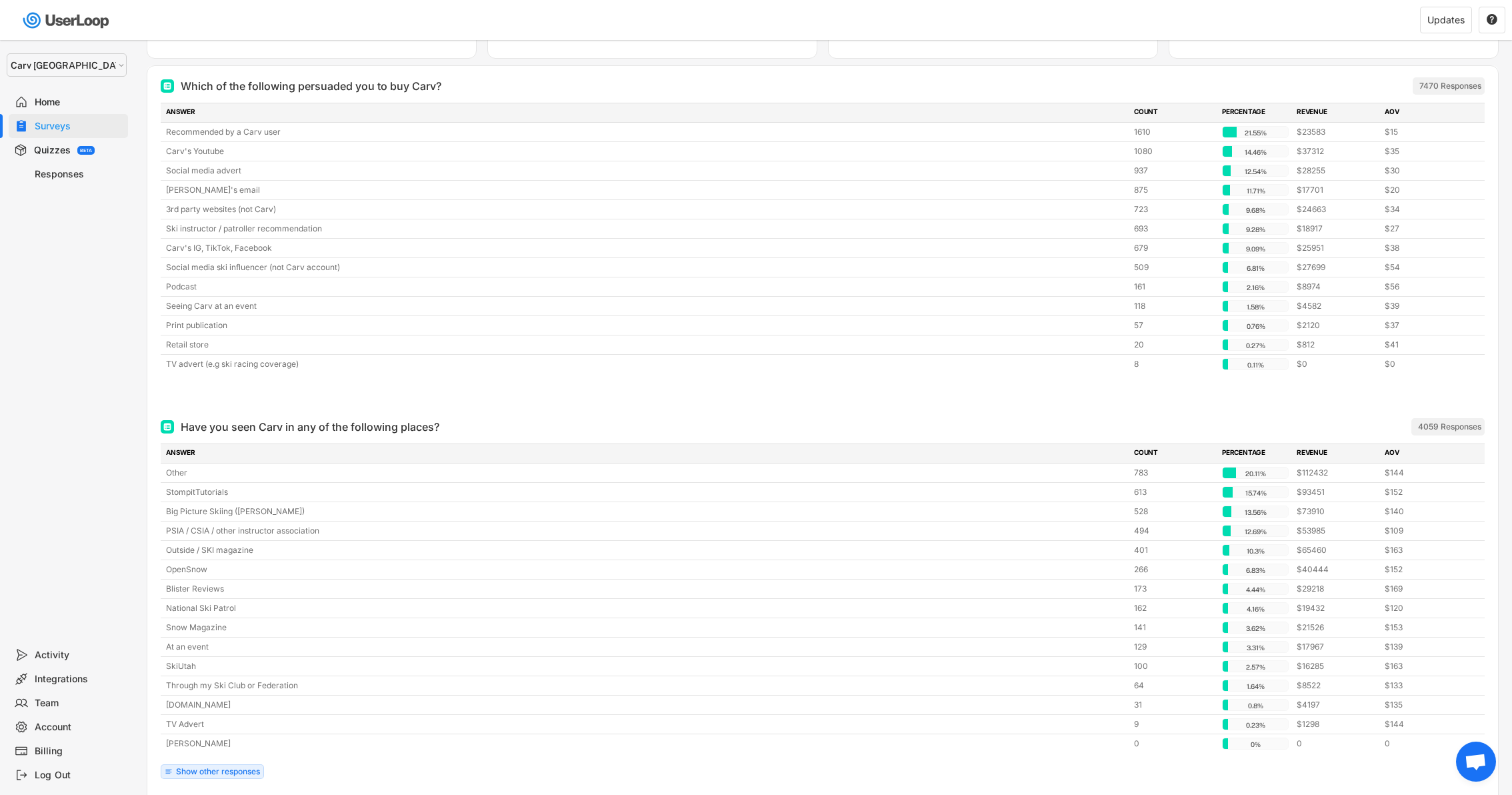
scroll to position [206, 0]
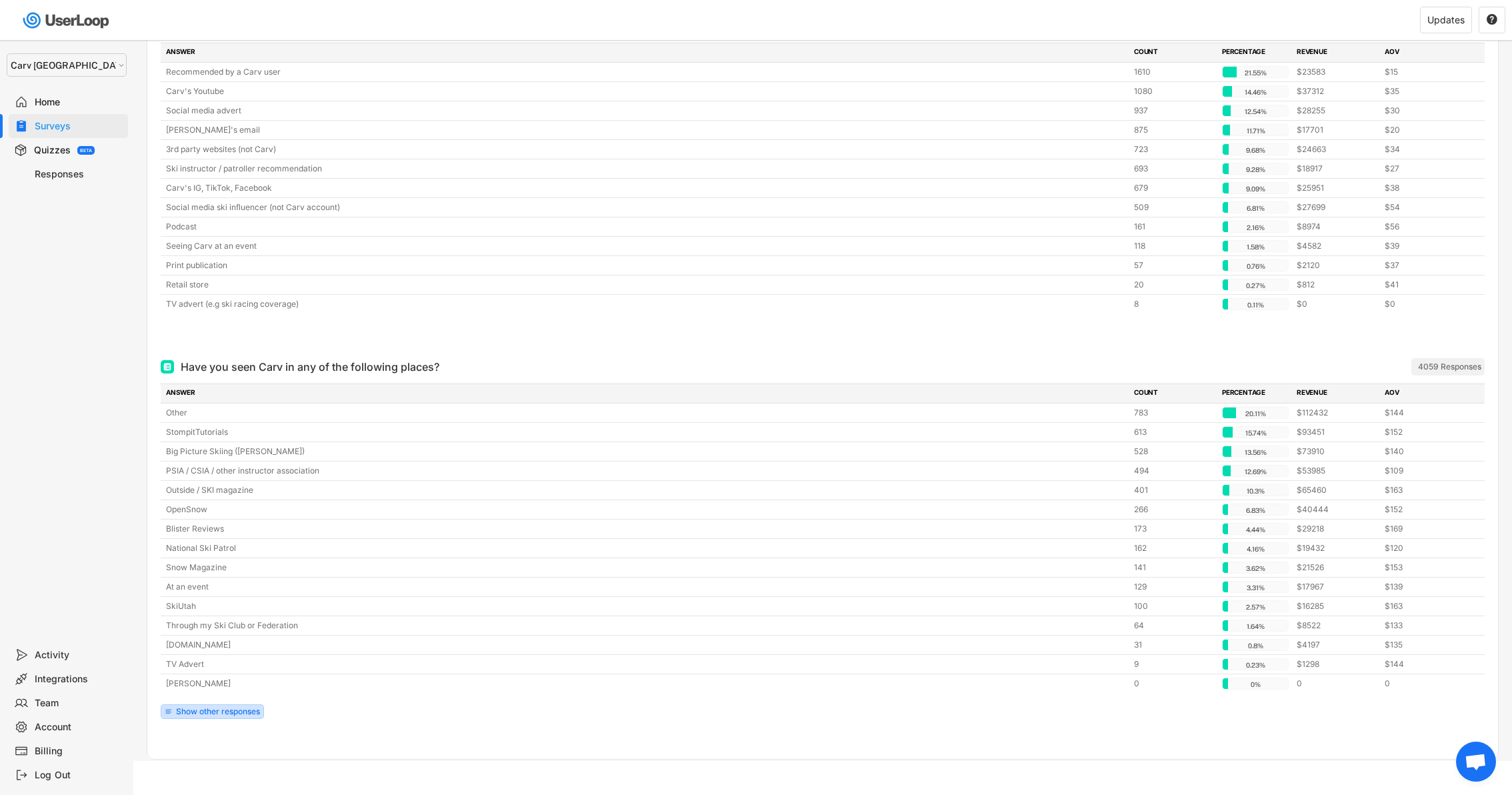
click at [194, 708] on div "Show other responses" at bounding box center [218, 712] width 84 height 8
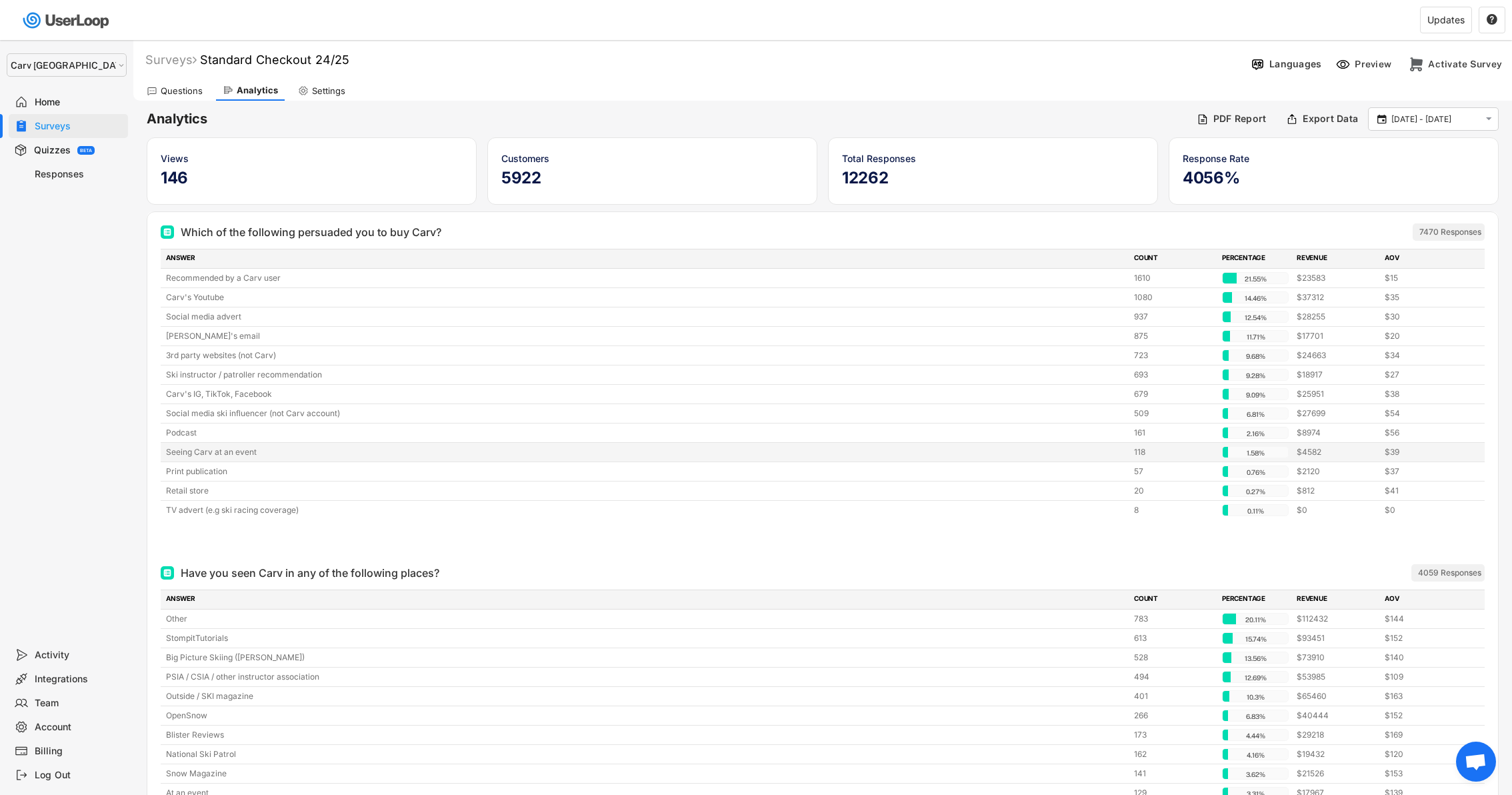
scroll to position [466, 0]
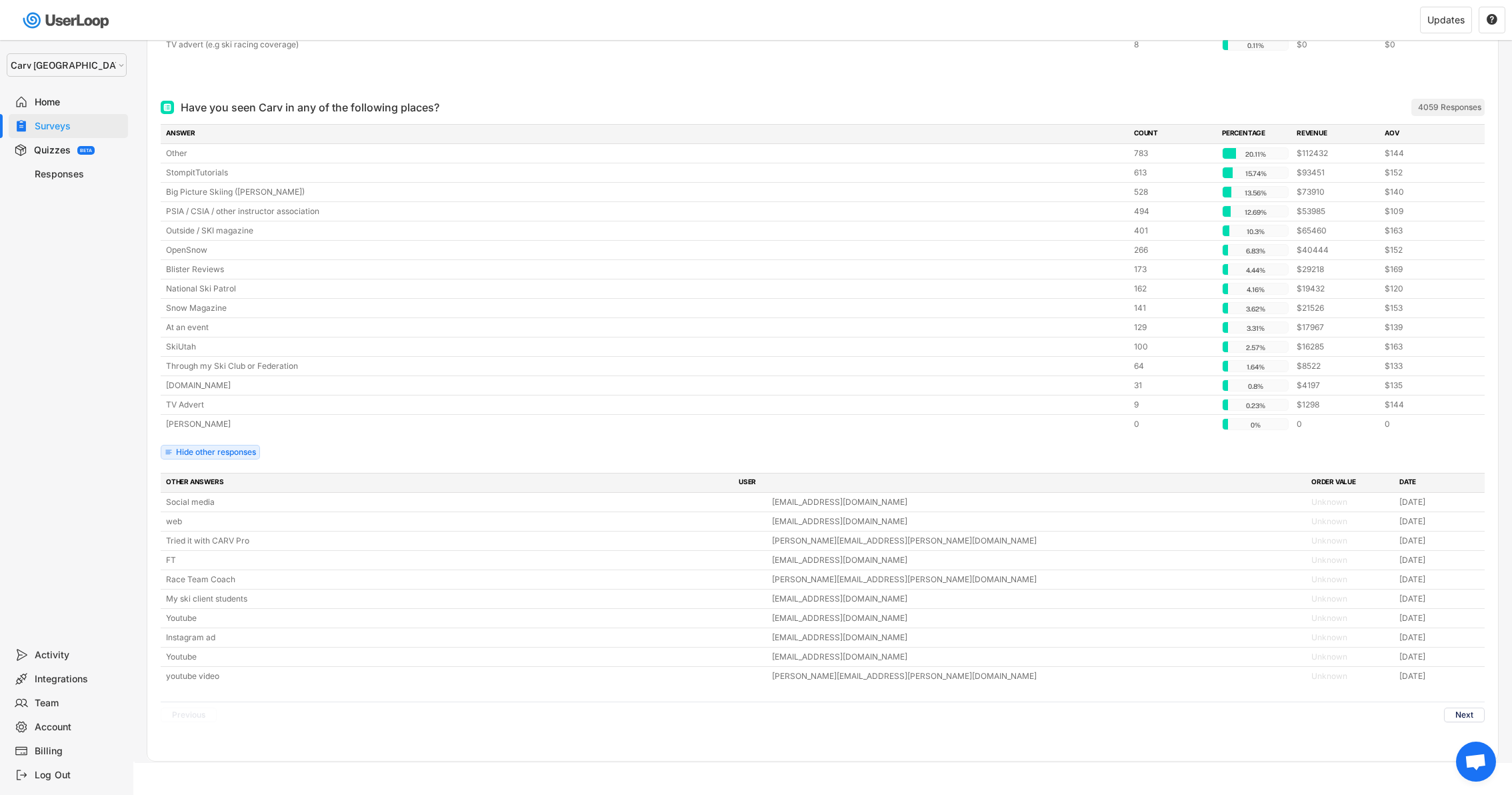
click at [576, 61] on div at bounding box center [822, 74] width 1324 height 27
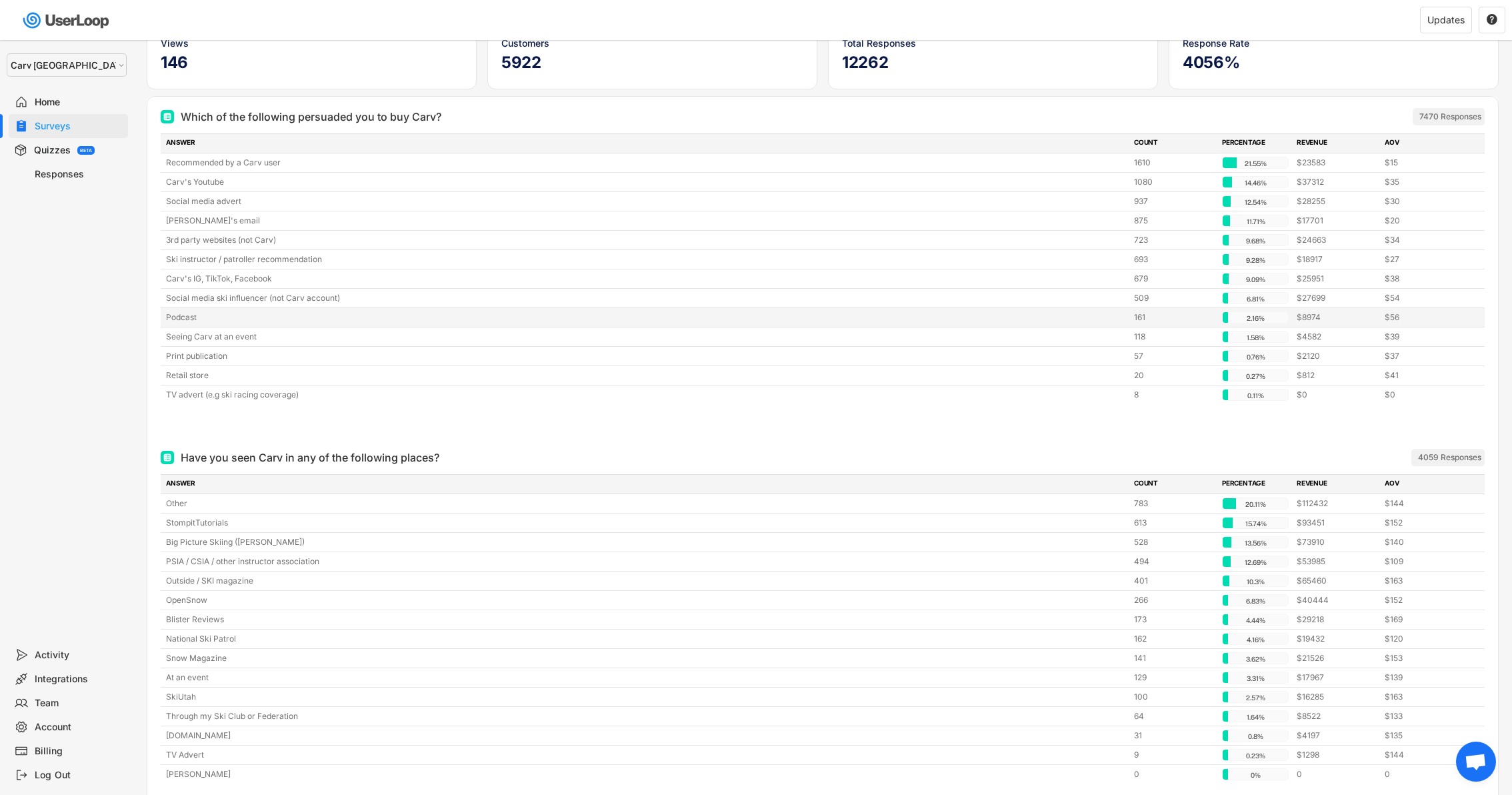
scroll to position [140, 0]
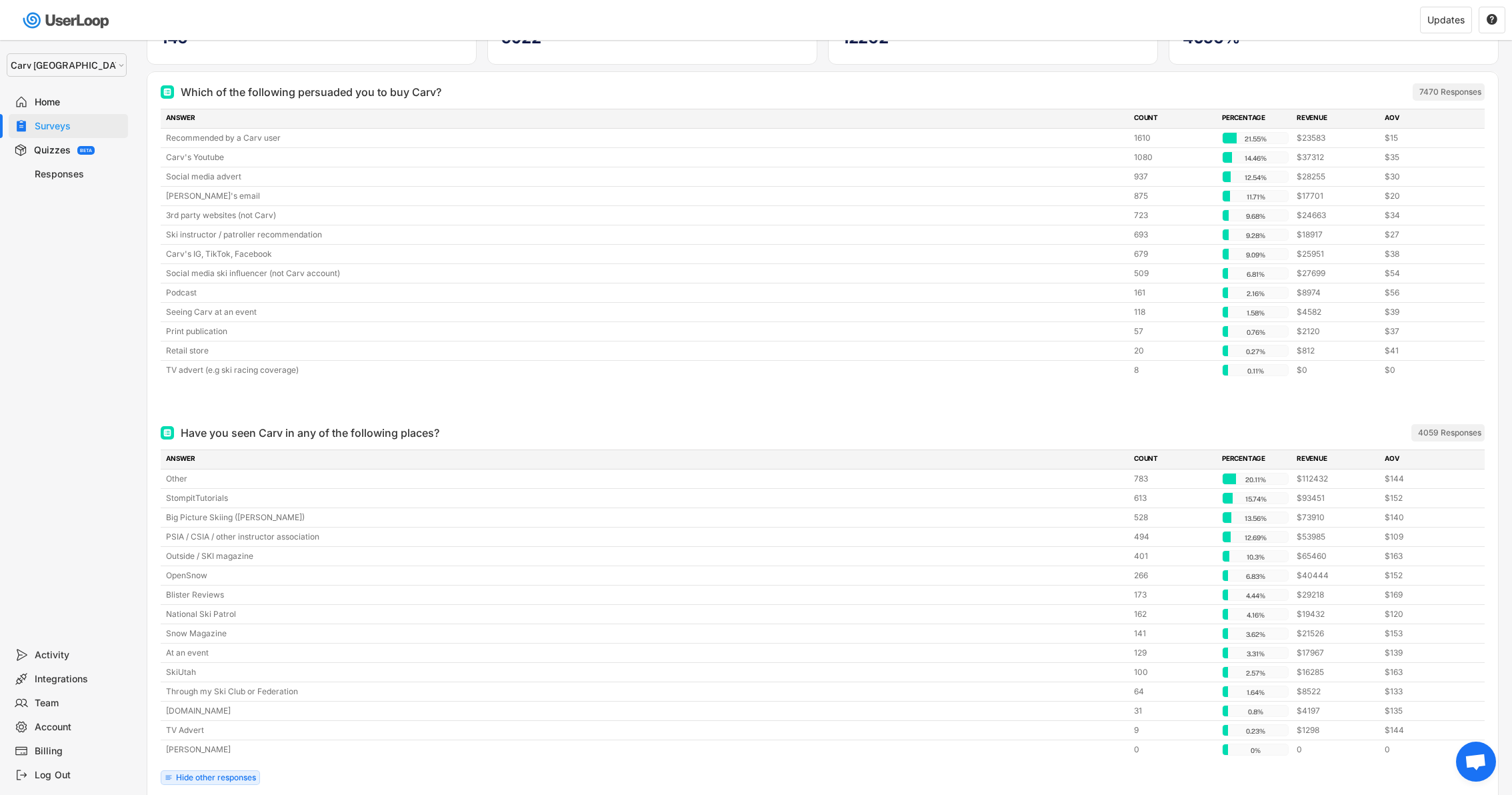
click at [46, 121] on div "Surveys" at bounding box center [78, 126] width 88 height 13
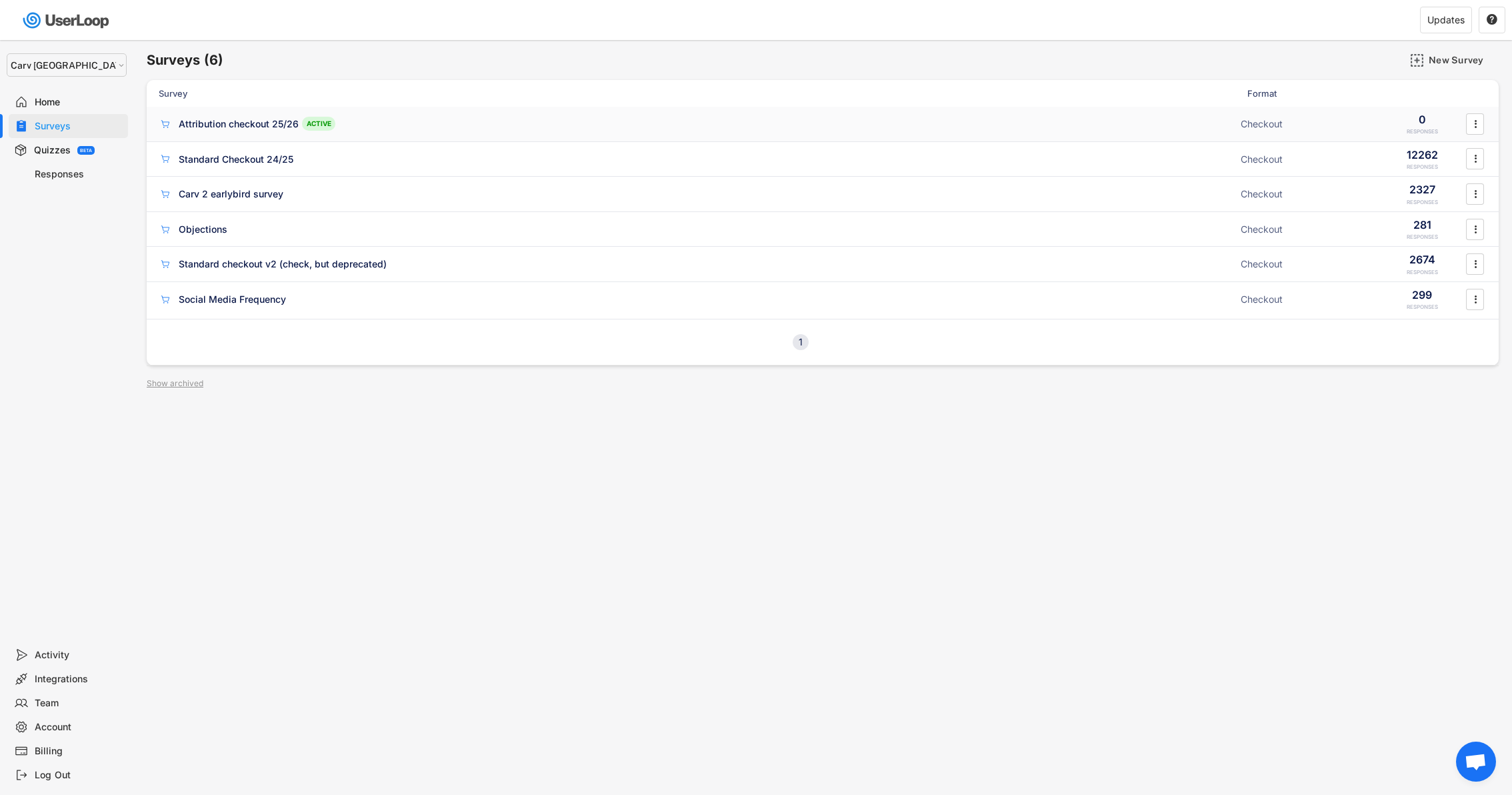
click at [272, 118] on div "Attribution checkout 25/26" at bounding box center [239, 124] width 120 height 13
type input "Attribution checkout 25/26"
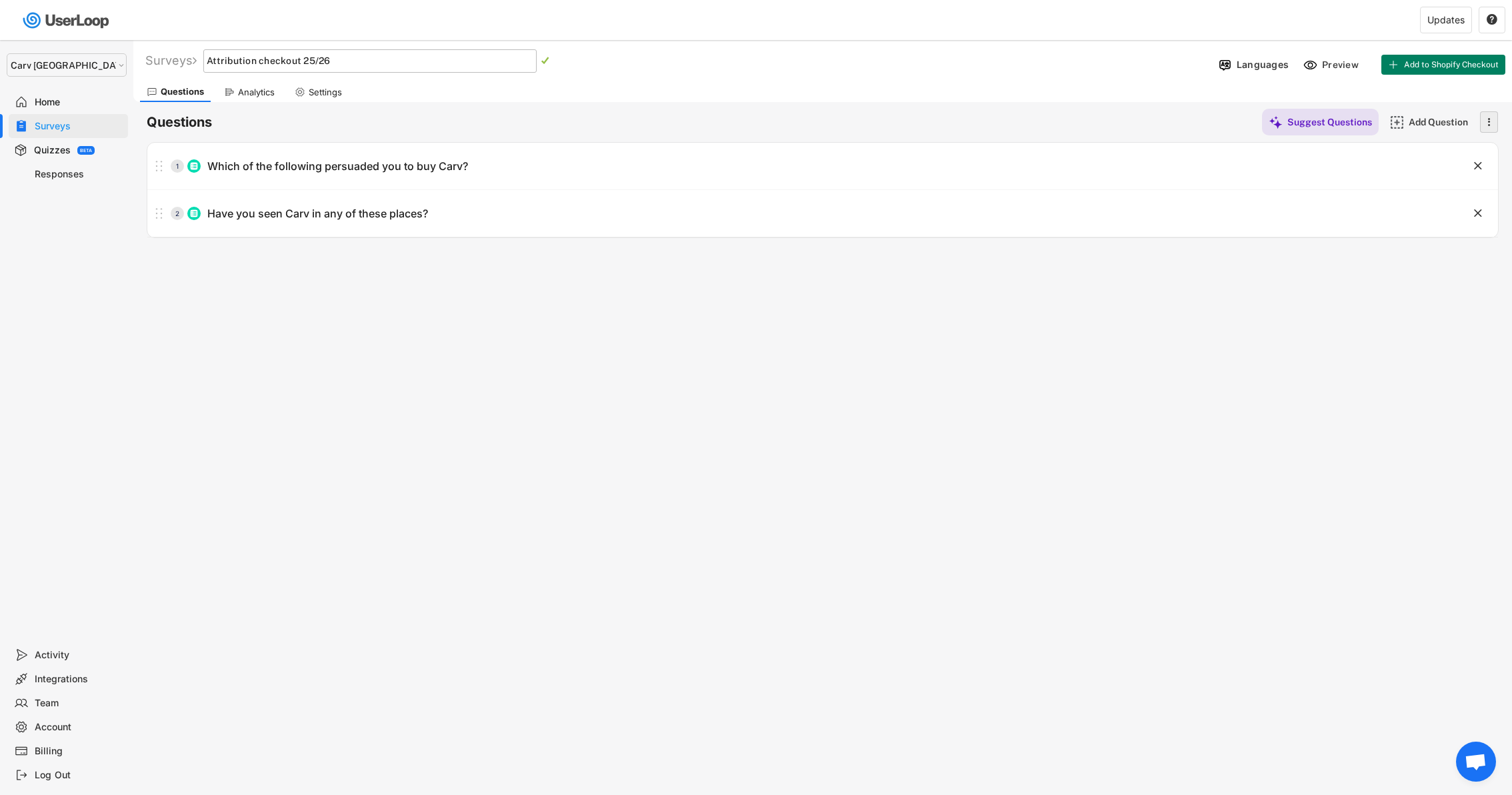
click at [1487, 126] on icon "" at bounding box center [1488, 122] width 13 height 20
click at [1187, 320] on div "Surveys Attribution checkout 25/26   Languages Preview Add to Shopify Checkou…" at bounding box center [822, 361] width 1378 height 643
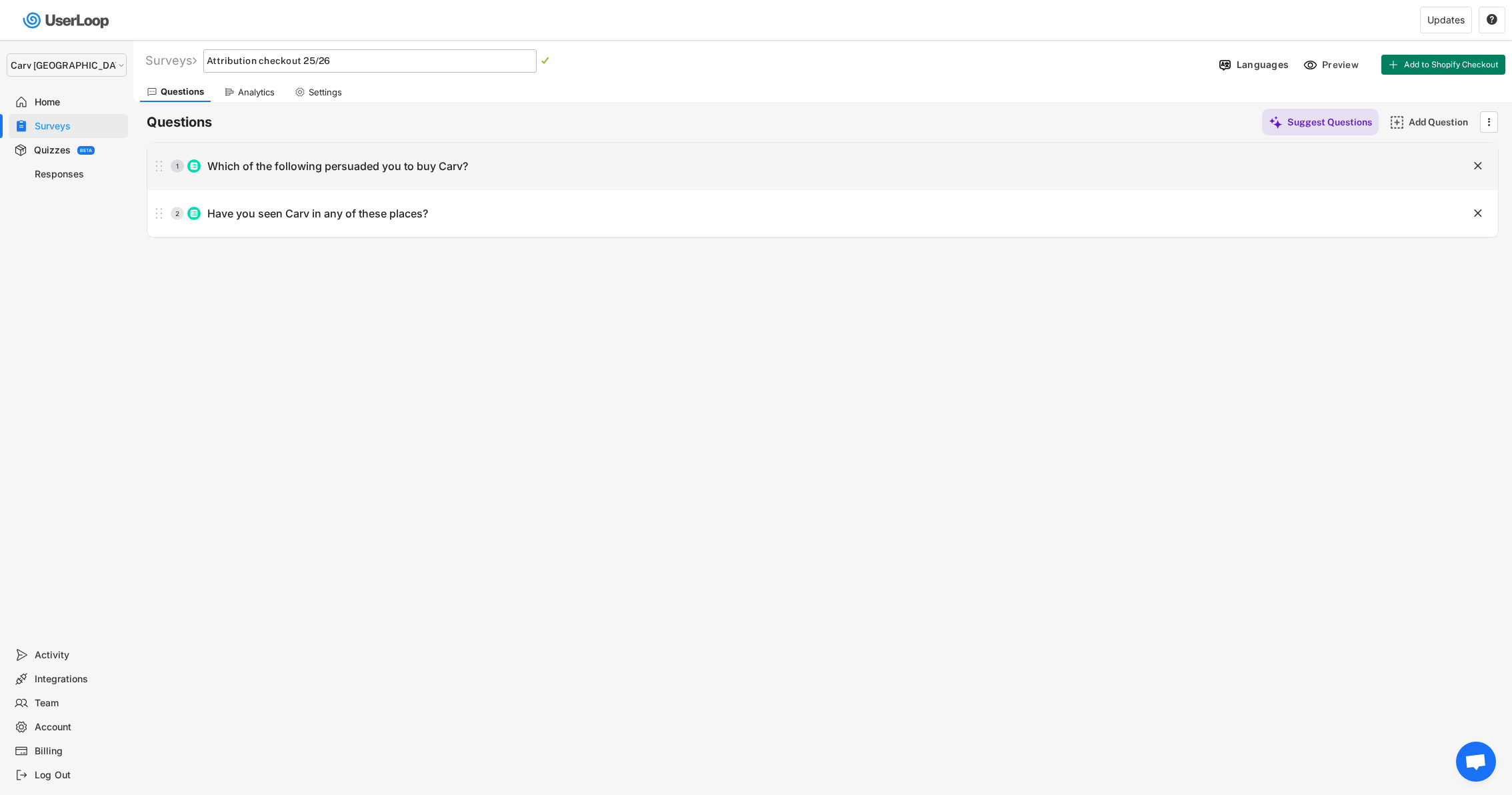
click at [516, 172] on div "1 Which of the following persuaded you to buy Carv?" at bounding box center [789, 166] width 1284 height 27
type input "Which of the following persuaded you to buy Carv?"
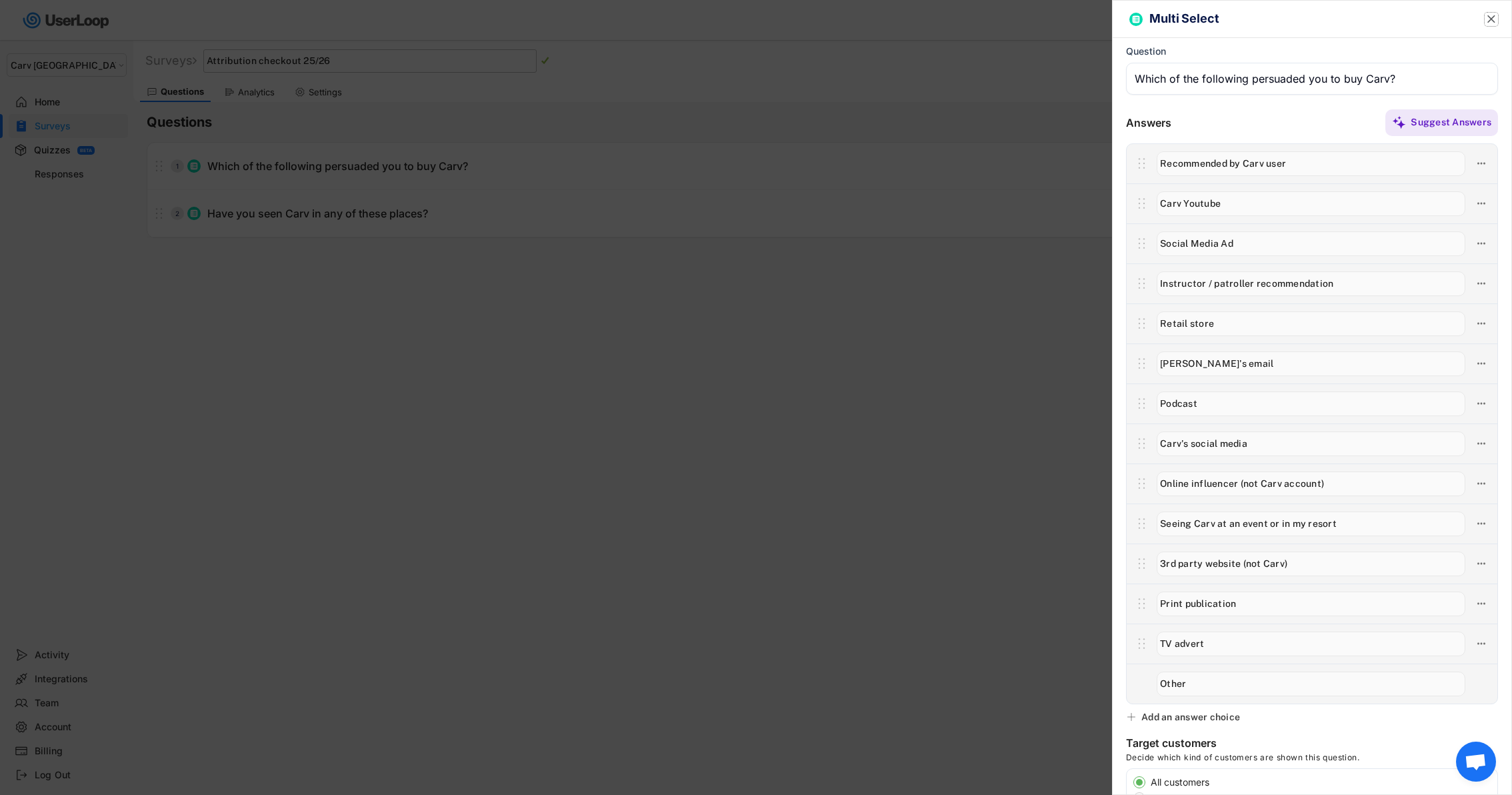
click at [1492, 18] on text "" at bounding box center [1492, 18] width 8 height 14
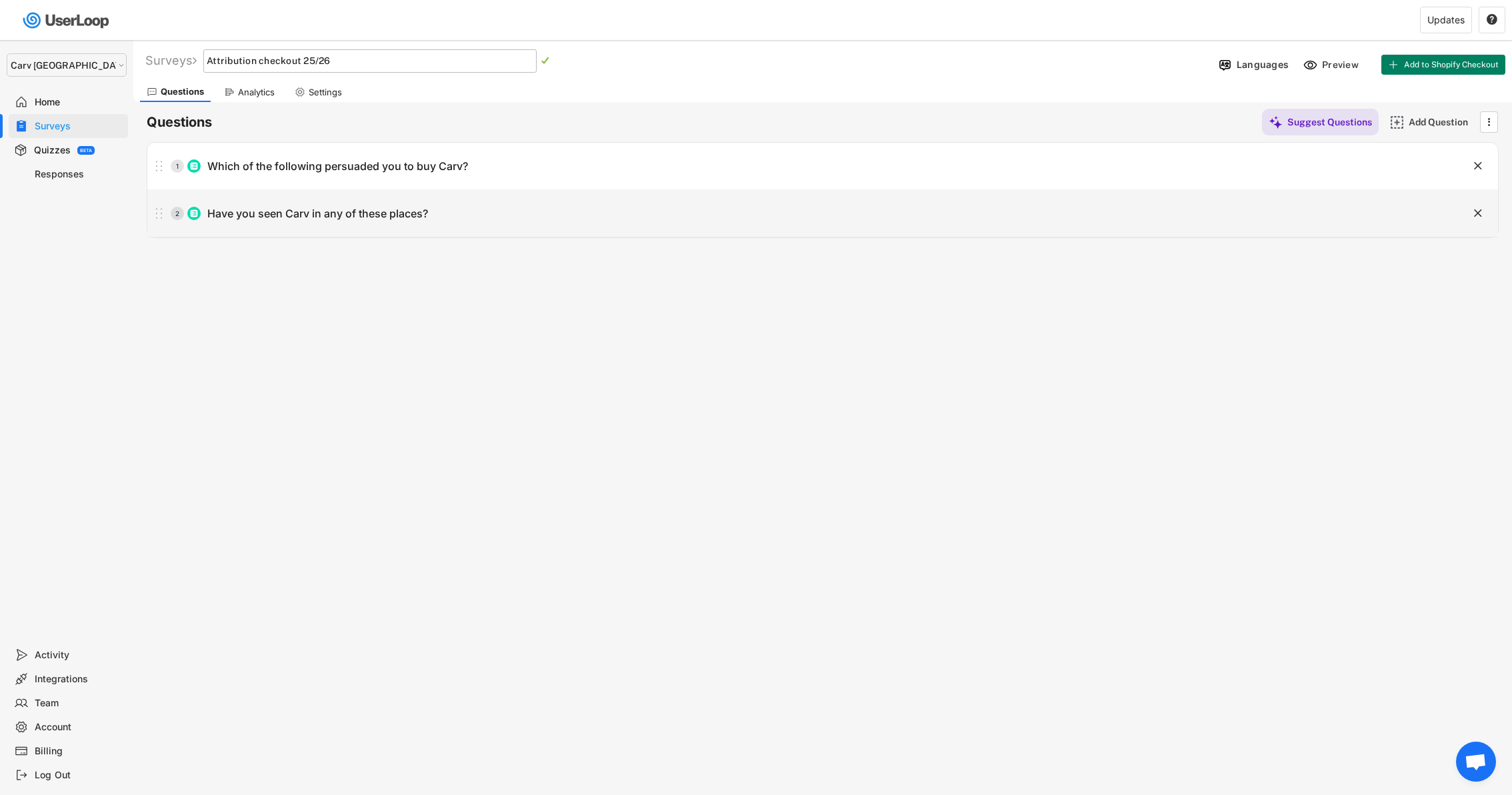
click at [541, 211] on div "2 Have you seen Carv in any of these places?" at bounding box center [789, 213] width 1284 height 27
type input "Have you seen Carv in any of these places?"
type input "OpenSnow"
type input "SkiUtah"
type input "StompIt Tutorials"
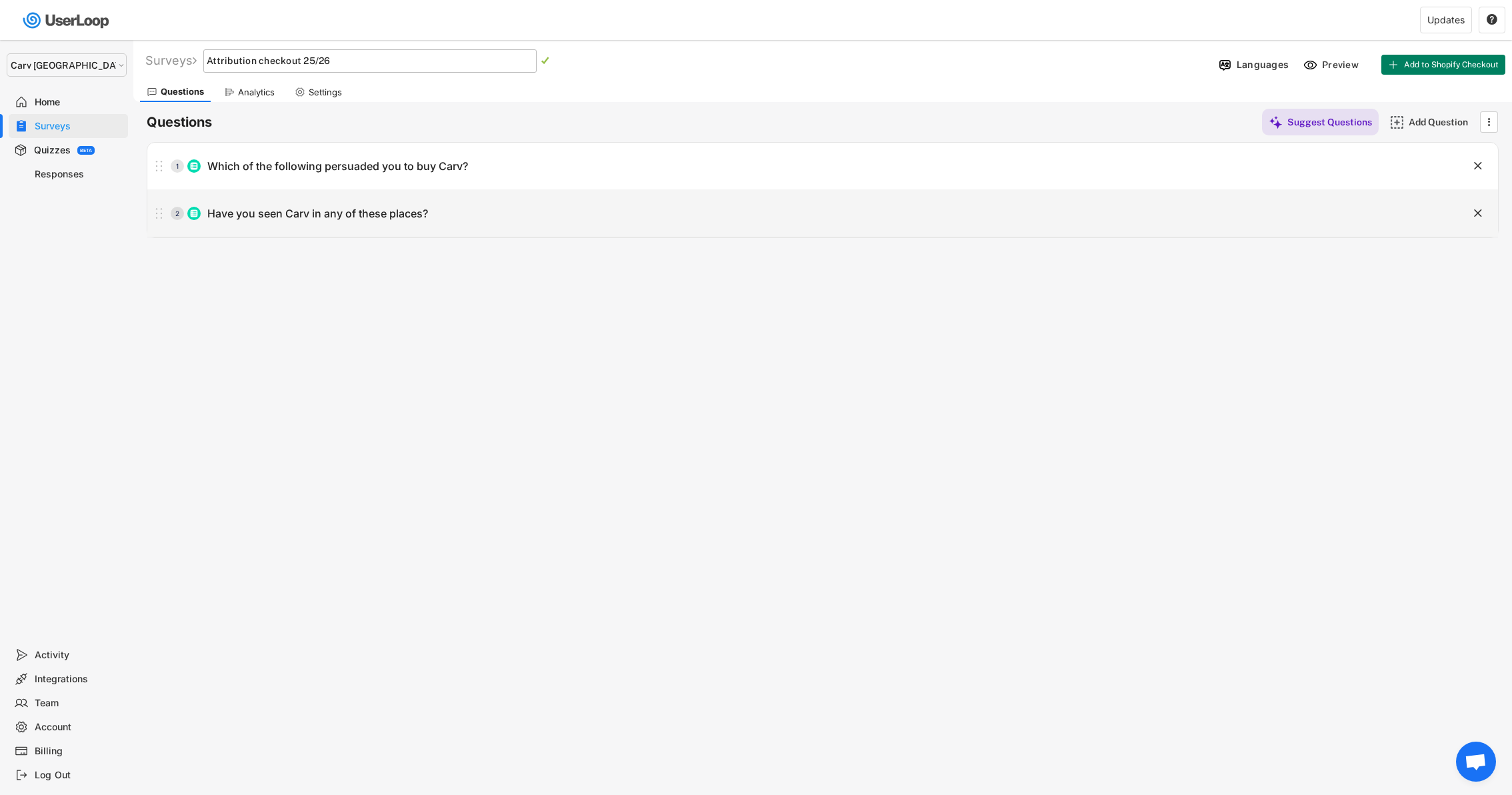
type input "[PERSON_NAME] (Big Picture Skiing)"
type input "Outside / SKI magazine"
type input "At an event"
type input "Instructor association (e.g PSIA CSIA)"
type input "Blister Reviews"
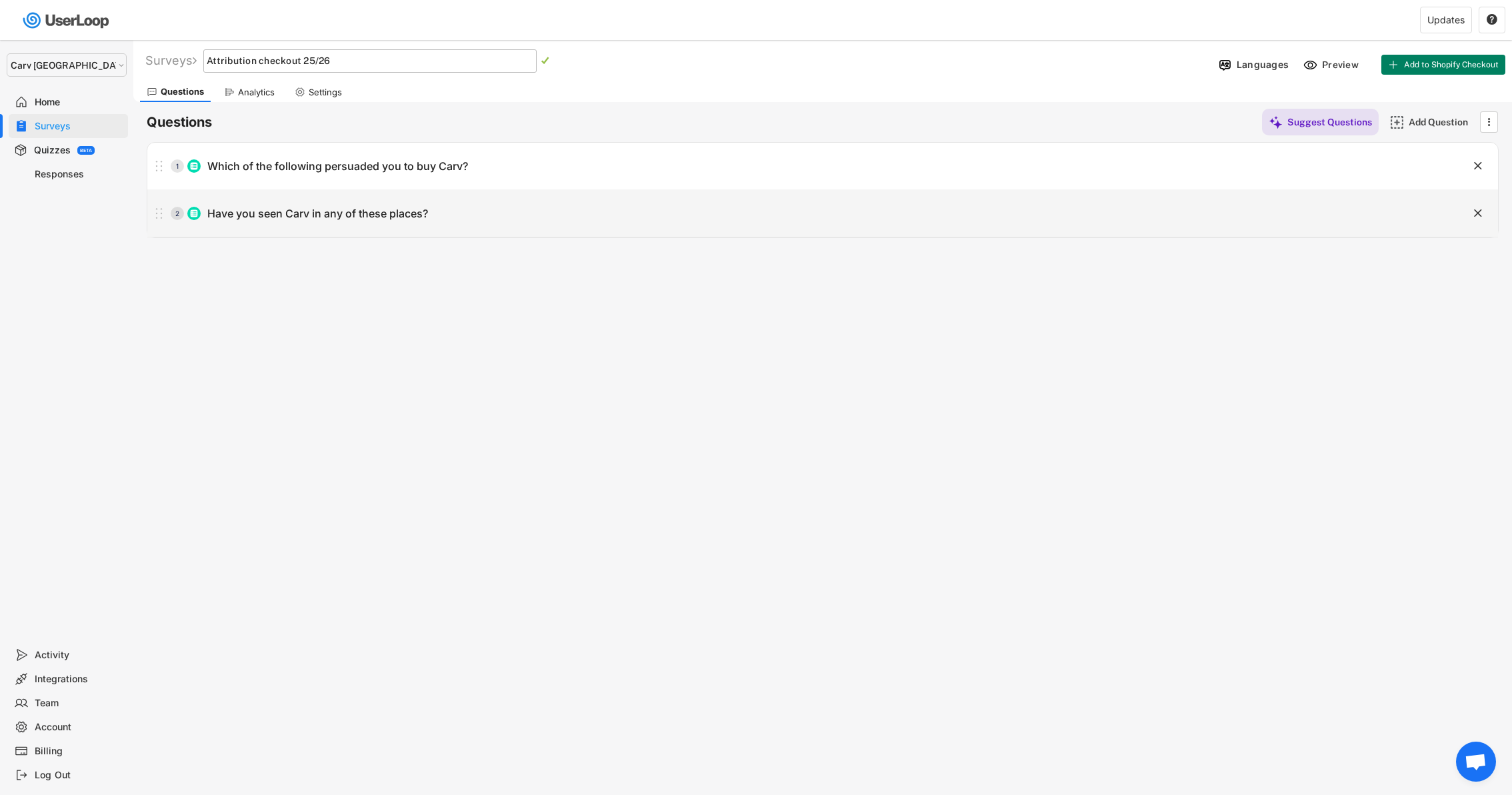
type input "National Ski Patrol"
type input "Ski Club or Federation"
type input "TV advert"
type input "In resort presence (posters, advertising, events)"
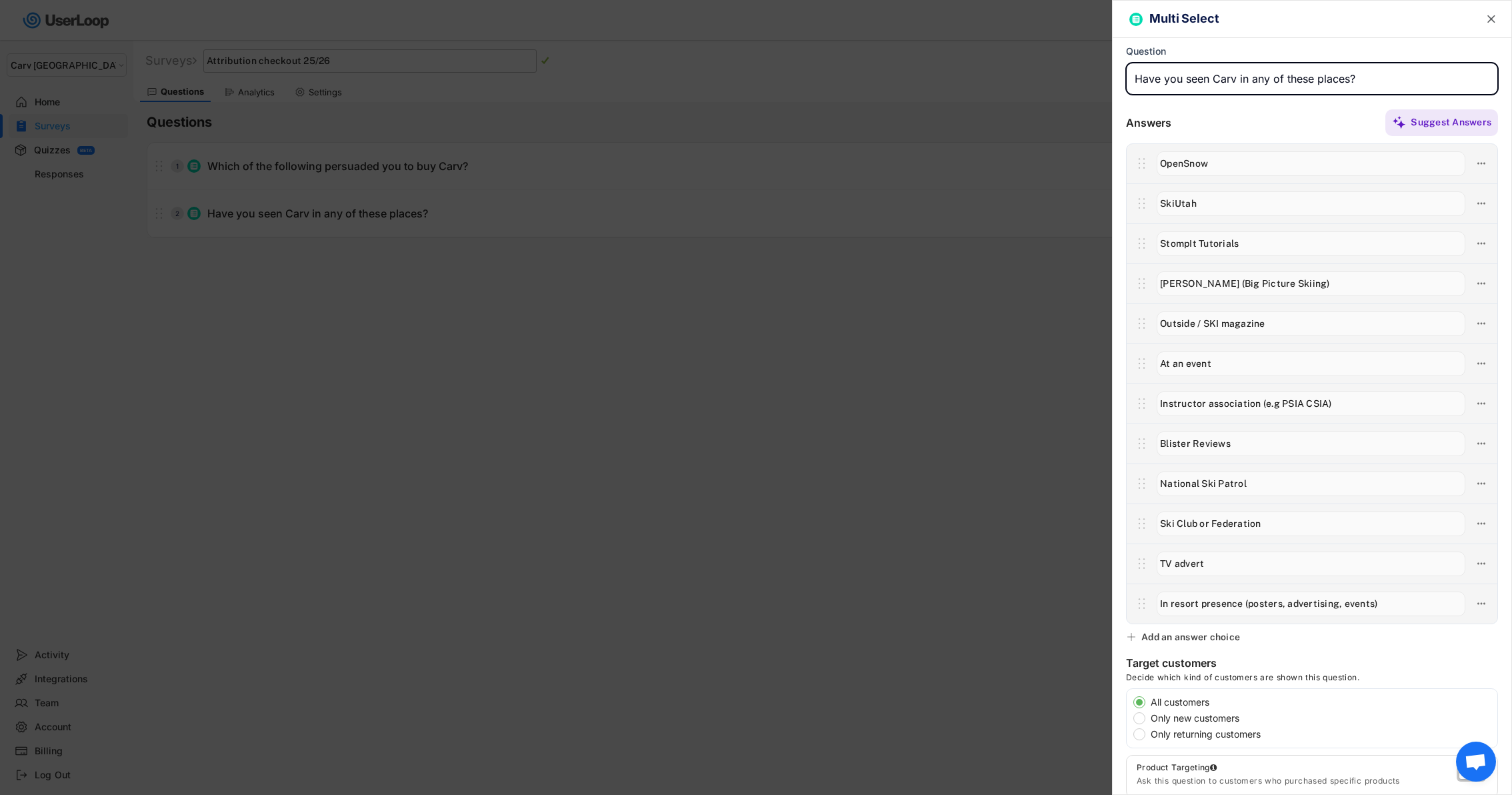
click at [1488, 20] on text "" at bounding box center [1492, 18] width 8 height 14
